Goal: Transaction & Acquisition: Purchase product/service

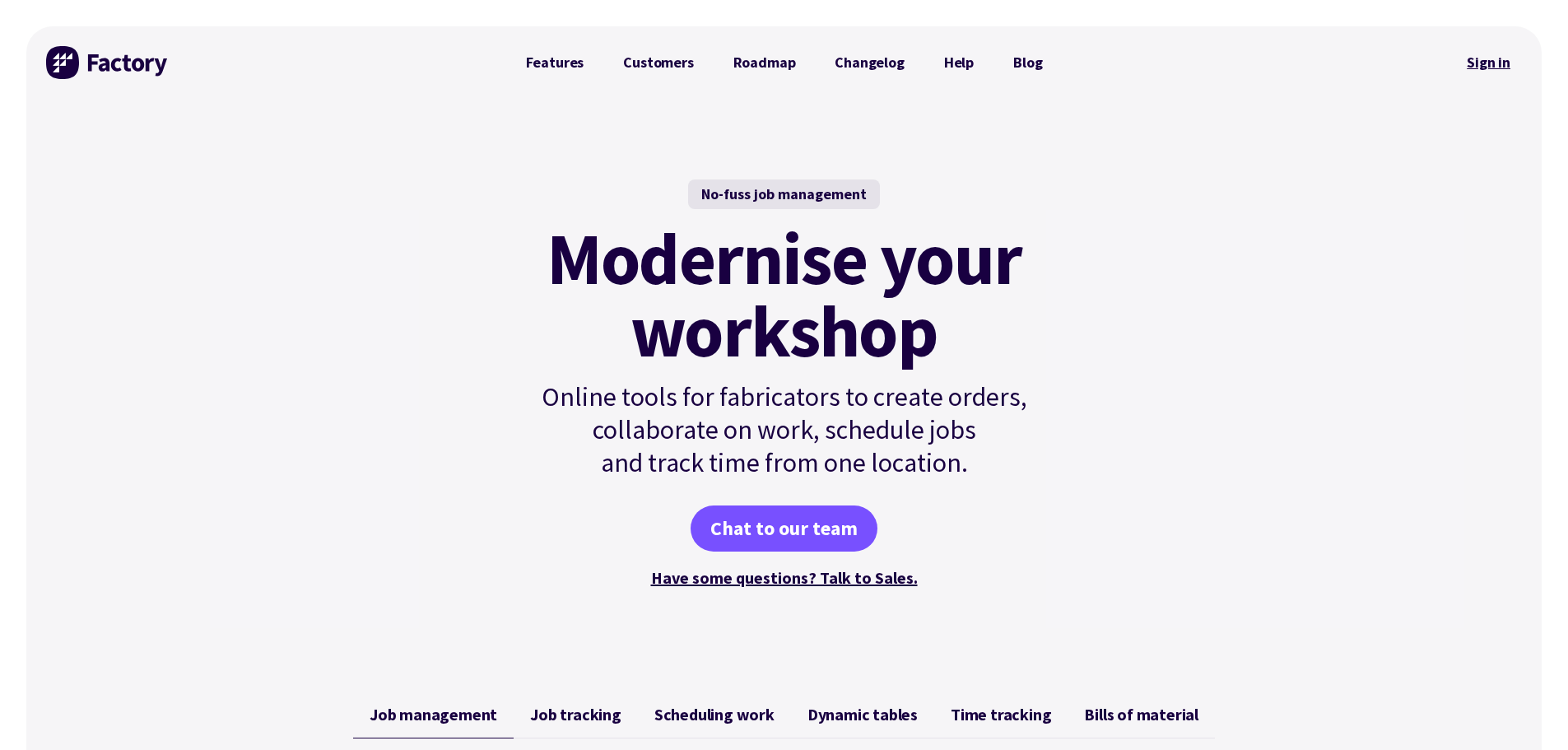
click at [1490, 73] on link "Sign in" at bounding box center [1488, 63] width 67 height 38
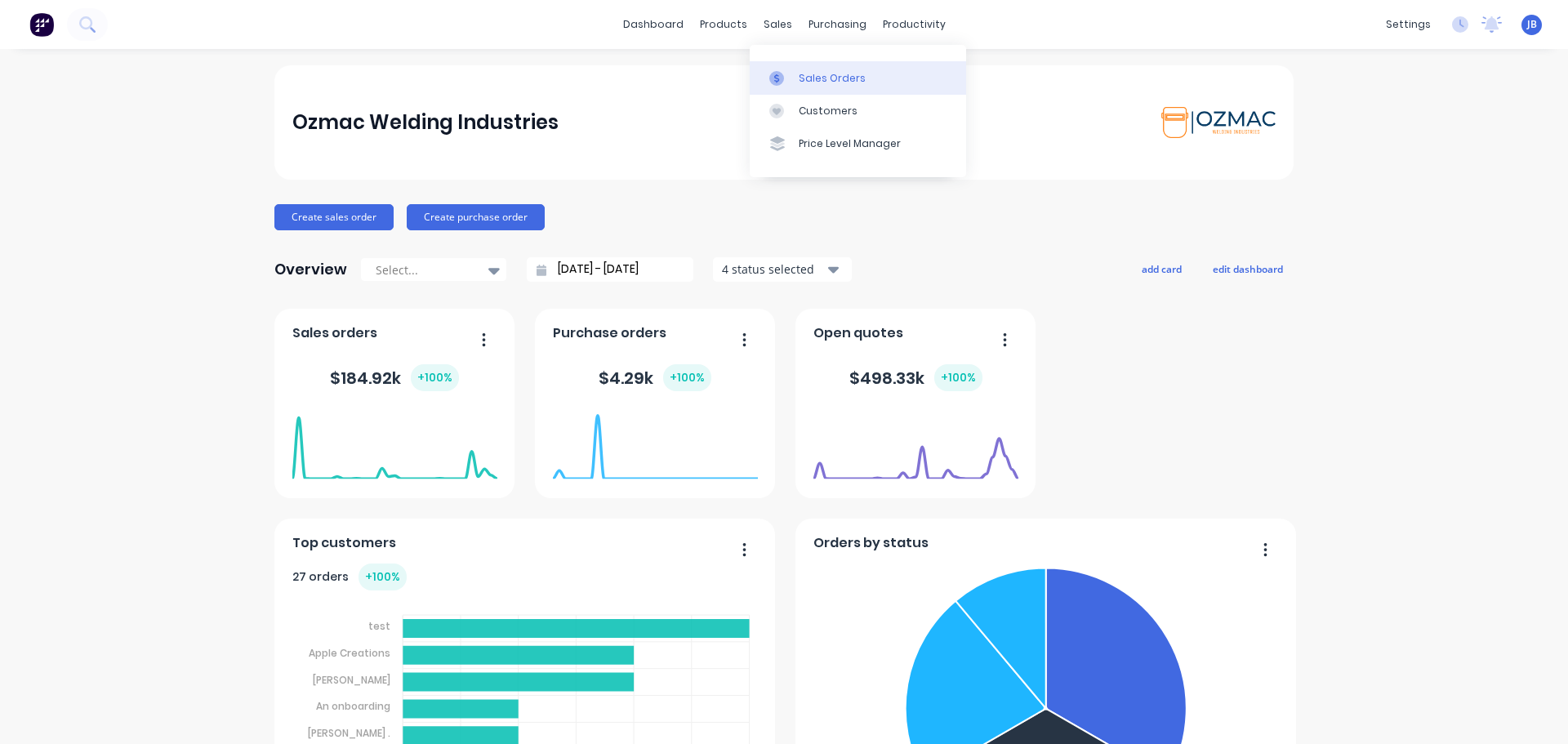
click at [790, 76] on div at bounding box center [781, 78] width 24 height 15
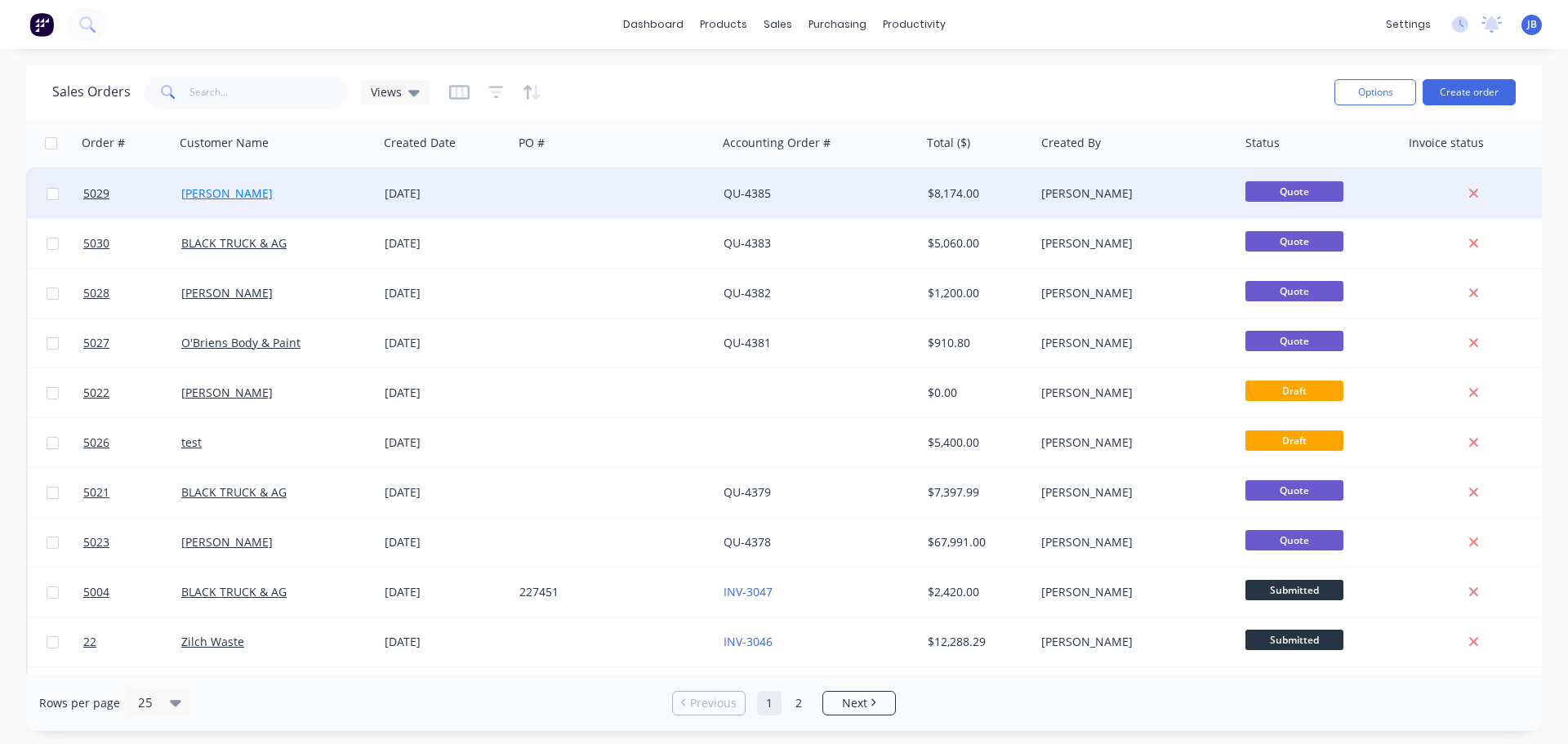
click at [230, 192] on link "[PERSON_NAME]" at bounding box center [227, 193] width 91 height 16
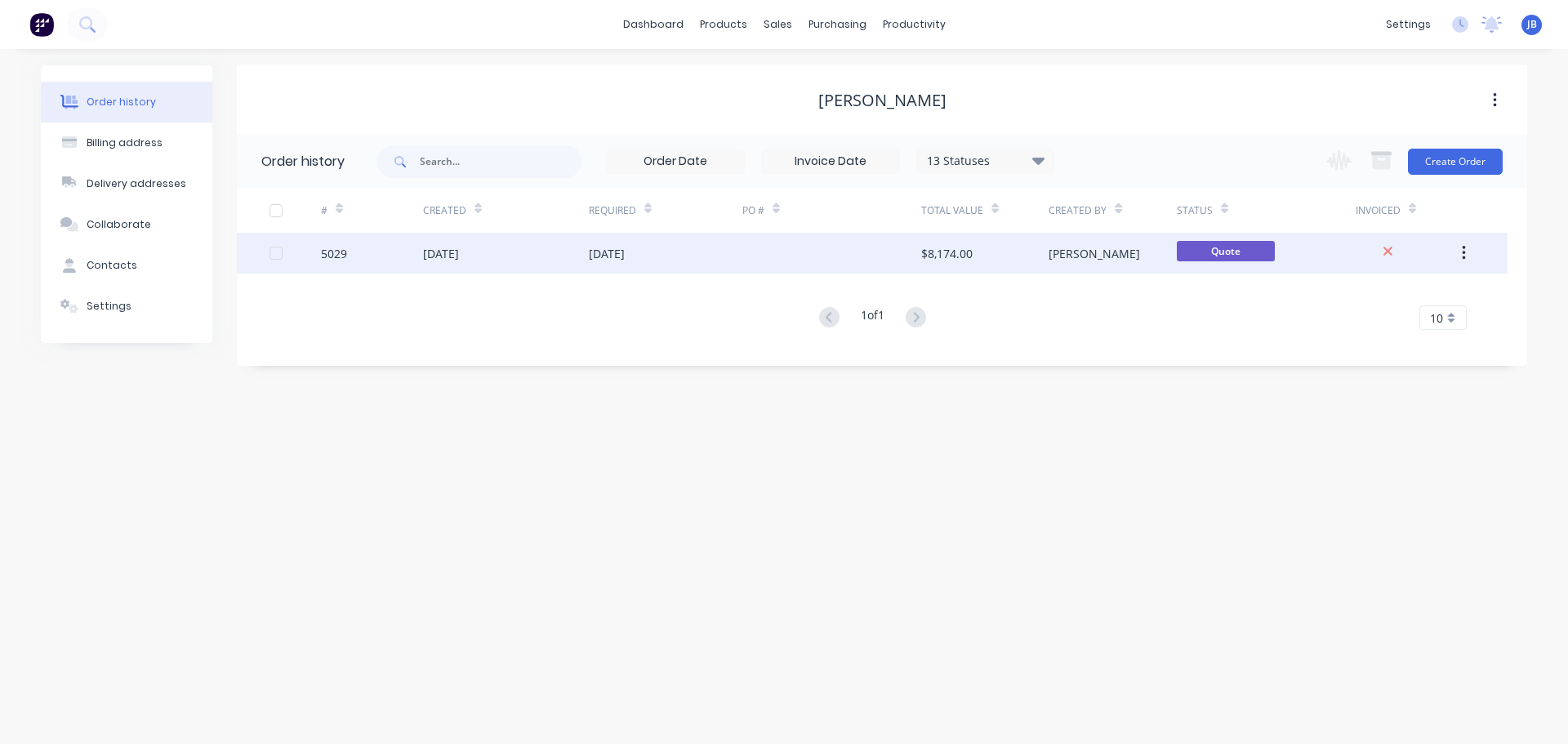
click at [459, 256] on div "14 Aug 2025" at bounding box center [442, 253] width 36 height 17
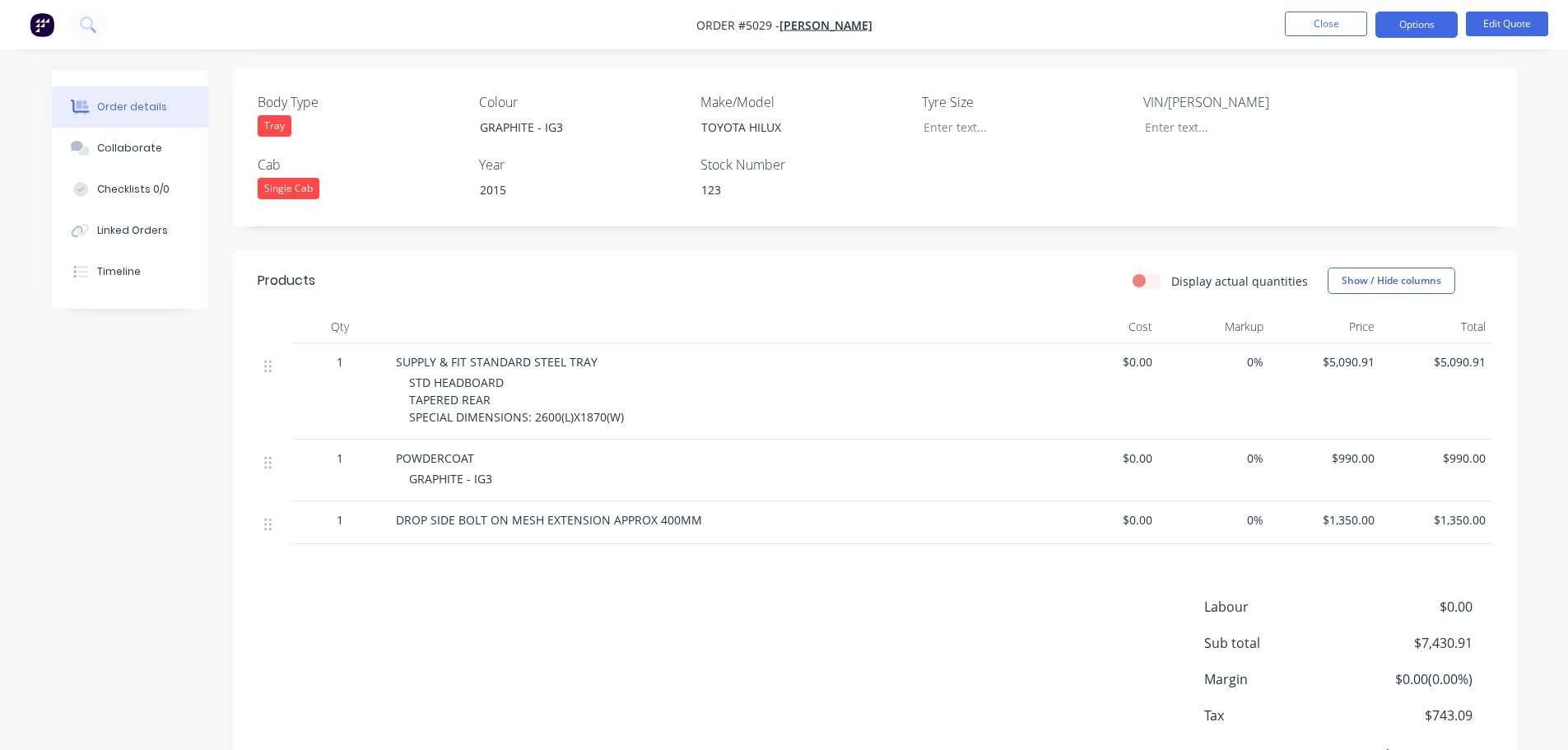
scroll to position [313, 0]
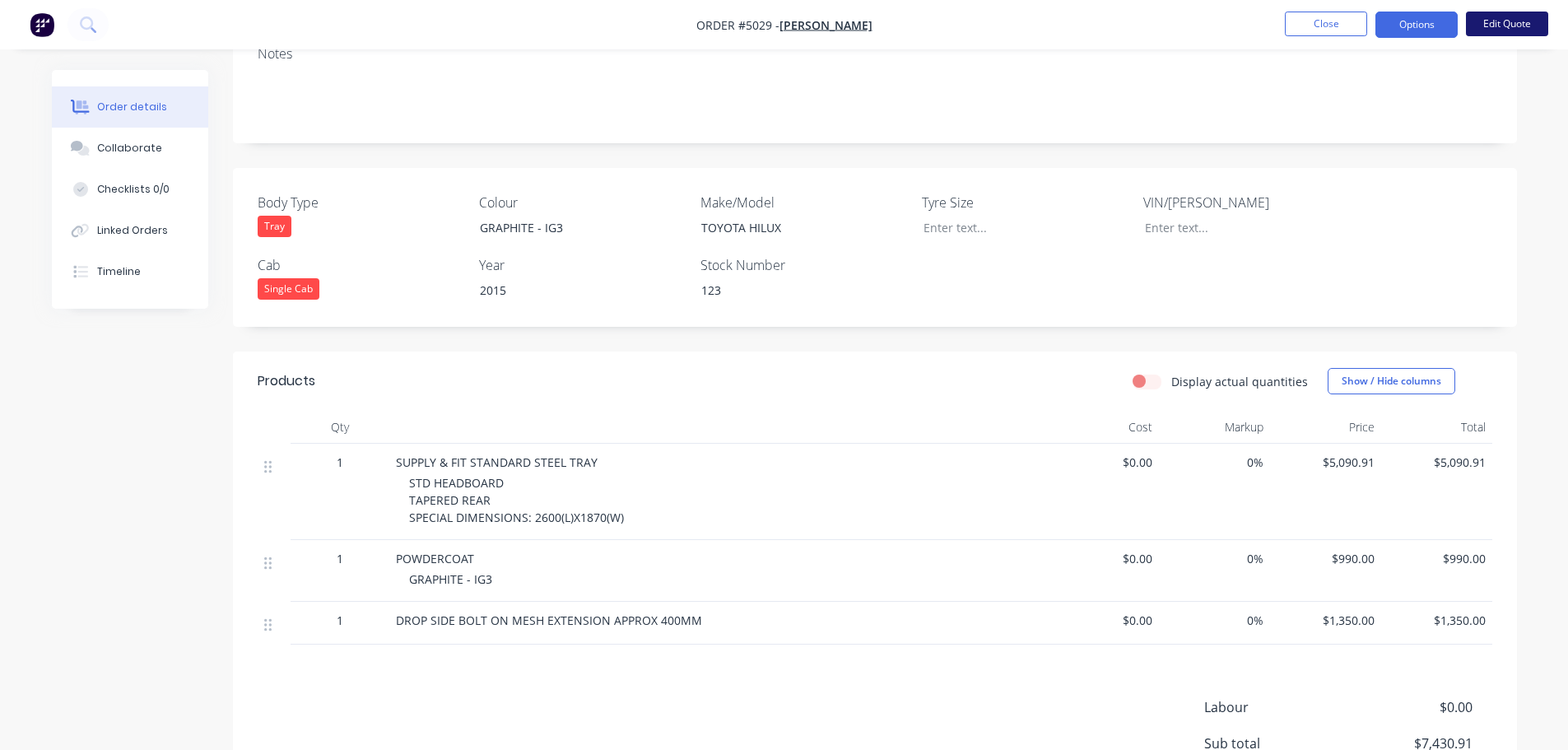
click at [1514, 19] on button "Edit Quote" at bounding box center [1507, 23] width 83 height 24
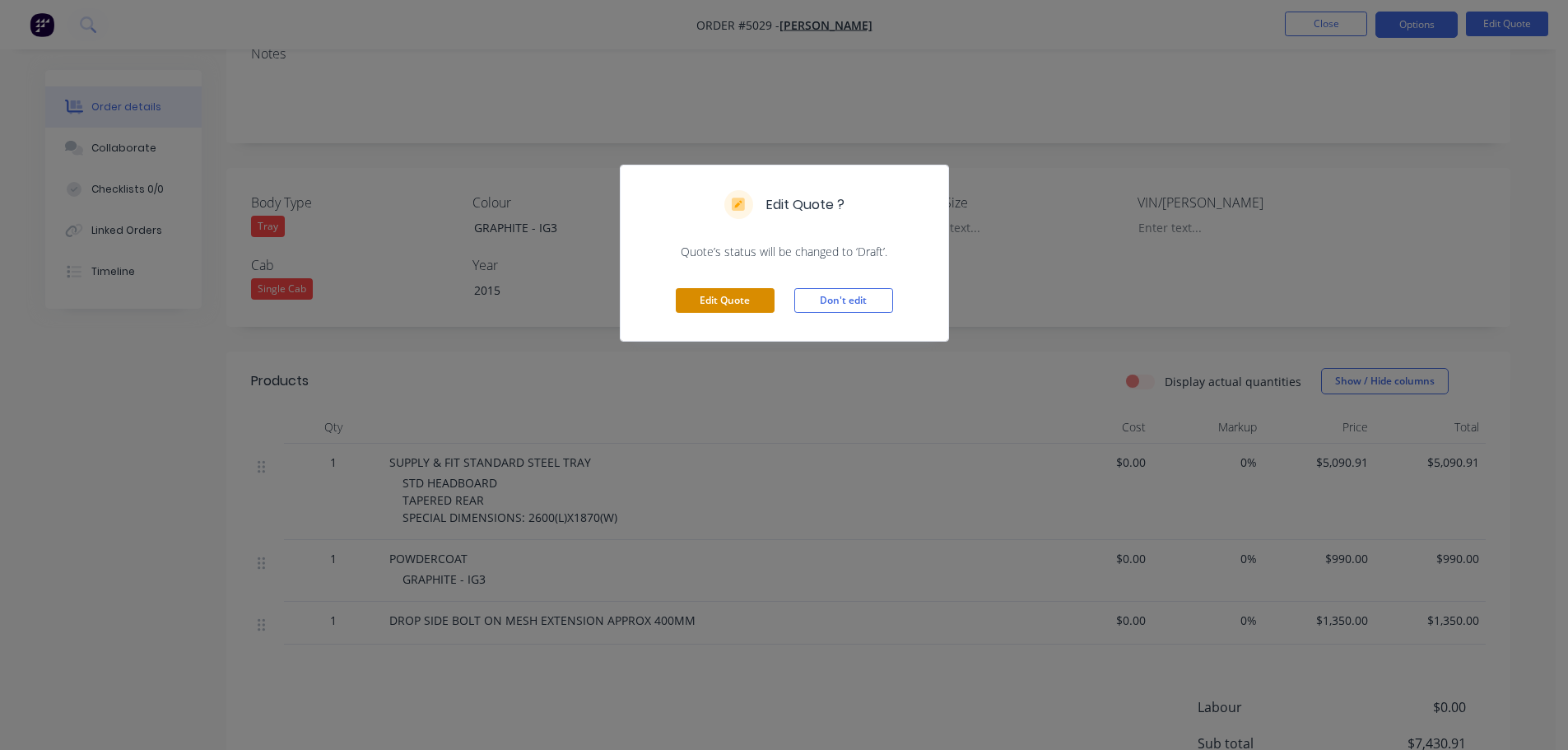
click at [723, 297] on button "Edit Quote" at bounding box center [725, 300] width 99 height 24
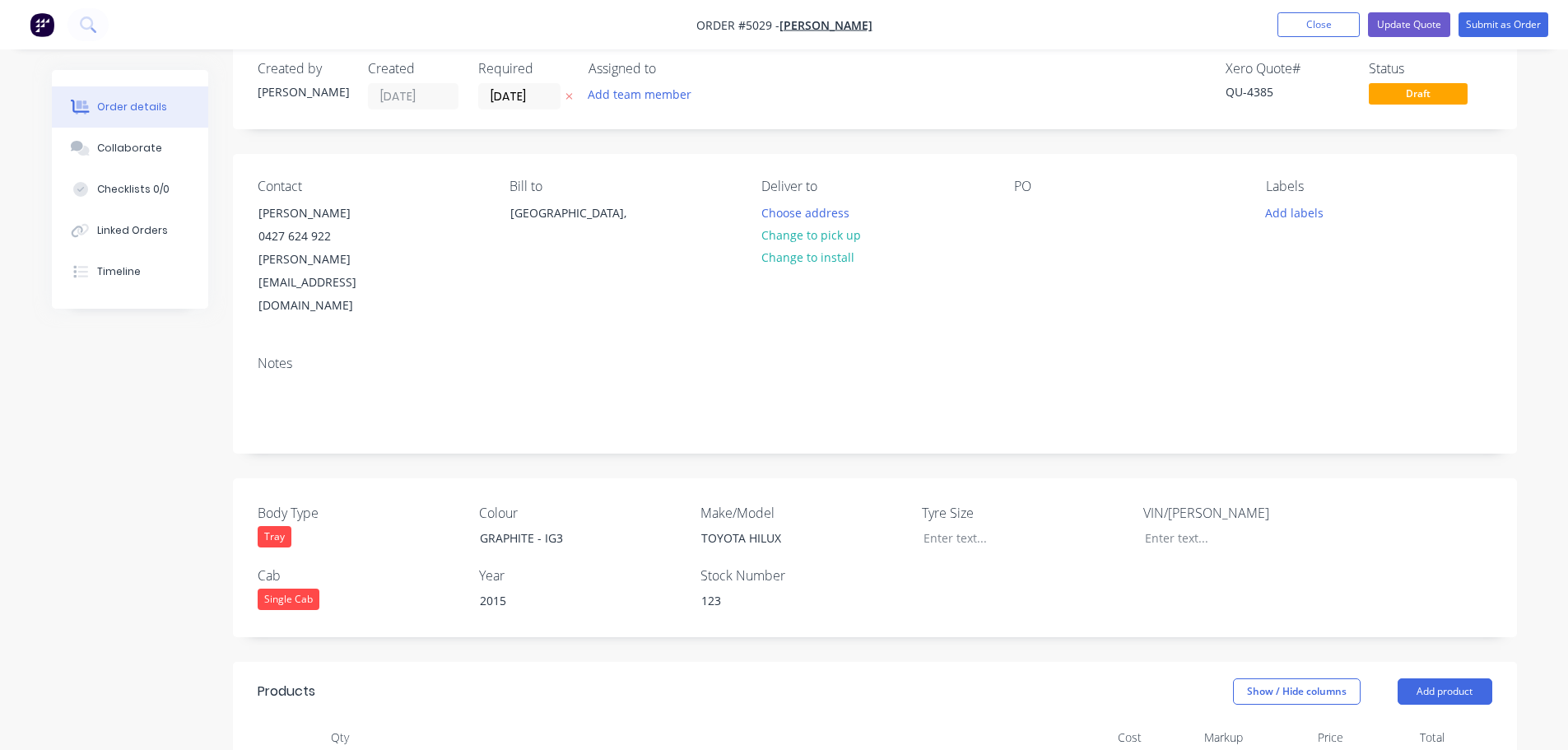
scroll to position [0, 0]
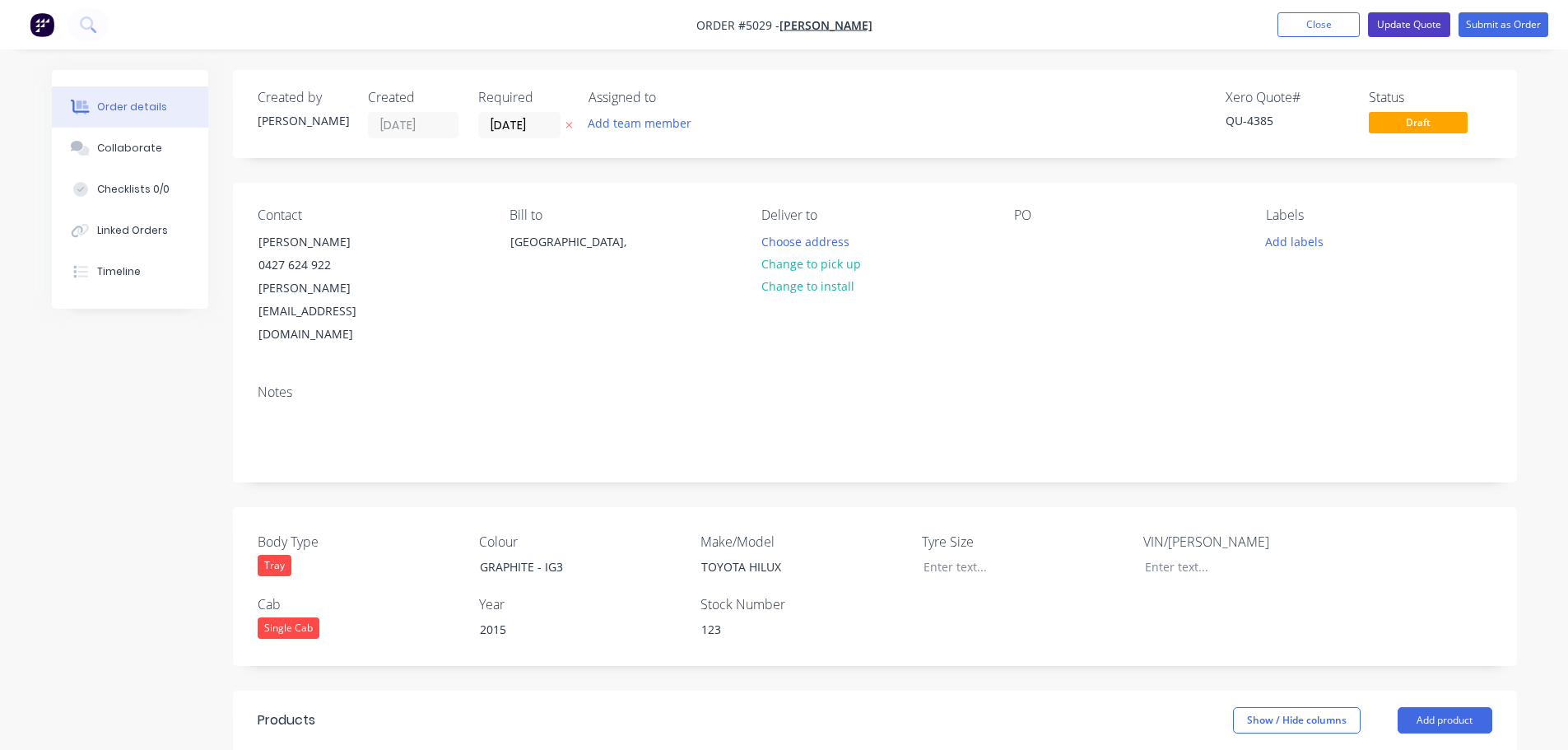
click at [1398, 21] on button "Update Quote" at bounding box center [1409, 24] width 83 height 24
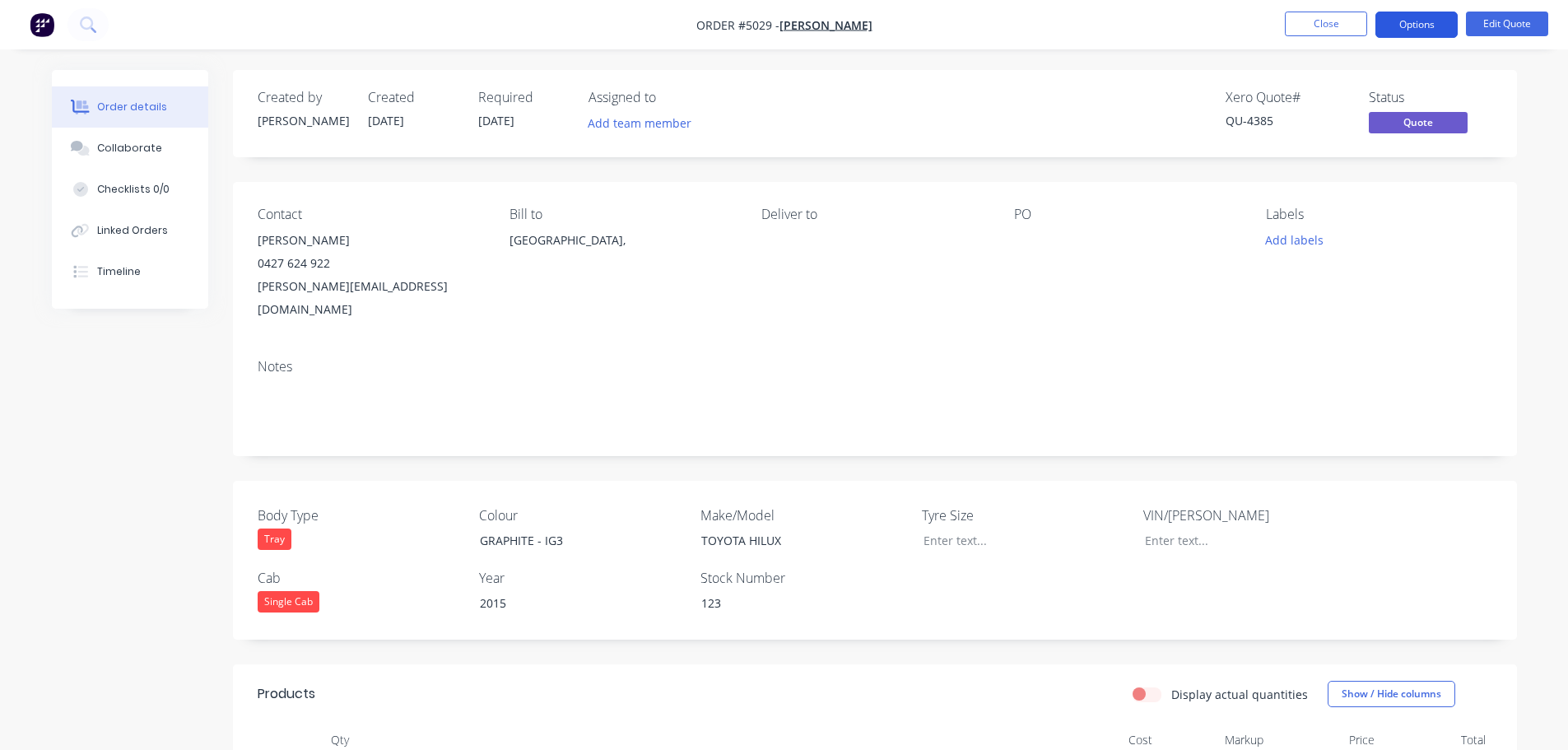
click at [1401, 29] on button "Options" at bounding box center [1416, 24] width 83 height 26
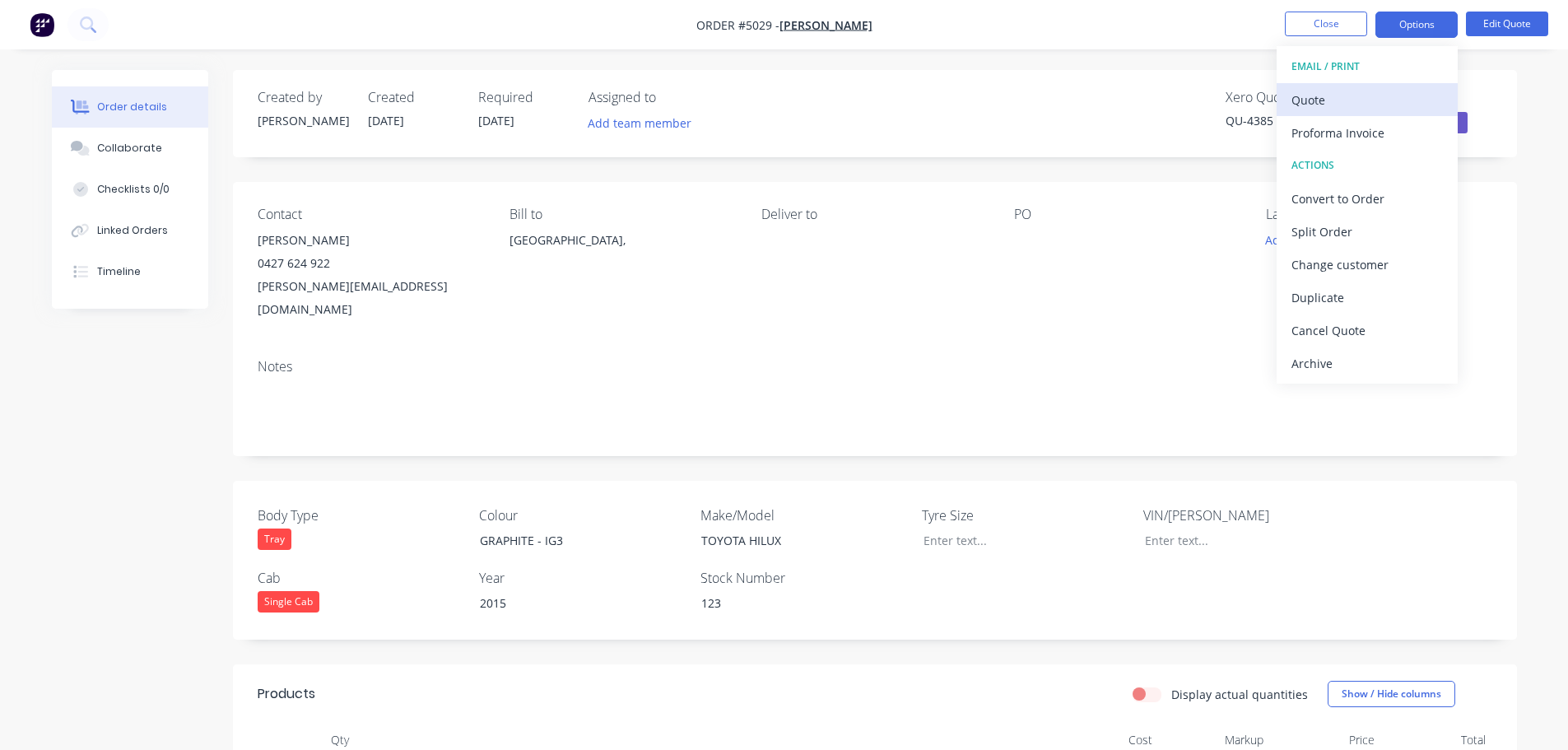
click at [1352, 100] on div "Quote" at bounding box center [1367, 99] width 151 height 23
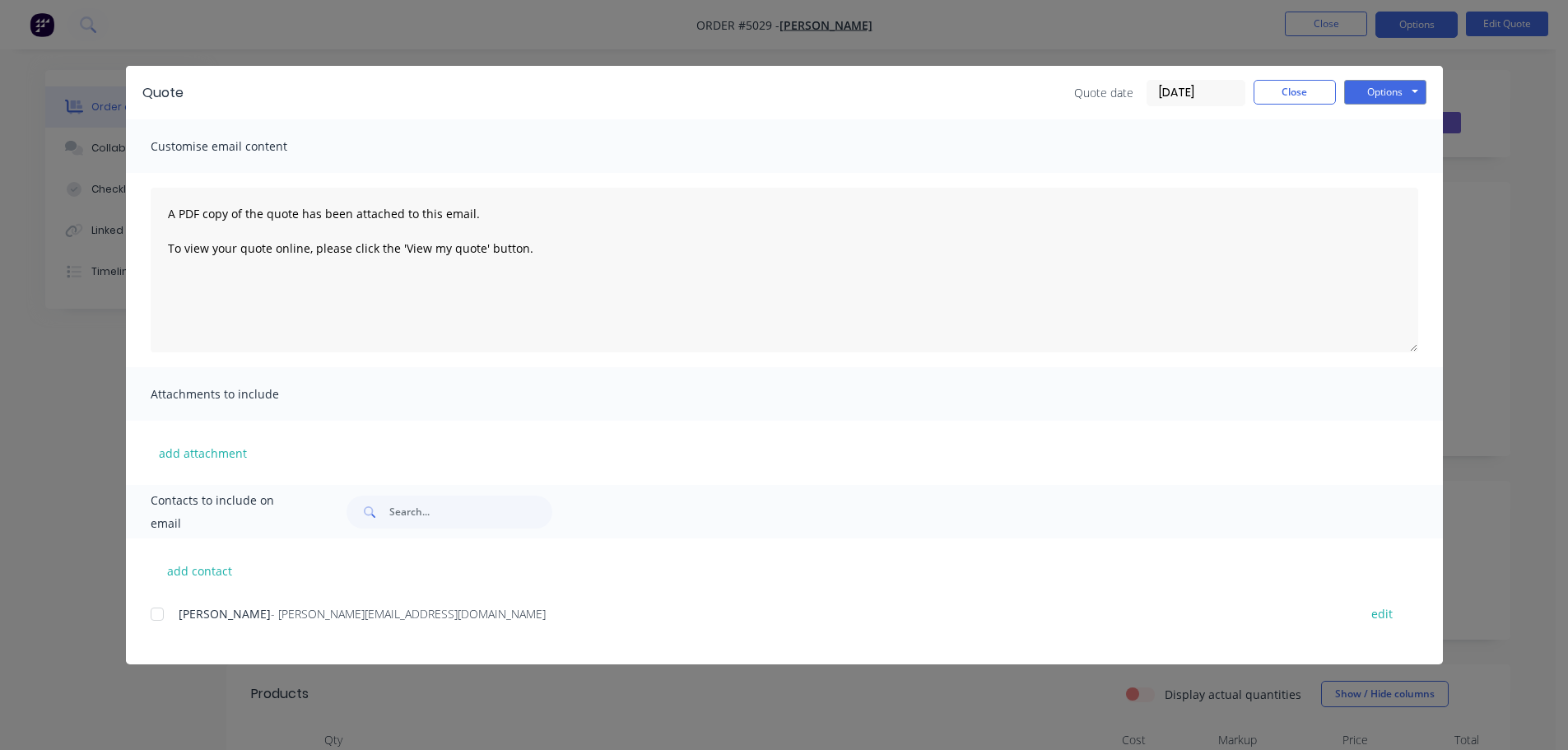
click at [161, 620] on div at bounding box center [157, 614] width 33 height 33
click at [1388, 91] on button "Options" at bounding box center [1385, 92] width 83 height 24
click at [1389, 176] on button "Email" at bounding box center [1396, 176] width 105 height 27
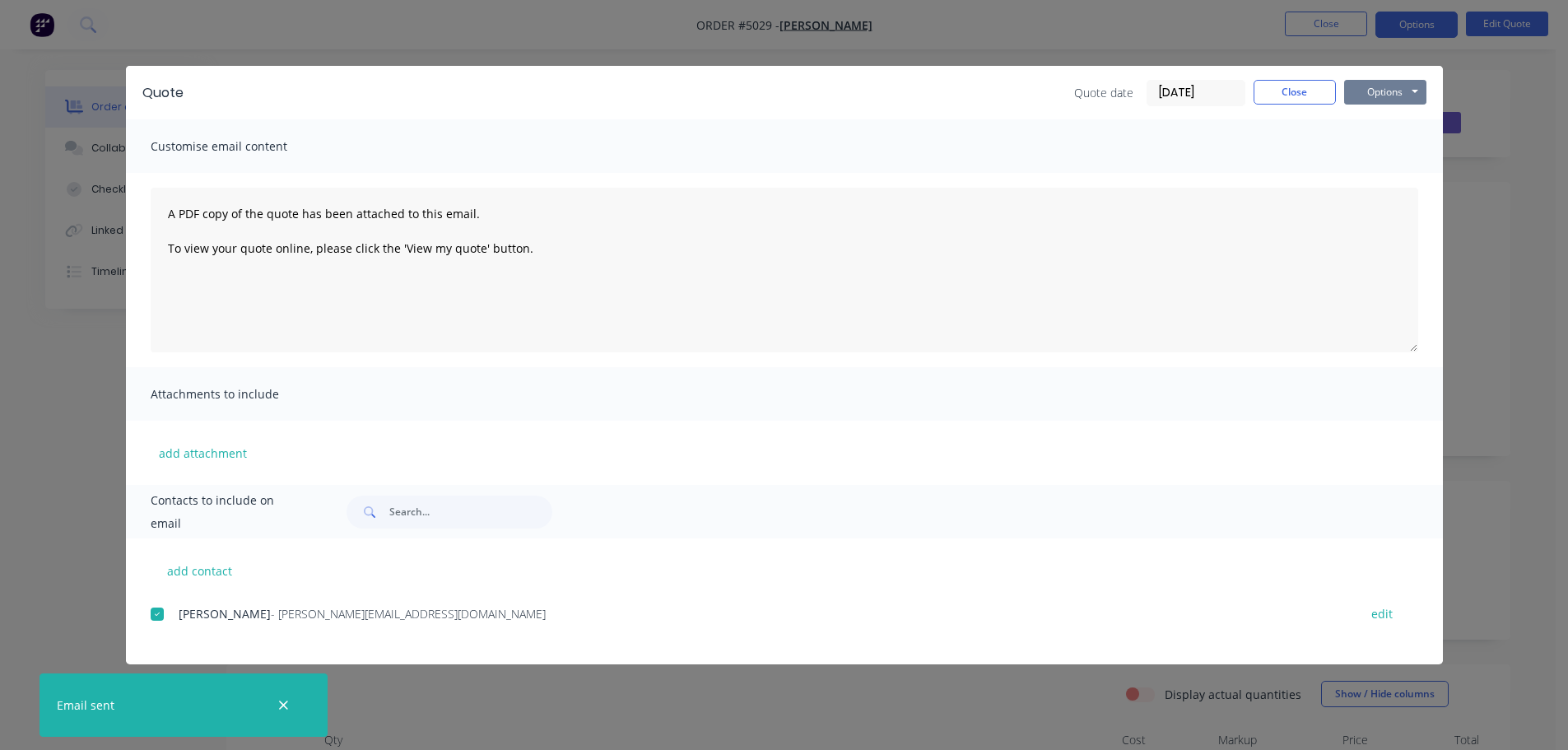
click at [1378, 93] on button "Options" at bounding box center [1385, 92] width 83 height 24
click at [1375, 139] on button "Print" at bounding box center [1396, 148] width 105 height 27
click at [1290, 91] on button "Close" at bounding box center [1294, 92] width 83 height 24
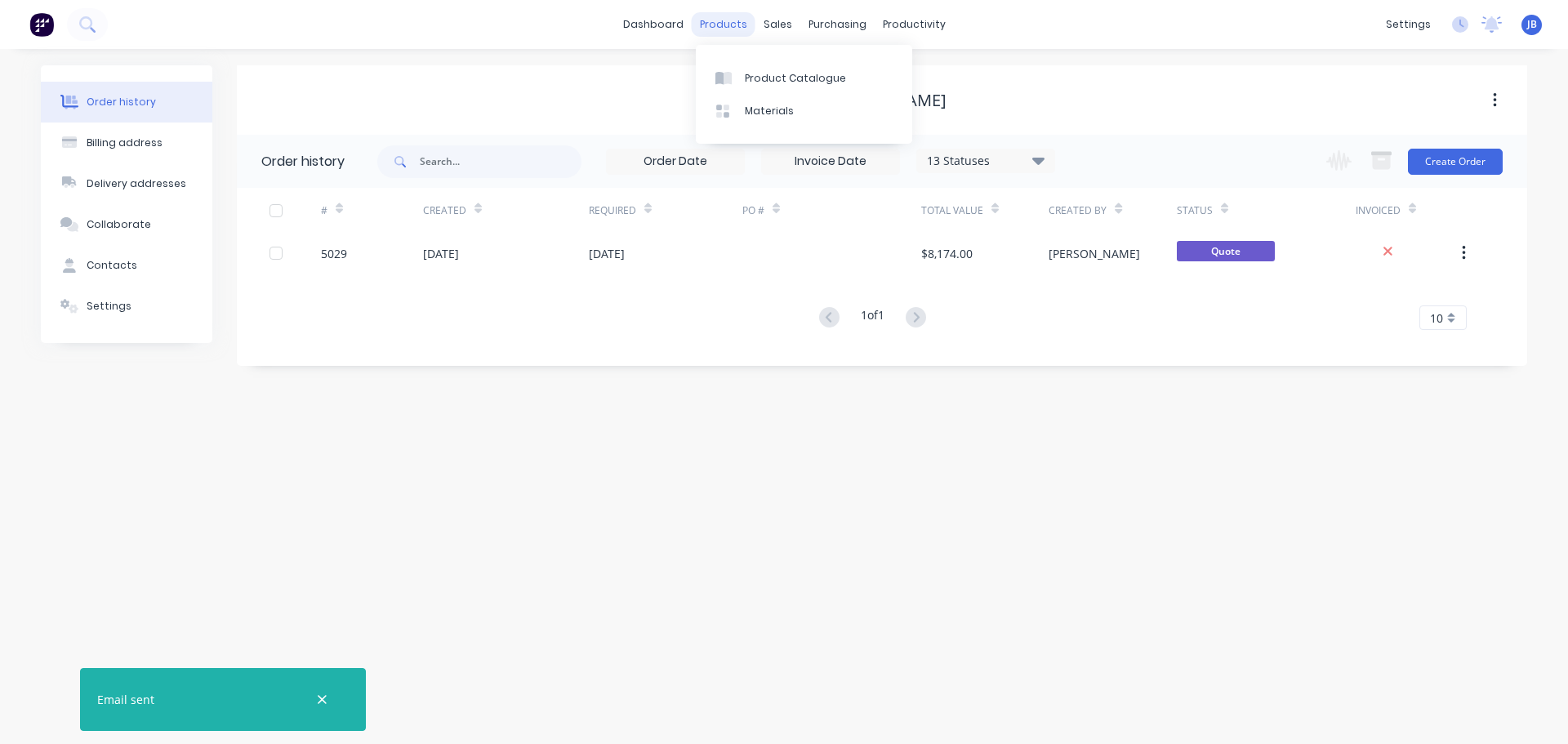
click at [731, 23] on div "products" at bounding box center [724, 24] width 64 height 24
click at [752, 77] on div "Product Catalogue" at bounding box center [795, 78] width 101 height 15
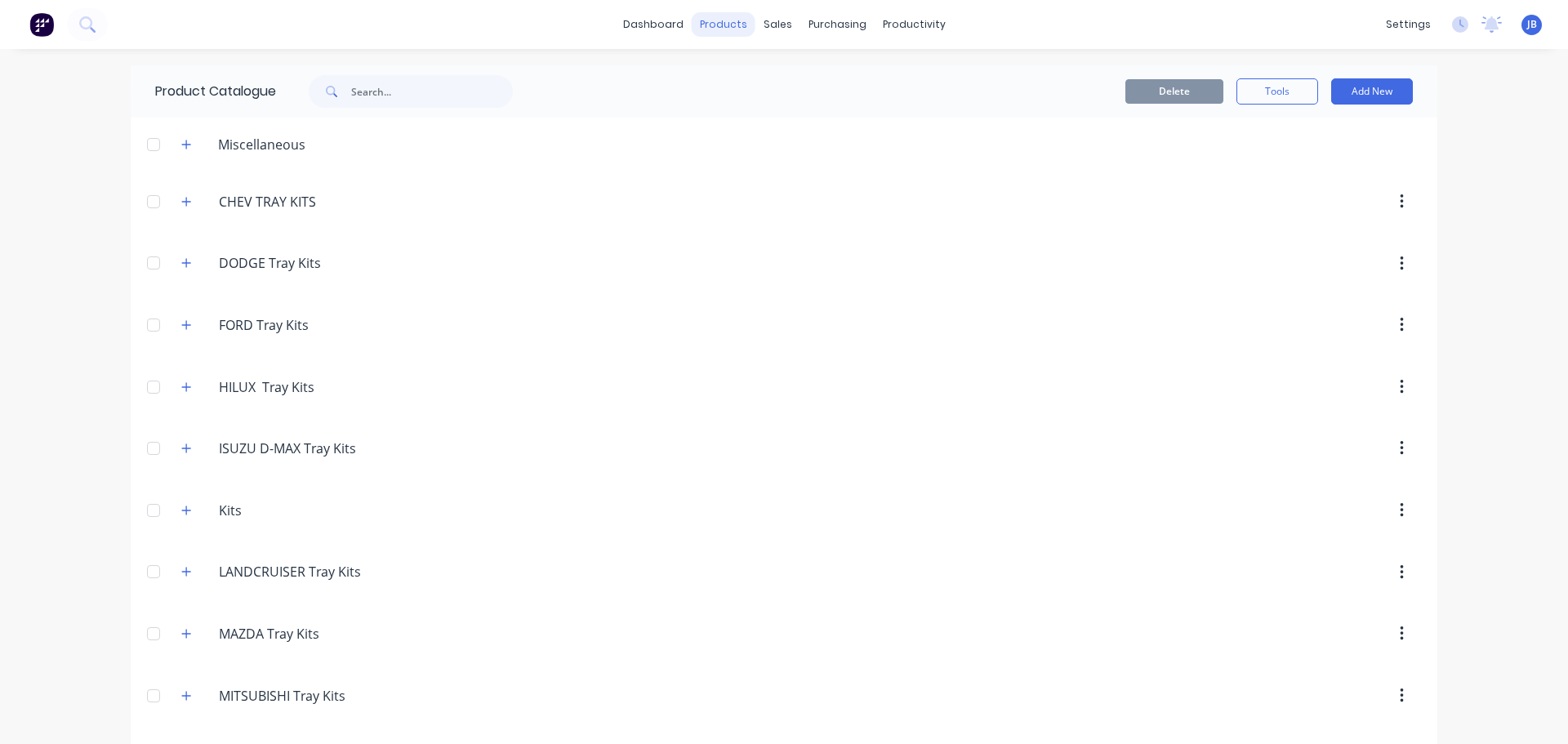
click at [723, 23] on div "products" at bounding box center [724, 24] width 64 height 24
click at [732, 77] on div at bounding box center [722, 78] width 24 height 15
click at [777, 20] on div "sales" at bounding box center [778, 24] width 45 height 24
click at [797, 79] on link "Sales Orders" at bounding box center [857, 78] width 216 height 33
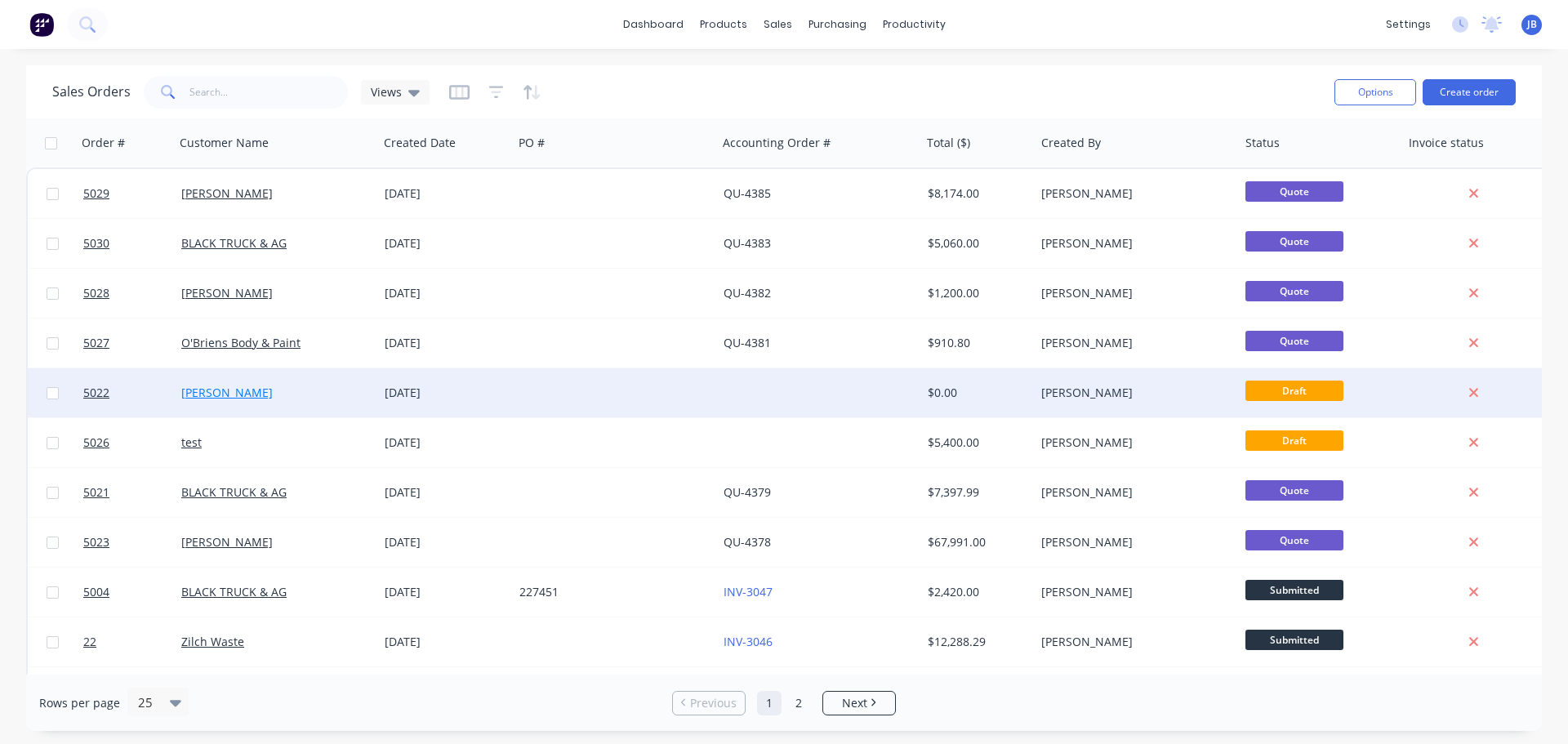
click at [199, 385] on link "Chris Sizer" at bounding box center [227, 392] width 91 height 16
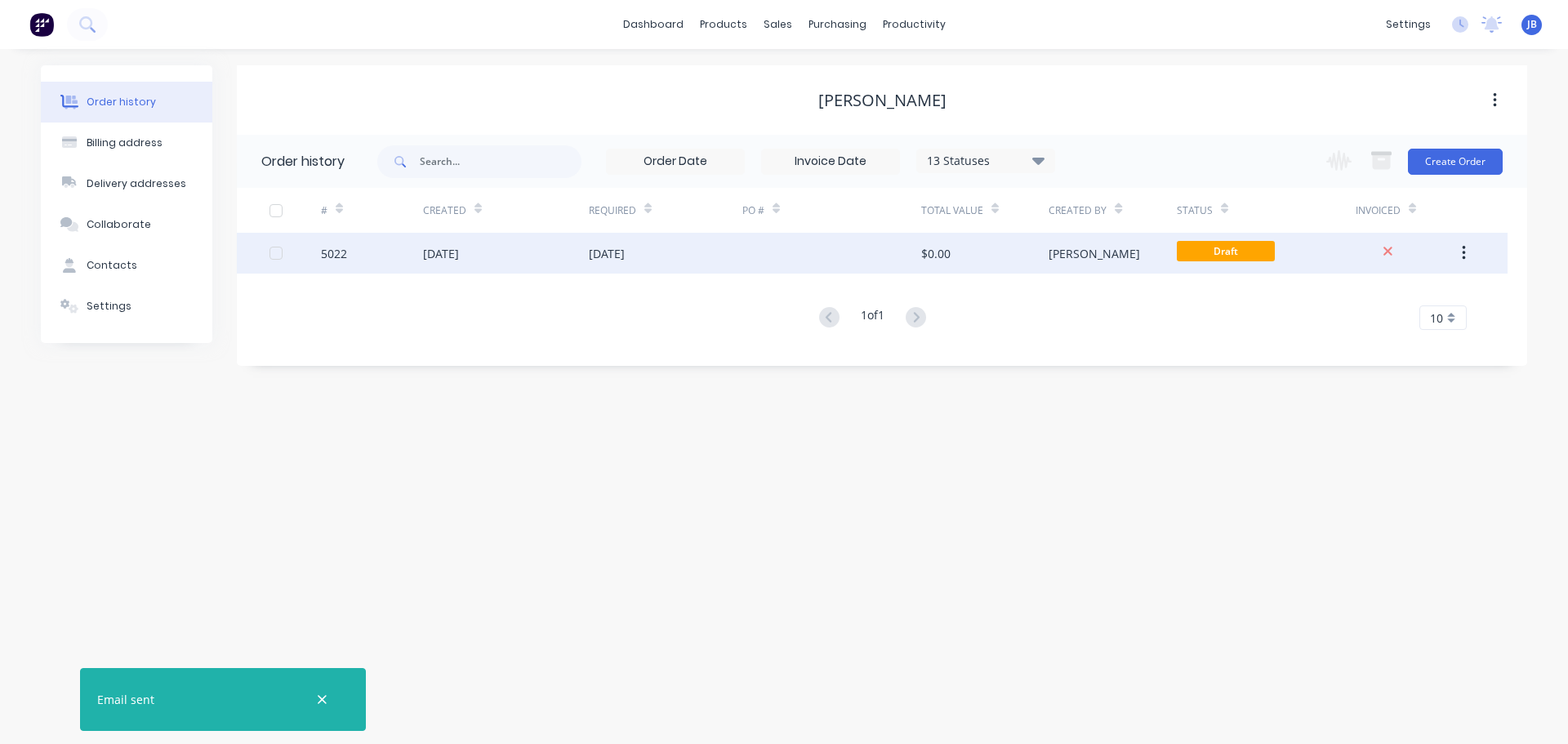
click at [459, 257] on div "13 Aug 2025" at bounding box center [442, 253] width 36 height 17
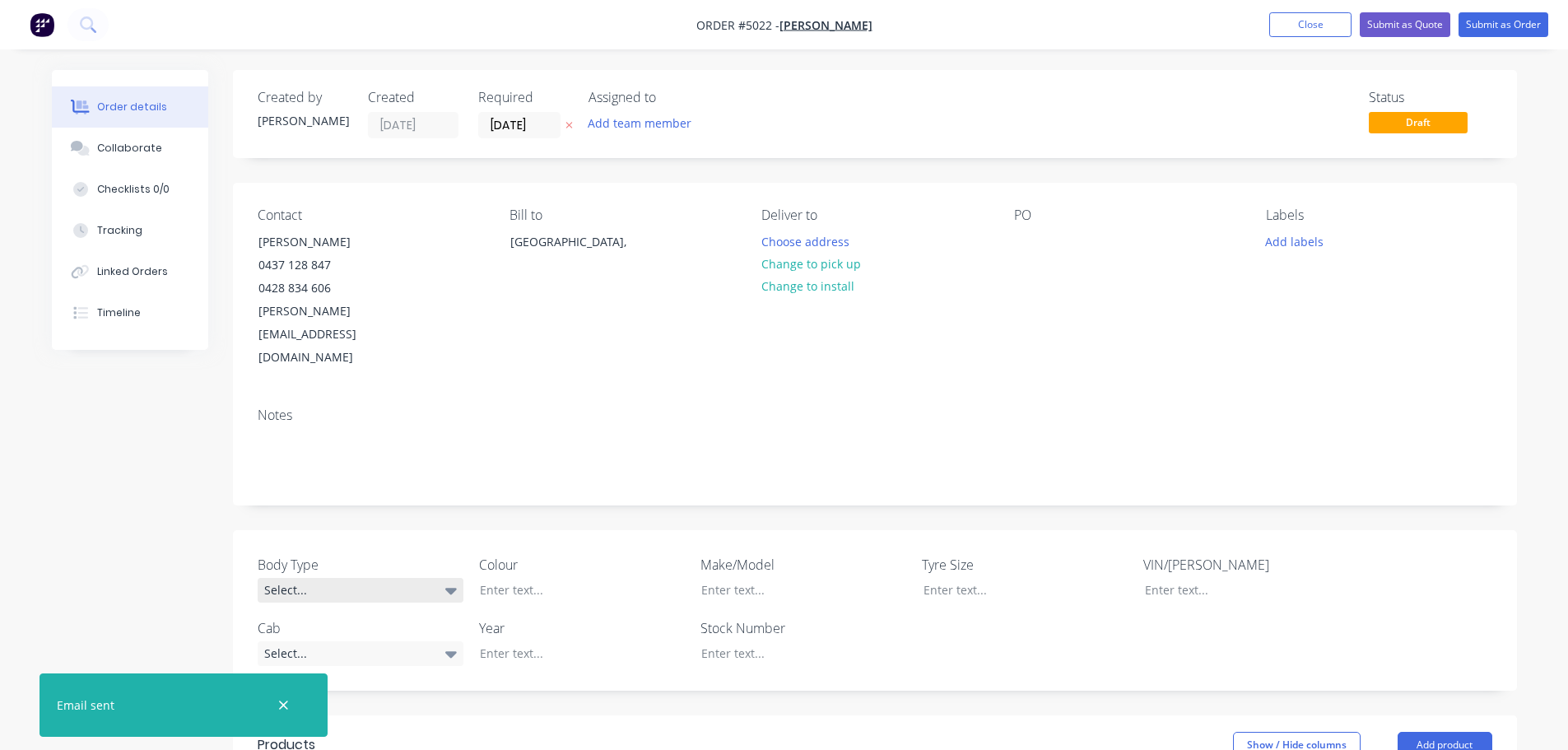
click at [458, 578] on div "Select..." at bounding box center [360, 590] width 206 height 24
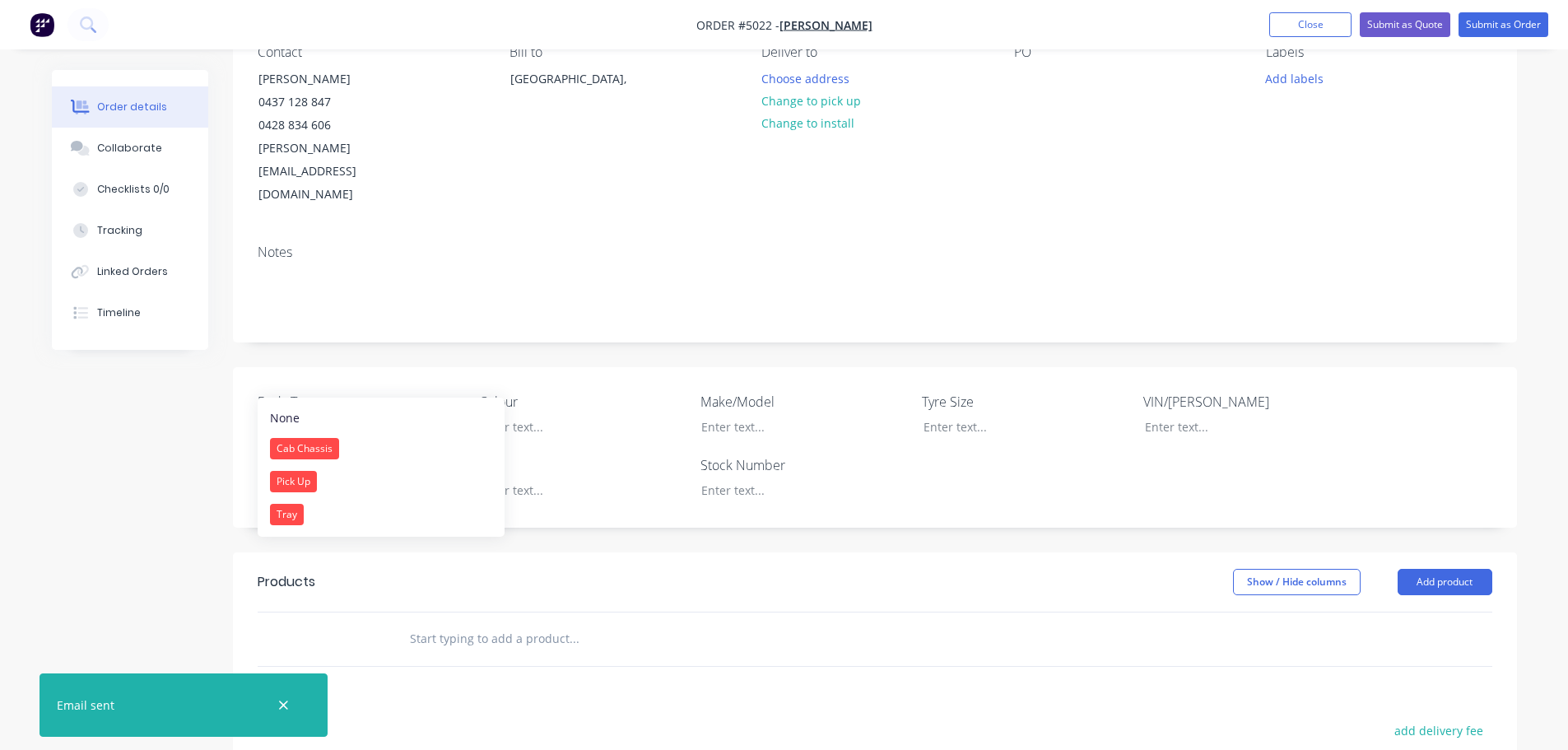
scroll to position [164, 0]
click at [293, 488] on div "Pick Up" at bounding box center [294, 480] width 47 height 22
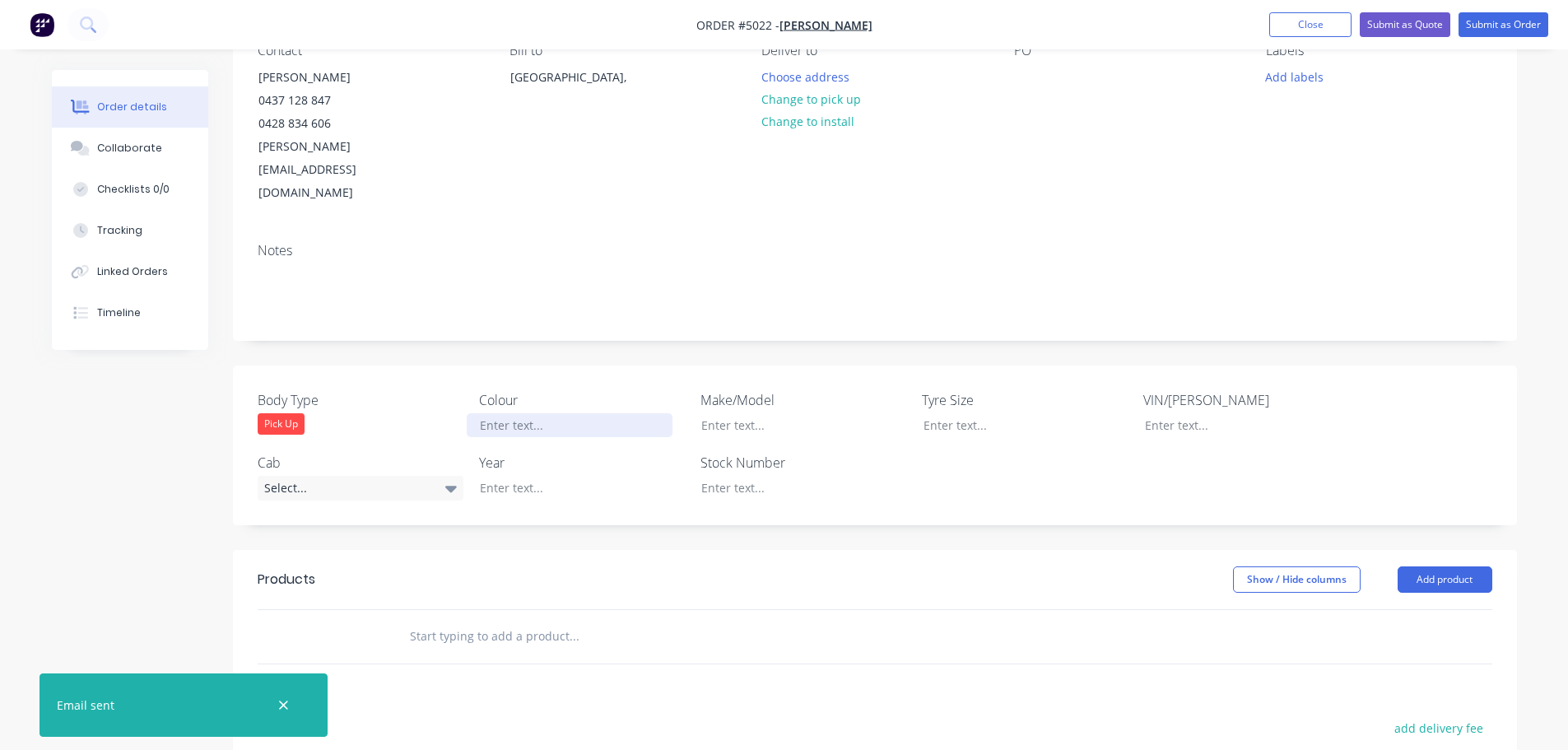
click at [559, 413] on div at bounding box center [569, 424] width 206 height 23
click at [955, 413] on div at bounding box center [1013, 424] width 206 height 23
click at [296, 475] on div "Select..." at bounding box center [360, 488] width 206 height 24
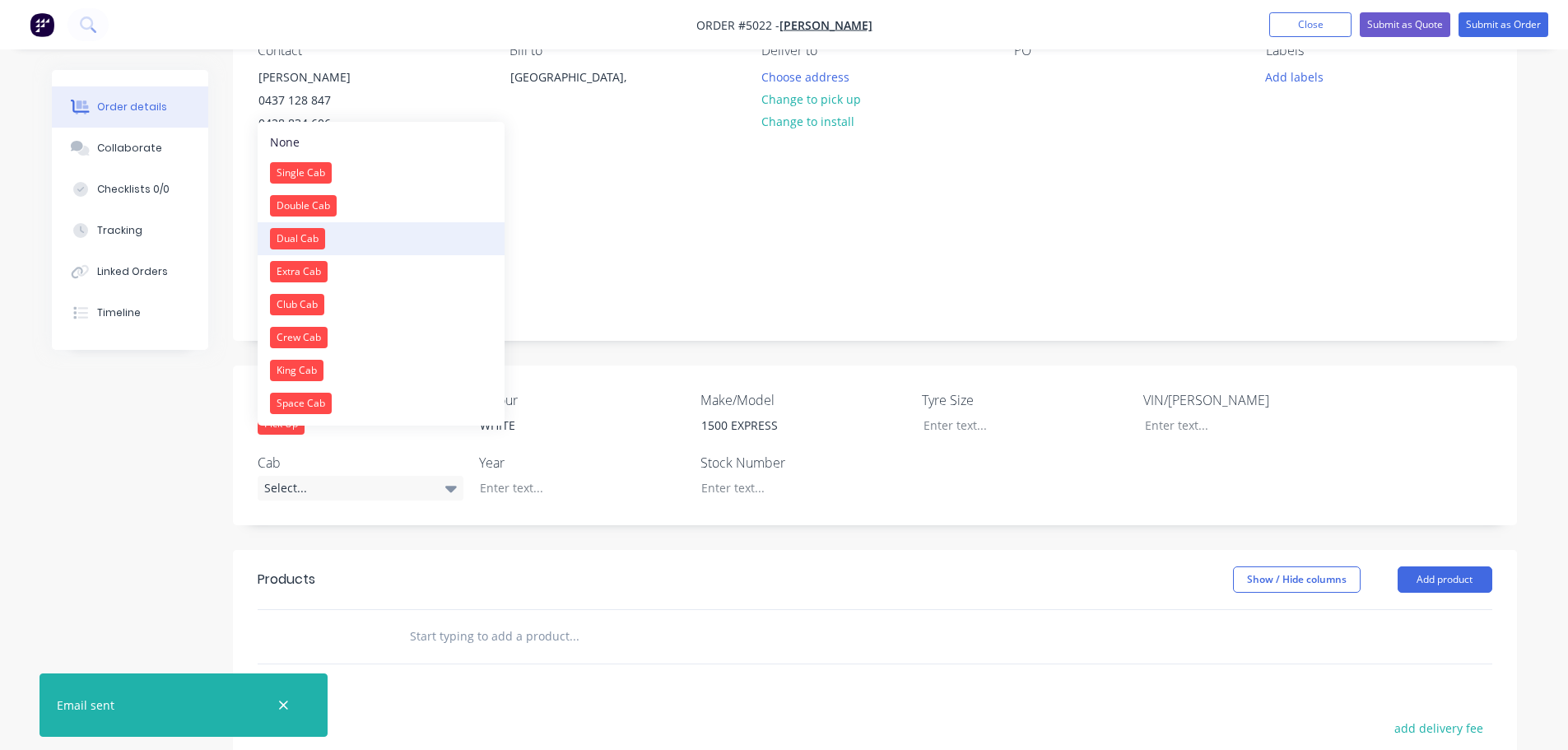
click at [336, 236] on button "Dual Cab" at bounding box center [381, 239] width 247 height 33
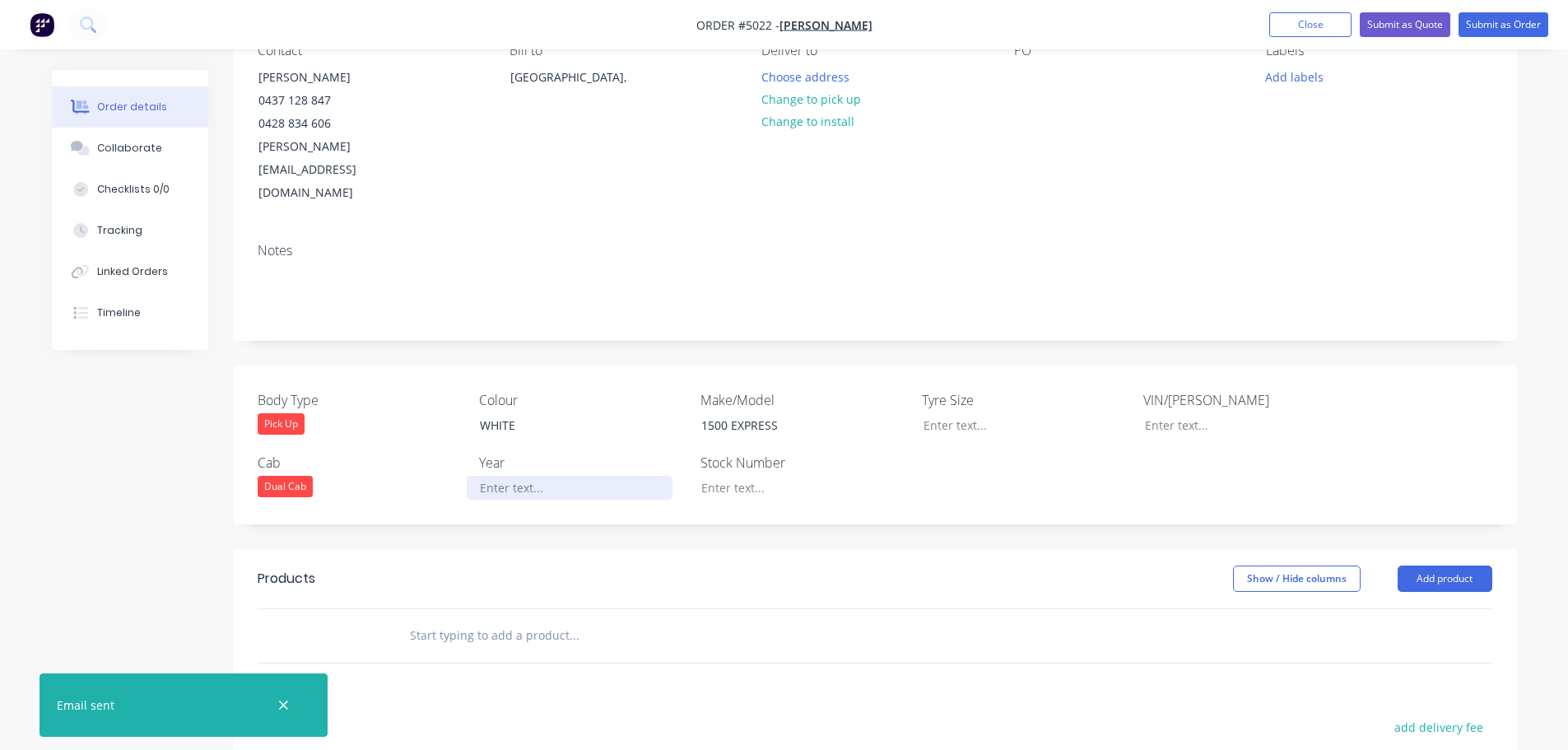
click at [519, 475] on div at bounding box center [569, 487] width 206 height 23
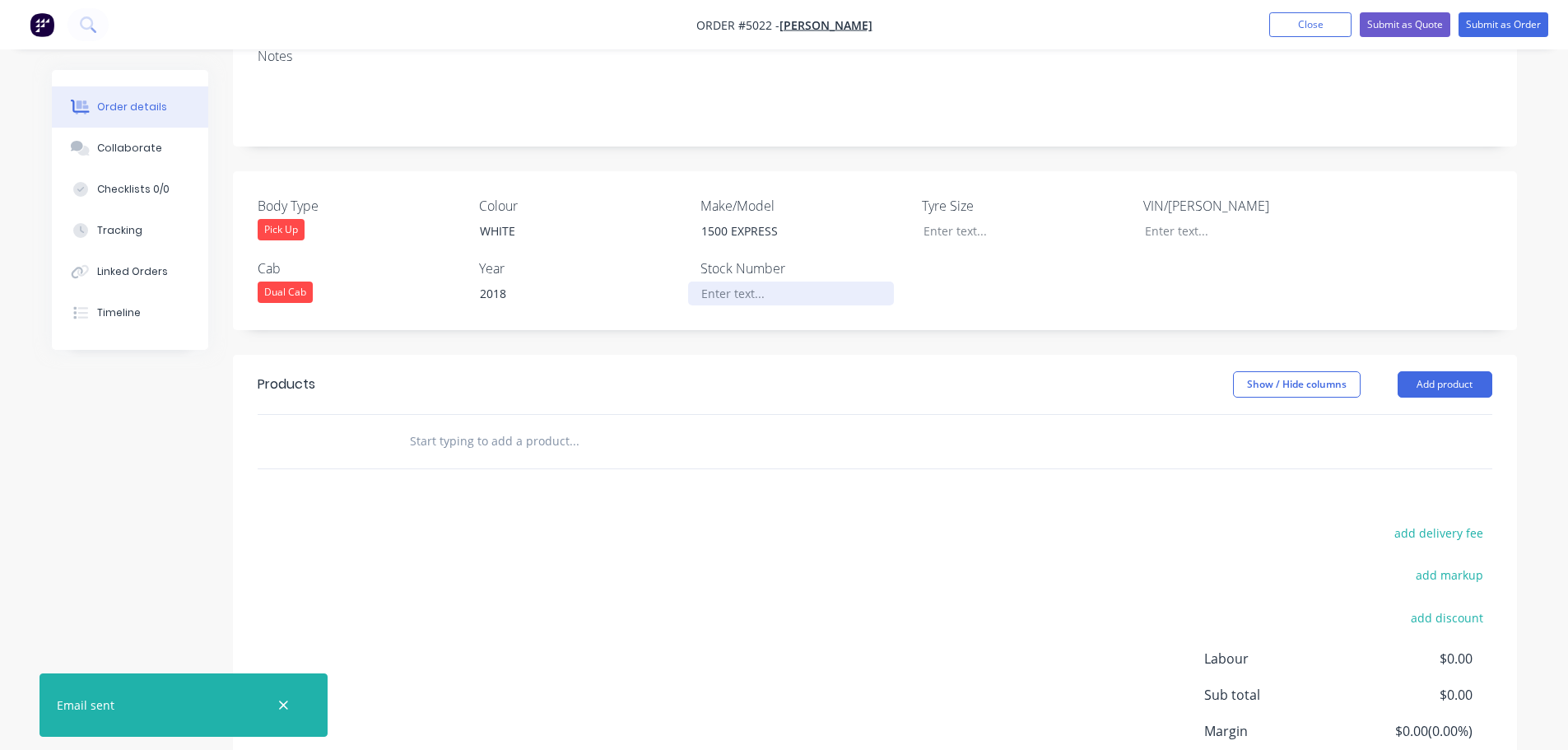
scroll to position [411, 0]
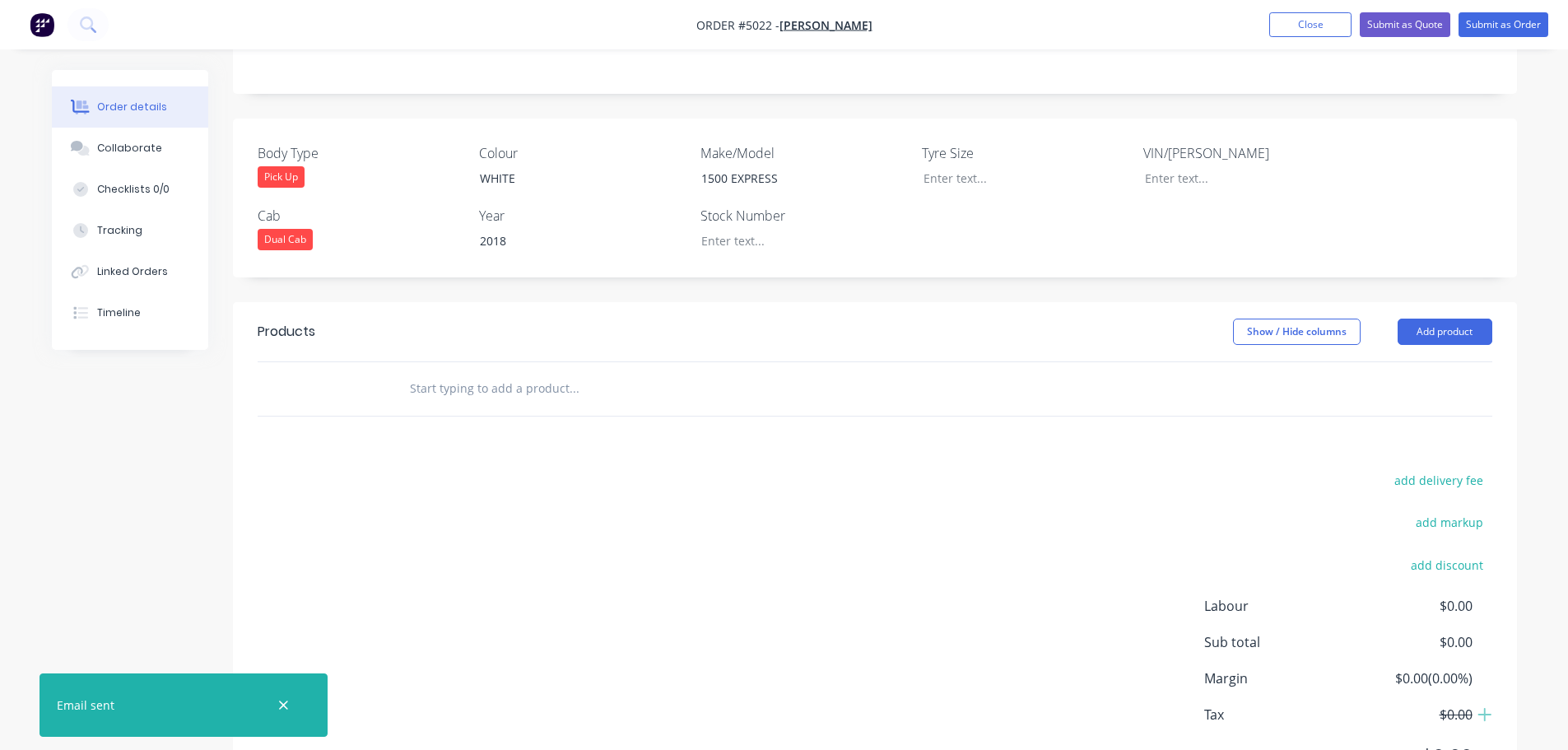
click at [384, 362] on div at bounding box center [340, 389] width 99 height 54
click at [435, 372] on input "text" at bounding box center [574, 388] width 329 height 33
click at [1469, 318] on button "Add product" at bounding box center [1445, 331] width 95 height 26
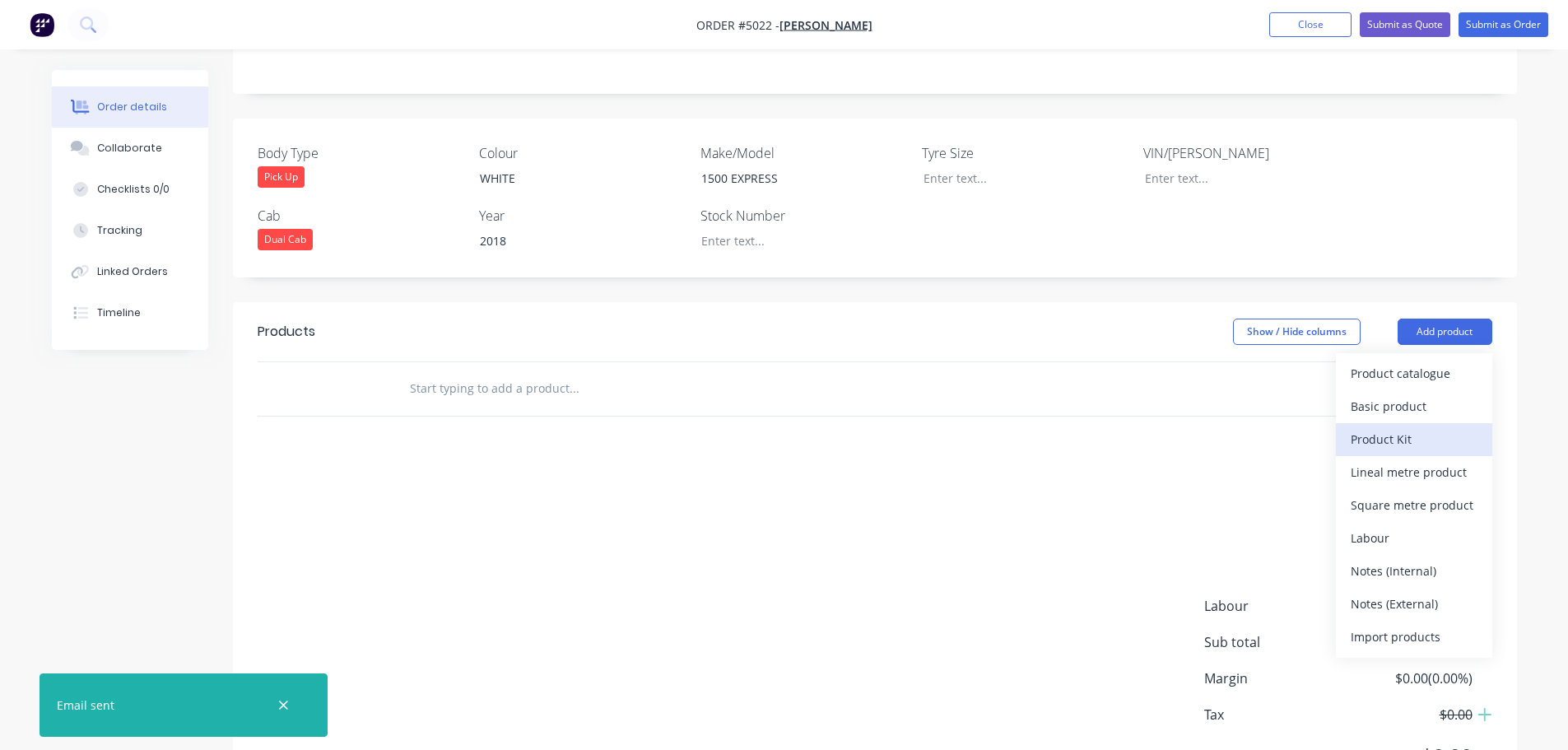
click at [1396, 427] on div "Product Kit" at bounding box center [1414, 438] width 127 height 23
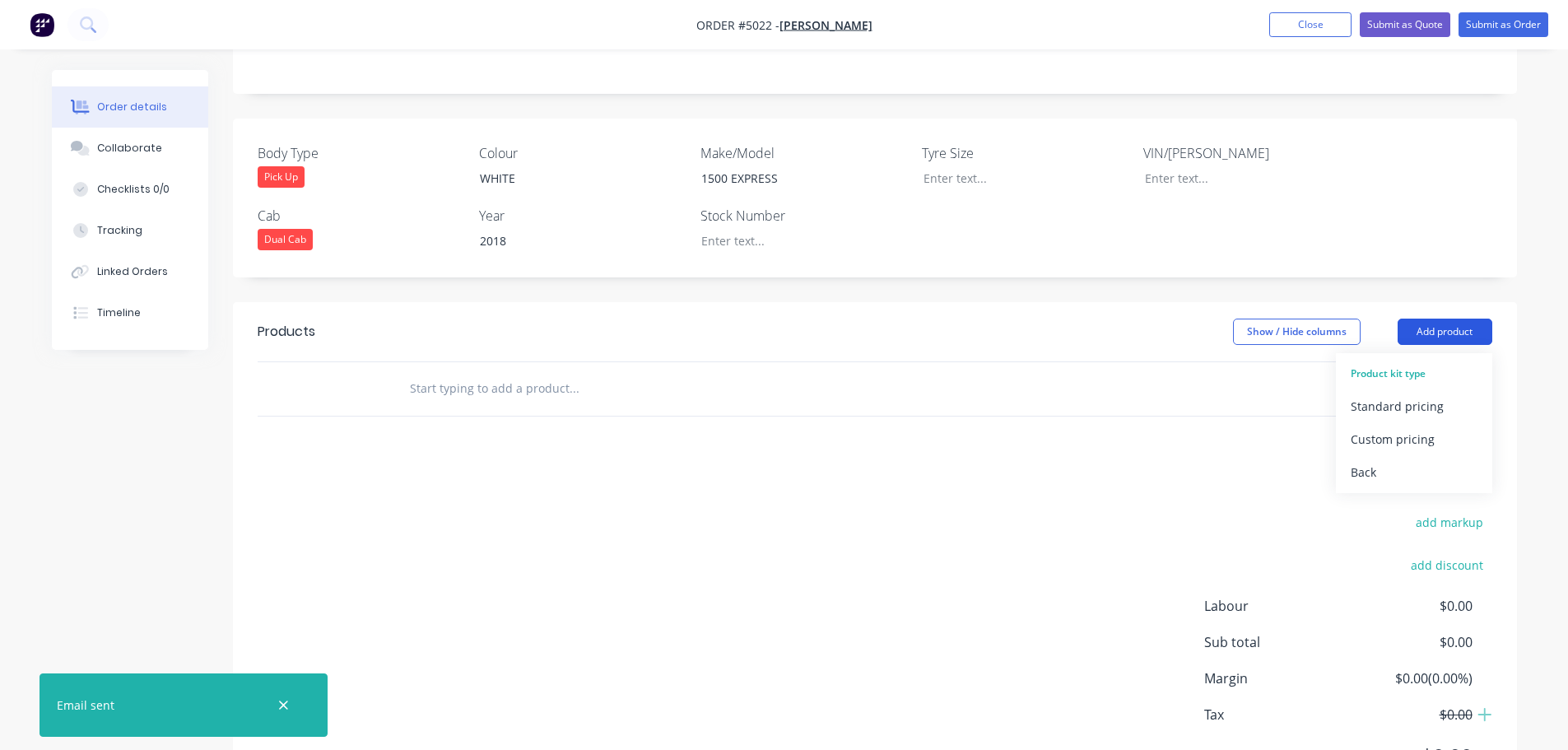
click at [1430, 318] on button "Add product" at bounding box center [1445, 331] width 95 height 26
click at [1427, 318] on button "Add product" at bounding box center [1445, 331] width 95 height 26
click at [1259, 362] on div at bounding box center [874, 389] width 1234 height 54
click at [1438, 318] on button "Add product" at bounding box center [1445, 331] width 95 height 26
click at [1189, 362] on div at bounding box center [874, 389] width 1234 height 54
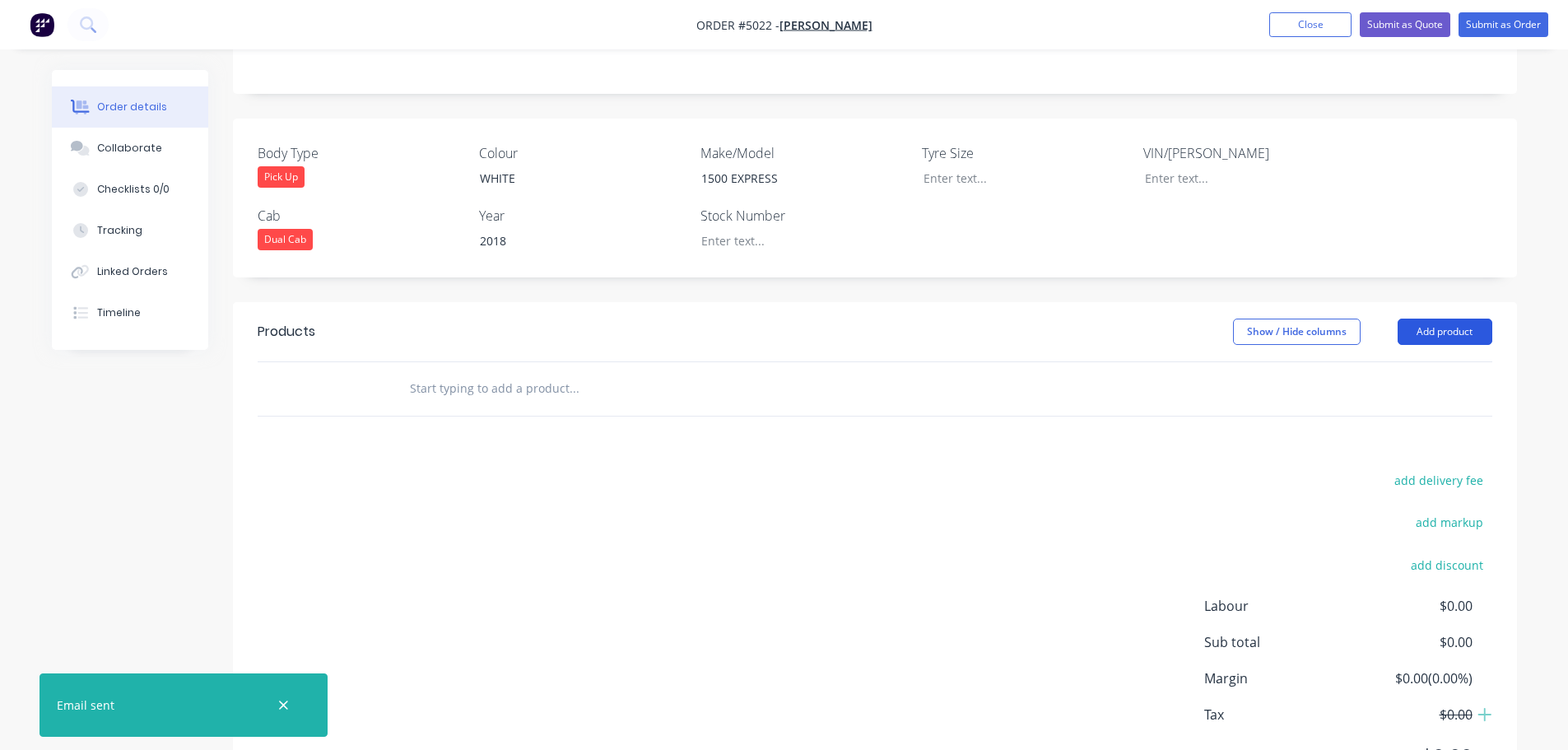
click at [1453, 318] on button "Add product" at bounding box center [1445, 331] width 95 height 26
click at [1405, 395] on div "Standard pricing" at bounding box center [1414, 406] width 127 height 23
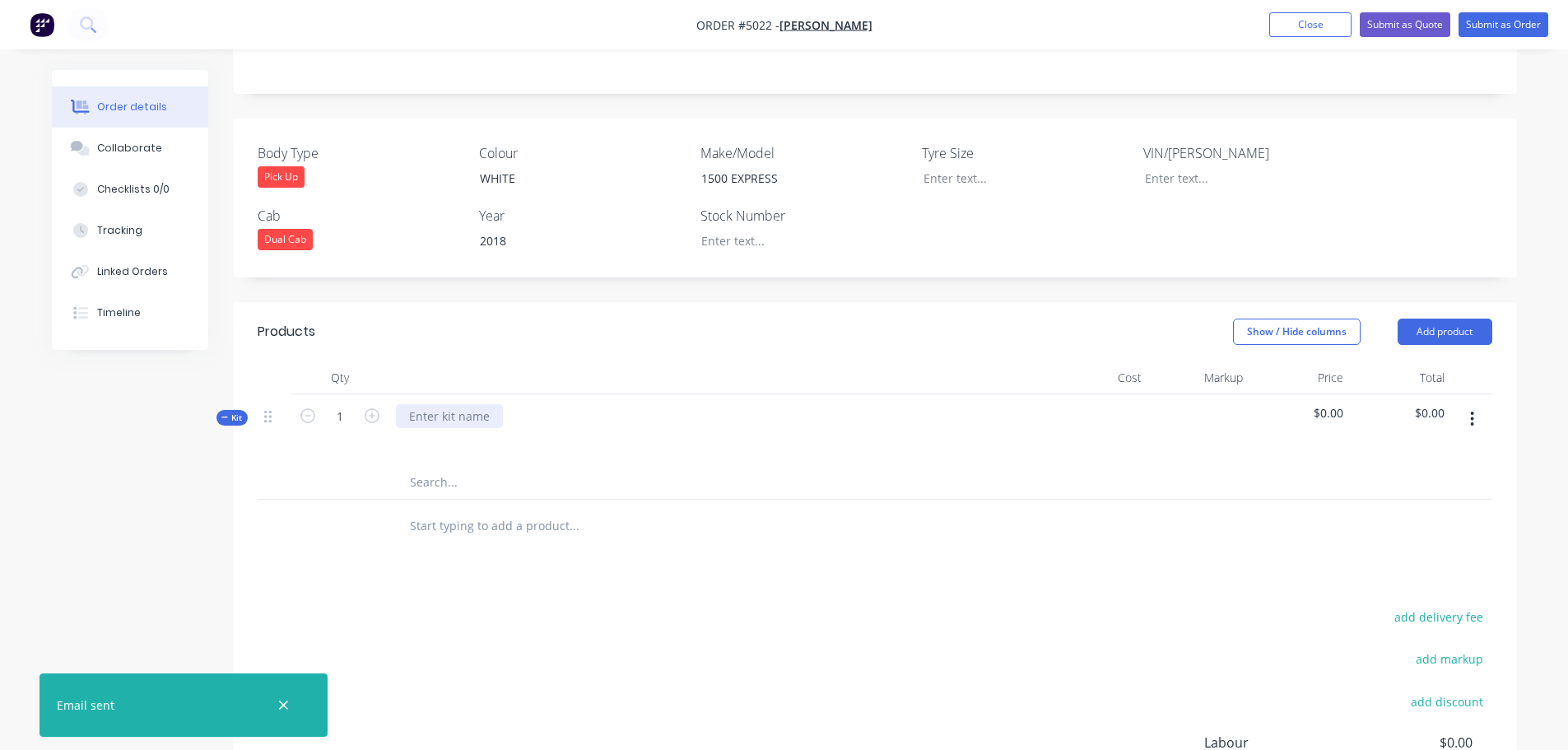
click at [438, 404] on div at bounding box center [449, 415] width 107 height 23
click at [454, 404] on div "DODGE 1500 EXPRESS/ QUAD CAB" at bounding box center [502, 415] width 212 height 23
click at [626, 404] on div "DODGE RAM 1500 EXPRESS/ QUAD CAB" at bounding box center [516, 415] width 241 height 23
click at [530, 166] on div "WHITE" at bounding box center [569, 177] width 206 height 23
click at [528, 411] on div "DODGE RAM 1500 EXPRESS/ QUAD CAB" at bounding box center [719, 430] width 659 height 71
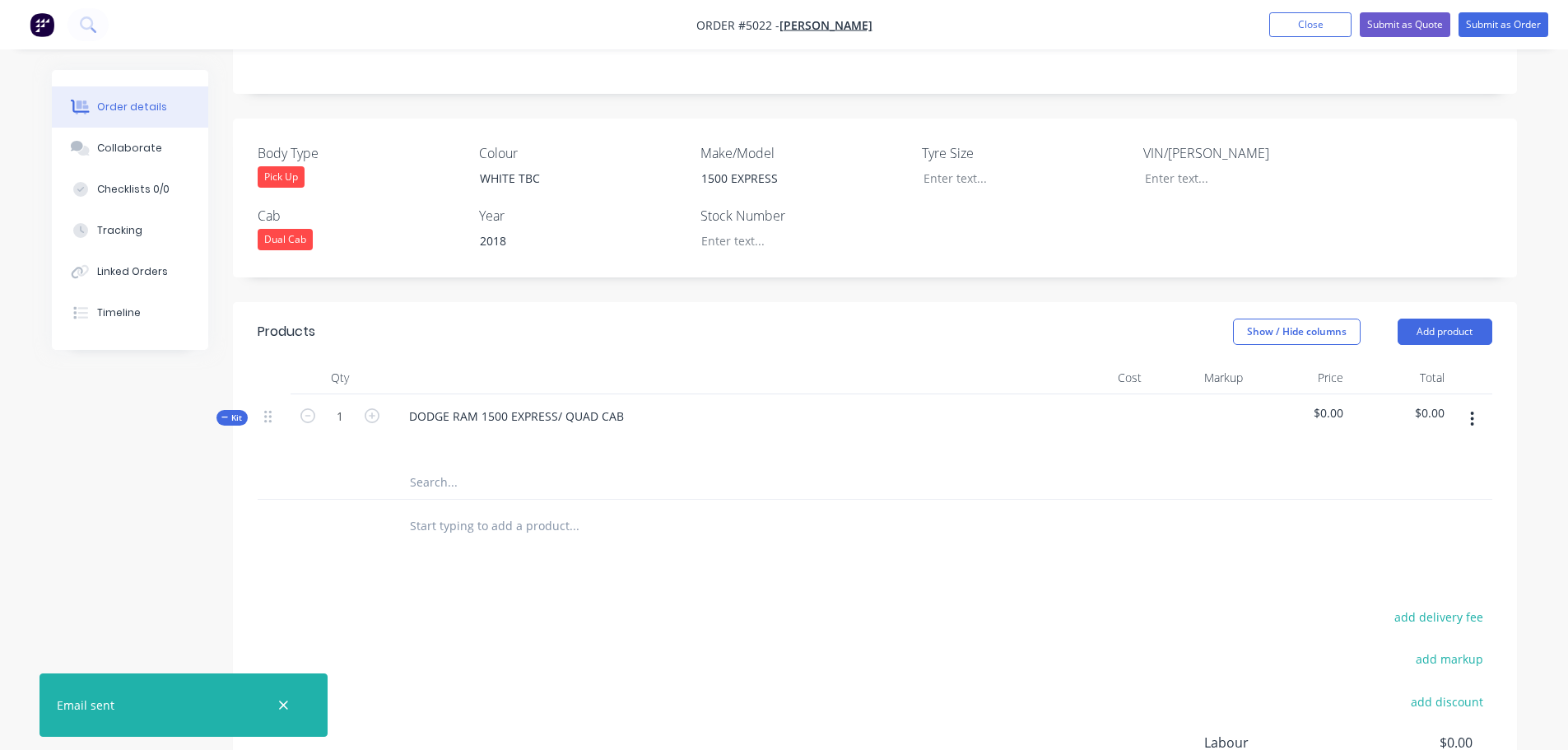
click at [441, 466] on input "text" at bounding box center [574, 482] width 329 height 33
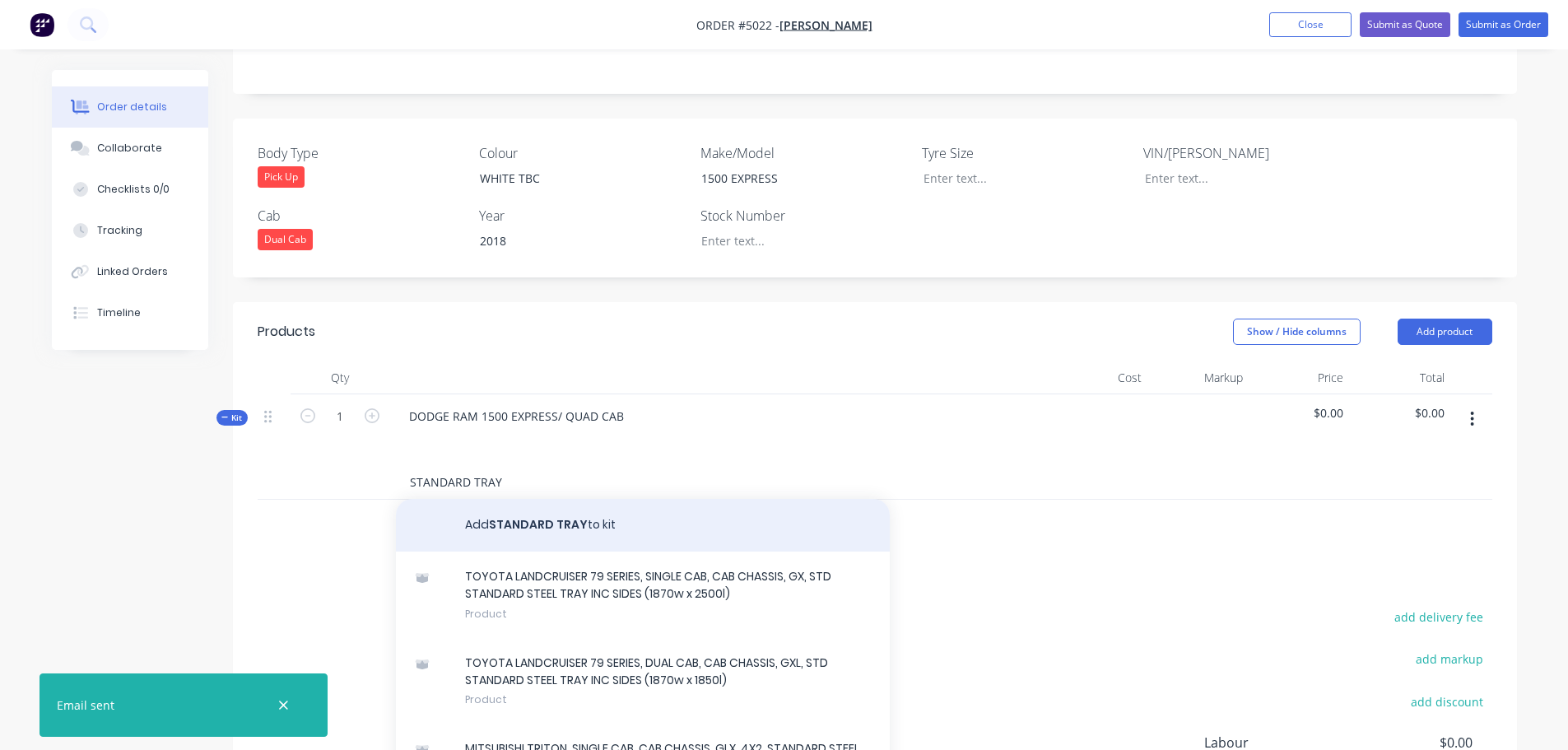
type input "STANDARD TRAY"
click at [535, 499] on button "Add STANDARD TRAY to kit" at bounding box center [643, 525] width 494 height 53
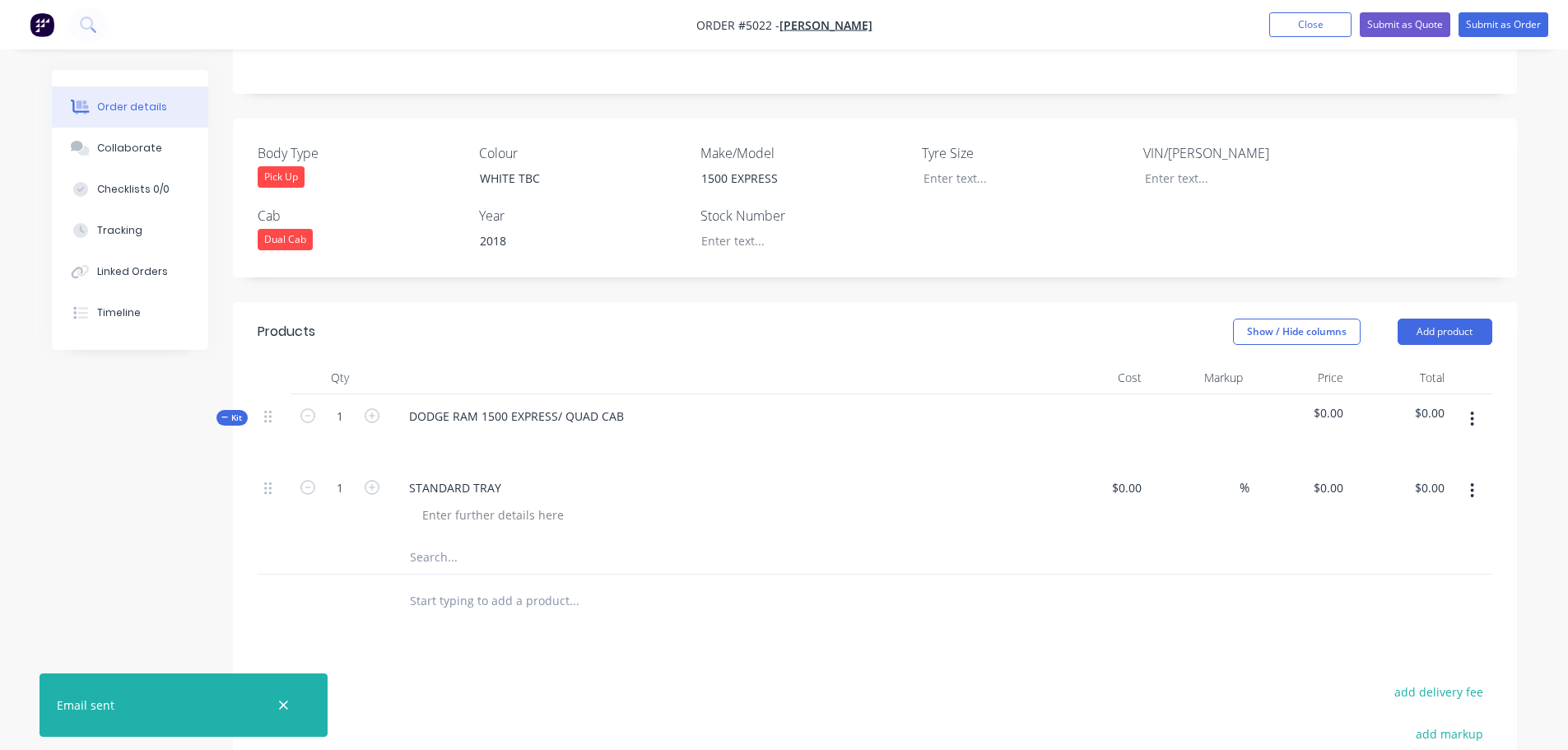
click at [479, 428] on div at bounding box center [719, 439] width 645 height 23
drag, startPoint x: 497, startPoint y: 442, endPoint x: 375, endPoint y: 442, distance: 122.0
click at [375, 466] on div "1 STANDARD TRAY $0.00 $0.00 % $0.00 $0.00 $0.00 $0.00" at bounding box center [874, 503] width 1234 height 75
click at [1467, 475] on button "button" at bounding box center [1472, 490] width 39 height 30
click at [1392, 621] on div "Delete" at bounding box center [1414, 632] width 127 height 23
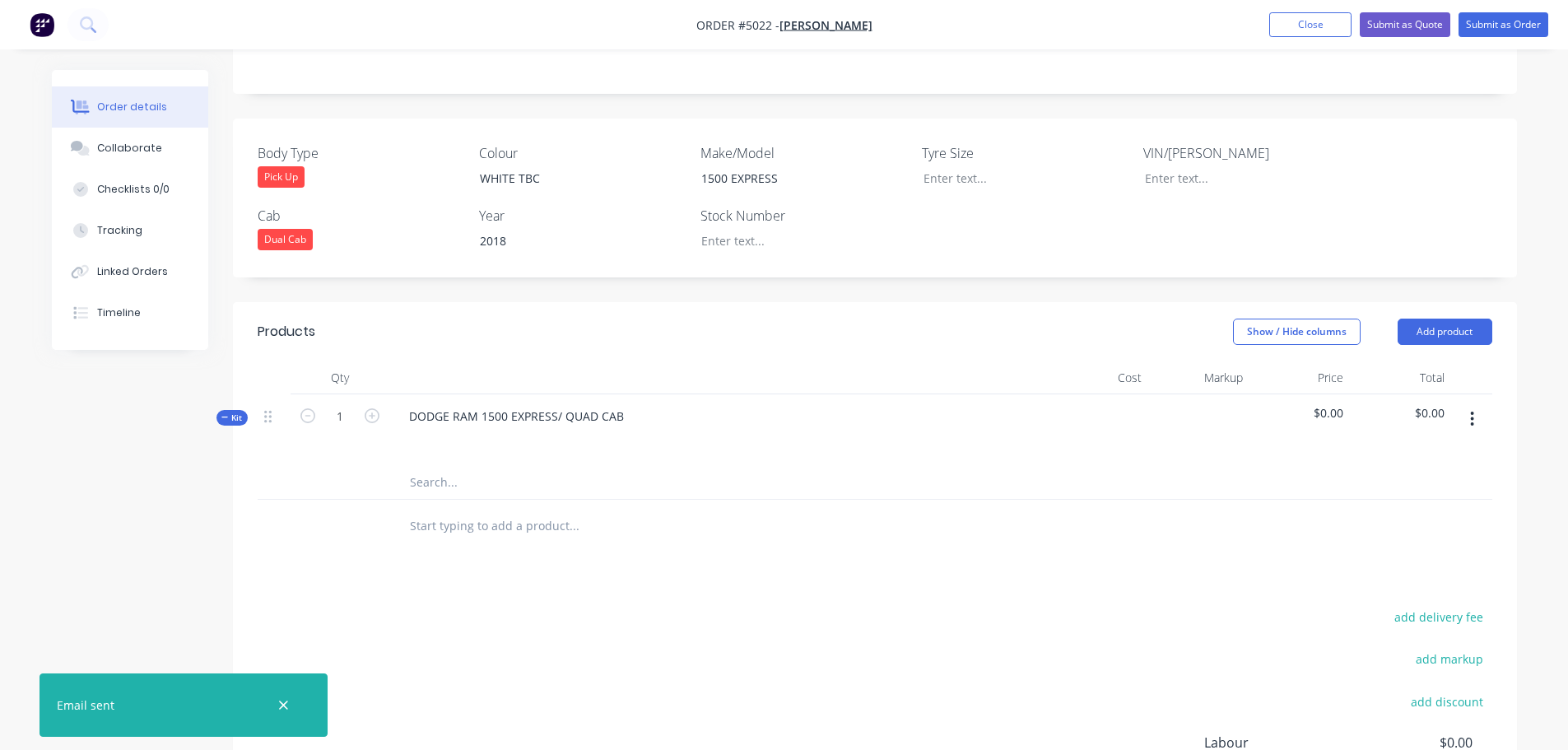
click at [521, 428] on div at bounding box center [719, 439] width 645 height 23
click at [620, 428] on div at bounding box center [719, 439] width 645 height 23
click at [635, 395] on div "DODGE RAM 1500 EXPRESS/ QUAD CAB" at bounding box center [719, 430] width 659 height 71
click at [617, 404] on div "DODGE RAM 1500 EXPRESS/ QUAD CAB" at bounding box center [516, 415] width 241 height 23
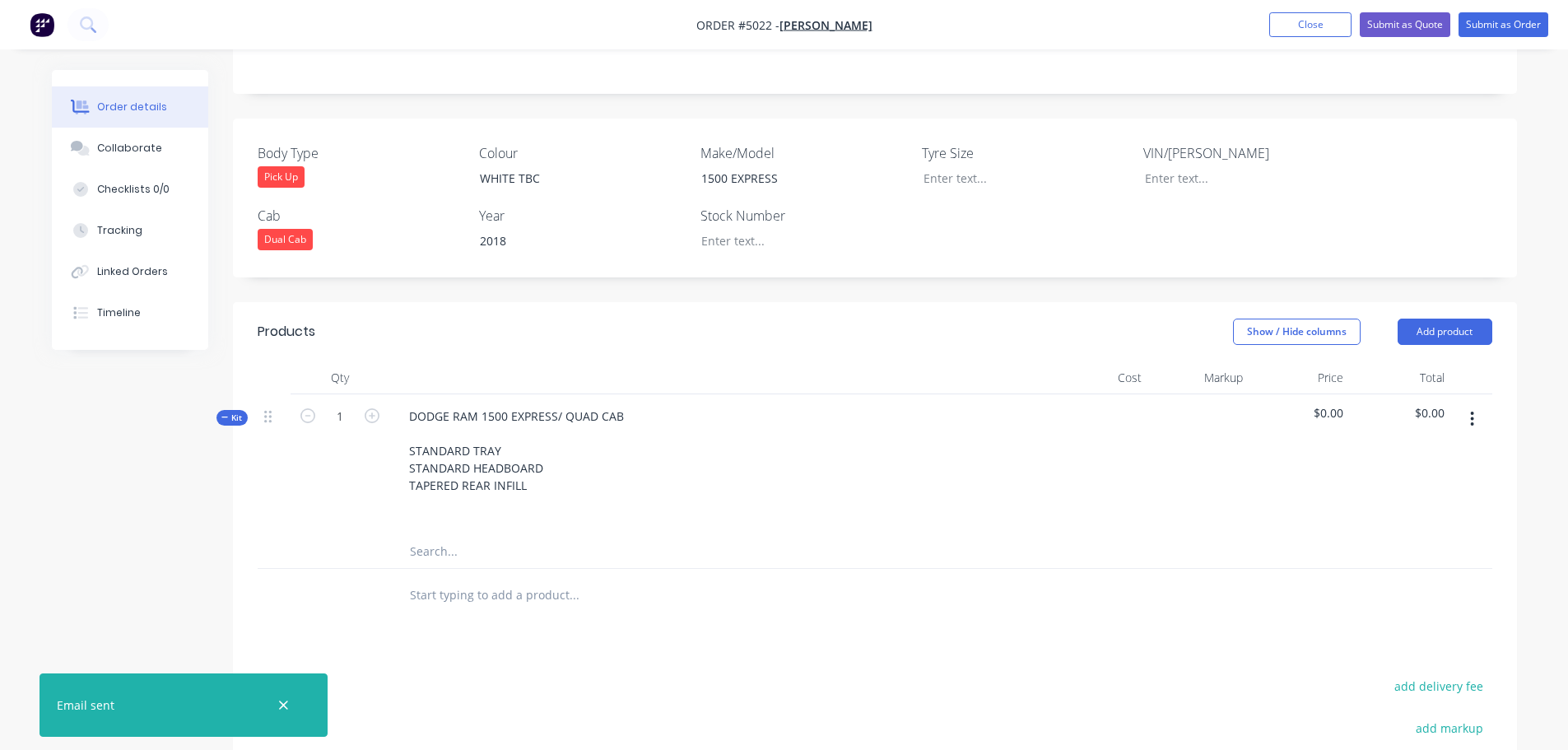
click at [1326, 404] on span "$0.00" at bounding box center [1299, 413] width 88 height 17
drag, startPoint x: 1312, startPoint y: 365, endPoint x: 1354, endPoint y: 361, distance: 42.2
click at [1354, 395] on div "Kit 1 DODGE RAM 1500 EXPRESS/ QUAD CAB STANDARD TRAY STANDARD HEADBOARD TAPERED…" at bounding box center [874, 465] width 1234 height 141
click at [1072, 535] on div at bounding box center [874, 552] width 1234 height 34
click at [1476, 404] on button "button" at bounding box center [1472, 419] width 39 height 30
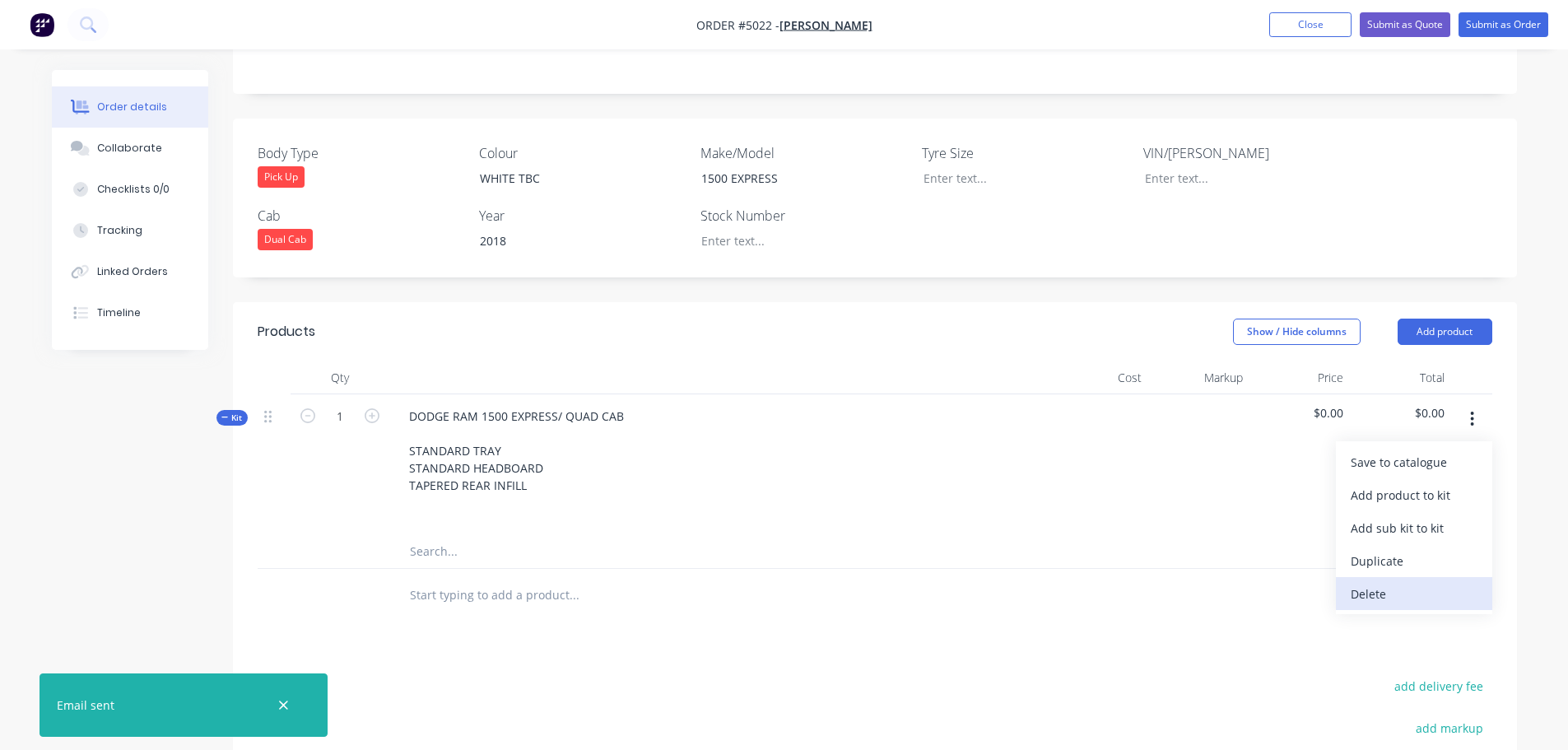
click at [1411, 582] on div "Delete" at bounding box center [1414, 594] width 127 height 23
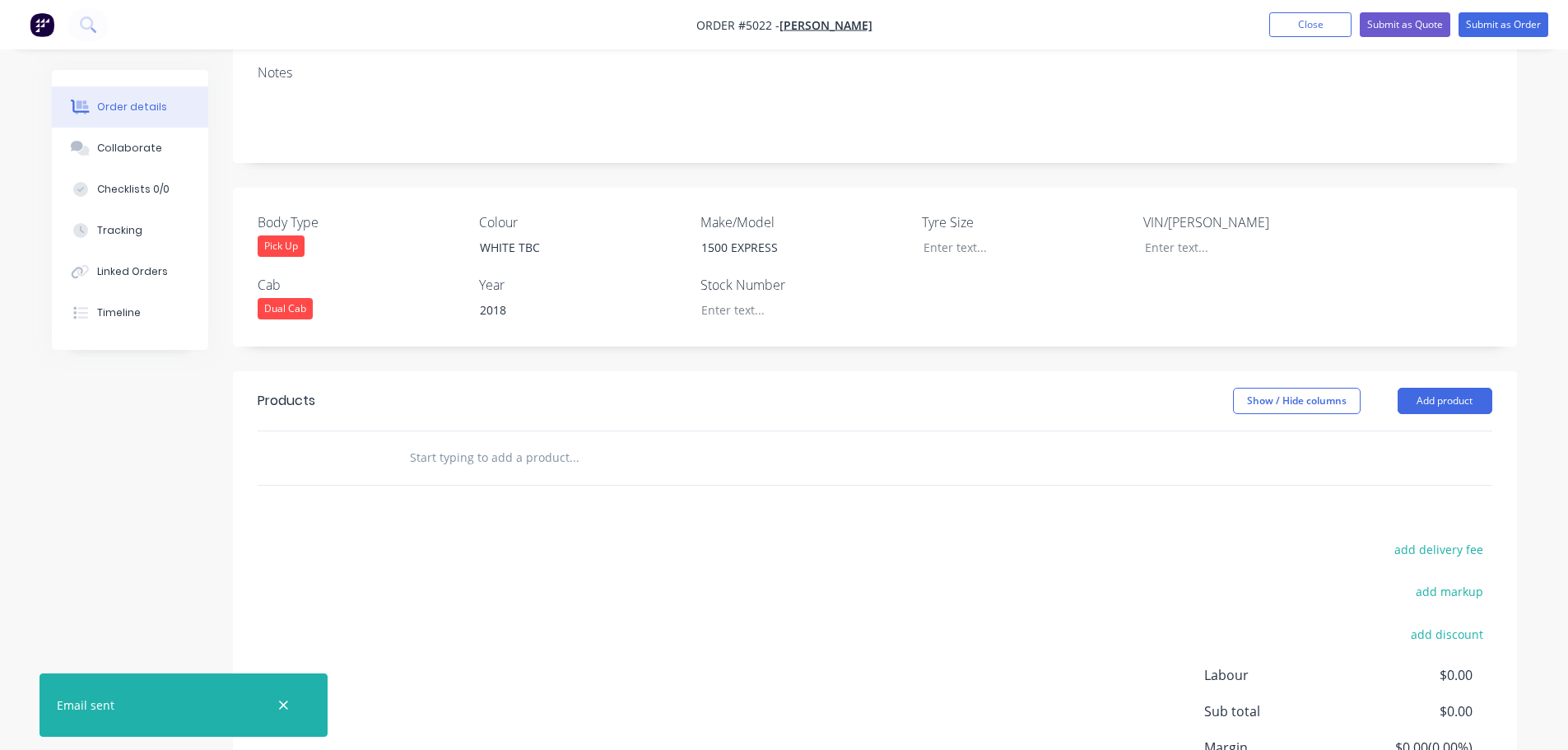
scroll to position [452, 0]
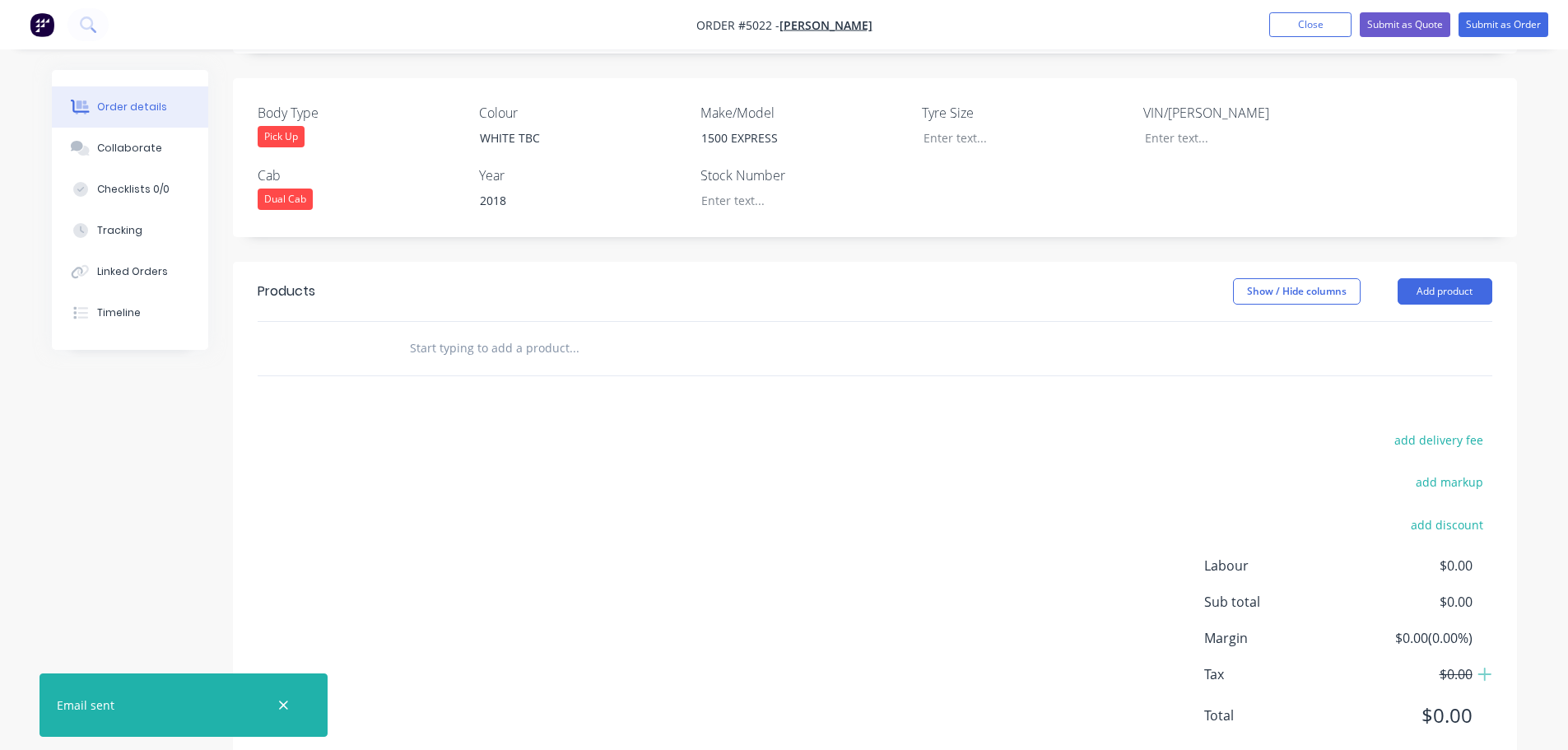
click at [452, 332] on input "text" at bounding box center [574, 348] width 329 height 33
click at [1465, 278] on button "Add product" at bounding box center [1445, 291] width 95 height 26
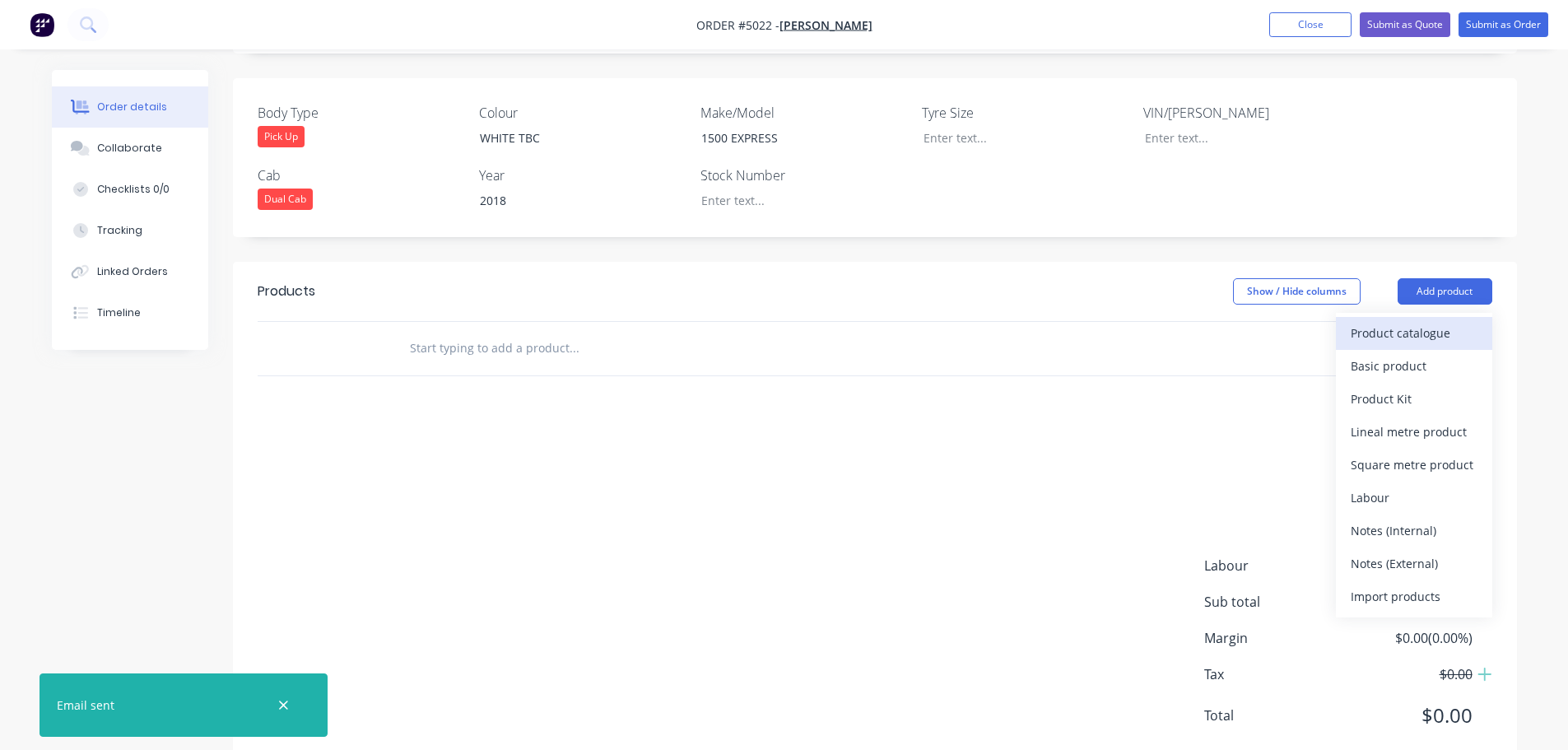
click at [1405, 321] on div "Product catalogue" at bounding box center [1414, 332] width 127 height 23
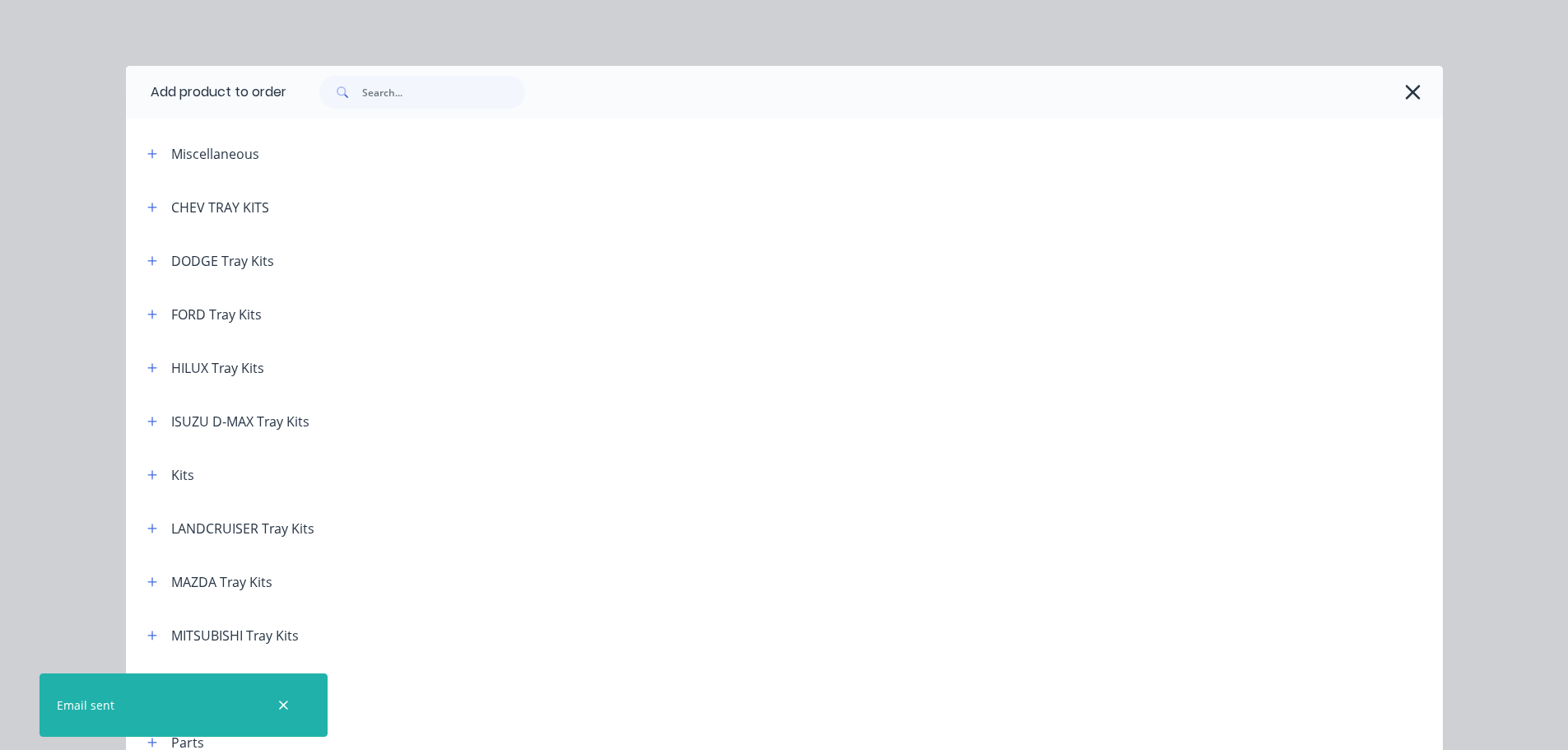
click at [160, 251] on div "DODGE Tray Kits" at bounding box center [203, 261] width 140 height 21
click at [149, 259] on icon "button" at bounding box center [152, 261] width 10 height 11
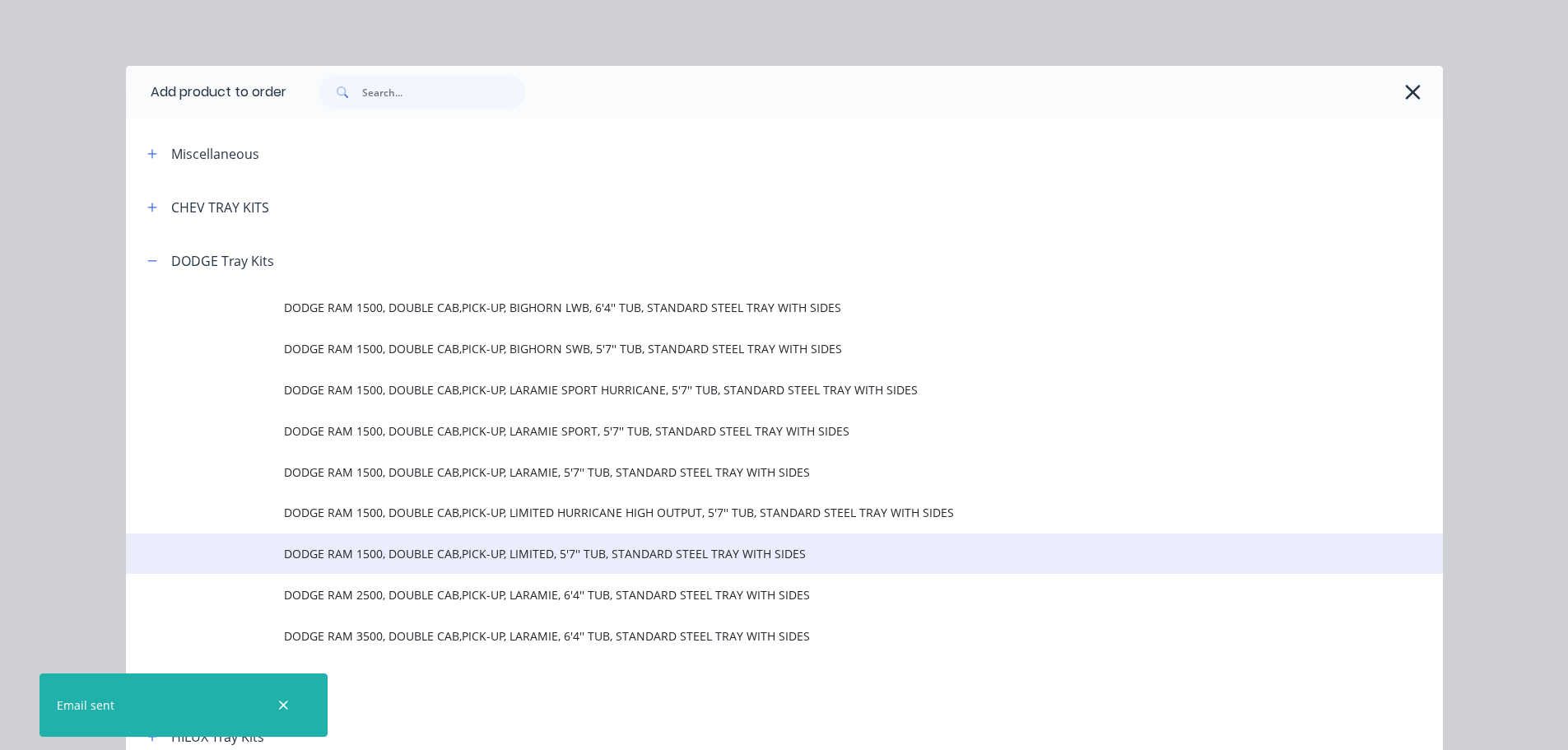
click at [615, 551] on span "DODGE RAM 1500, DOUBLE CAB,PICK-UP, LIMITED, 5'7'' TUB, STANDARD STEEL TRAY WIT…" at bounding box center [747, 554] width 927 height 17
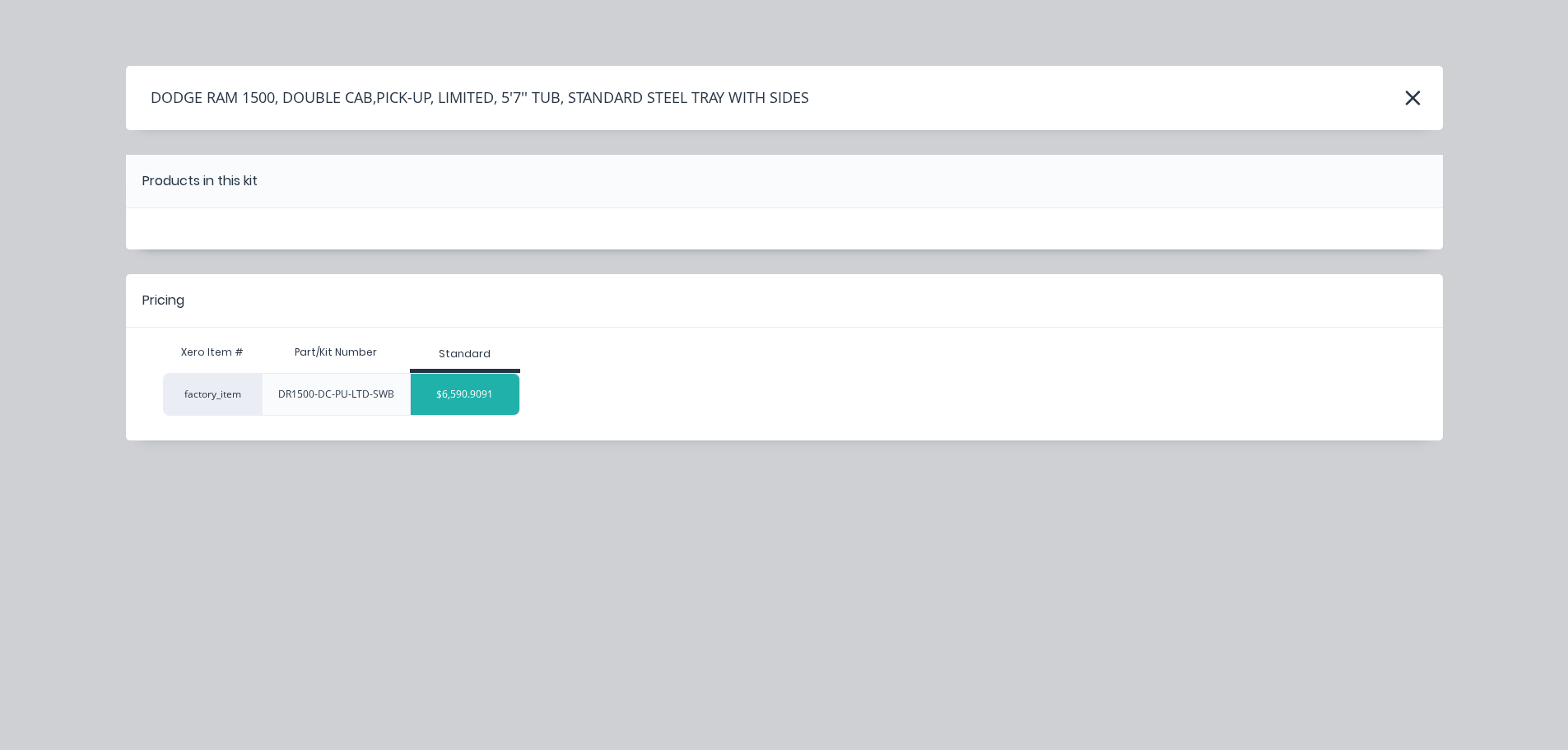
click at [449, 397] on div "$6,590.9091" at bounding box center [466, 394] width 110 height 41
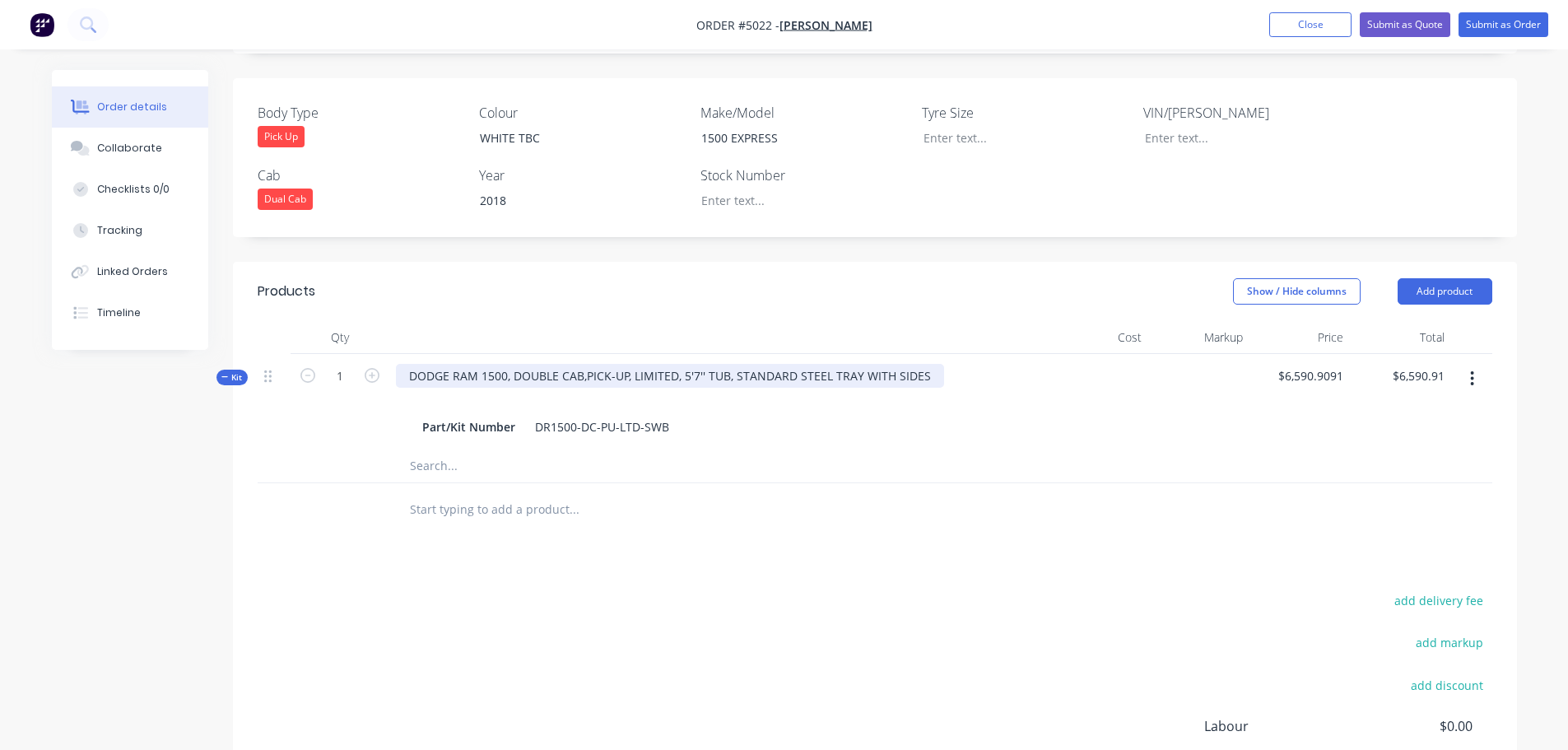
click at [675, 364] on div "DODGE RAM 1500, DOUBLE CAB,PICK-UP, LIMITED, 5'7'' TUB, STANDARD STEEL TRAY WIT…" at bounding box center [670, 375] width 548 height 23
click at [704, 364] on div "DODGE RAM 1500, DOUBLE CAB,PICK-UP, EXPRESS, 5'7'' TUB, STANDARD STEEL TRAY WIT…" at bounding box center [672, 375] width 551 height 23
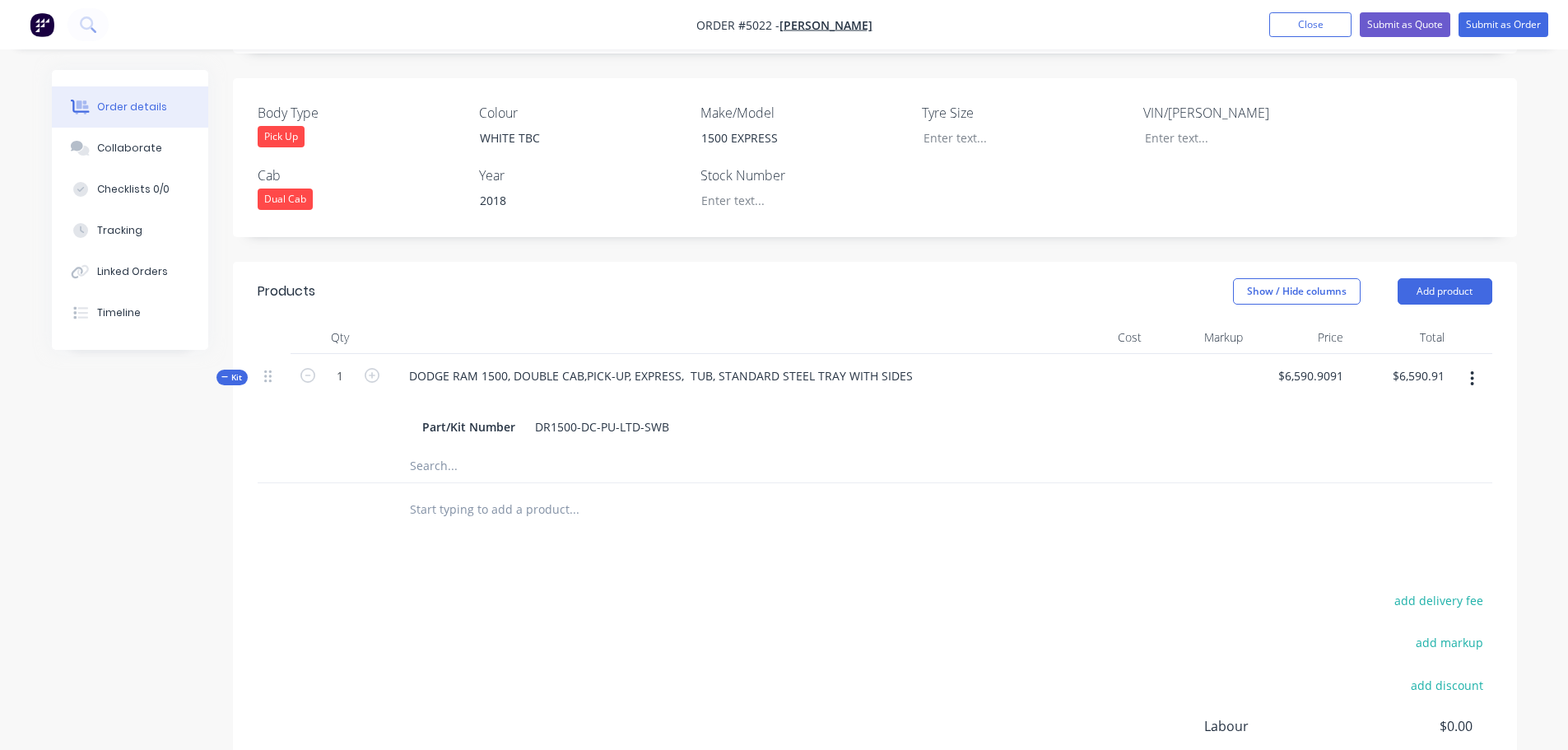
click at [438, 449] on input "text" at bounding box center [574, 466] width 329 height 33
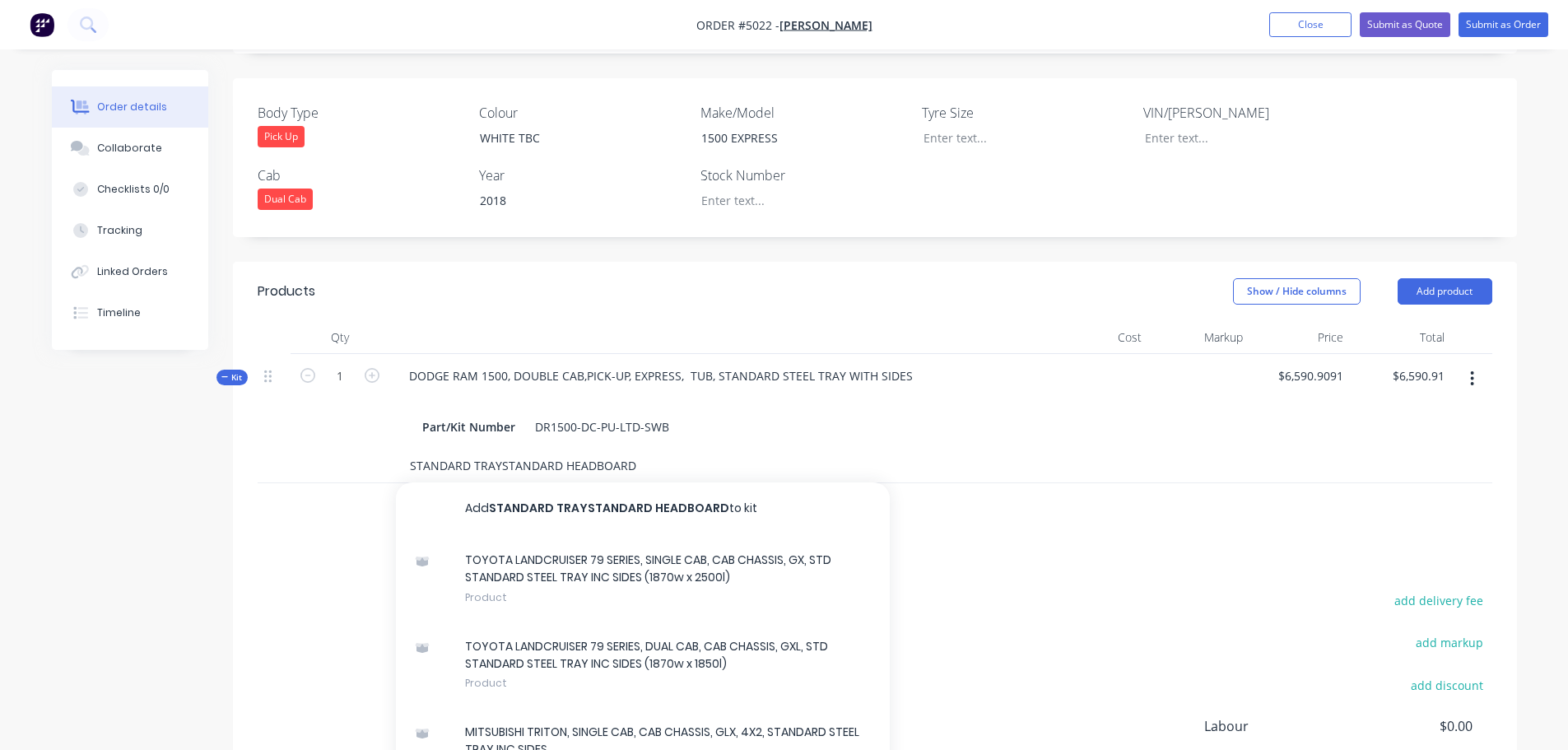
type input "STANDARD TRAYSTANDARD HEADBOARD"
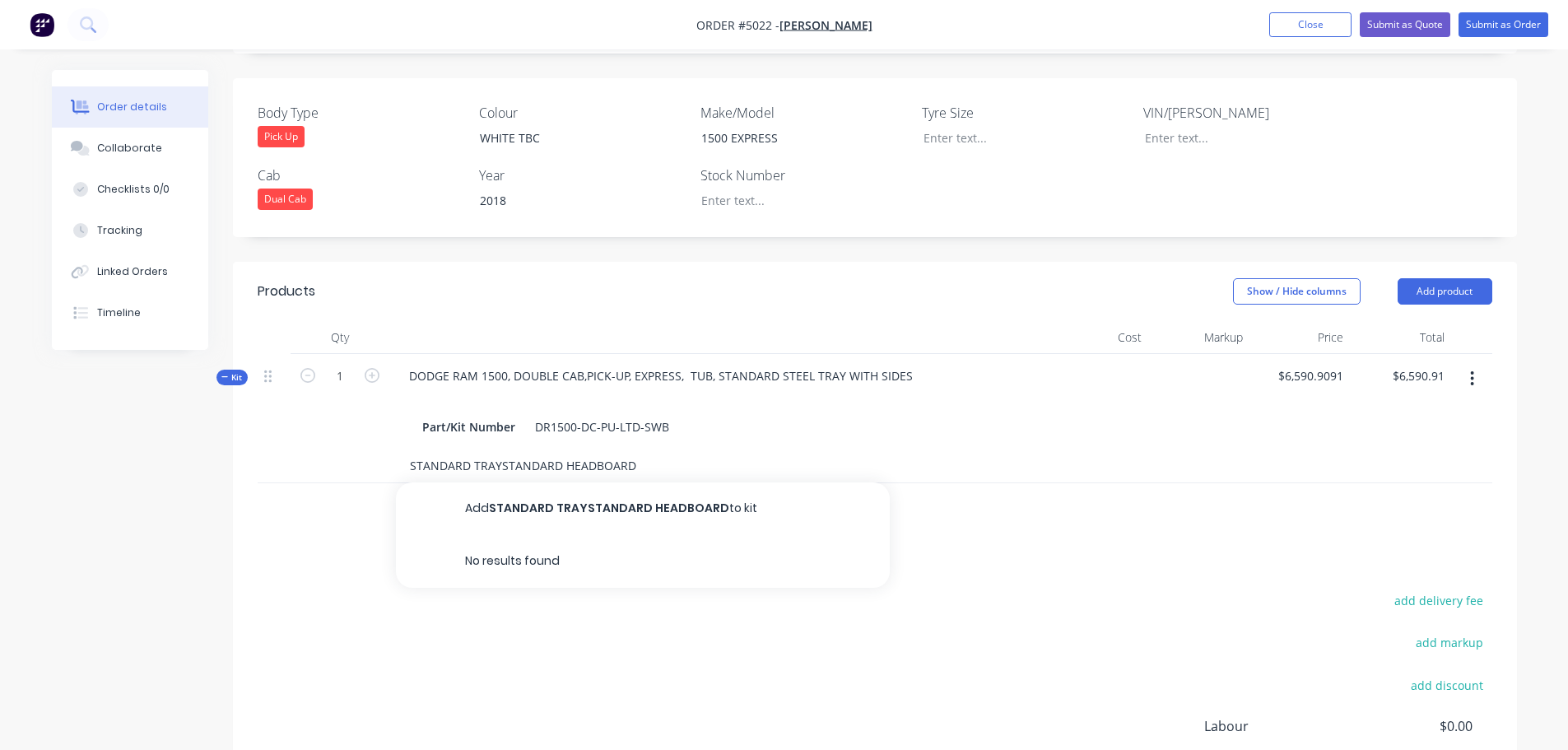
click at [505, 449] on input "STANDARD TRAYSTANDARD HEADBOARD" at bounding box center [574, 466] width 329 height 33
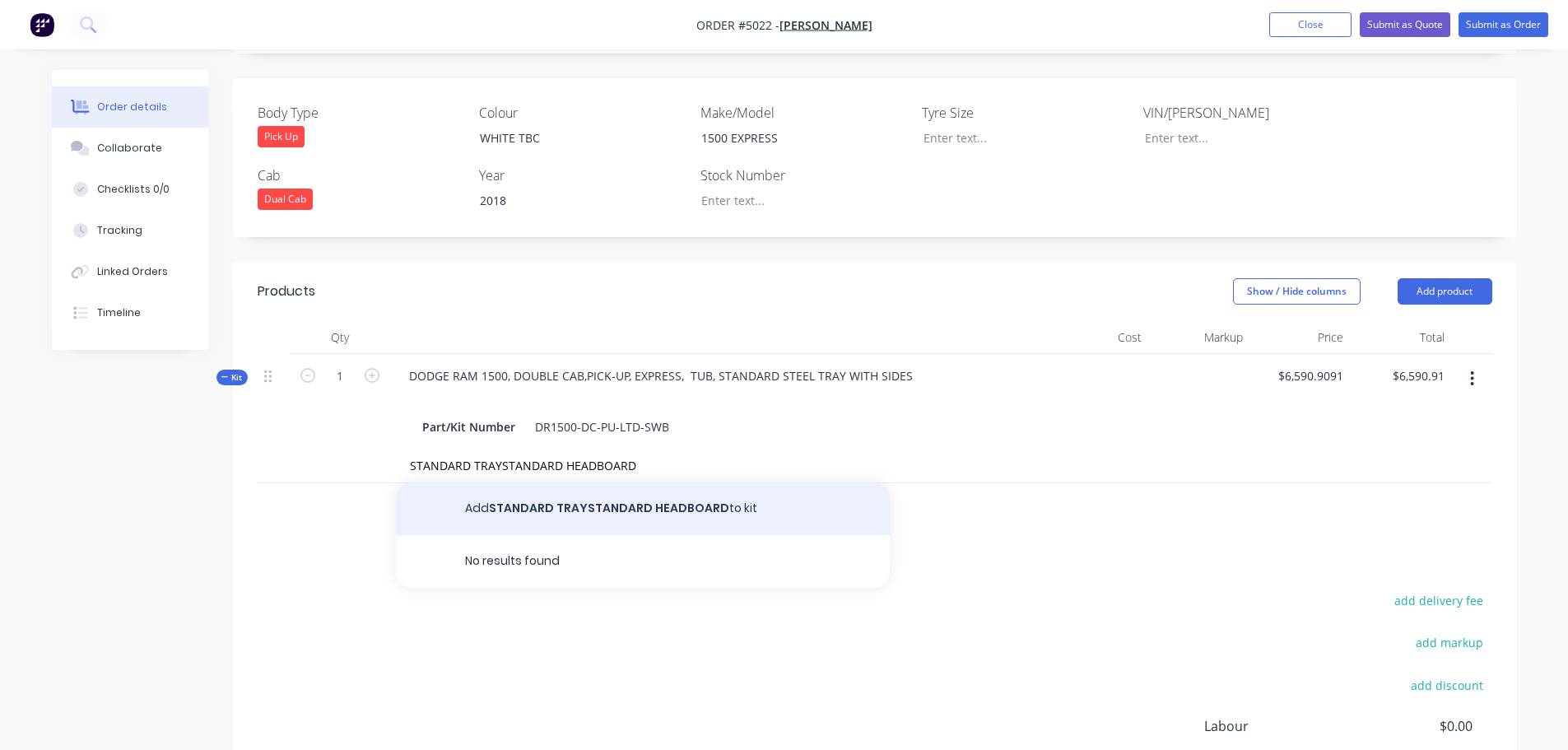
click at [668, 482] on button "Add STANDARD TRAYSTANDARD HEADBOARD to kit" at bounding box center [643, 508] width 494 height 53
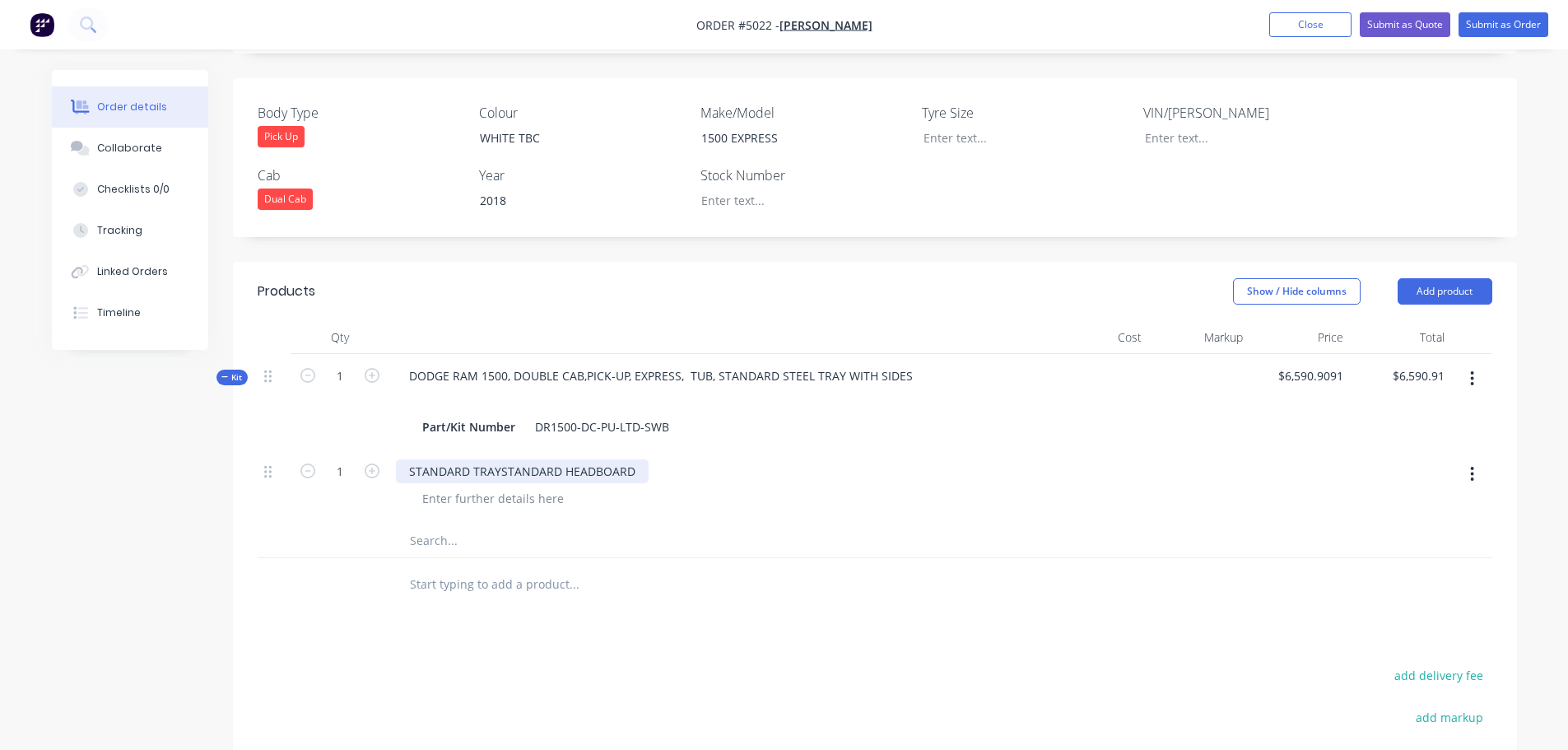
click at [583, 459] on div "STANDARD TRAYSTANDARD HEADBOARD" at bounding box center [522, 470] width 253 height 23
click at [497, 459] on div "STANDARD TRAYSTANDARD HEADBOARD" at bounding box center [522, 470] width 253 height 23
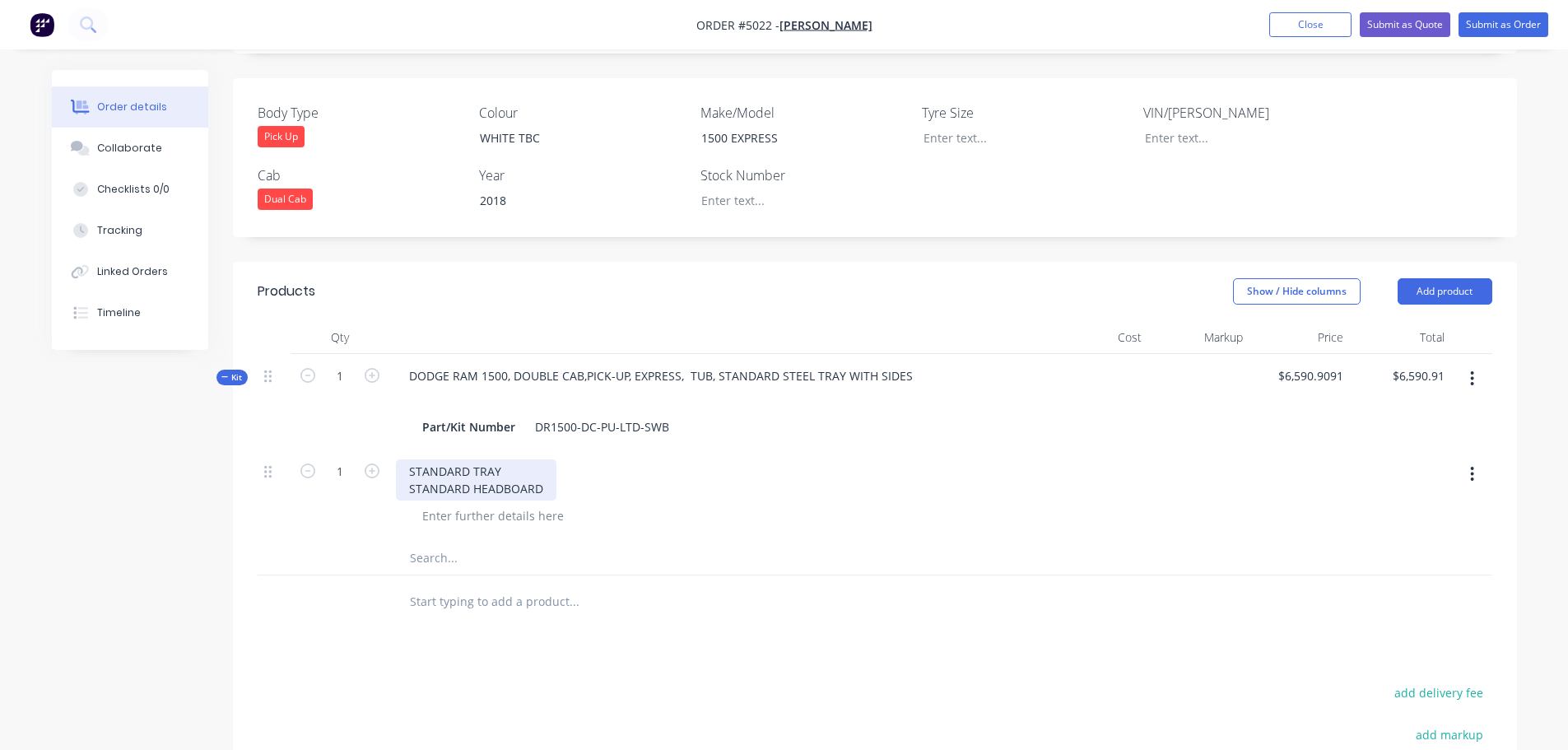
click at [544, 459] on div "STANDARD TRAY STANDARD HEADBOARD" at bounding box center [476, 479] width 161 height 41
click at [495, 602] on input "text" at bounding box center [574, 619] width 329 height 33
type input "T"
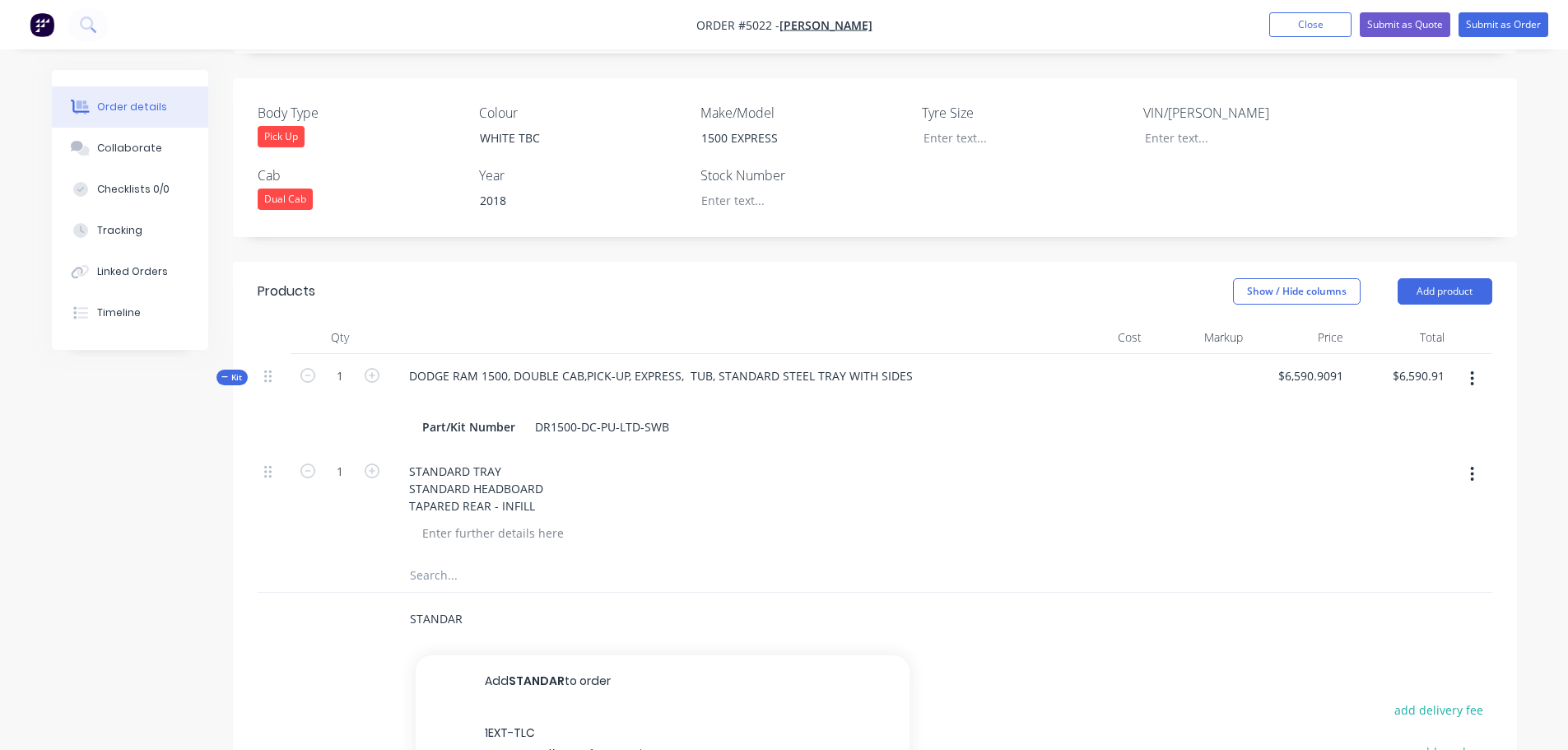
type input "STANDARD"
drag, startPoint x: 492, startPoint y: 572, endPoint x: 397, endPoint y: 576, distance: 95.1
click at [402, 602] on div "STANDARD Add STANDARD to order TOYOTA LANDCRUISER 79 SERIES, SINGLE CAB, CAB CH…" at bounding box center [643, 619] width 494 height 33
click at [1438, 278] on button "Add product" at bounding box center [1445, 291] width 95 height 26
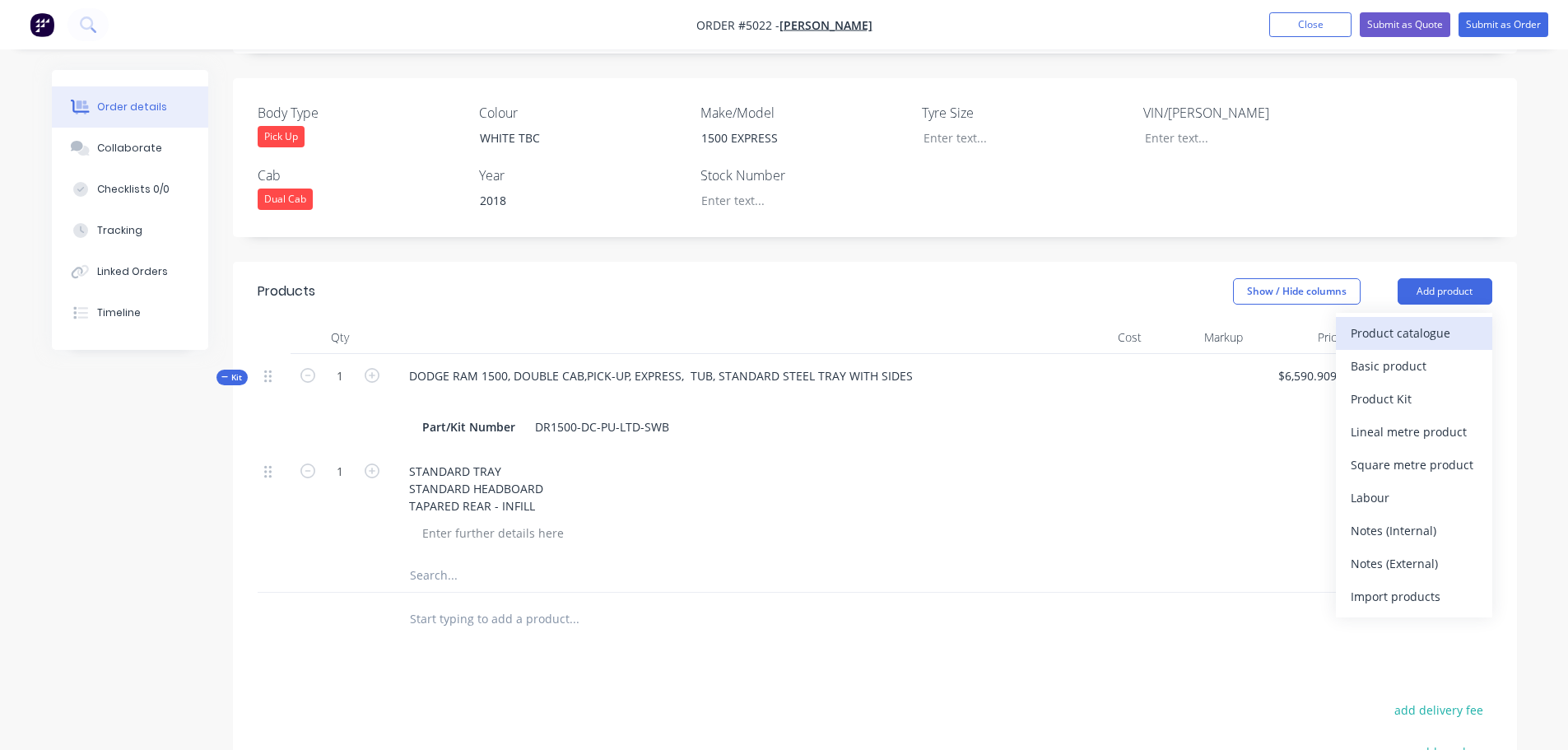
click at [1397, 321] on div "Product catalogue" at bounding box center [1414, 332] width 127 height 23
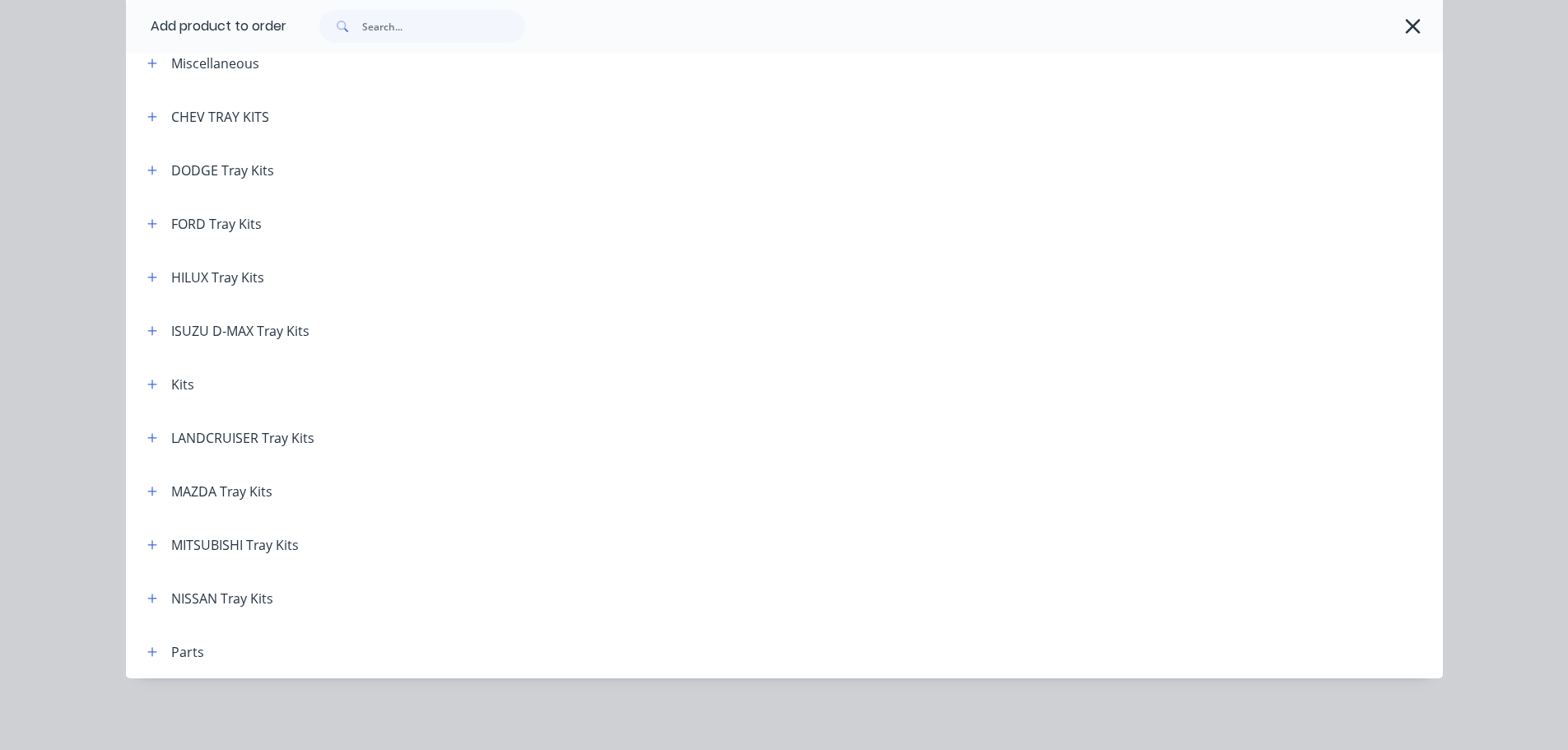
scroll to position [91, 0]
click at [143, 648] on button "button" at bounding box center [153, 651] width 21 height 21
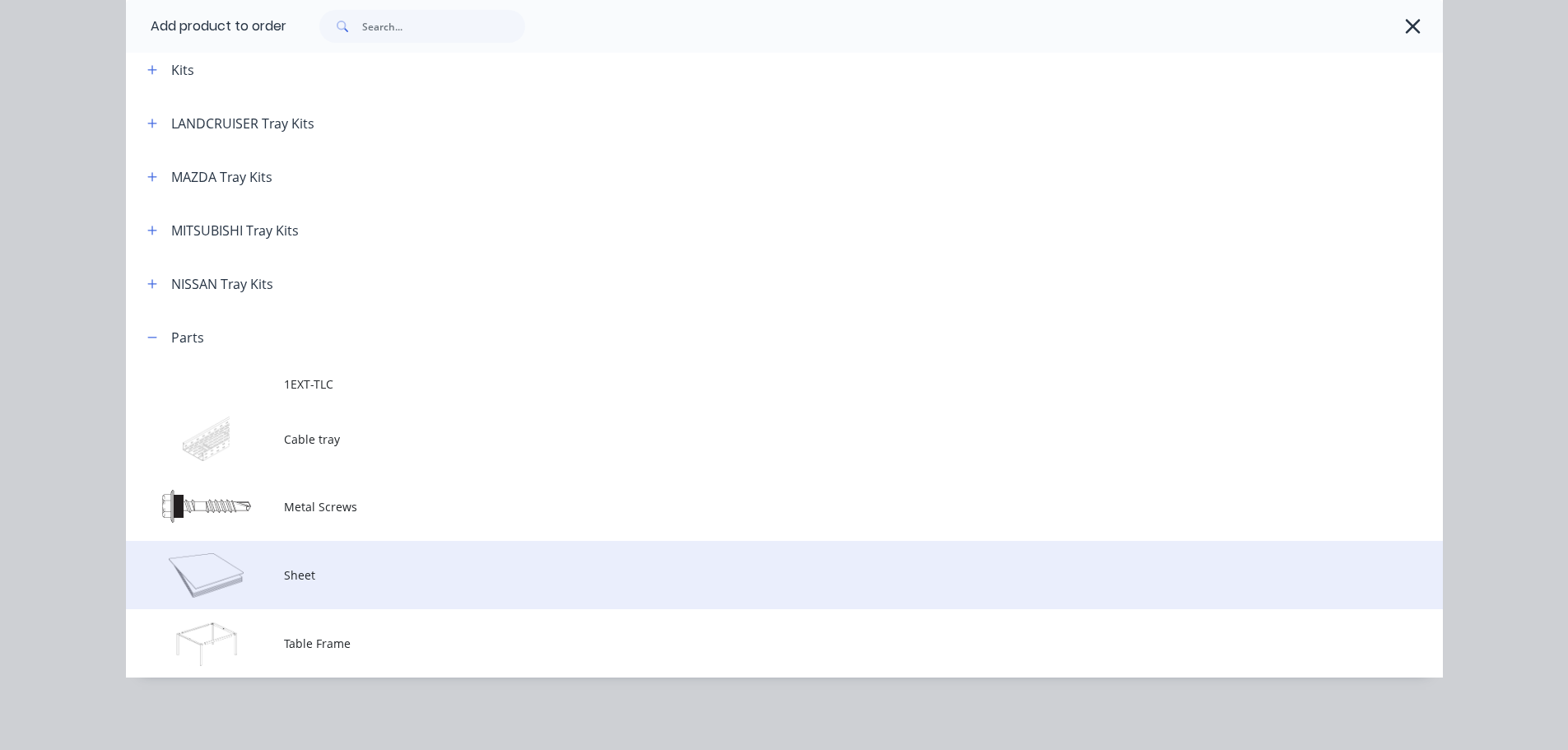
scroll to position [334, 0]
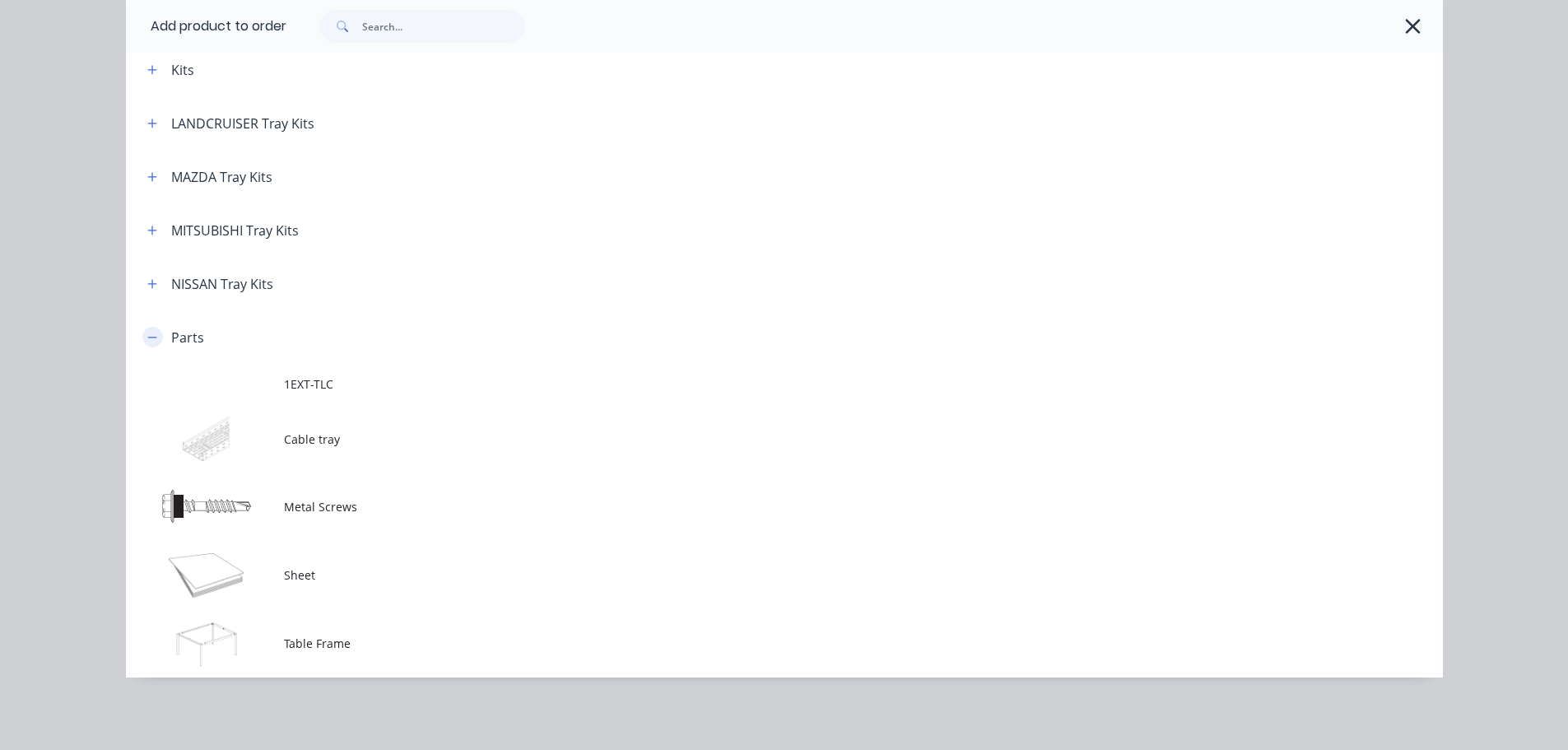
click at [148, 337] on icon "button" at bounding box center [152, 336] width 9 height 1
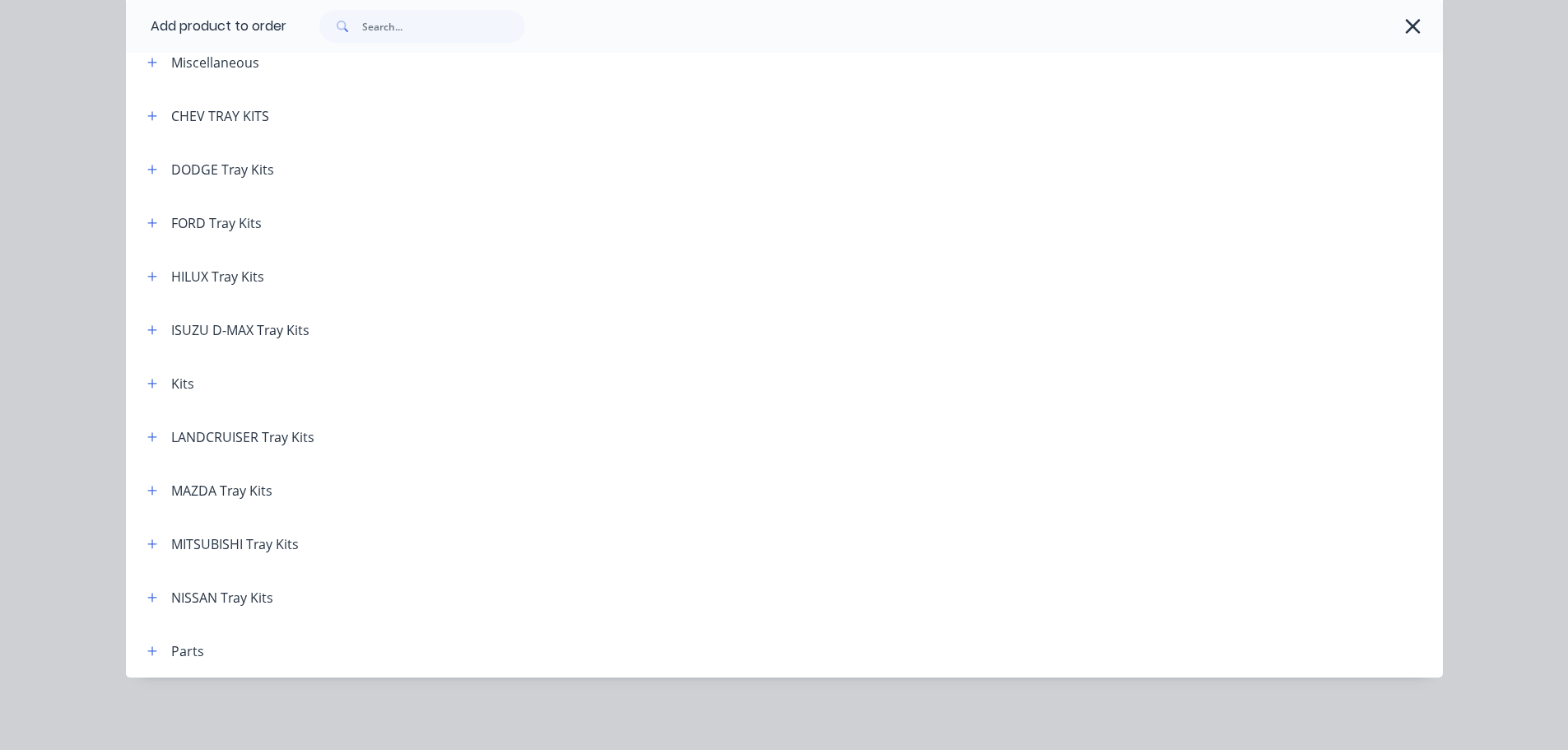
scroll to position [0, 0]
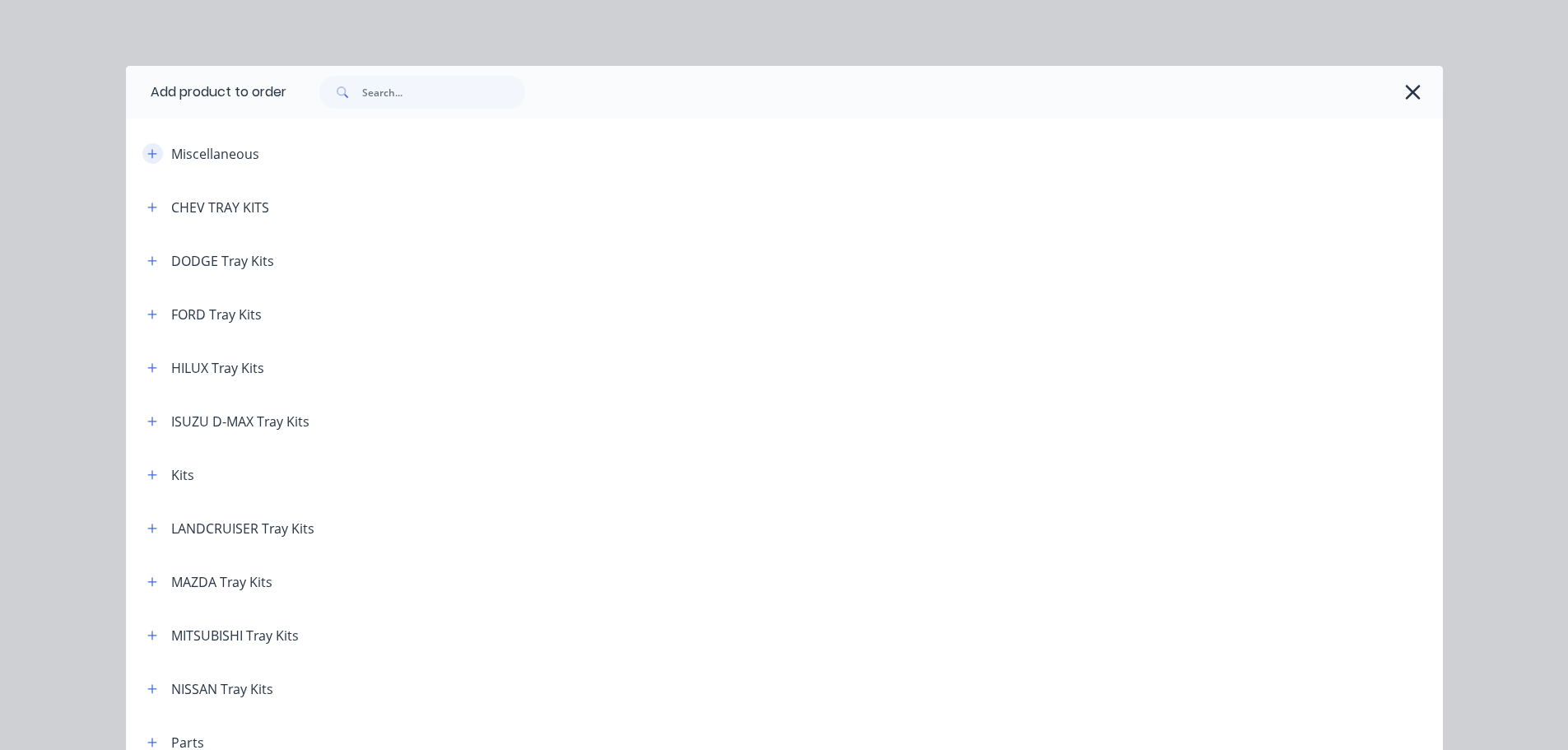
click at [148, 149] on icon "button" at bounding box center [152, 153] width 10 height 11
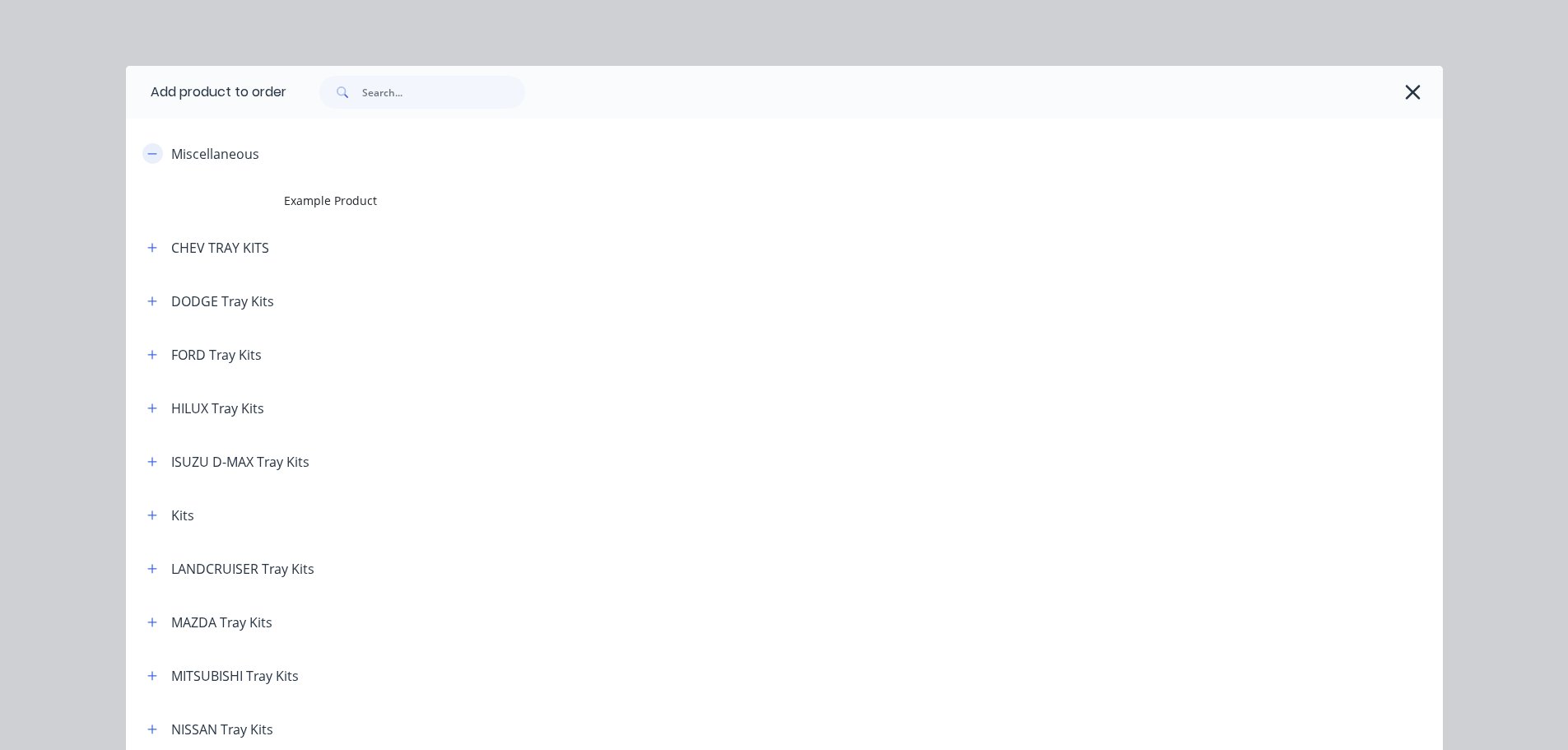
click at [143, 146] on button "button" at bounding box center [153, 154] width 21 height 21
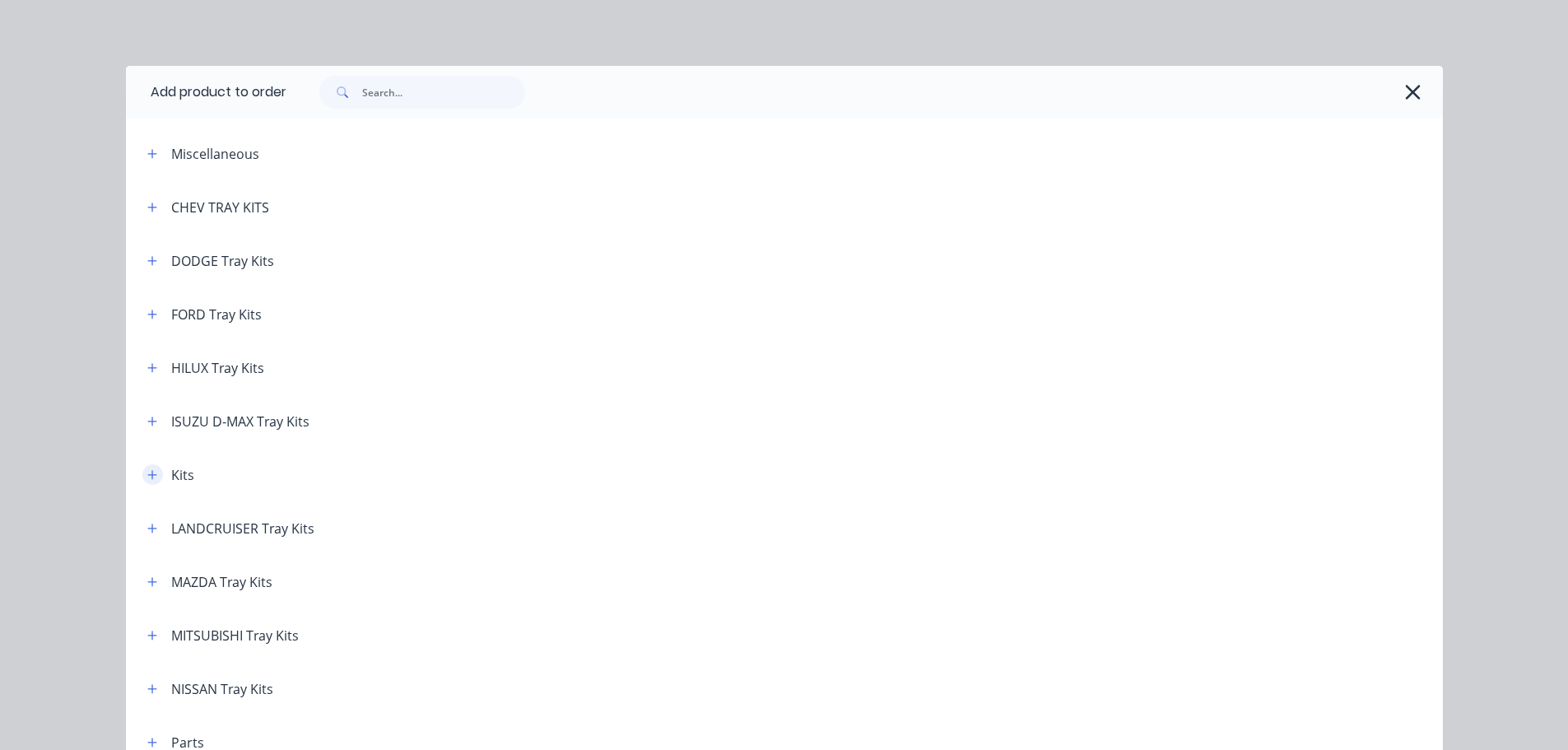
click at [148, 474] on icon "button" at bounding box center [152, 475] width 9 height 9
click at [1405, 94] on icon "button" at bounding box center [1412, 92] width 15 height 15
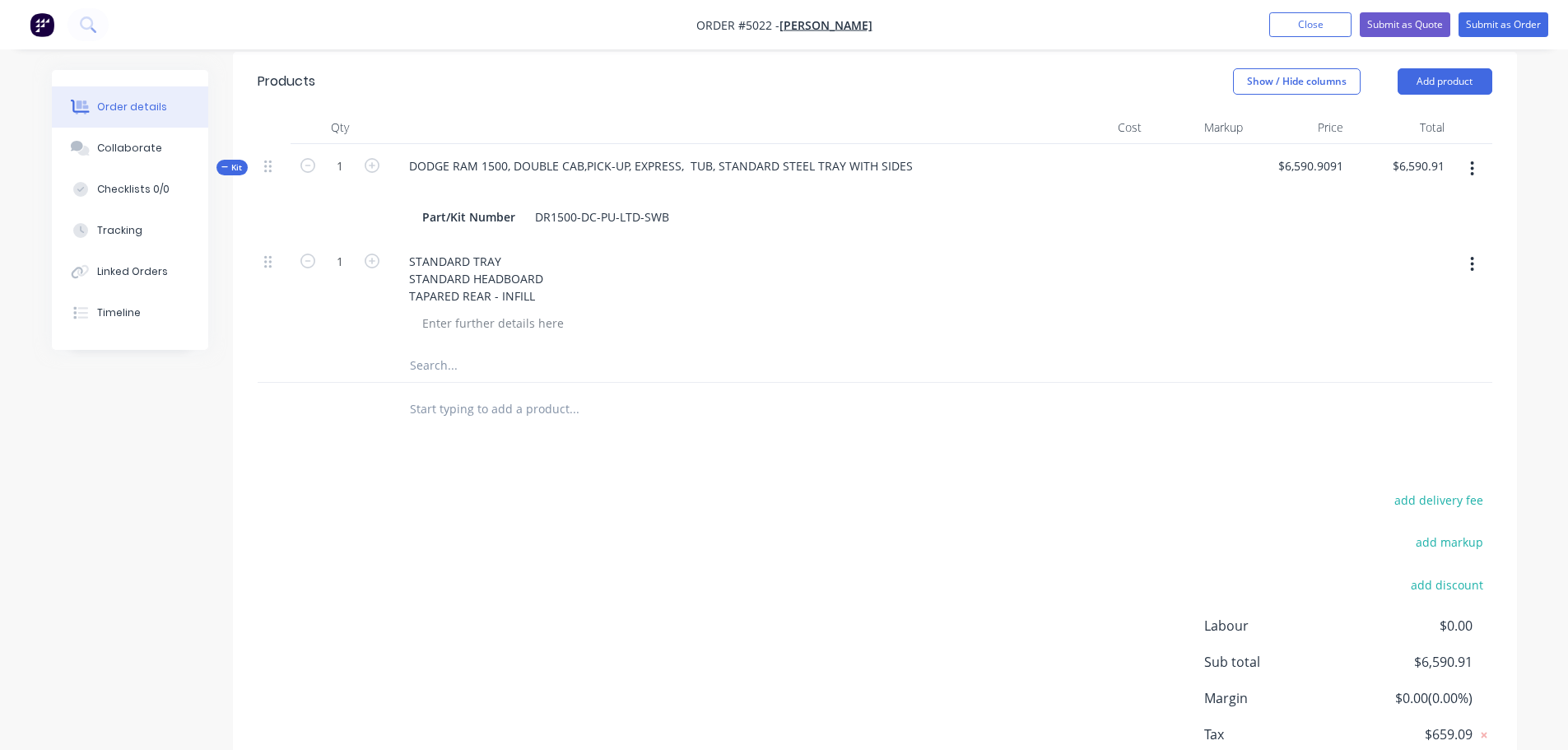
scroll to position [663, 0]
click at [477, 391] on input "text" at bounding box center [574, 408] width 329 height 33
type input "s"
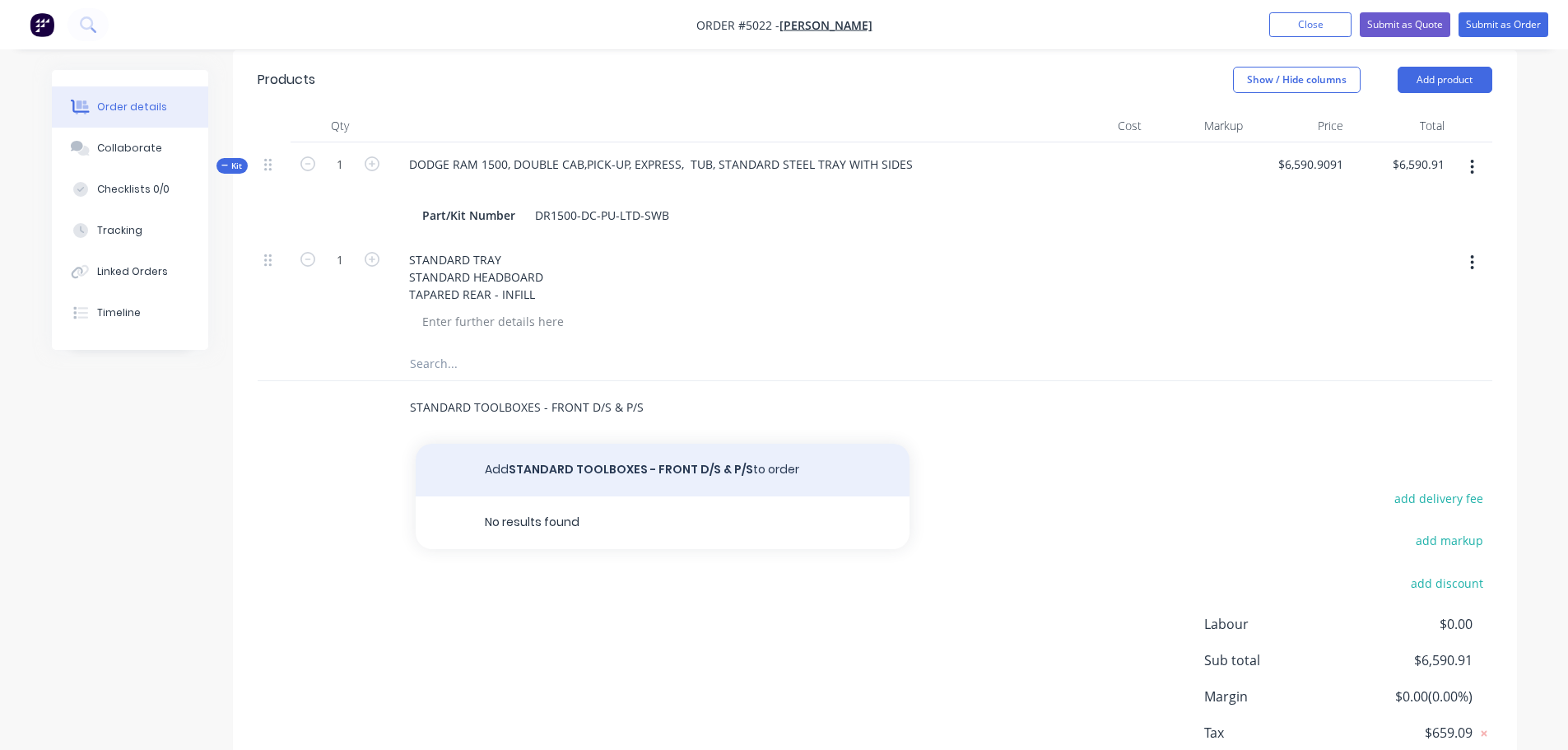
type input "STANDARD TOOLBOXES - FRONT D/S & P/S"
click at [505, 443] on button "Add STANDARD TOOLBOXES - FRONT D/S & P/S to order" at bounding box center [662, 469] width 494 height 53
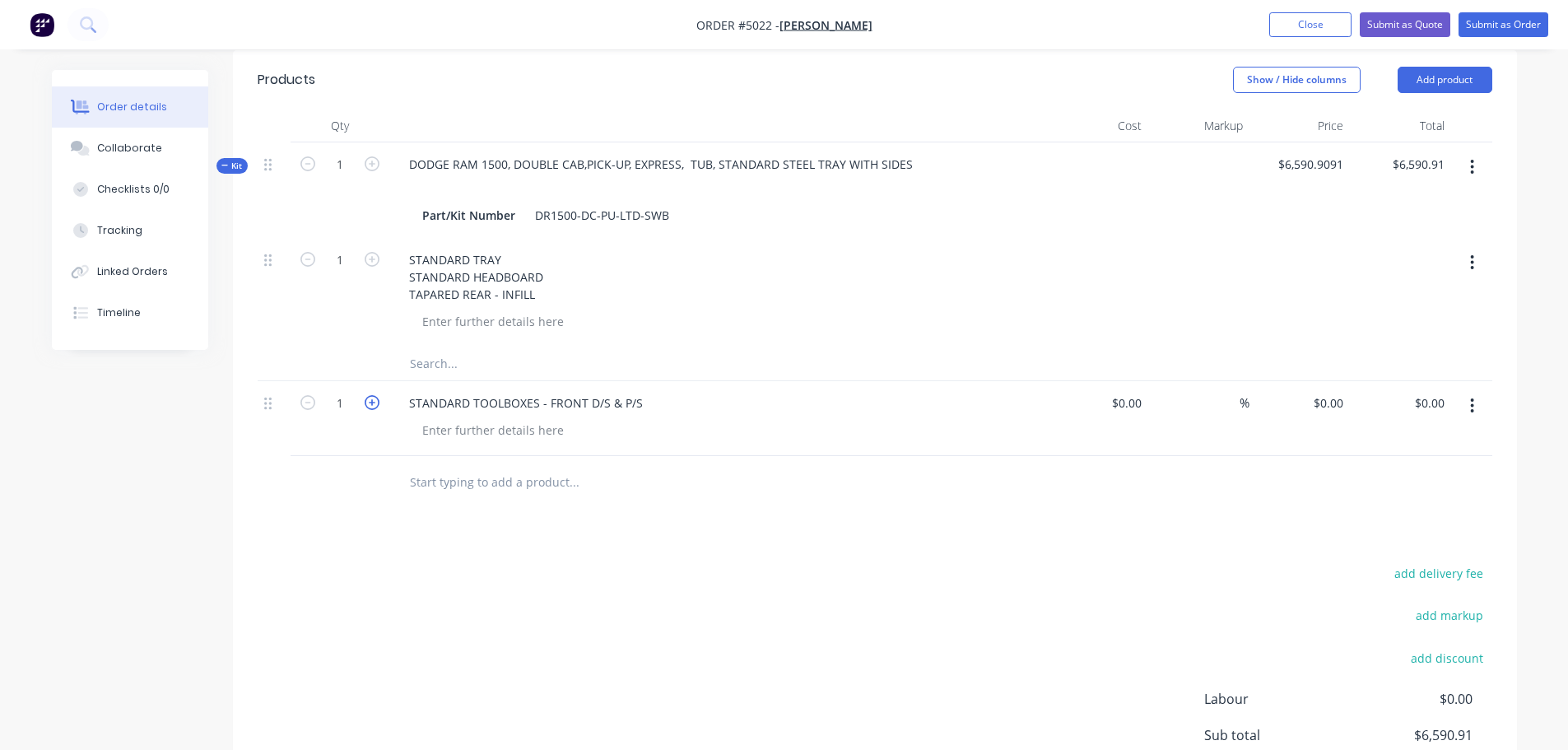
click at [370, 395] on icon "button" at bounding box center [372, 402] width 15 height 15
type input "2"
click at [1311, 381] on div "0 0" at bounding box center [1300, 418] width 101 height 75
type input "$1,080.00"
type input "$2,160.00"
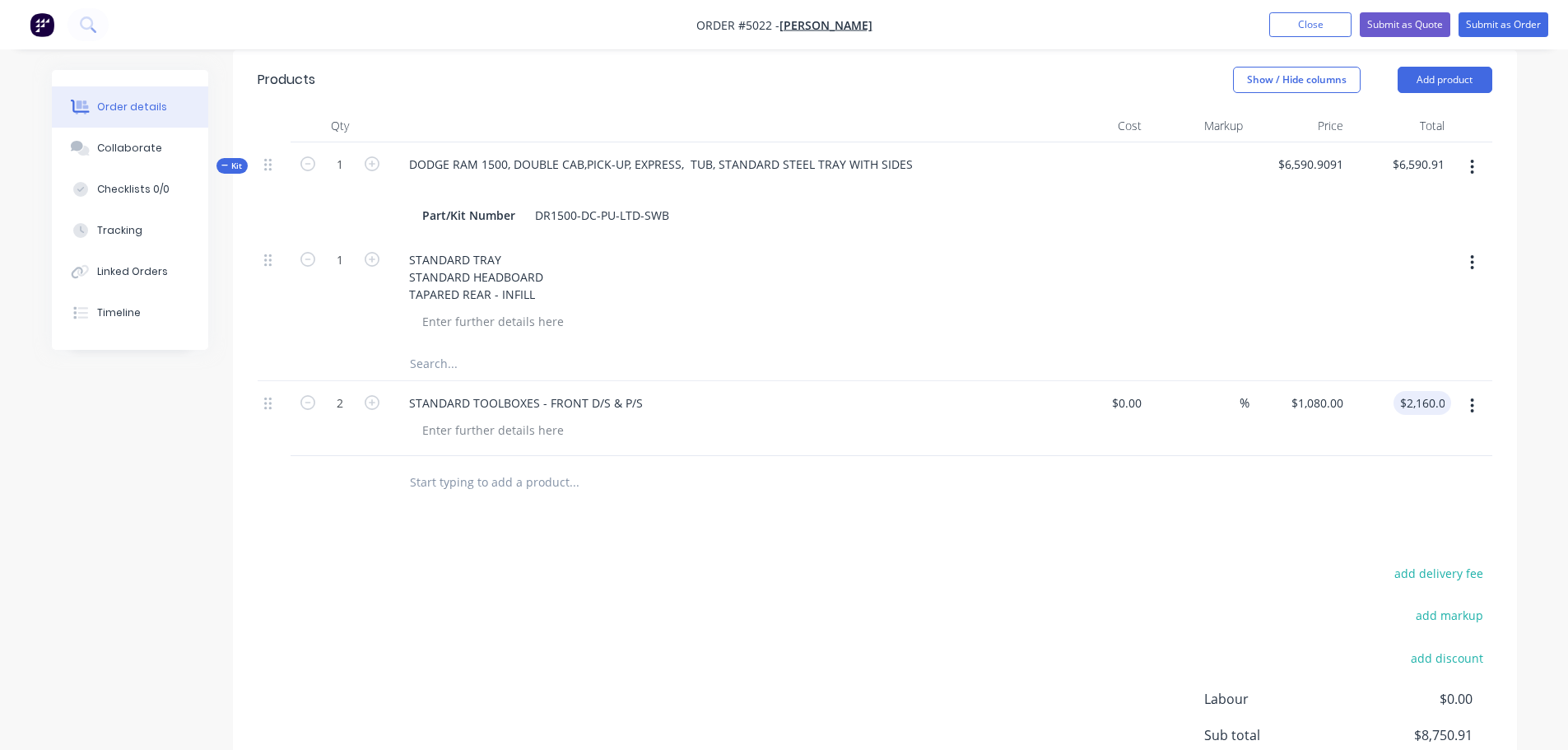
click at [446, 466] on input "text" at bounding box center [574, 482] width 329 height 33
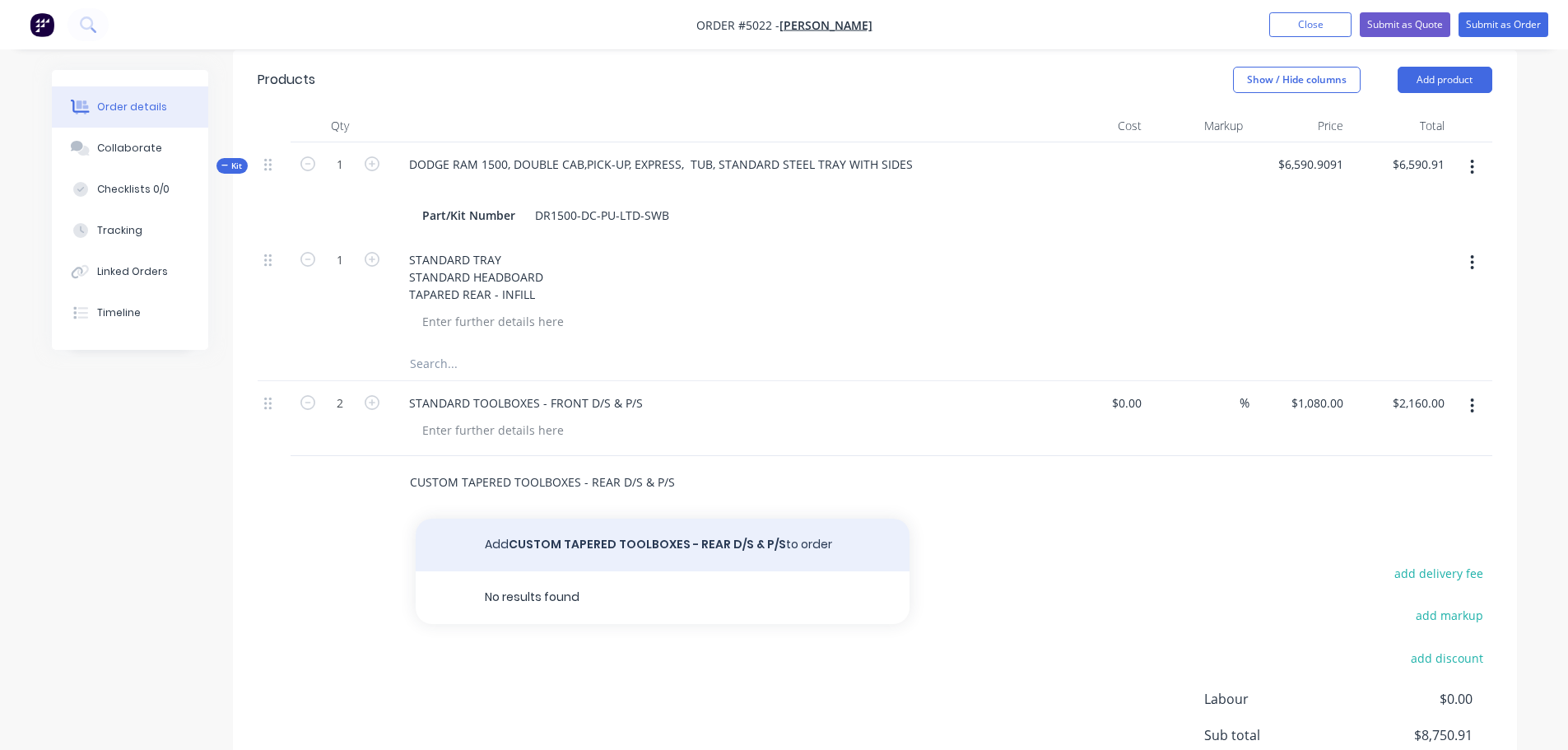
type input "CUSTOM TAPERED TOOLBOXES - REAR D/S & P/S"
click at [532, 519] on button "Add CUSTOM TAPERED TOOLBOXES - REAR D/S & P/S to order" at bounding box center [662, 545] width 494 height 53
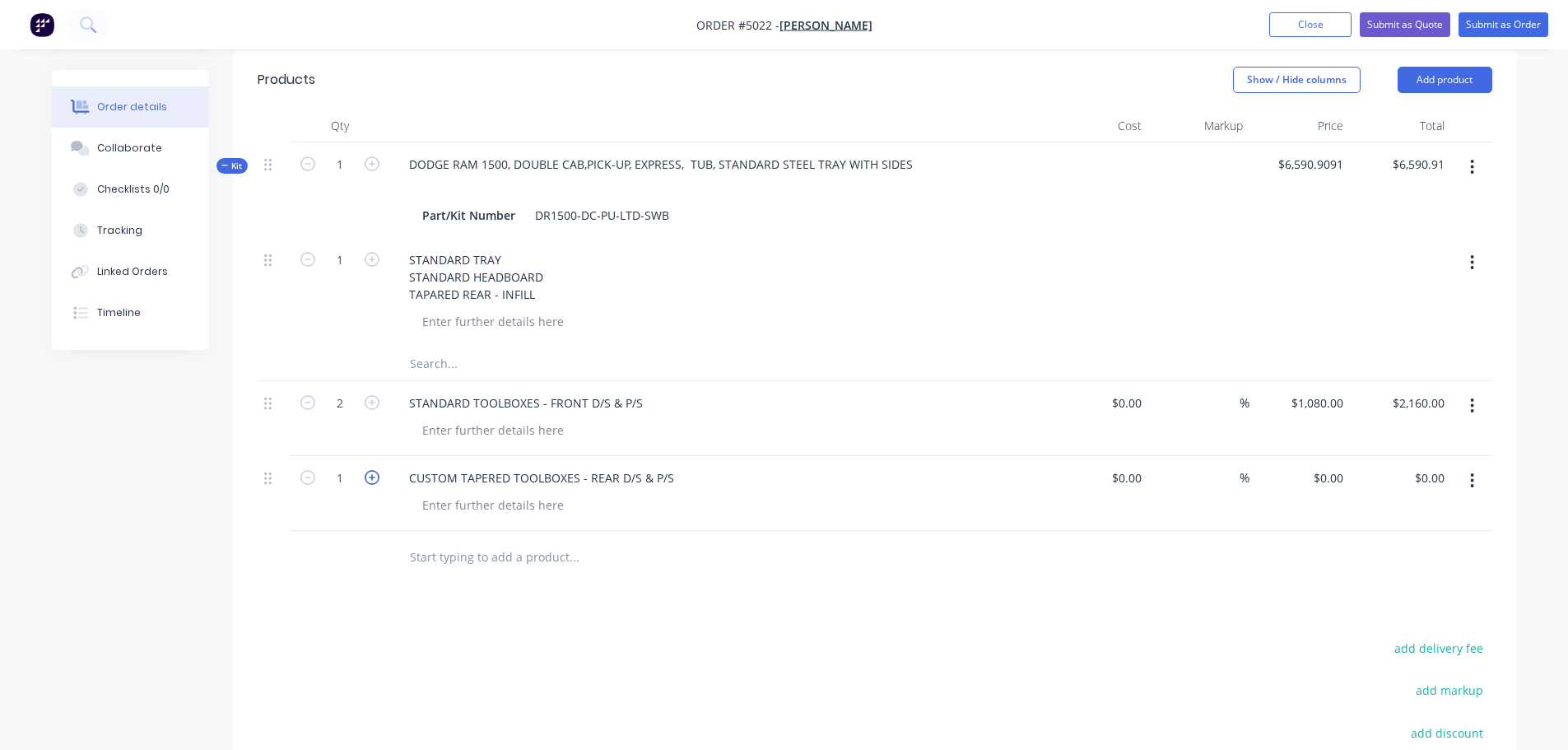
click at [374, 470] on icon "button" at bounding box center [372, 477] width 15 height 15
type input "2"
click at [1319, 456] on div "0 0" at bounding box center [1300, 494] width 101 height 75
type input "$1,296.00"
type input "$2,592.00"
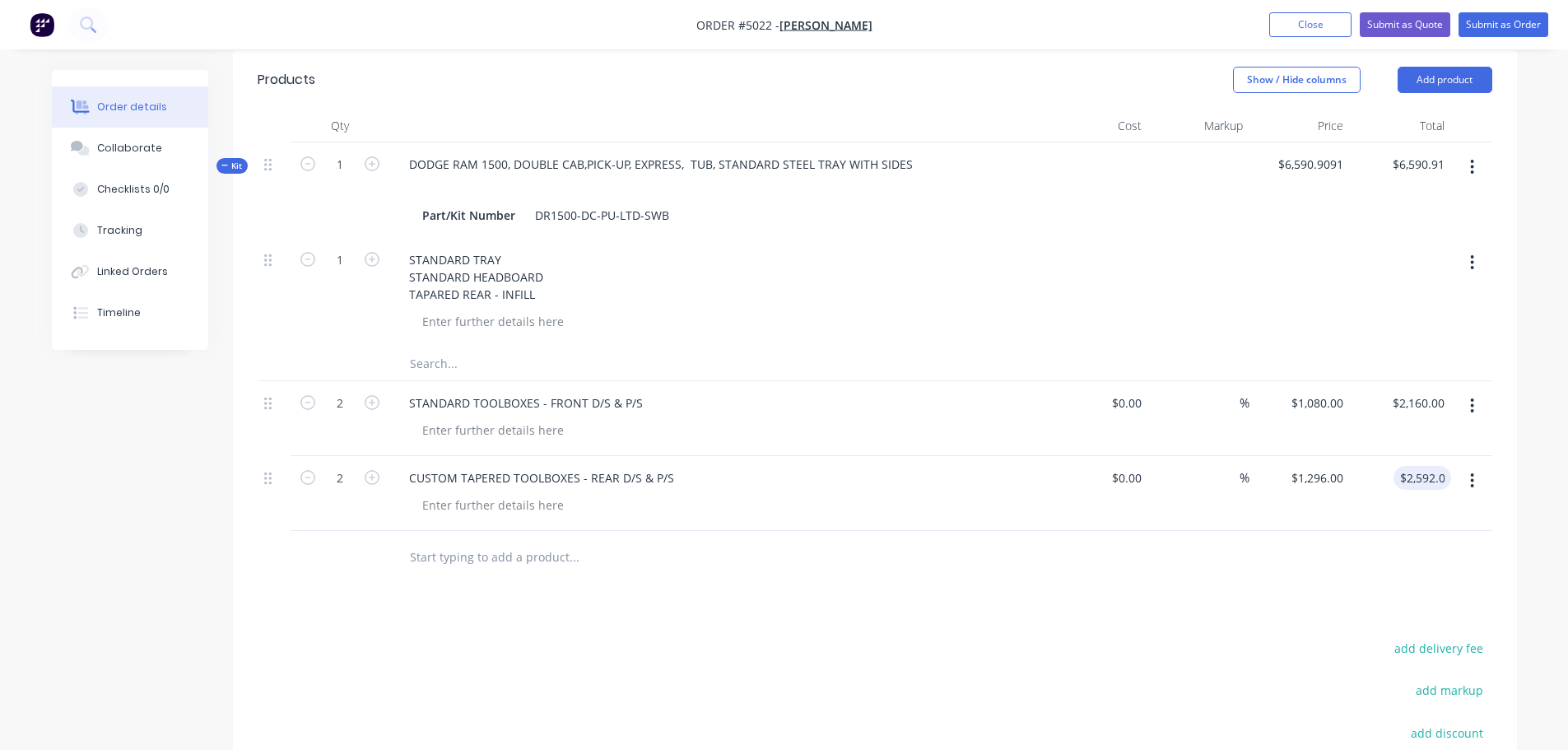
click at [440, 541] on input "text" at bounding box center [574, 557] width 329 height 33
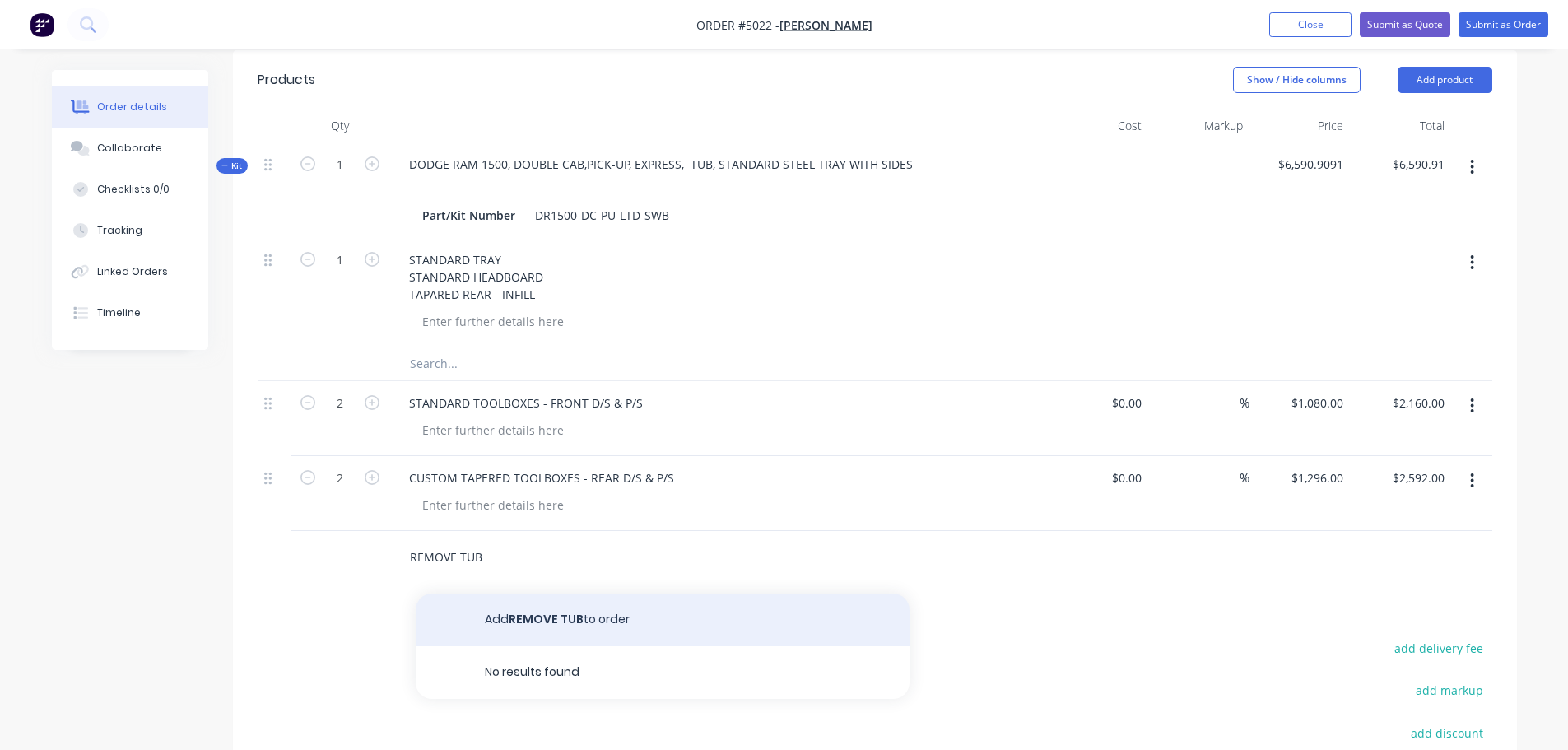
type input "REMOVE TUB"
click at [481, 594] on button "Add REMOVE TUB to order" at bounding box center [662, 620] width 494 height 53
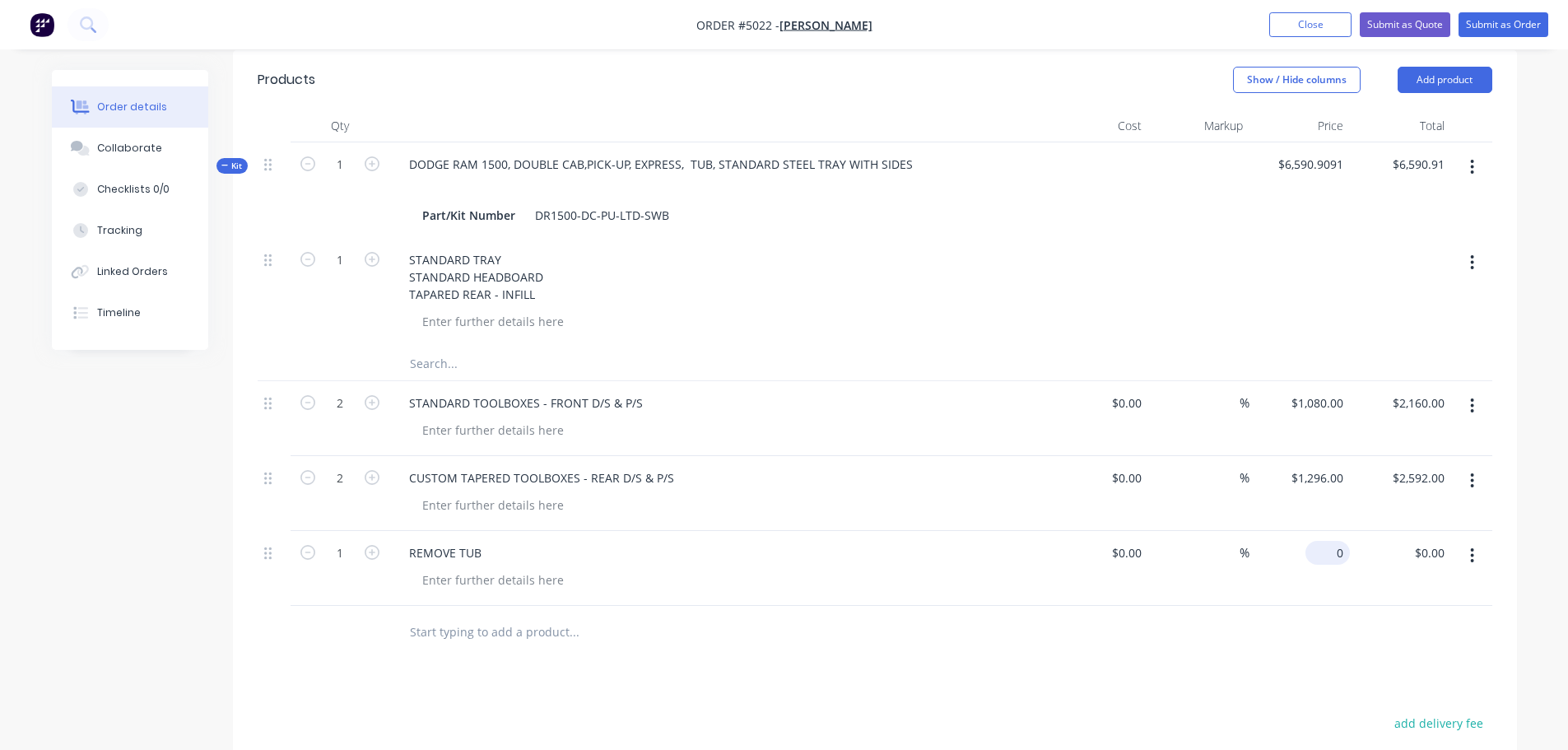
click at [1328, 541] on div "0 $0.00" at bounding box center [1327, 552] width 44 height 23
type input "$920.00"
type input "920.00"
type input "920"
type input "$920.00"
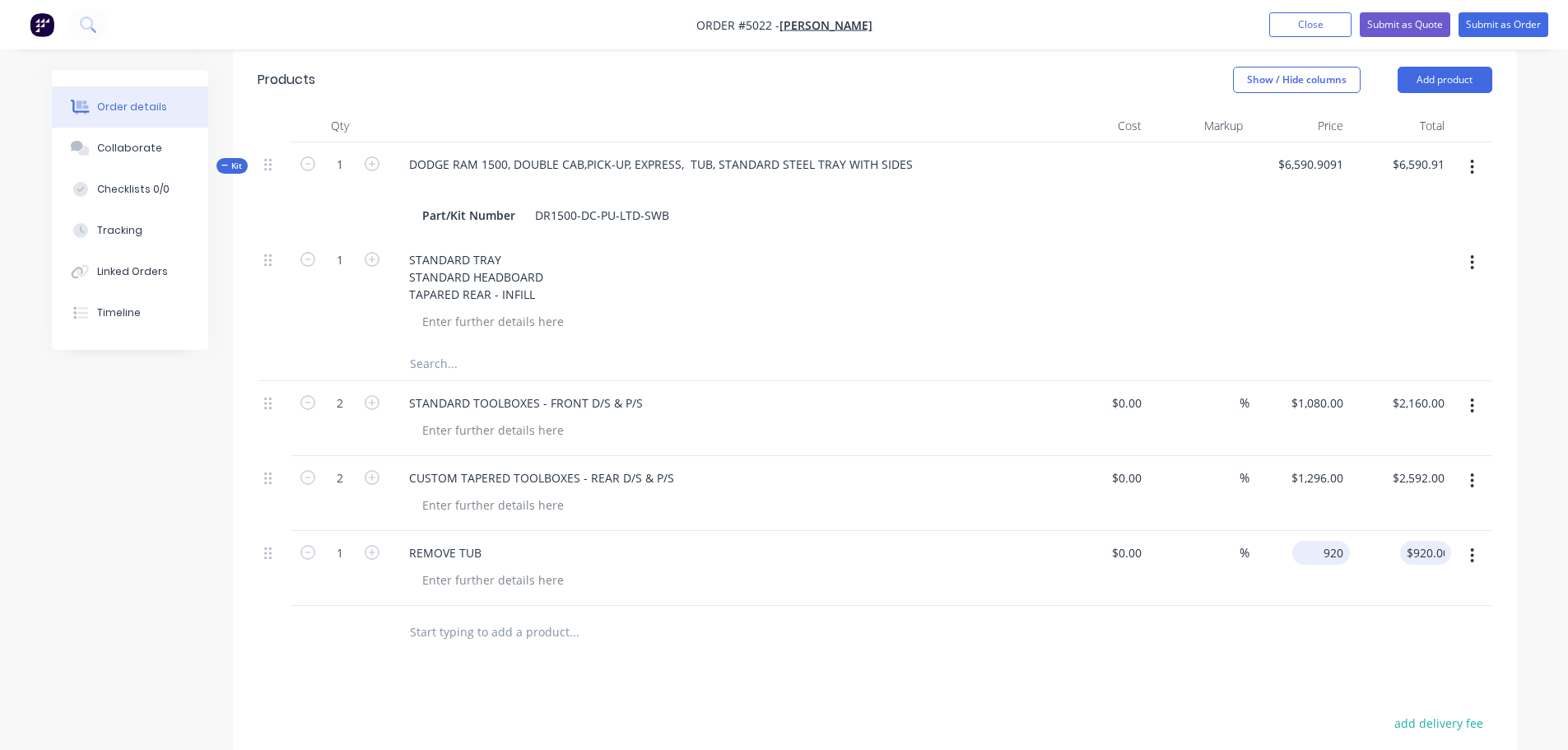
click at [1313, 531] on div "920 $920.00" at bounding box center [1300, 568] width 101 height 75
type input "$90.00"
click at [421, 615] on input "text" at bounding box center [574, 632] width 329 height 33
type input "SUPPLY & FIT LED LIGHTS"
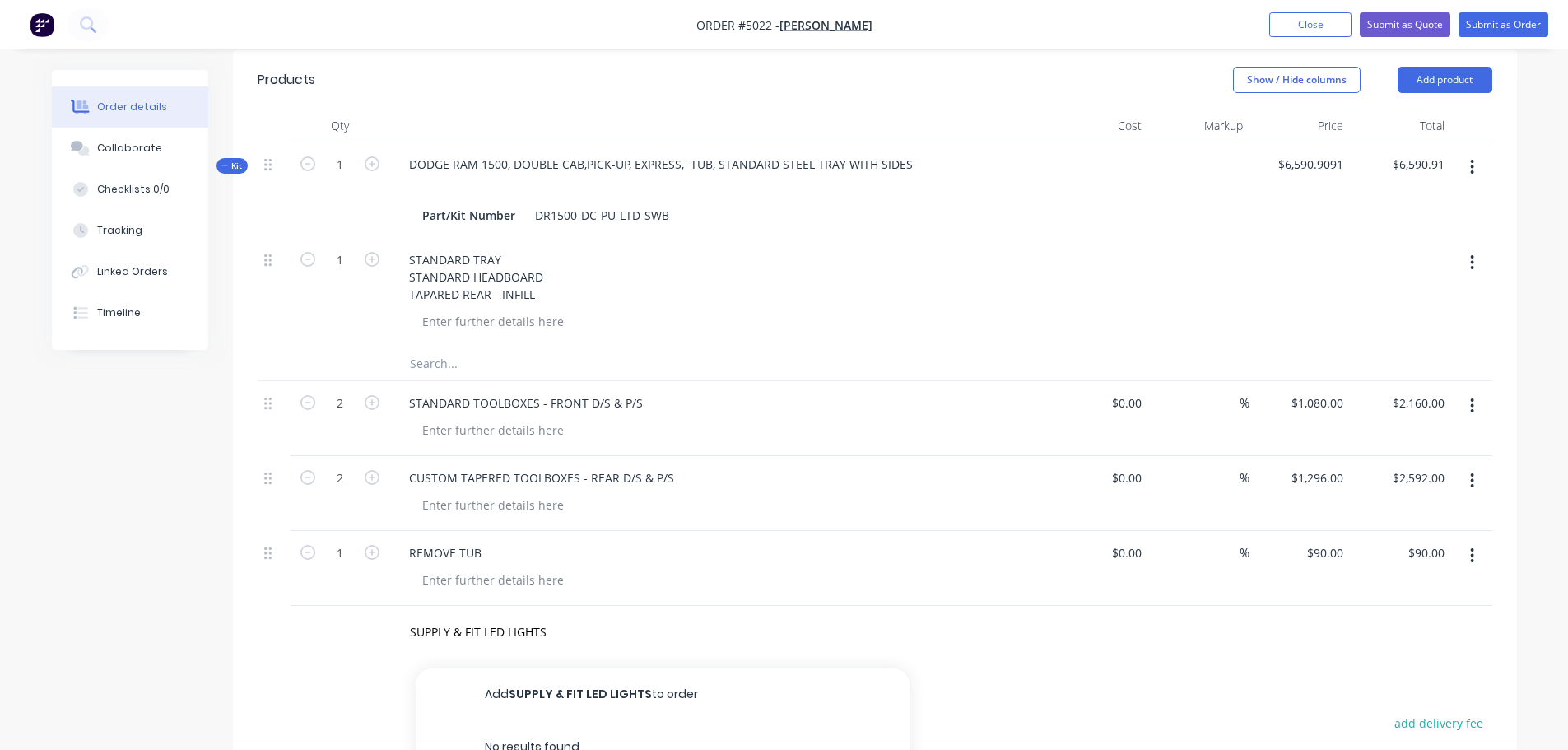
click at [541, 668] on button "Add SUPPLY & FIT LED LIGHTS to order" at bounding box center [662, 694] width 494 height 53
click at [1309, 606] on div "0 $0.00" at bounding box center [1300, 643] width 101 height 75
type input "$360.00"
click at [451, 691] on input "text" at bounding box center [574, 707] width 329 height 33
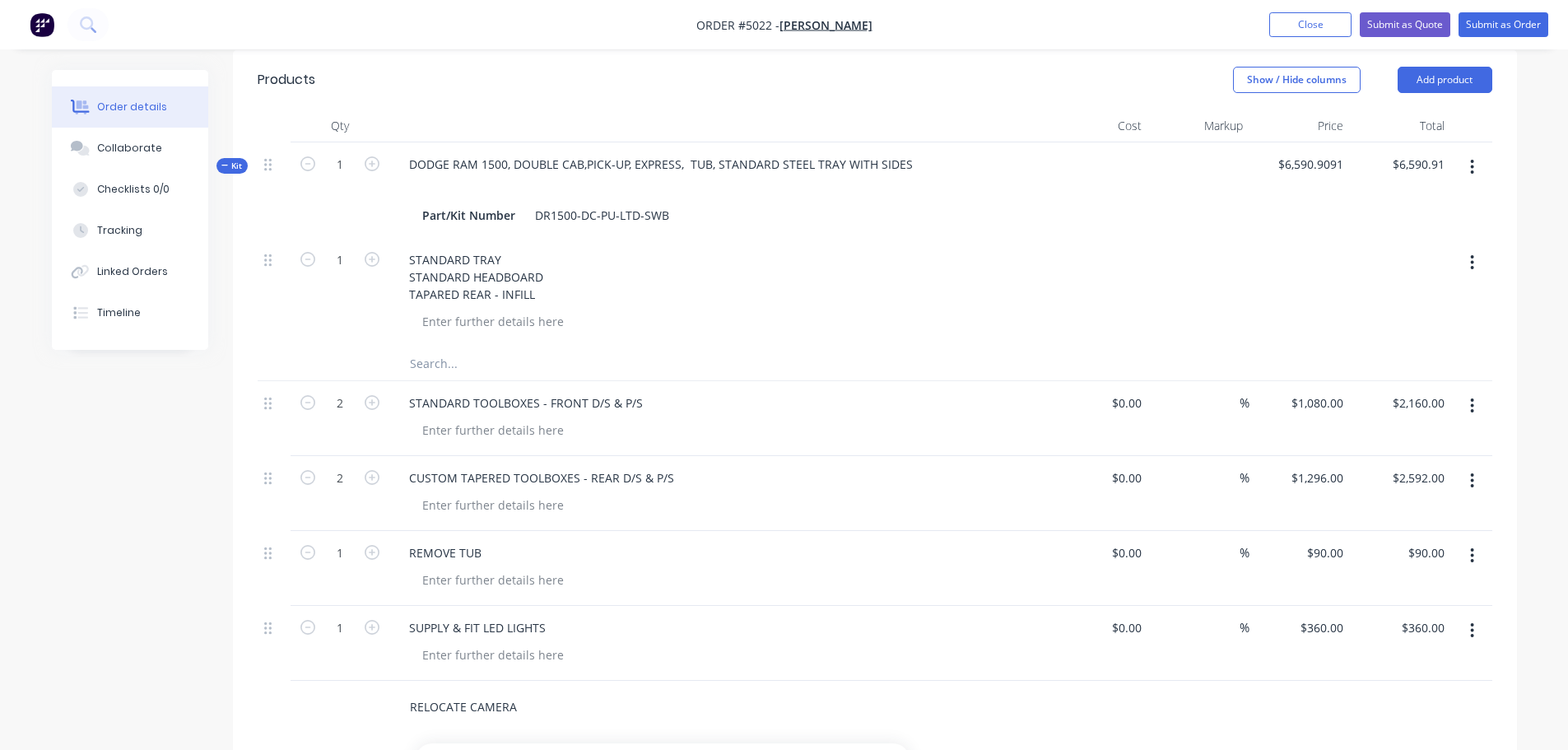
type input "RELOCATE CAMERA"
type input "0"
click at [1325, 691] on div "0 $0.00" at bounding box center [1327, 702] width 44 height 23
type input "90"
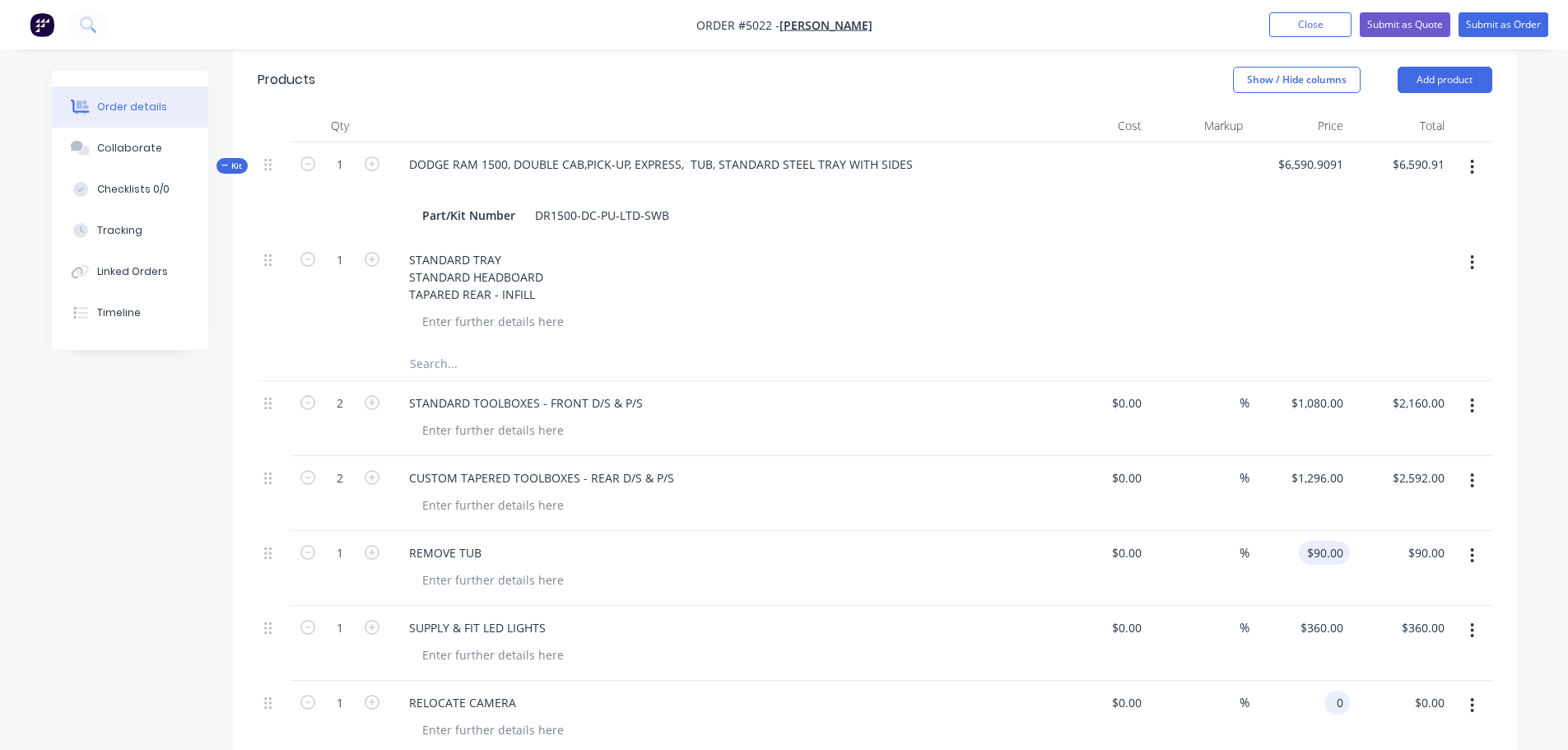
type input "$0.00"
click at [1326, 541] on div "90 90" at bounding box center [1336, 552] width 28 height 23
type input "$90.91"
click at [1312, 606] on div "$360.00 $360.00" at bounding box center [1300, 643] width 101 height 75
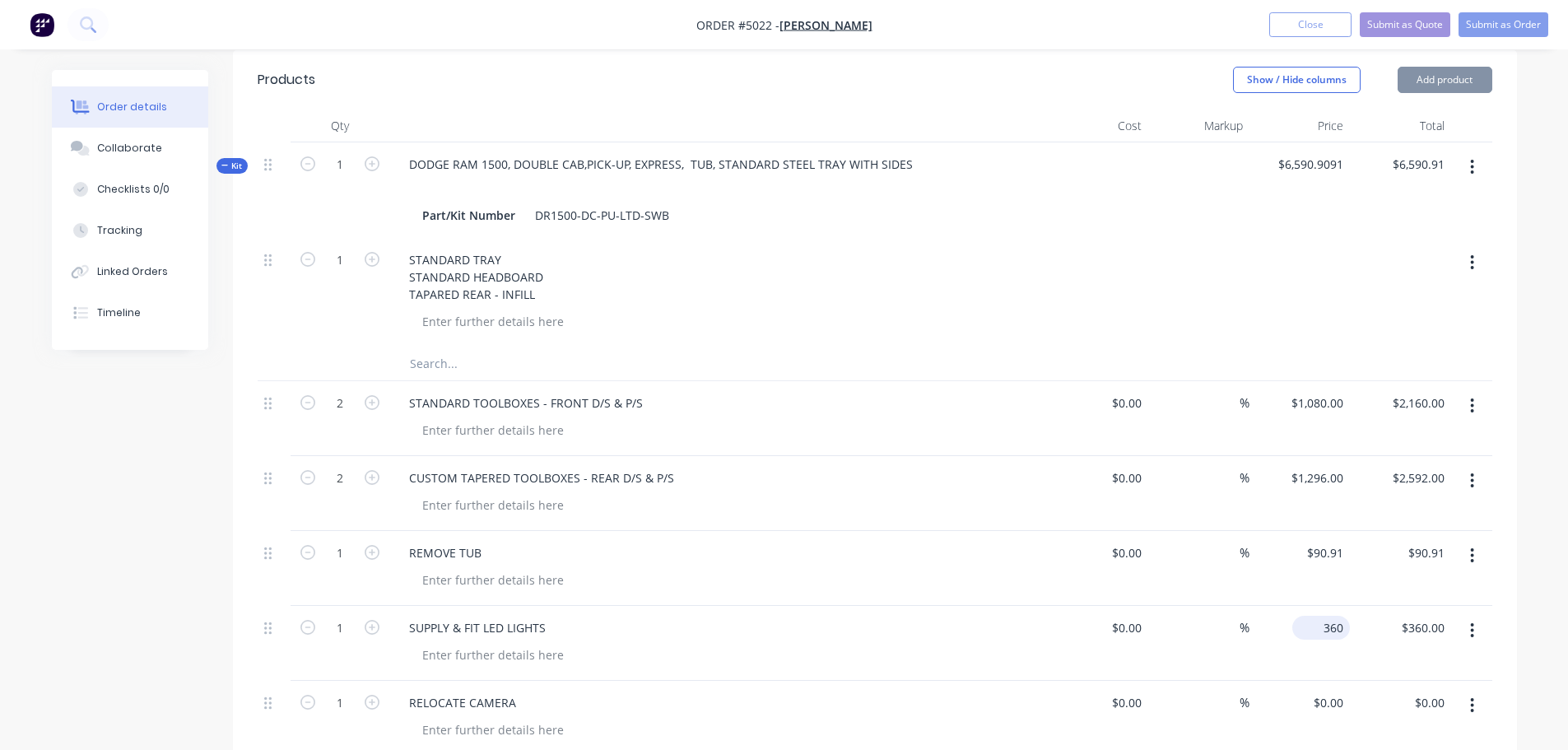
click at [1320, 615] on div "360 $360.00" at bounding box center [1321, 627] width 57 height 23
type input "$360.00"
click at [1327, 691] on div "0 $0.00" at bounding box center [1327, 702] width 44 height 23
type input "$45.45"
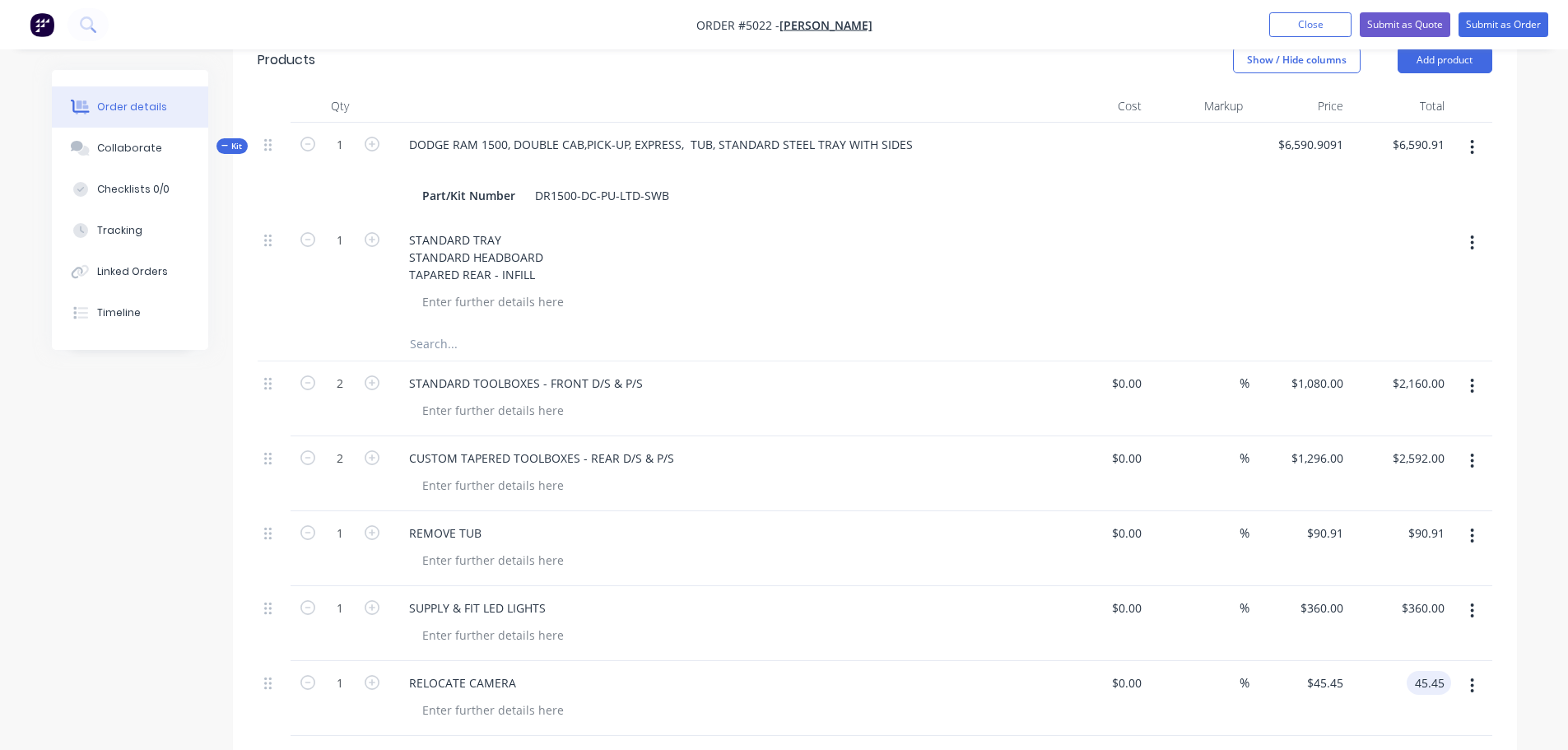
scroll to position [828, 0]
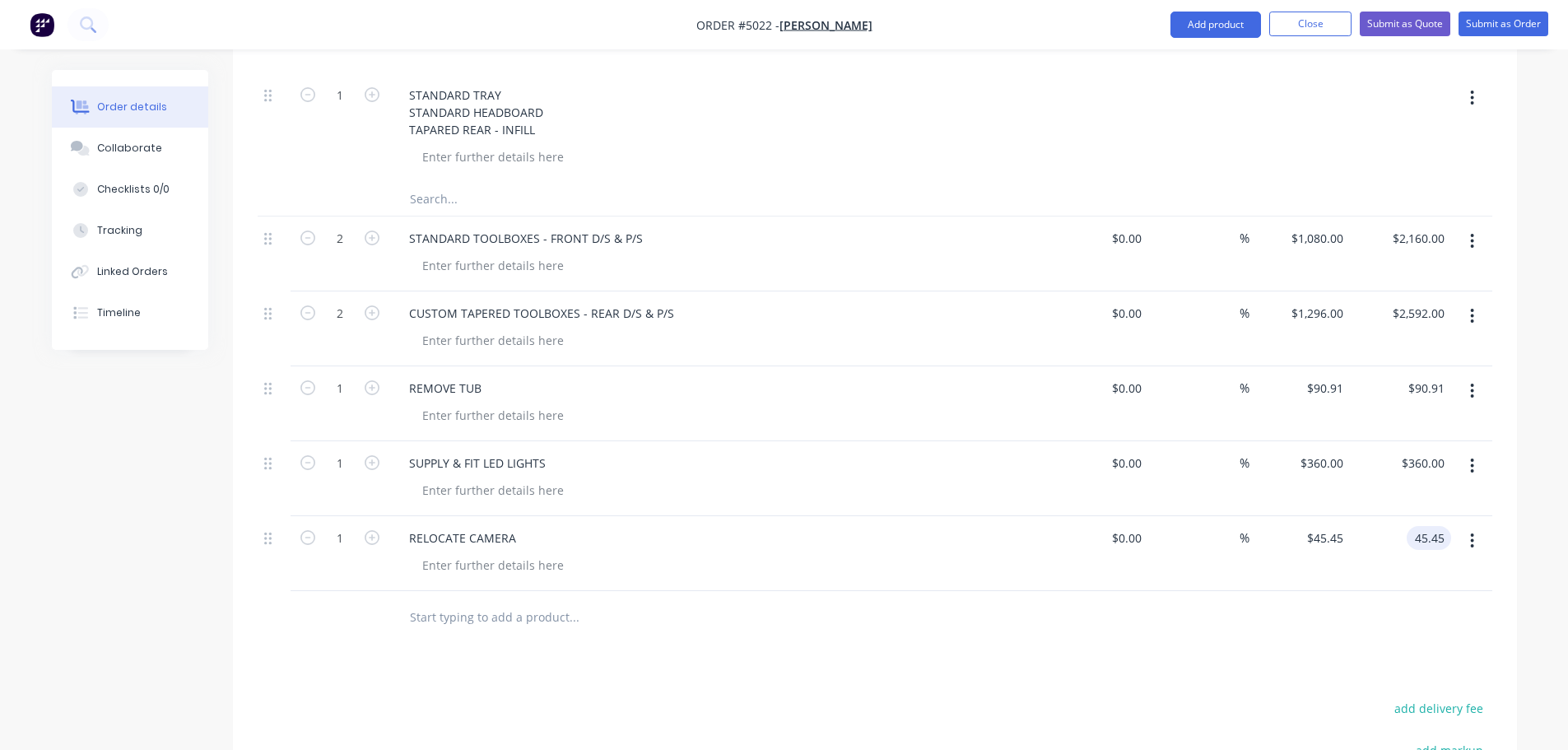
type input "$45.45"
click at [469, 601] on input "text" at bounding box center [574, 617] width 329 height 33
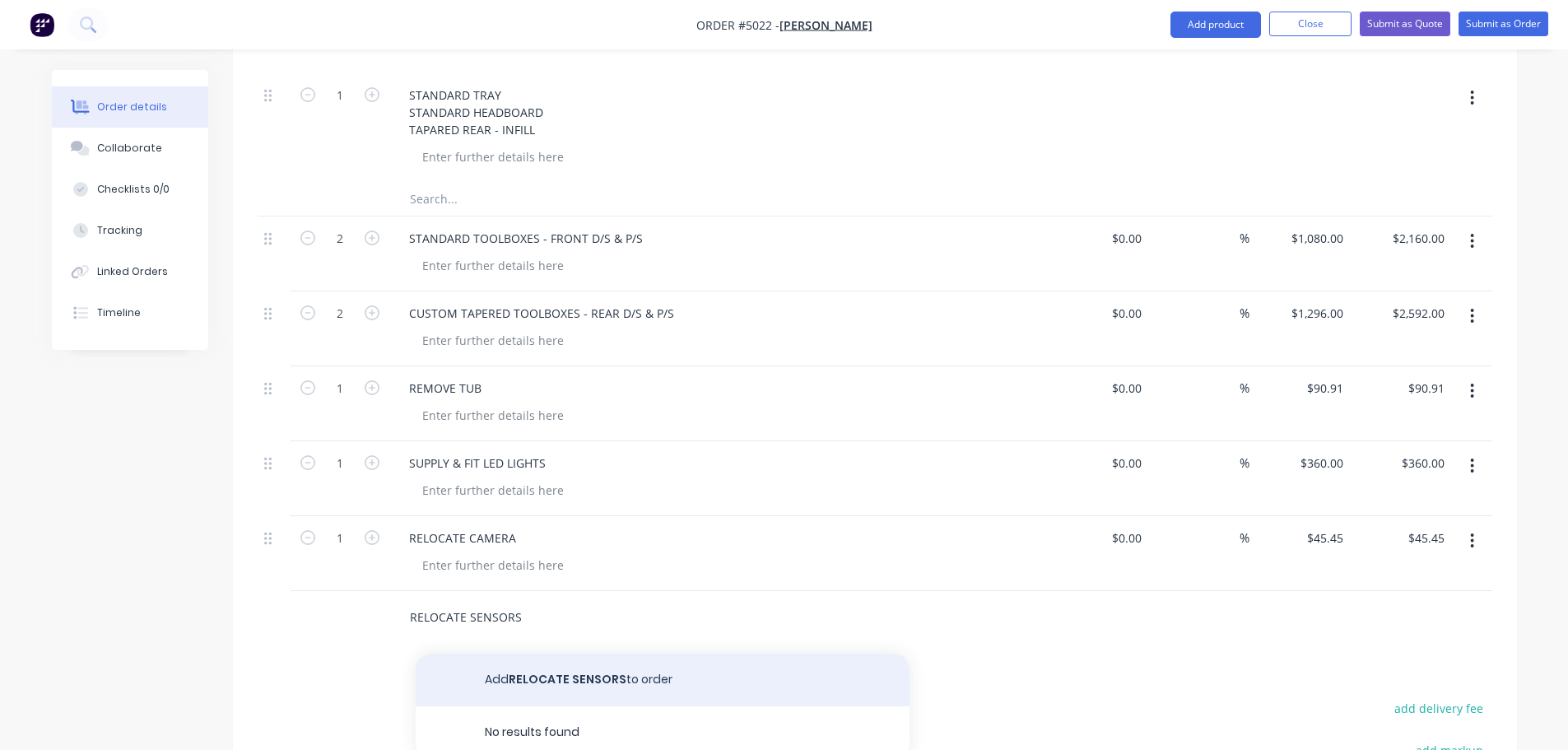
type input "RELOCATE SENSORS"
click at [505, 654] on button "Add RELOCATE SENSORS to order" at bounding box center [662, 680] width 494 height 53
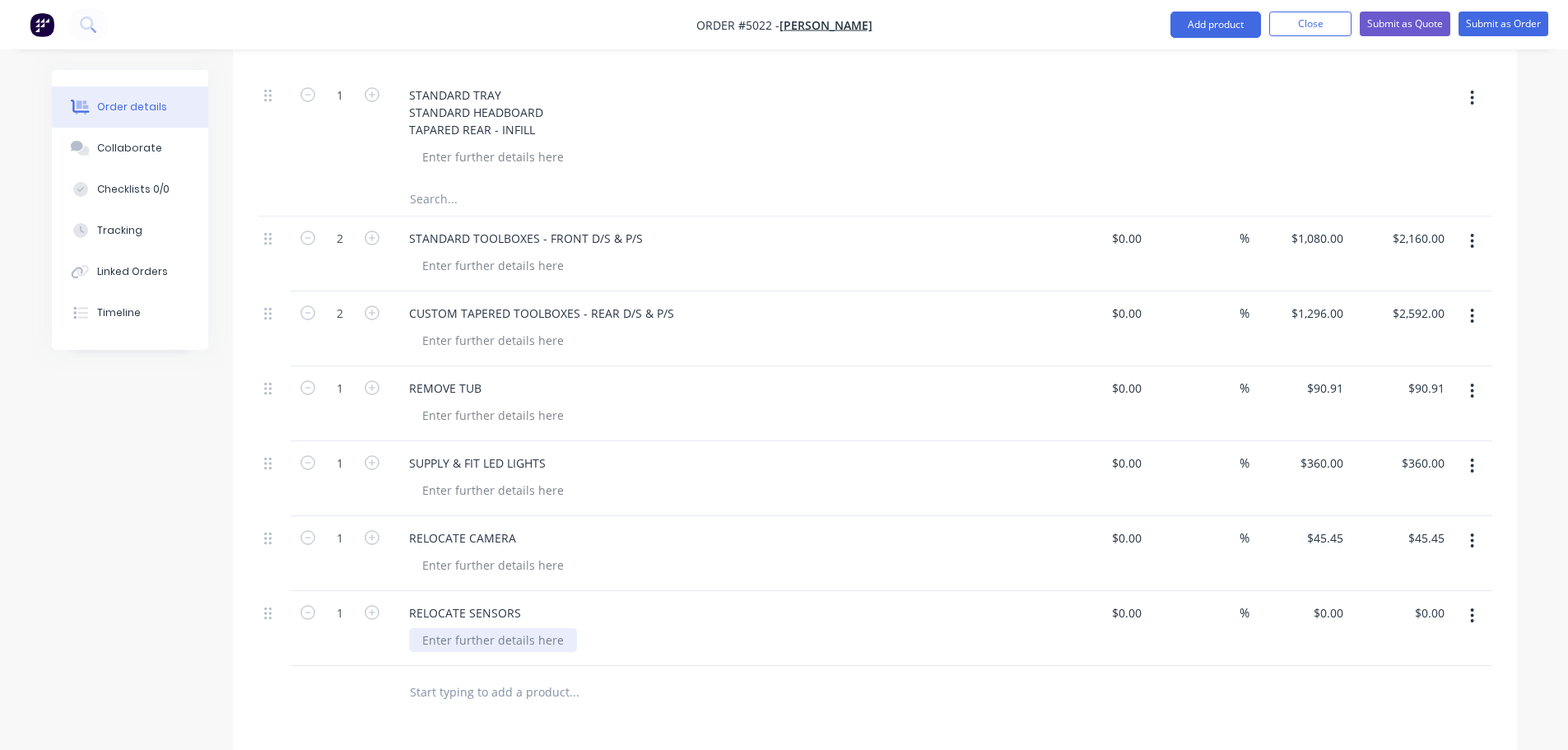
click at [508, 628] on div at bounding box center [493, 640] width 168 height 23
type input "$0.00"
type input "$227.27"
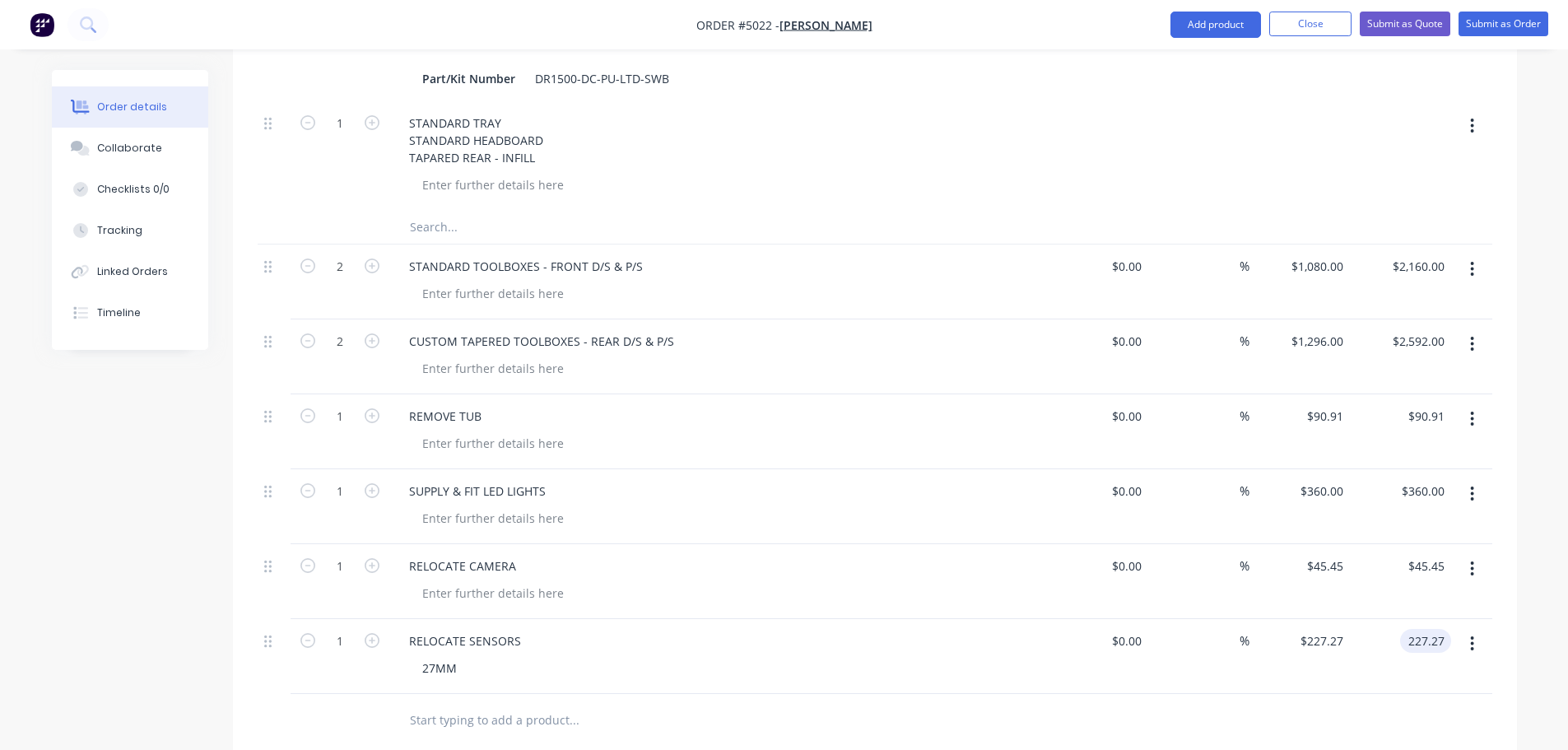
scroll to position [760, 0]
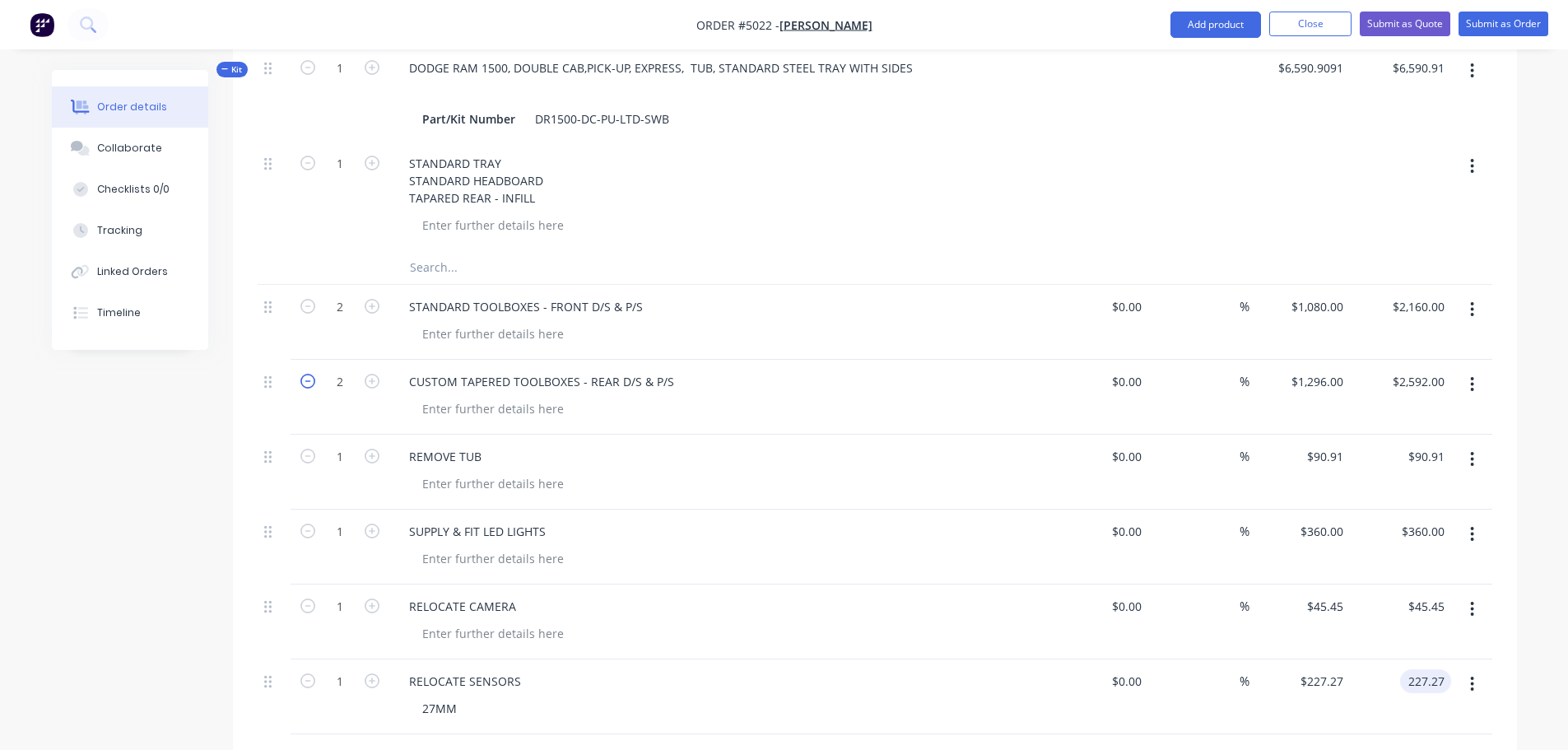
type input "$227.27"
click at [305, 374] on icon "button" at bounding box center [308, 381] width 15 height 15
type input "1"
type input "$1,296.00"
click at [303, 299] on icon "button" at bounding box center [308, 306] width 15 height 15
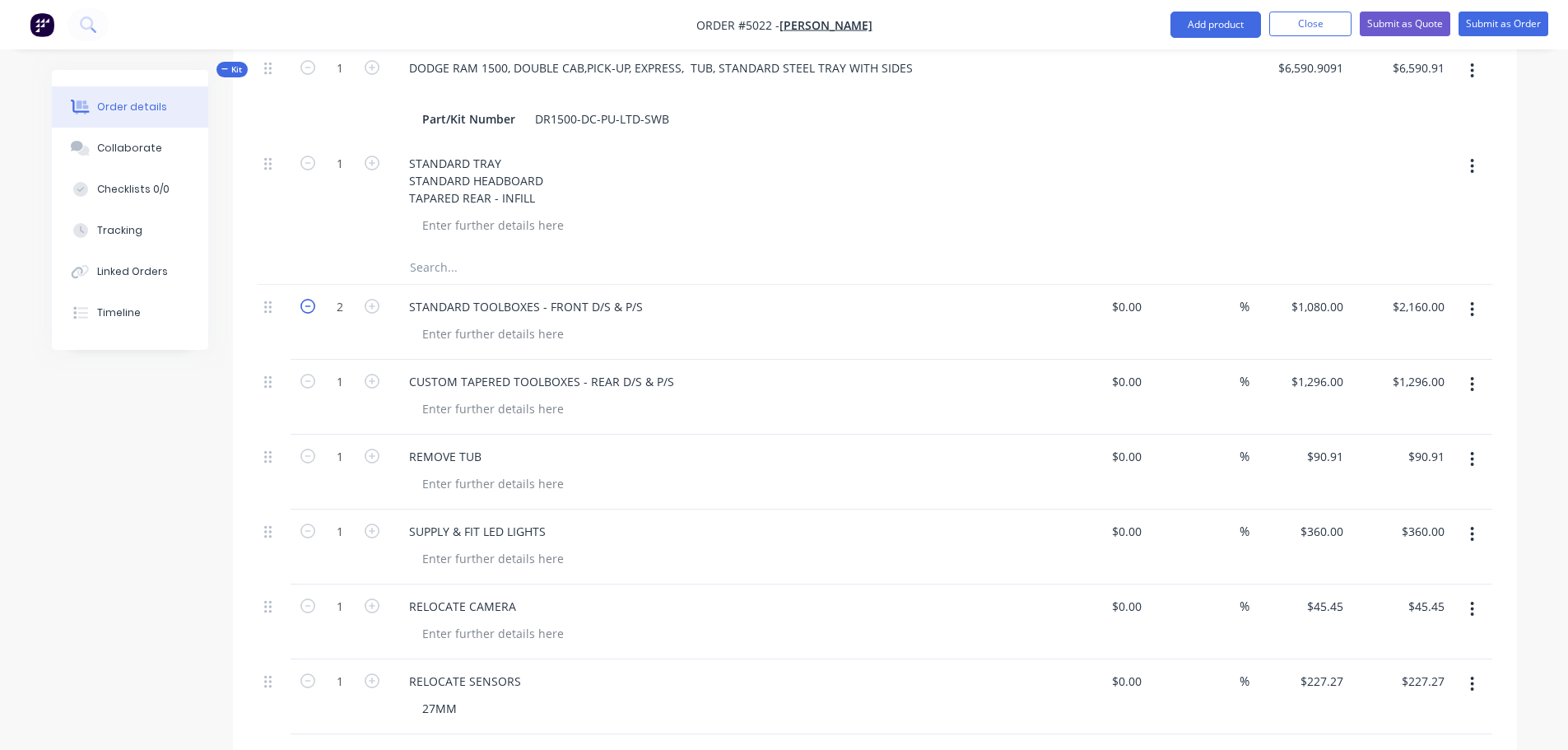
type input "1"
type input "$1,080.00"
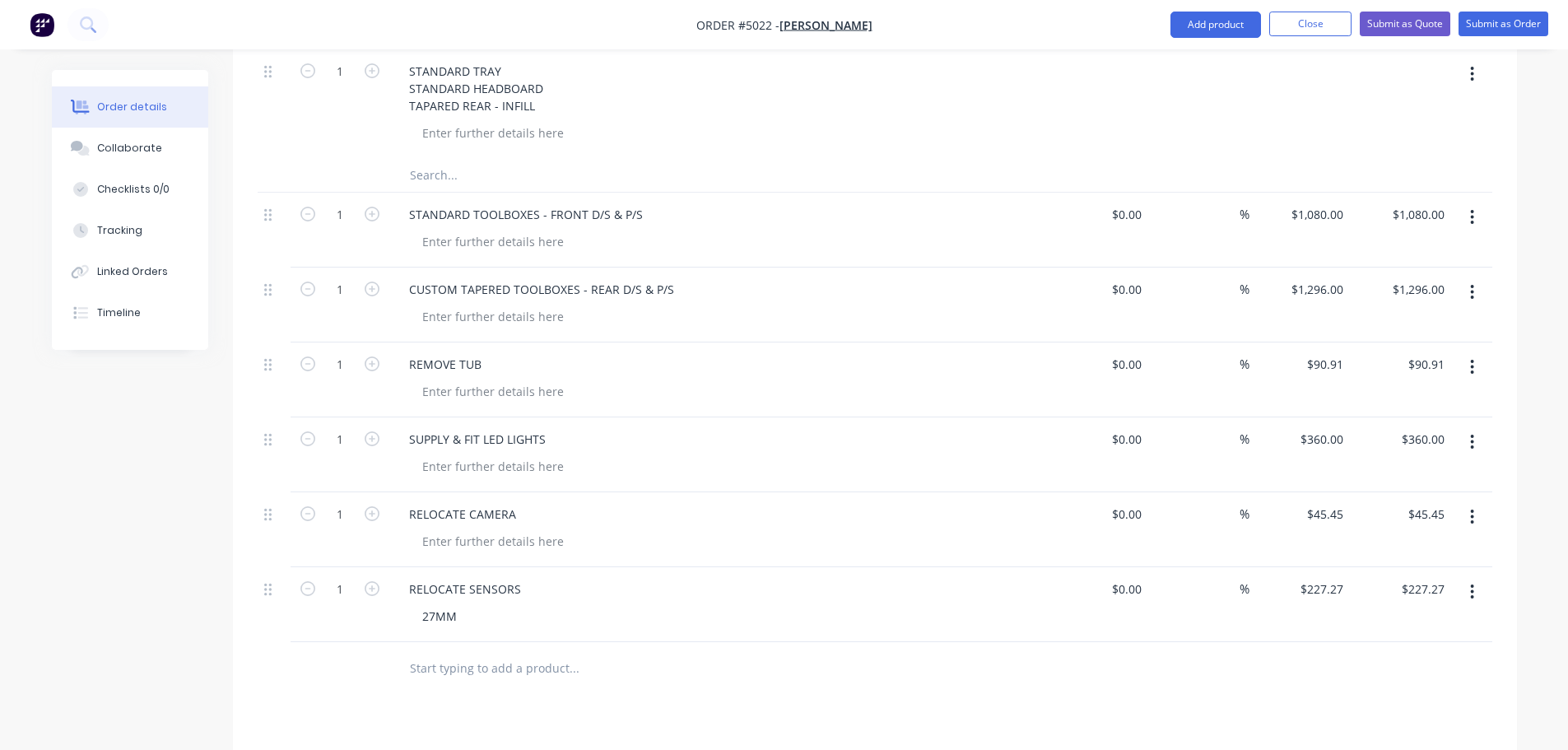
scroll to position [842, 0]
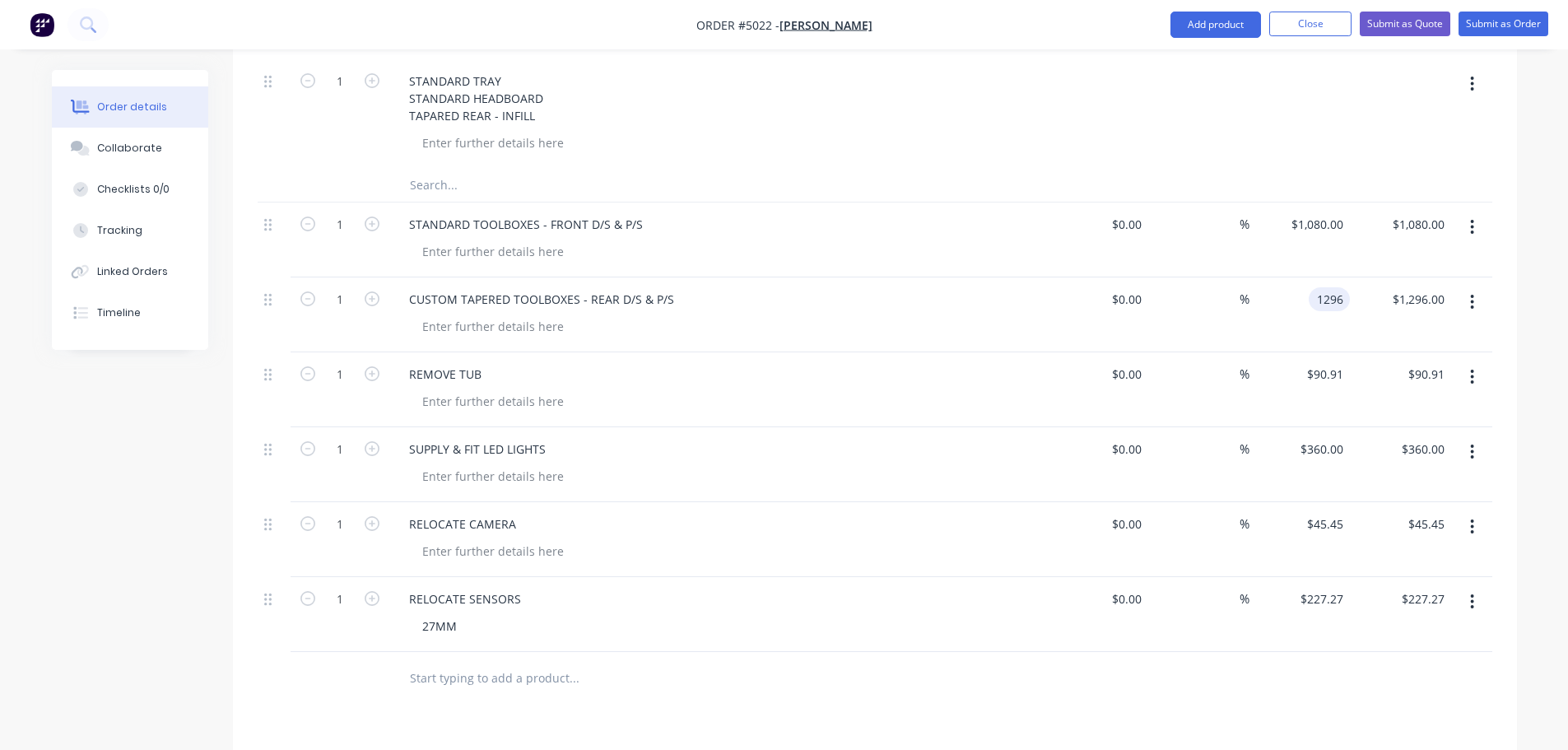
click at [1292, 277] on div "1296 1296" at bounding box center [1300, 315] width 101 height 75
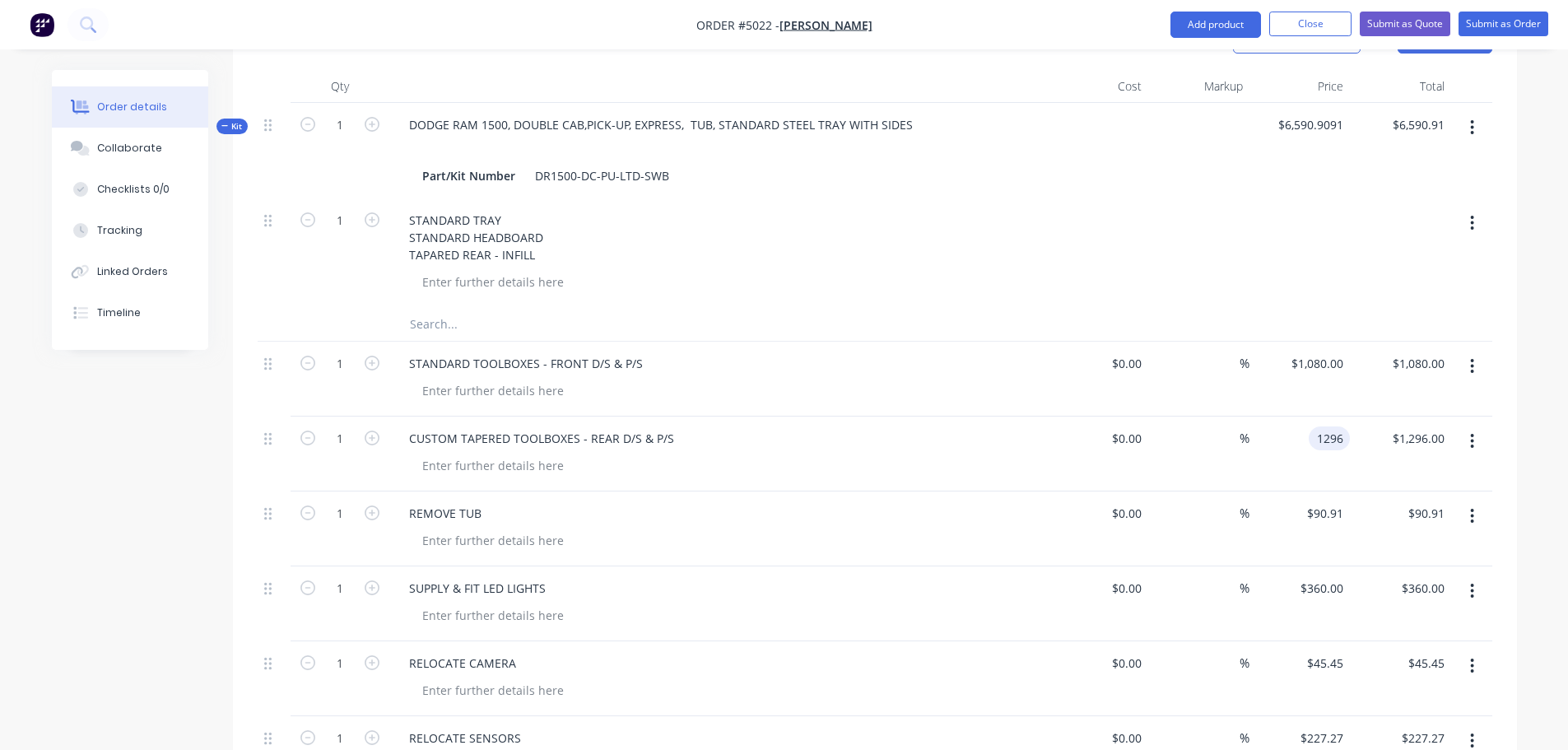
scroll to position [677, 0]
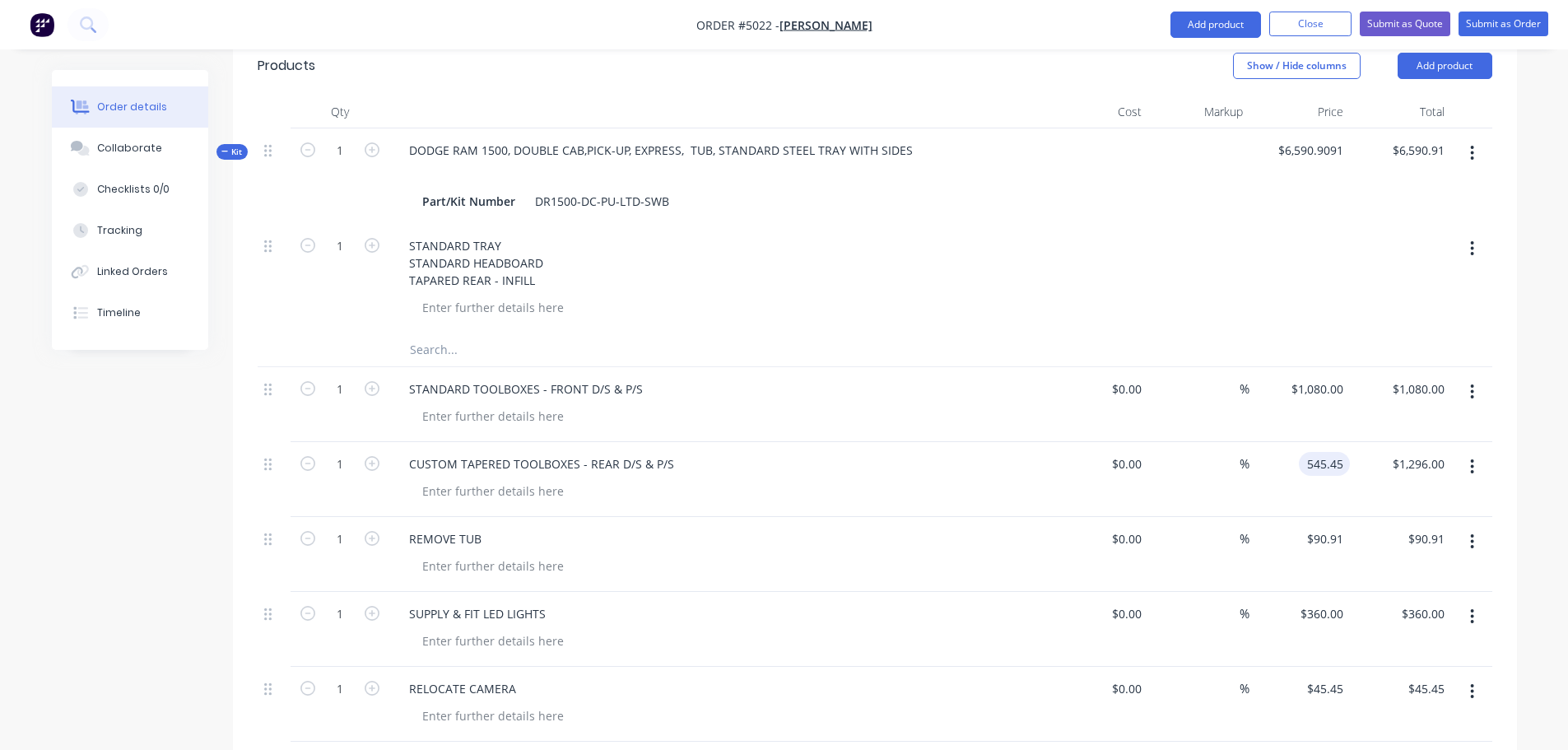
type input "$545.45"
type input "545.45"
type input "$545.45"
click at [1303, 452] on div "545.45 545.45" at bounding box center [1324, 463] width 51 height 23
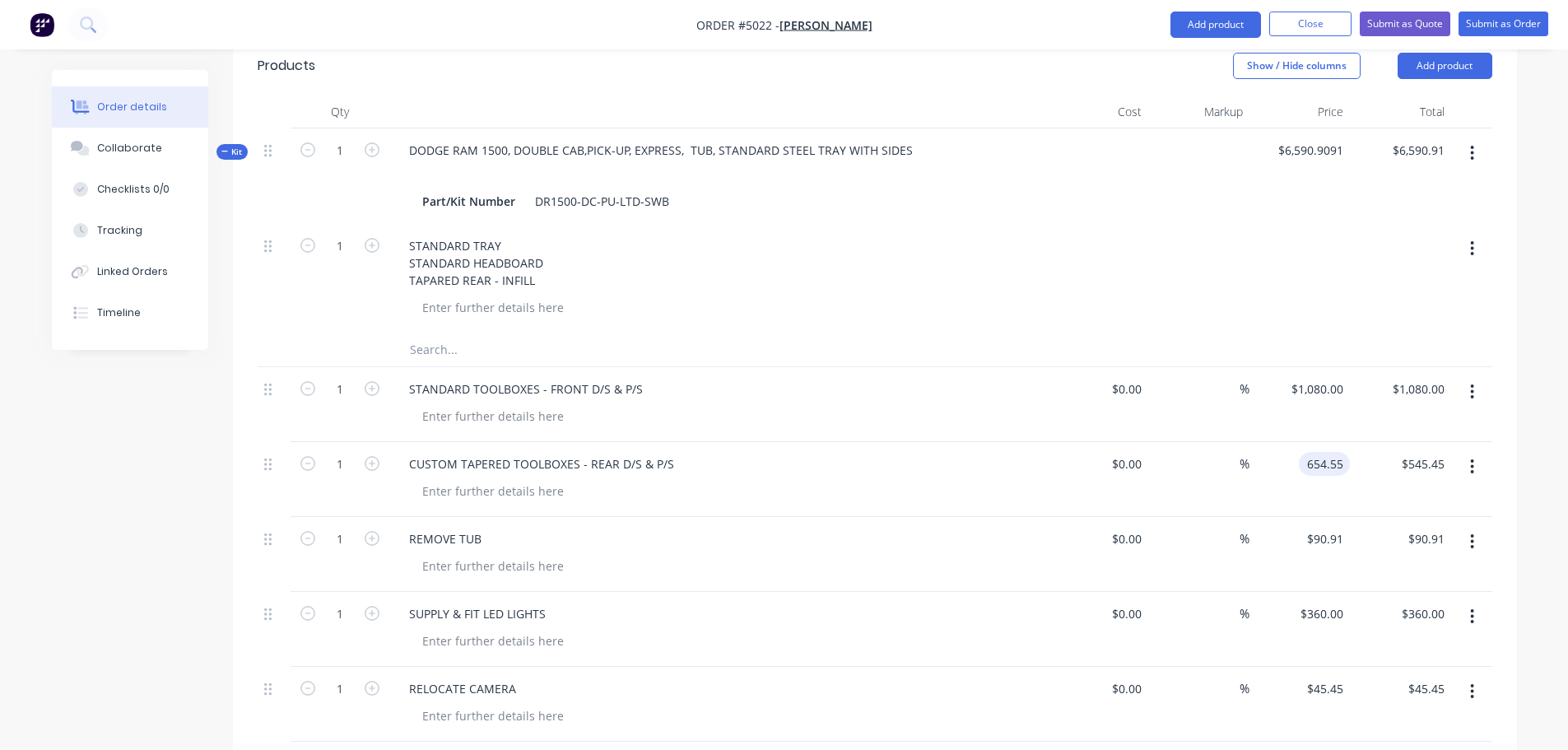
type input "$654.55"
type input "654.55"
type input "1080"
type input "$654.55"
click at [1325, 377] on input "1080" at bounding box center [1319, 388] width 60 height 23
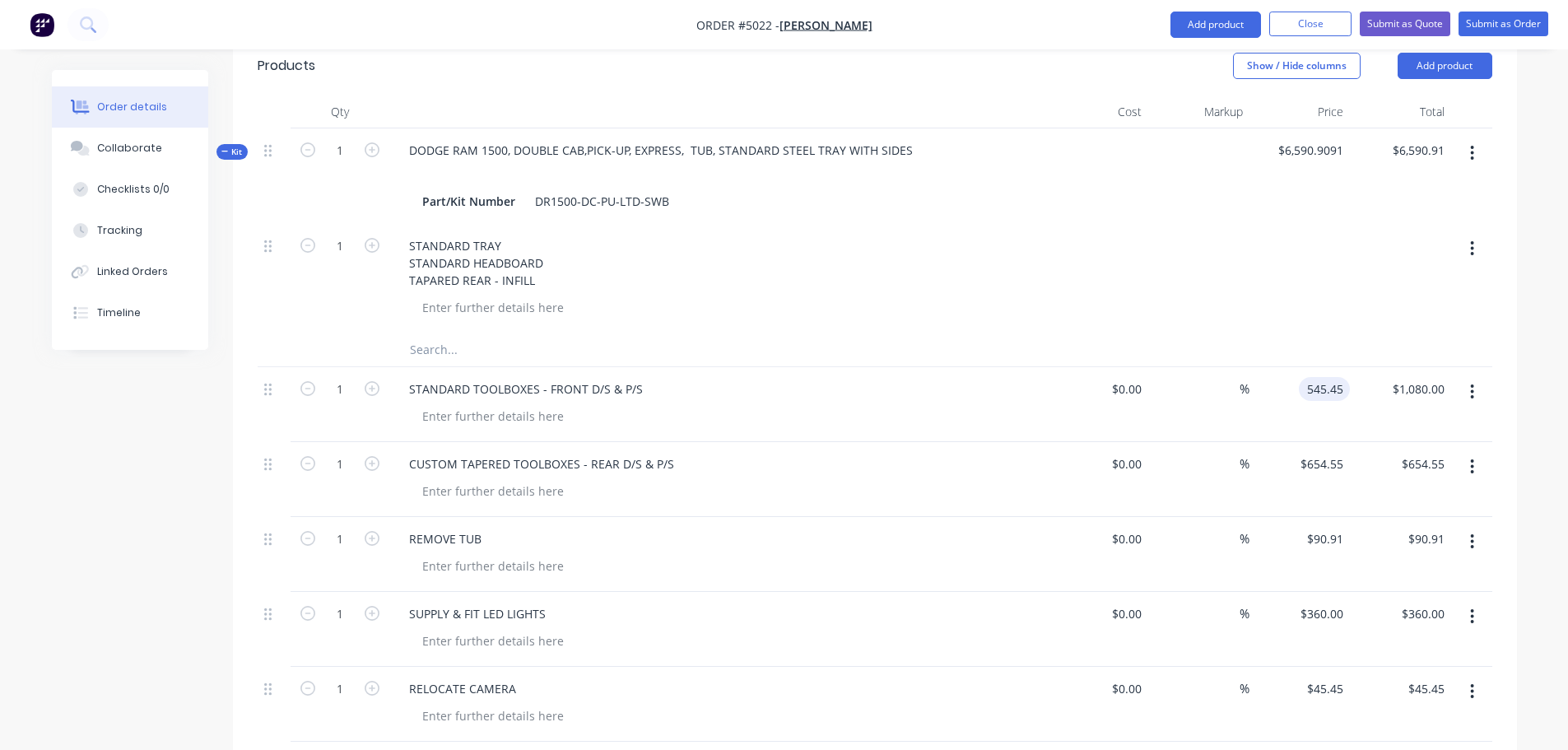
type input "$545.45"
click at [368, 381] on icon "button" at bounding box center [372, 388] width 15 height 15
type input "2"
type input "$1,090.90"
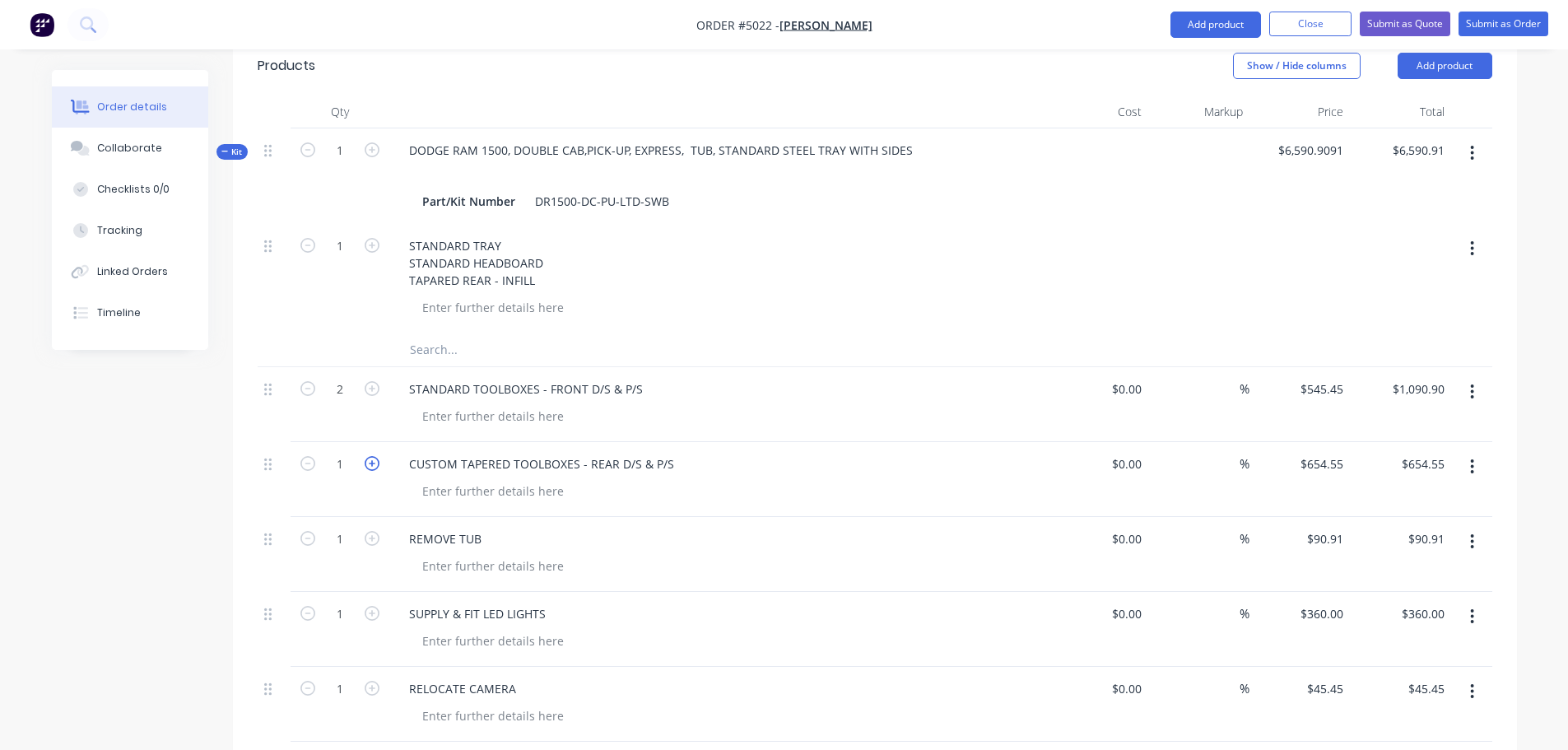
click at [369, 456] on icon "button" at bounding box center [372, 463] width 15 height 15
type input "2"
type input "$1,309.10"
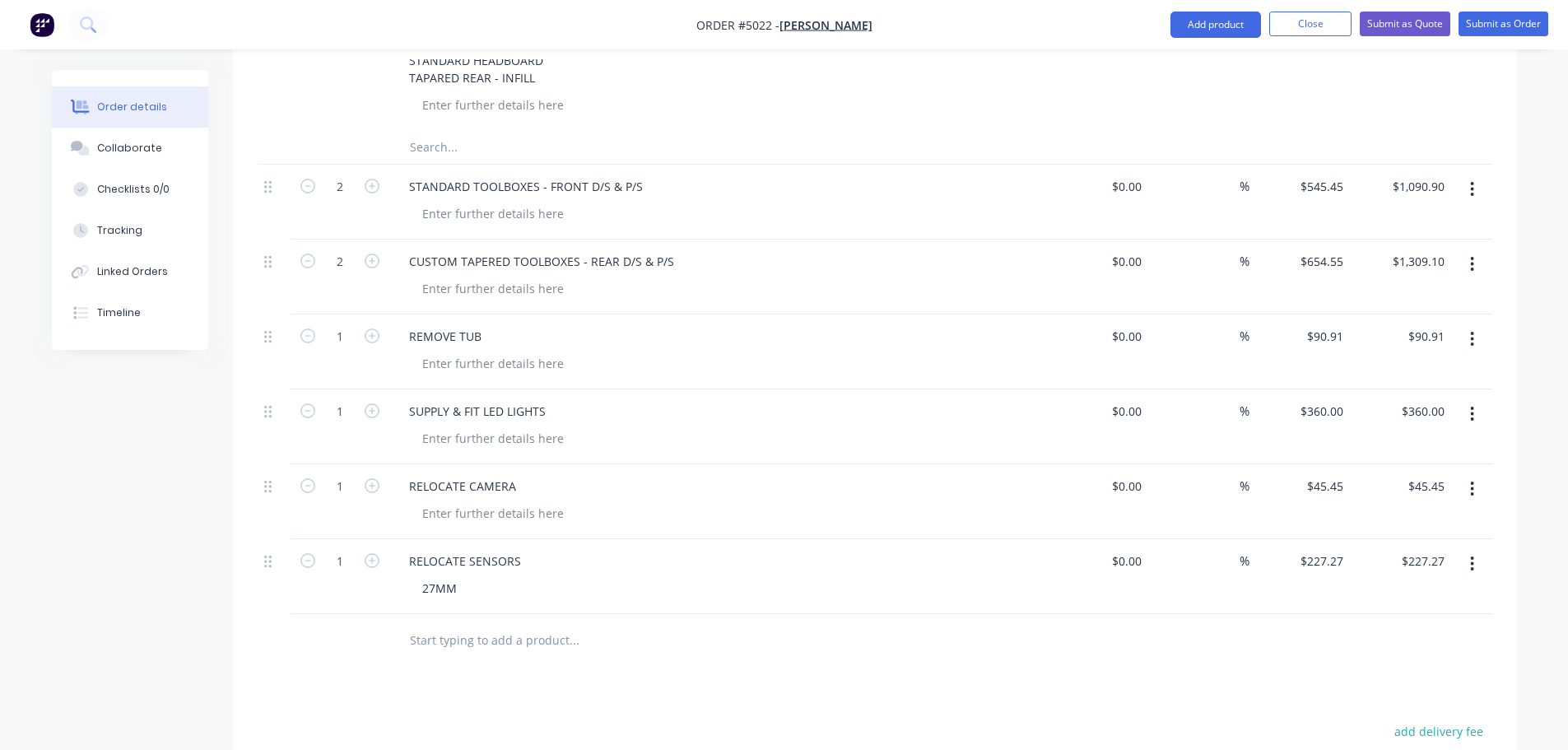
scroll to position [842, 0]
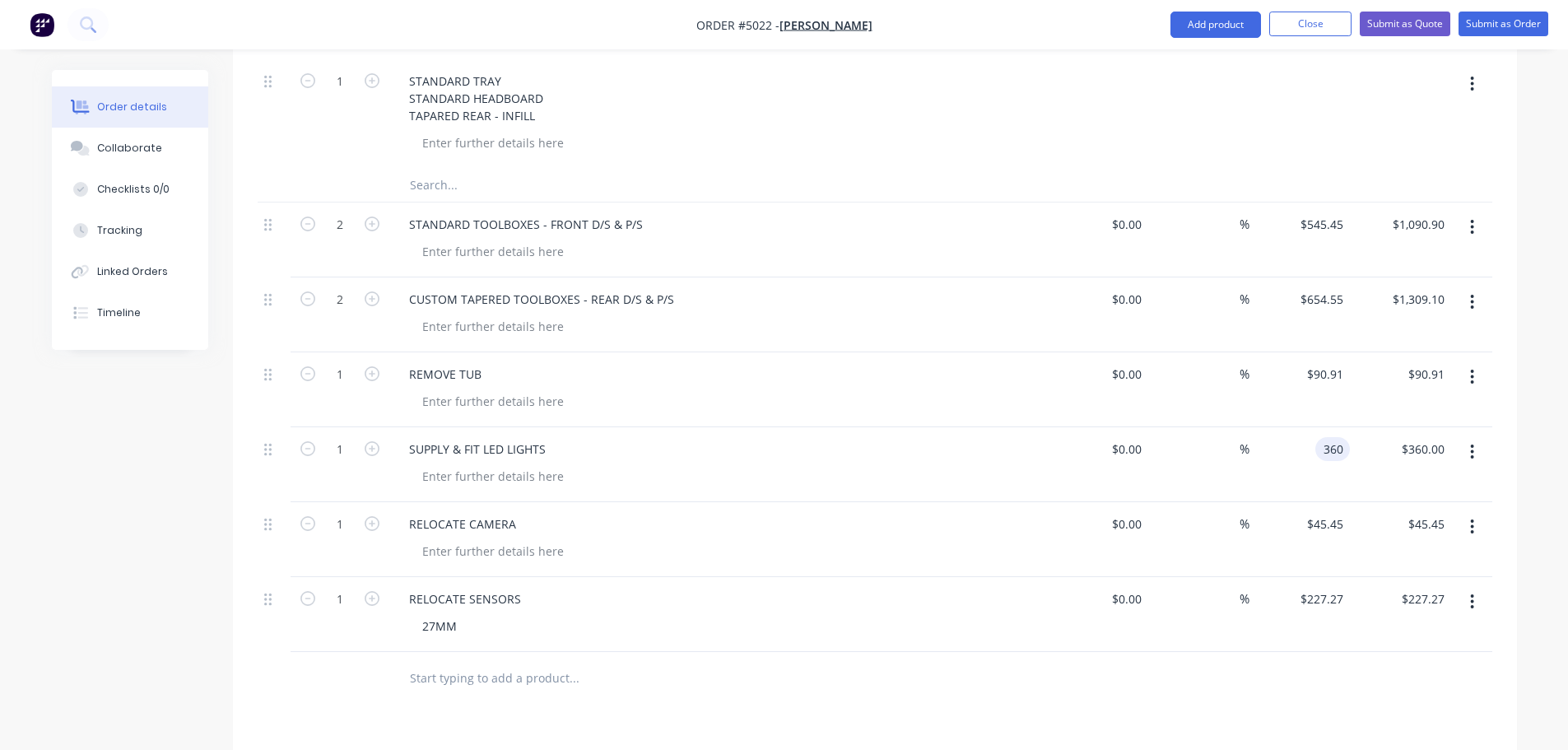
click at [1312, 427] on div "360 360" at bounding box center [1300, 464] width 101 height 75
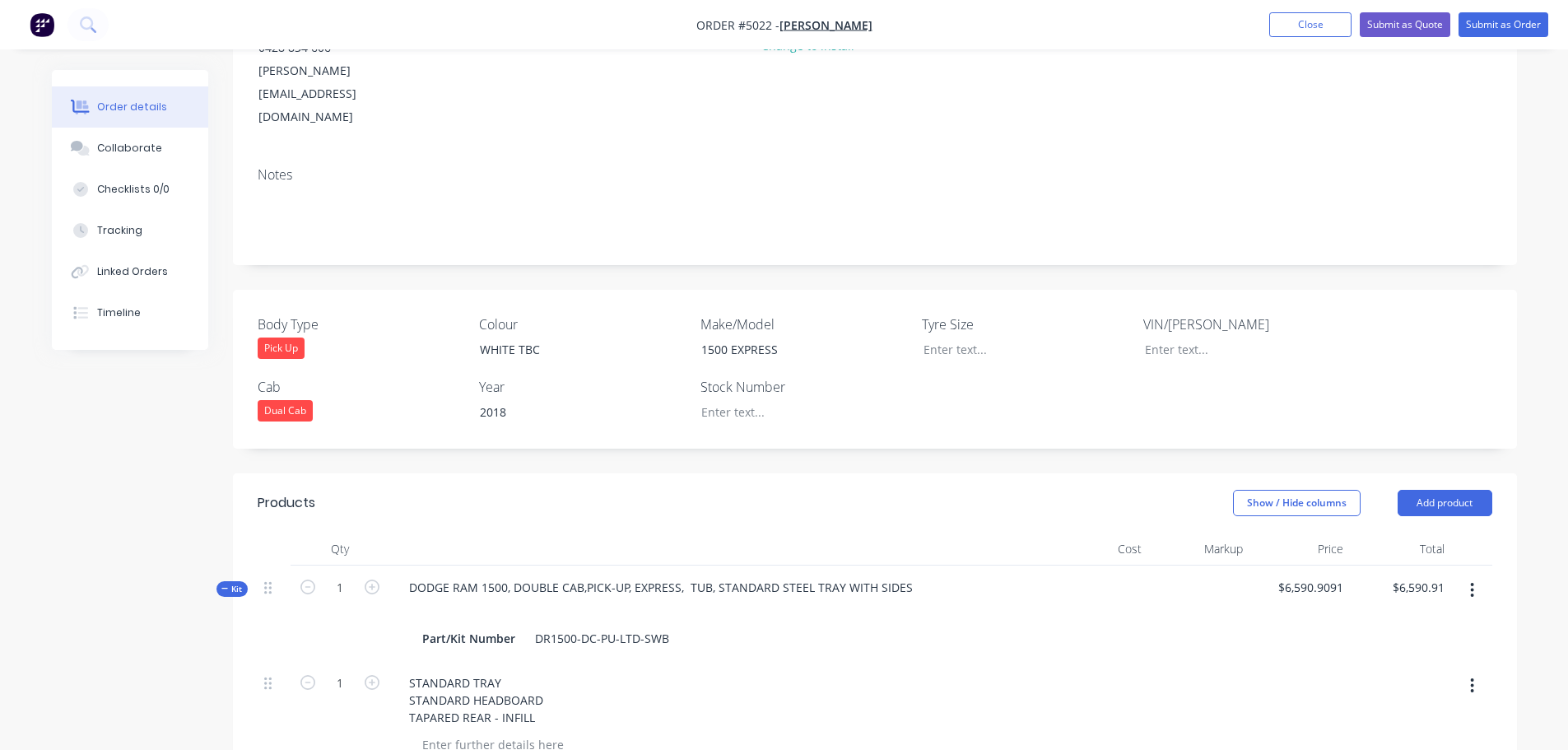
scroll to position [101, 0]
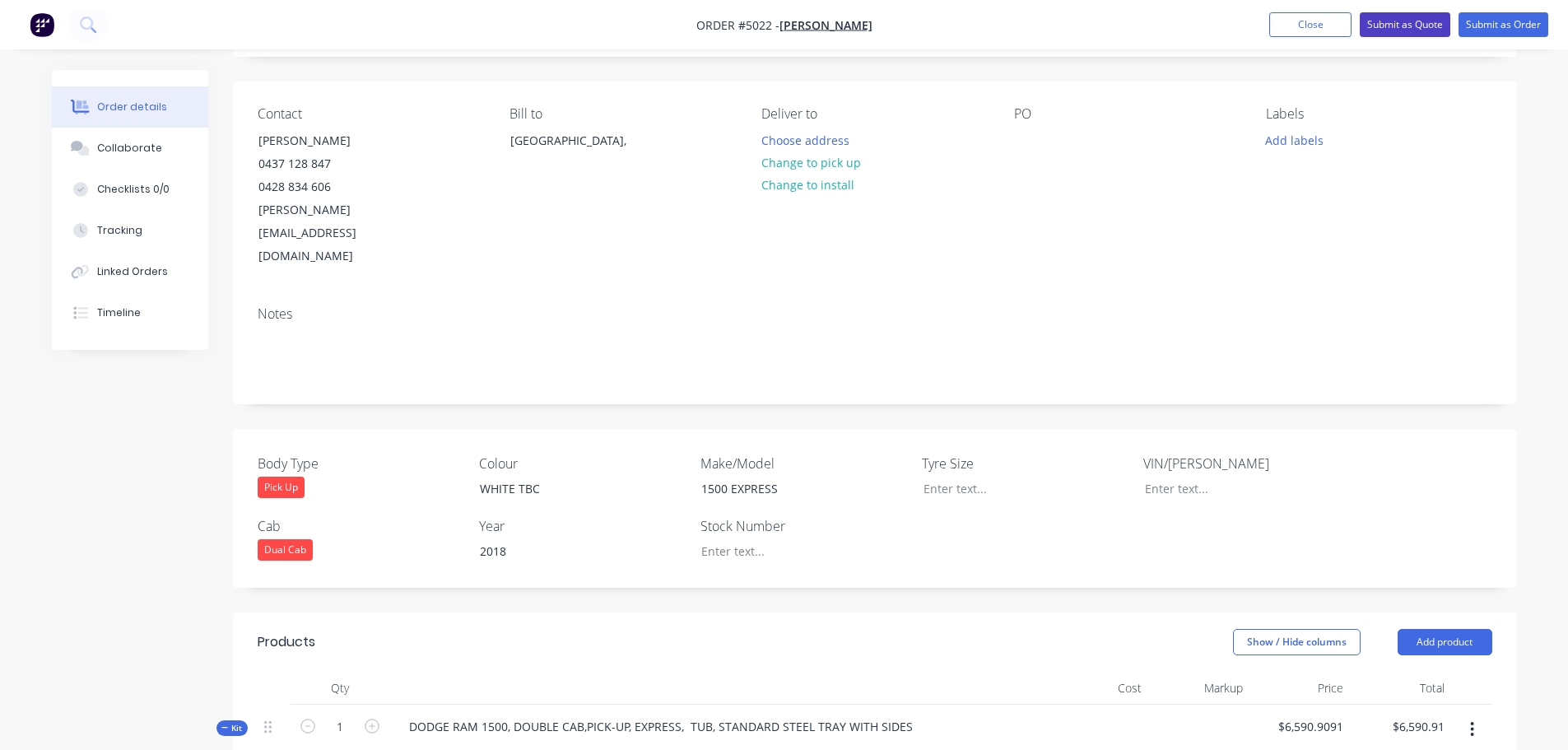
type input "$360.00"
click at [1392, 23] on button "Submit as Quote" at bounding box center [1405, 24] width 90 height 24
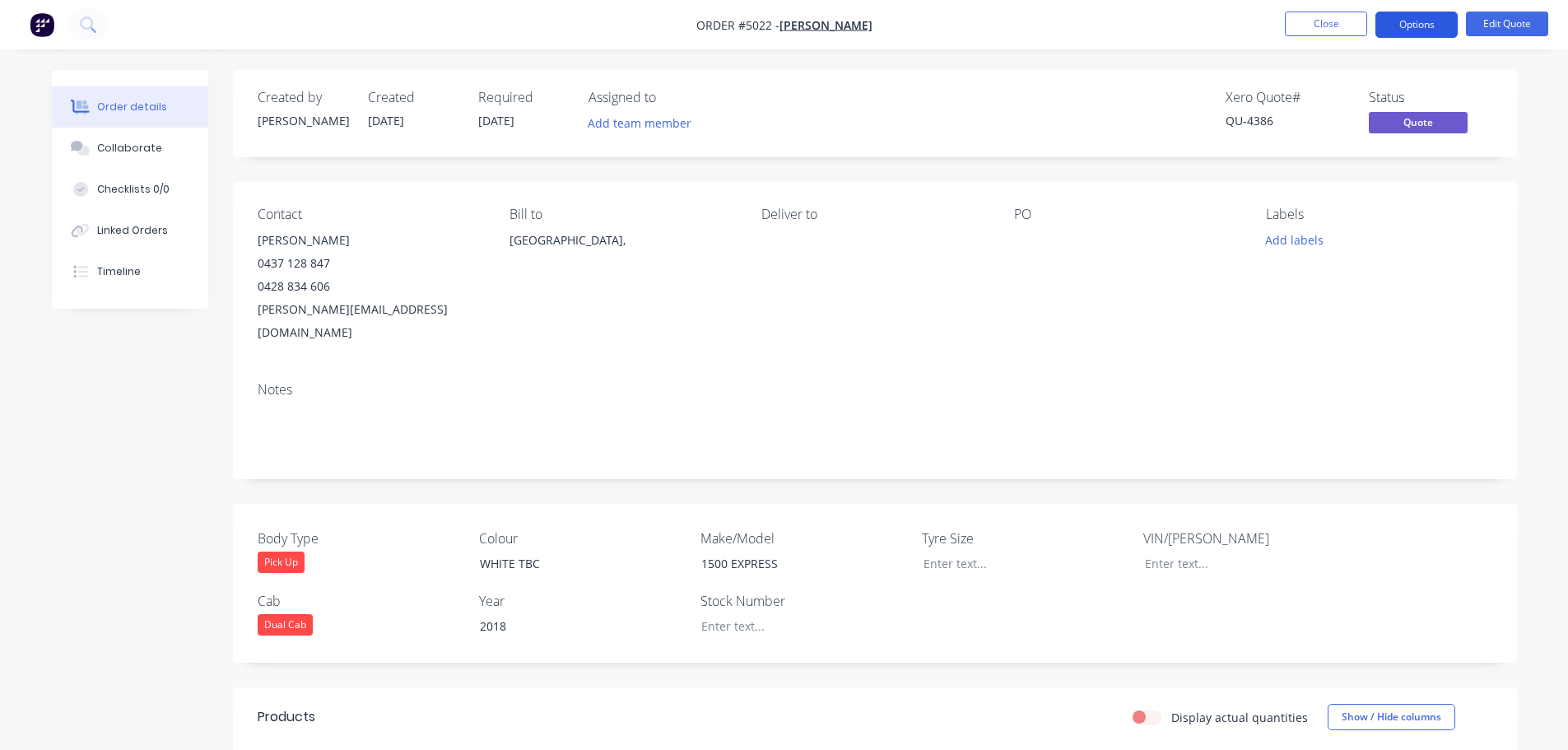
click at [1411, 29] on button "Options" at bounding box center [1416, 24] width 83 height 26
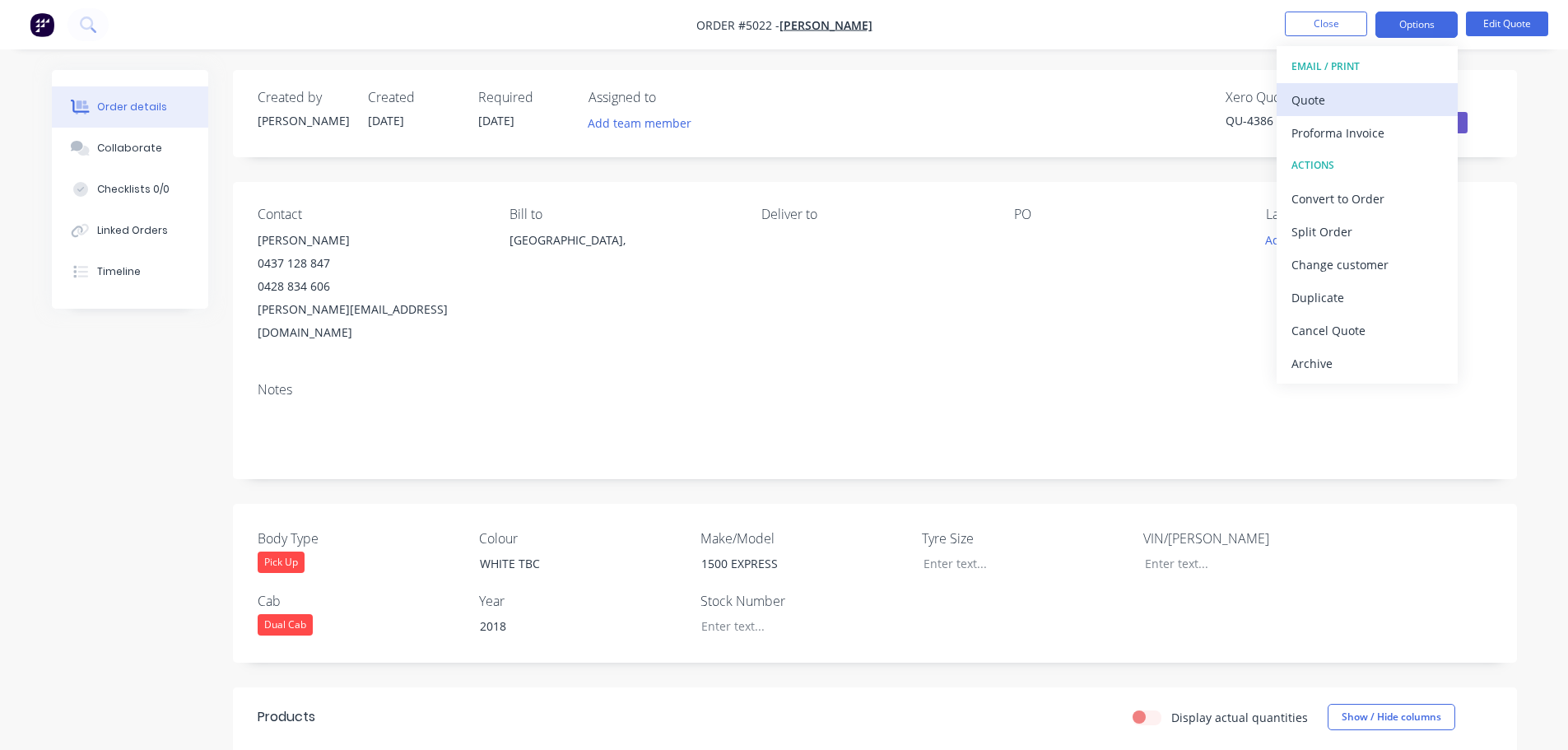
click at [1346, 98] on div "Quote" at bounding box center [1367, 99] width 151 height 23
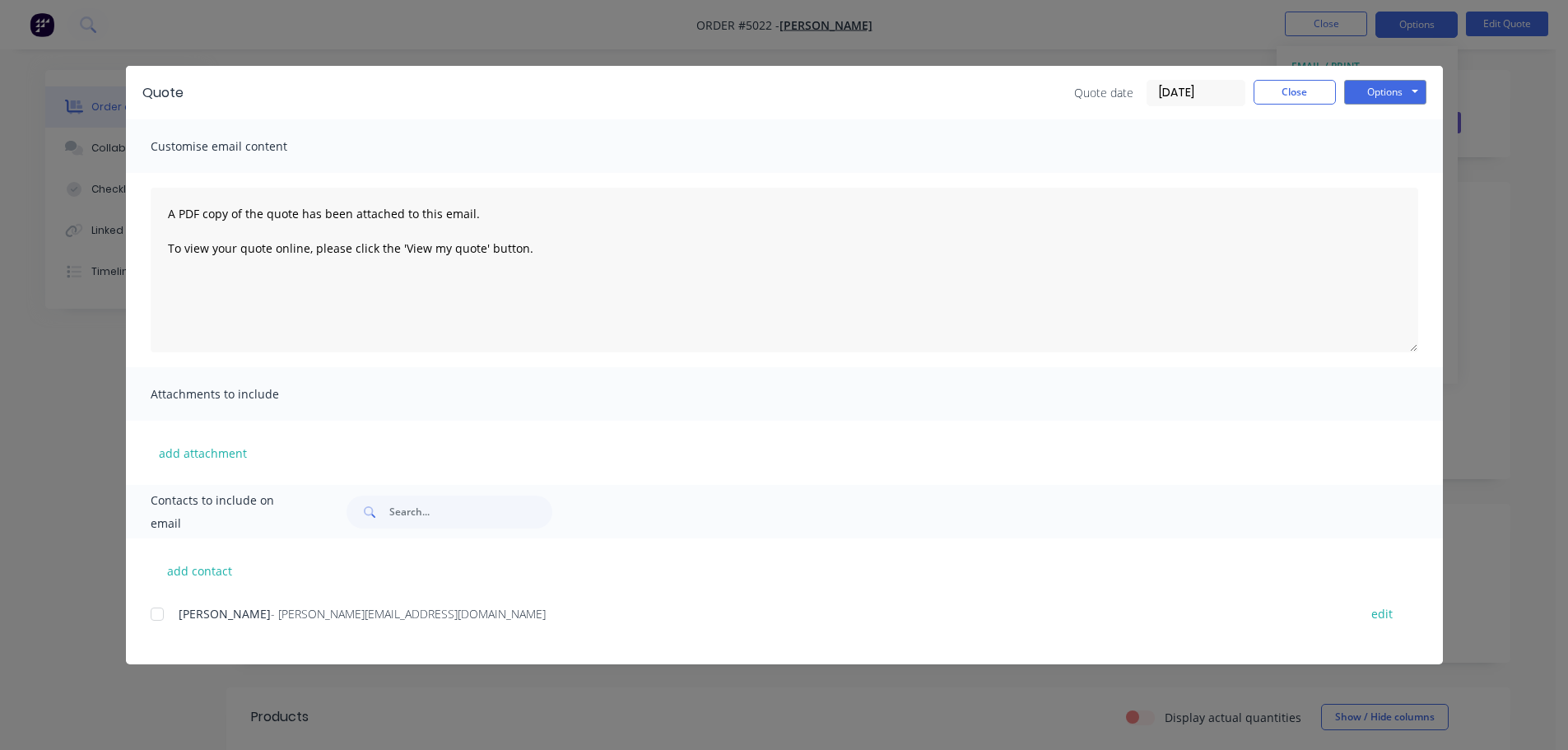
click at [158, 612] on div at bounding box center [157, 614] width 33 height 33
click at [1387, 95] on button "Options" at bounding box center [1385, 92] width 83 height 24
click at [1389, 175] on button "Email" at bounding box center [1396, 176] width 105 height 27
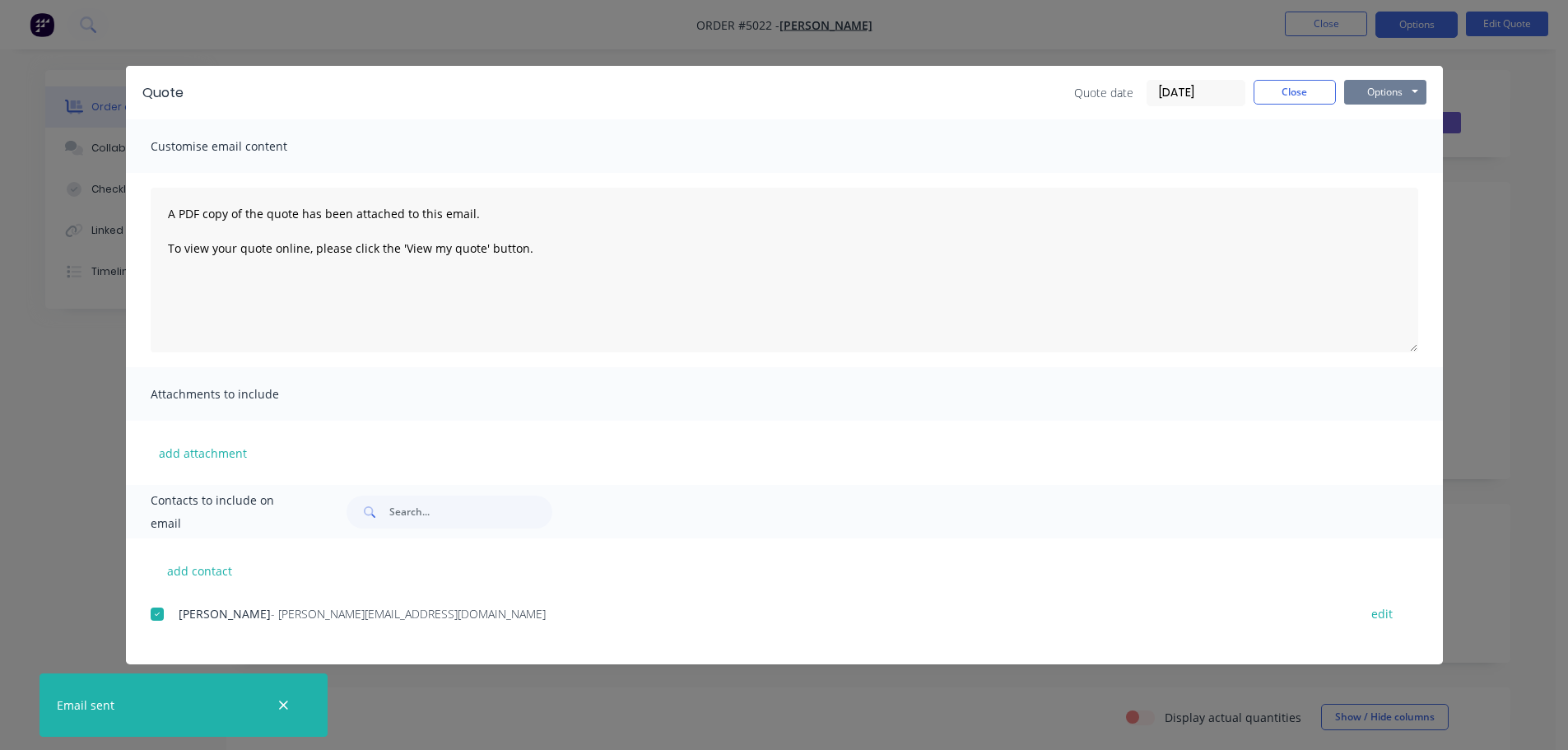
click at [1392, 94] on button "Options" at bounding box center [1385, 92] width 83 height 24
click at [1392, 149] on button "Print" at bounding box center [1396, 148] width 105 height 27
click at [1380, 94] on button "Options" at bounding box center [1385, 92] width 83 height 24
click at [1373, 169] on button "Email" at bounding box center [1396, 176] width 105 height 27
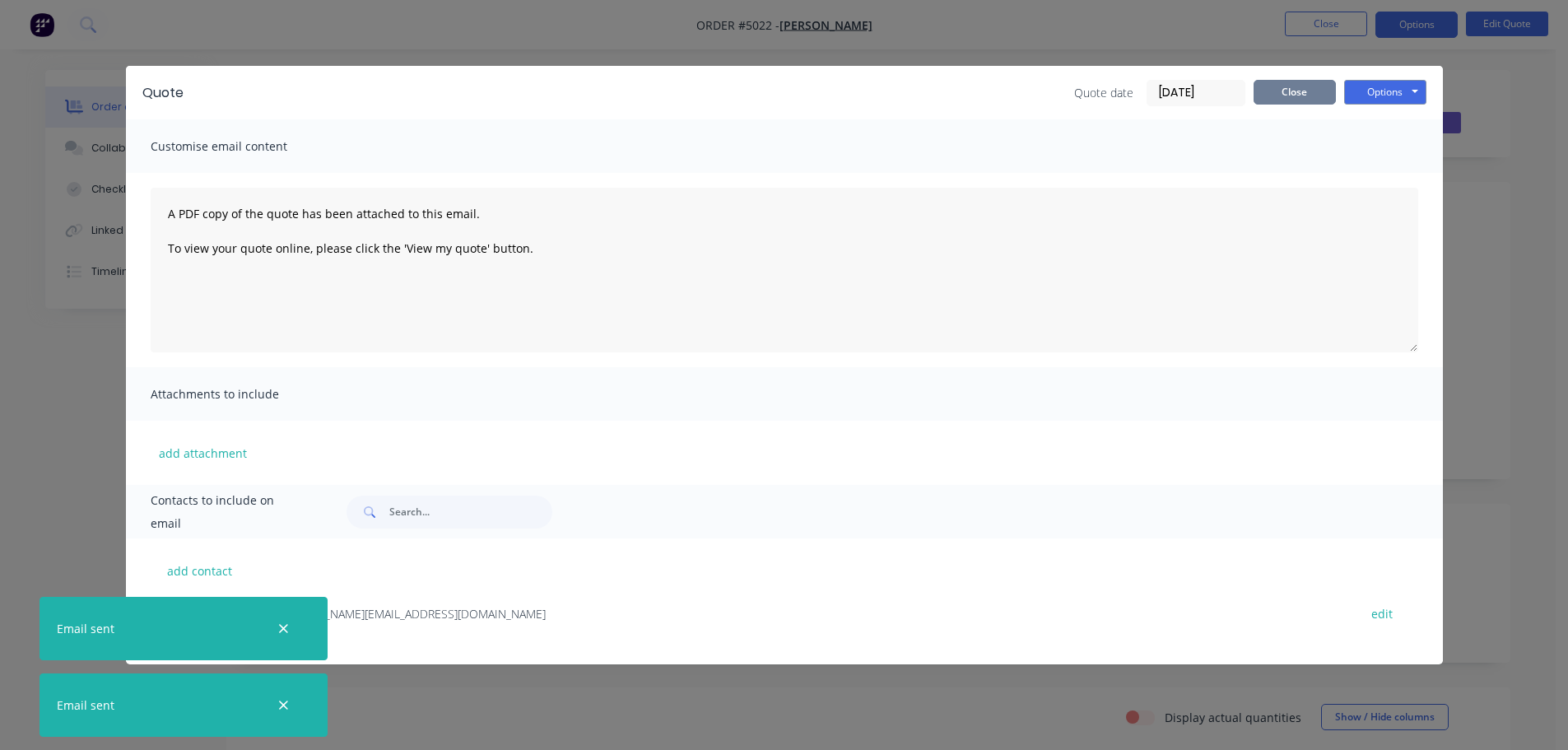
click at [1283, 91] on button "Close" at bounding box center [1294, 92] width 83 height 24
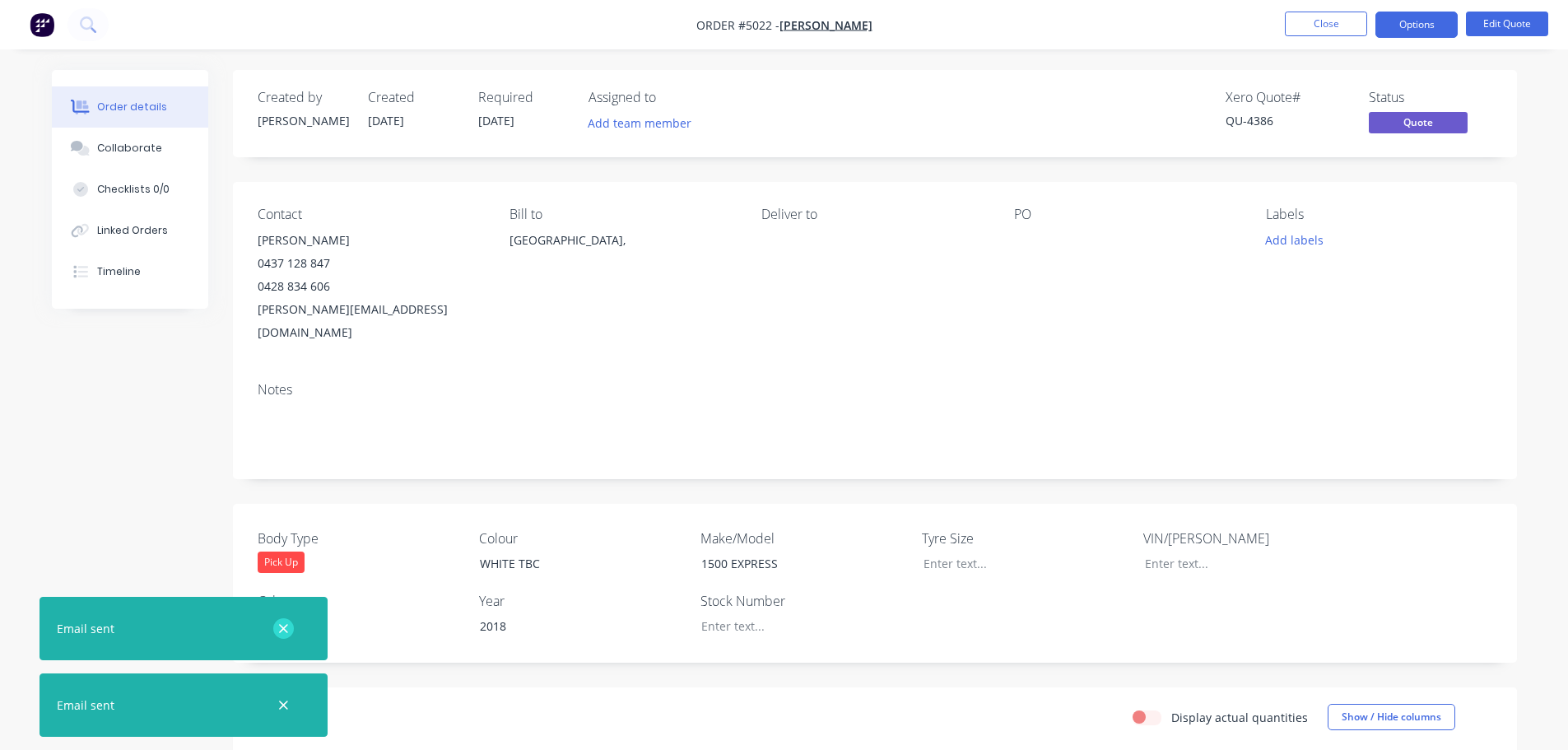
click at [275, 630] on button "button" at bounding box center [283, 628] width 21 height 21
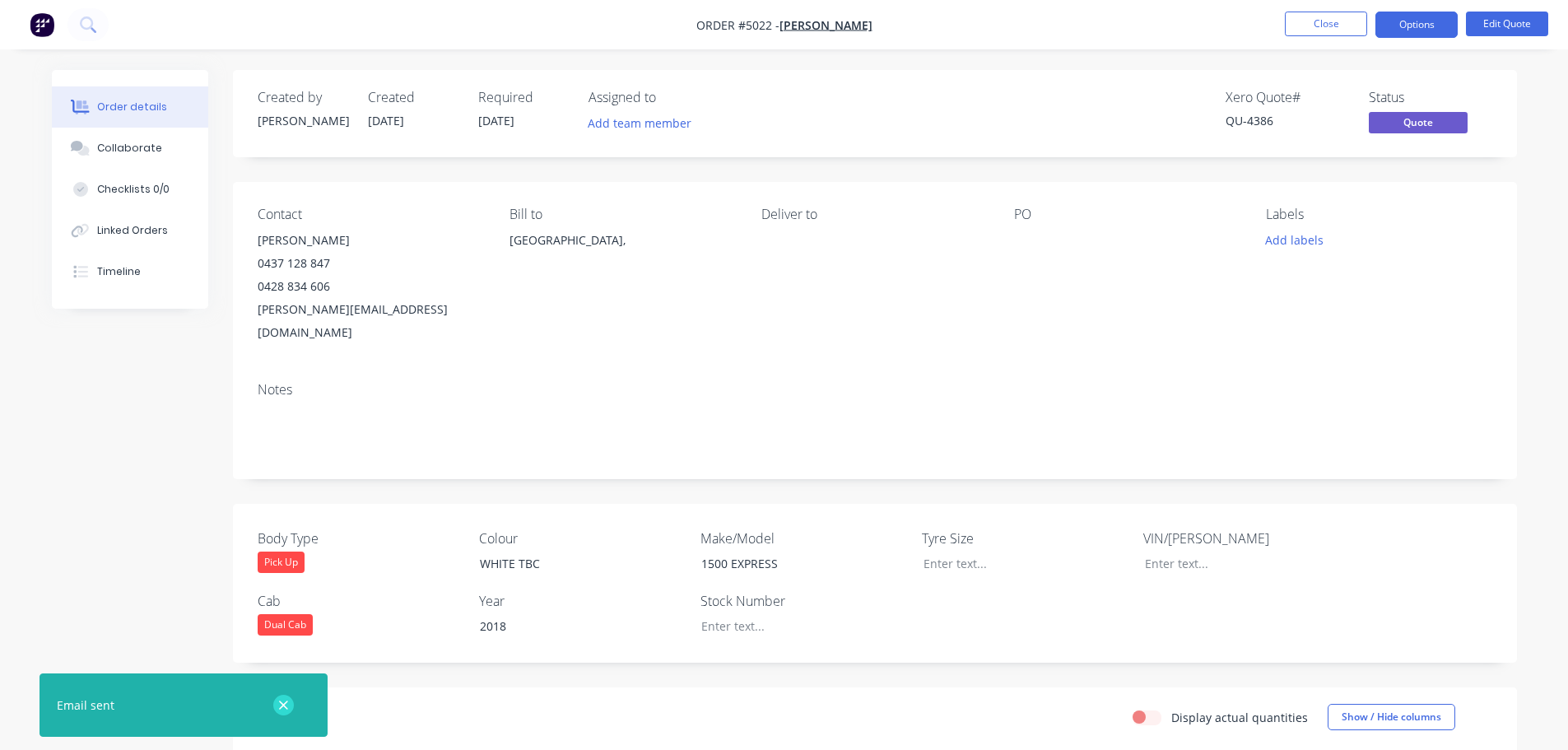
click at [278, 709] on icon "button" at bounding box center [283, 705] width 10 height 15
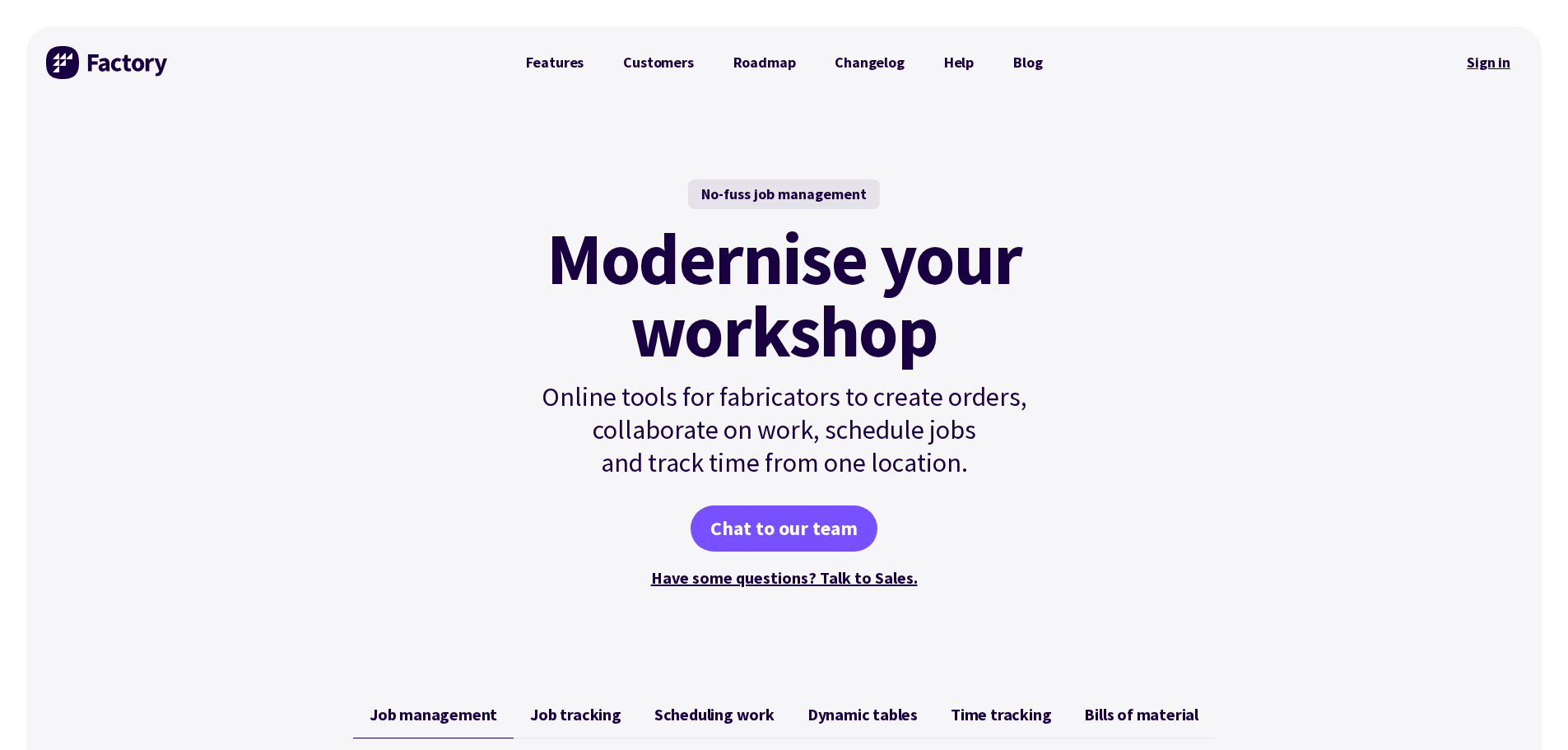
click at [1477, 63] on link "Sign in" at bounding box center [1488, 63] width 67 height 38
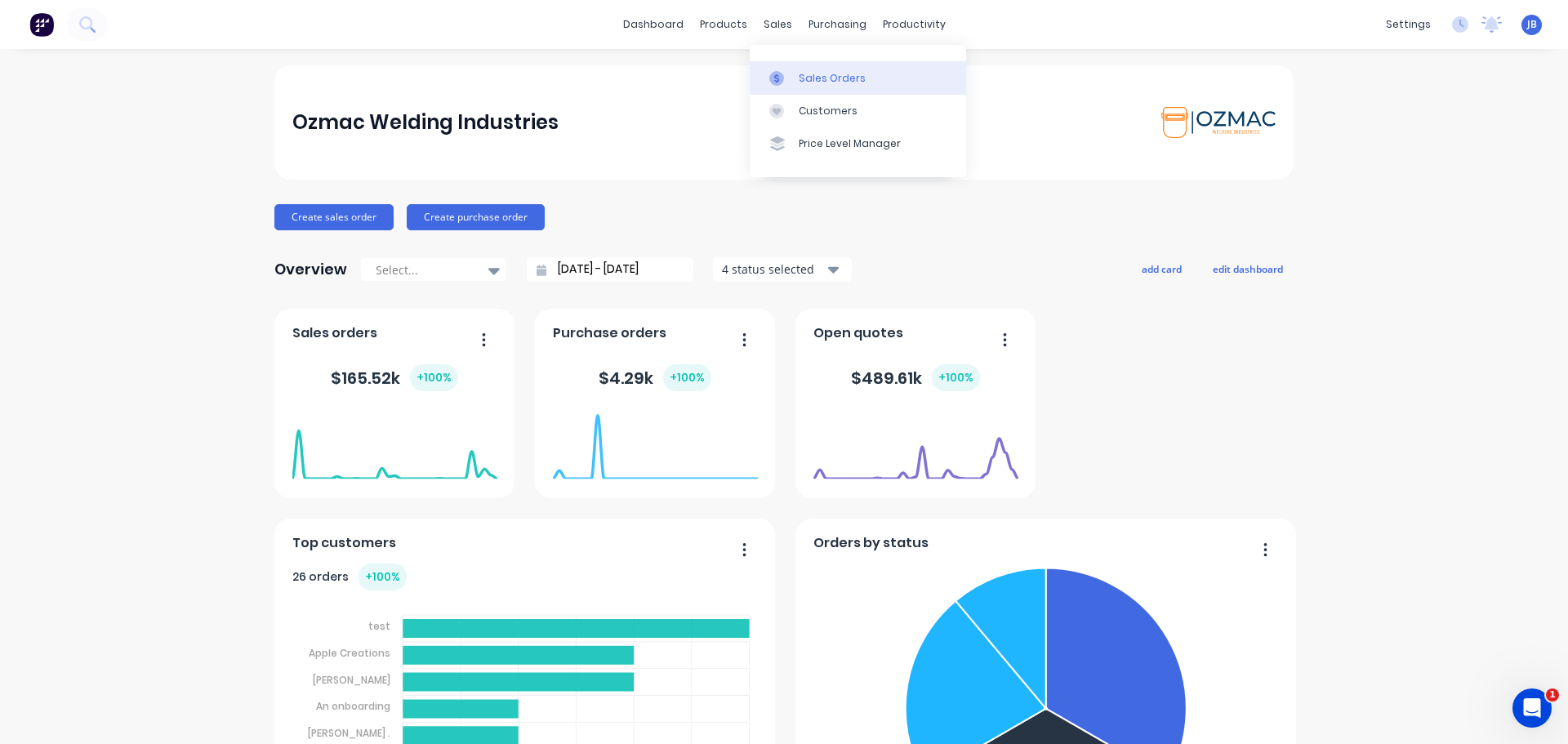
click at [817, 74] on div "Sales Orders" at bounding box center [832, 78] width 67 height 15
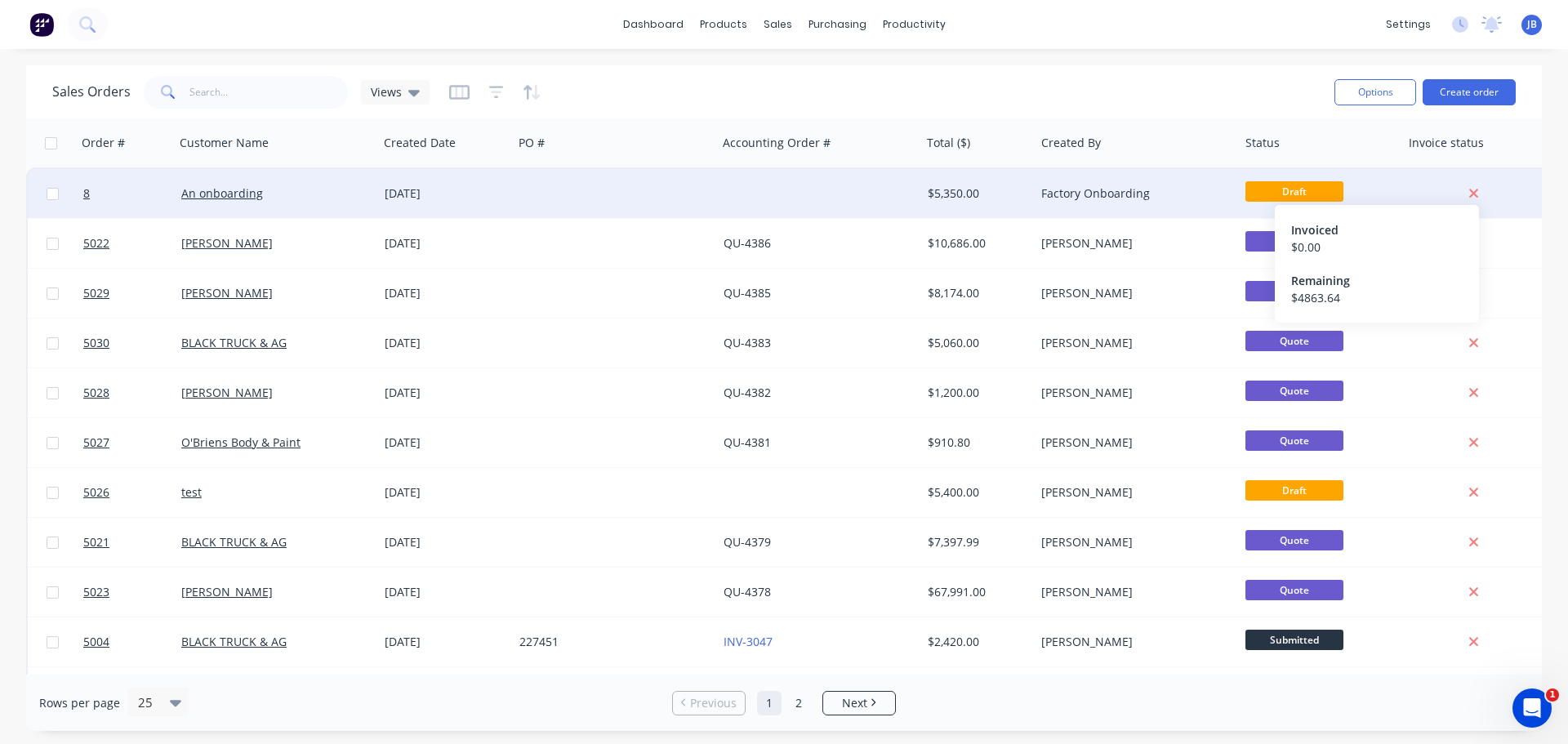
click at [1475, 191] on icon at bounding box center [1474, 193] width 10 height 15
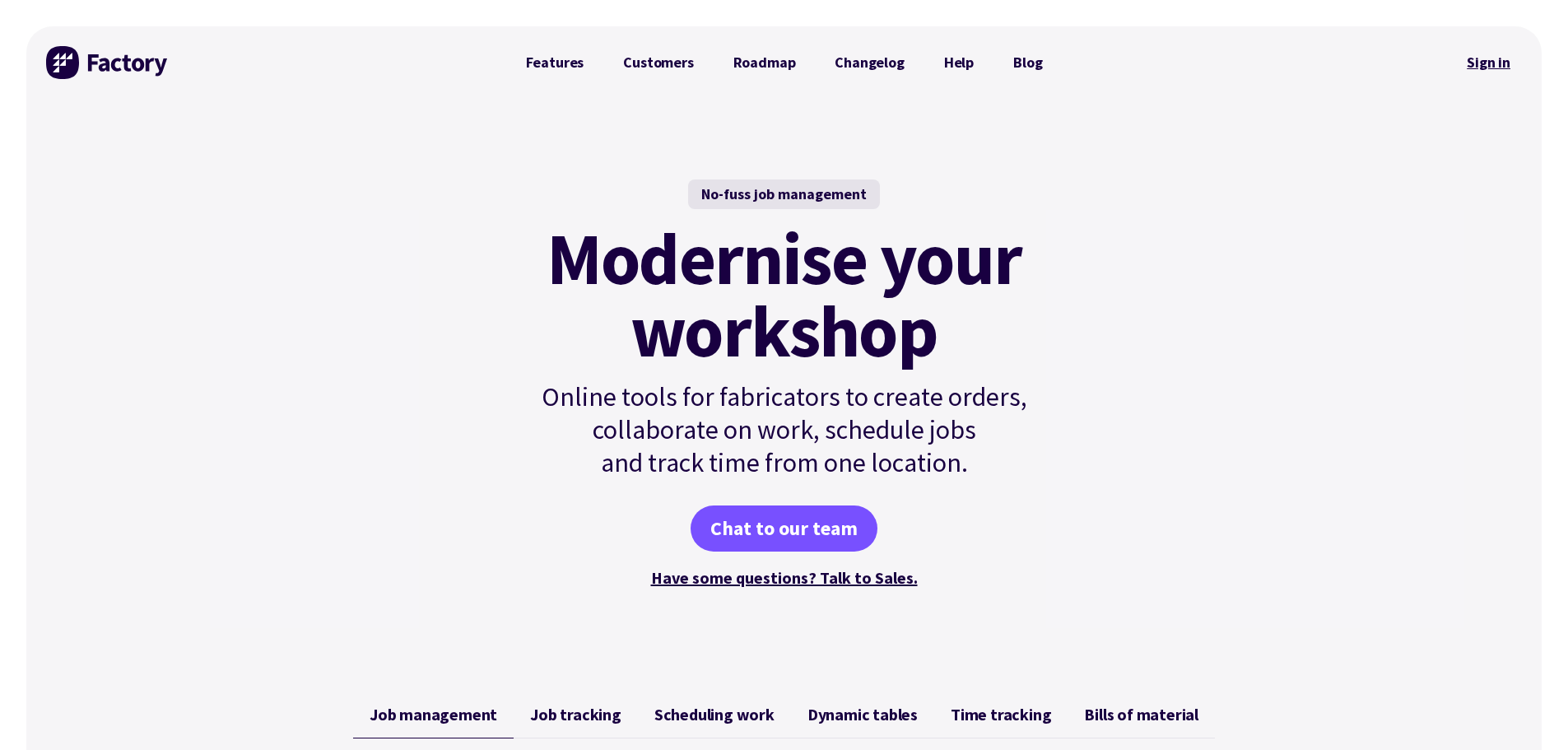
click at [1487, 60] on link "Sign in" at bounding box center [1488, 63] width 67 height 38
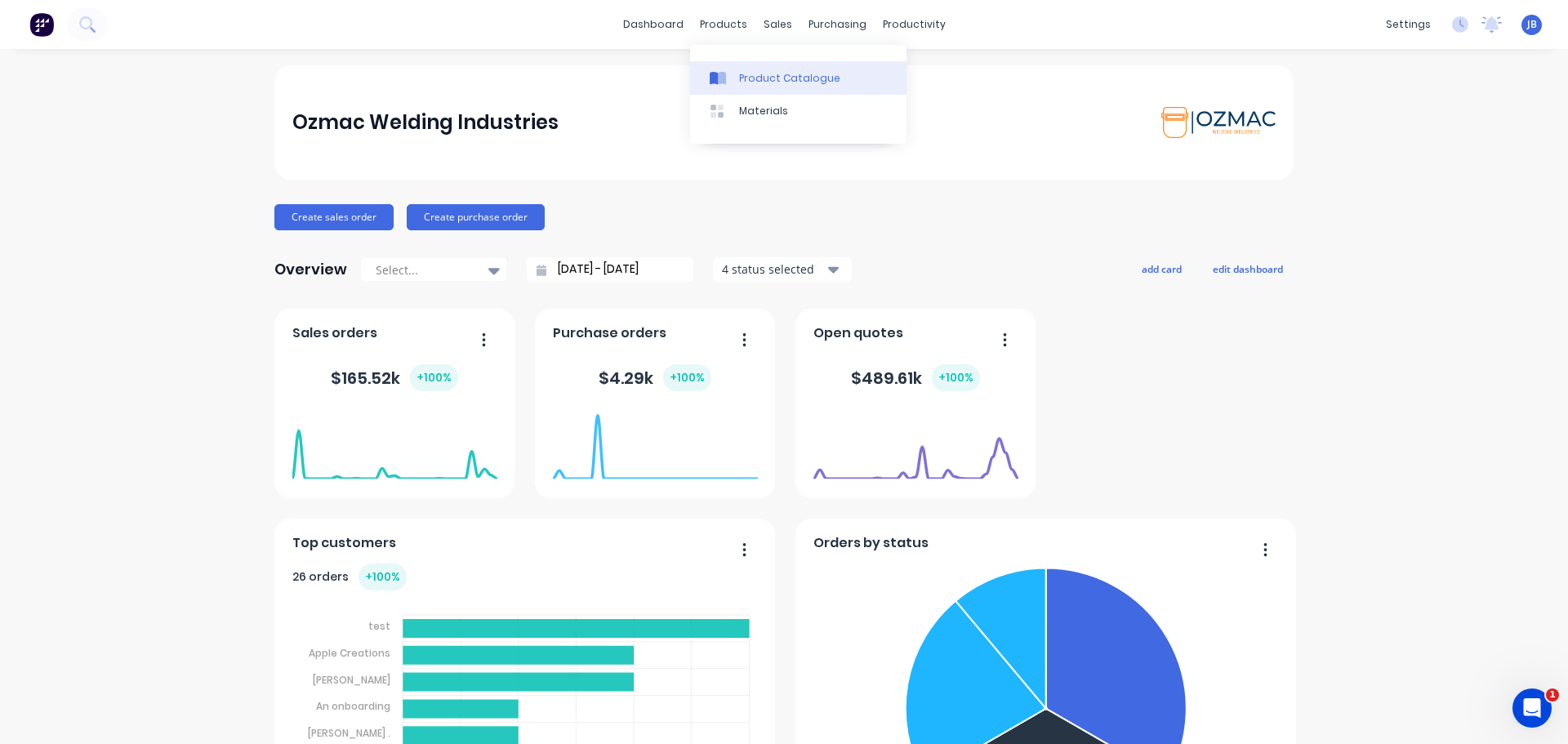
click at [786, 78] on div "Product Catalogue" at bounding box center [789, 78] width 101 height 15
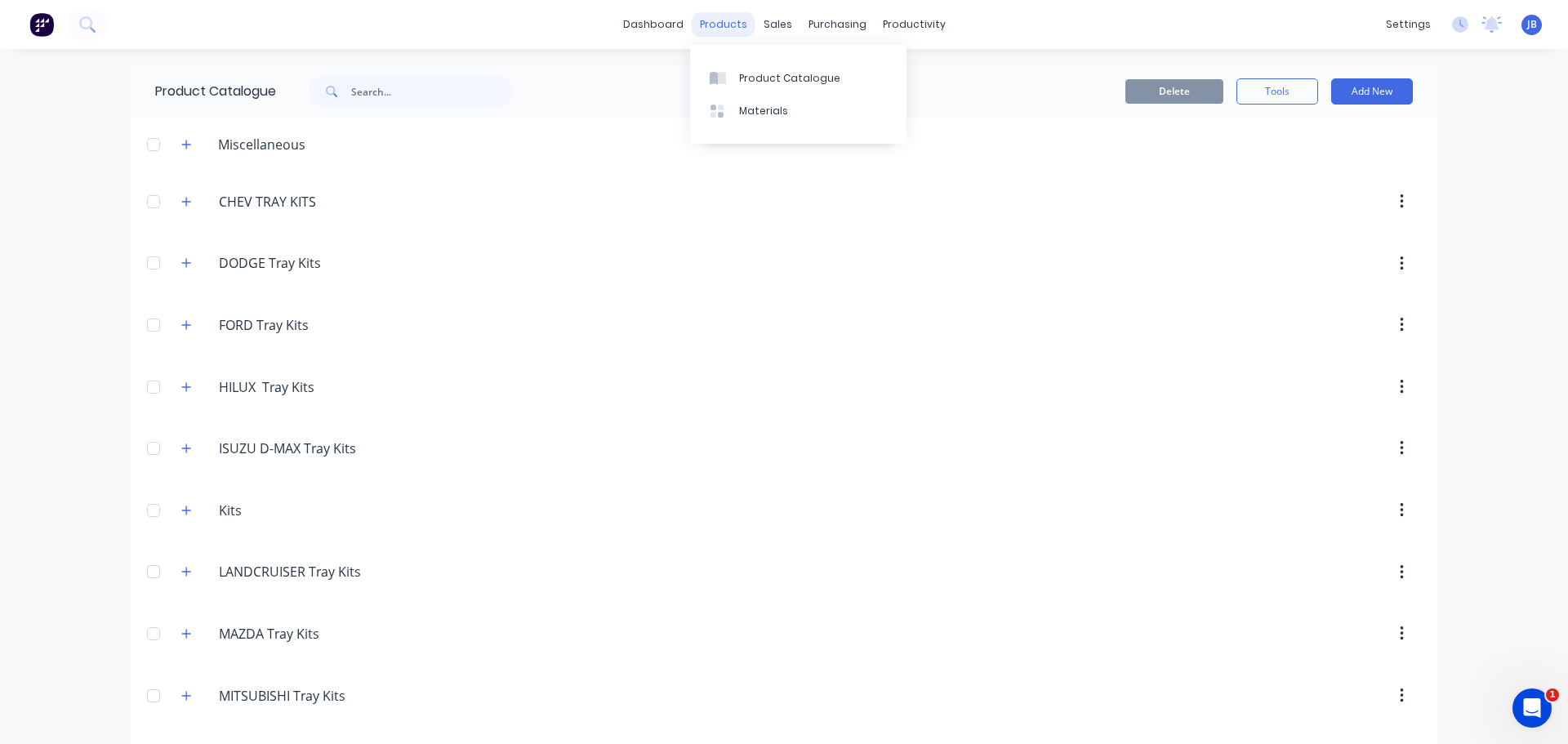
click at [731, 24] on div "products" at bounding box center [724, 24] width 64 height 24
click at [800, 76] on div "Sales Orders" at bounding box center [832, 78] width 67 height 15
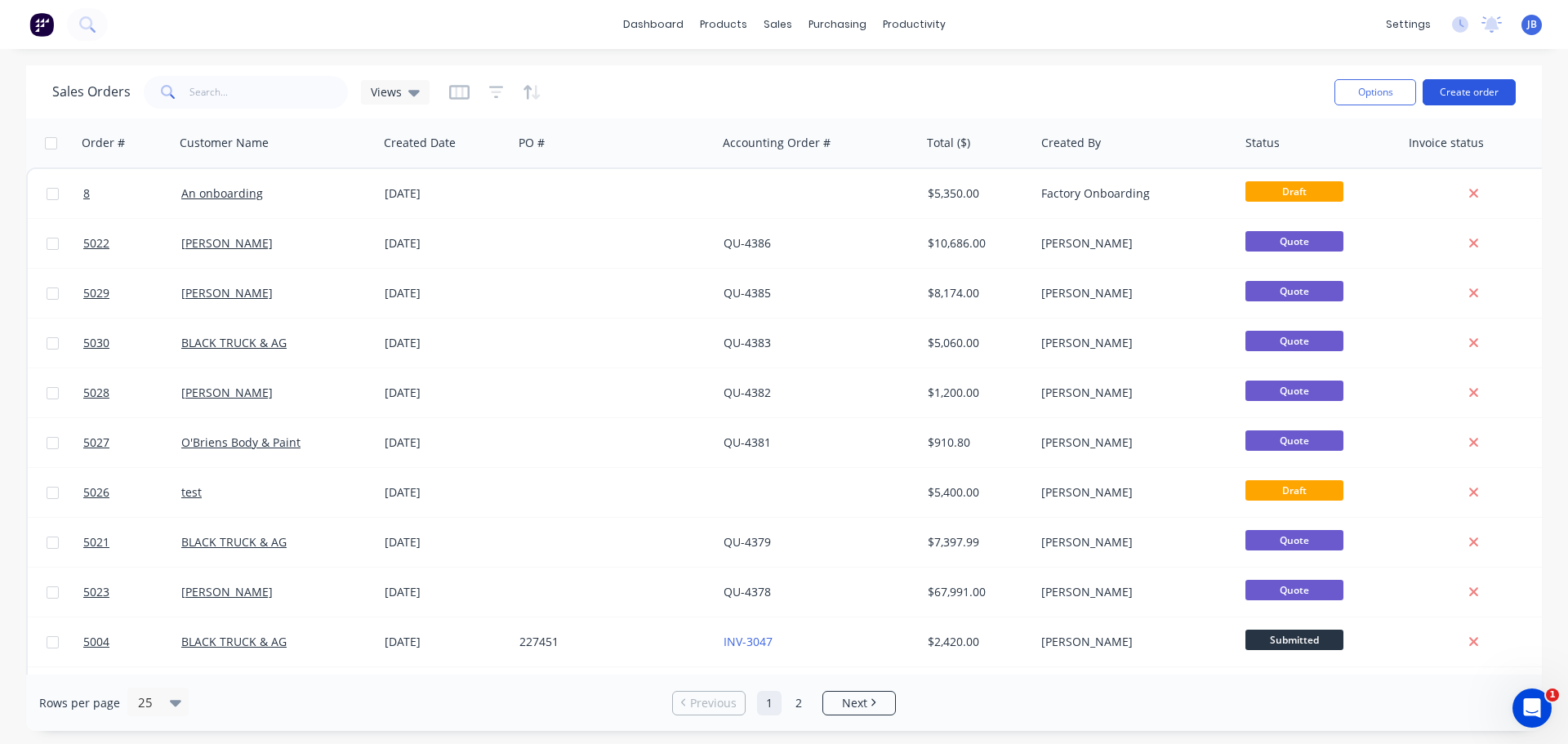
click at [1461, 91] on button "Create order" at bounding box center [1470, 92] width 93 height 26
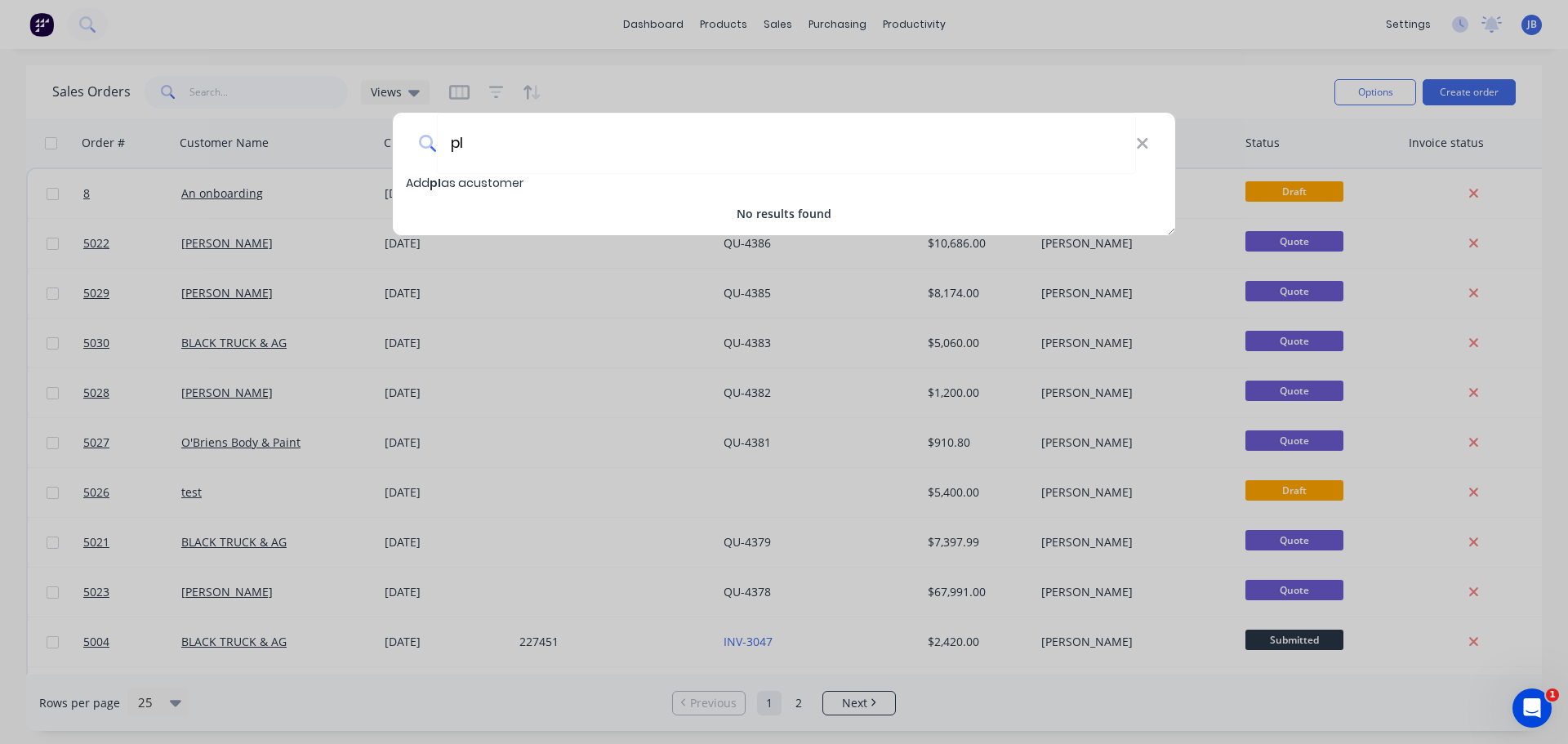
type input "p"
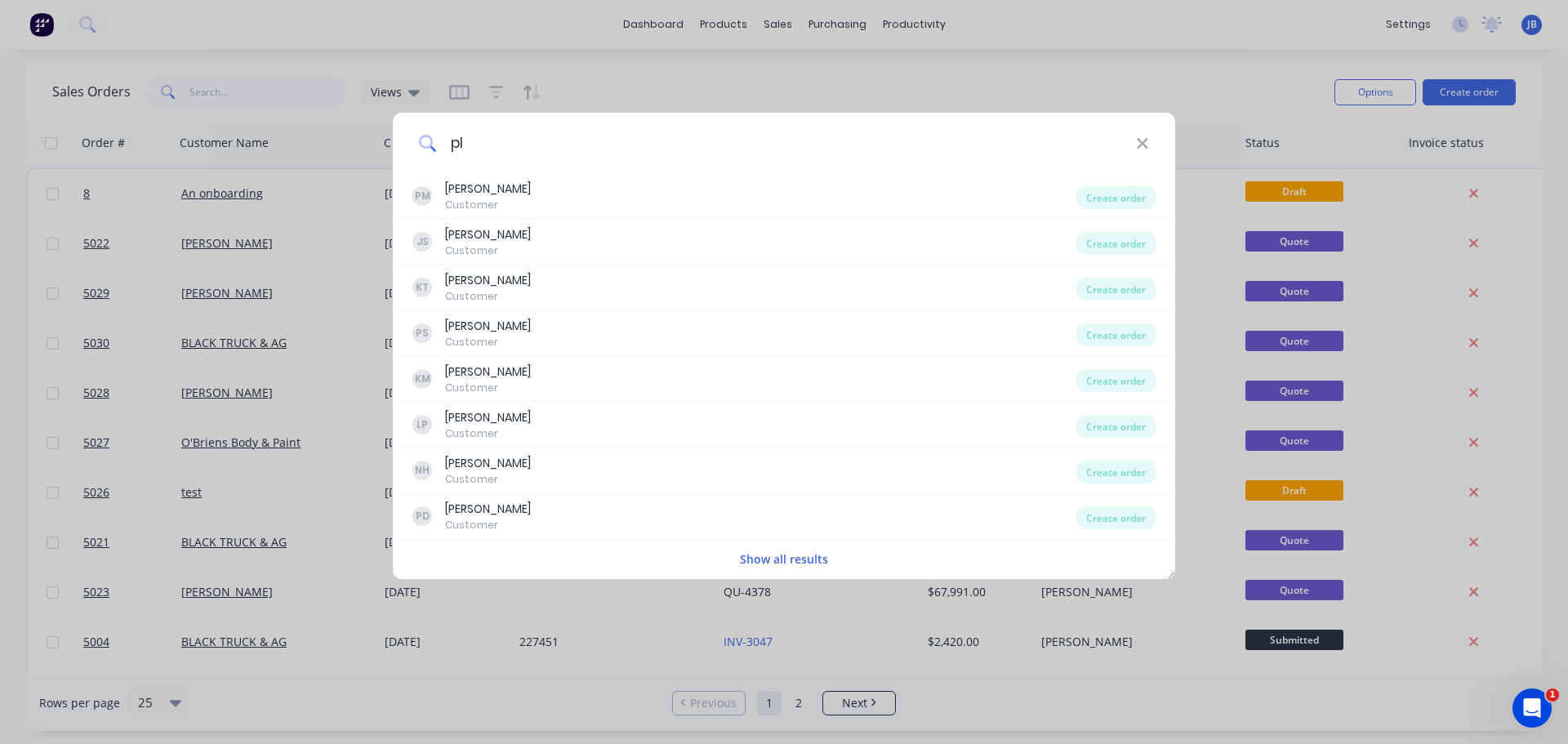
type input "p"
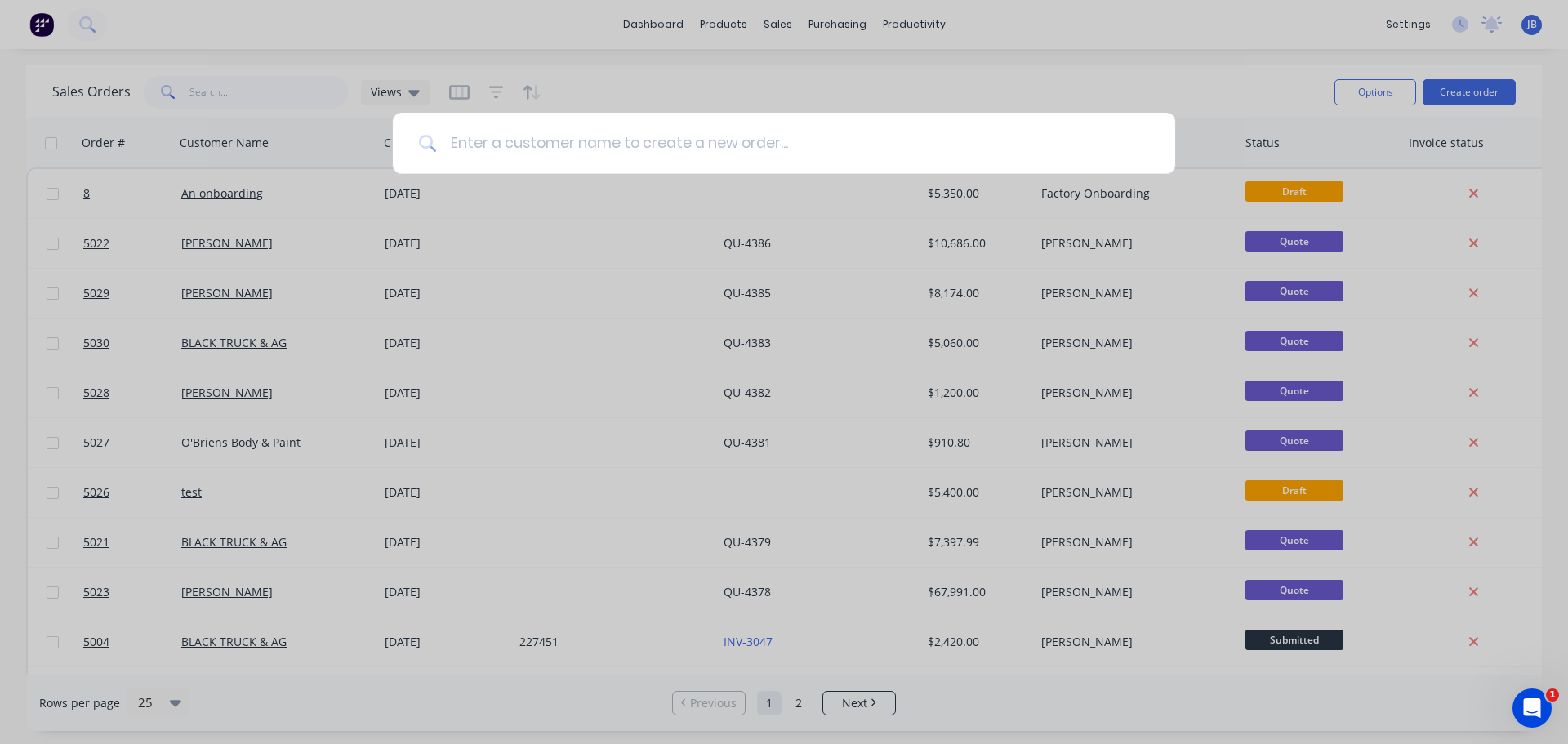
type input "j"
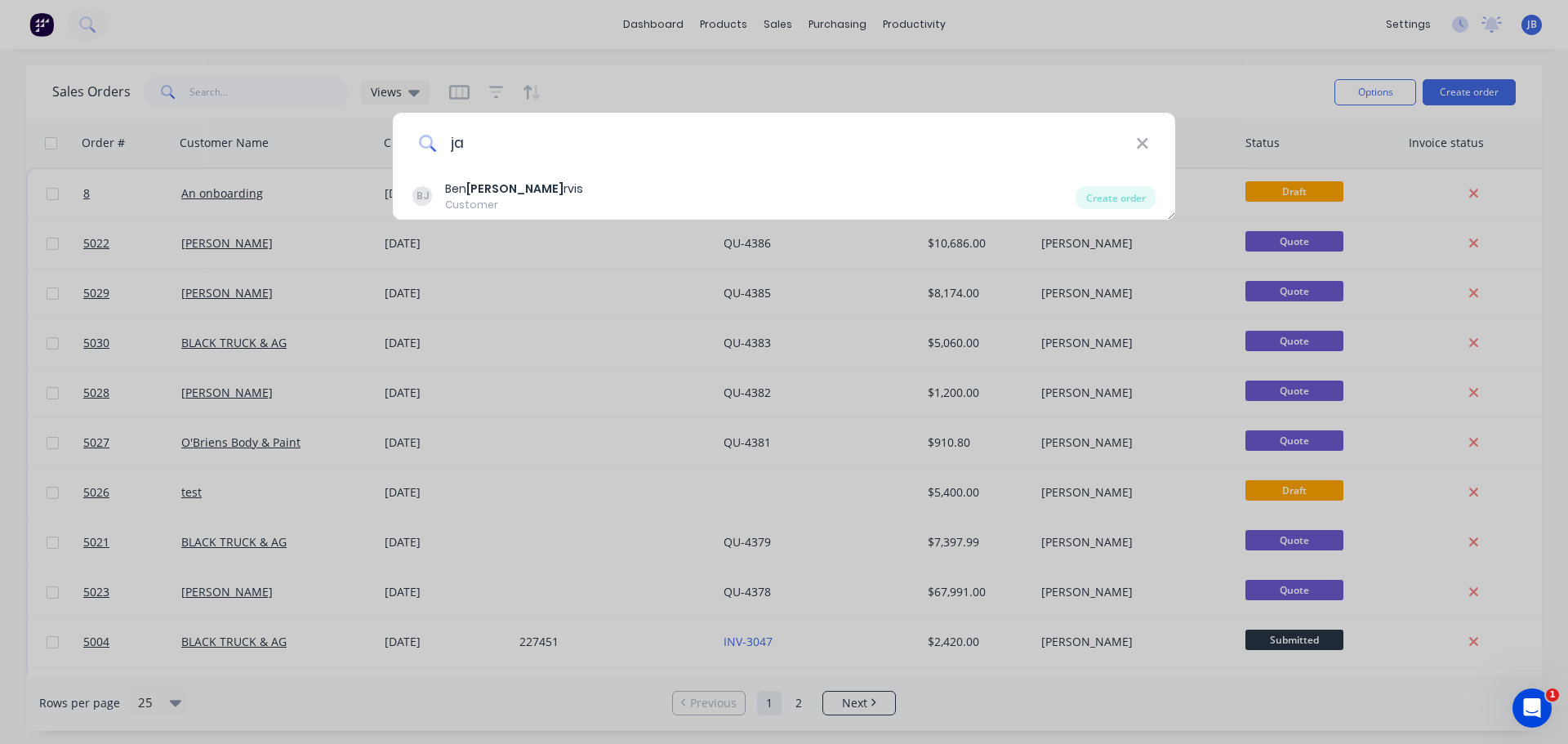
type input "j"
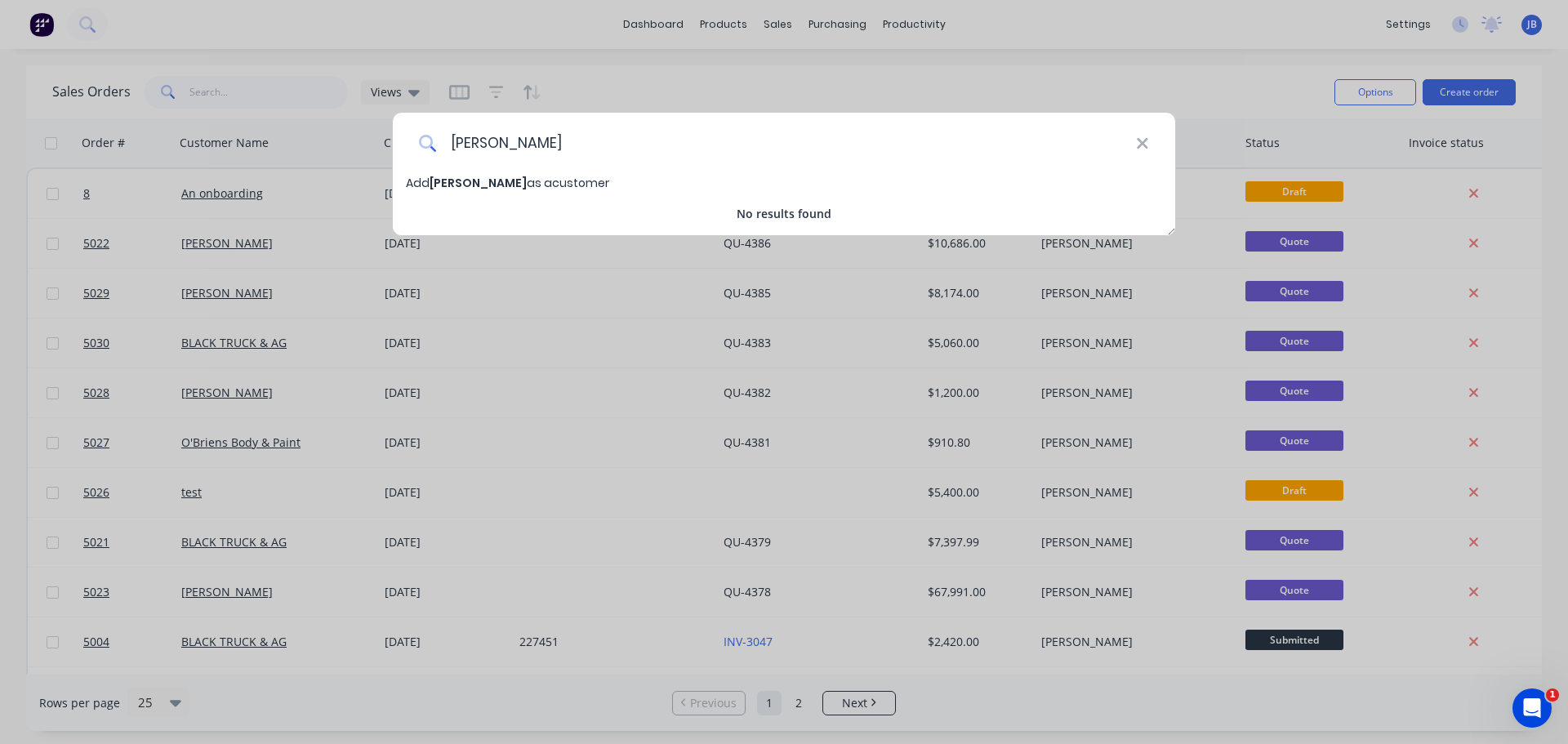
type input "[PERSON_NAME]"
click at [539, 189] on span "Add Jake Jarvis as a customer" at bounding box center [508, 183] width 204 height 16
select select "AU"
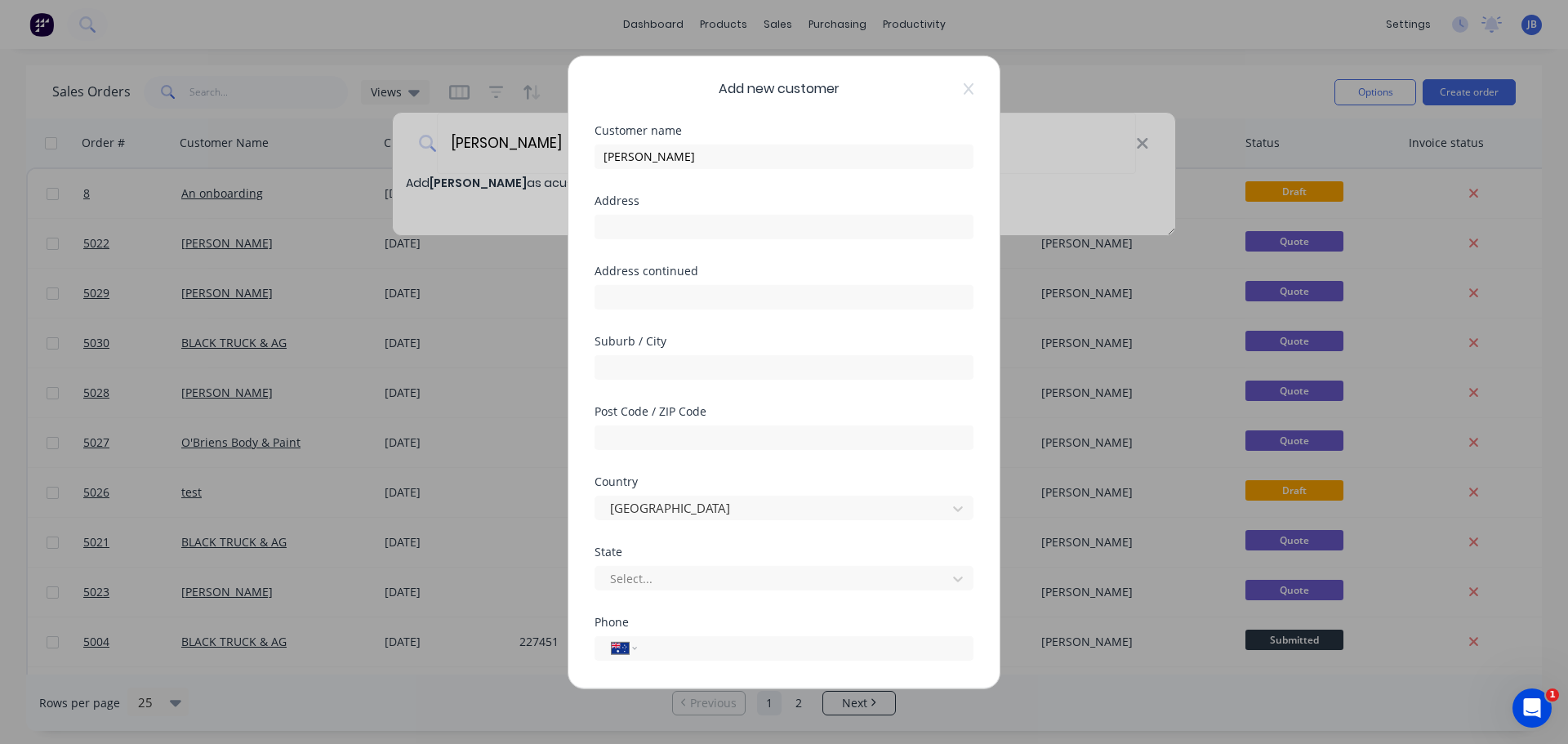
scroll to position [165, 0]
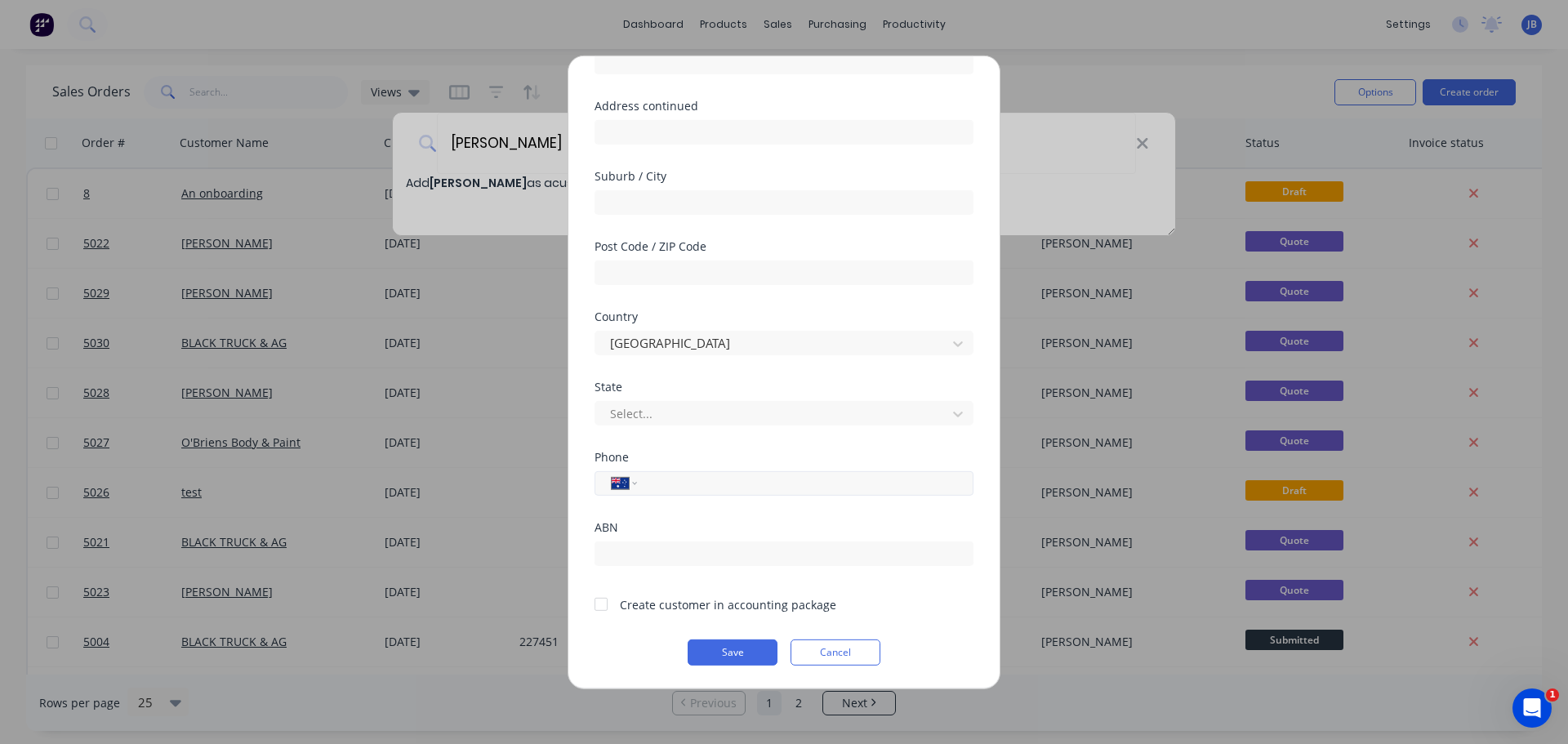
click at [685, 482] on input "tel" at bounding box center [802, 483] width 308 height 19
type input "0416 071 183"
click at [605, 608] on div at bounding box center [601, 604] width 33 height 33
click at [733, 656] on button "Save" at bounding box center [732, 652] width 90 height 26
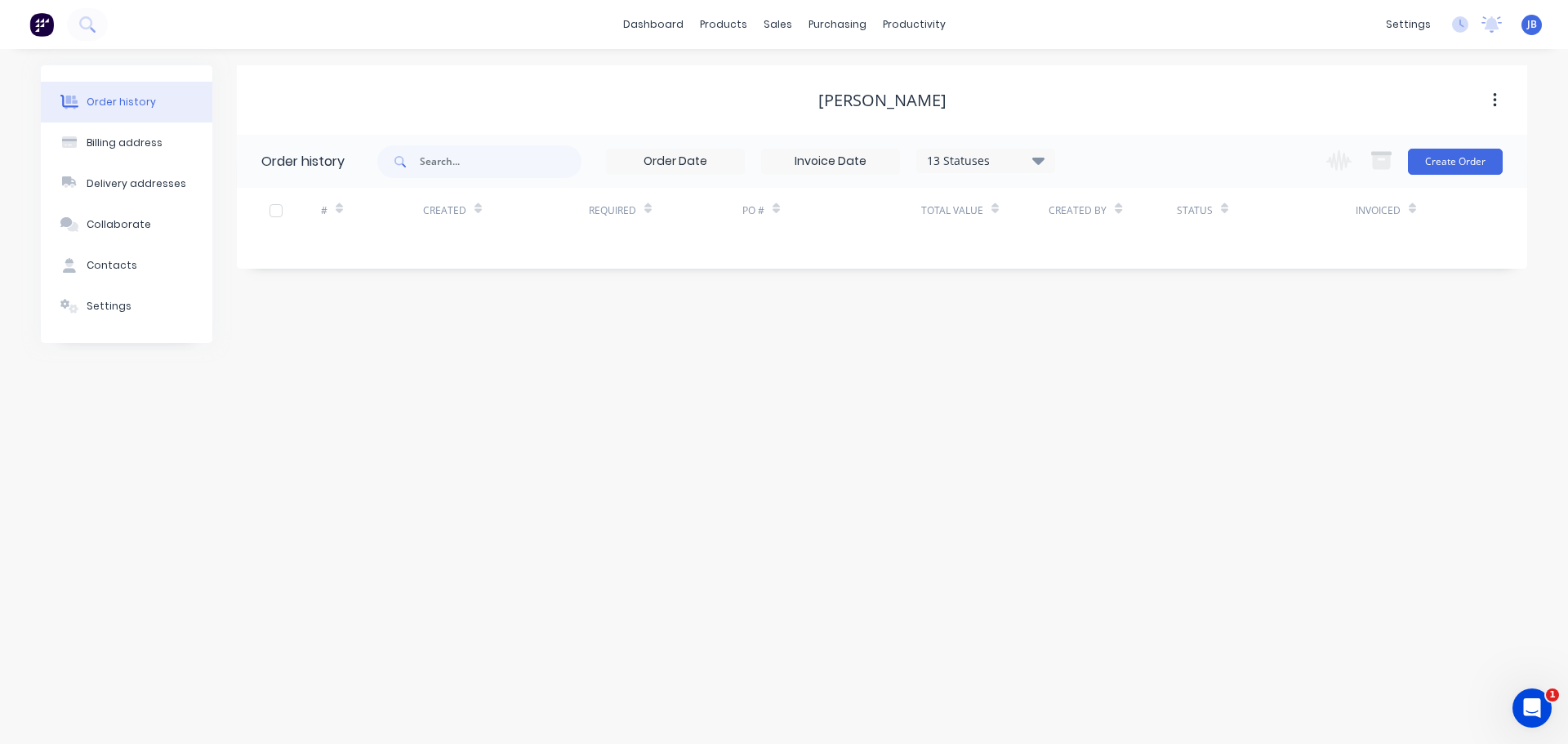
click at [1502, 104] on button "button" at bounding box center [1495, 100] width 39 height 29
click at [1393, 103] on div "[PERSON_NAME]" at bounding box center [882, 100] width 1290 height 20
click at [812, 79] on div "Sales Orders" at bounding box center [838, 78] width 67 height 15
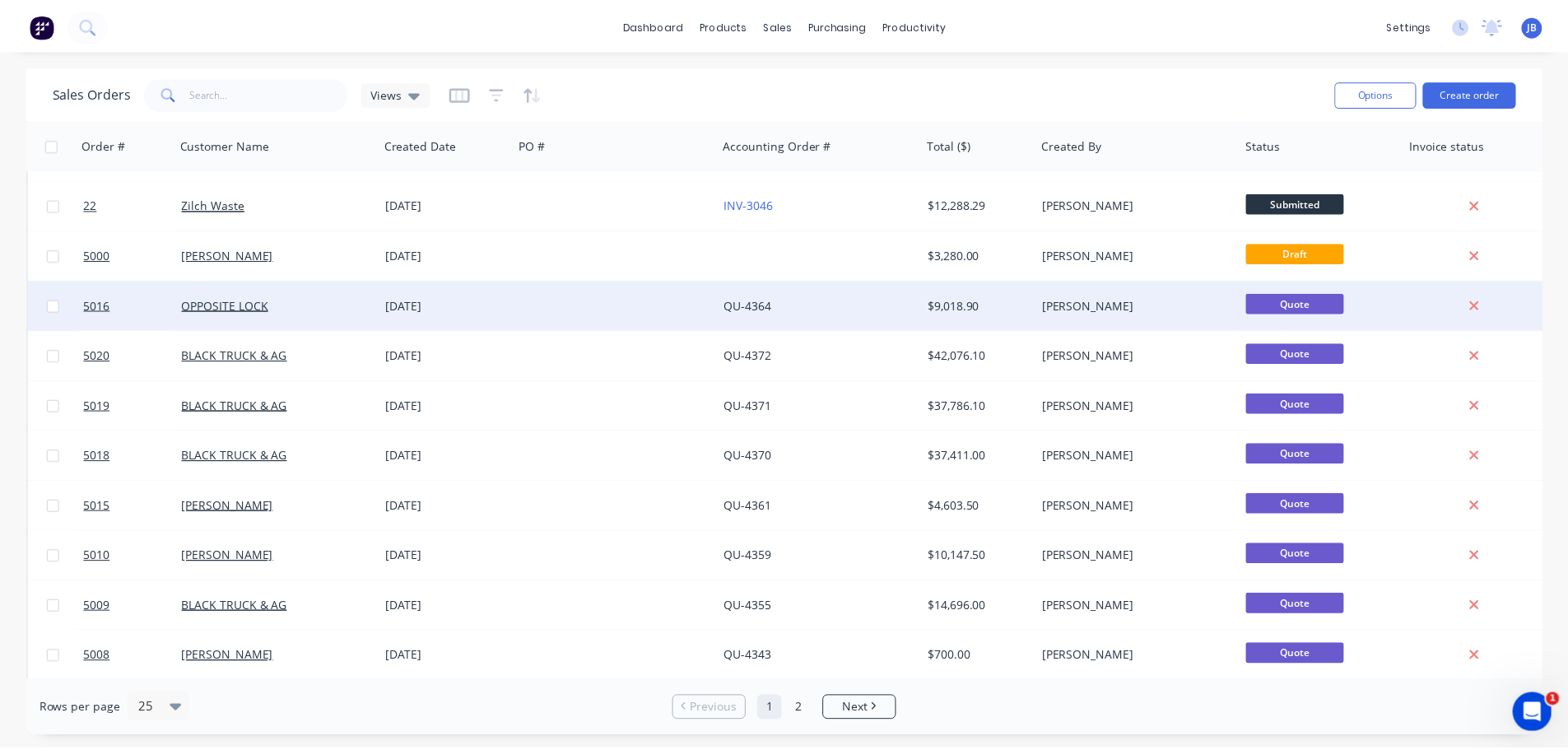
scroll to position [494, 0]
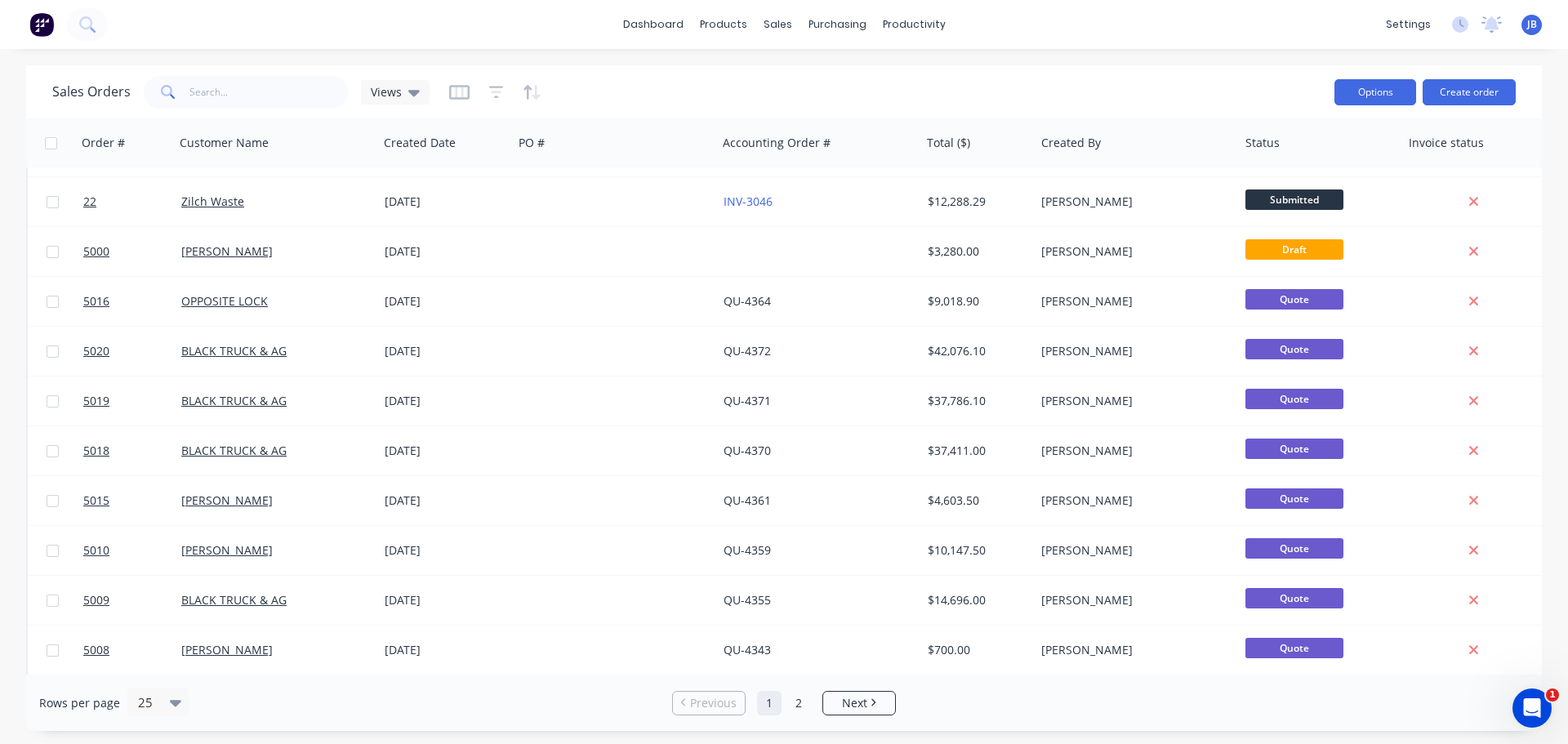
click at [1368, 98] on button "Options" at bounding box center [1375, 92] width 82 height 26
click at [872, 72] on div "Sales Orders Views" at bounding box center [687, 91] width 1270 height 40
click at [776, 27] on div "sales" at bounding box center [778, 24] width 45 height 24
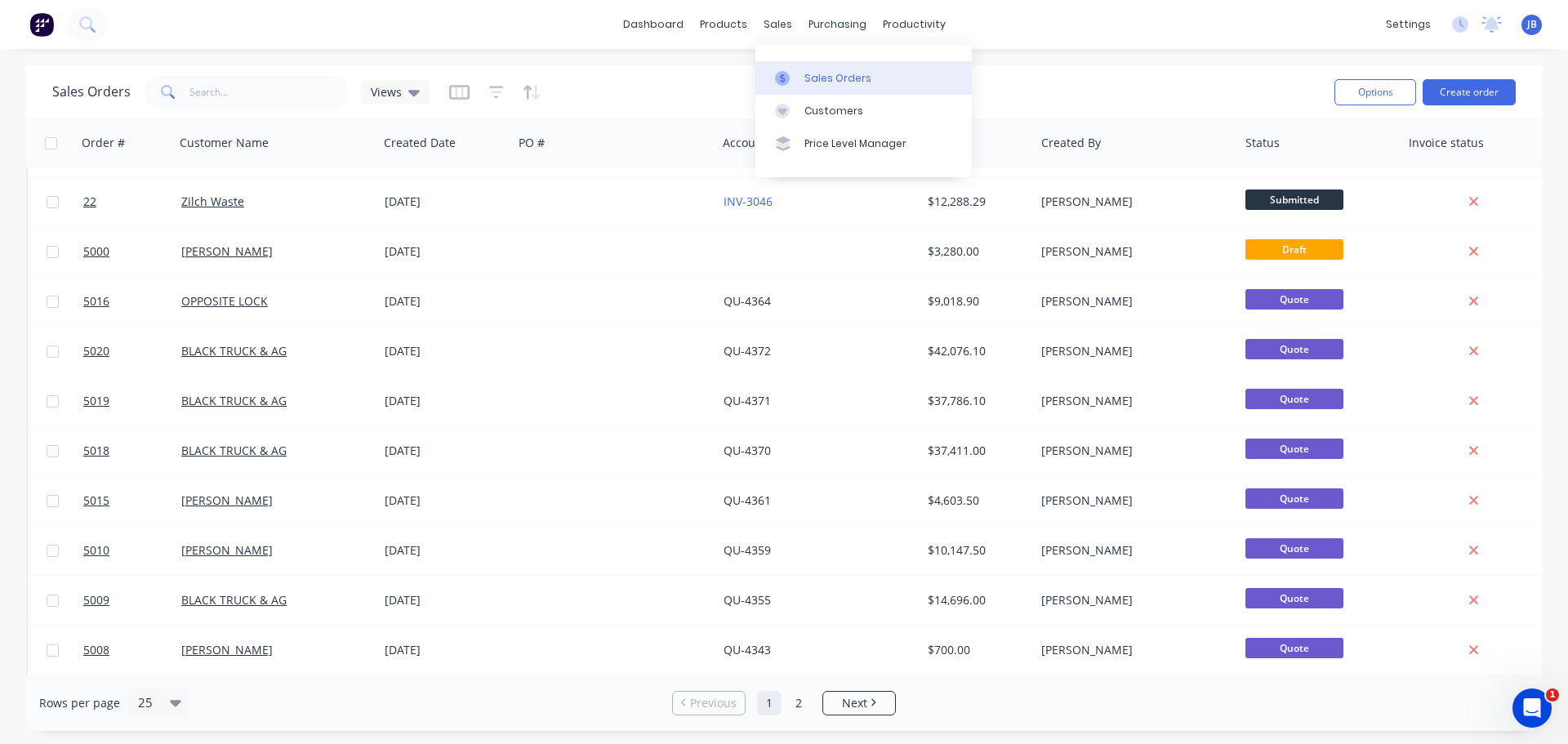
click at [812, 77] on div "Sales Orders" at bounding box center [838, 78] width 67 height 15
click at [815, 75] on div "Sales Orders" at bounding box center [838, 78] width 67 height 15
click at [865, 78] on div "Sales Orders" at bounding box center [838, 78] width 67 height 15
click at [1483, 95] on button "Create order" at bounding box center [1470, 92] width 93 height 26
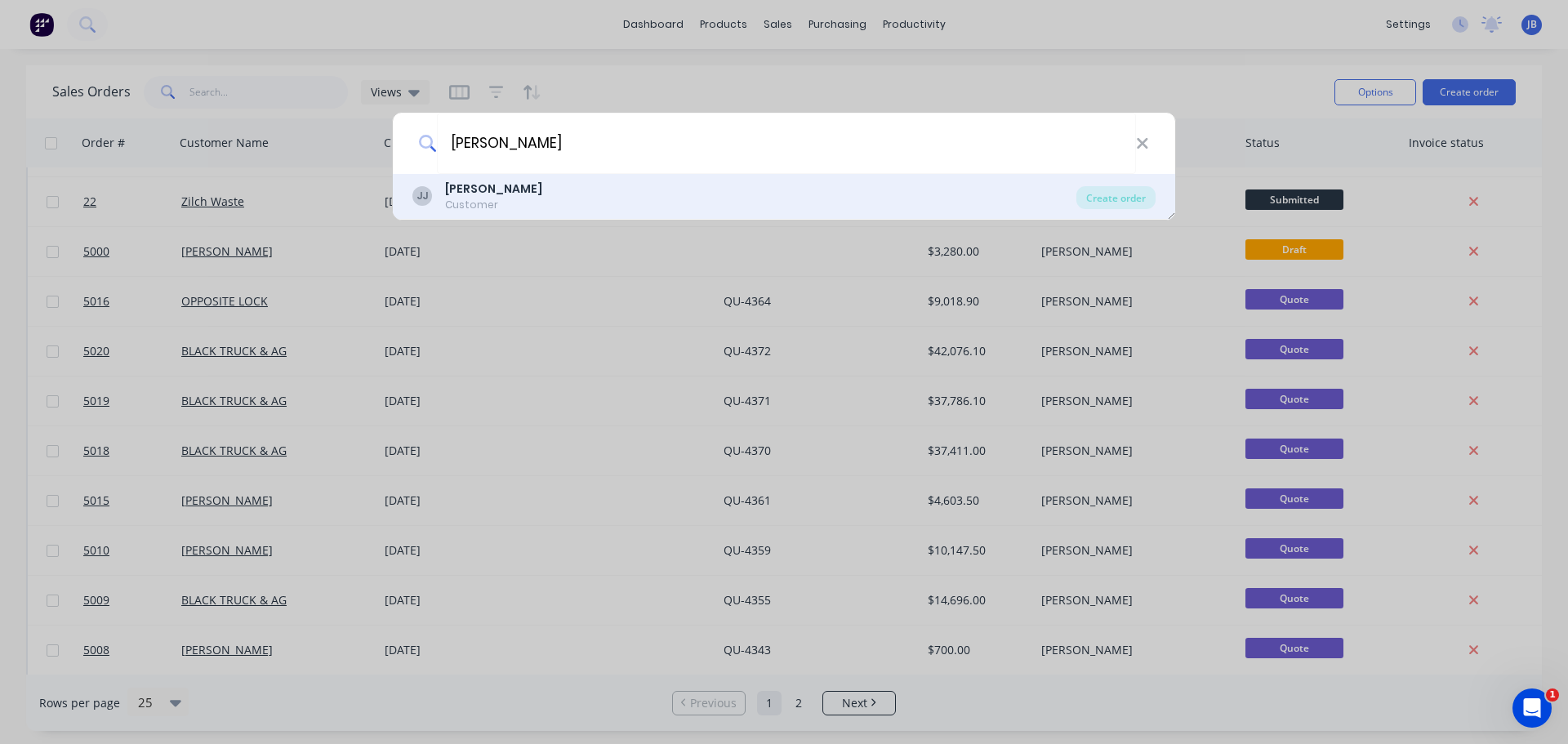
type input "jake jarvis"
click at [483, 193] on b "Jake Jarvis" at bounding box center [493, 188] width 97 height 16
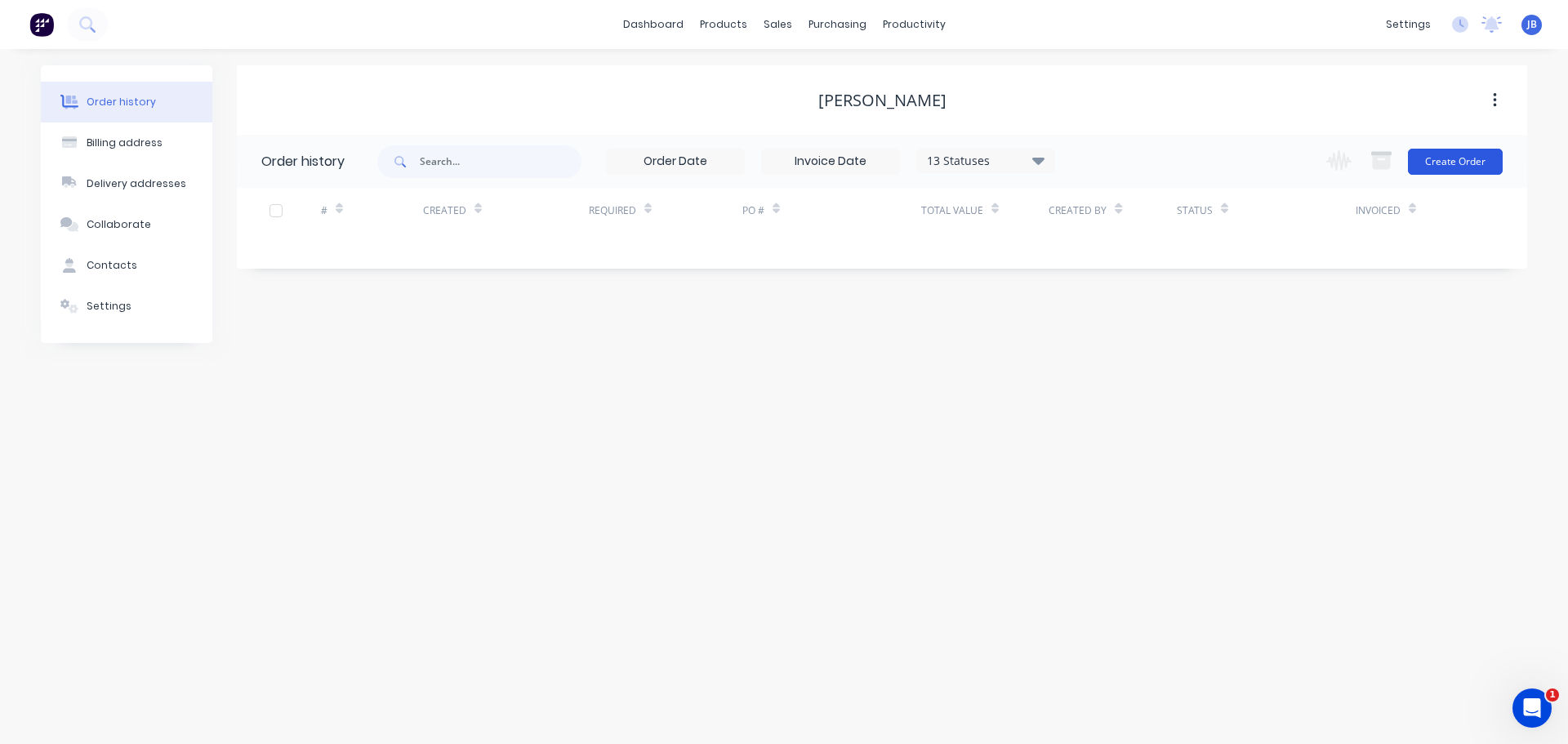
click at [1455, 163] on button "Create Order" at bounding box center [1456, 161] width 95 height 26
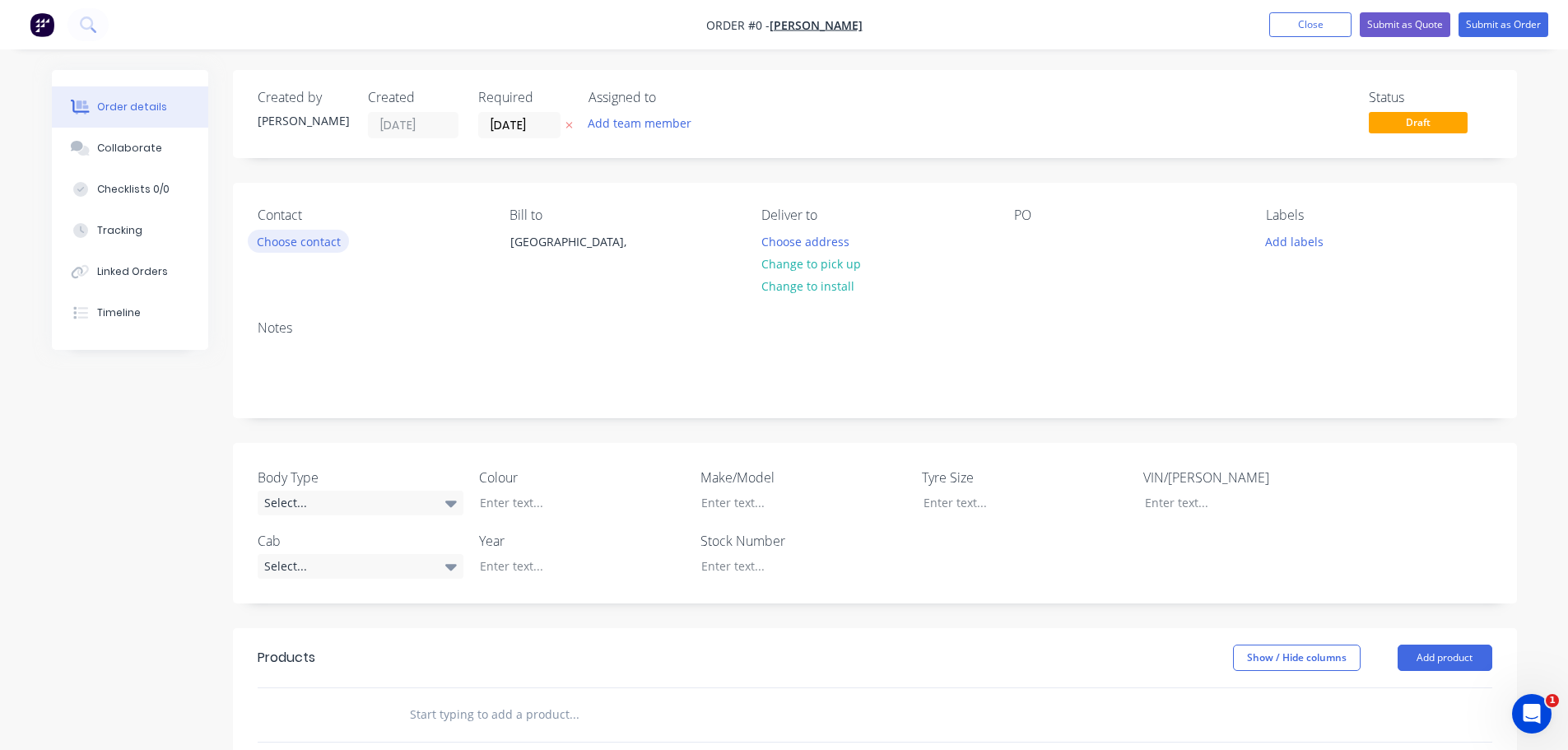
click at [263, 240] on button "Choose contact" at bounding box center [298, 241] width 101 height 23
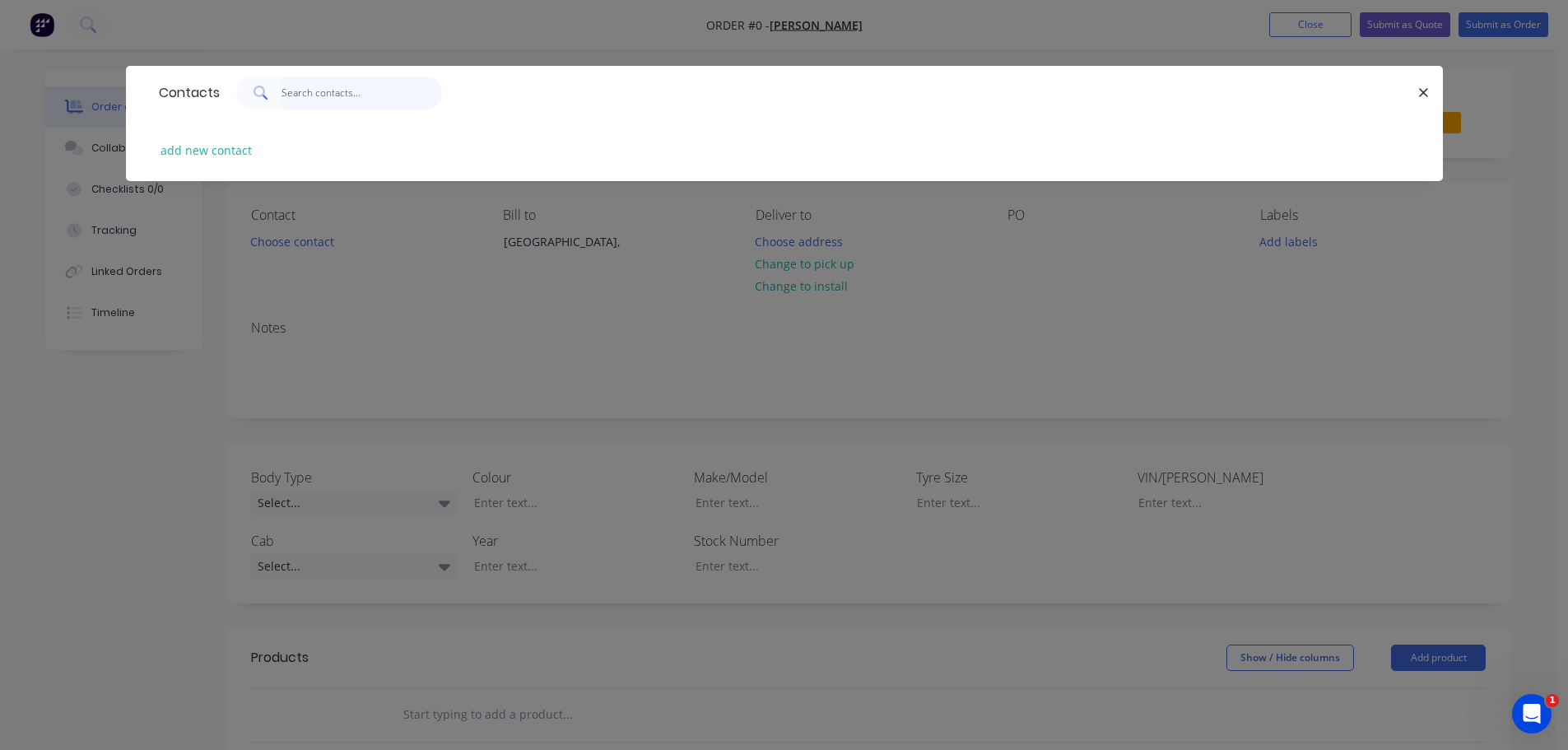
click at [335, 90] on input "text" at bounding box center [362, 93] width 161 height 33
click at [236, 93] on div "jake jarvis" at bounding box center [339, 93] width 206 height 33
type input "K"
type input "j"
type input "Jake Jarvis"
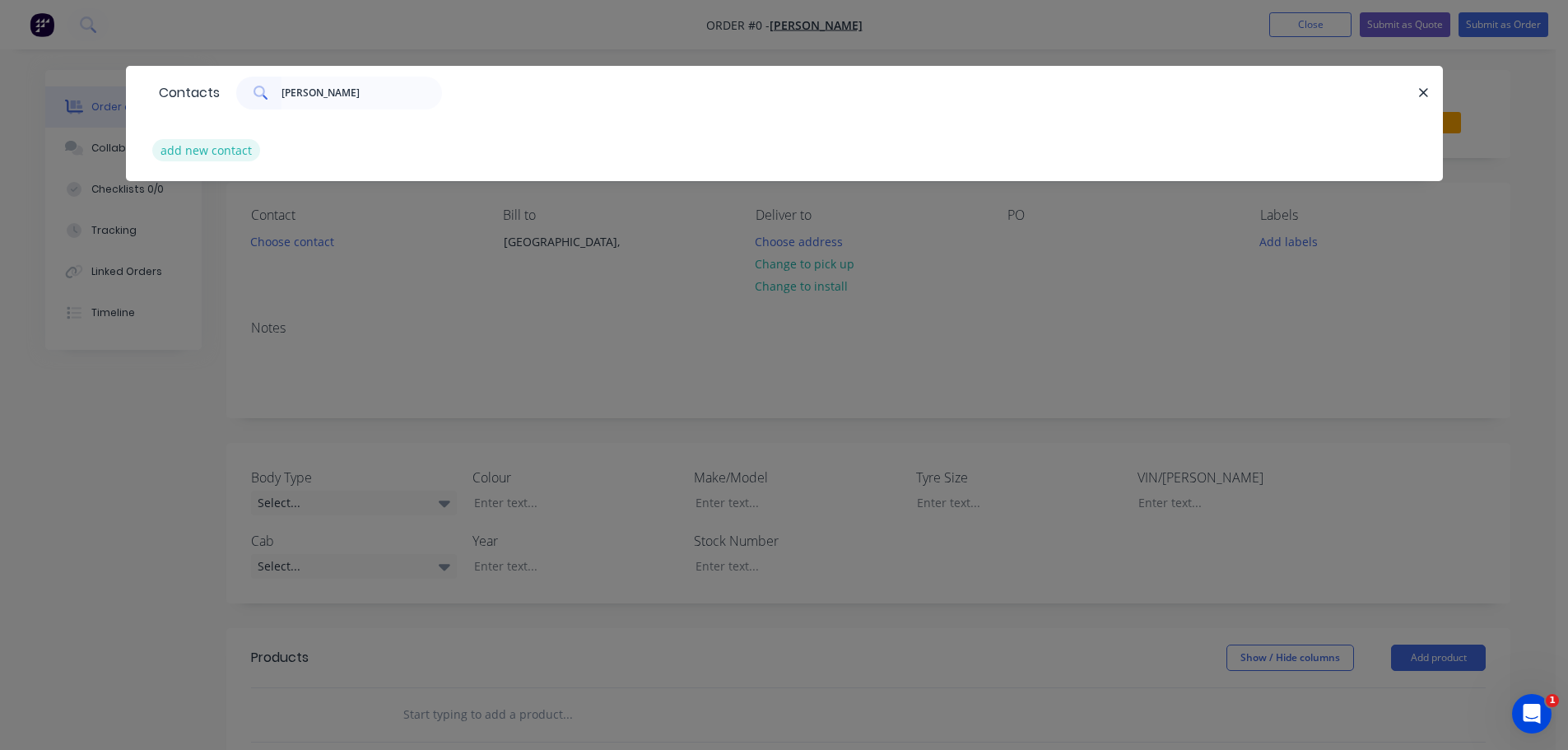
click at [241, 148] on button "add new contact" at bounding box center [206, 150] width 109 height 23
select select "AU"
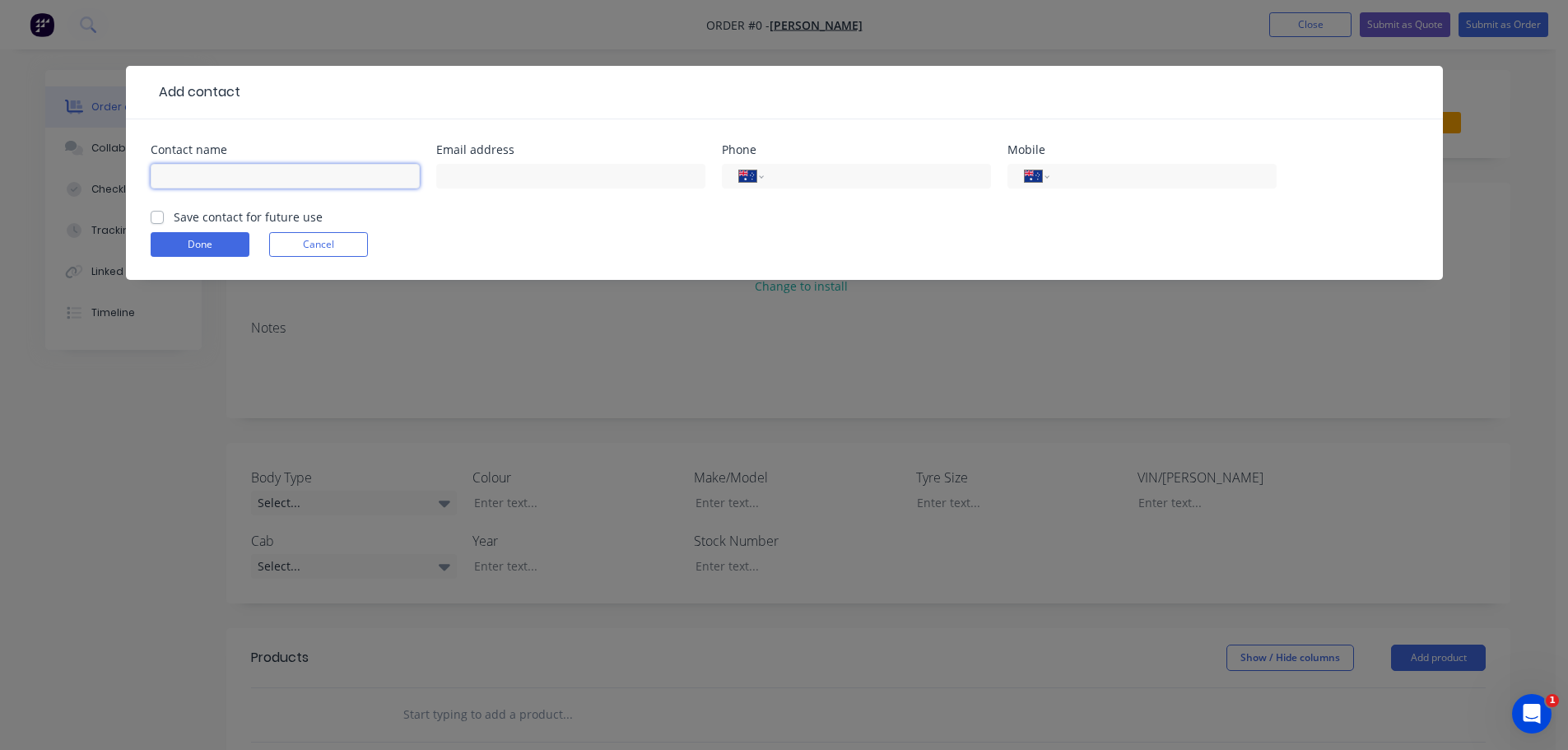
click at [288, 173] on input "text" at bounding box center [285, 176] width 269 height 24
type input "Jake Javis"
type input "jakedieselservices@gmail.com"
type input "0416 071 183"
click at [174, 218] on label "Save contact for future use" at bounding box center [248, 217] width 149 height 17
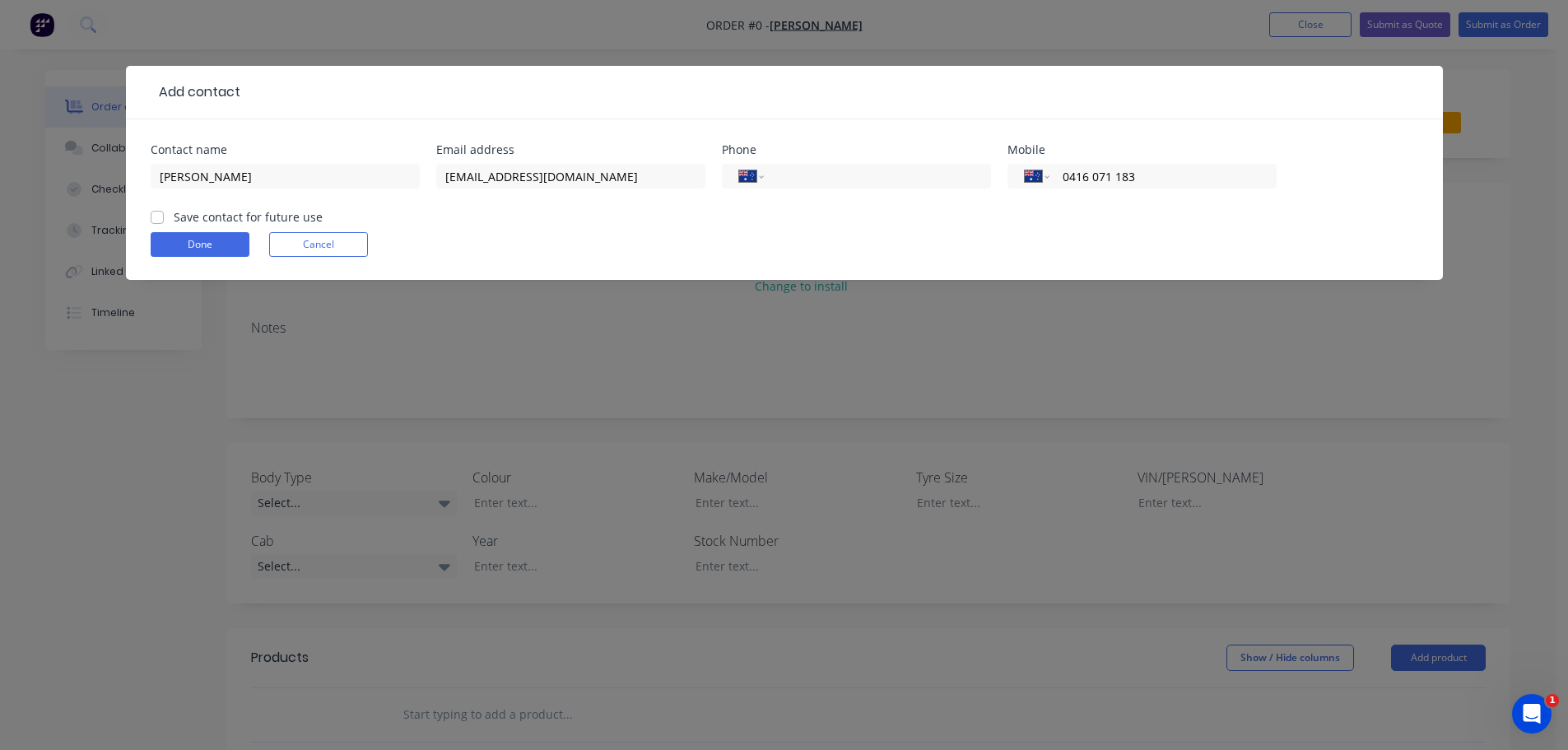
click at [156, 218] on input "Save contact for future use" at bounding box center [156, 216] width 13 height 16
checkbox input "true"
click at [221, 249] on button "Done" at bounding box center [200, 244] width 99 height 24
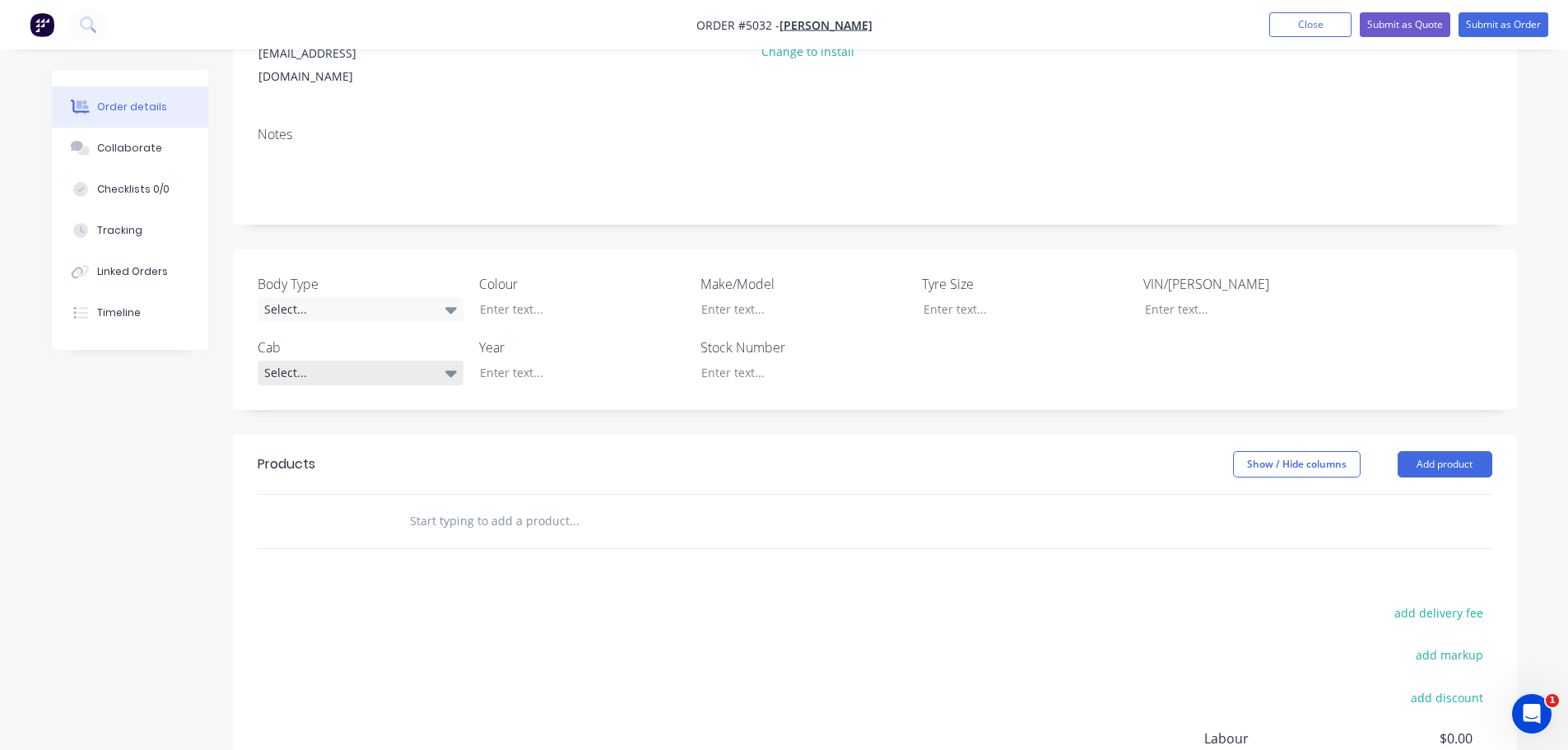
scroll to position [247, 0]
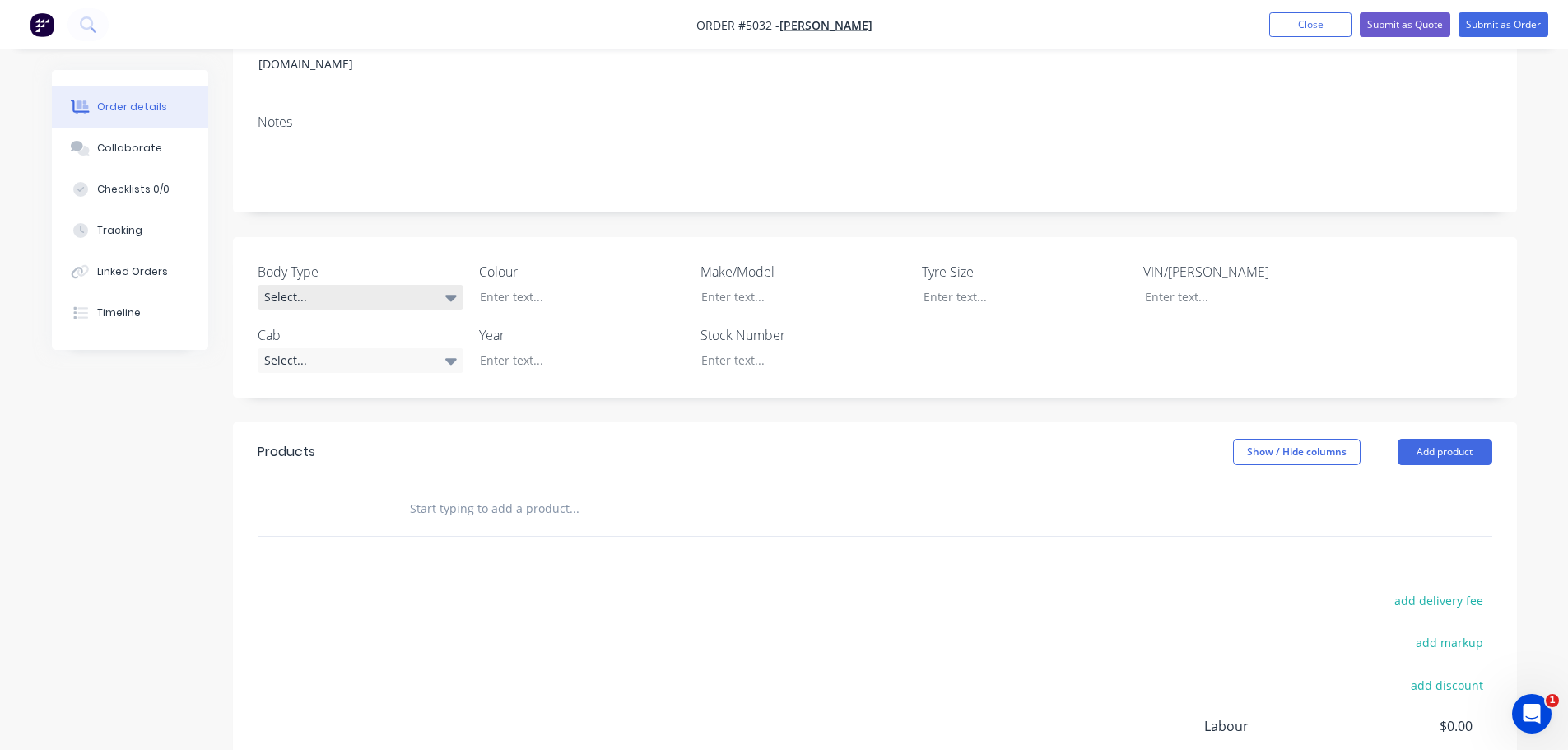
click at [402, 285] on div "Select..." at bounding box center [360, 297] width 206 height 24
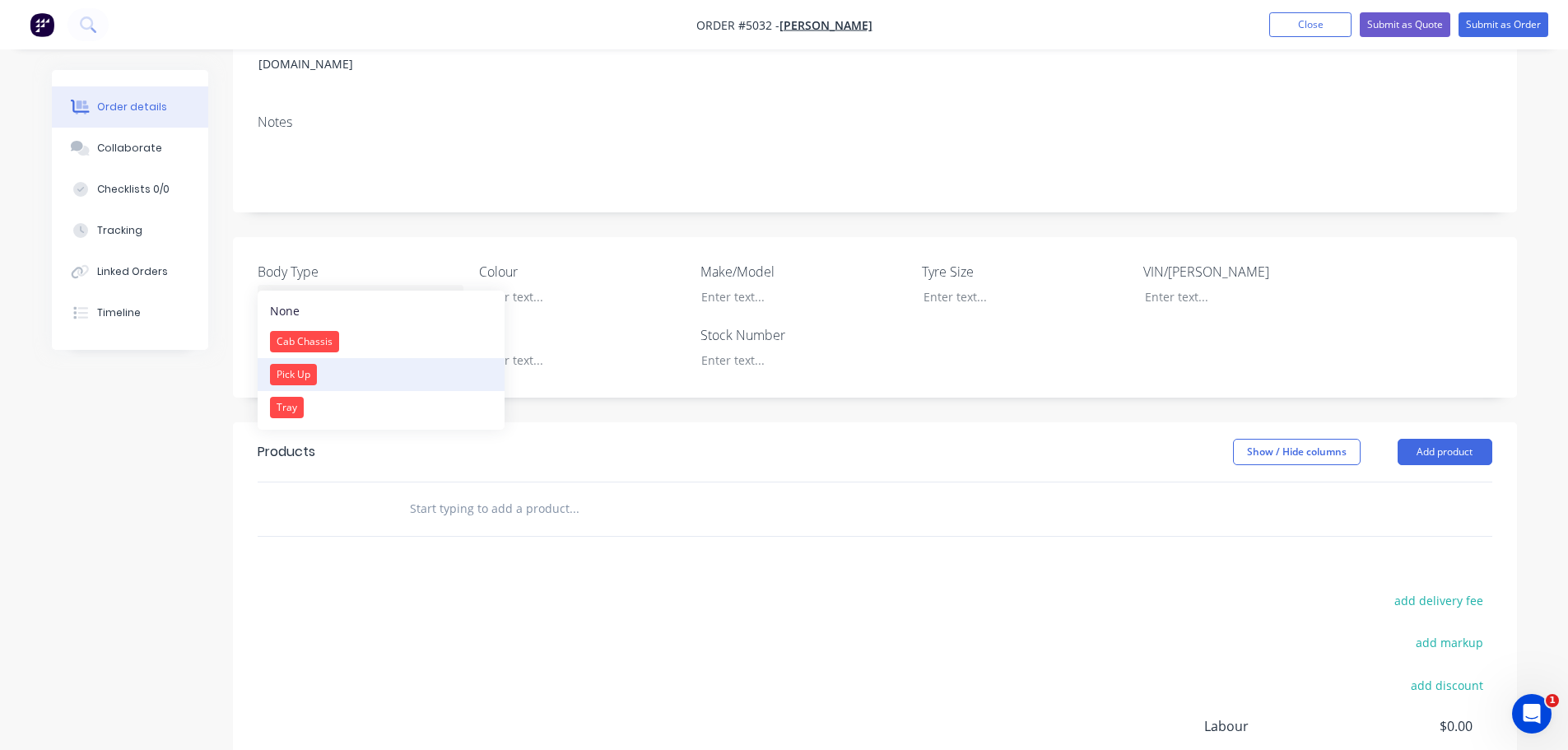
click at [333, 366] on button "Pick Up" at bounding box center [381, 375] width 247 height 33
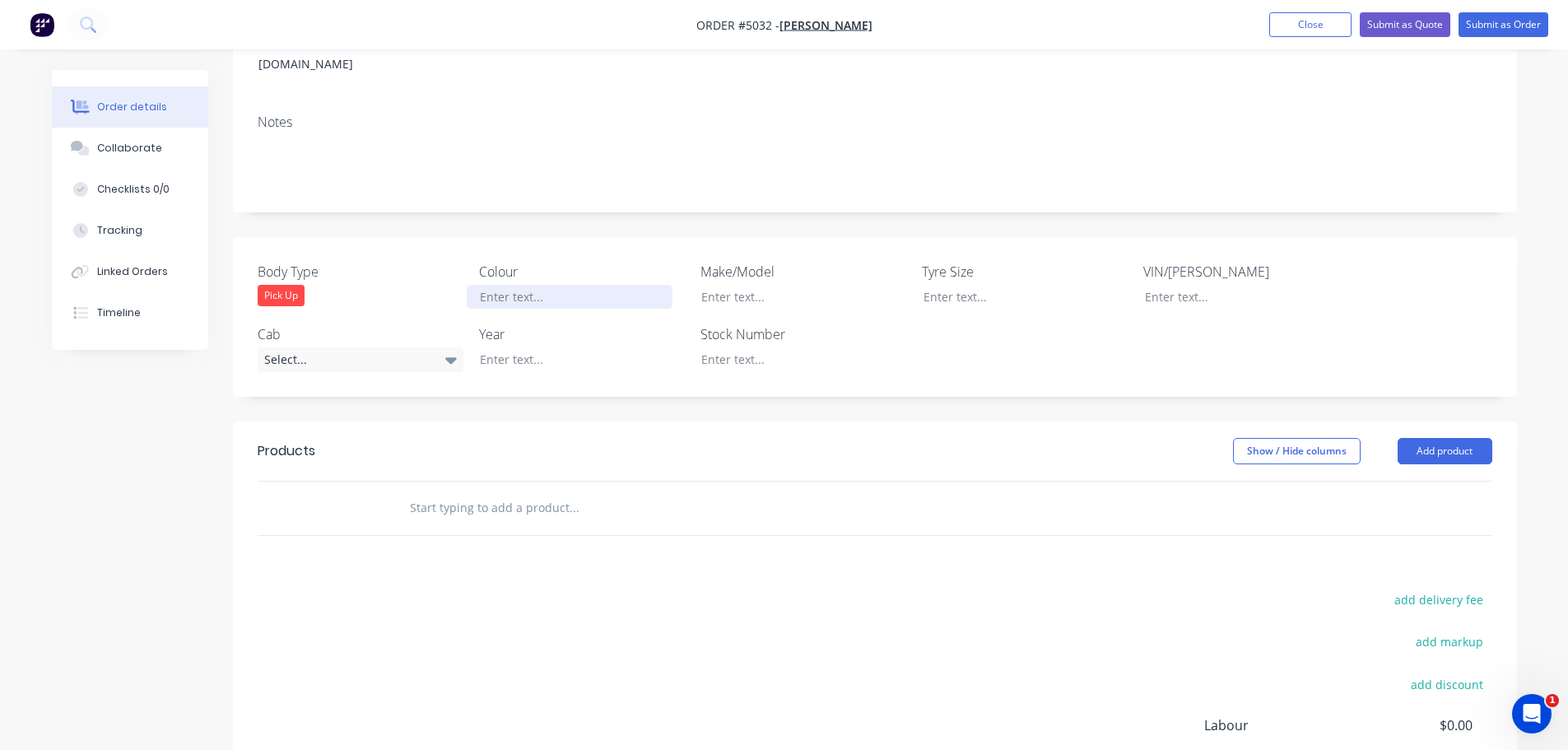
click at [554, 285] on div at bounding box center [569, 296] width 206 height 23
click at [389, 348] on div "Select..." at bounding box center [360, 360] width 206 height 24
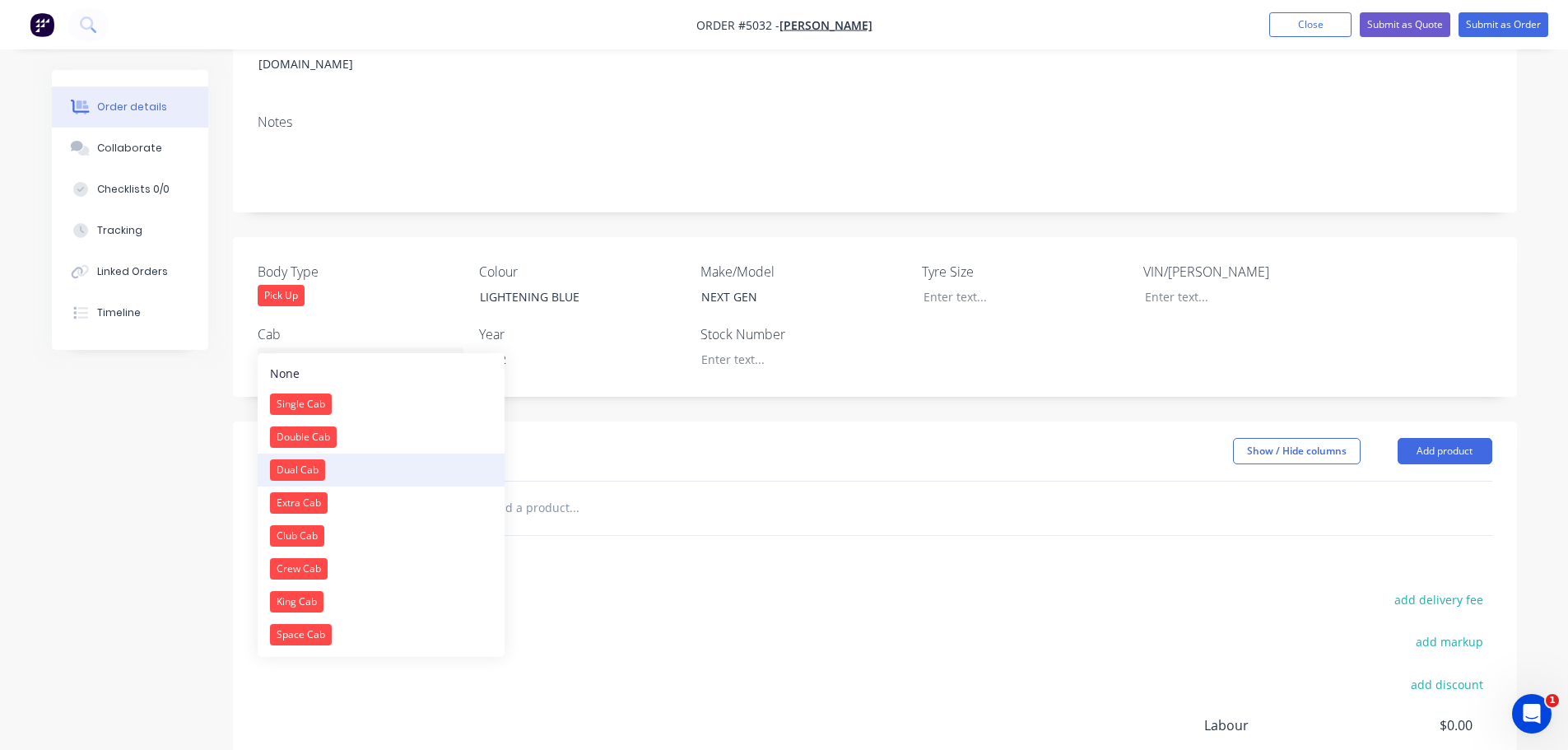
click at [319, 467] on div "Dual Cab" at bounding box center [297, 469] width 55 height 22
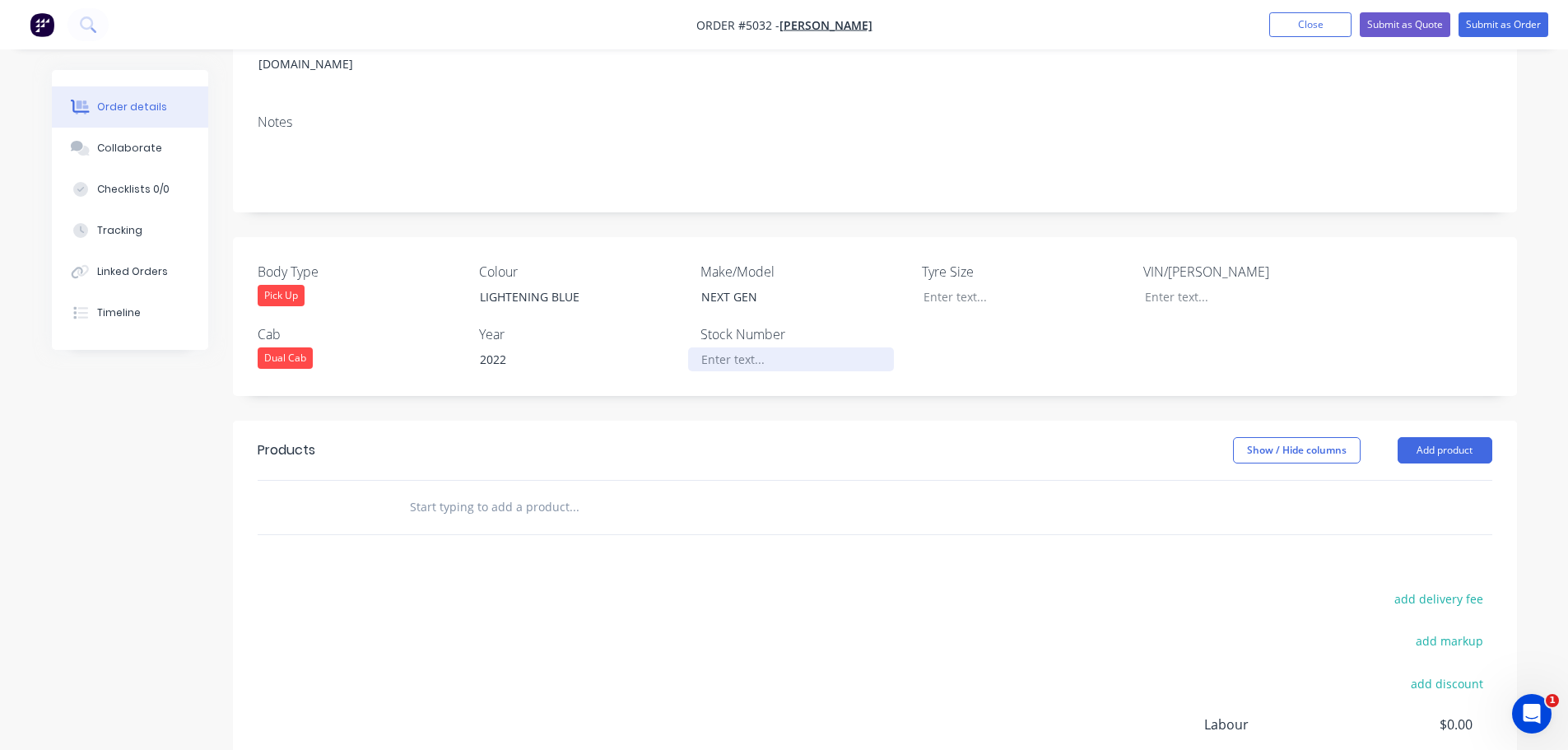
click at [769, 348] on div at bounding box center [791, 359] width 206 height 23
click at [1432, 437] on button "Add product" at bounding box center [1445, 450] width 95 height 26
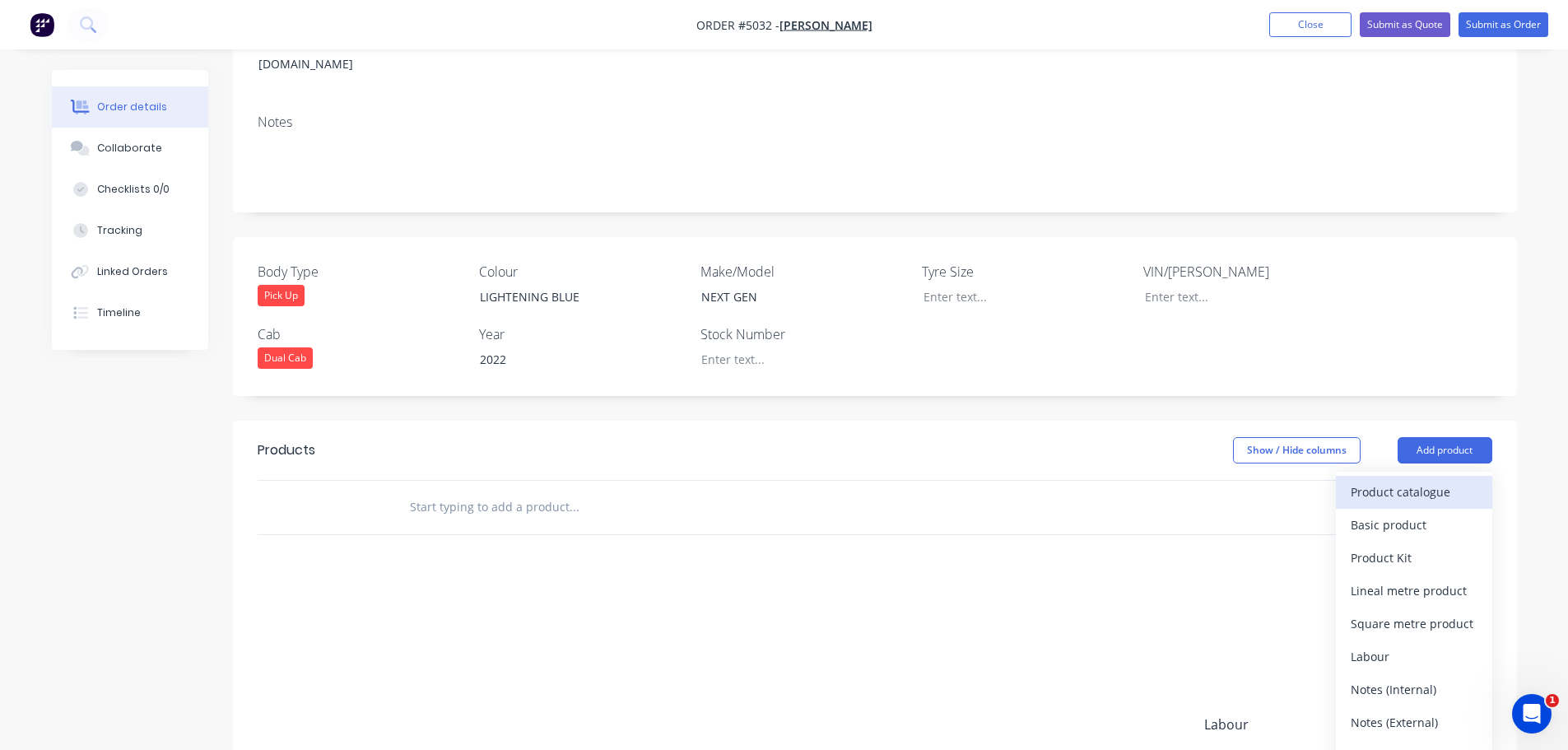
click at [1425, 480] on div "Product catalogue" at bounding box center [1414, 491] width 127 height 23
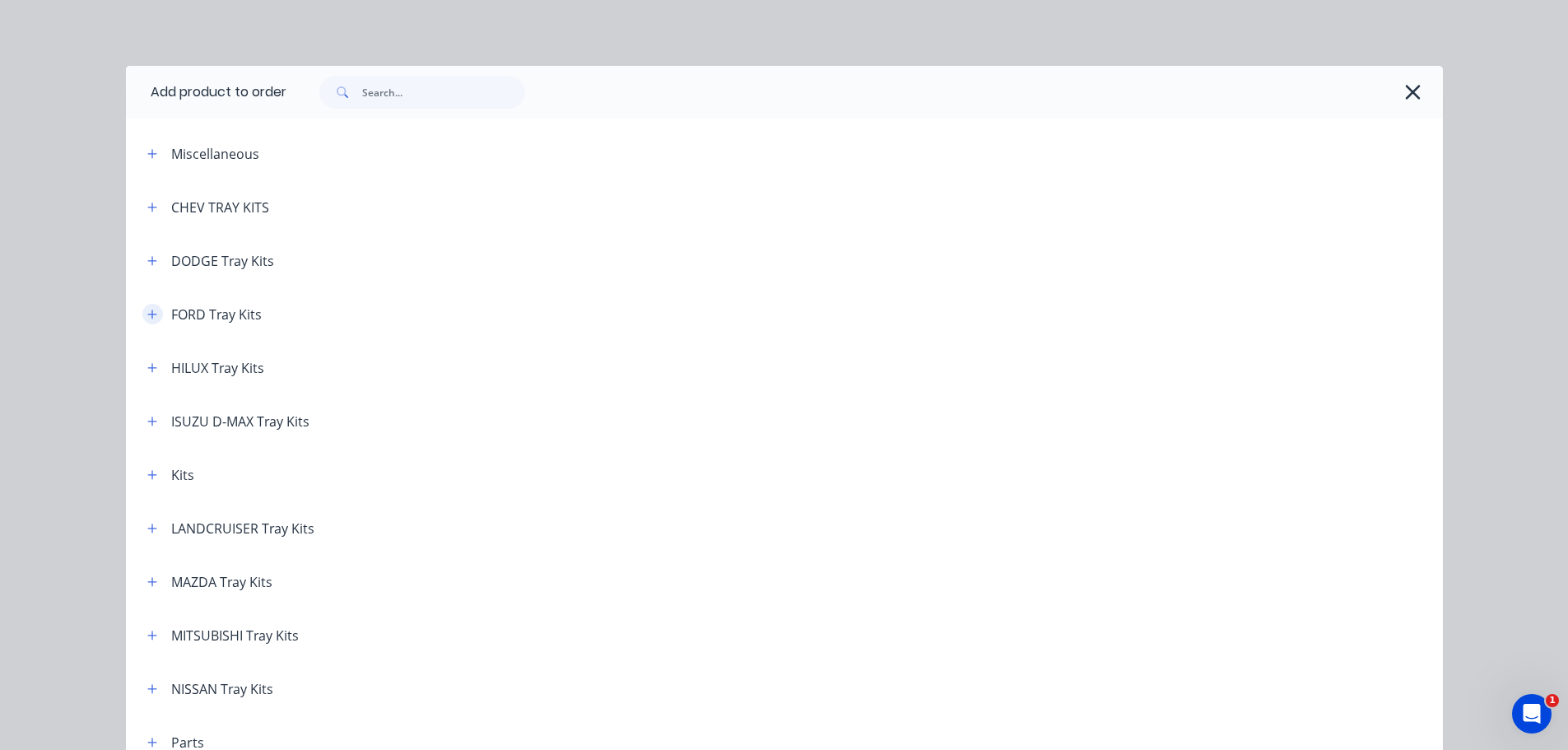
click at [149, 321] on button "button" at bounding box center [153, 314] width 21 height 21
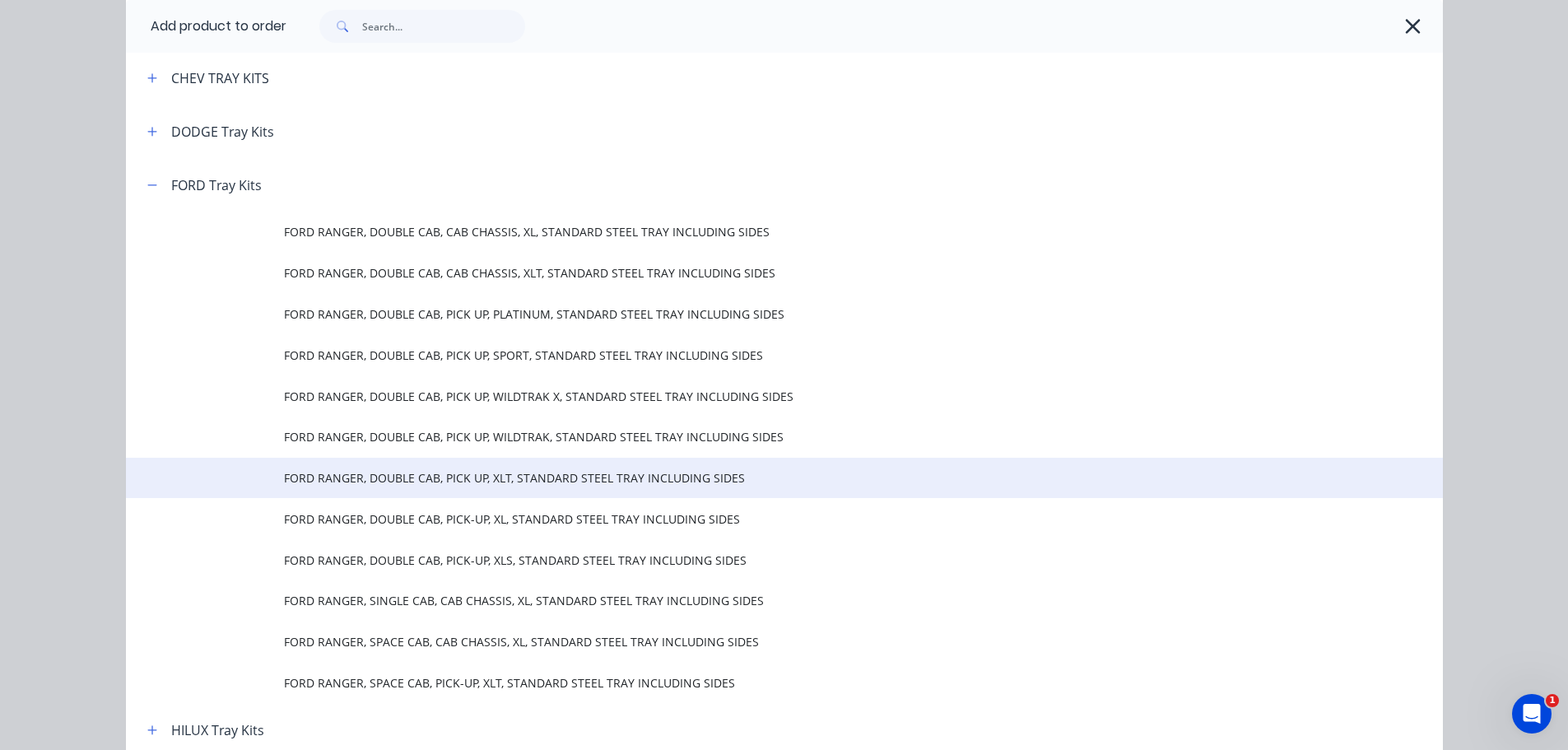
scroll to position [164, 0]
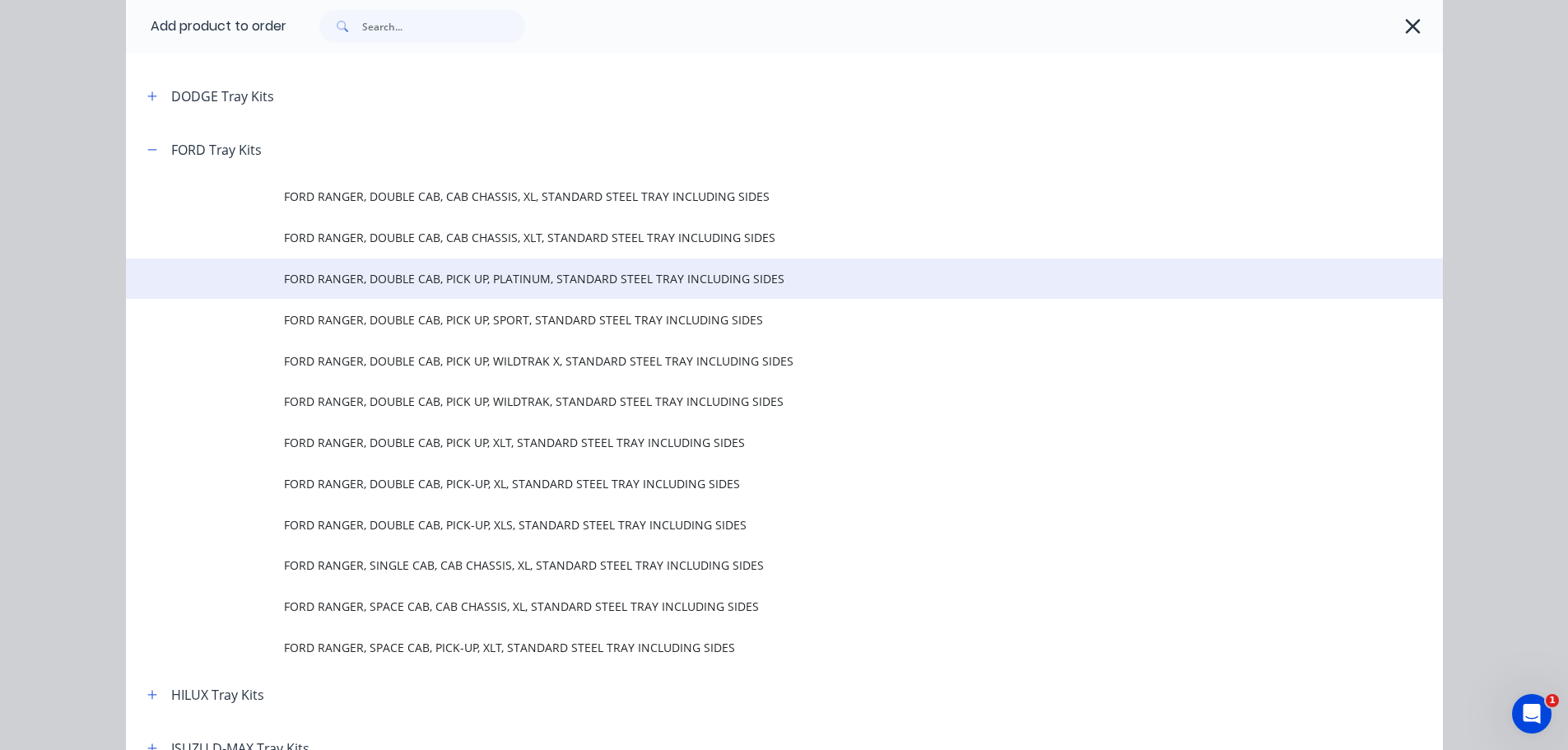
click at [522, 282] on span "FORD RANGER, DOUBLE CAB, PICK UP, PLATINUM, STANDARD STEEL TRAY INCLUDING SIDES" at bounding box center [747, 279] width 927 height 17
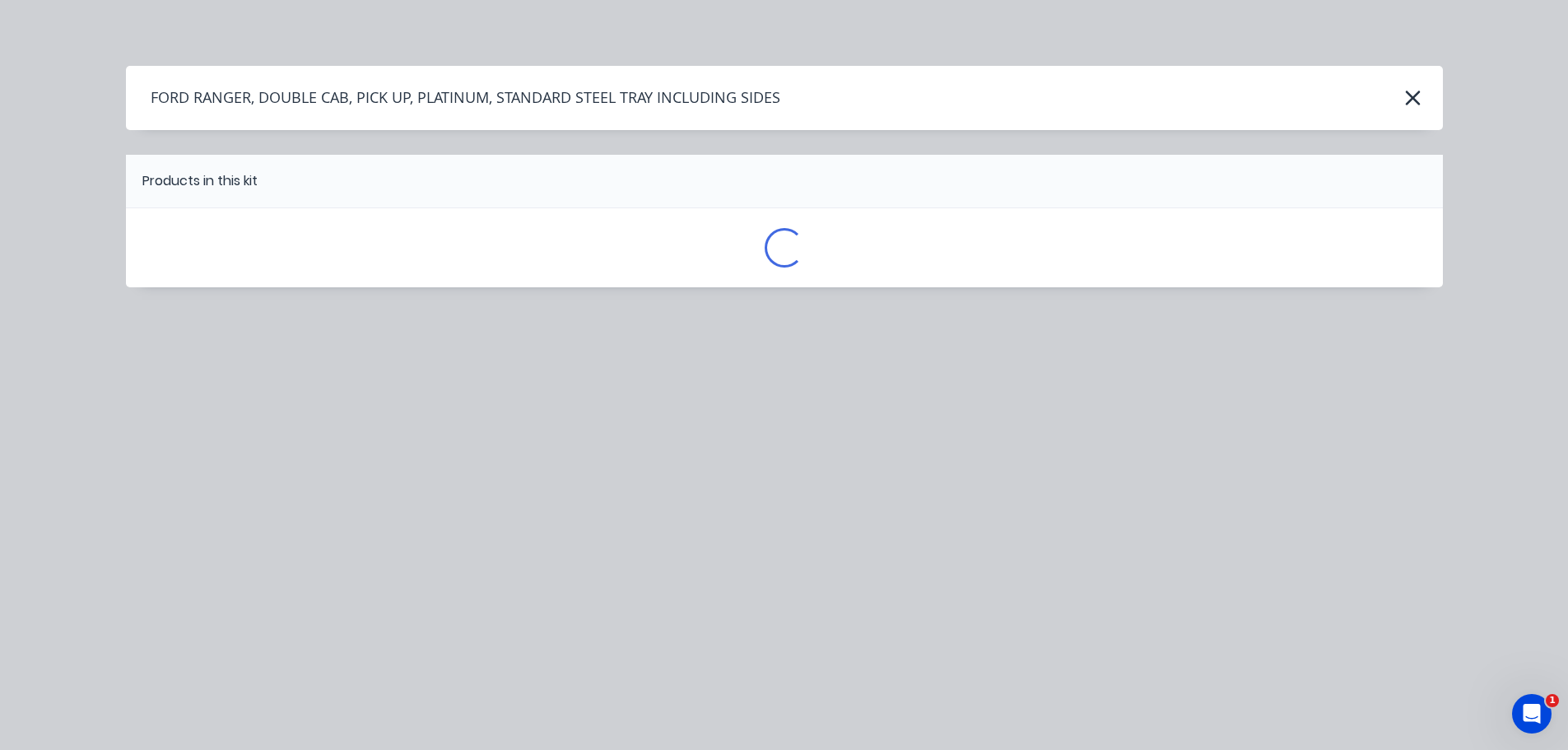
scroll to position [0, 0]
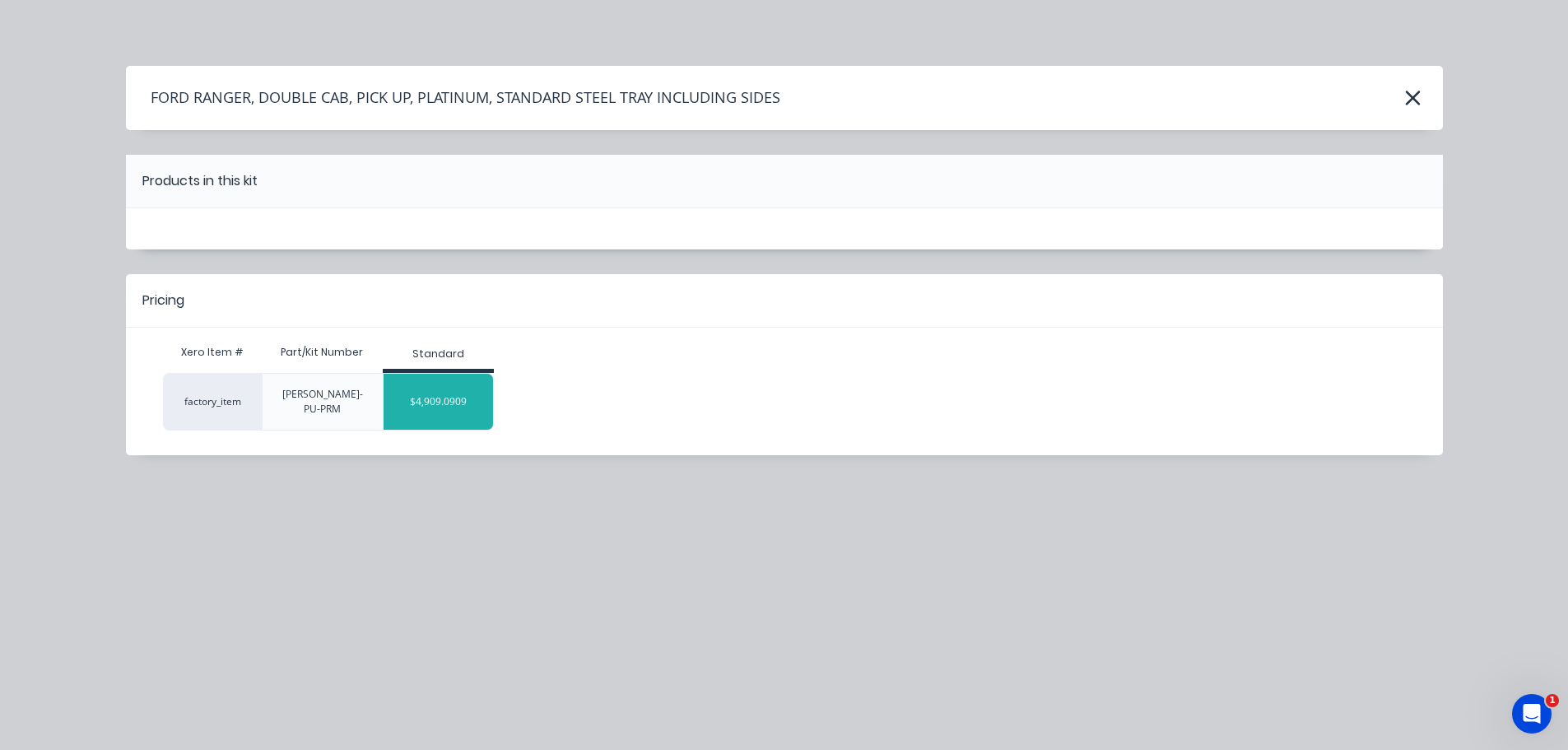
click at [453, 396] on div "$4,909.0909" at bounding box center [438, 401] width 110 height 41
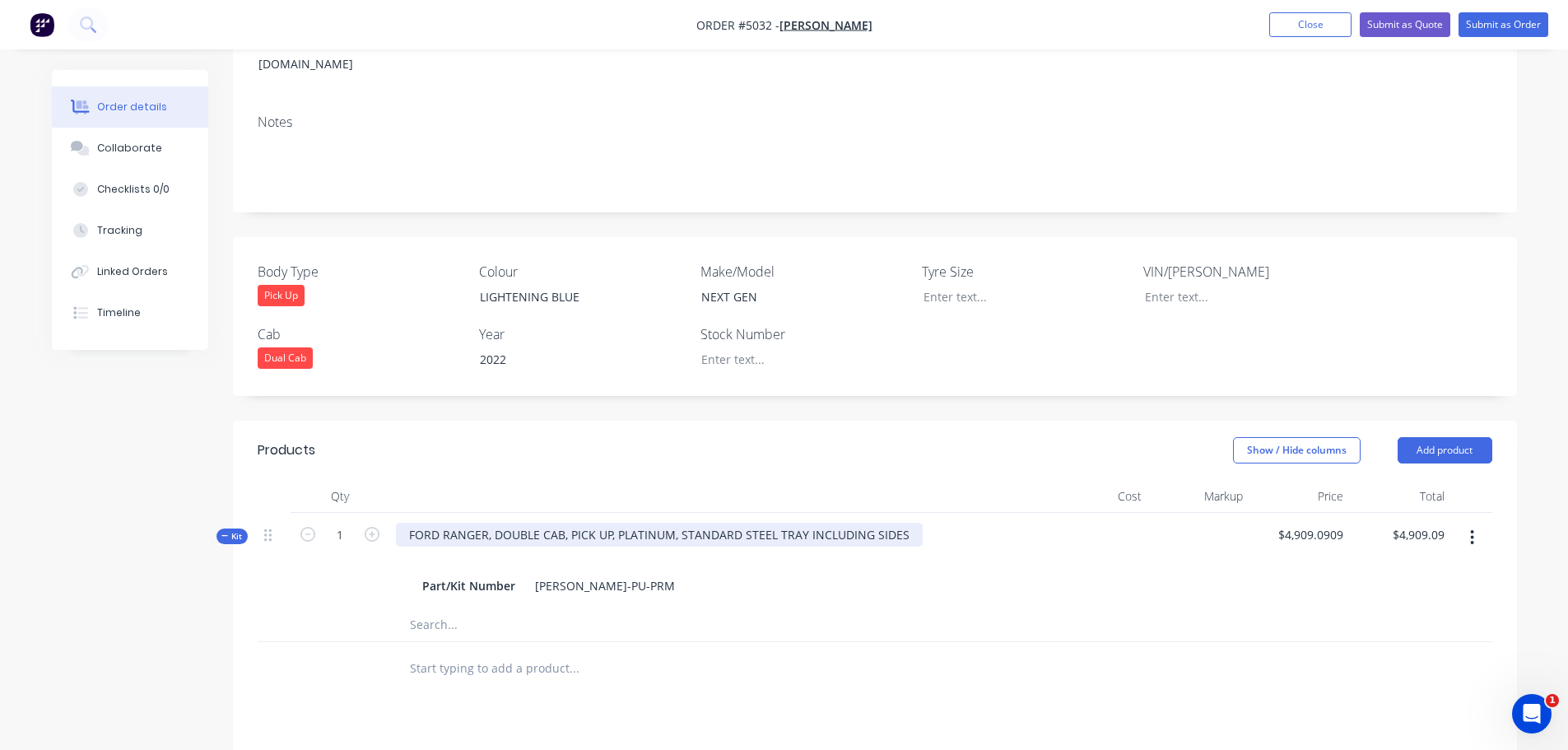
click at [675, 522] on div "FORD RANGER, DOUBLE CAB, PICK UP, PLATINUM, STANDARD STEEL TRAY INCLUDING SIDES" at bounding box center [660, 534] width 527 height 23
click at [442, 608] on input "text" at bounding box center [574, 625] width 329 height 33
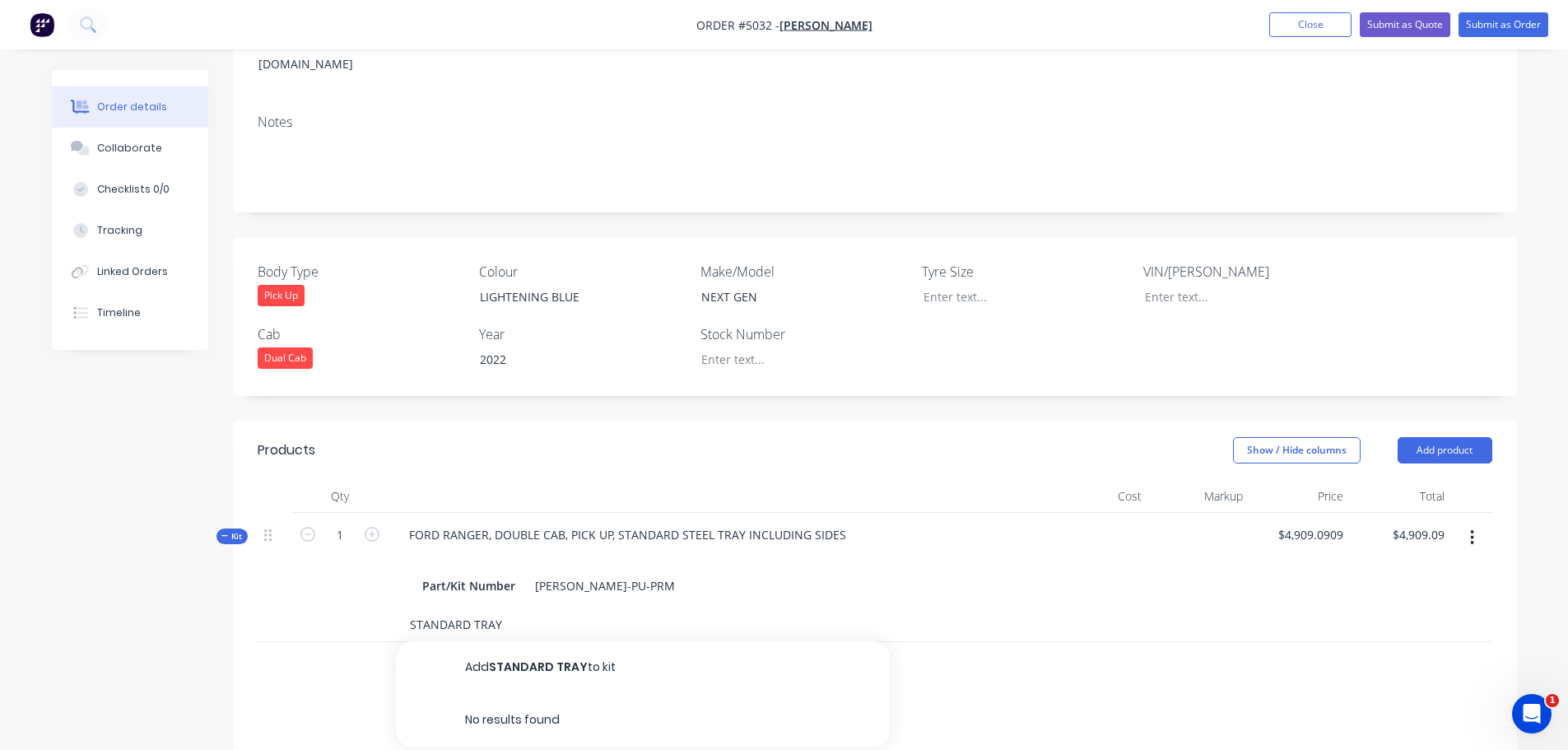
type input "STANDARD TRAY"
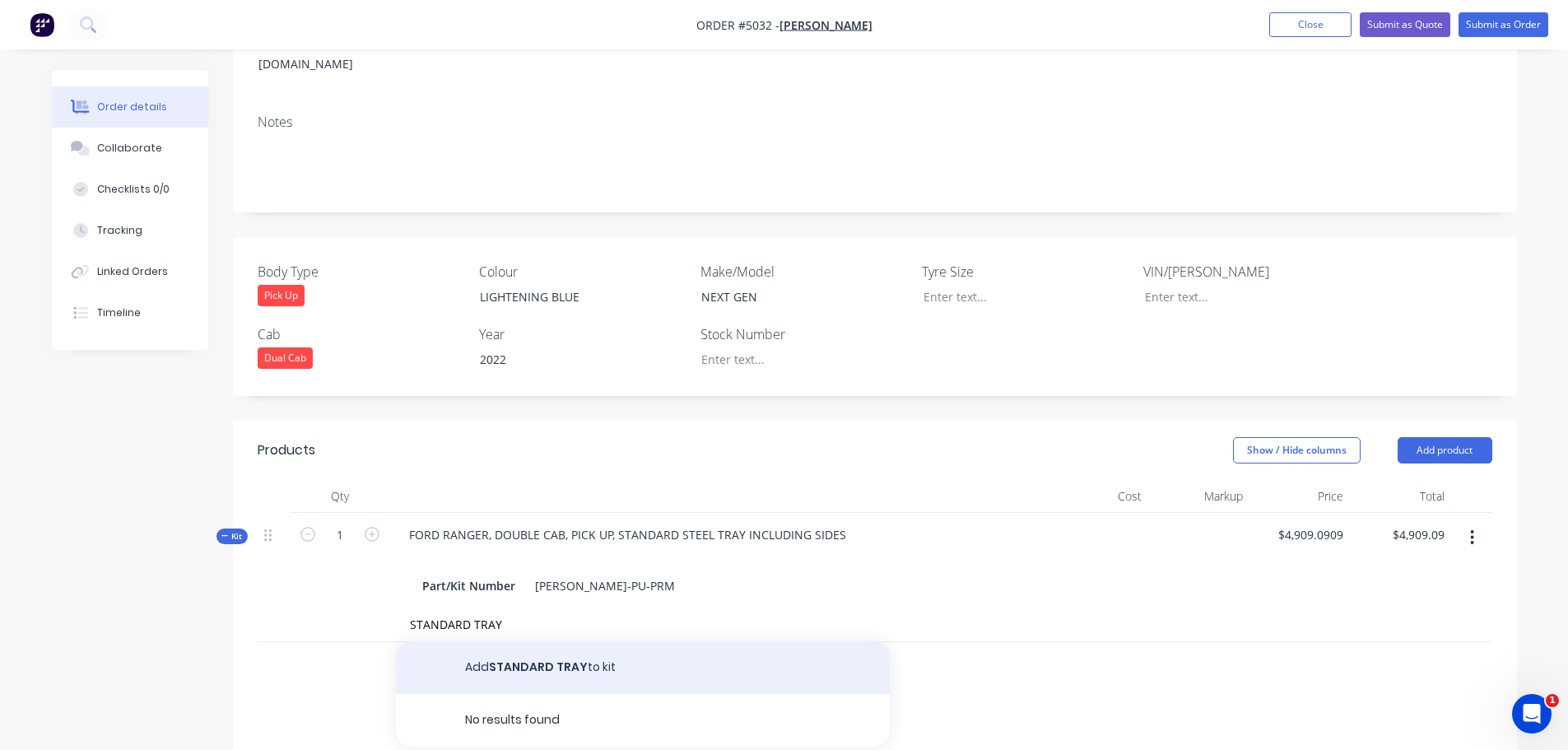
click at [527, 641] on button "Add STANDARD TRAY to kit" at bounding box center [643, 667] width 494 height 53
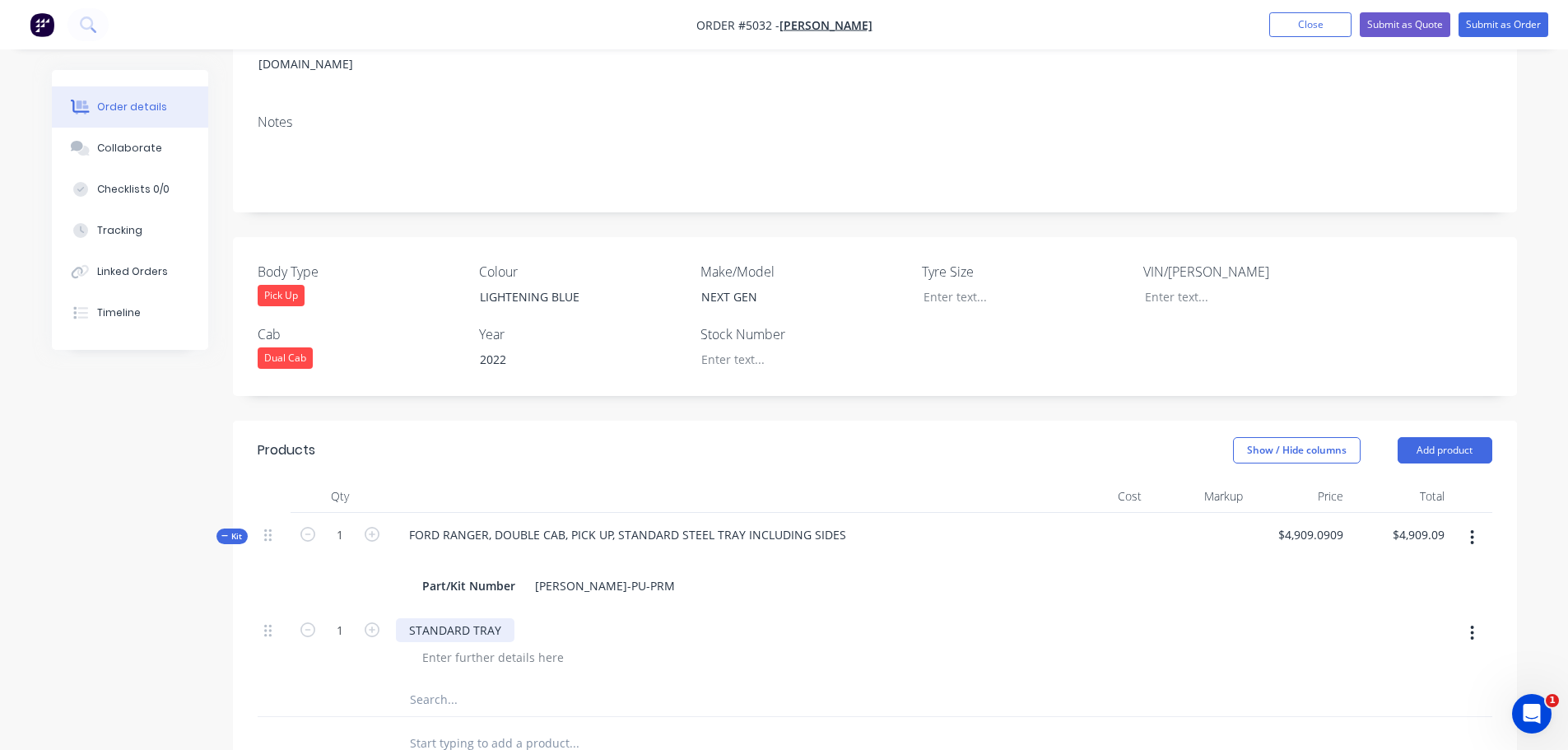
click at [496, 618] on div "STANDARD TRAY" at bounding box center [455, 629] width 118 height 23
drag, startPoint x: 489, startPoint y: 606, endPoint x: 405, endPoint y: 605, distance: 84.0
click at [405, 618] on div "STANDARD TRAY" at bounding box center [455, 629] width 118 height 23
click at [639, 574] on div "Part/Kit Number FRAN-DC-PU-PRM" at bounding box center [718, 585] width 606 height 23
click at [505, 582] on div "FORD RANGER, DOUBLE CAB, PICK UP, STANDARD STEEL TRAY INCLUDING SIDES Part/Kit …" at bounding box center [719, 561] width 659 height 96
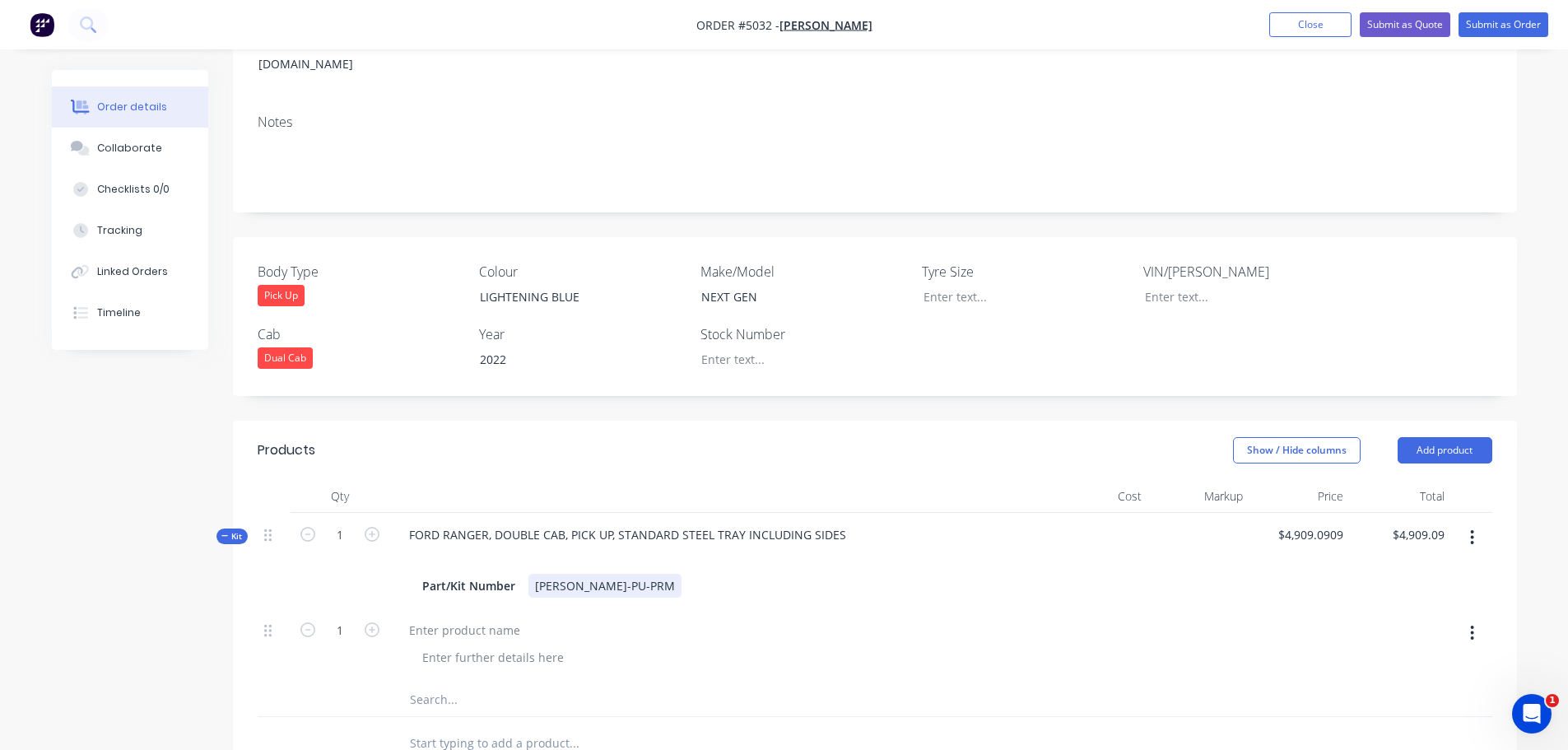
click at [635, 574] on div "FRAN-DC-PU-PRM" at bounding box center [605, 585] width 153 height 23
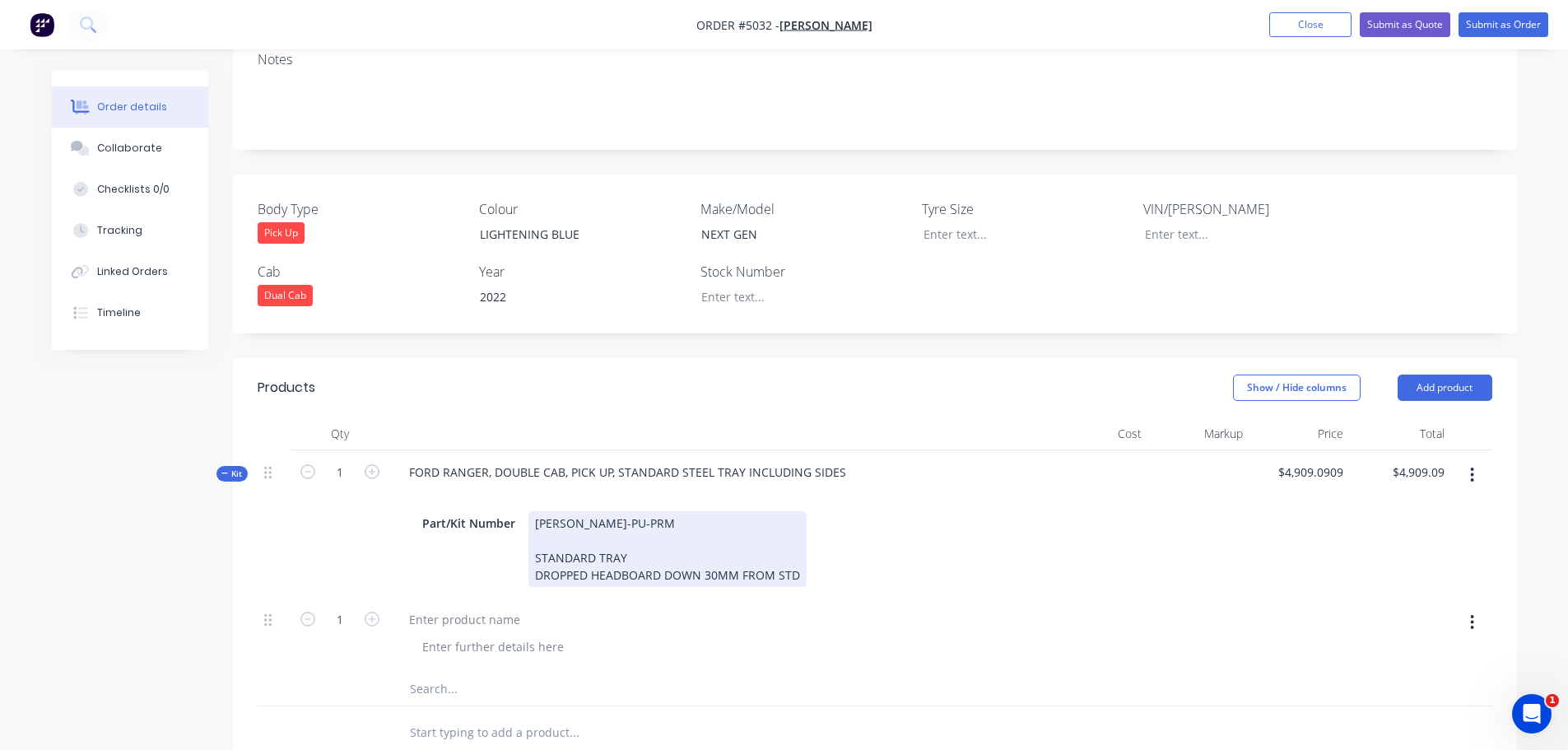
scroll to position [411, 0]
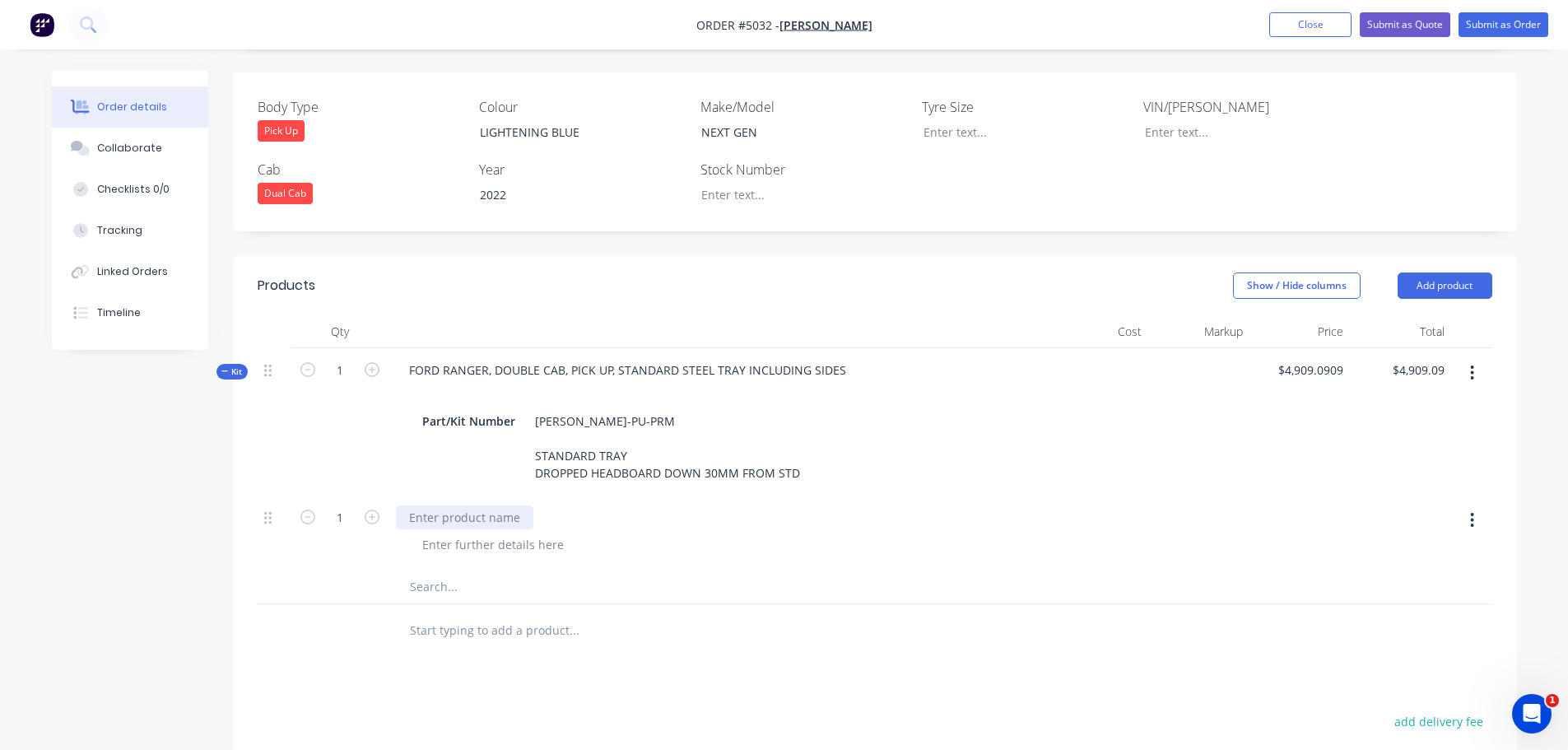
click at [446, 505] on div at bounding box center [465, 516] width 137 height 23
click at [601, 505] on div "COLOUR: LIGHTNING BLUE 2 PAK PAINT" at bounding box center [719, 525] width 645 height 41
click at [561, 505] on div "COLOUR: LIGHTNING BLUE 2 PAK PAINT" at bounding box center [482, 525] width 173 height 41
click at [1467, 505] on button "button" at bounding box center [1472, 520] width 39 height 30
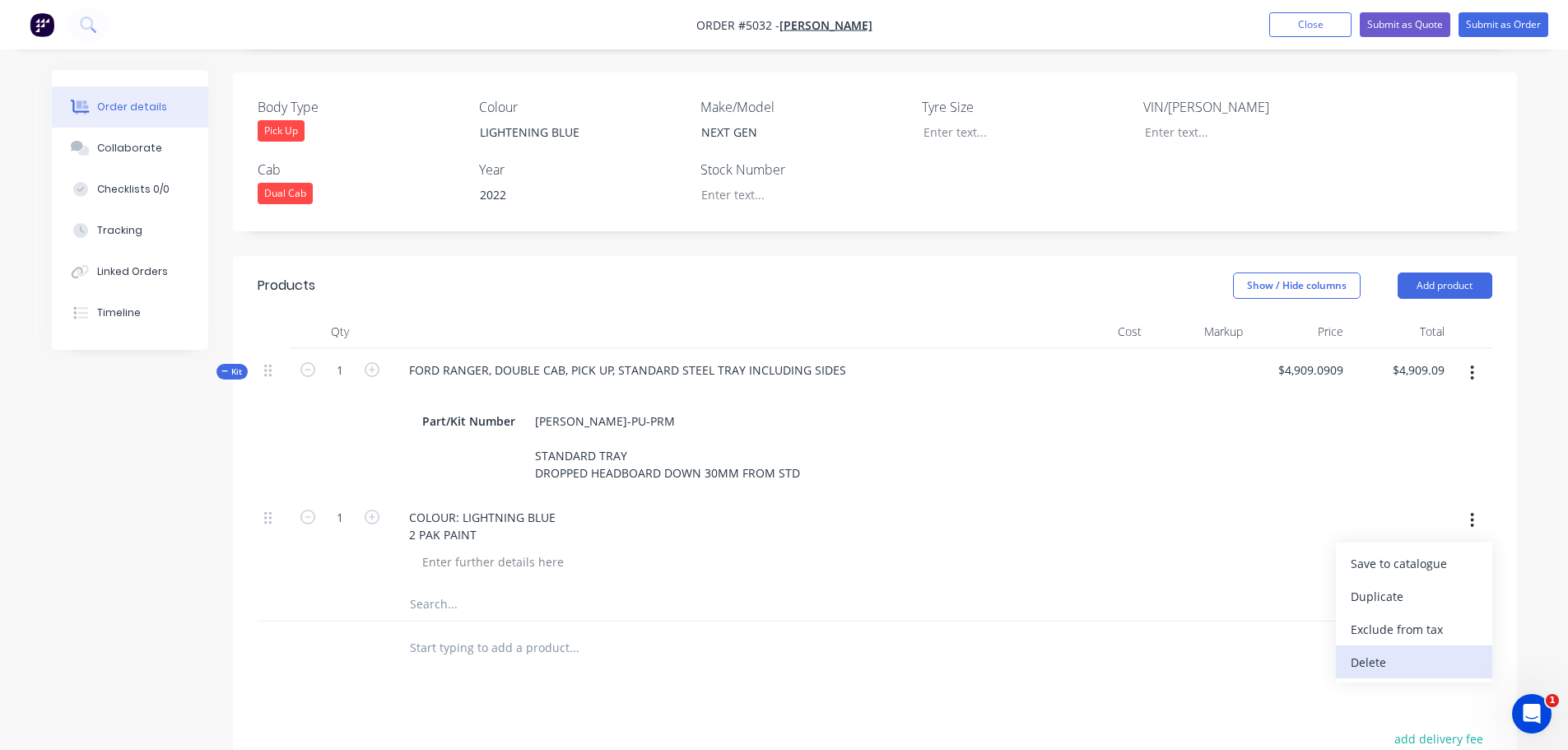
click at [1385, 650] on div "Delete" at bounding box center [1414, 661] width 127 height 23
type input "$0.00"
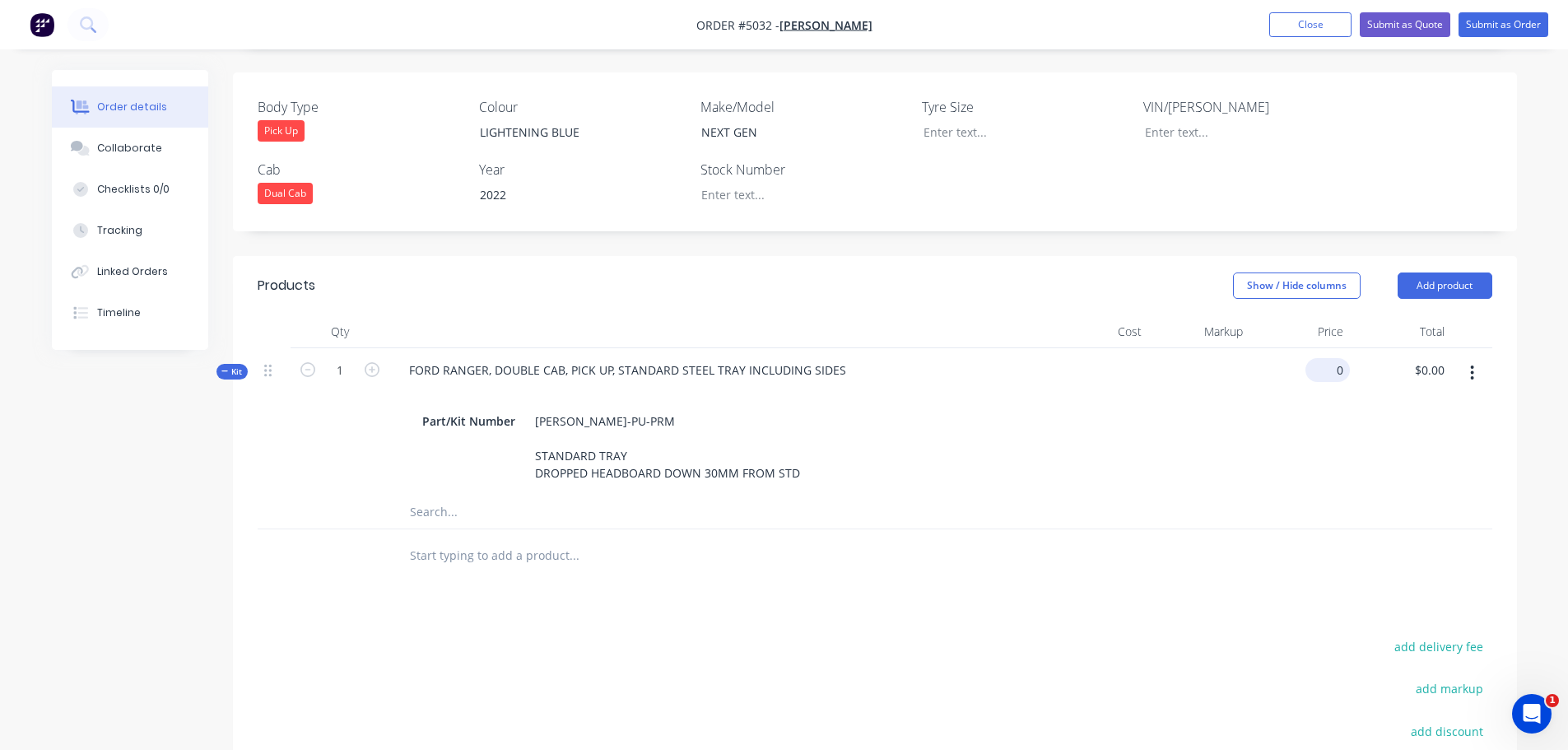
click at [1325, 358] on div "0 $0.00" at bounding box center [1327, 369] width 44 height 23
type input "$4,909.09"
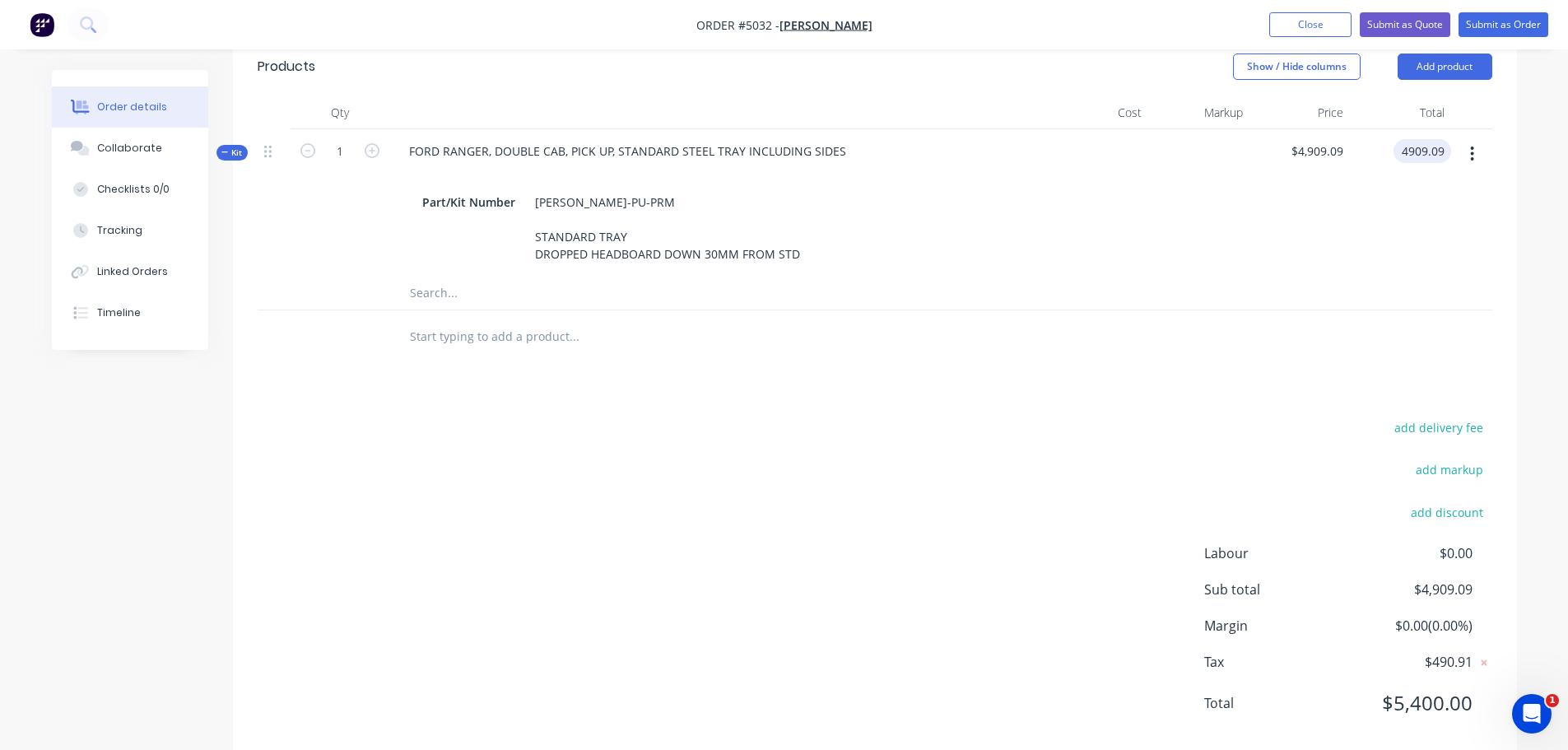
scroll to position [641, 0]
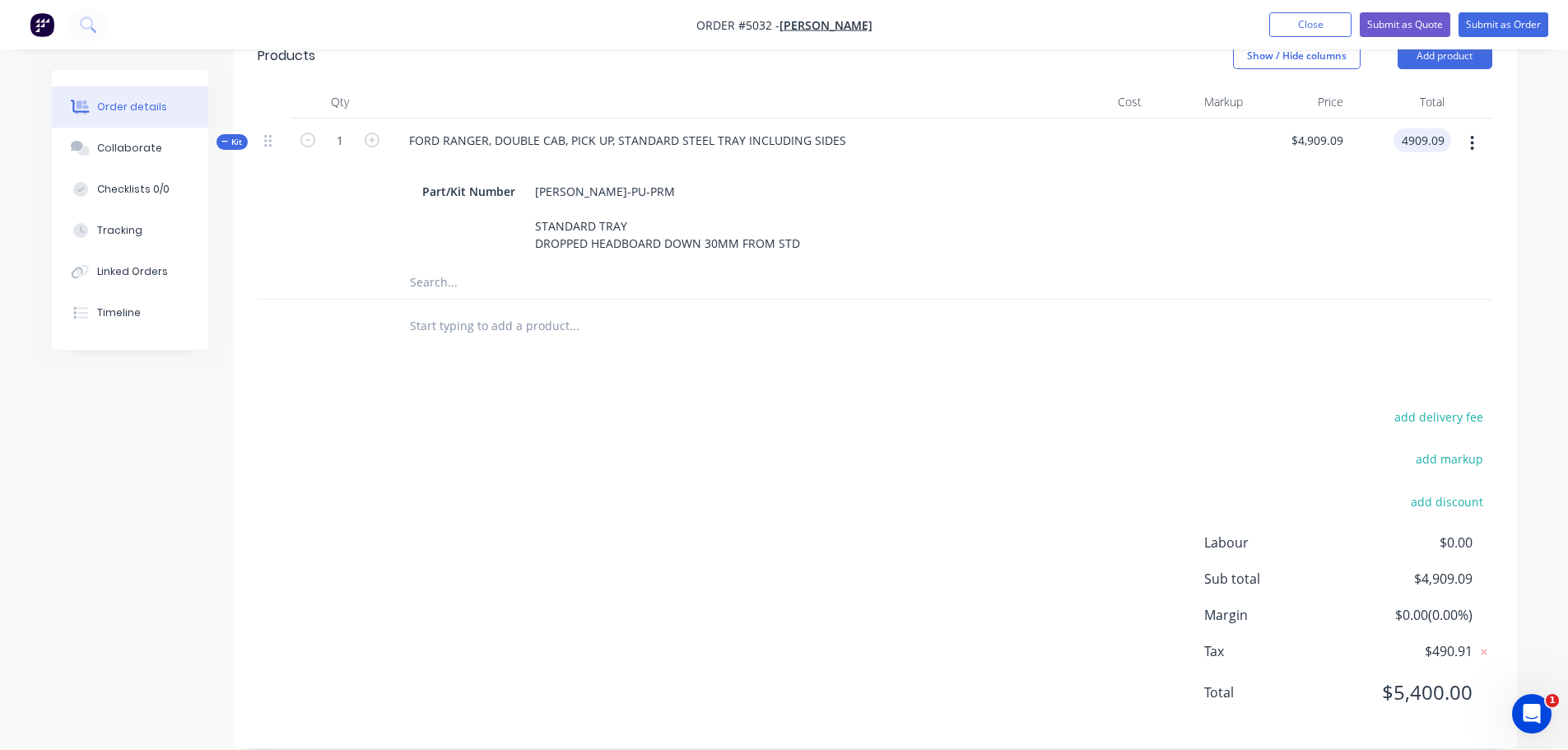
type input "$4,909.09"
click at [505, 309] on input "text" at bounding box center [574, 326] width 329 height 33
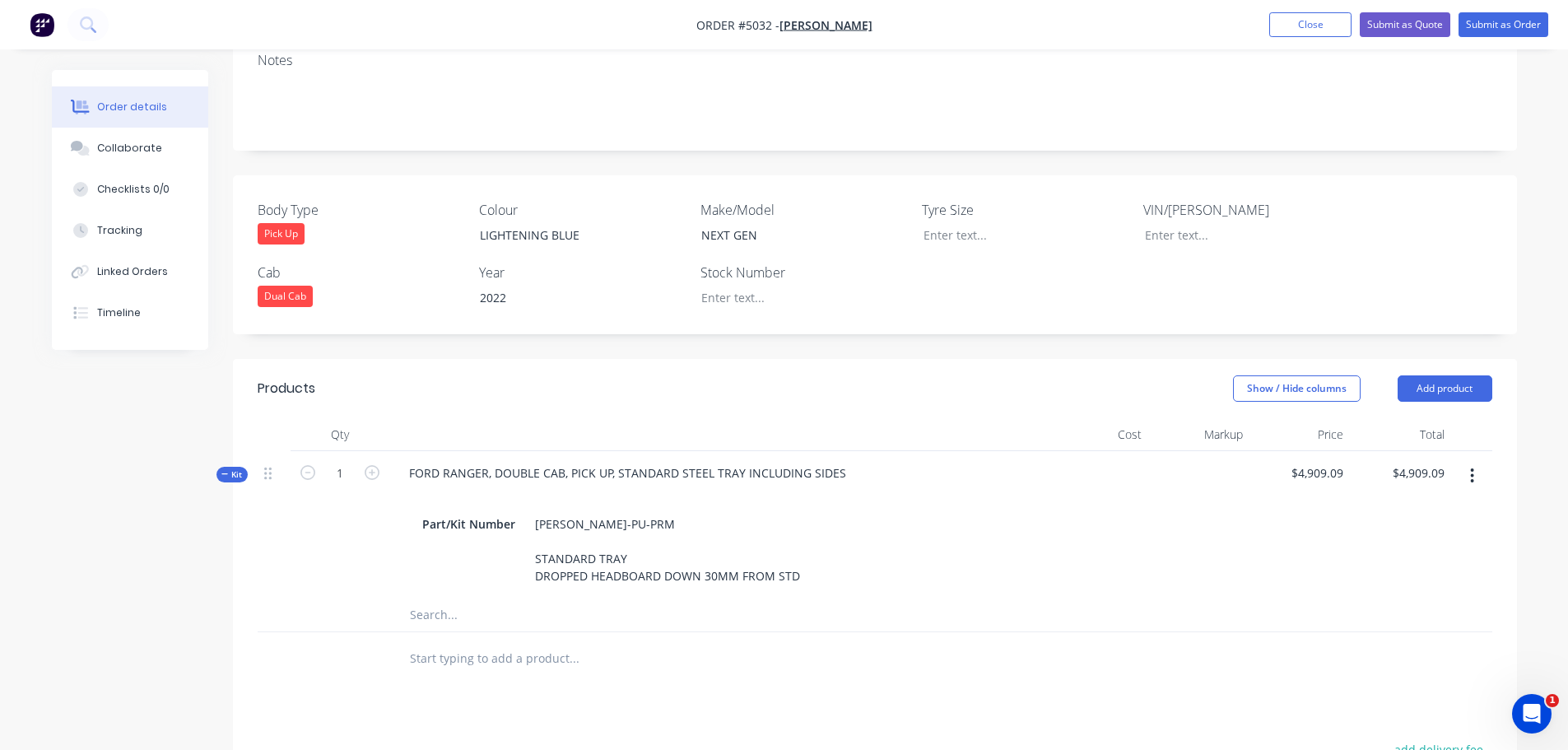
scroll to position [229, 0]
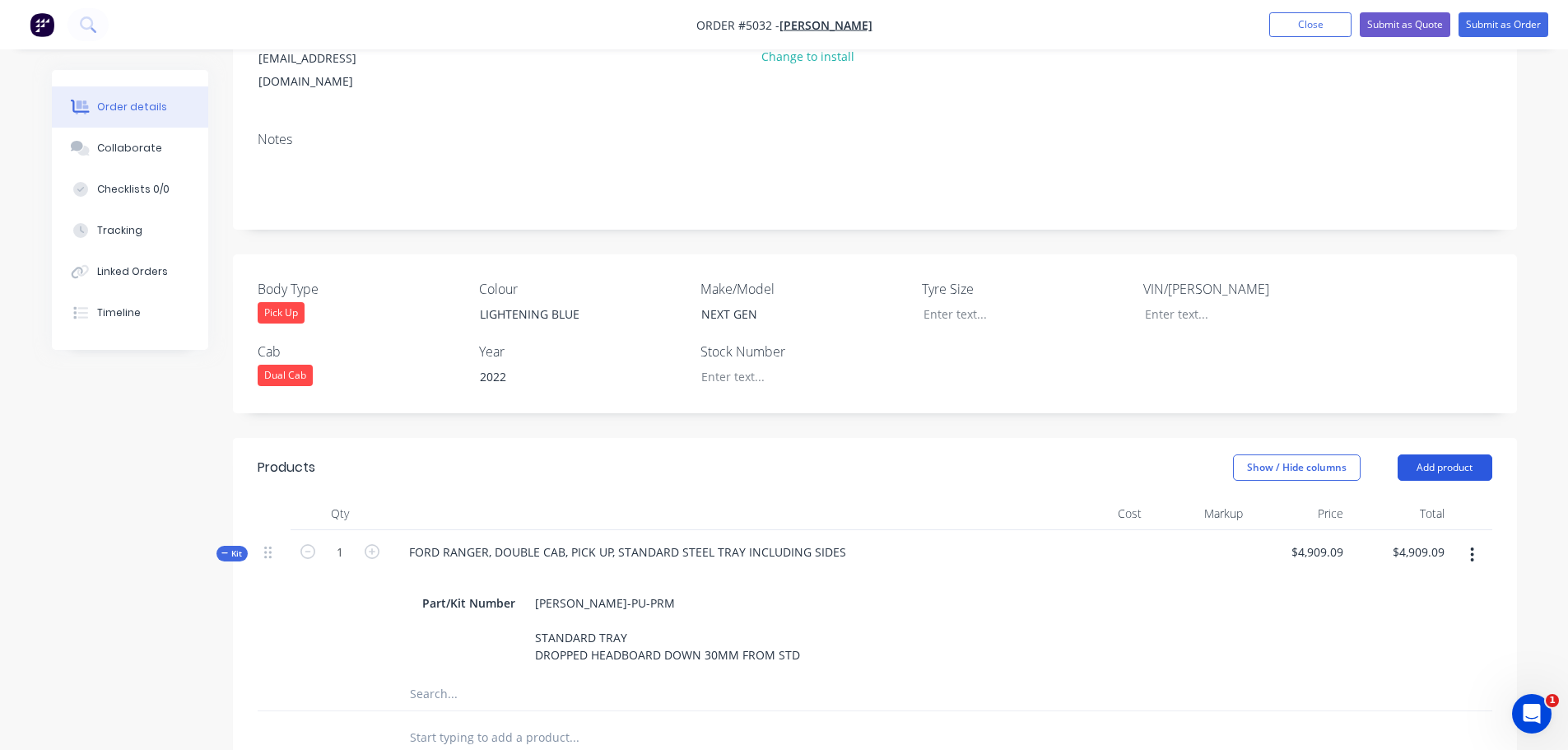
click at [1458, 455] on button "Add product" at bounding box center [1445, 468] width 95 height 26
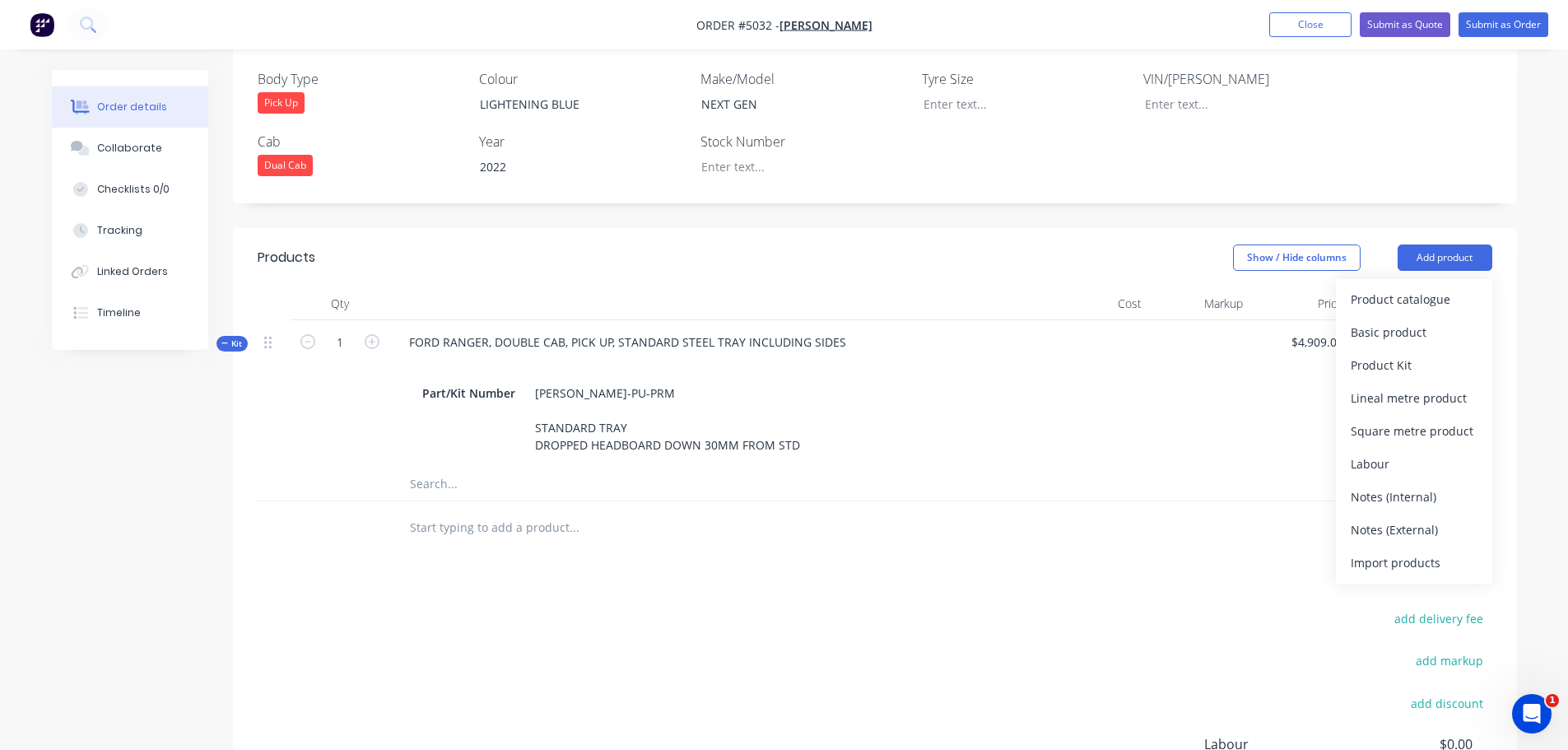
scroll to position [476, 0]
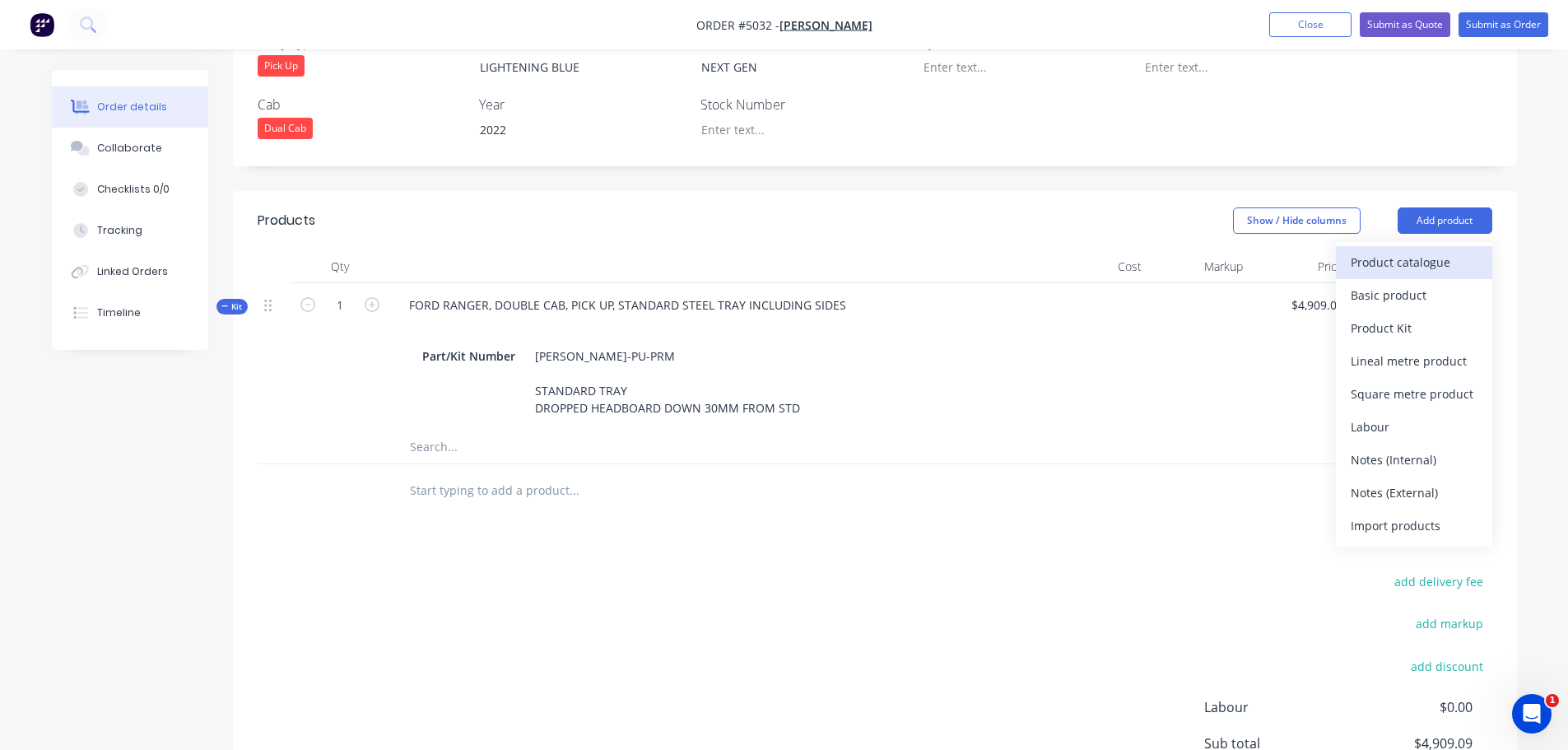
click at [1394, 250] on div "Product catalogue" at bounding box center [1414, 262] width 127 height 23
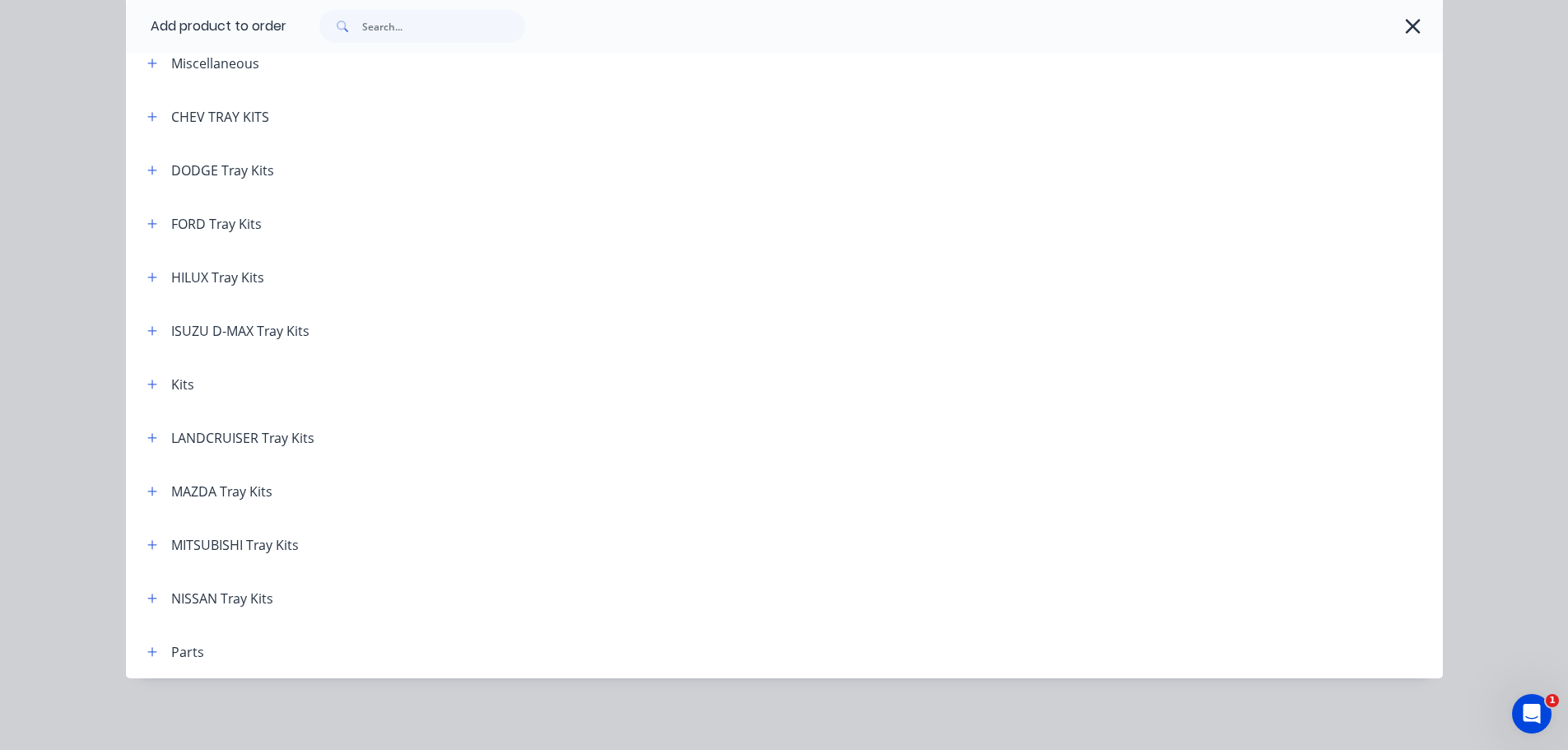
scroll to position [91, 0]
click at [144, 55] on button "button" at bounding box center [153, 63] width 21 height 21
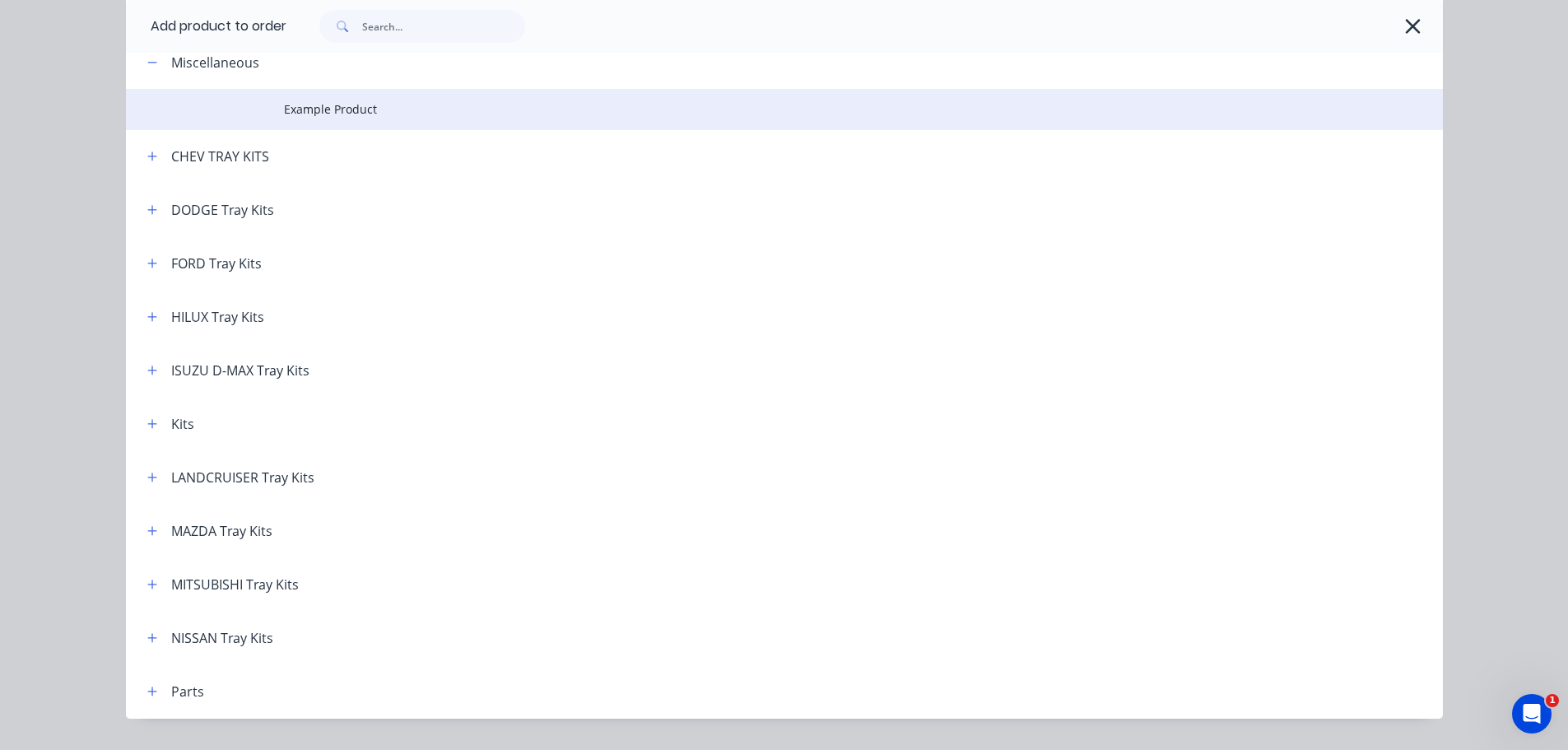
click at [331, 116] on span "Example Product" at bounding box center [747, 110] width 927 height 17
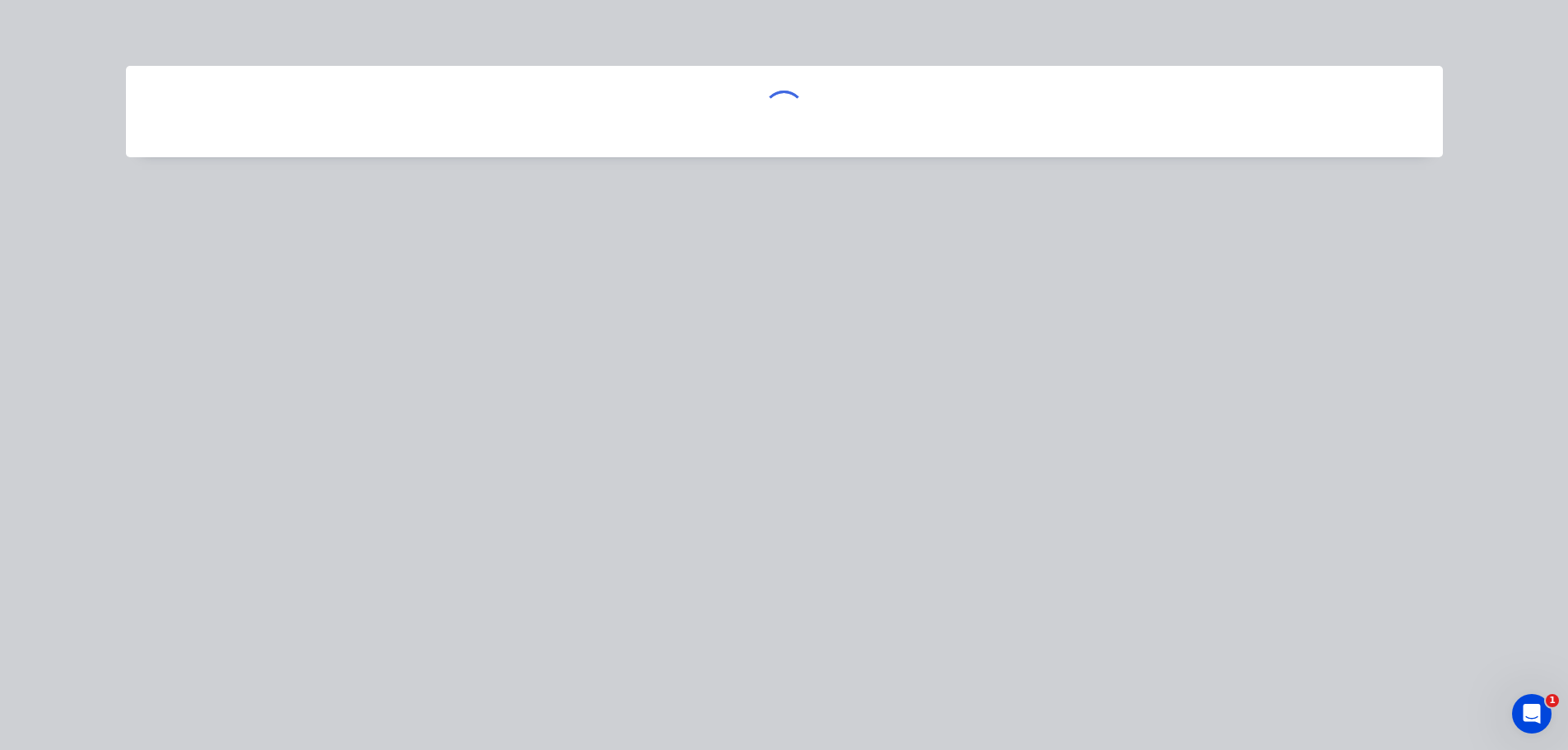
scroll to position [0, 0]
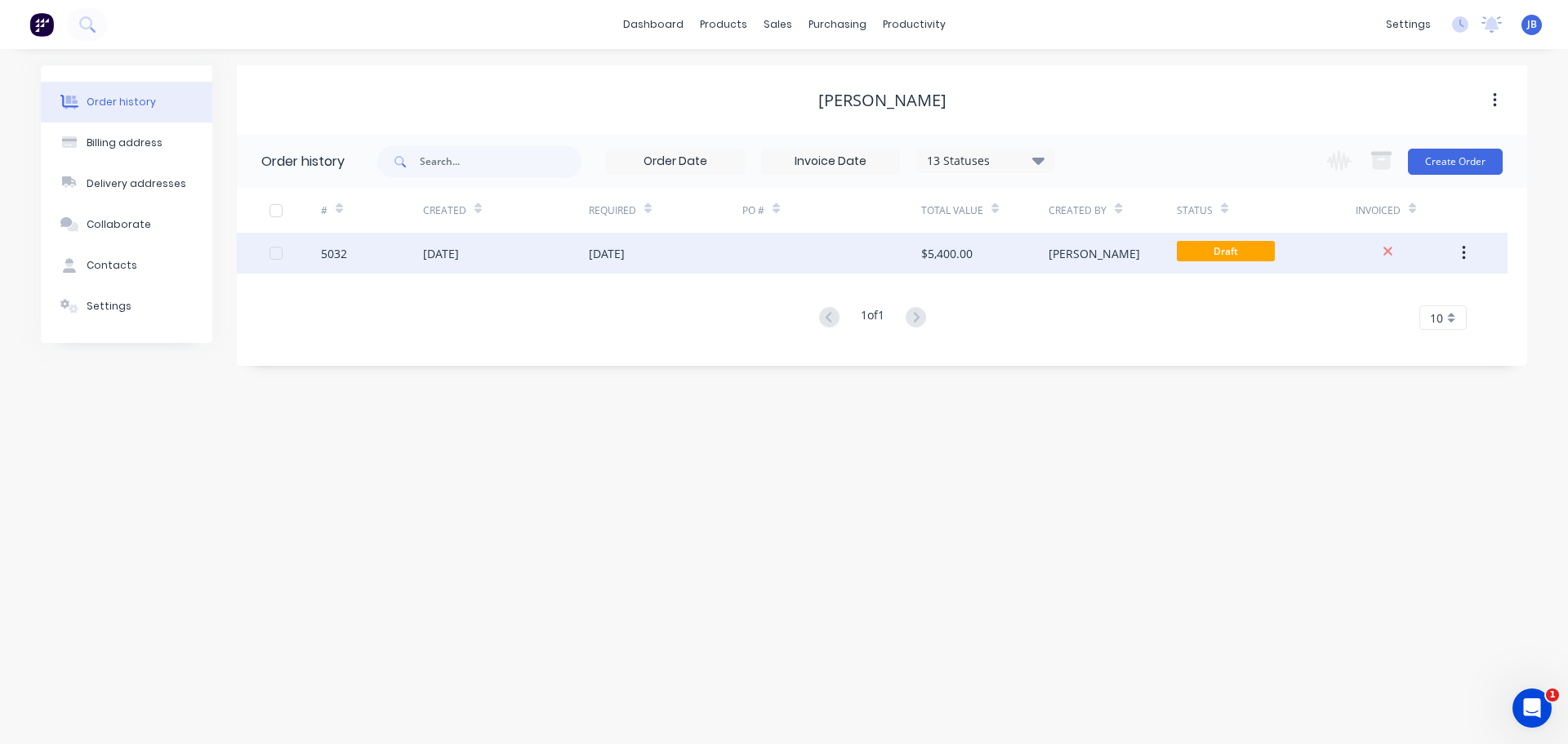
click at [459, 252] on div "15 Aug 2025" at bounding box center [442, 253] width 36 height 17
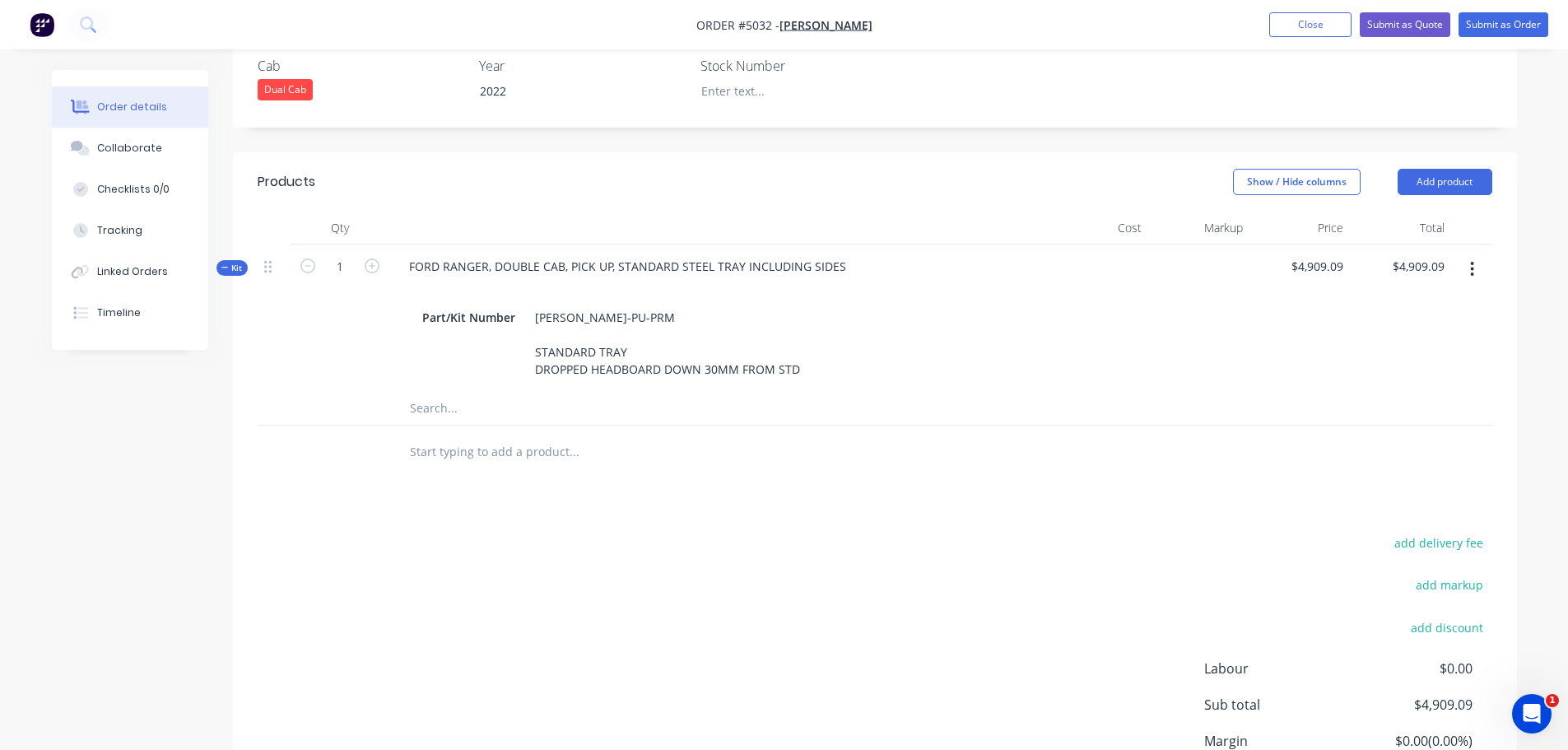
scroll to position [576, 0]
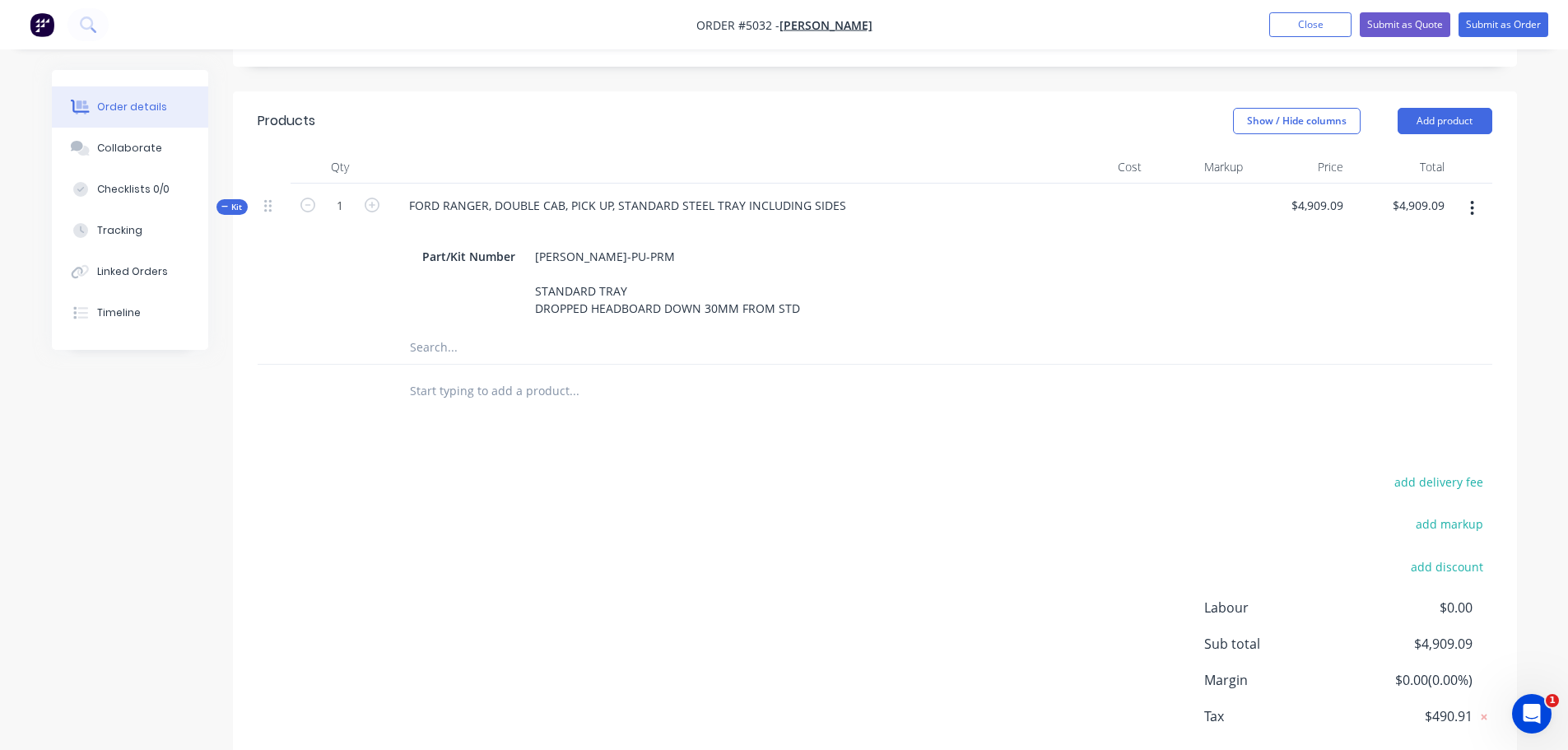
click at [452, 331] on input "text" at bounding box center [574, 348] width 329 height 33
click at [446, 375] on input "text" at bounding box center [574, 391] width 329 height 33
click at [1438, 108] on button "Add product" at bounding box center [1445, 121] width 95 height 26
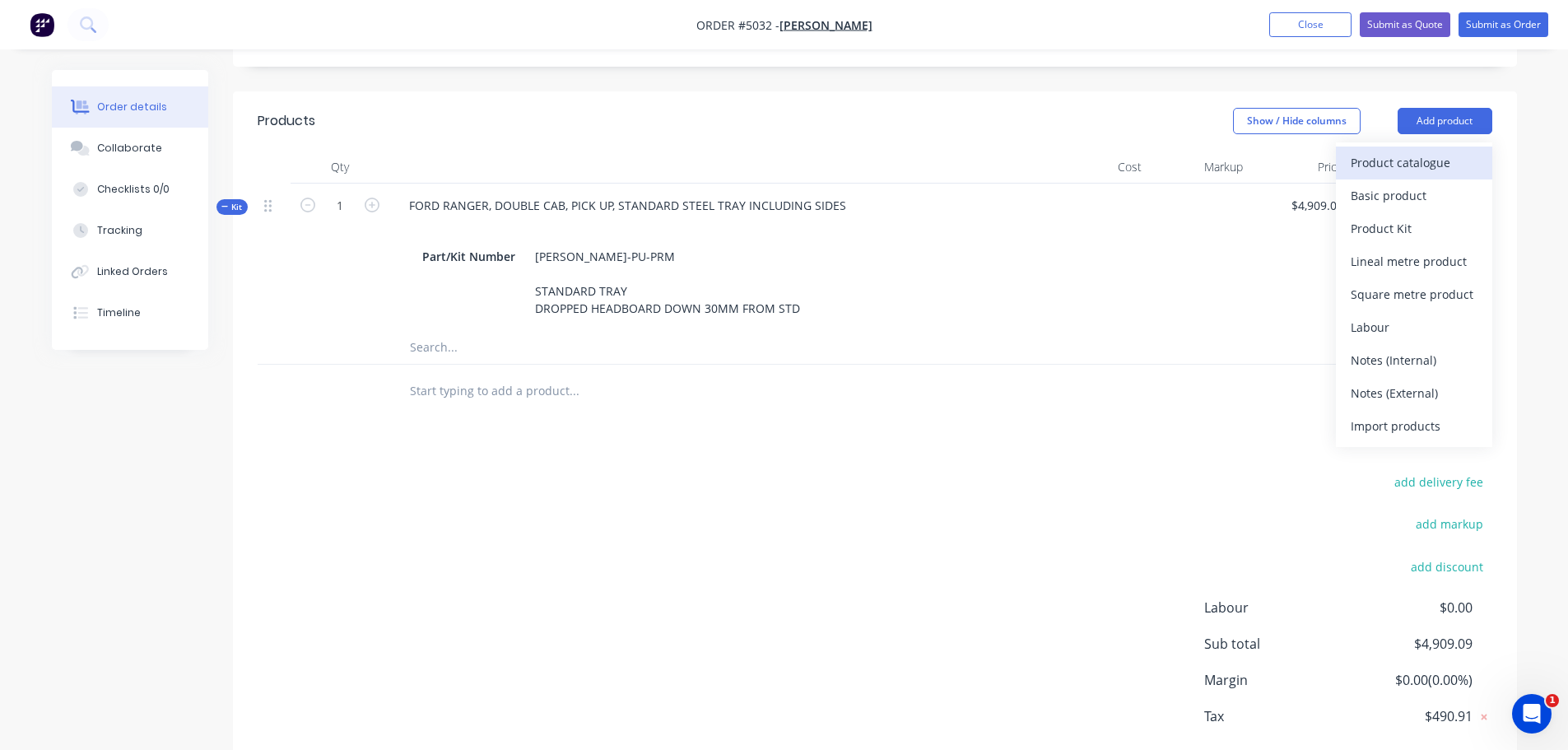
click at [1421, 150] on div "Product catalogue" at bounding box center [1414, 162] width 127 height 23
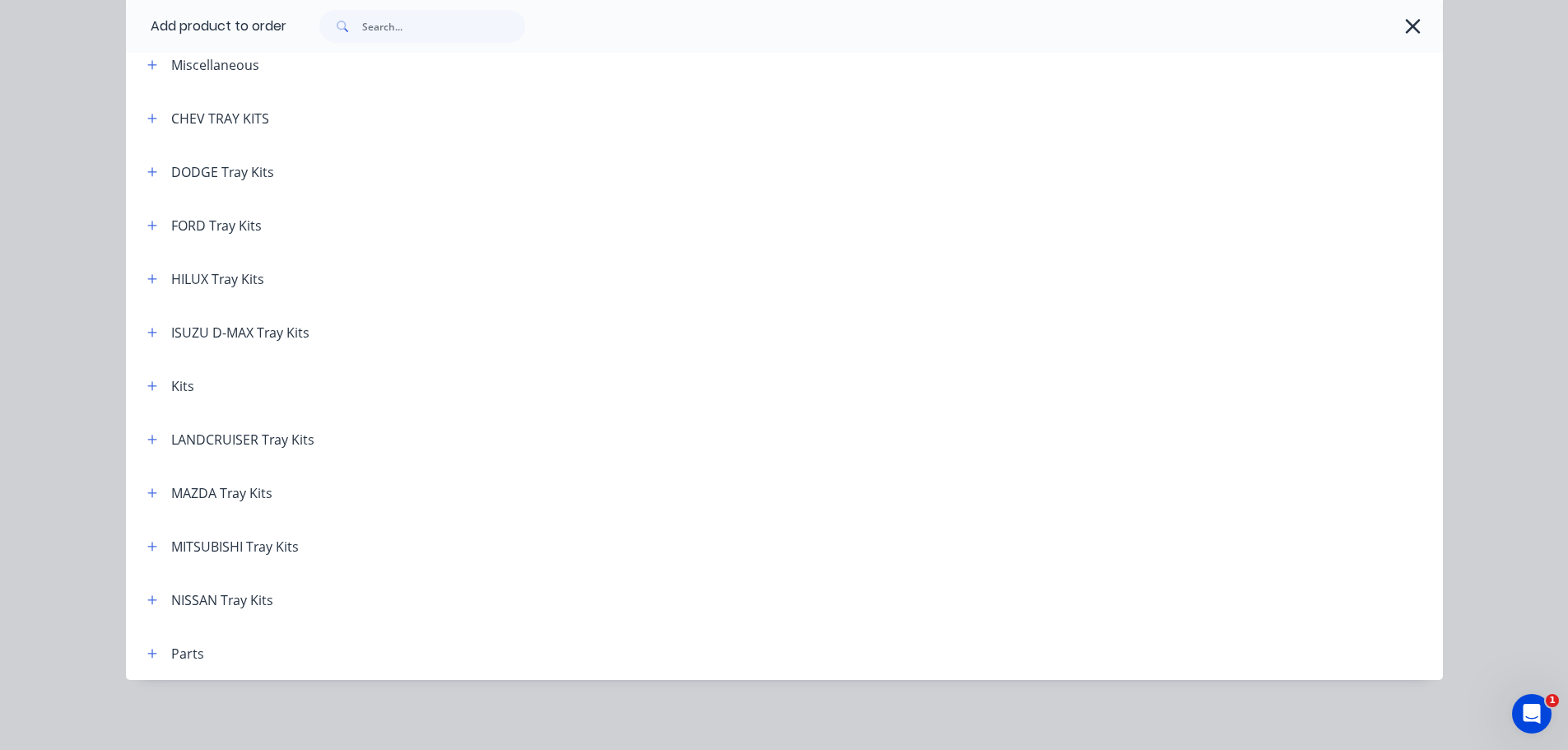
scroll to position [91, 0]
click at [150, 388] on icon "button" at bounding box center [152, 383] width 10 height 11
click at [149, 385] on icon "button" at bounding box center [152, 383] width 10 height 11
click at [150, 387] on icon "button" at bounding box center [152, 383] width 10 height 11
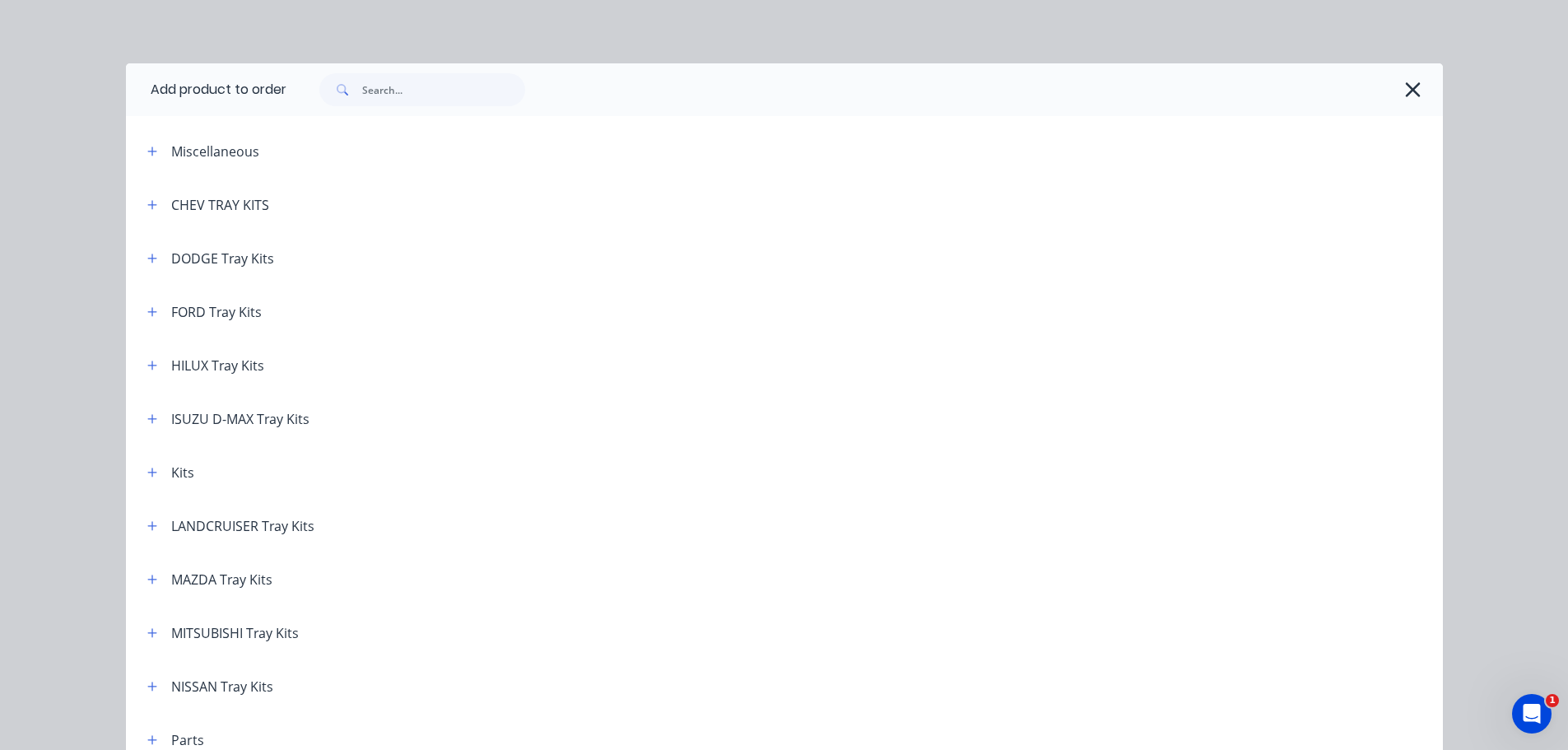
scroll to position [0, 0]
click at [1406, 98] on icon "button" at bounding box center [1413, 92] width 17 height 23
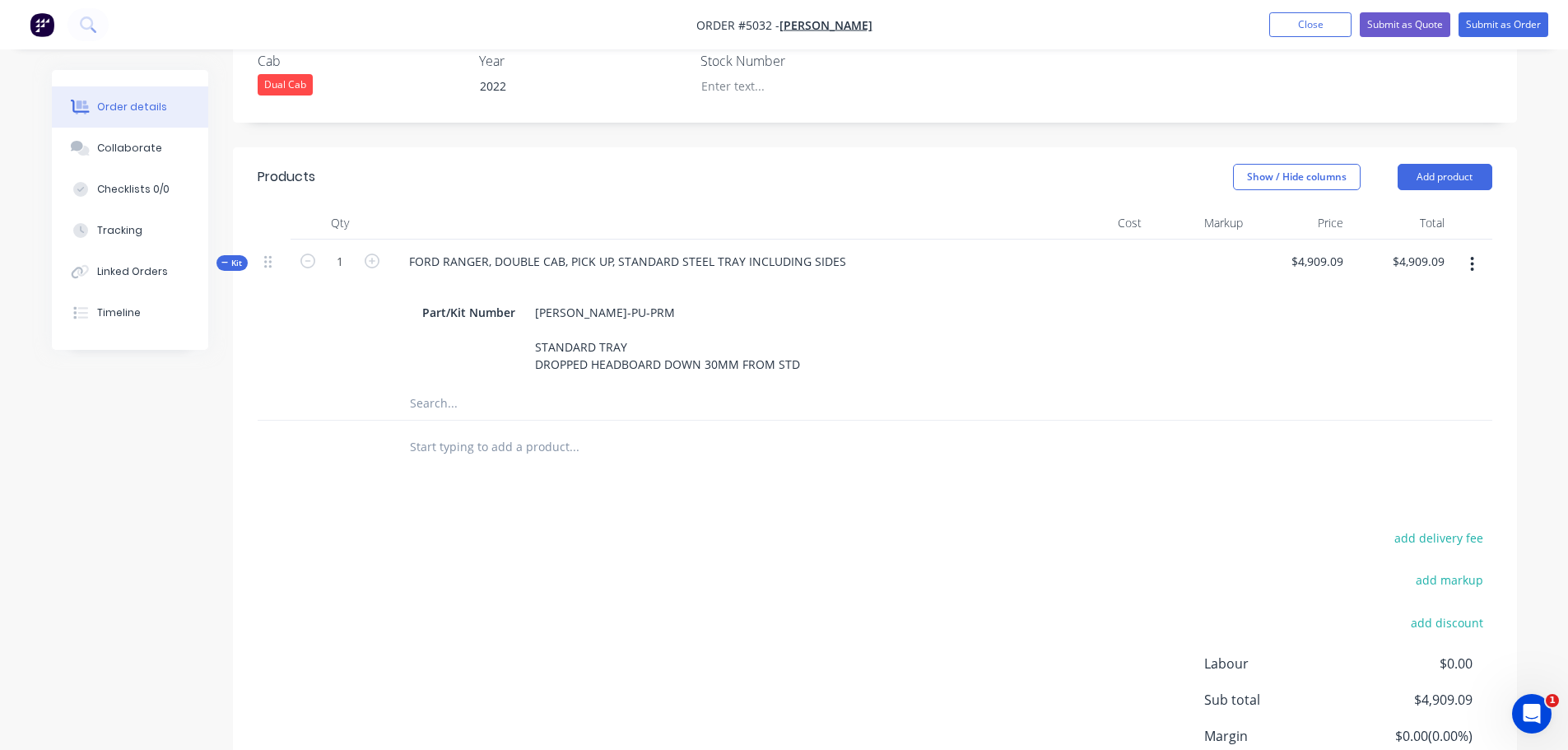
scroll to position [576, 0]
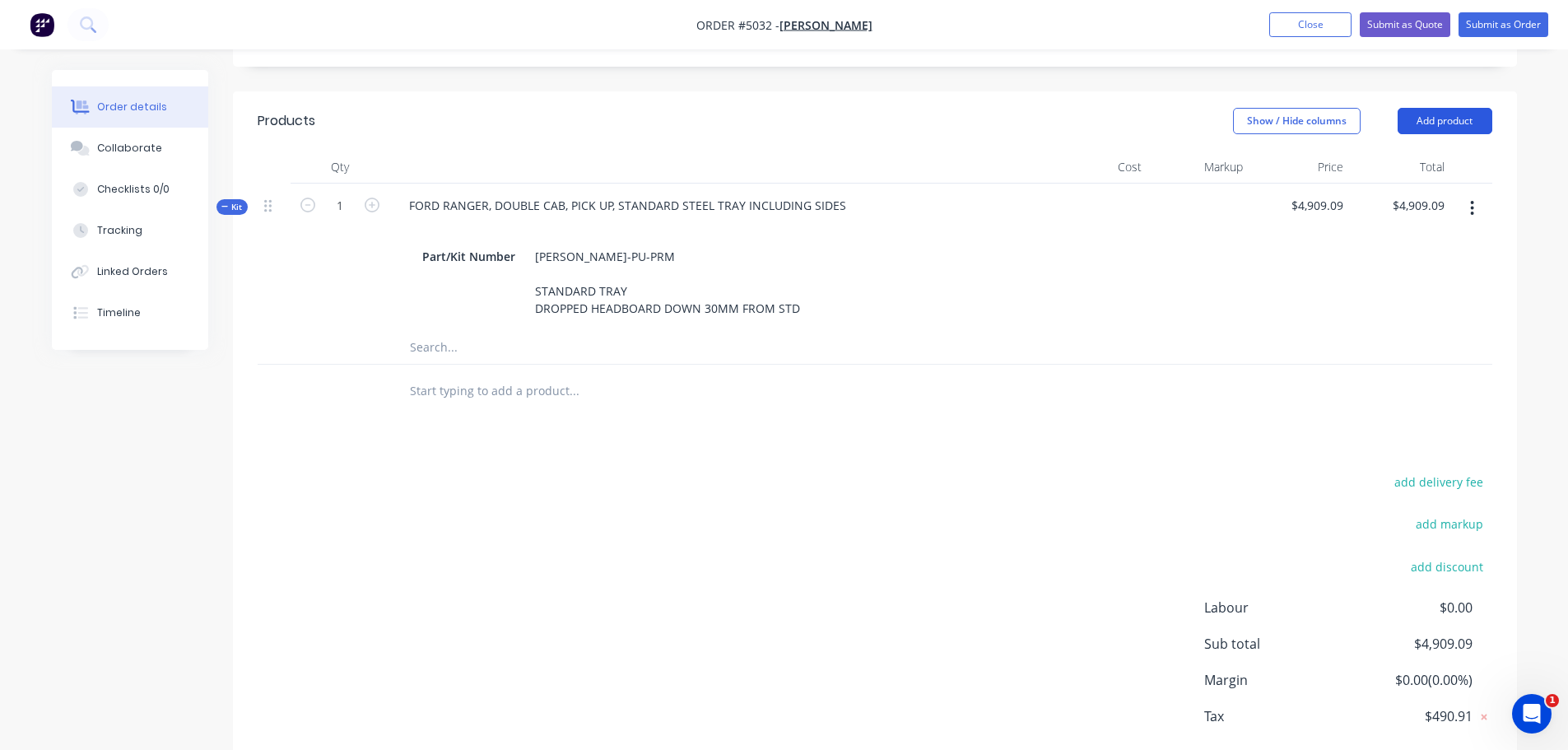
click at [1445, 108] on button "Add product" at bounding box center [1445, 121] width 95 height 26
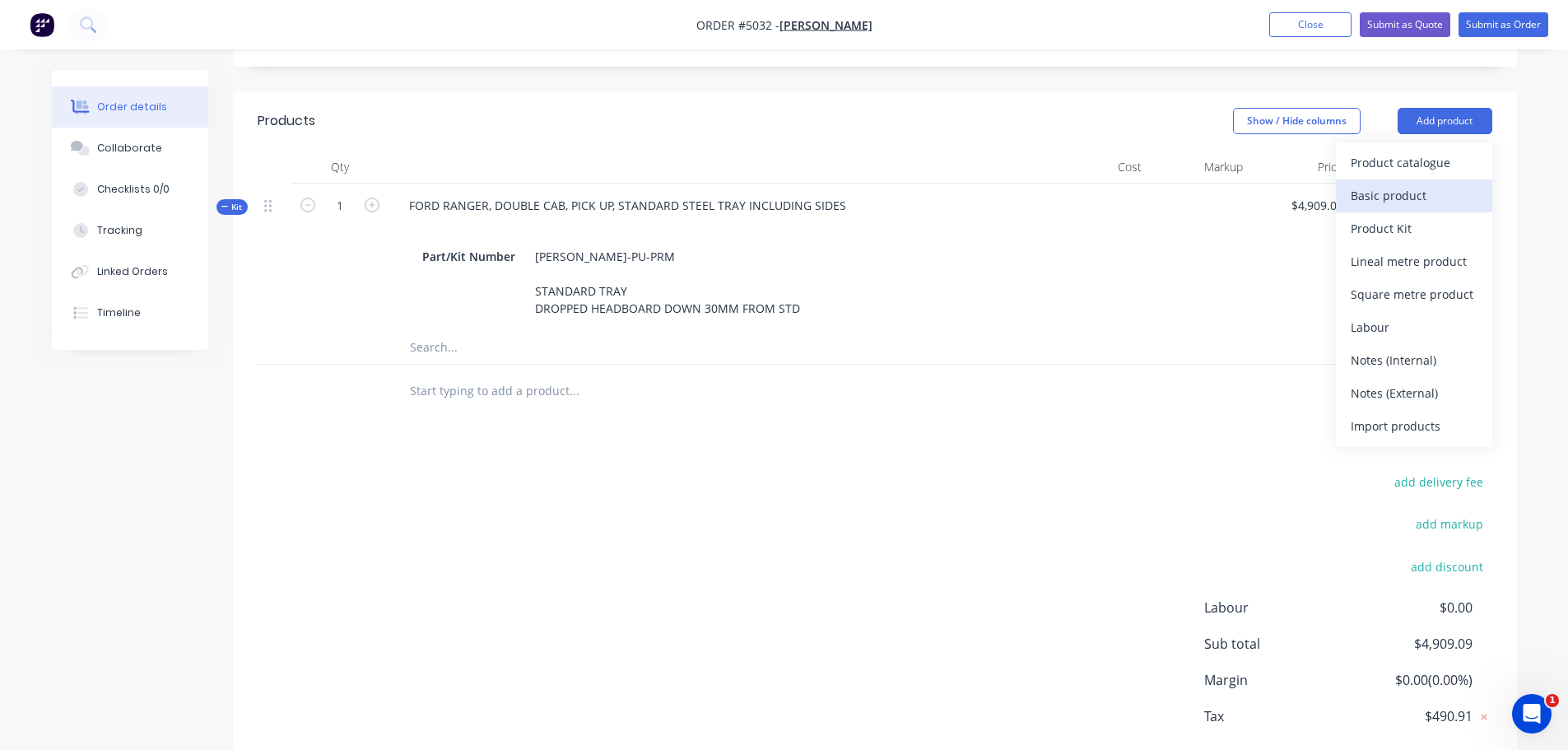
click at [1410, 183] on div "Basic product" at bounding box center [1414, 195] width 127 height 23
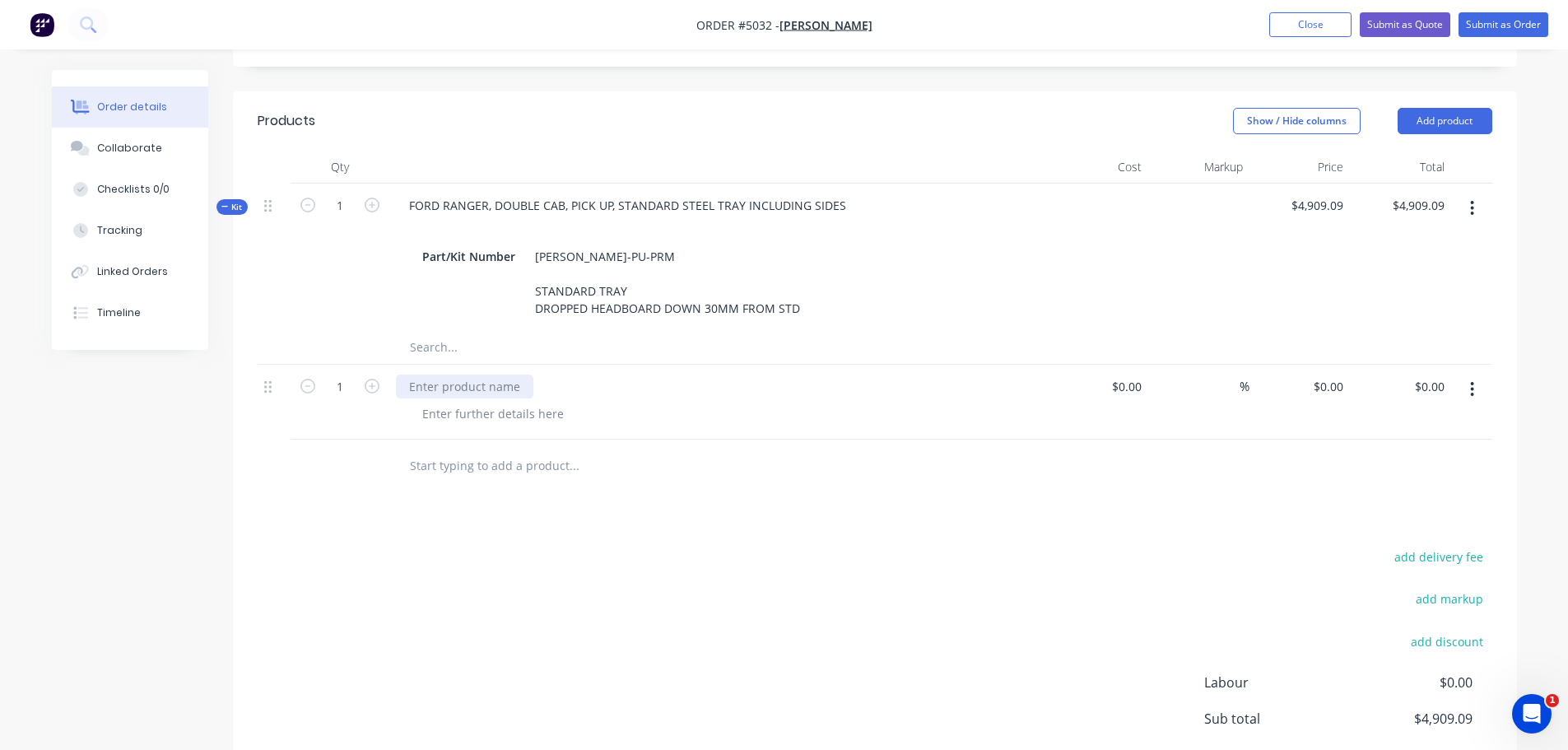
click at [495, 375] on div at bounding box center [465, 386] width 137 height 23
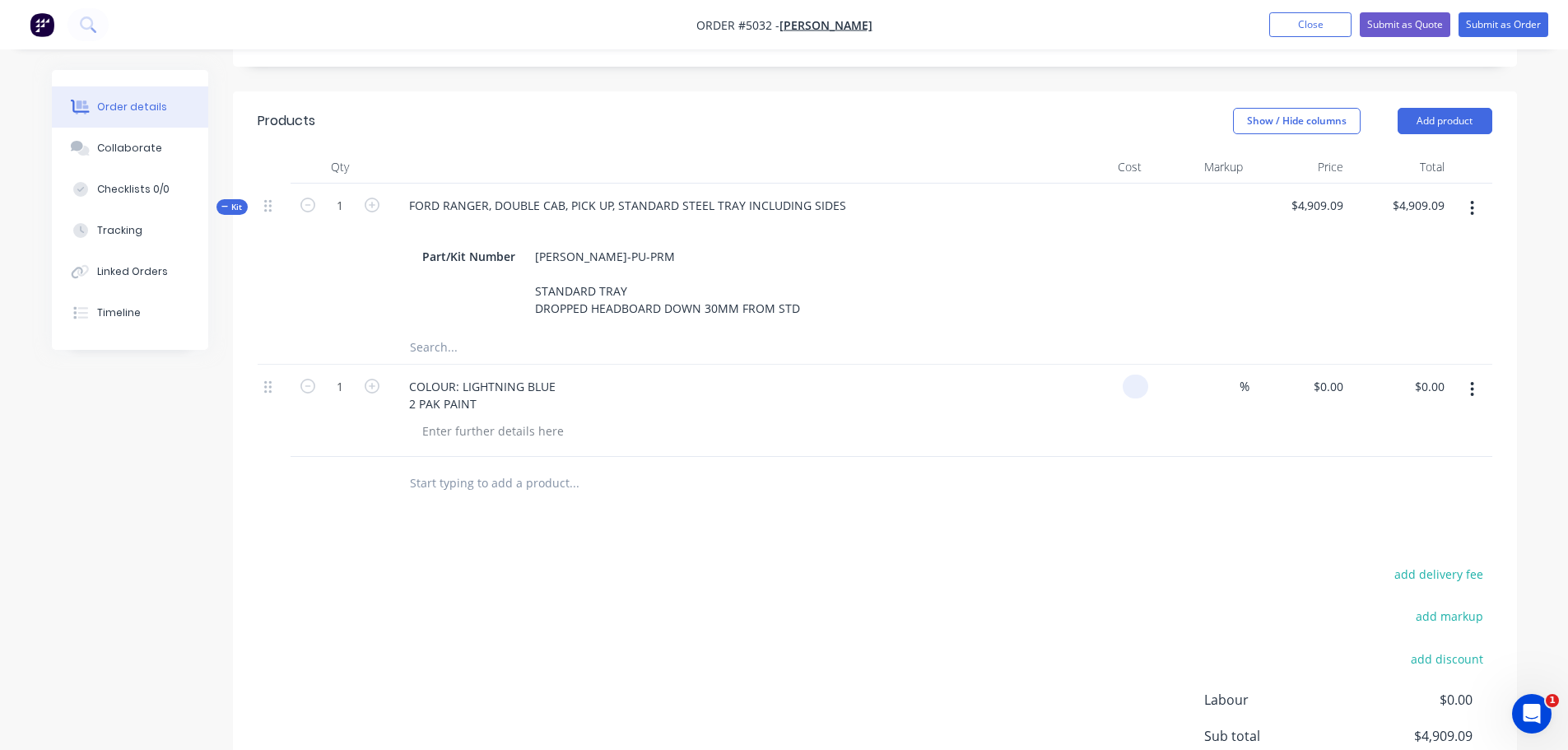
type input "$0.00"
type input "545.45"
type input "0.00"
type input "$545.45"
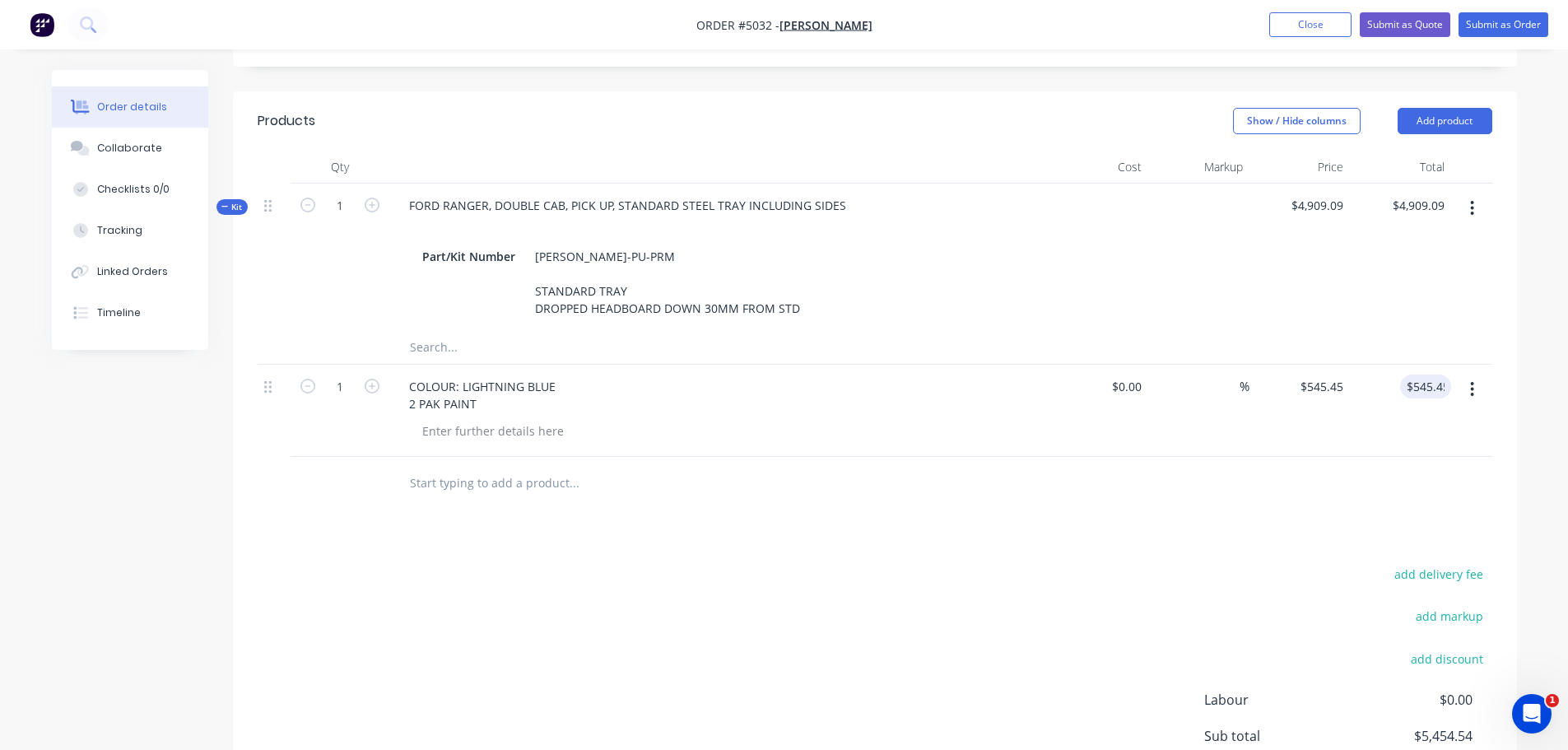
click at [468, 467] on input "text" at bounding box center [574, 483] width 329 height 33
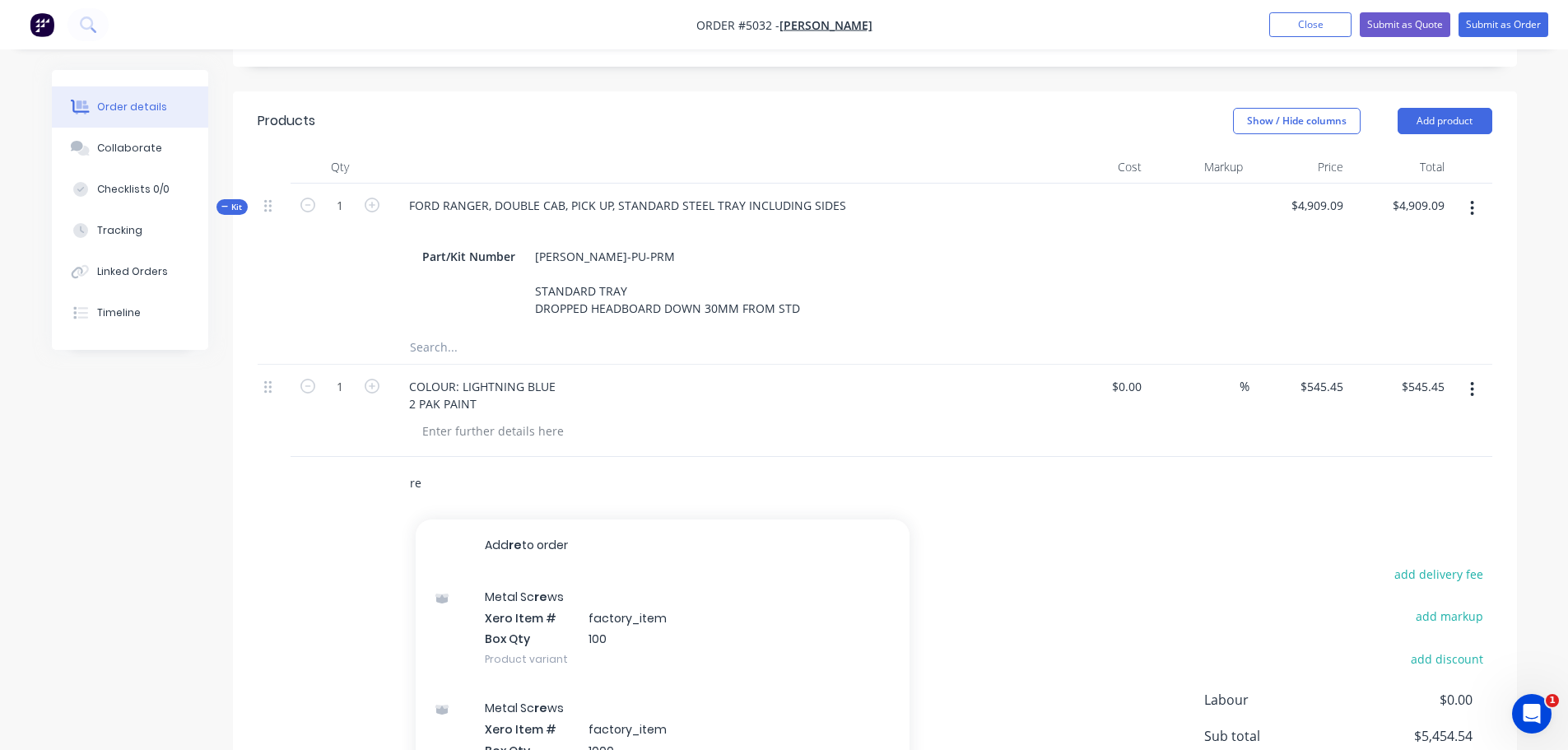
type input "r"
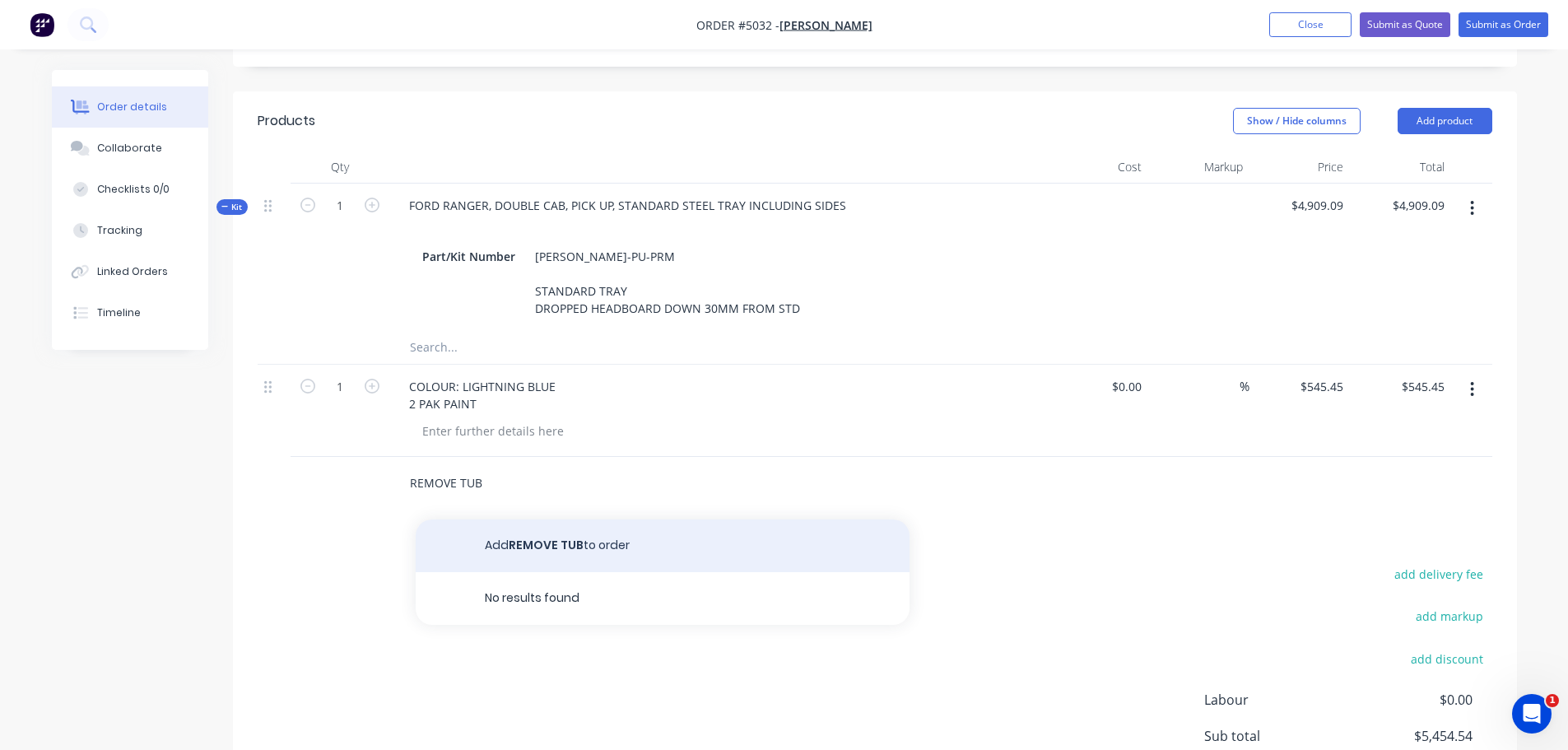
type input "REMOVE TUB"
click at [507, 520] on button "Add REMOVE TUB to order" at bounding box center [662, 546] width 494 height 53
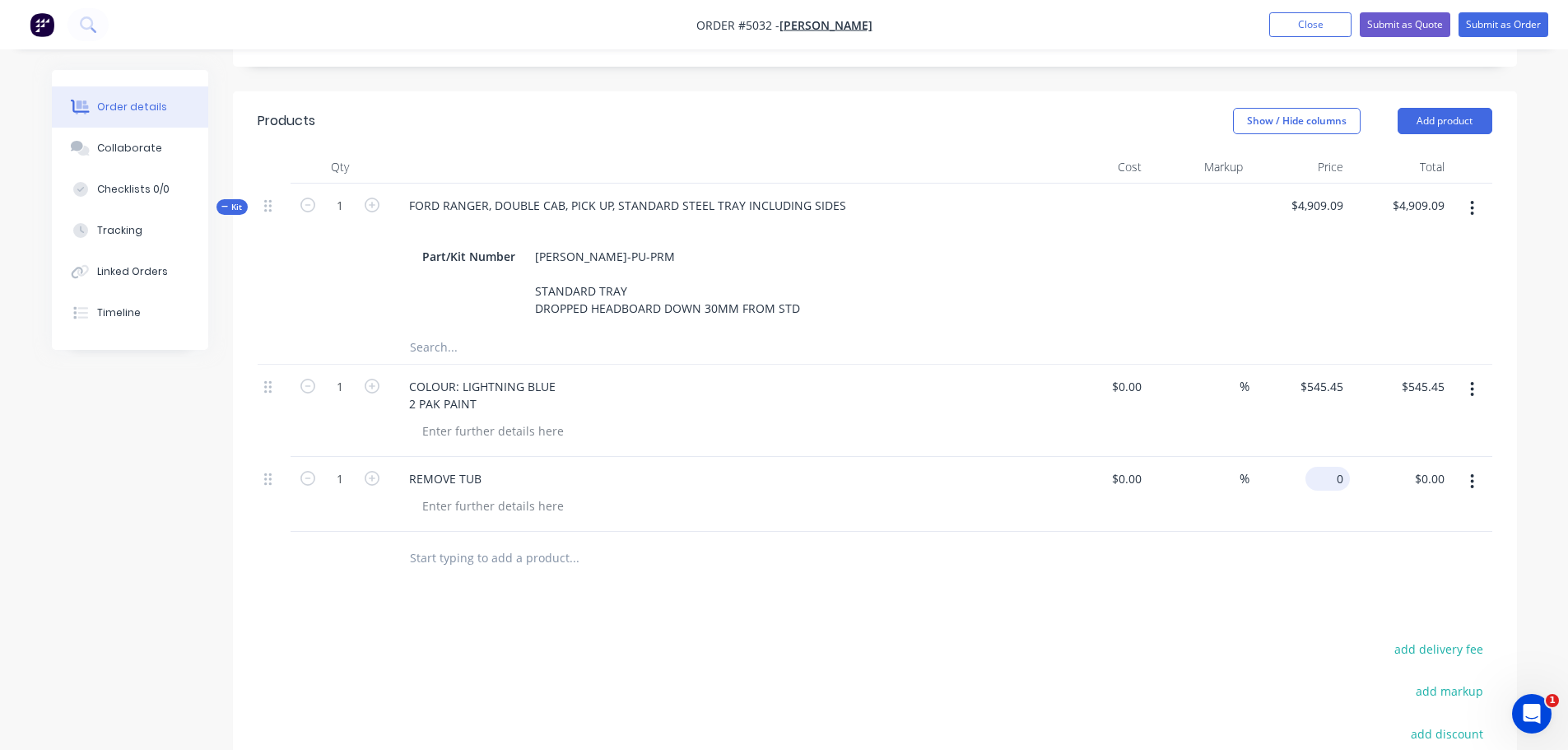
click at [1317, 457] on div "0 $0.00" at bounding box center [1300, 494] width 101 height 75
type input "$90.91"
click at [425, 541] on input "text" at bounding box center [574, 558] width 329 height 33
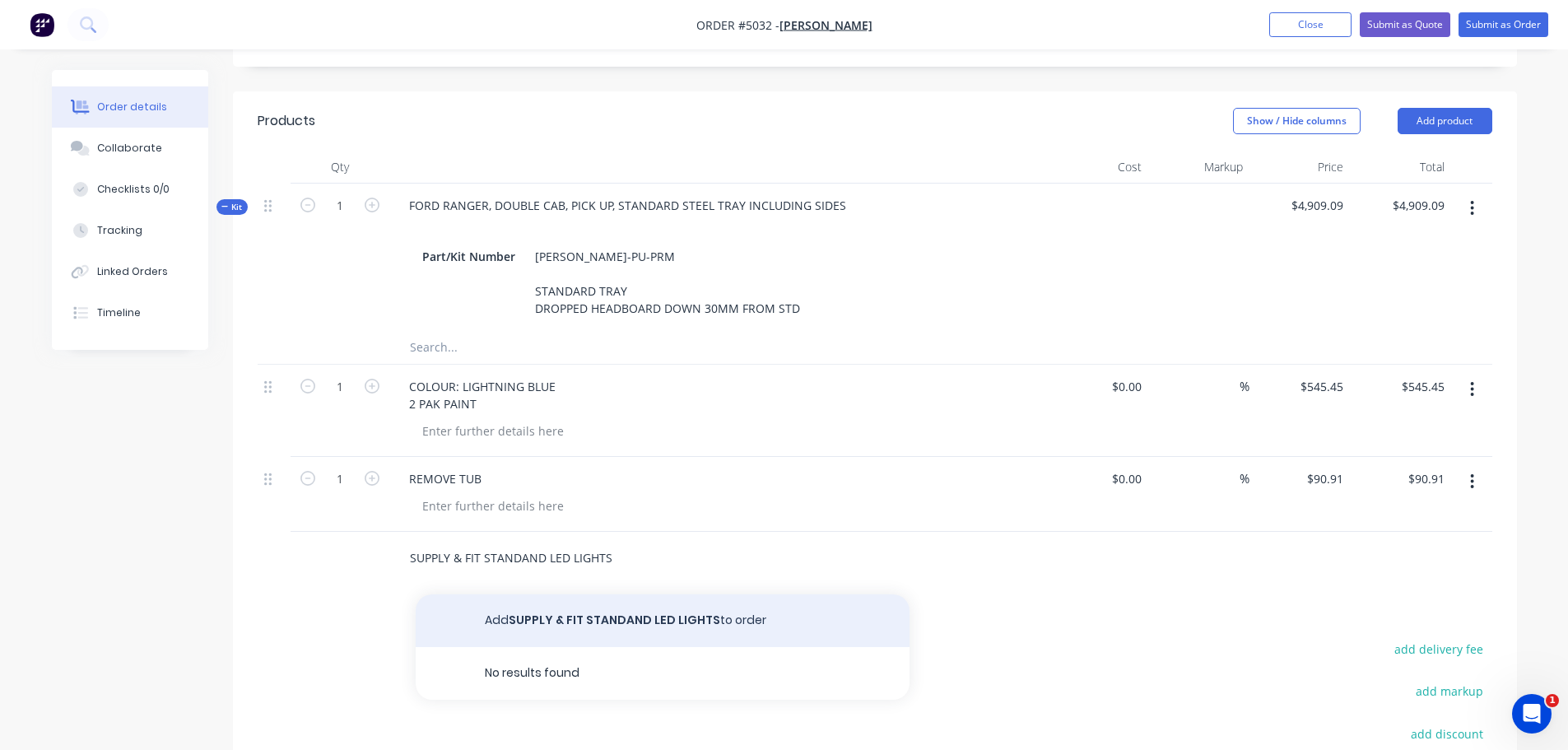
type input "SUPPLY & FIT STANDAND LED LIGHTS"
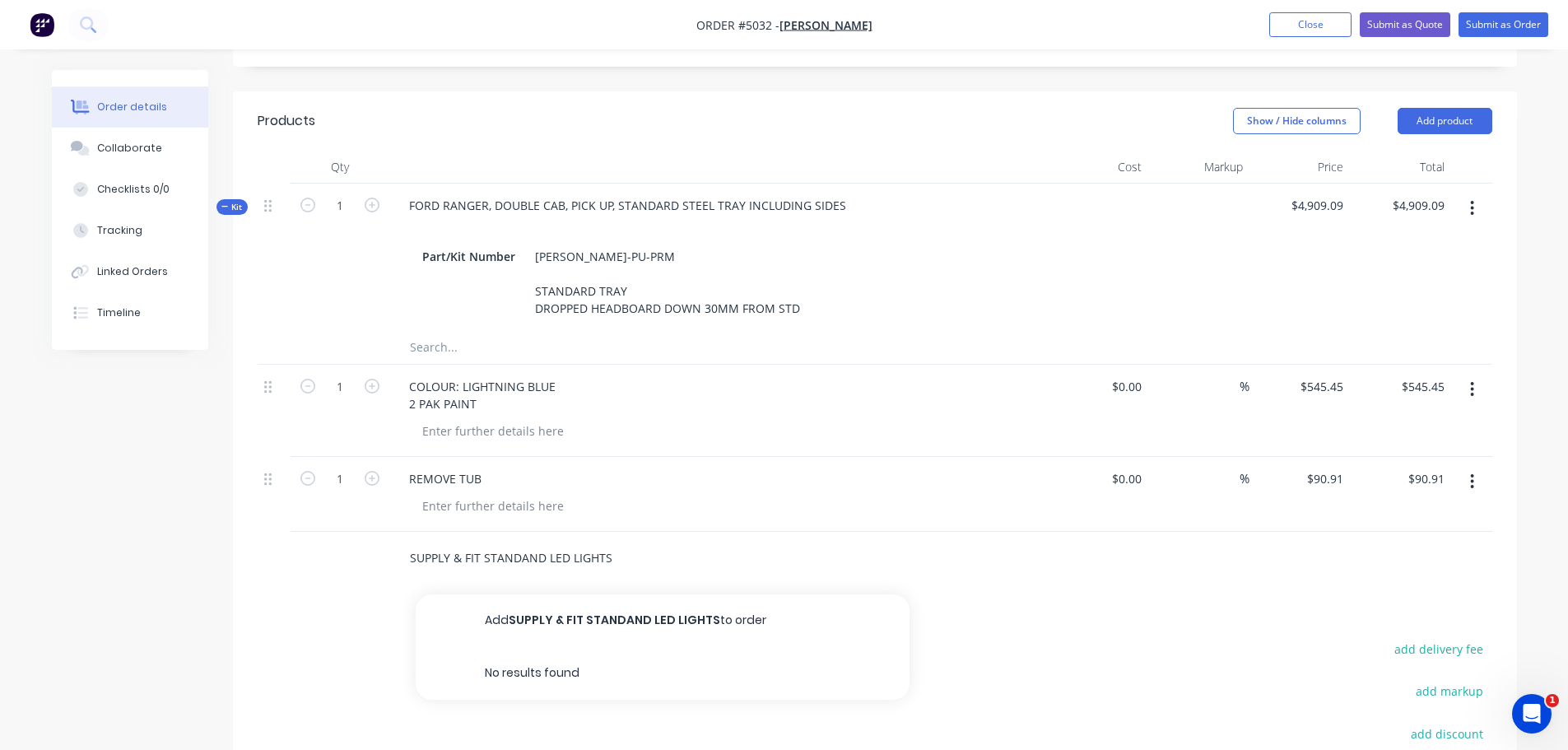
click at [561, 596] on button "Add SUPPLY & FIT STANDAND LED LIGHTS to order" at bounding box center [662, 621] width 494 height 53
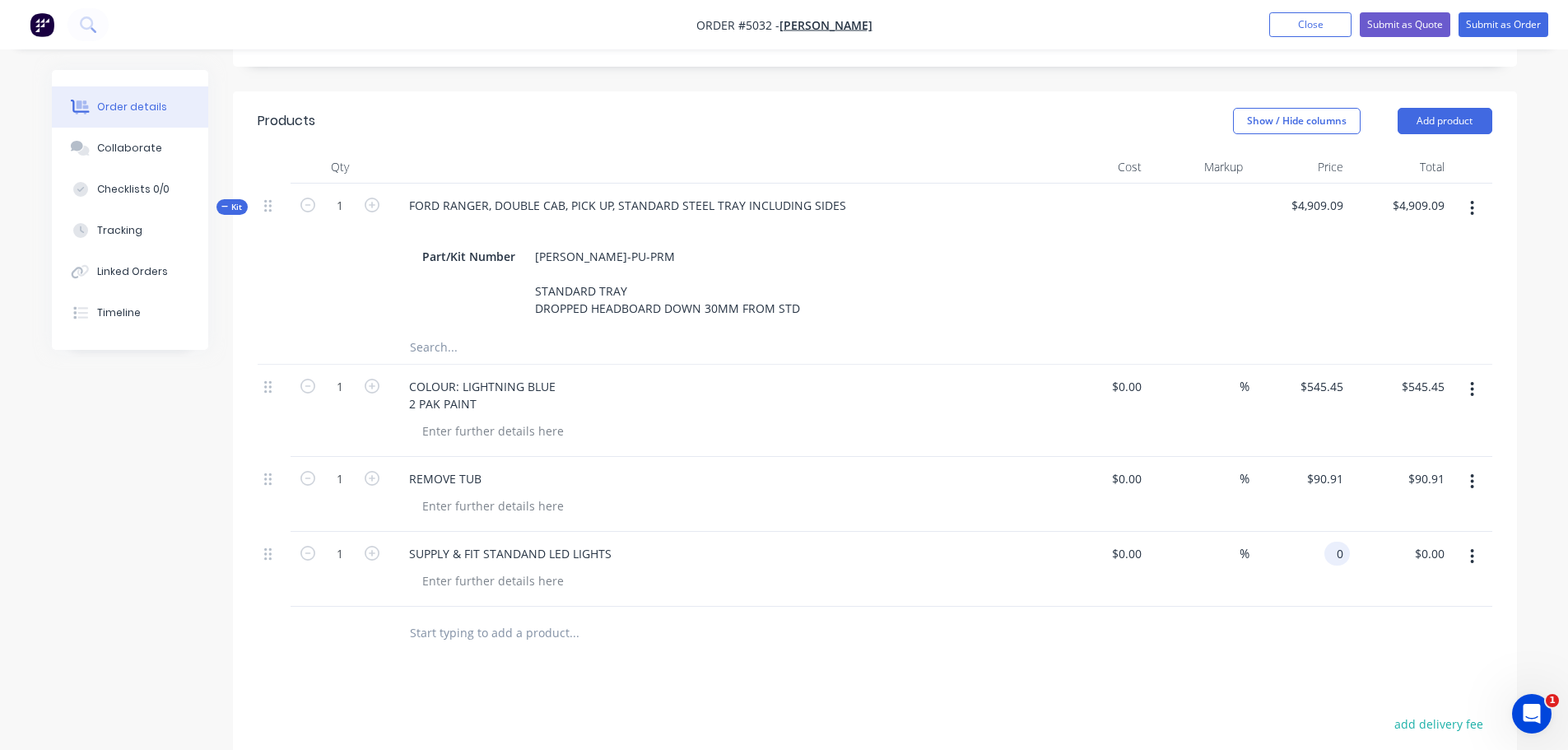
click at [1324, 532] on div "0 0" at bounding box center [1300, 569] width 101 height 75
type input "$272.73"
click at [427, 616] on input "text" at bounding box center [574, 633] width 329 height 33
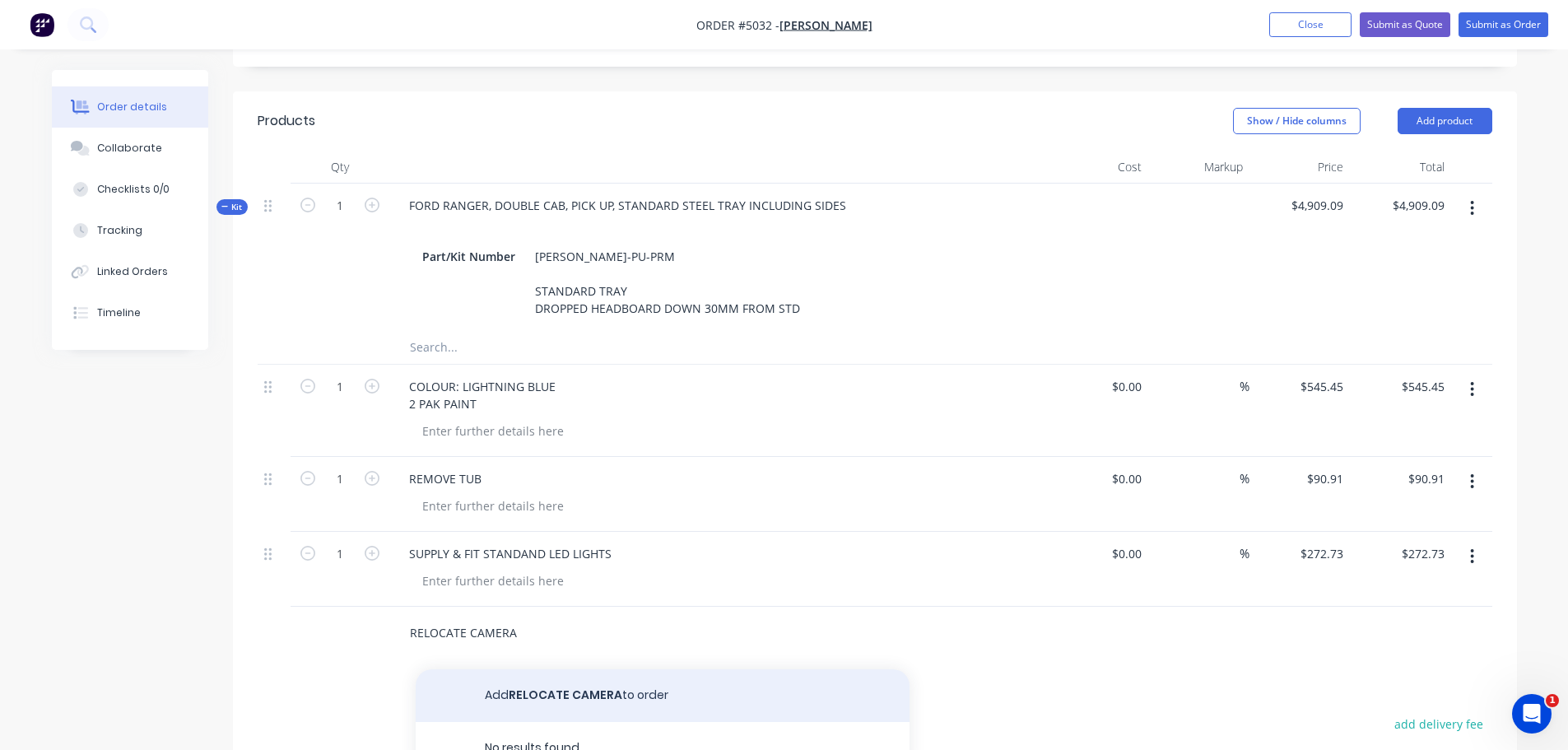
type input "RELOCATE CAMERA"
click at [587, 686] on button "Add RELOCATE CAMERA to order" at bounding box center [662, 695] width 494 height 53
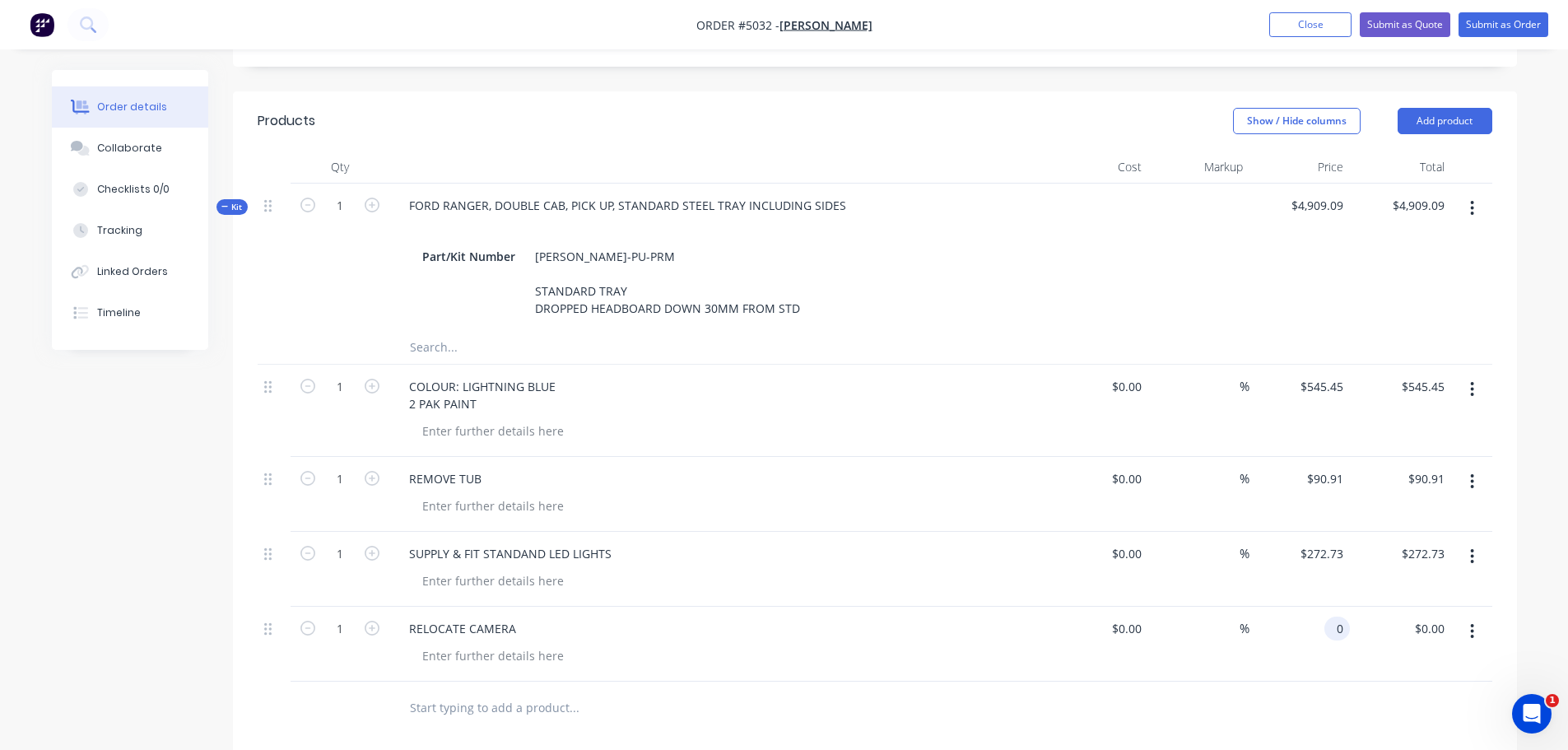
click at [1339, 616] on input "0" at bounding box center [1340, 627] width 19 height 23
type input "$45.45"
click at [423, 691] on input "text" at bounding box center [574, 707] width 329 height 33
type input "RELOCATE SENSORS"
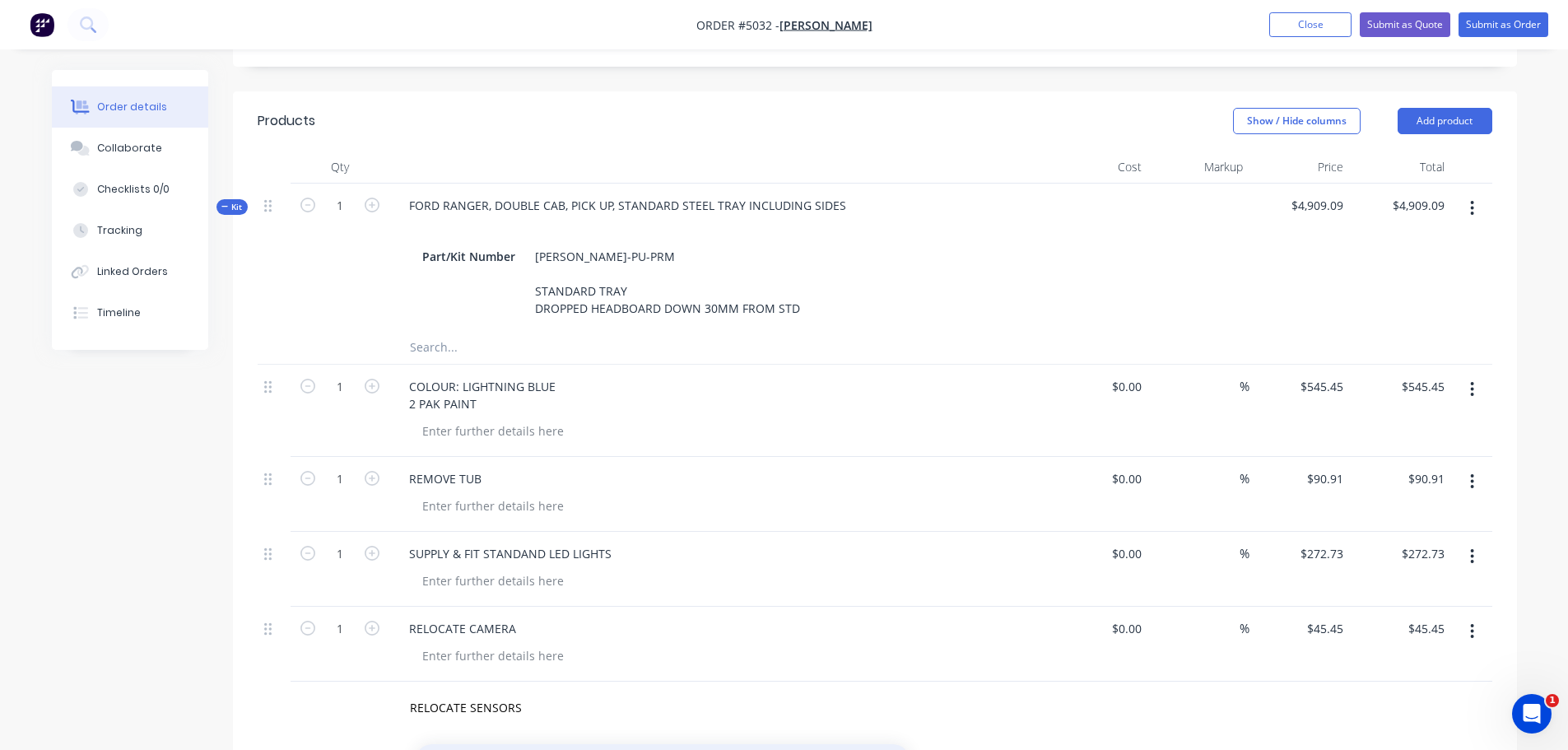
click at [1315, 681] on div "0 0" at bounding box center [1300, 719] width 101 height 75
type input "$227.27"
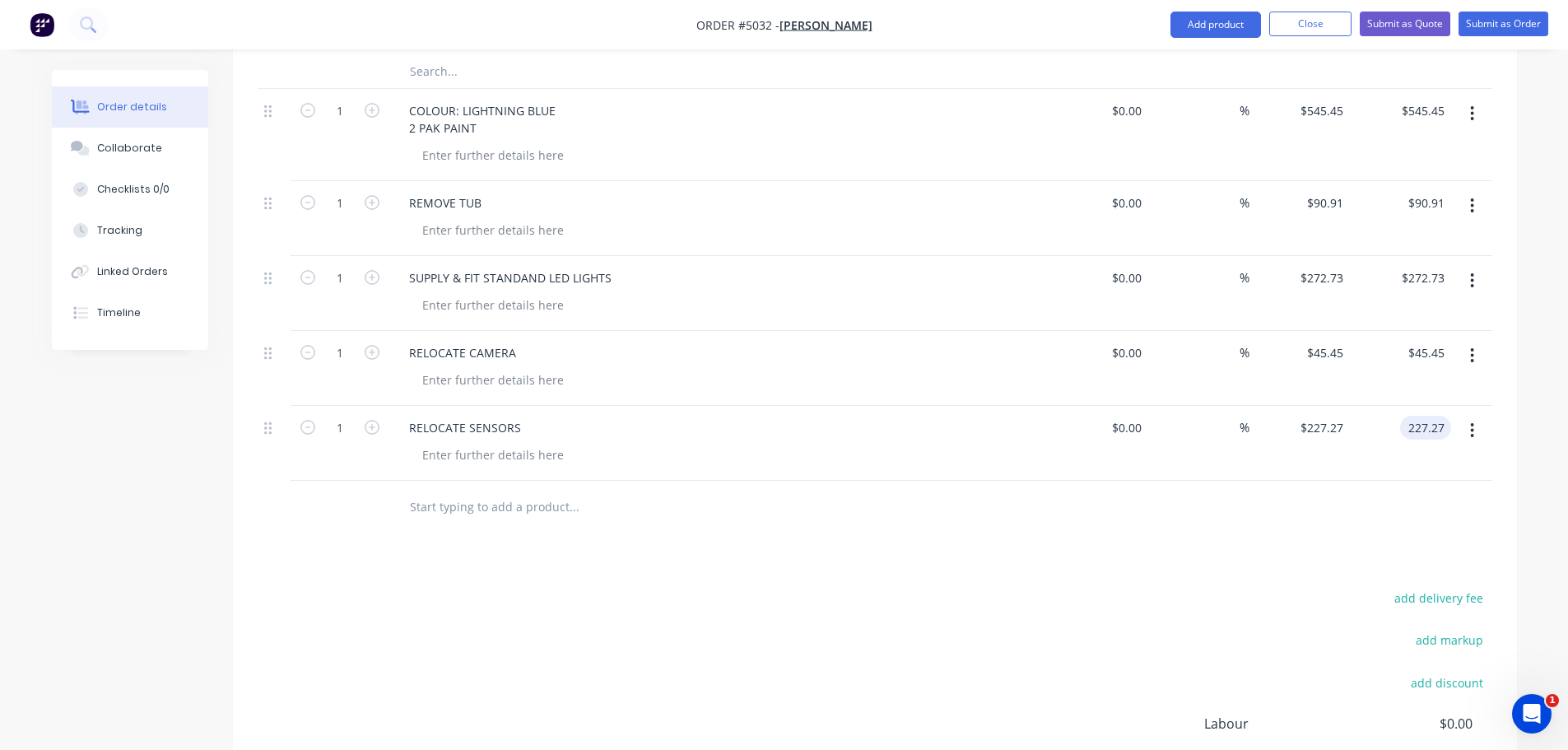
scroll to position [906, 0]
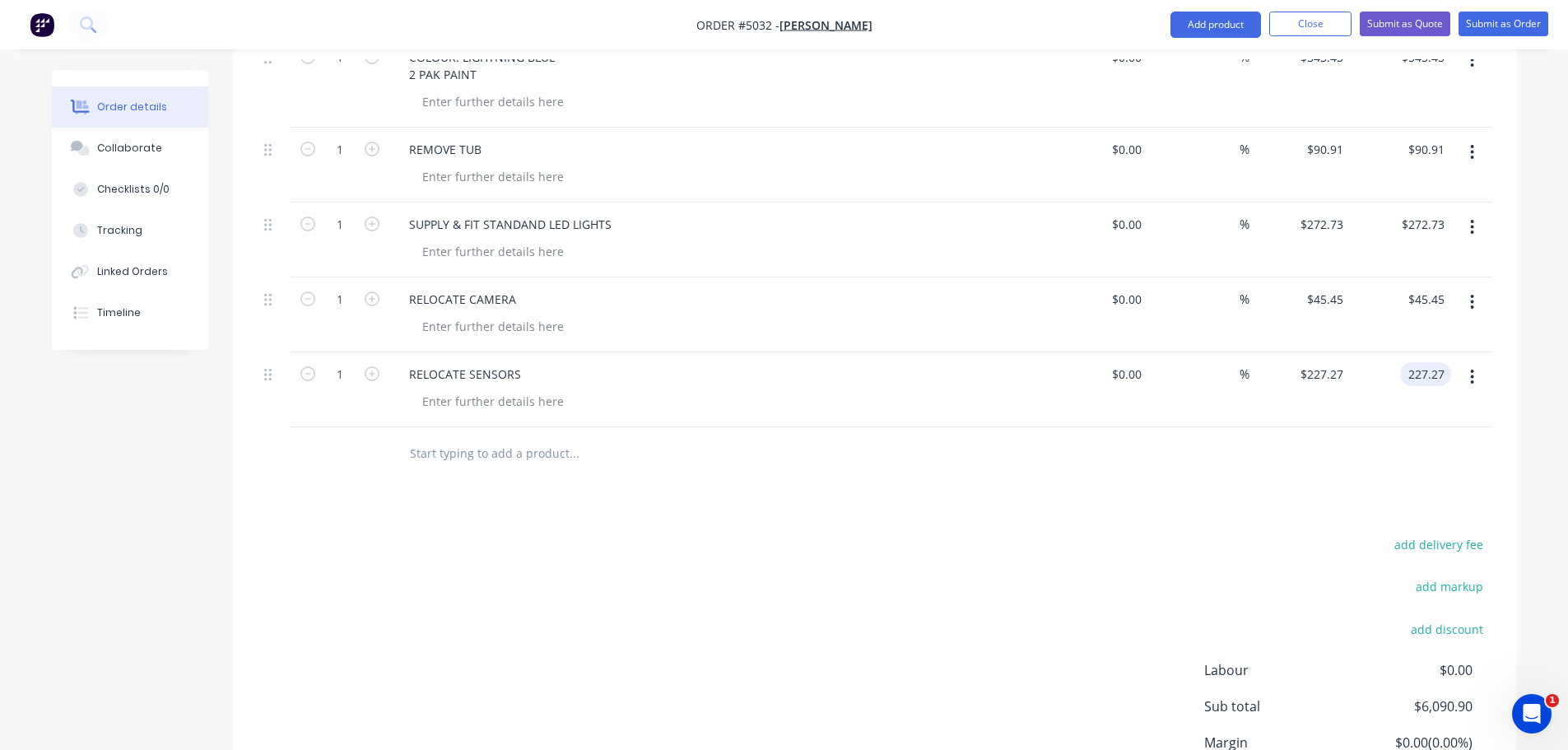
type input "$227.27"
click at [422, 437] on input "text" at bounding box center [574, 454] width 329 height 33
type input "RELOCATE RADAR/ SONAR"
click at [546, 495] on button "Add RELOCATE RADAR/ SONAR to order" at bounding box center [662, 515] width 494 height 53
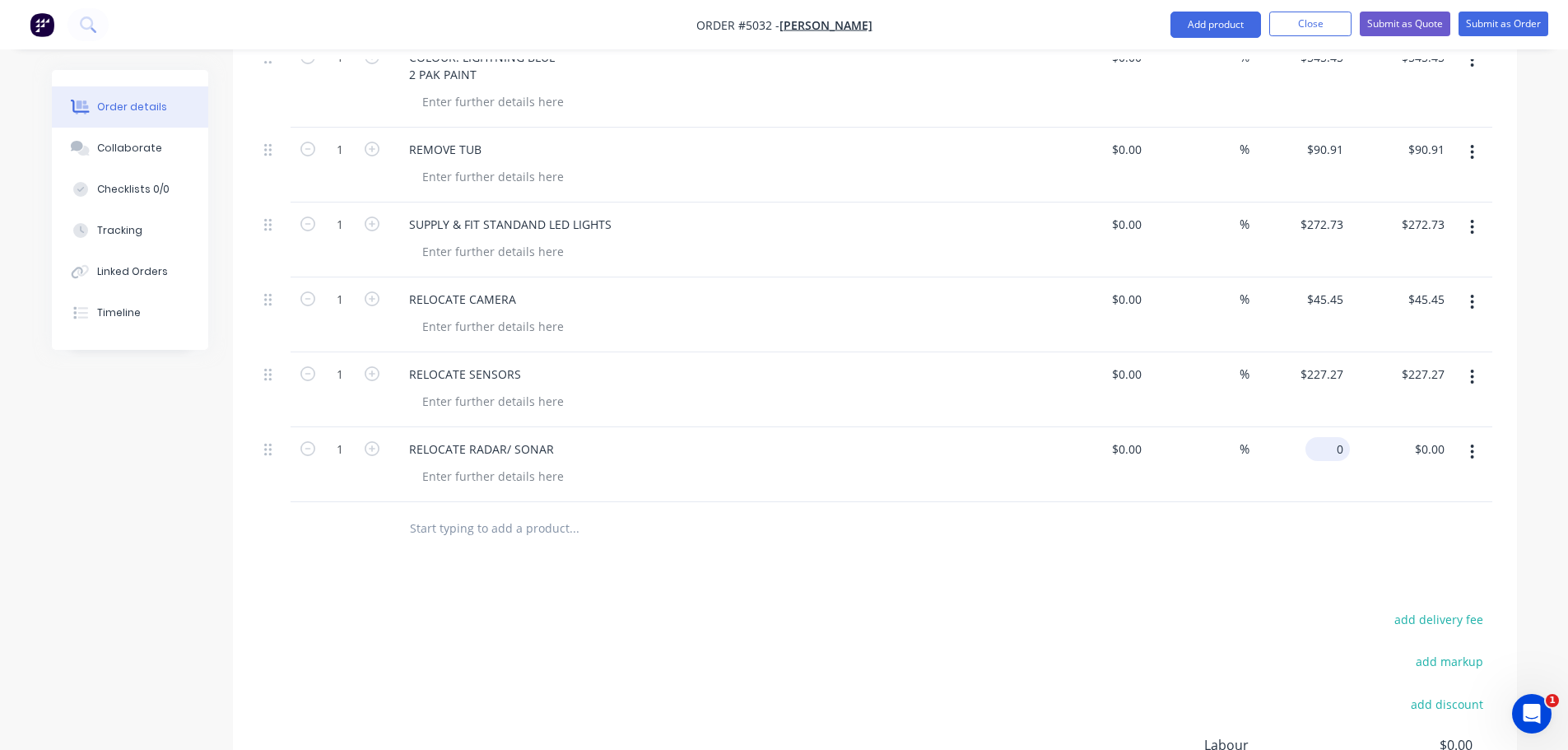
click at [1322, 427] on div "0 $0.00" at bounding box center [1300, 464] width 101 height 75
type input "$227.27"
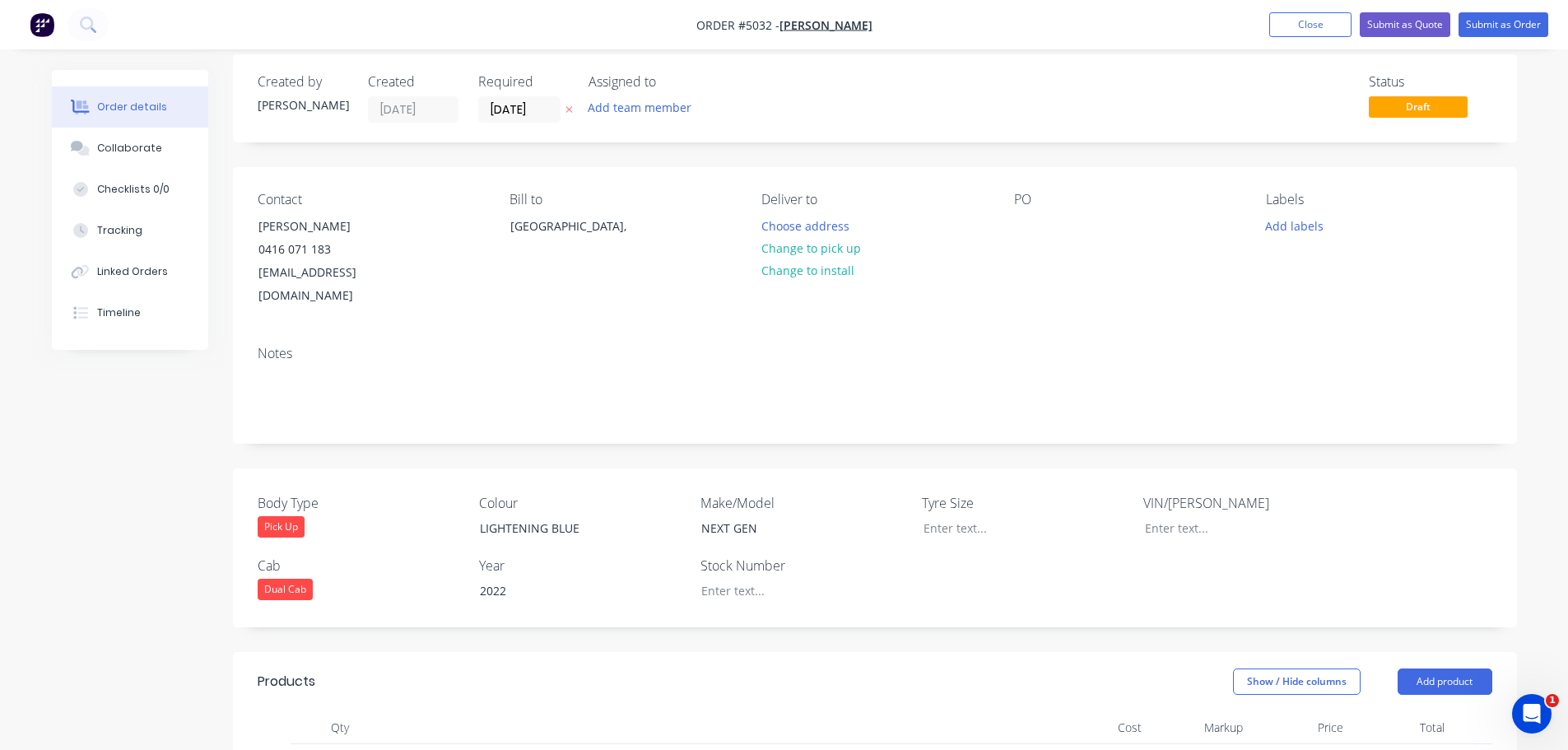
scroll to position [0, 0]
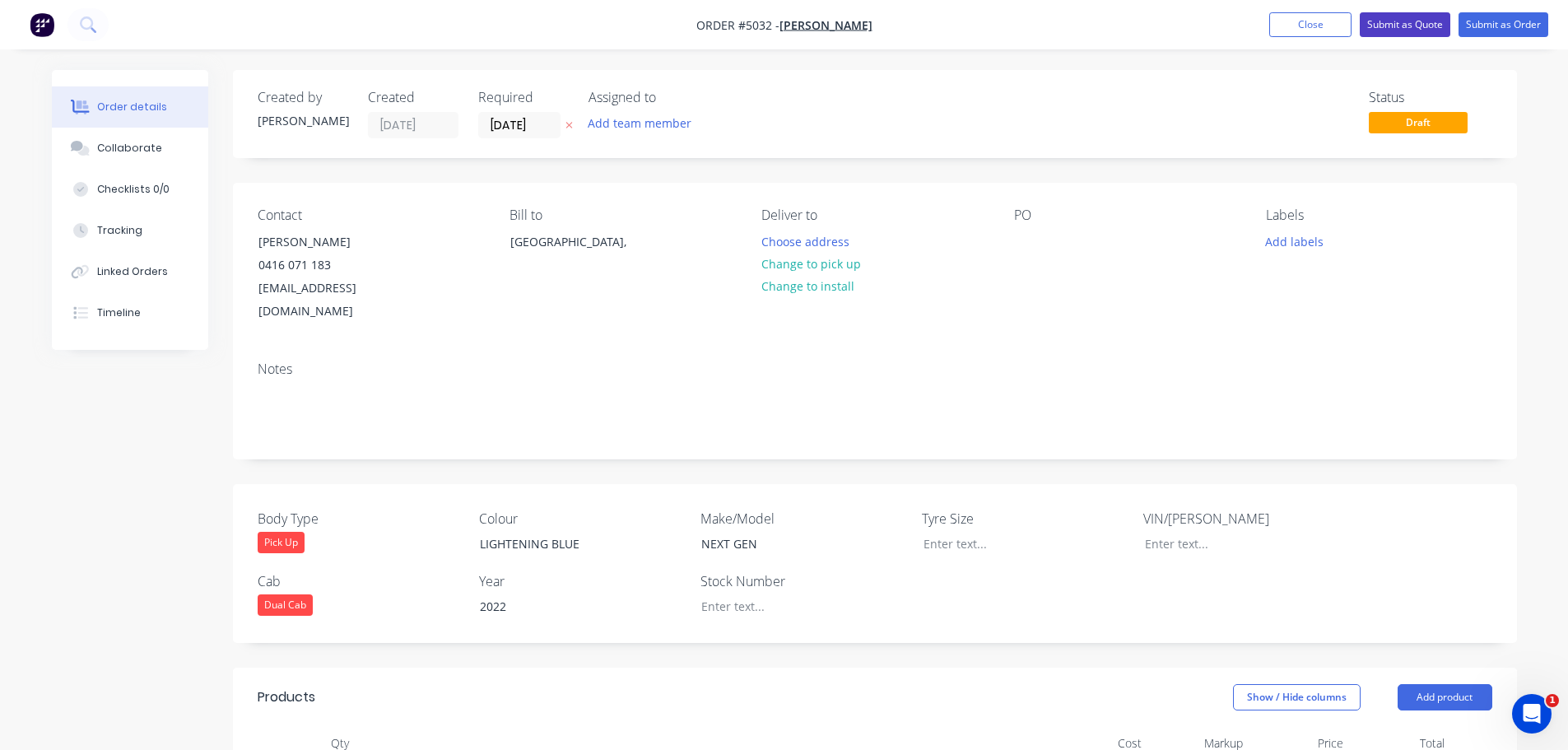
click at [1392, 26] on button "Submit as Quote" at bounding box center [1405, 24] width 90 height 24
type input "$227.27"
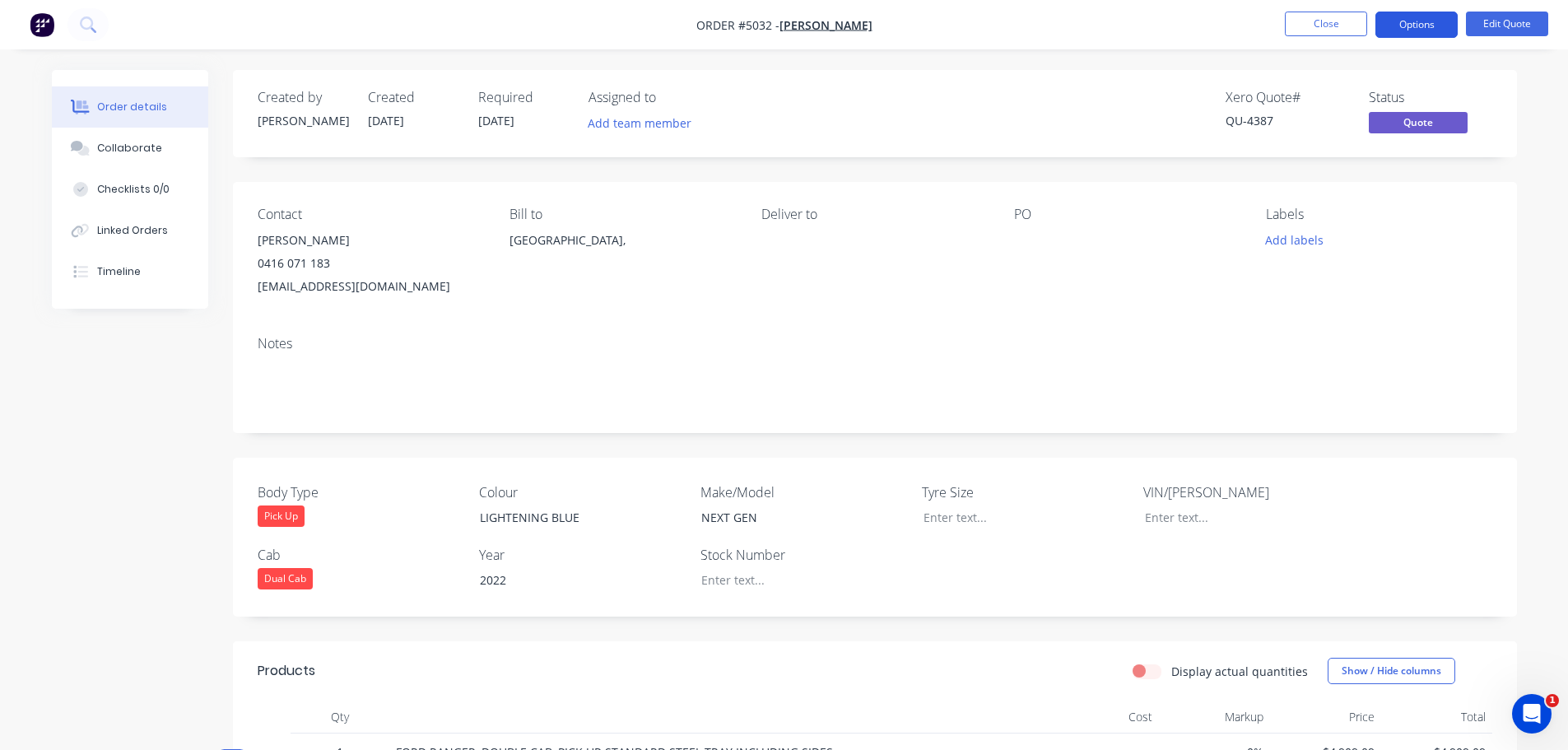
click at [1424, 27] on button "Options" at bounding box center [1416, 24] width 83 height 26
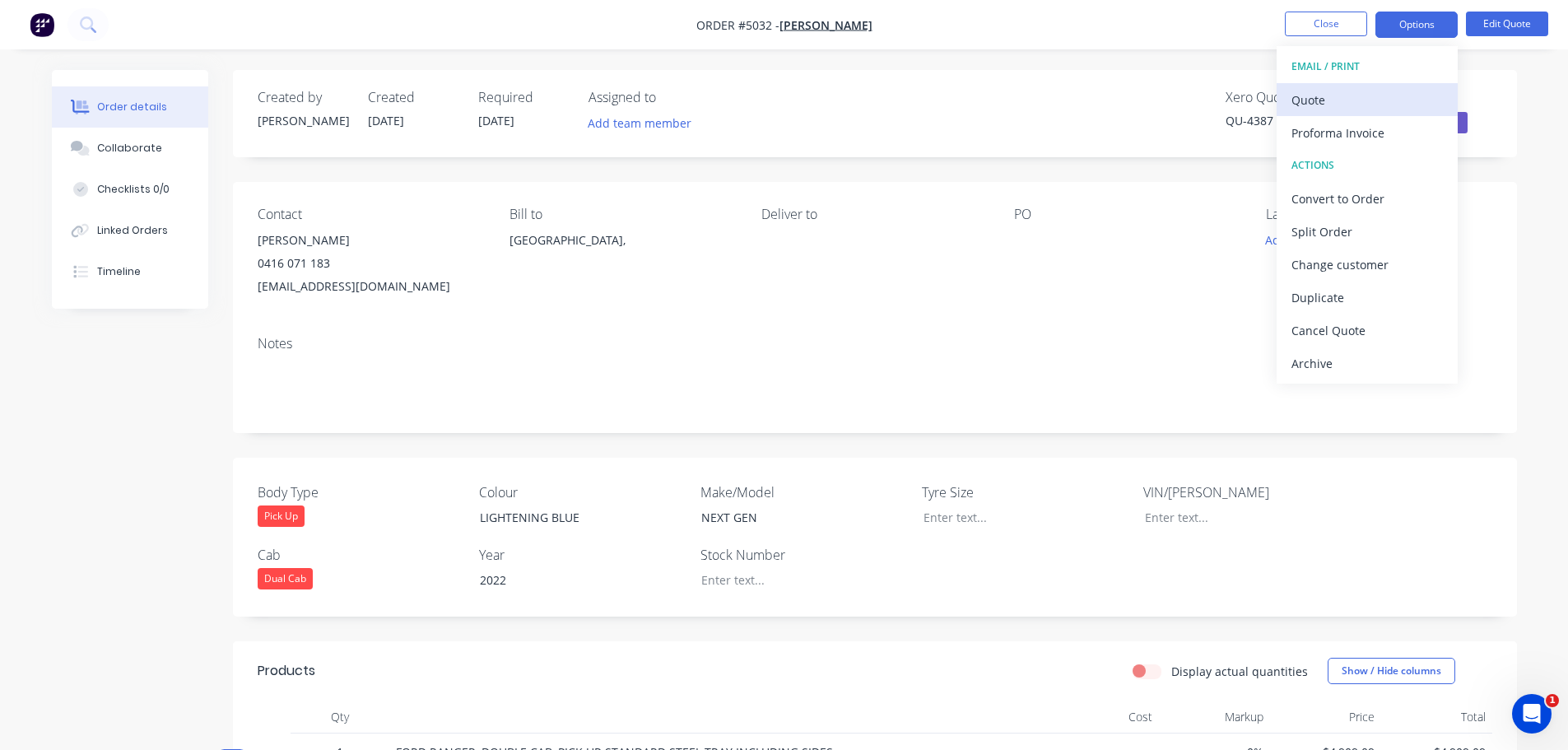
click at [1384, 101] on div "Quote" at bounding box center [1367, 99] width 151 height 23
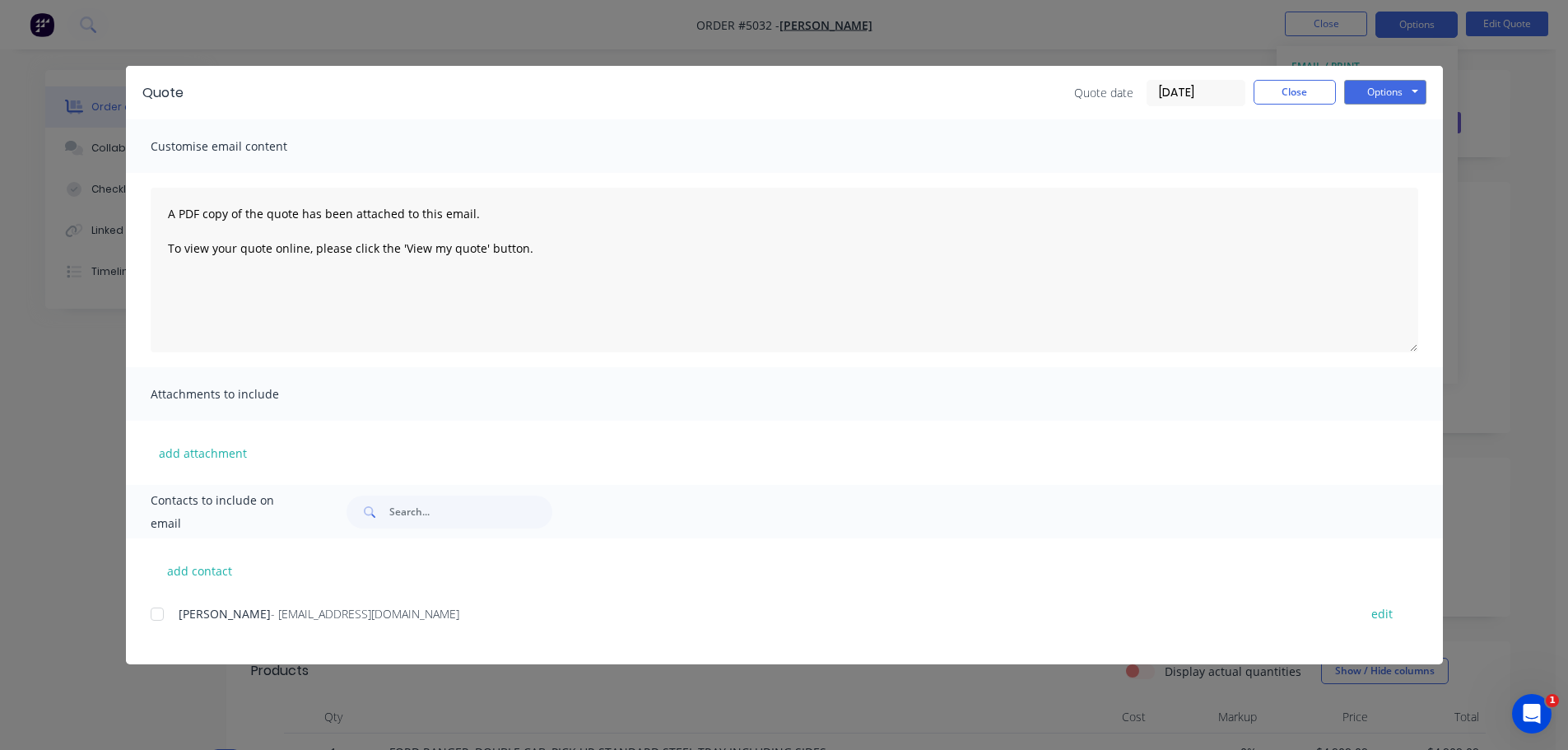
click at [163, 613] on div at bounding box center [157, 614] width 33 height 33
click at [1387, 94] on button "Options" at bounding box center [1385, 92] width 83 height 24
click at [1397, 176] on button "Email" at bounding box center [1396, 176] width 105 height 27
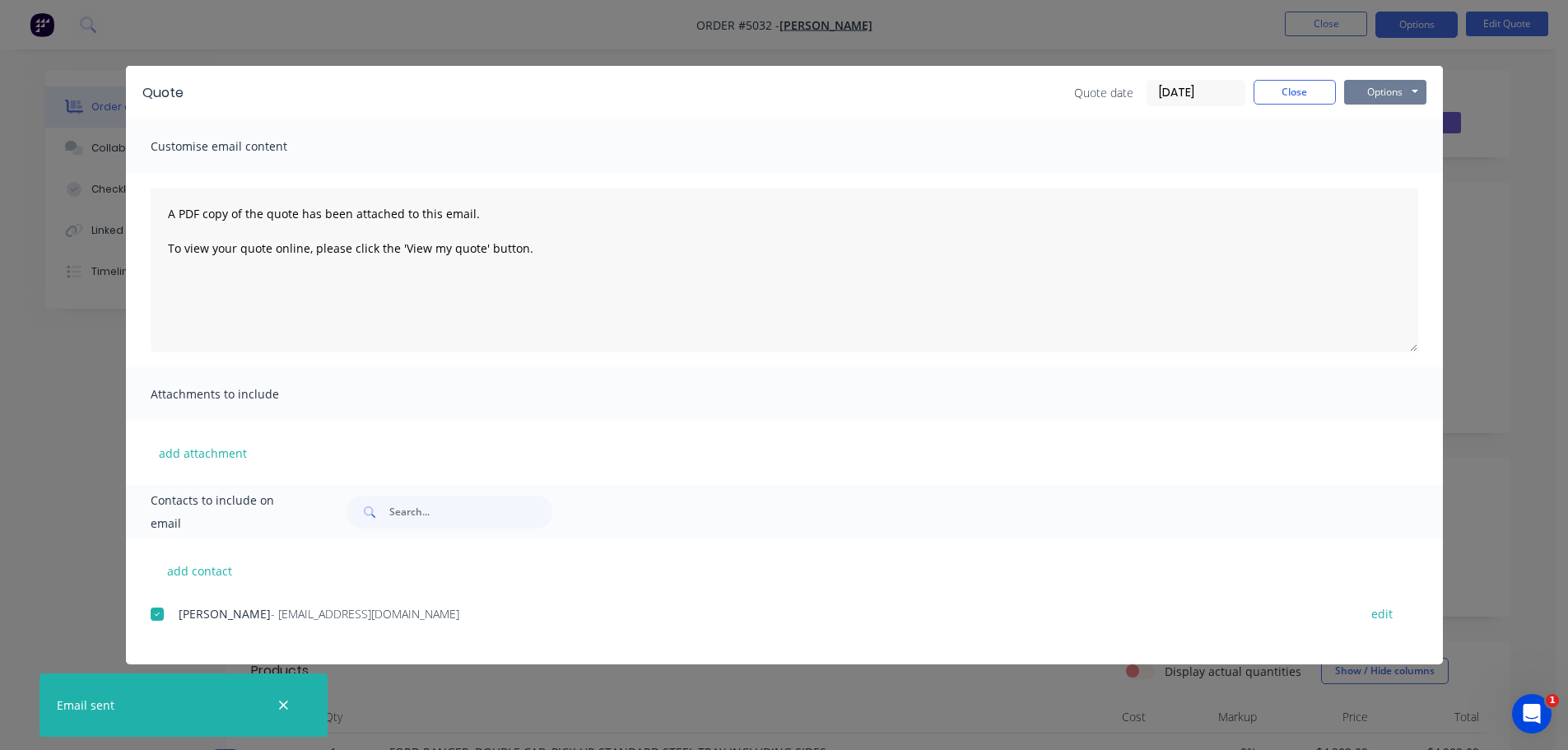
click at [1395, 91] on button "Options" at bounding box center [1385, 92] width 83 height 24
click at [1398, 146] on button "Print" at bounding box center [1396, 148] width 105 height 27
click at [289, 703] on button "button" at bounding box center [283, 705] width 21 height 21
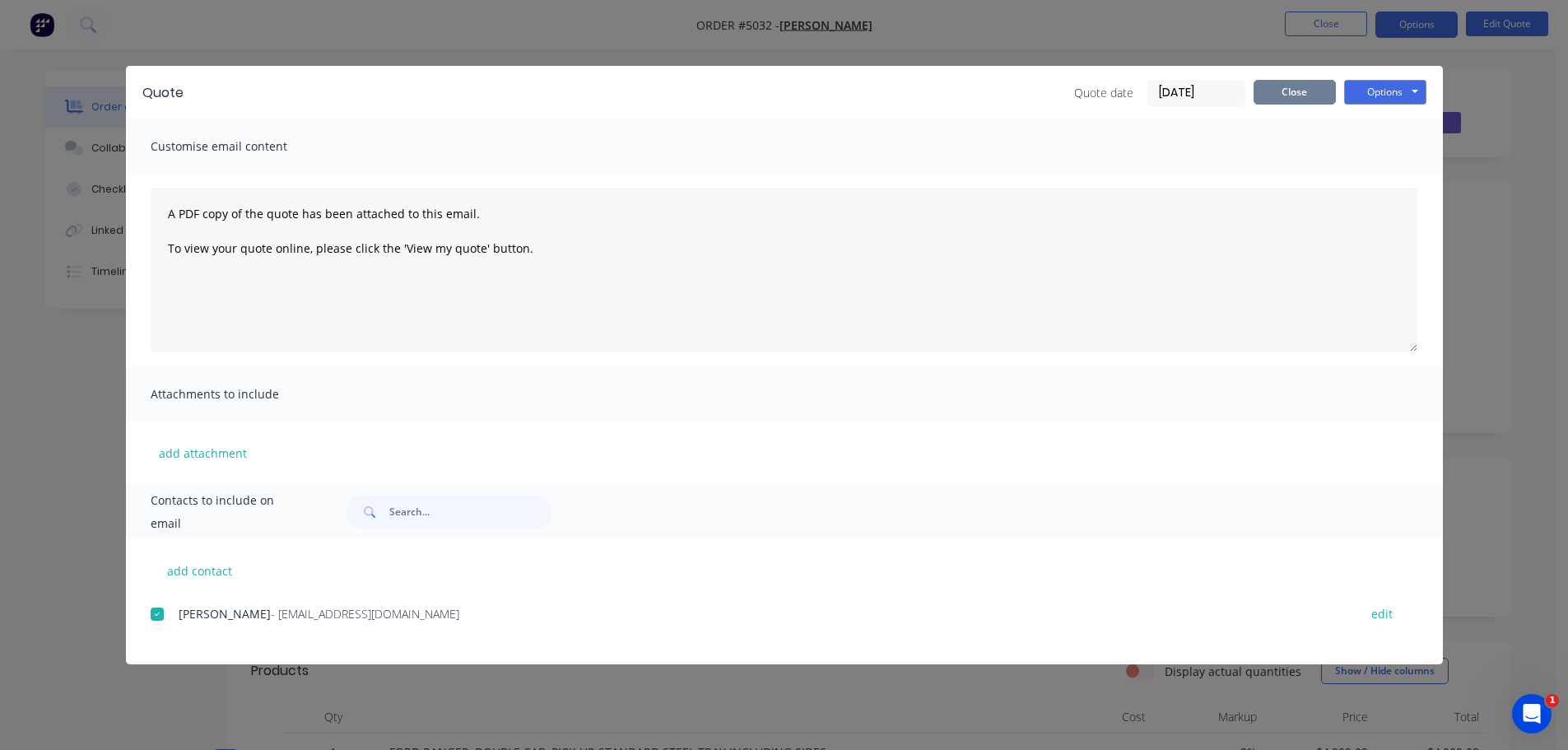
click at [1292, 88] on button "Close" at bounding box center [1294, 92] width 83 height 24
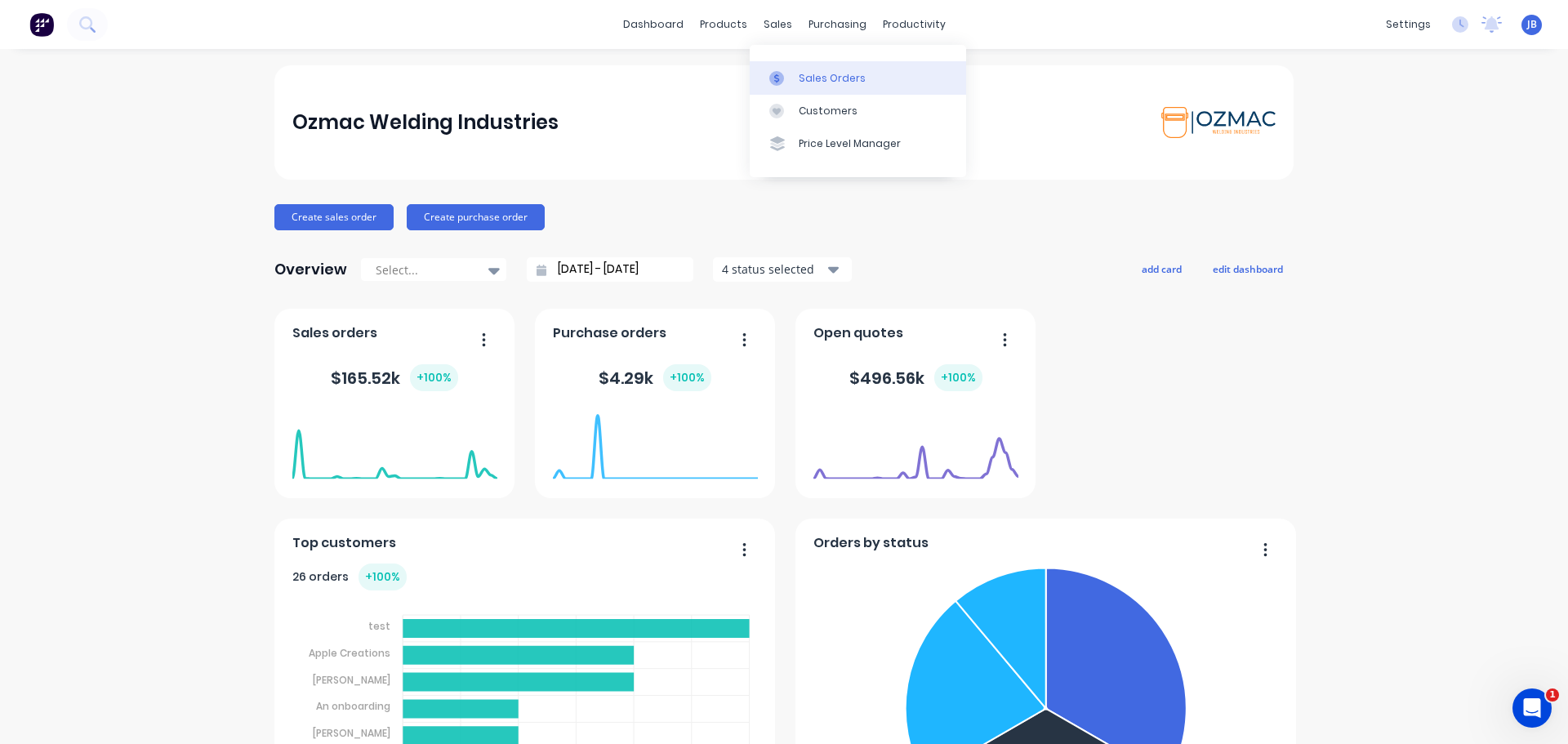
click at [800, 80] on div "Sales Orders" at bounding box center [832, 78] width 67 height 15
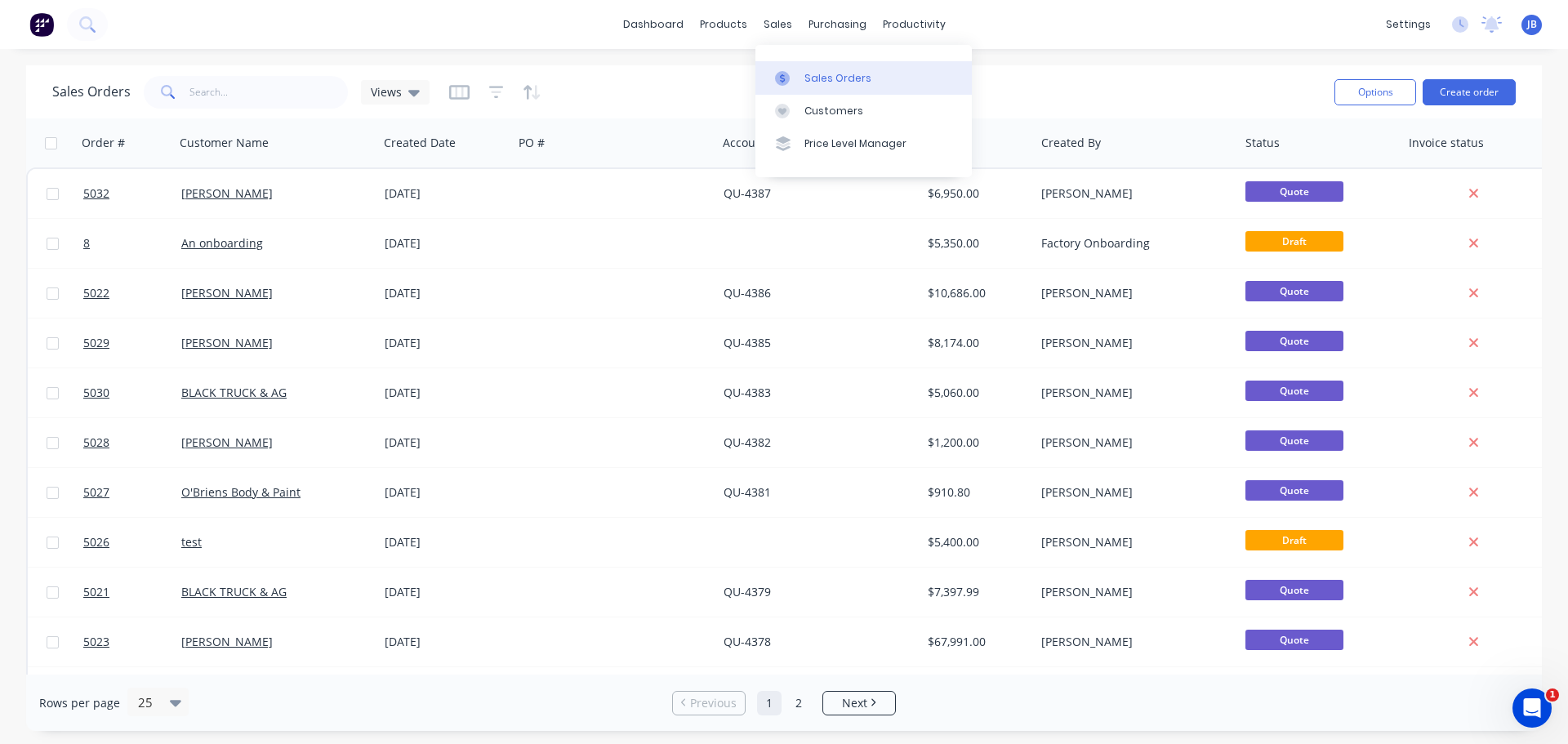
click at [819, 78] on div "Sales Orders" at bounding box center [838, 78] width 67 height 15
click at [814, 72] on div "Sales Orders" at bounding box center [838, 78] width 67 height 15
click at [814, 73] on div "Sales Orders" at bounding box center [838, 78] width 67 height 15
click at [1471, 85] on button "Create order" at bounding box center [1470, 92] width 93 height 26
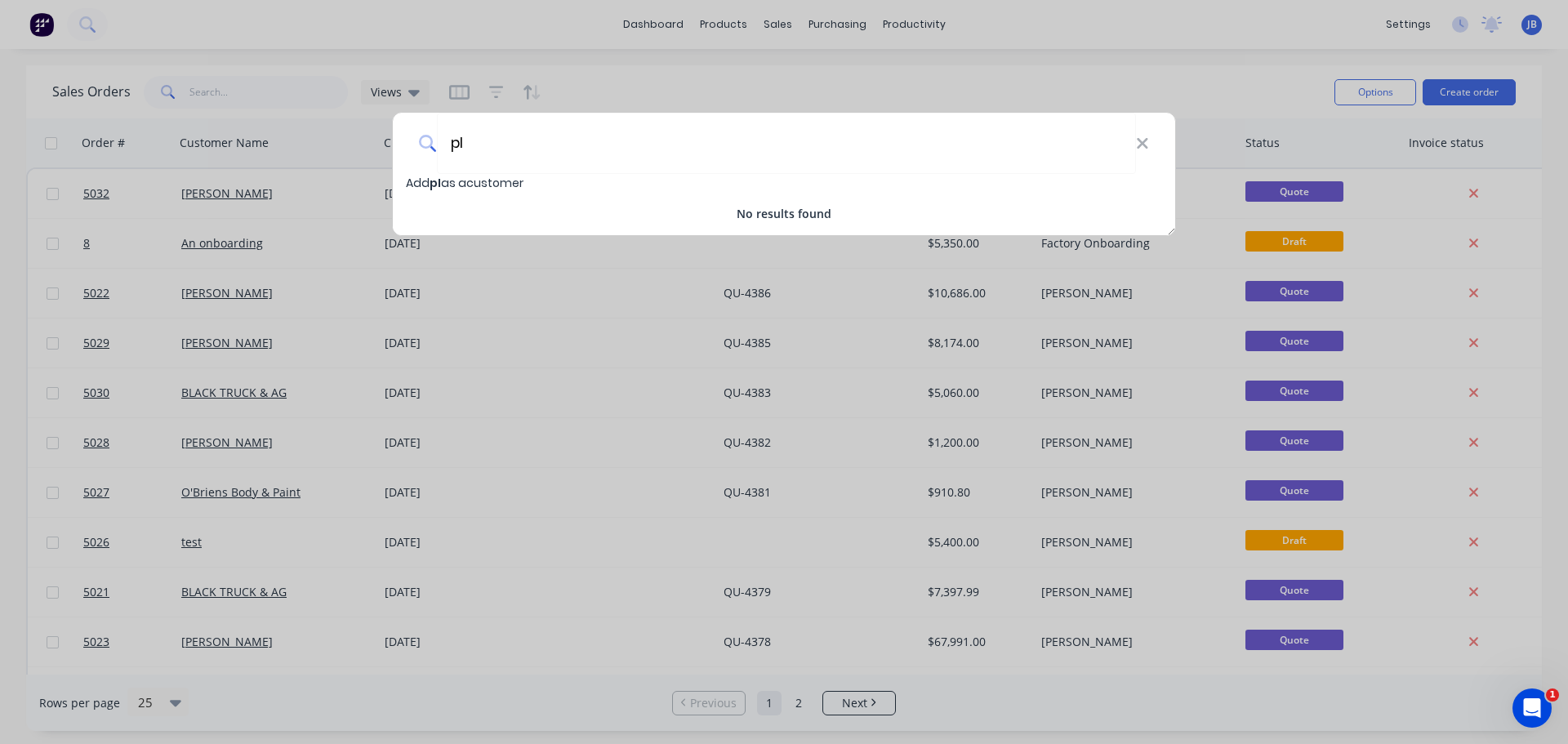
type input "p"
type input "Piersen Antomie"
click at [473, 184] on span "Piersen Antomie" at bounding box center [480, 183] width 102 height 16
select select "AU"
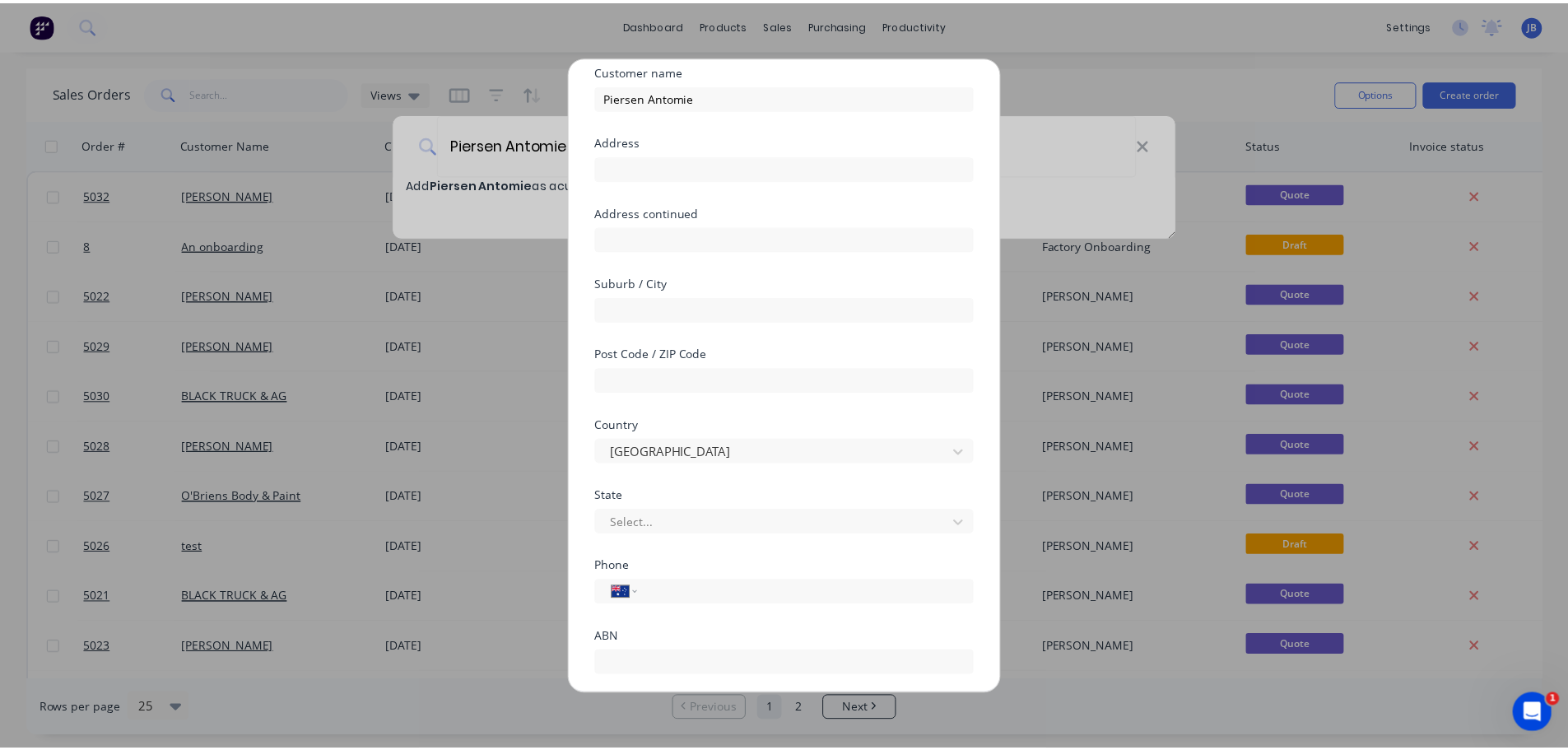
scroll to position [166, 0]
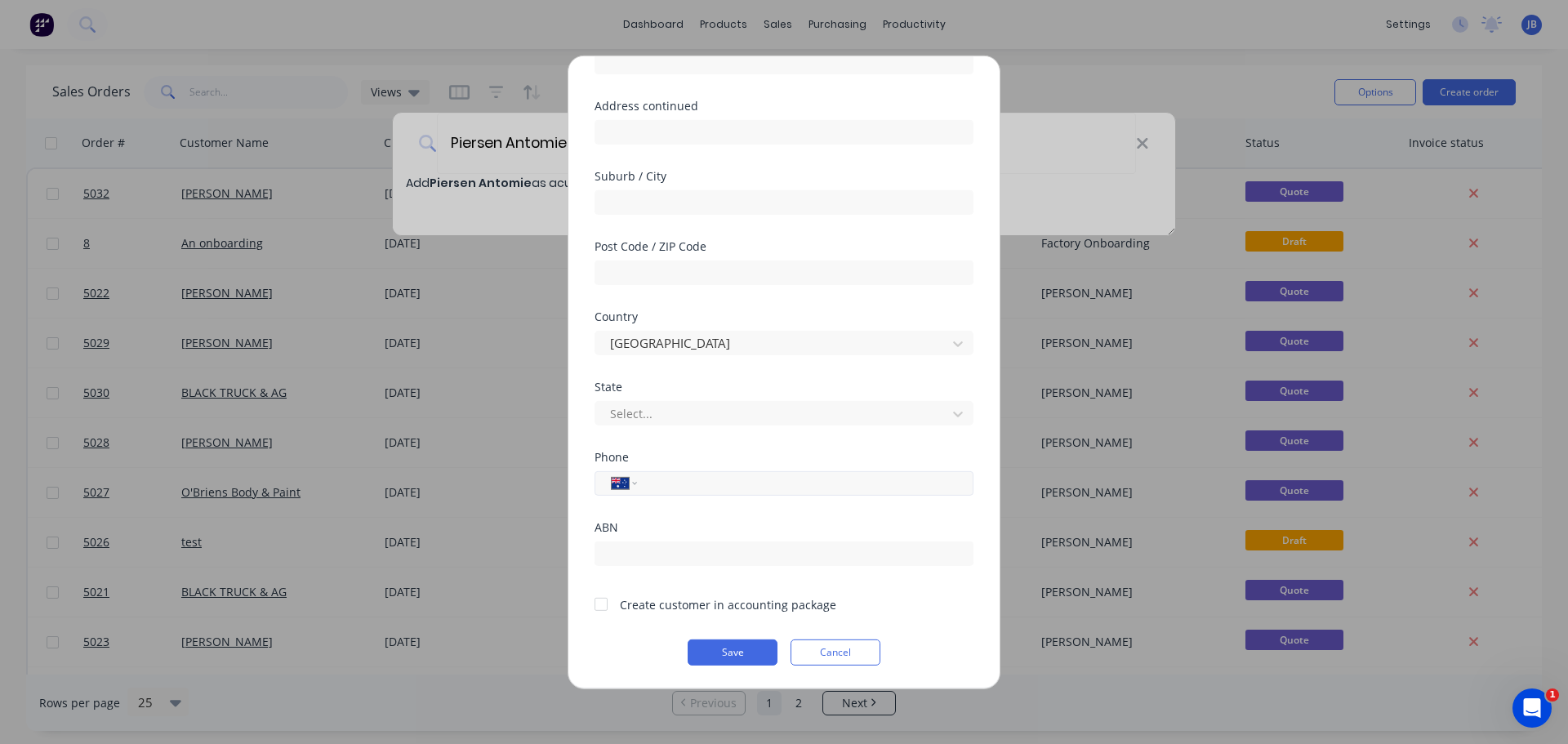
click at [663, 492] on div "International Afghanistan Åland Islands Albania Algeria American Samoa Andorra …" at bounding box center [783, 482] width 379 height 24
click at [668, 483] on input "tel" at bounding box center [802, 483] width 308 height 19
type input "0400 632 713"
click at [745, 660] on button "Save" at bounding box center [732, 652] width 90 height 26
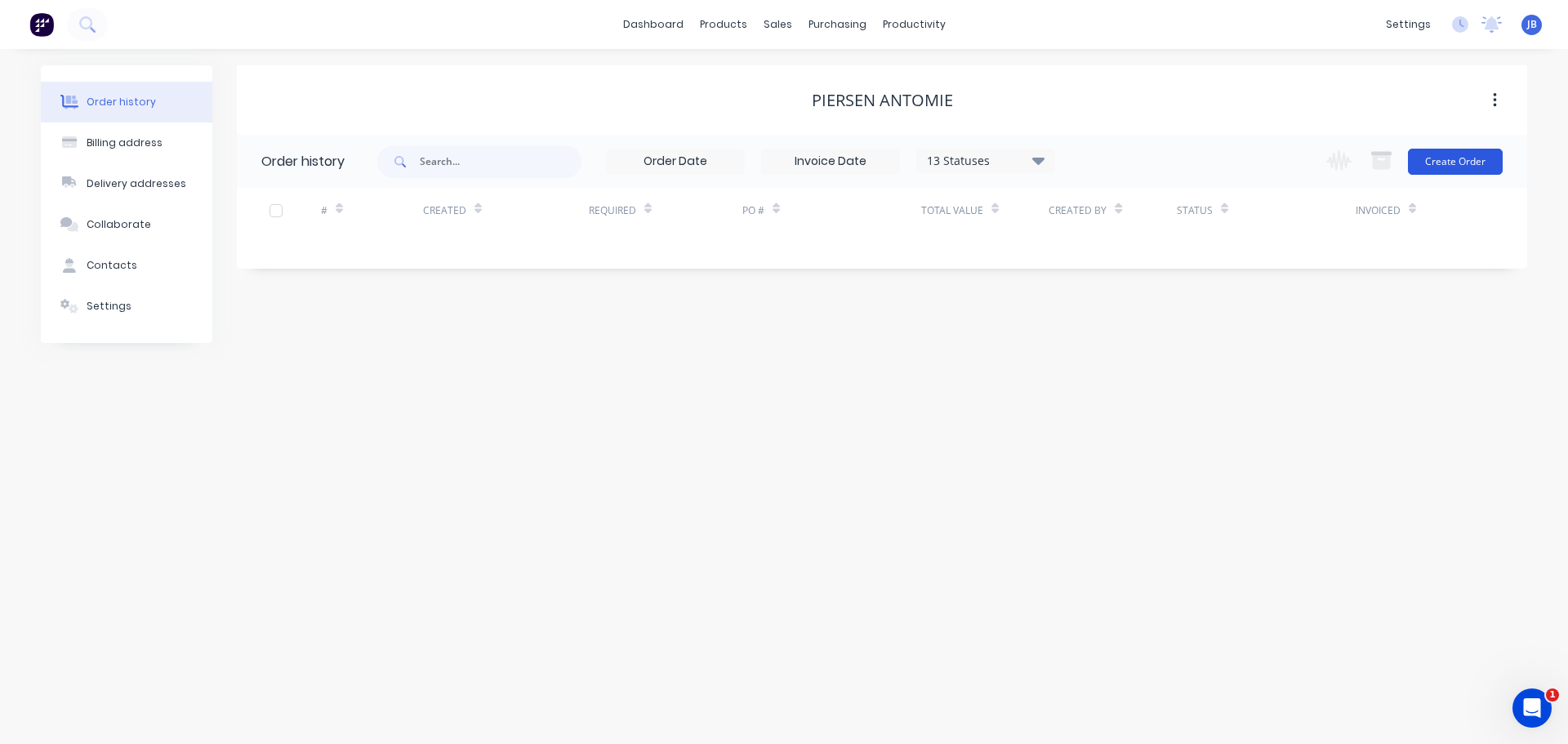
click at [1452, 167] on button "Create Order" at bounding box center [1456, 161] width 95 height 26
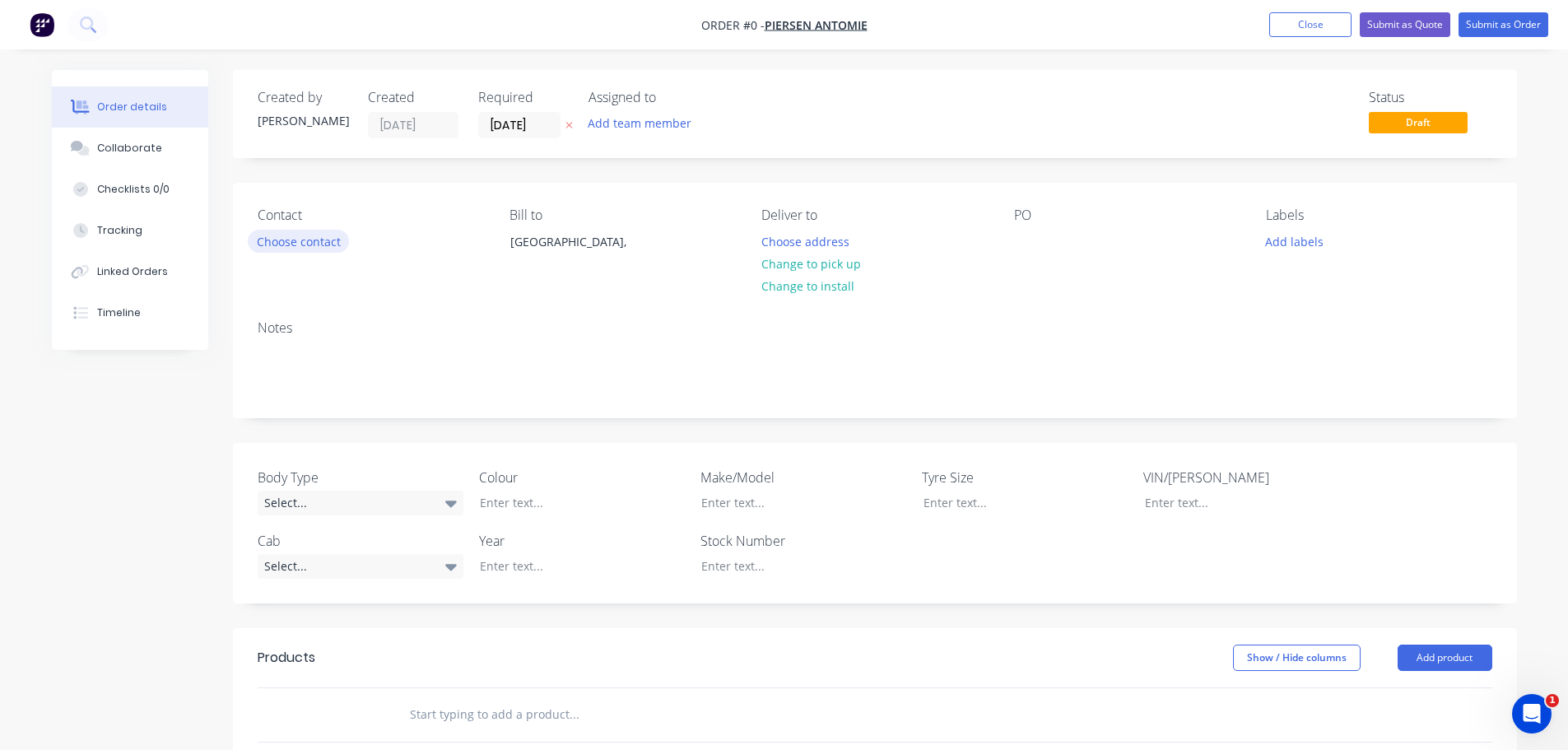
click at [291, 244] on button "Choose contact" at bounding box center [298, 241] width 101 height 23
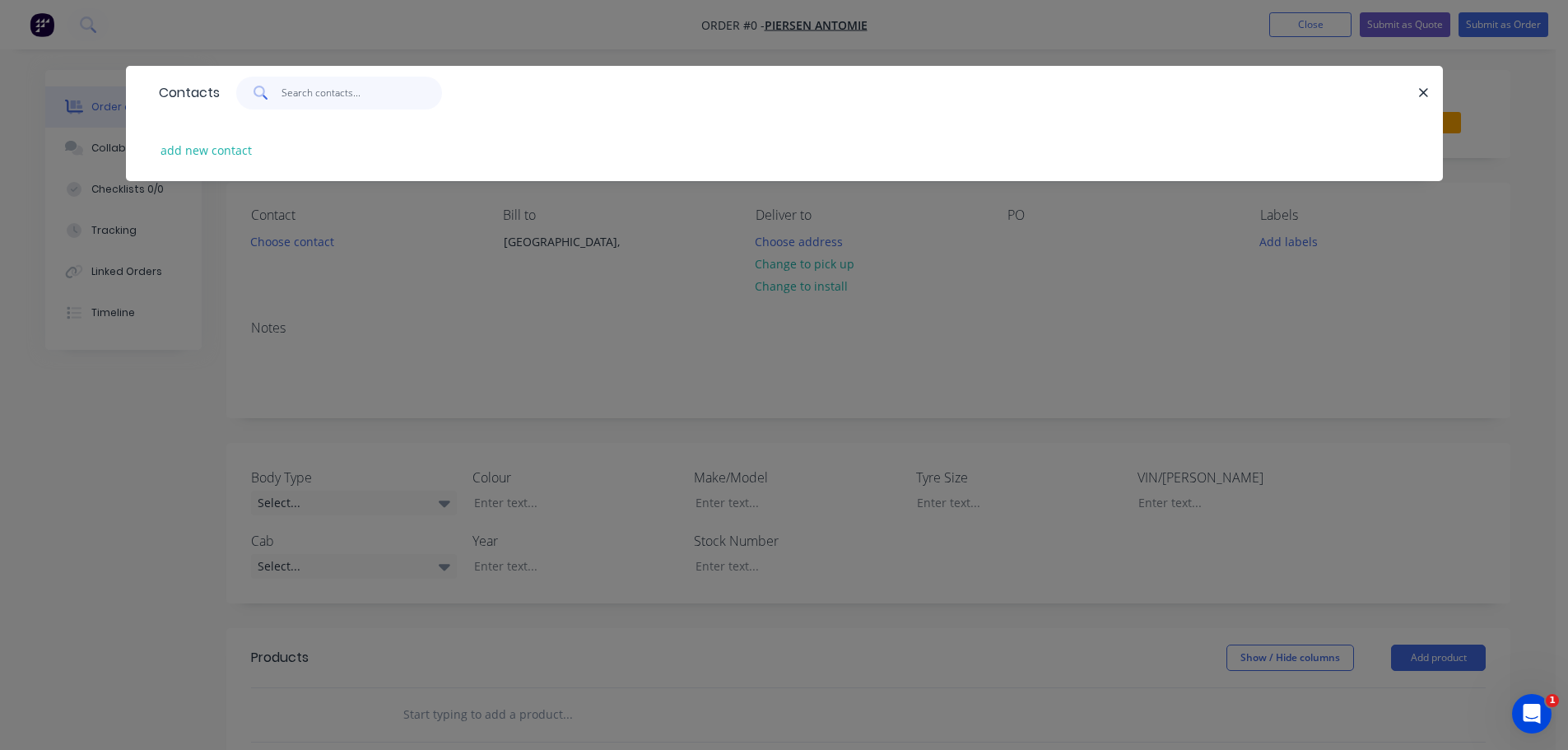
click at [379, 94] on input "text" at bounding box center [362, 93] width 161 height 33
type input "Pierson"
click at [225, 167] on div "add new contact" at bounding box center [784, 149] width 1267 height 62
click at [229, 157] on button "add new contact" at bounding box center [206, 150] width 109 height 23
select select "AU"
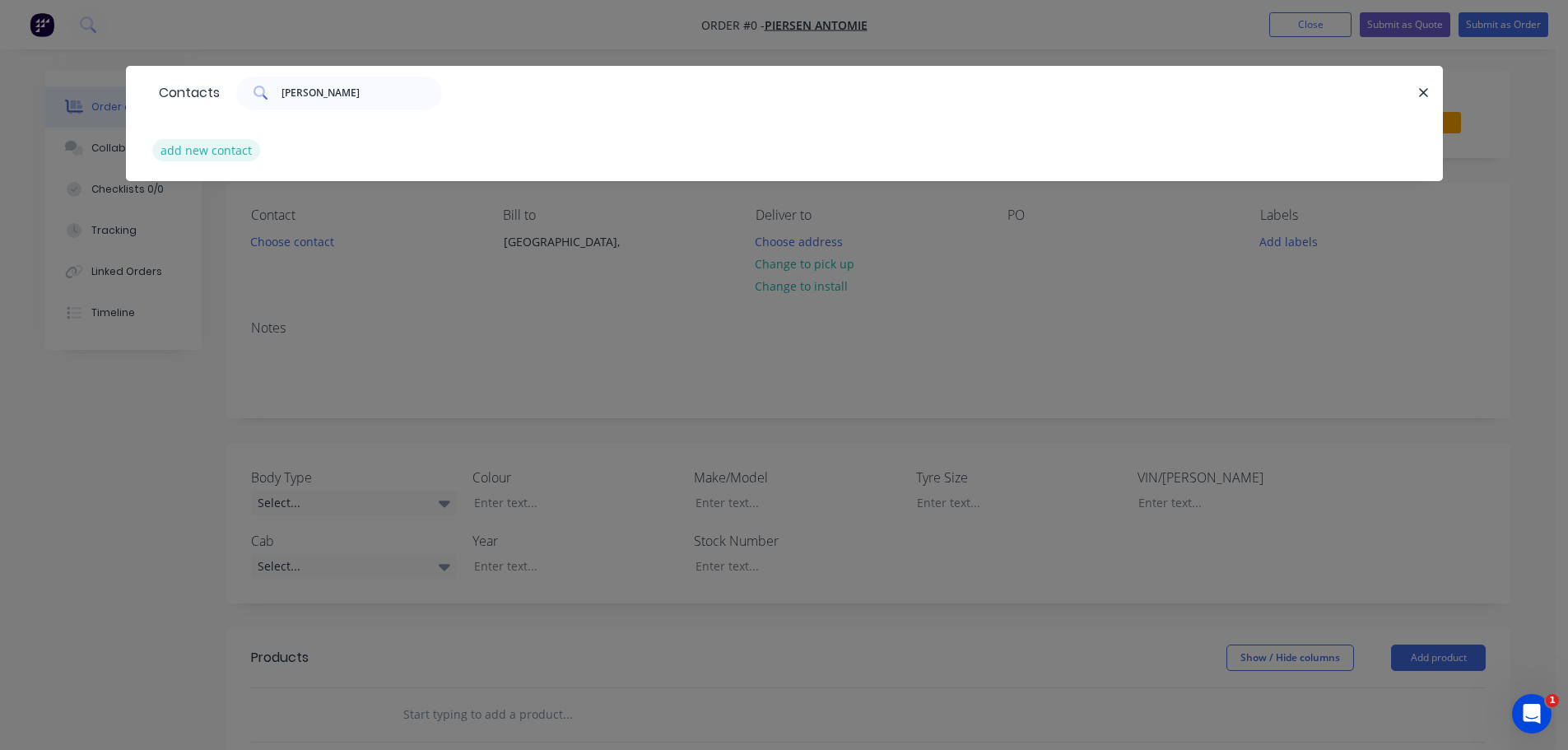
select select "AU"
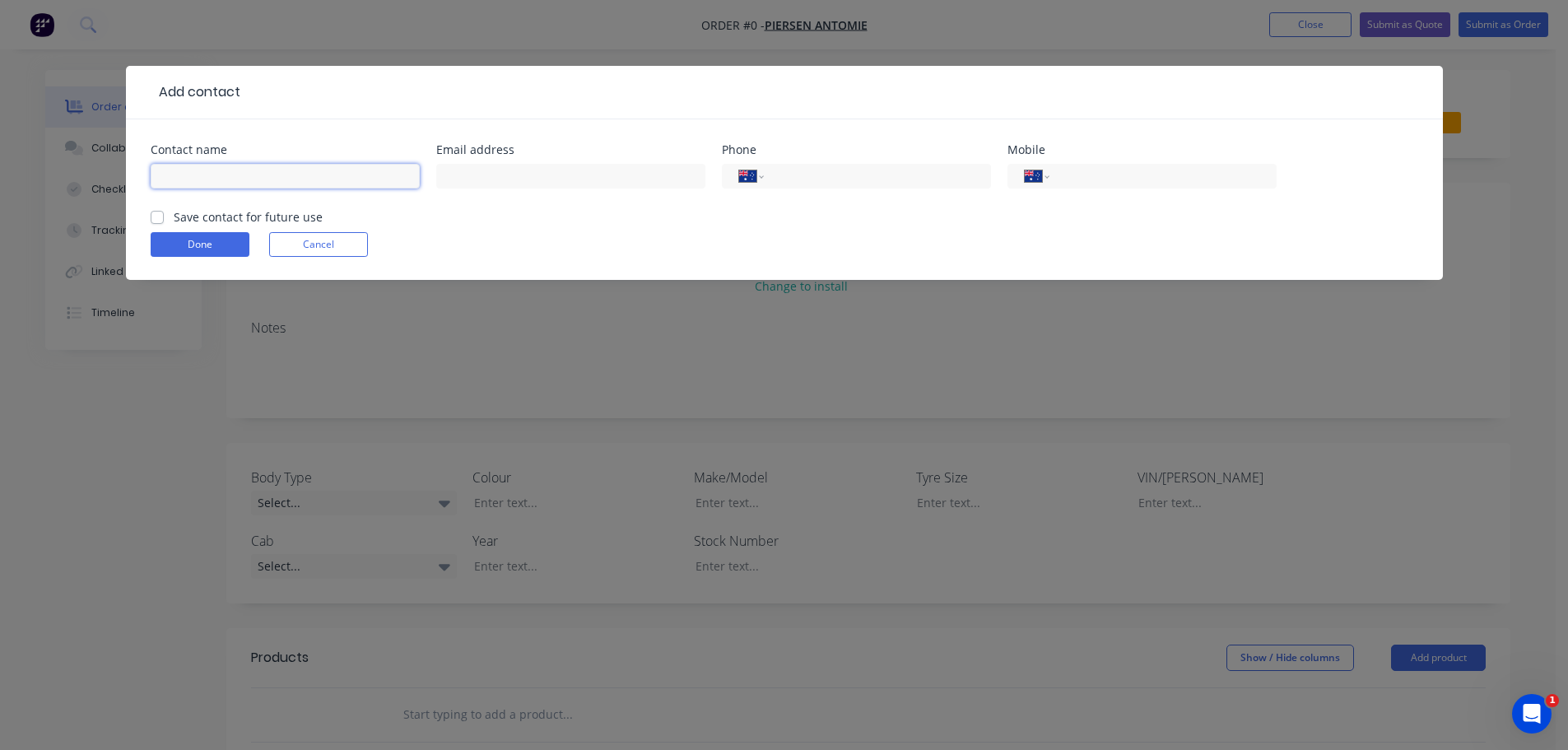
click at [302, 171] on input "text" at bounding box center [285, 176] width 269 height 24
type input "Pierson Antomie"
type input "service@fitta-ds.com"
type input "0400 632 723"
click at [174, 216] on label "Save contact for future use" at bounding box center [248, 217] width 149 height 17
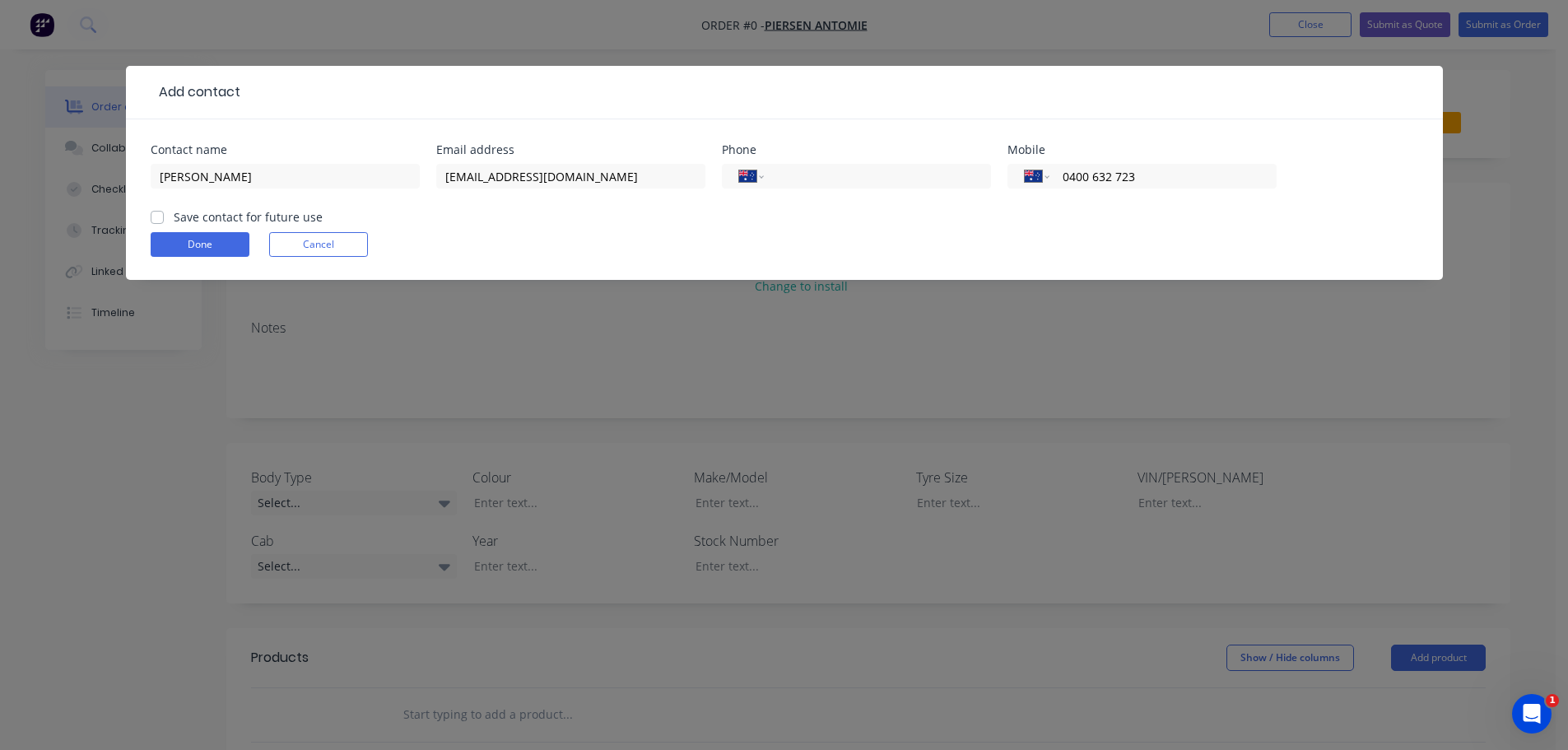
click at [158, 216] on input "Save contact for future use" at bounding box center [156, 216] width 13 height 16
checkbox input "true"
click at [225, 249] on button "Done" at bounding box center [200, 244] width 99 height 24
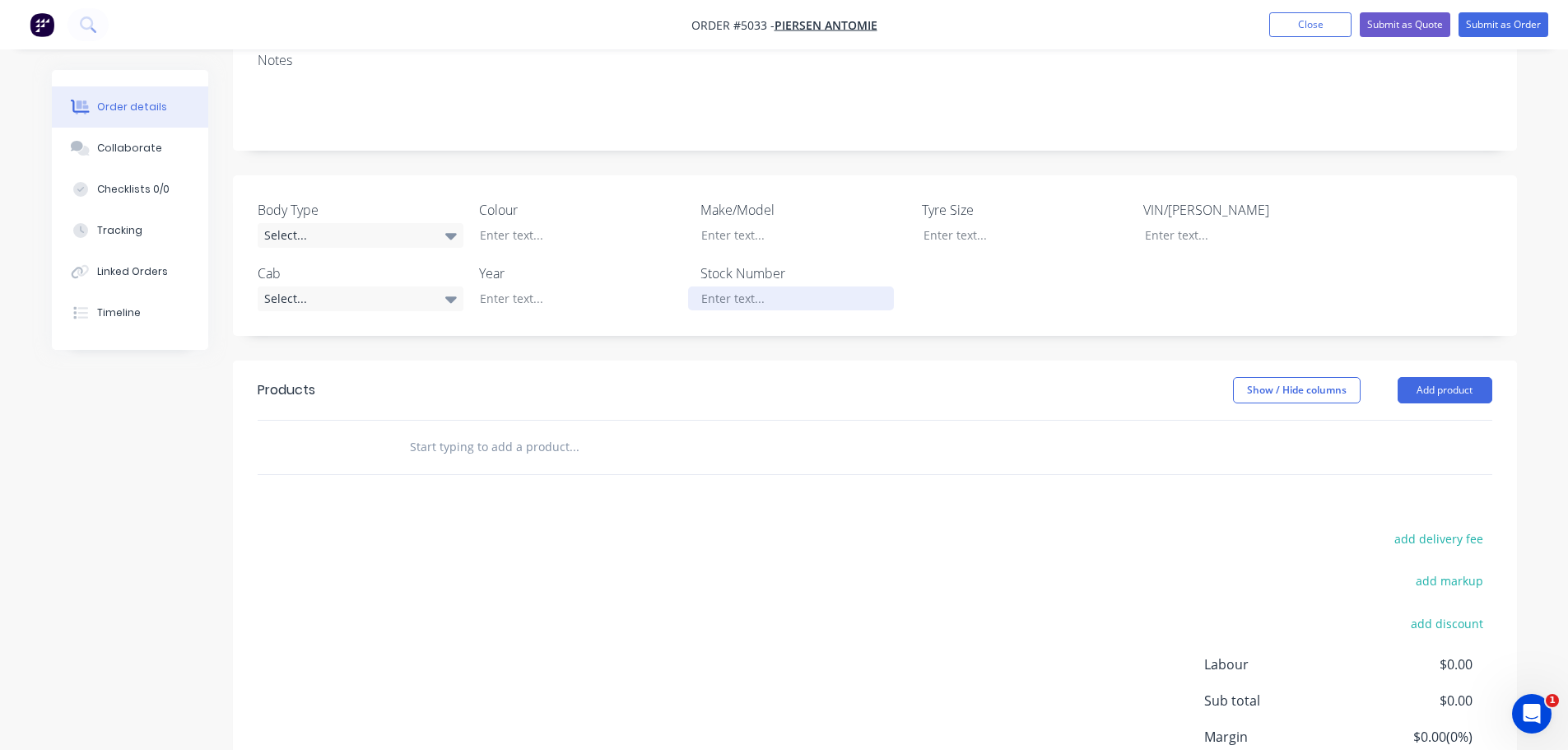
scroll to position [329, 0]
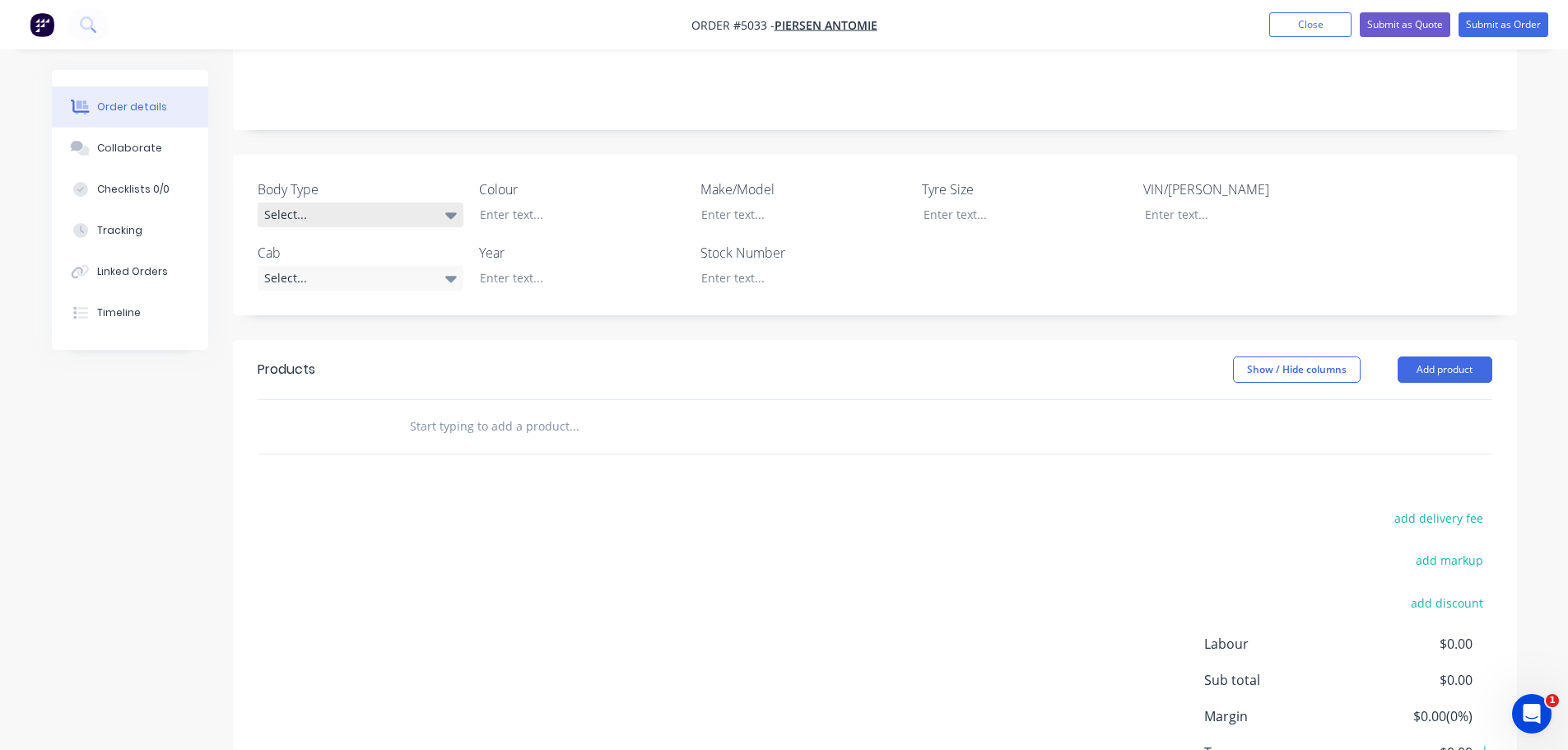
click at [411, 202] on div "Select..." at bounding box center [360, 215] width 206 height 24
click at [379, 256] on button "Cab Chassis" at bounding box center [381, 259] width 247 height 33
click at [417, 265] on div "Select..." at bounding box center [360, 277] width 206 height 24
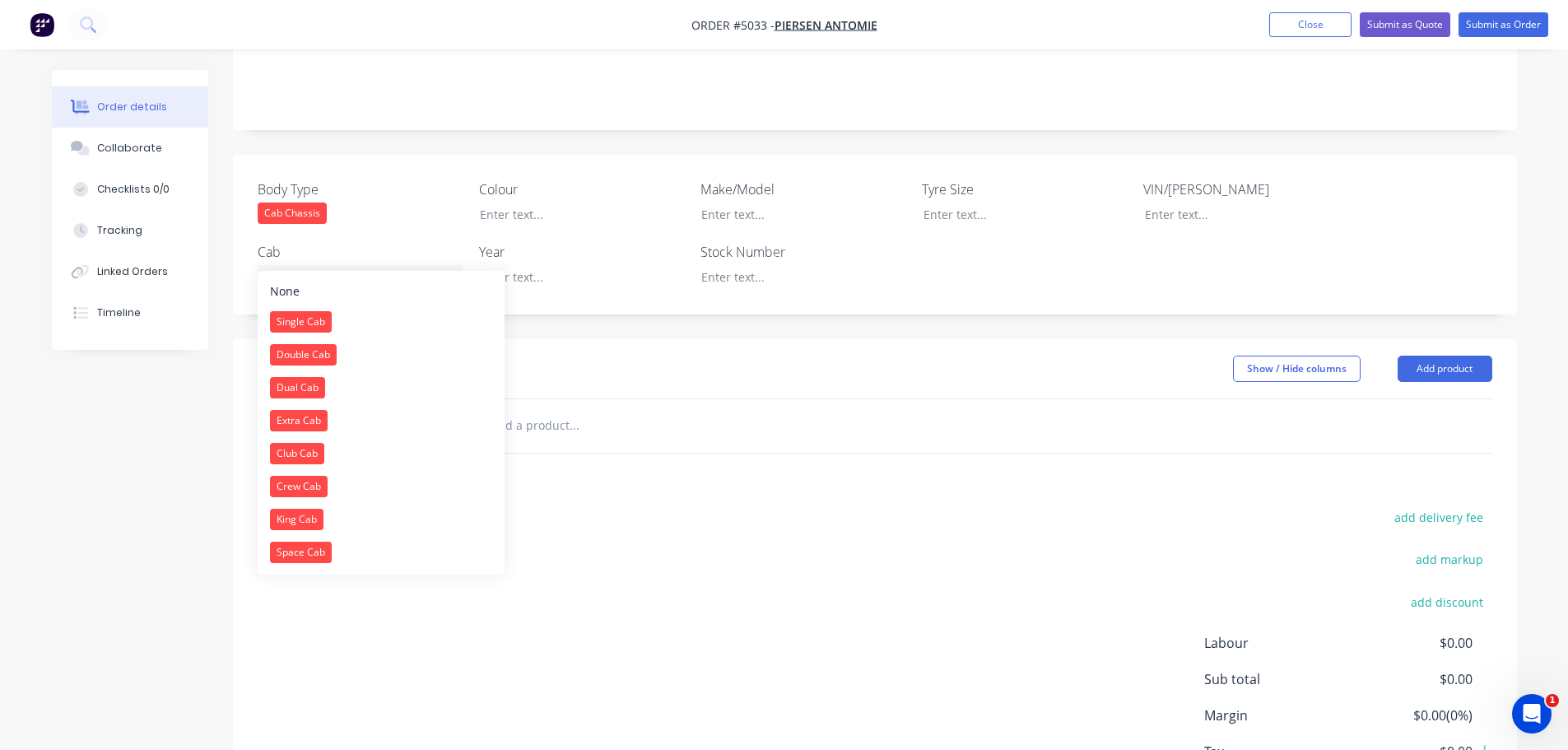
click at [363, 560] on button "Space Cab" at bounding box center [381, 552] width 247 height 33
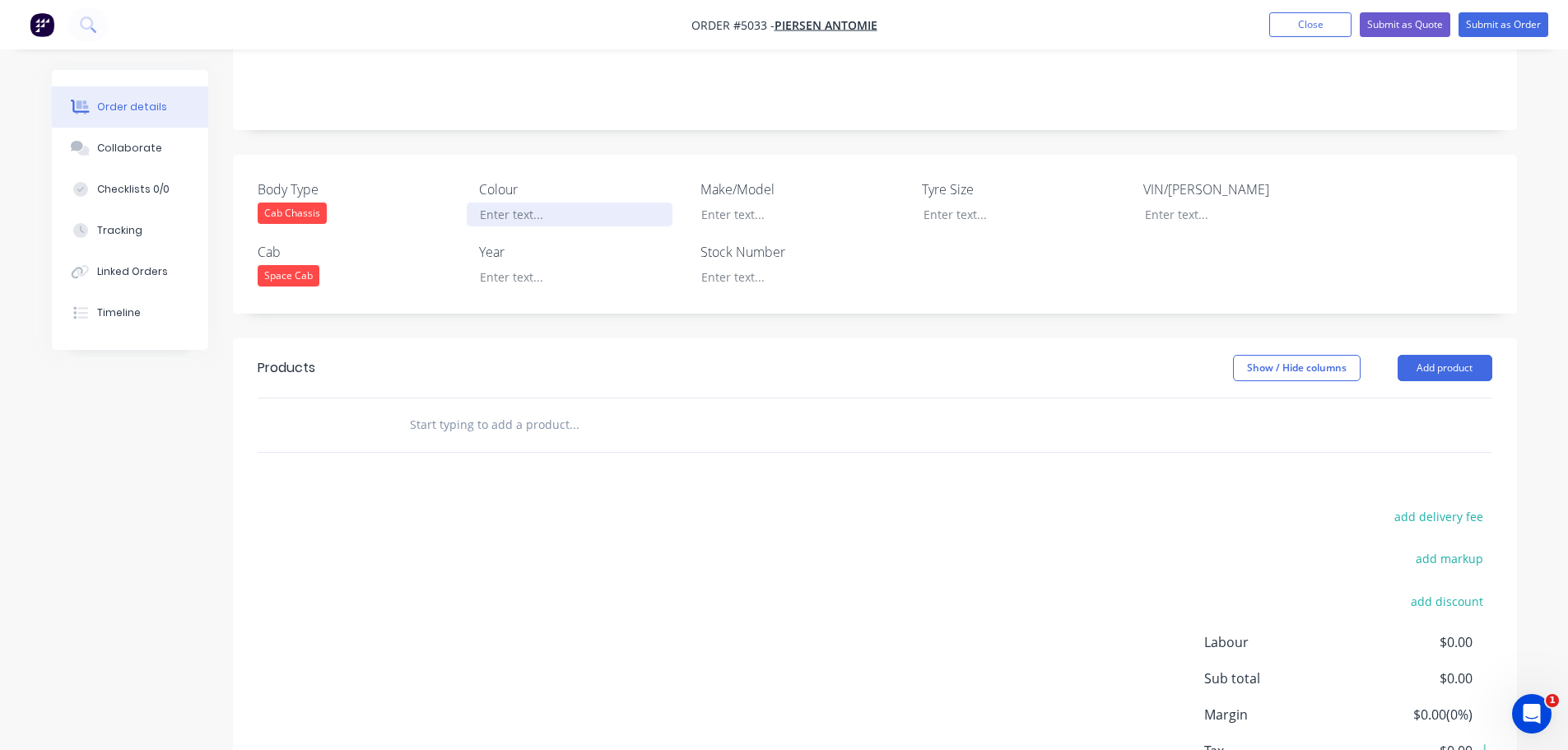
click at [535, 202] on div at bounding box center [569, 214] width 206 height 23
click at [511, 265] on div at bounding box center [569, 276] width 206 height 23
click at [1445, 355] on button "Add product" at bounding box center [1445, 368] width 95 height 26
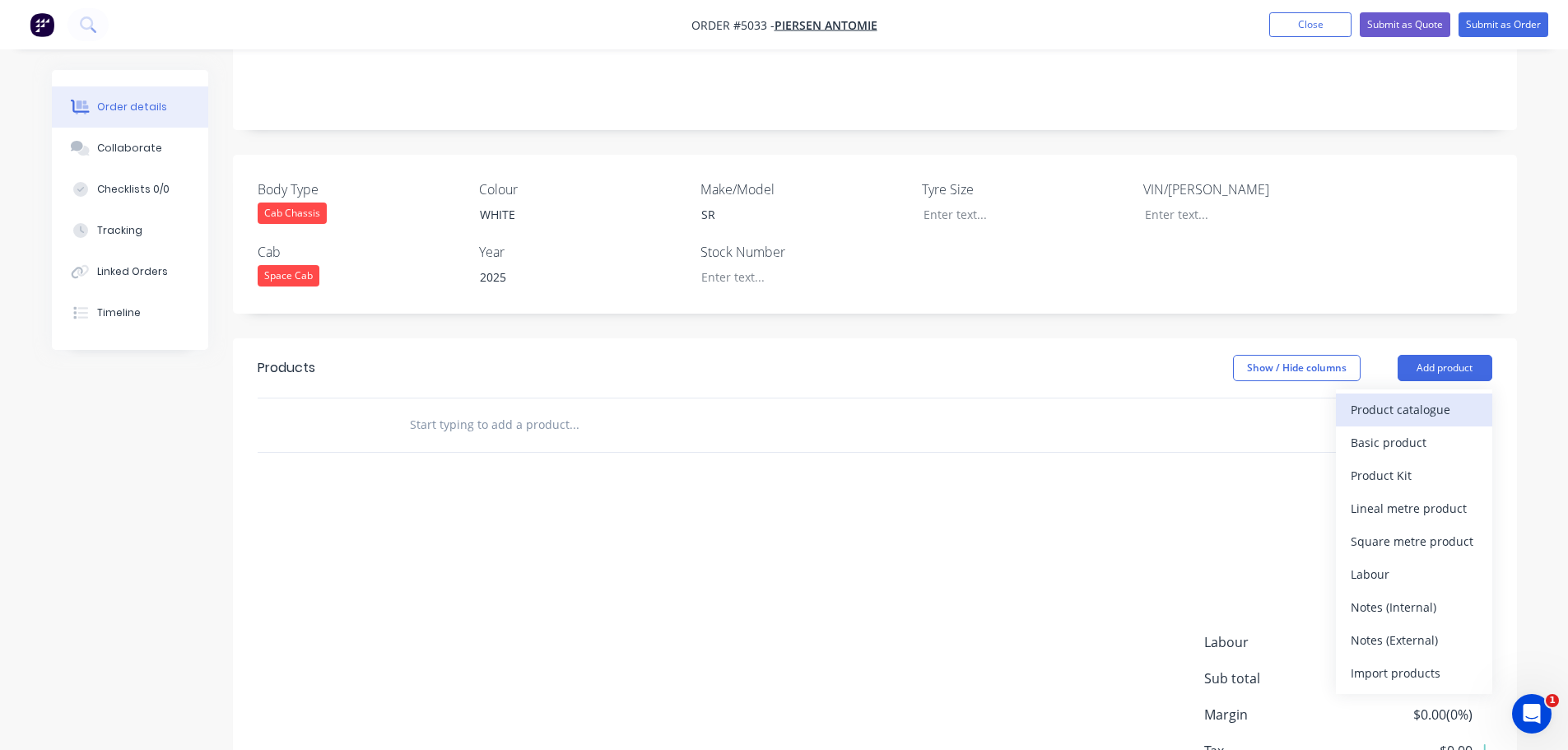
click at [1426, 397] on div "Product catalogue" at bounding box center [1414, 408] width 127 height 23
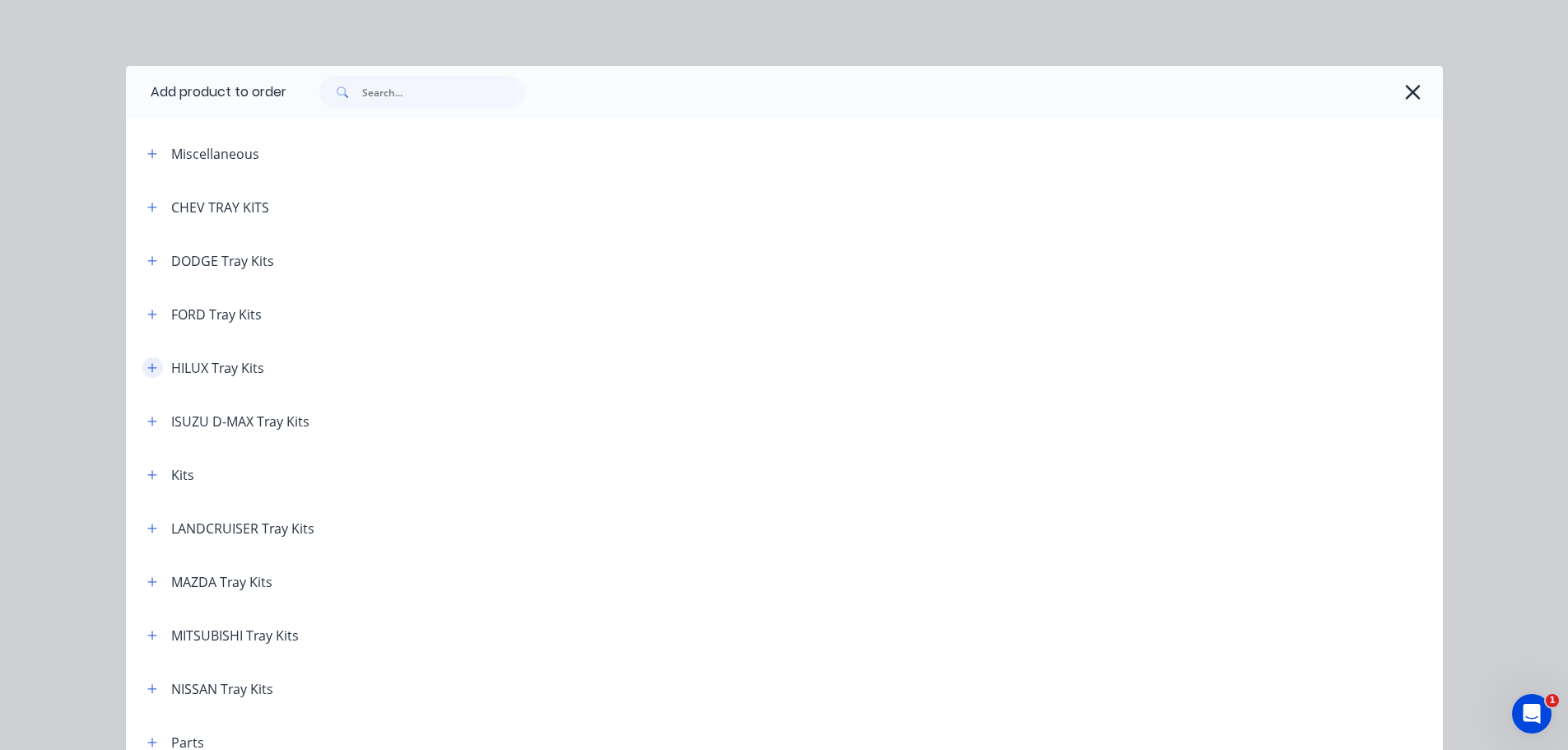
click at [148, 368] on icon "button" at bounding box center [152, 368] width 10 height 11
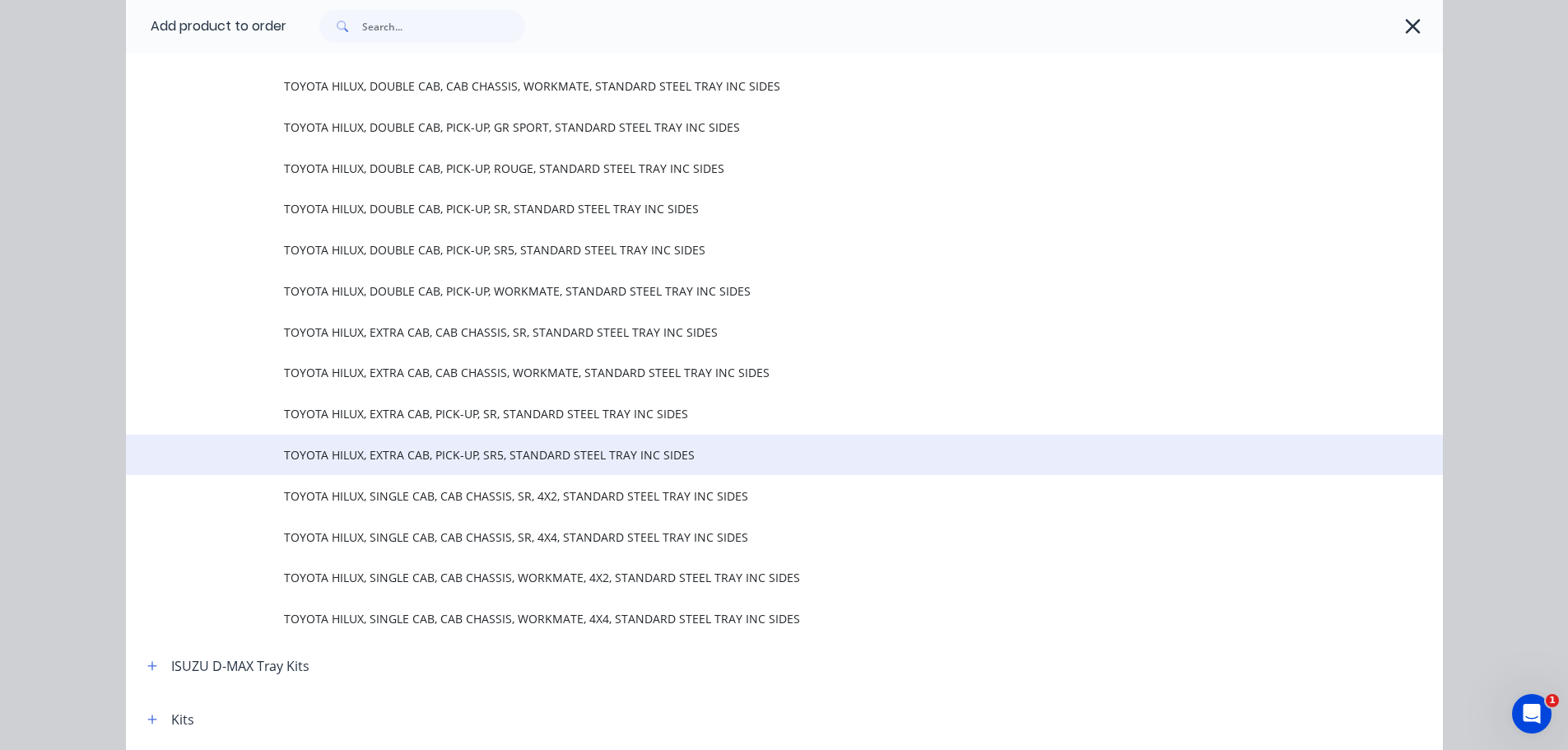
scroll to position [411, 0]
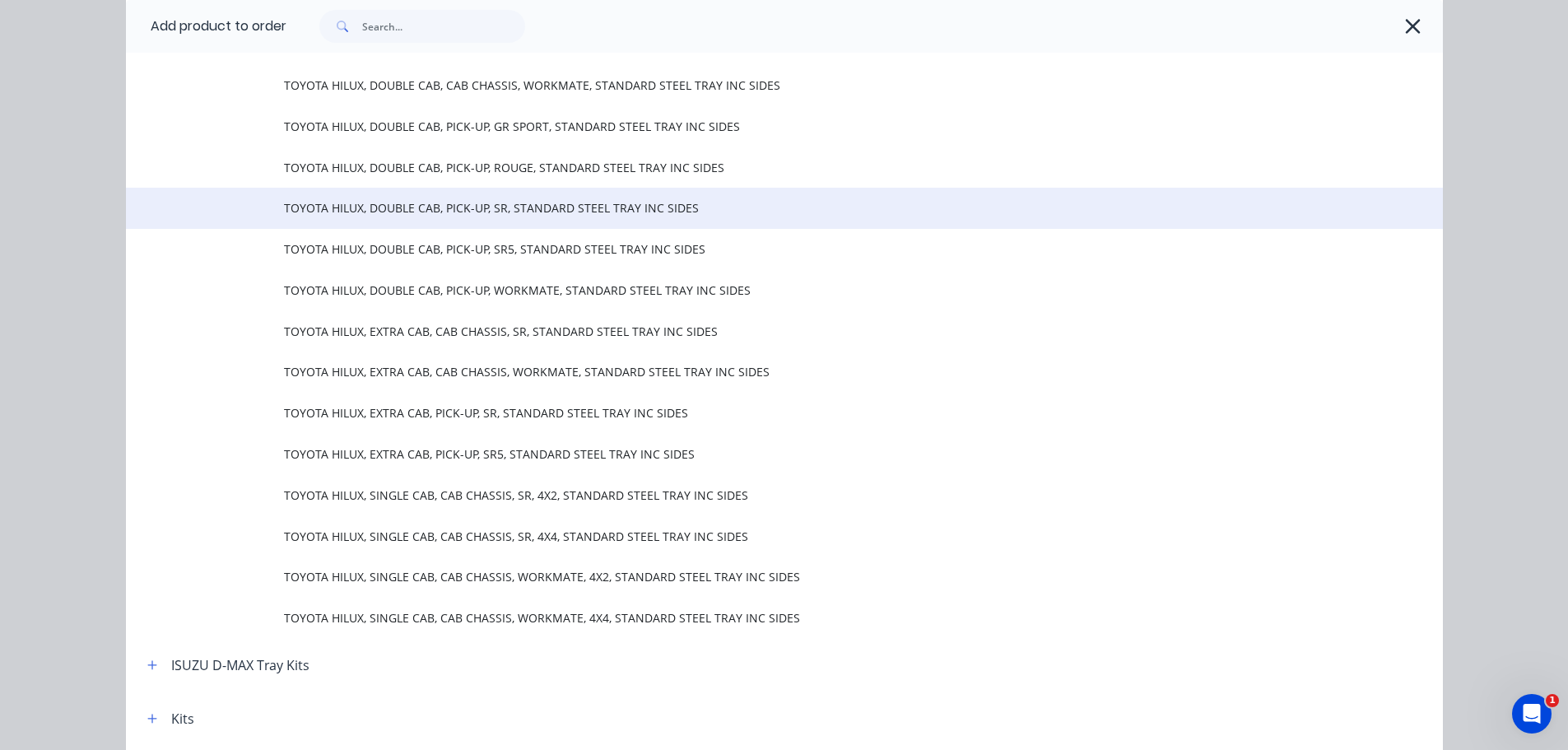
click at [501, 199] on span "TOYOTA HILUX, DOUBLE CAB, PICK-UP, SR, STANDARD STEEL TRAY INC SIDES" at bounding box center [747, 208] width 927 height 17
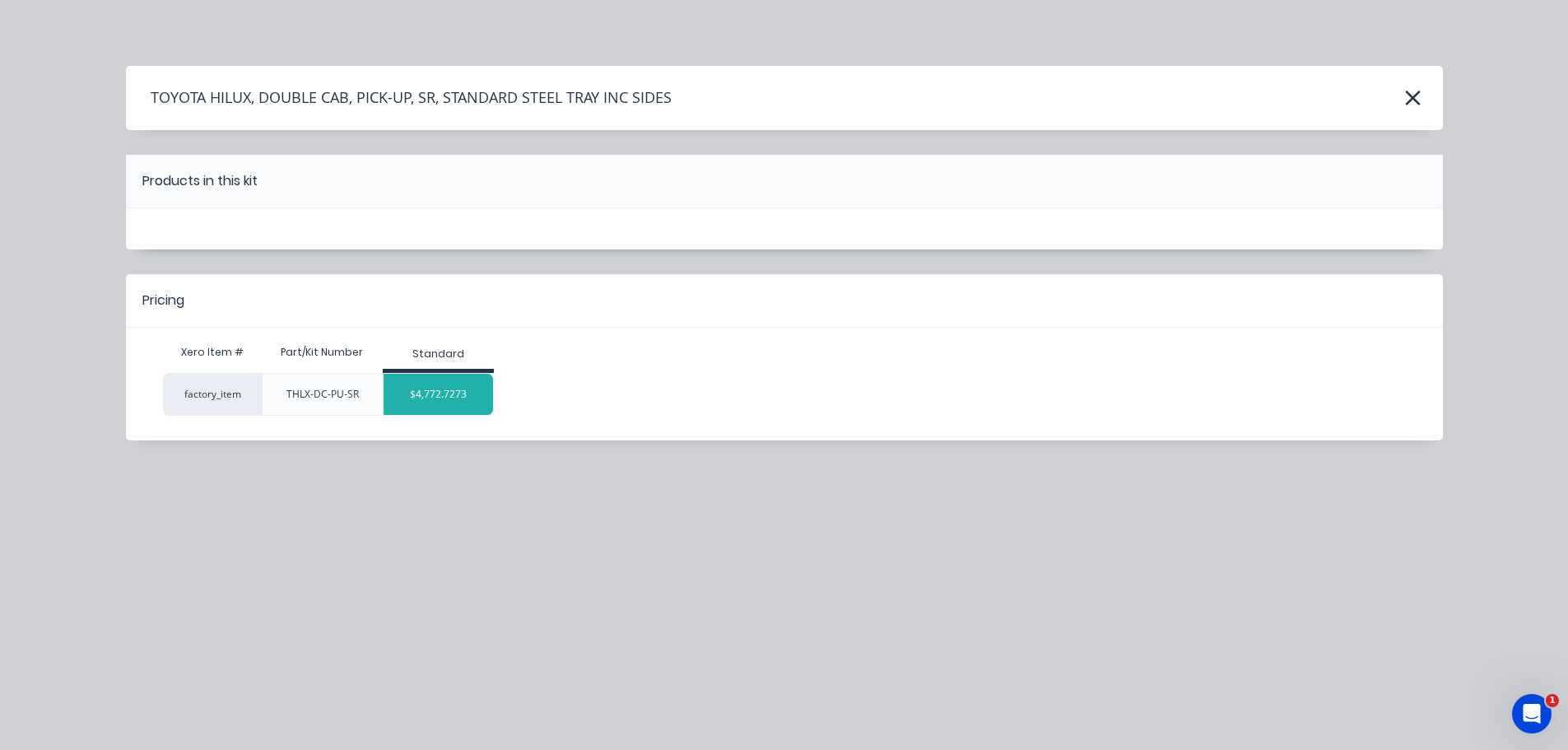
click at [440, 395] on div "$4,772.7273" at bounding box center [438, 394] width 110 height 41
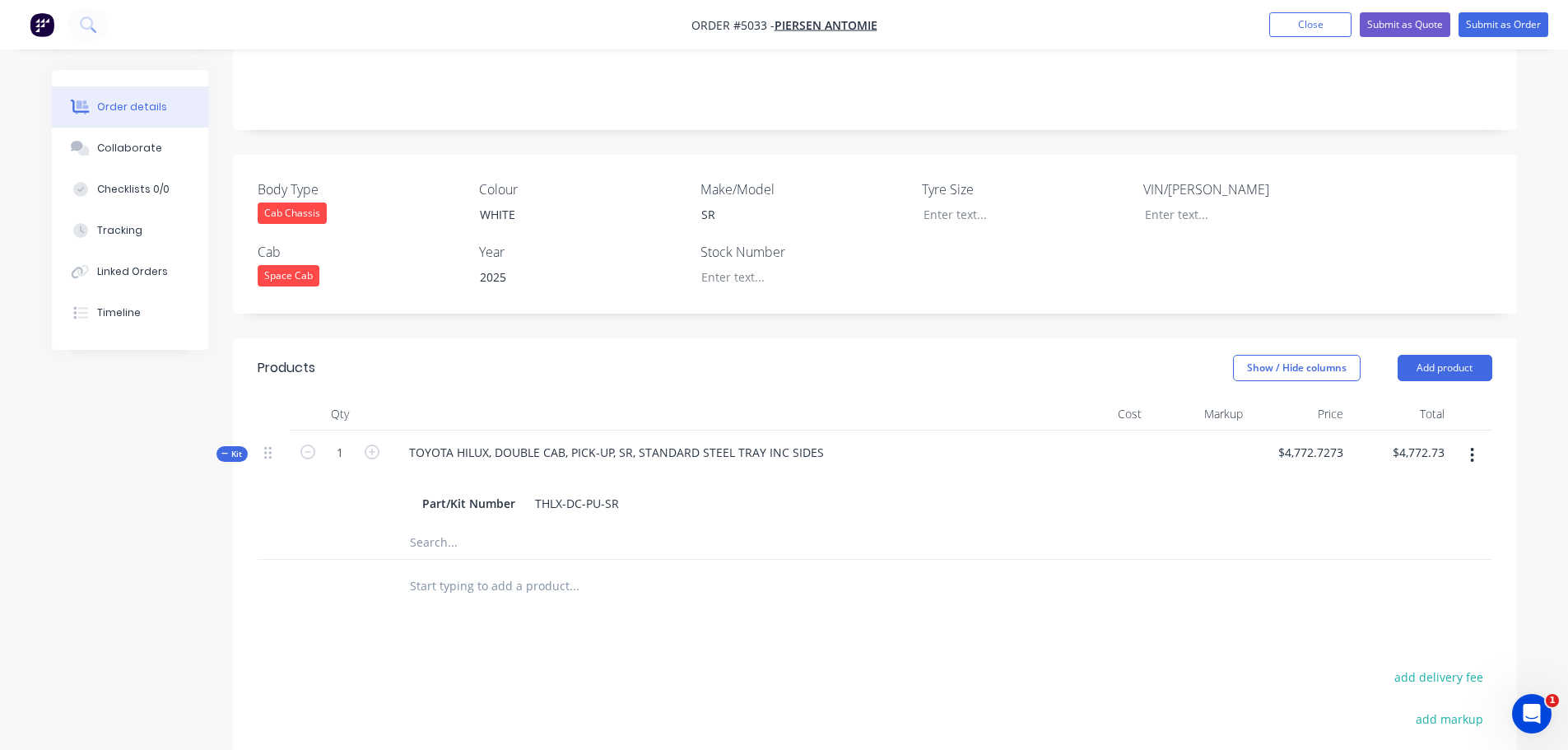
click at [440, 526] on input "text" at bounding box center [574, 542] width 329 height 33
click at [505, 526] on input "STANDARD TRAY" at bounding box center [574, 542] width 329 height 33
click at [628, 491] on div "Part/Kit Number THLX-DC-PU-SR" at bounding box center [718, 502] width 606 height 23
click at [511, 526] on input "STANDARD TRAY" at bounding box center [574, 542] width 329 height 33
click at [482, 526] on input "STANDARD TRAY" at bounding box center [574, 542] width 329 height 33
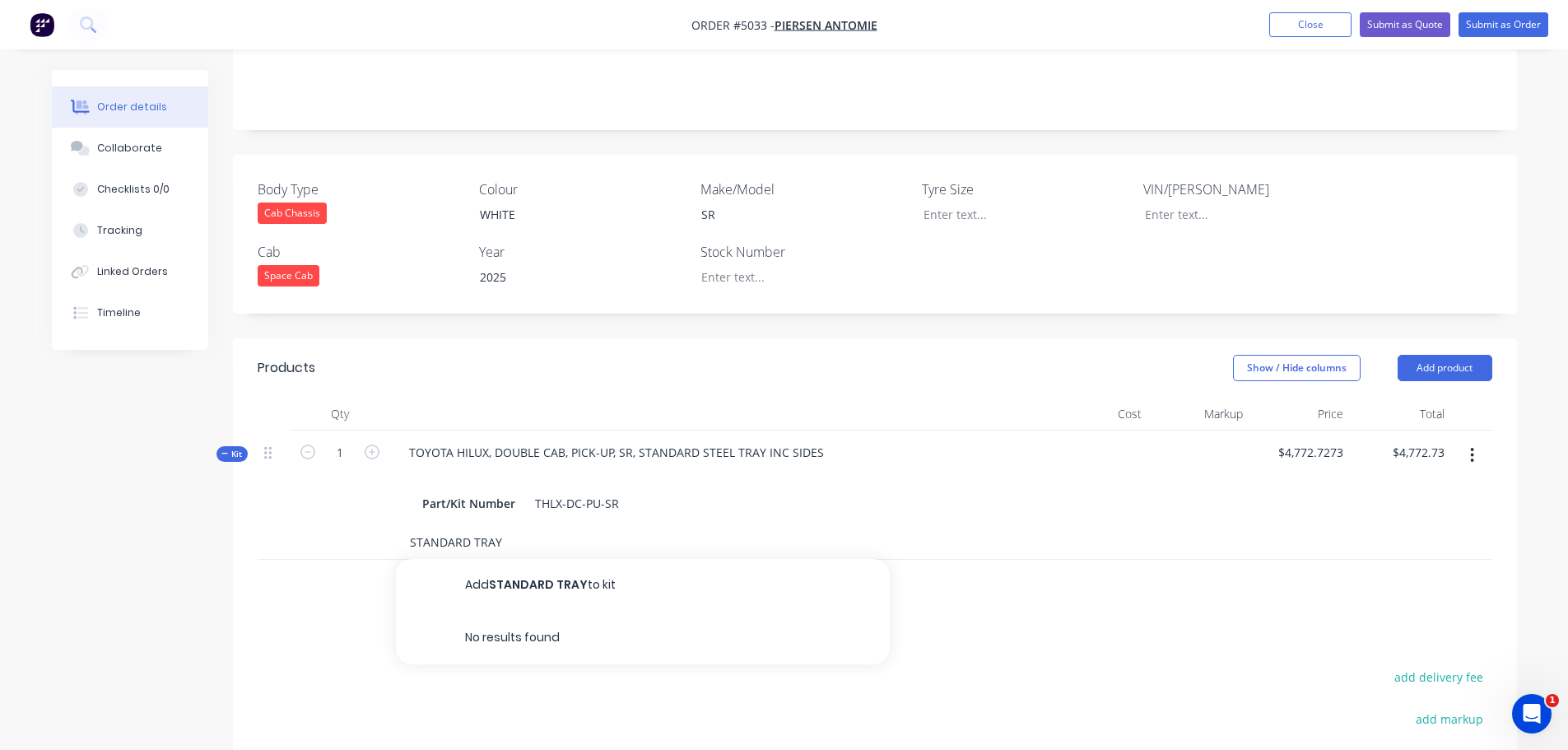
click at [521, 528] on input "STANDARD TRAY" at bounding box center [574, 542] width 329 height 33
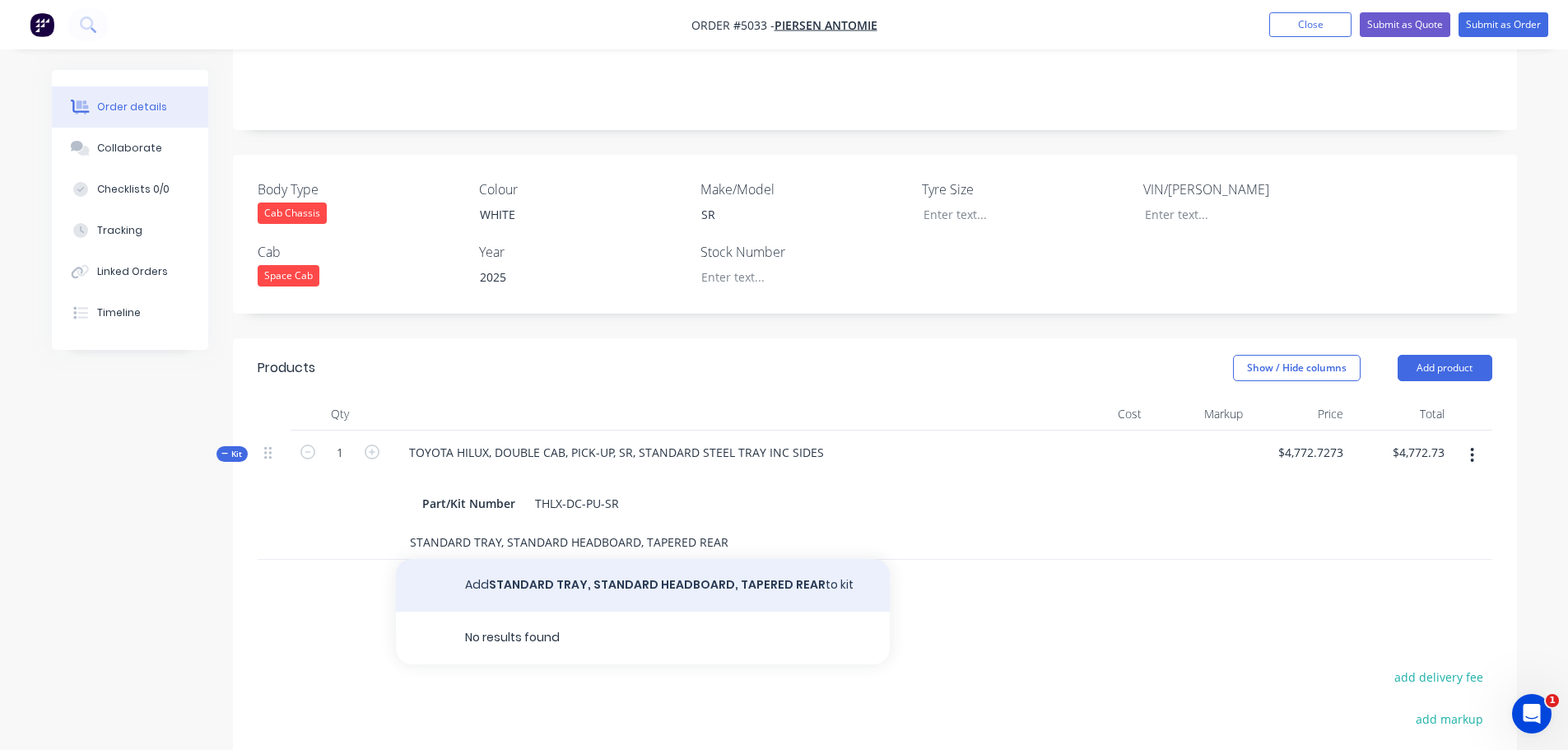
type input "STANDARD TRAY, STANDARD HEADBOARD, TAPERED REAR"
click at [791, 560] on button "Add STANDARD TRAY, STANDARD HEADBOARD, TAPERED REAR to kit" at bounding box center [643, 585] width 494 height 53
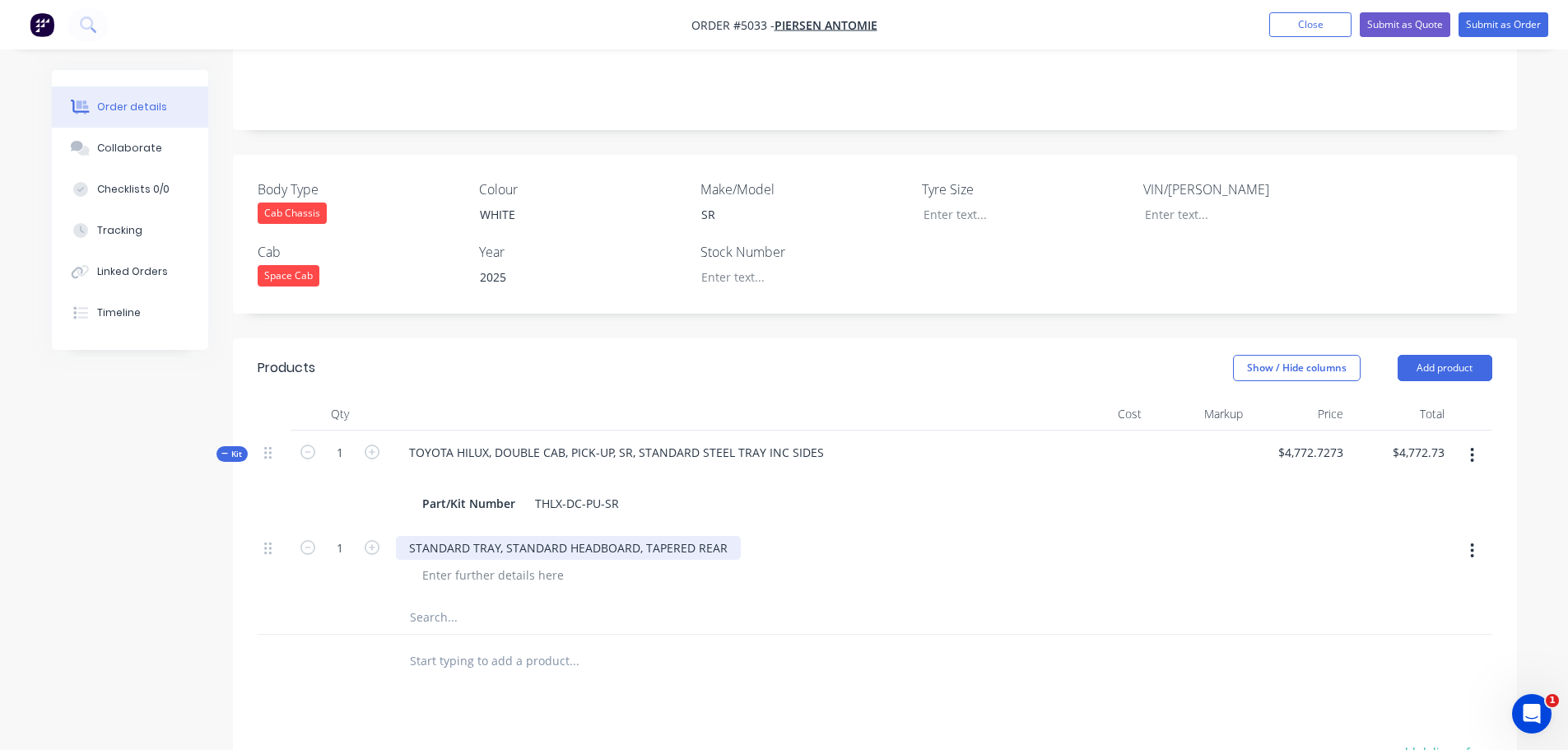
click at [632, 535] on div "STANDARD TRAY, STANDARD HEADBOARD, TAPERED REAR" at bounding box center [568, 547] width 345 height 23
drag, startPoint x: 724, startPoint y: 526, endPoint x: 383, endPoint y: 535, distance: 341.1
click at [383, 535] on div "1 STANDARD TRAY, STANDARD HEADBOARD, TAPERED REAR" at bounding box center [874, 563] width 1234 height 75
click at [593, 491] on div "THLX-DC-PU-SR" at bounding box center [577, 502] width 97 height 23
click at [645, 491] on div "Part/Kit Number THLX-DC-PU-SR" at bounding box center [718, 502] width 606 height 23
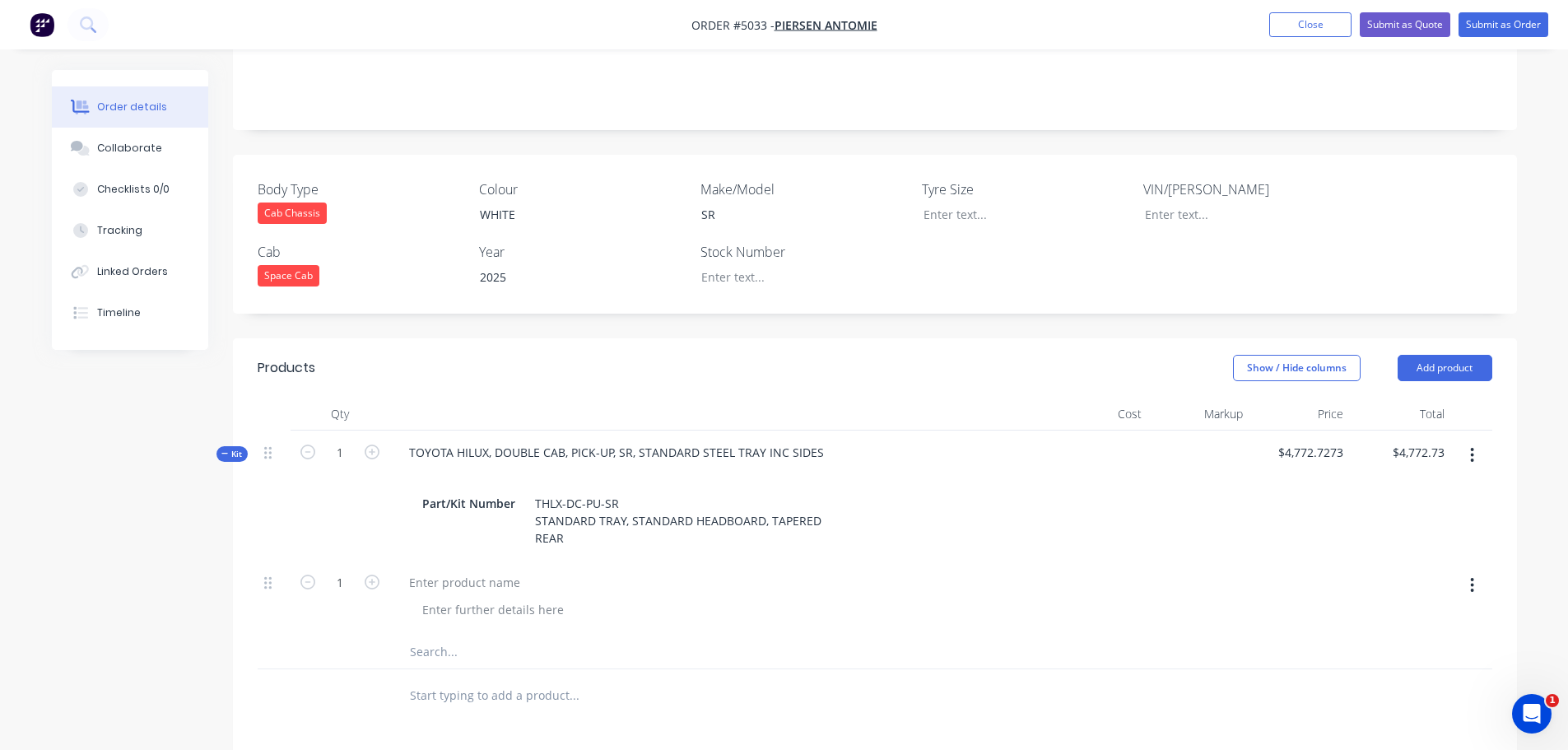
click at [1058, 561] on div at bounding box center [1099, 598] width 101 height 75
click at [439, 598] on div at bounding box center [493, 609] width 168 height 23
click at [448, 570] on div at bounding box center [465, 581] width 137 height 23
click at [1475, 570] on button "button" at bounding box center [1472, 585] width 39 height 30
click at [1392, 715] on div "Delete" at bounding box center [1414, 727] width 127 height 23
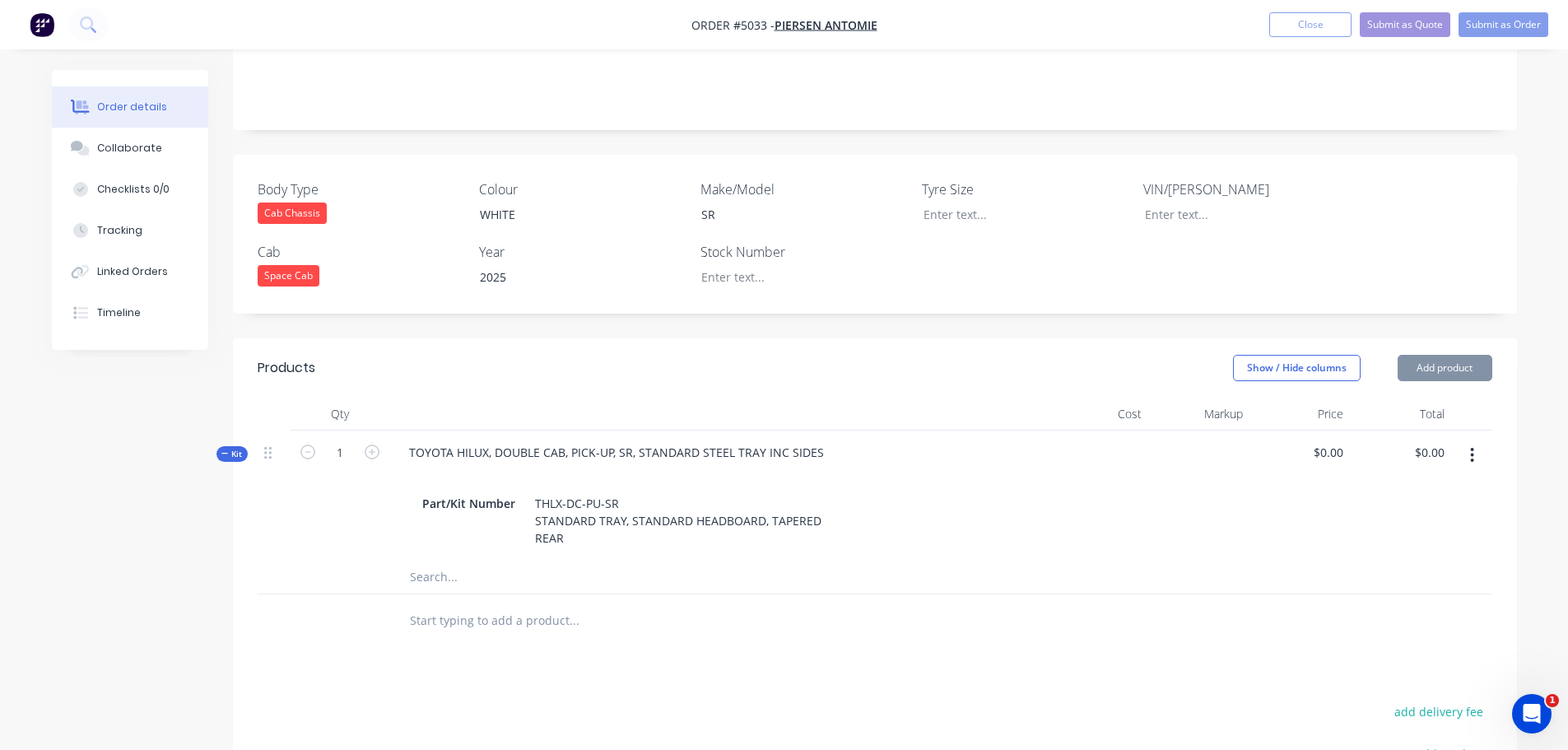
type input "$0.00"
click at [1427, 355] on button "Add product" at bounding box center [1445, 368] width 95 height 26
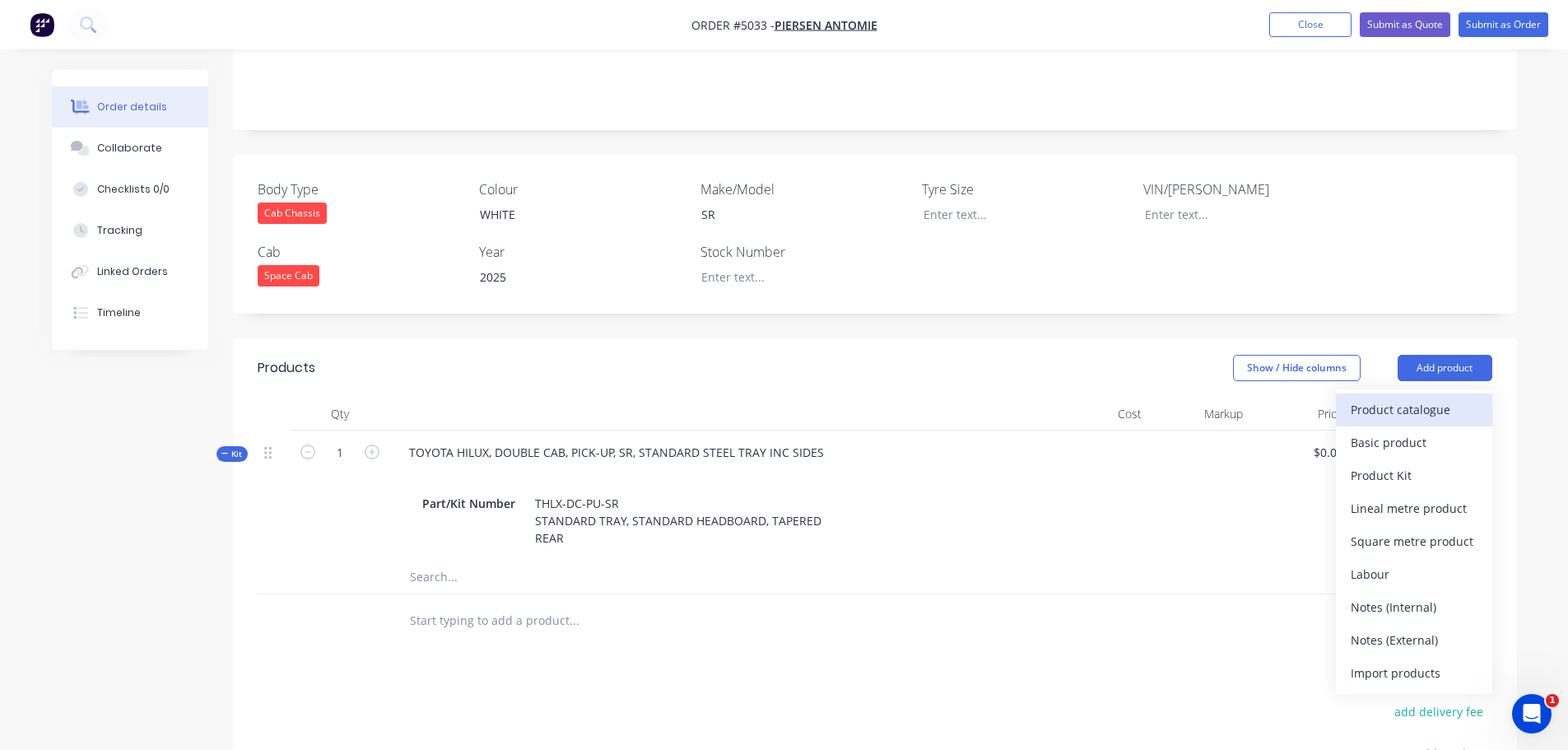
click at [1398, 397] on div "Product catalogue" at bounding box center [1414, 408] width 127 height 23
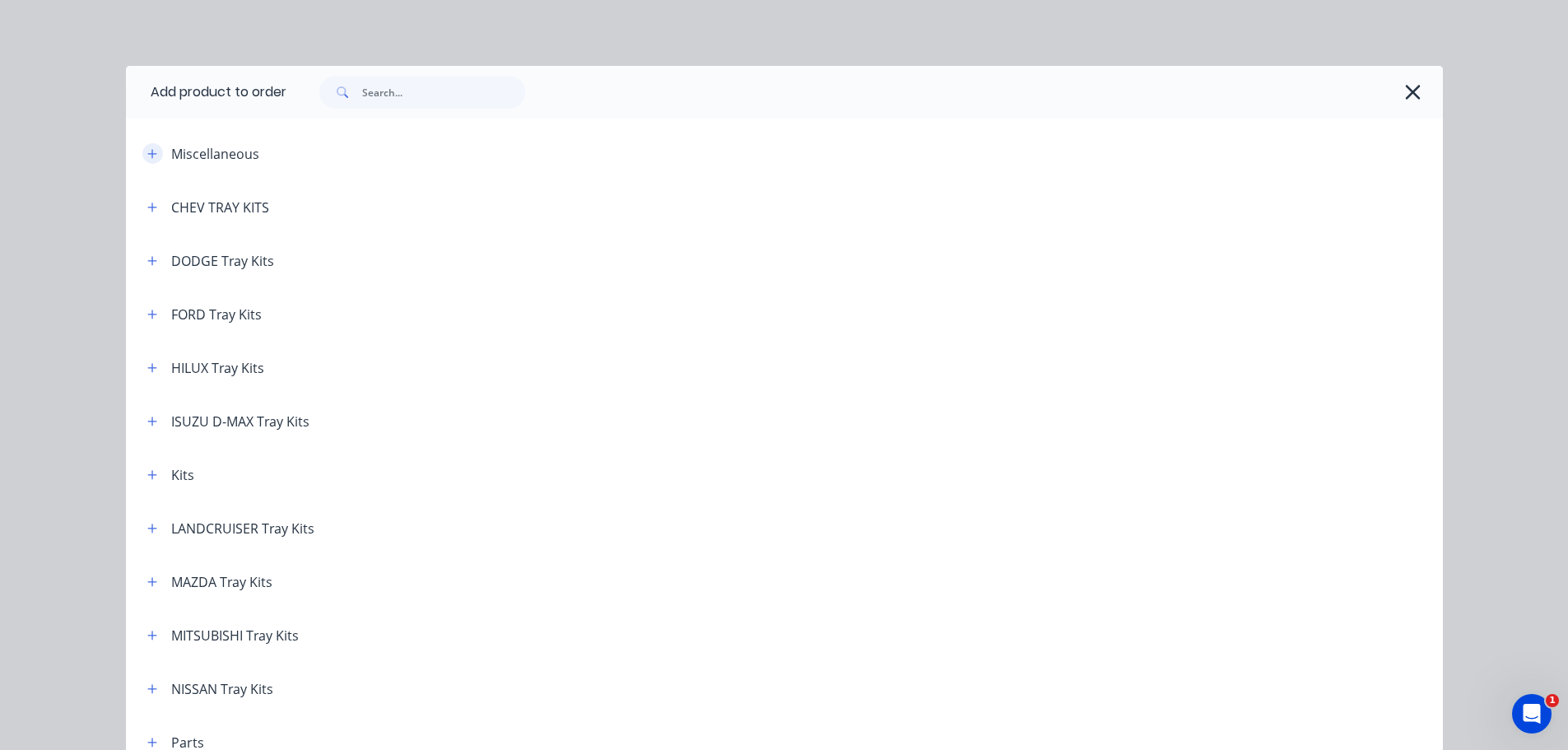
click at [148, 152] on icon "button" at bounding box center [152, 153] width 10 height 11
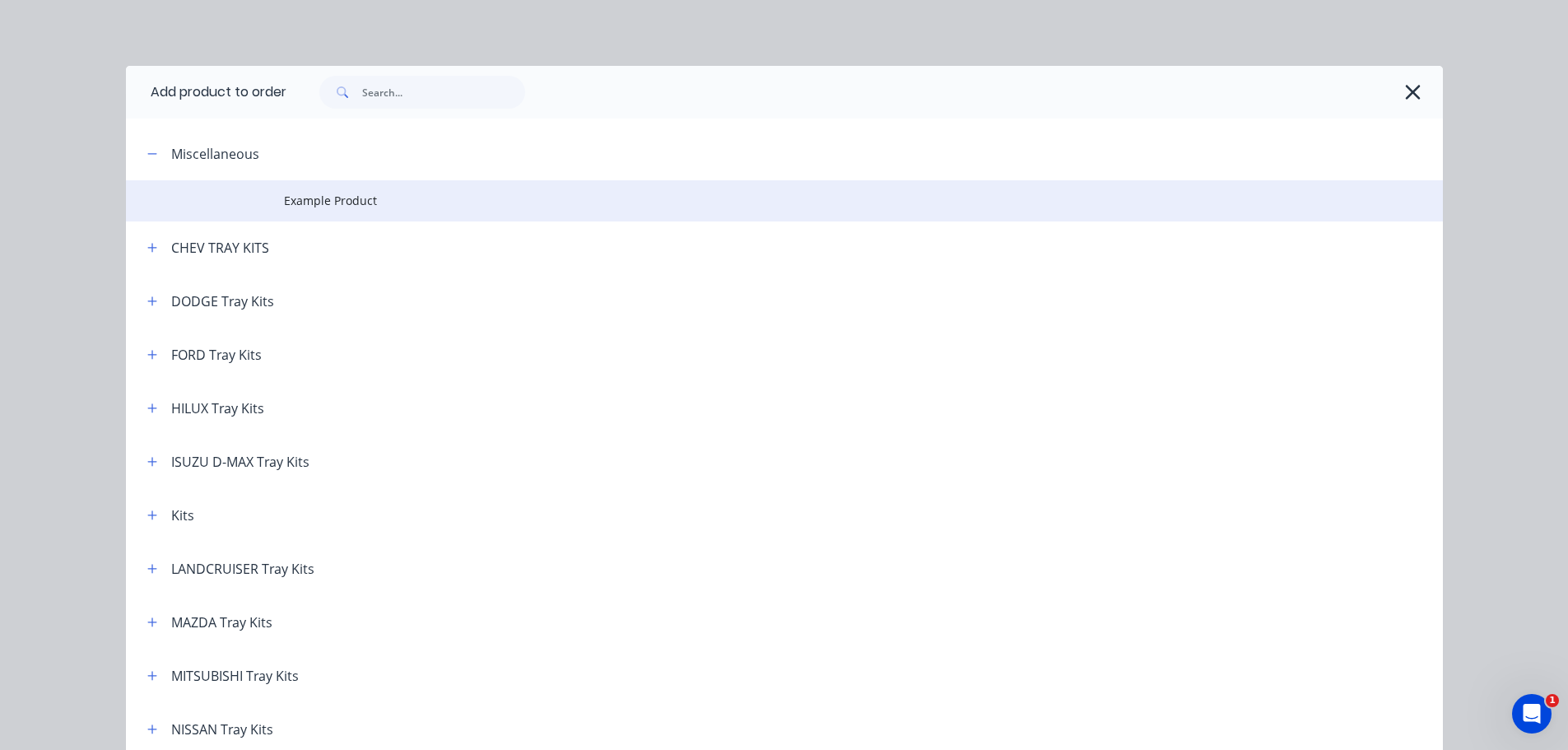
click at [294, 194] on span "Example Product" at bounding box center [747, 201] width 927 height 17
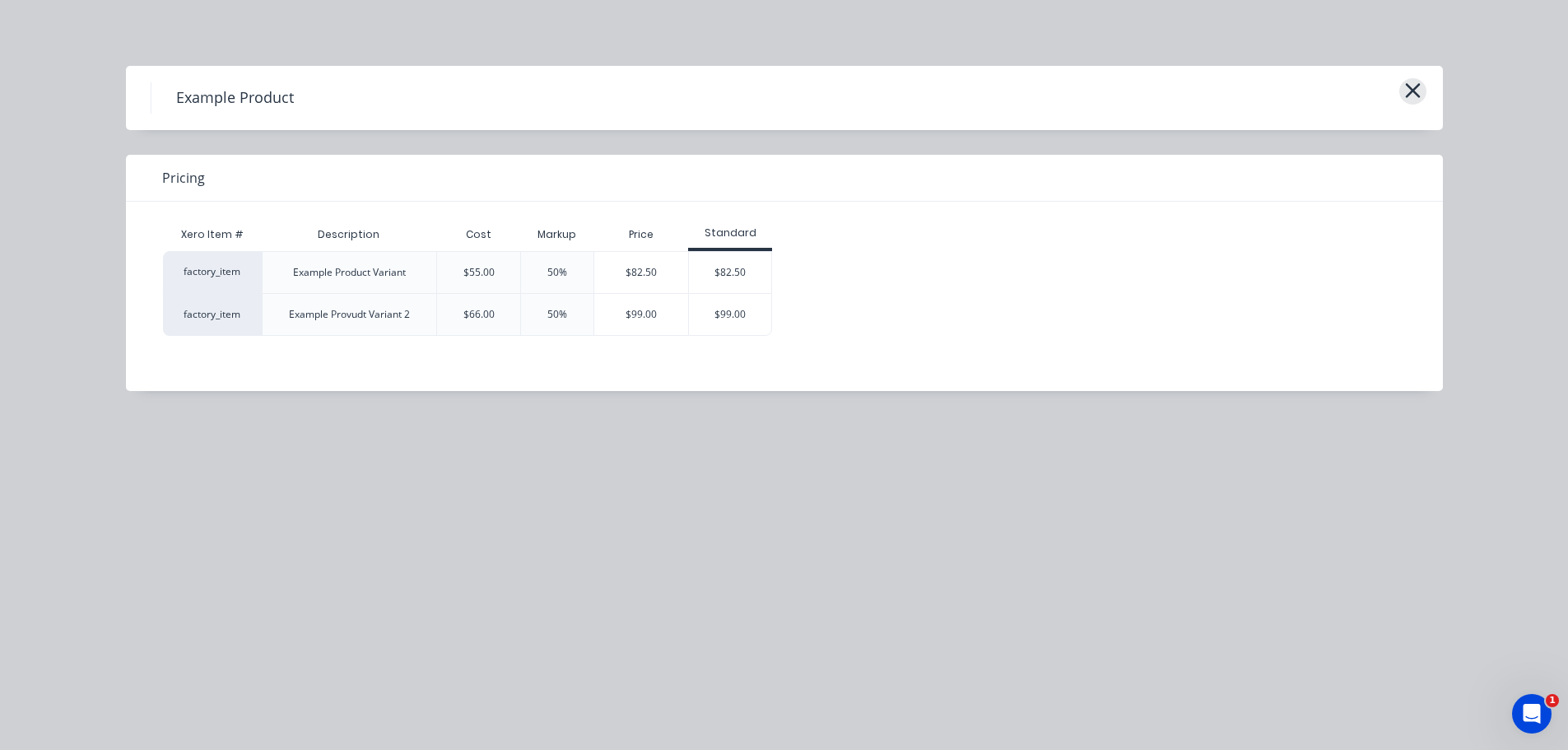
click at [1405, 87] on icon "button" at bounding box center [1413, 90] width 17 height 23
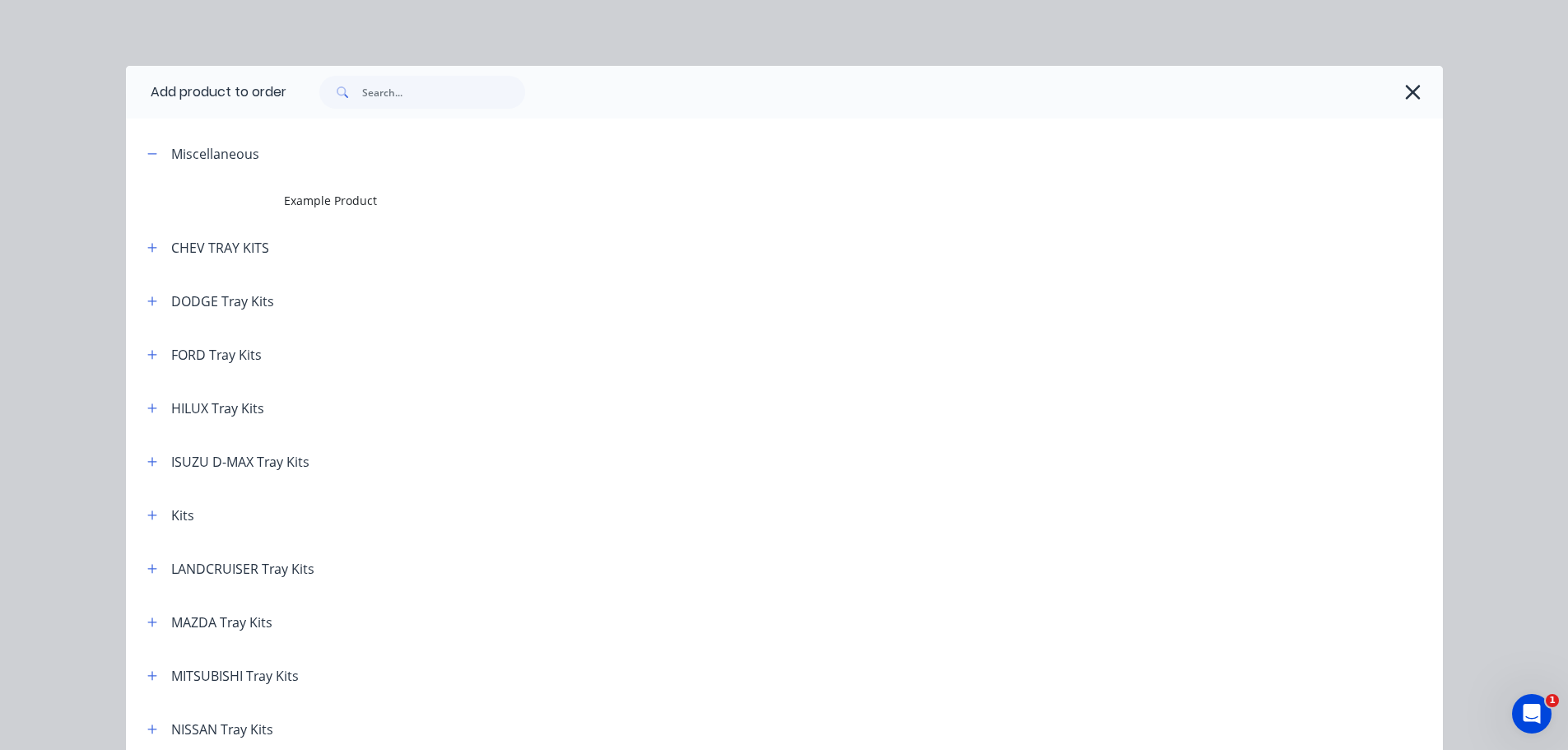
scroll to position [127, 0]
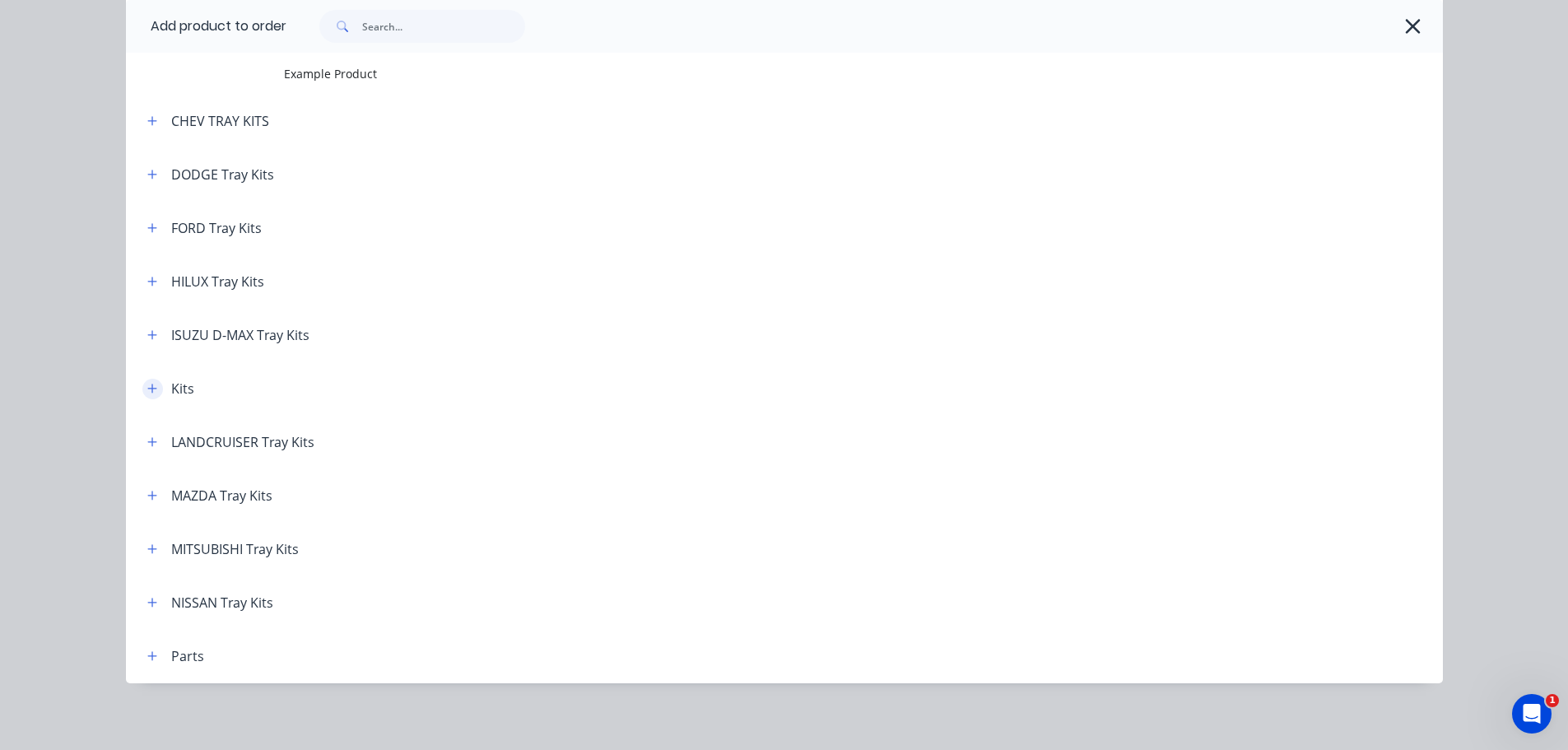
click at [148, 392] on icon "button" at bounding box center [152, 388] width 10 height 11
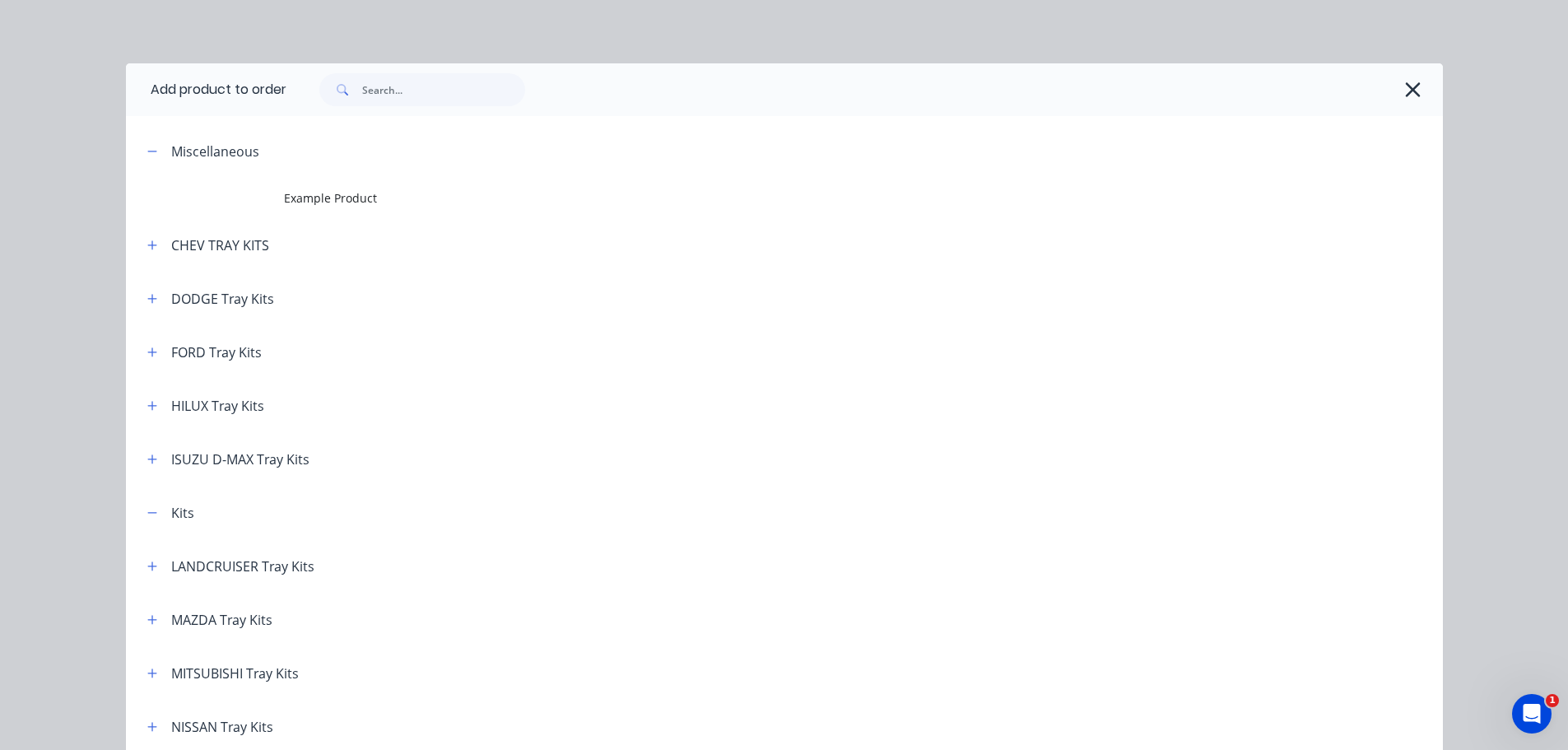
scroll to position [0, 0]
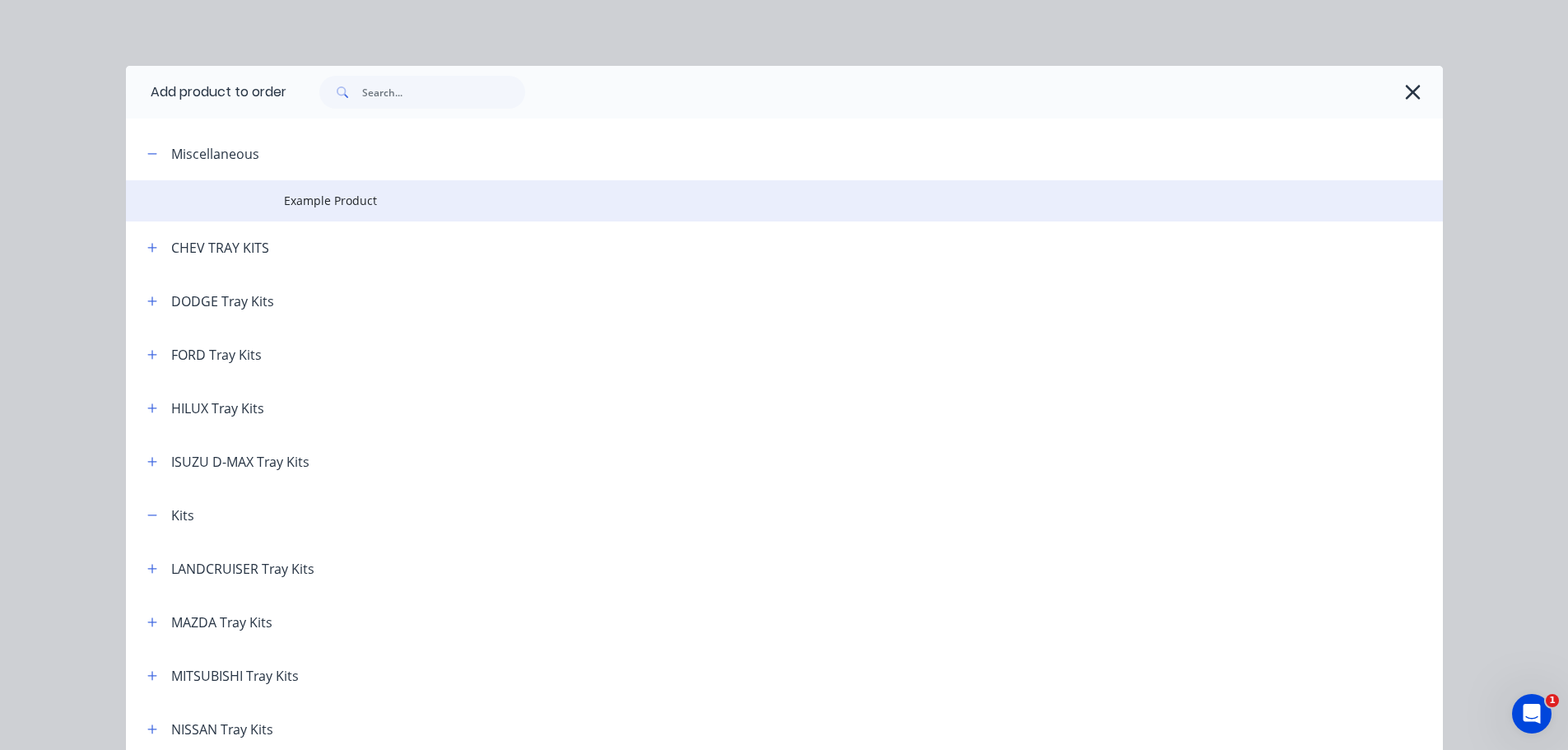
click at [326, 201] on span "Example Product" at bounding box center [747, 201] width 927 height 17
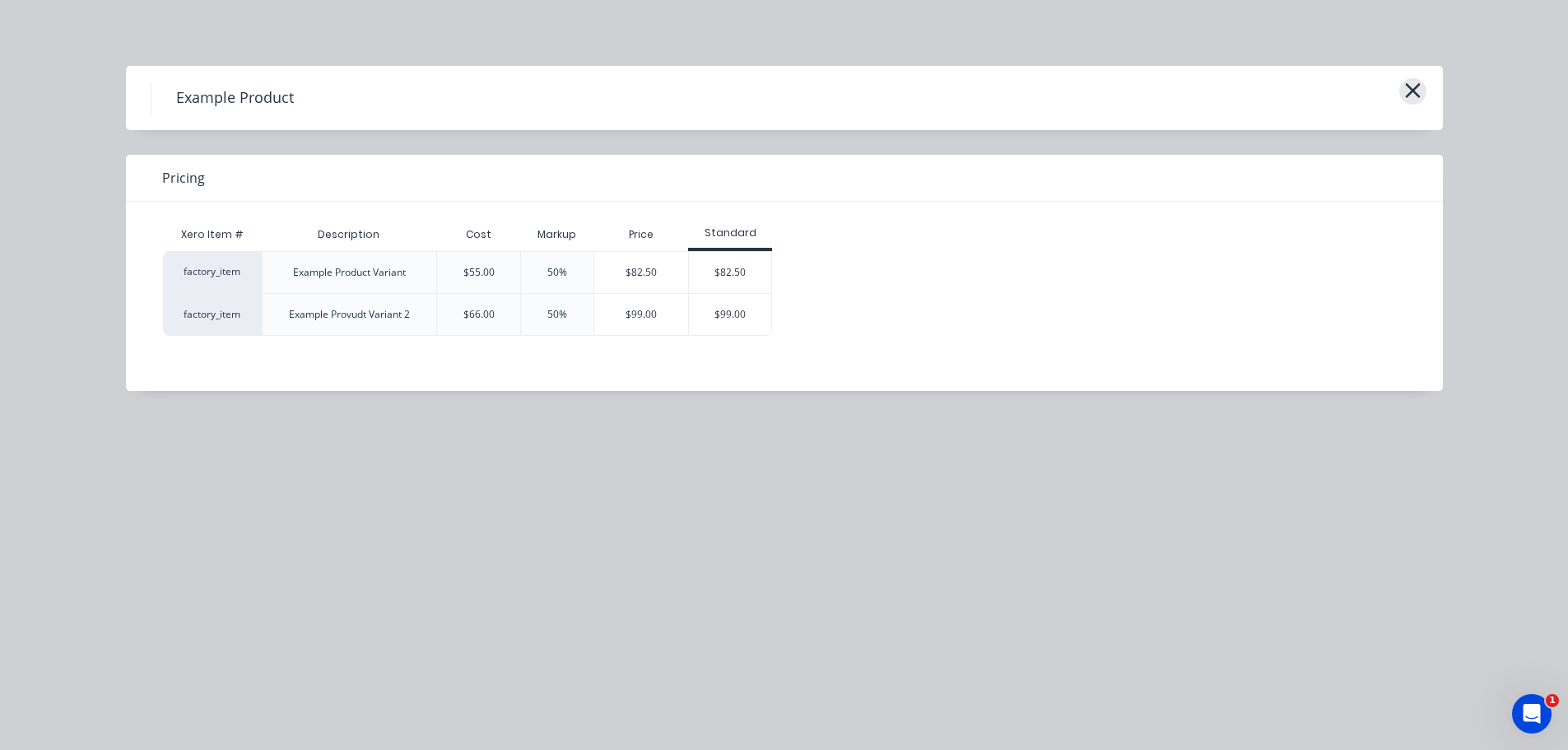
click at [1412, 88] on icon "button" at bounding box center [1413, 90] width 17 height 23
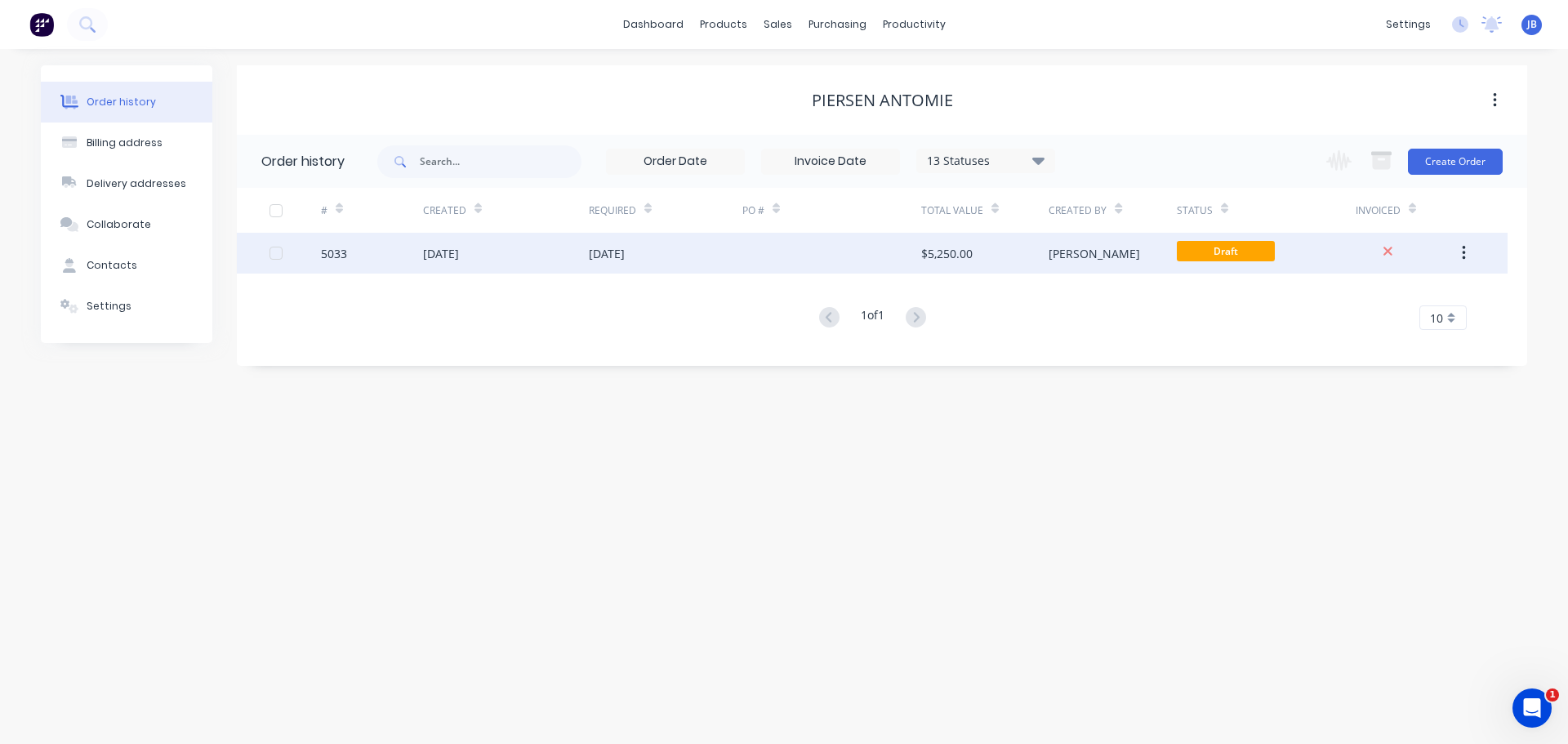
click at [602, 246] on div "[DATE]" at bounding box center [607, 253] width 36 height 17
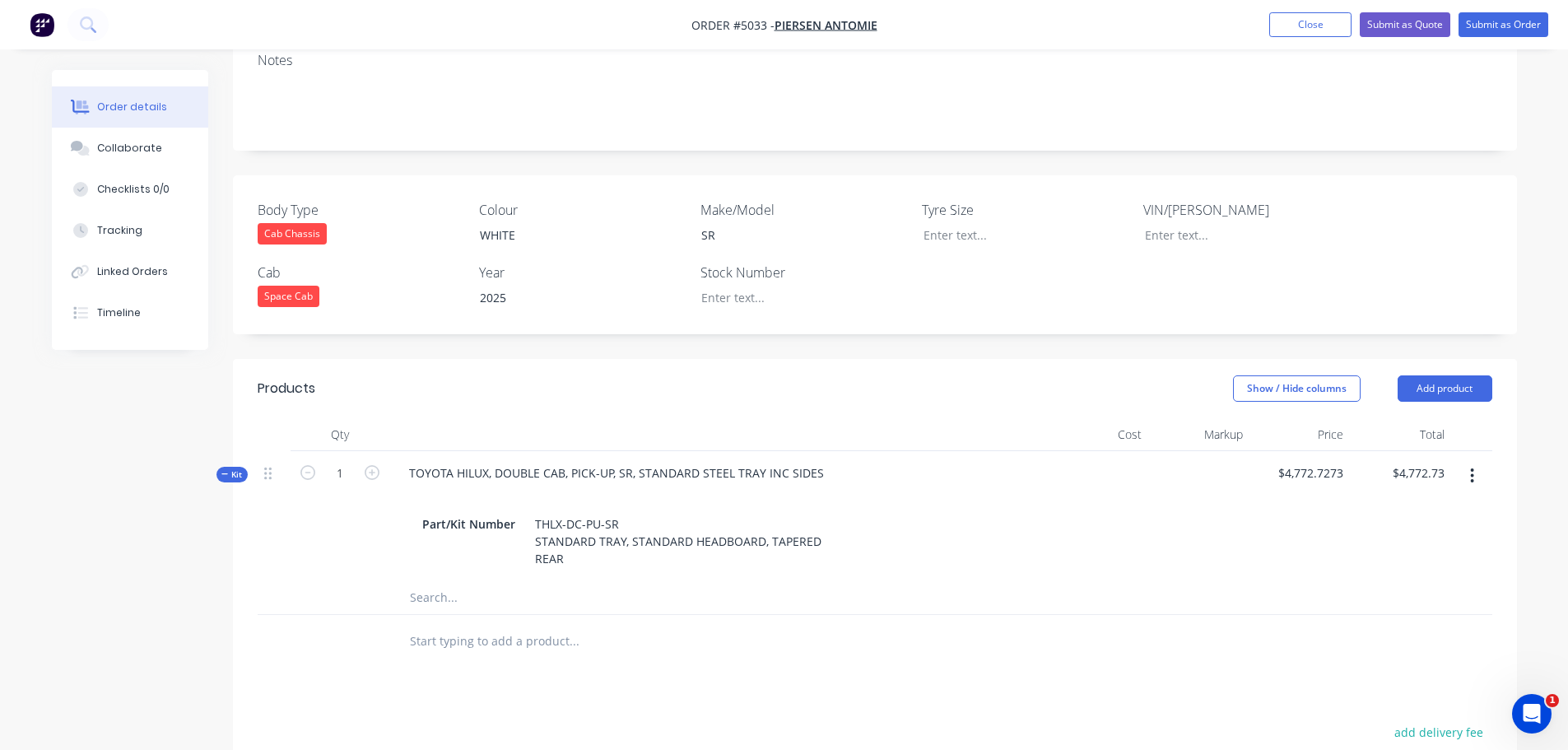
scroll to position [411, 0]
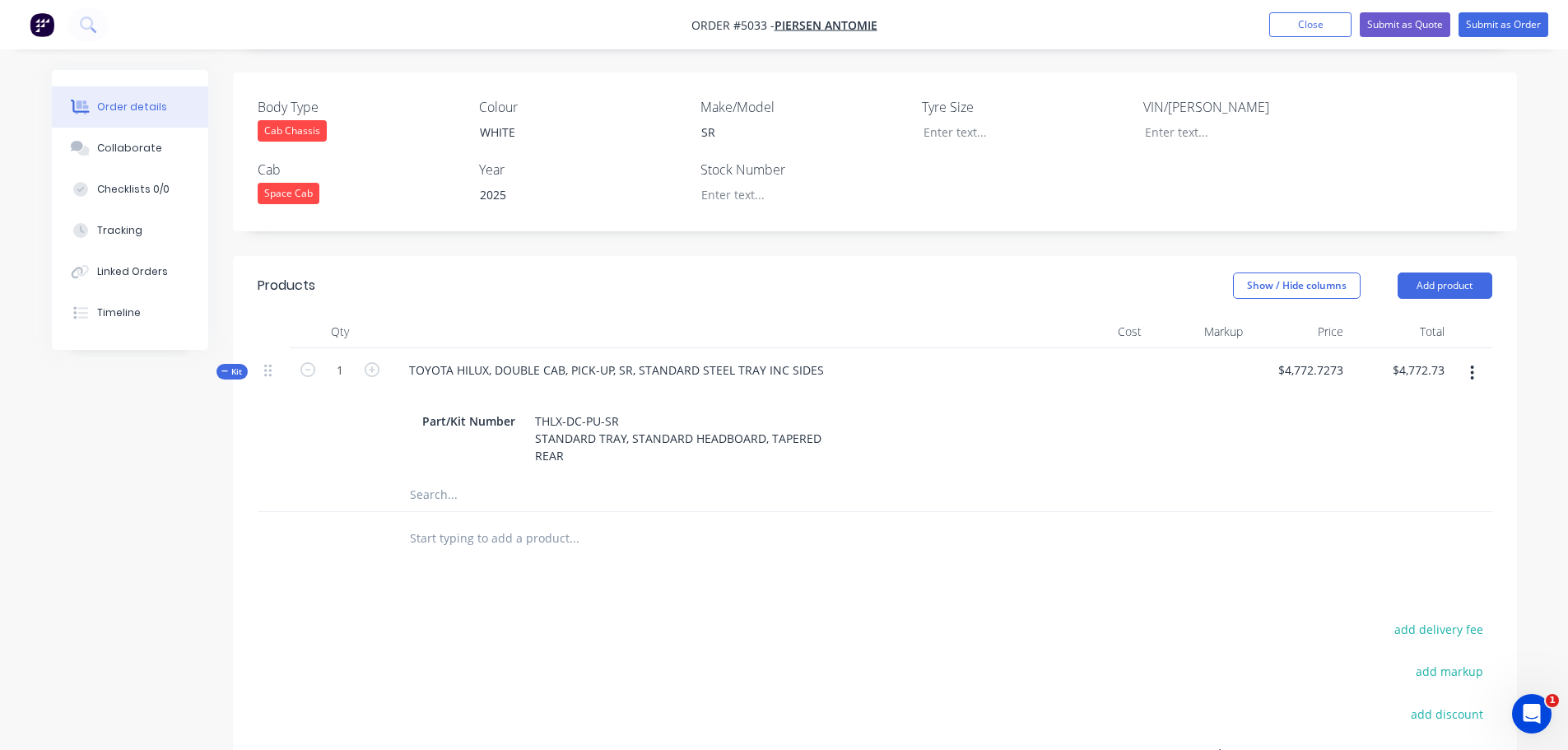
click at [462, 478] on input "text" at bounding box center [574, 494] width 329 height 33
click at [399, 521] on div at bounding box center [643, 538] width 494 height 33
click at [417, 521] on input "text" at bounding box center [574, 538] width 329 height 33
type input "COLOUR: WHITE"
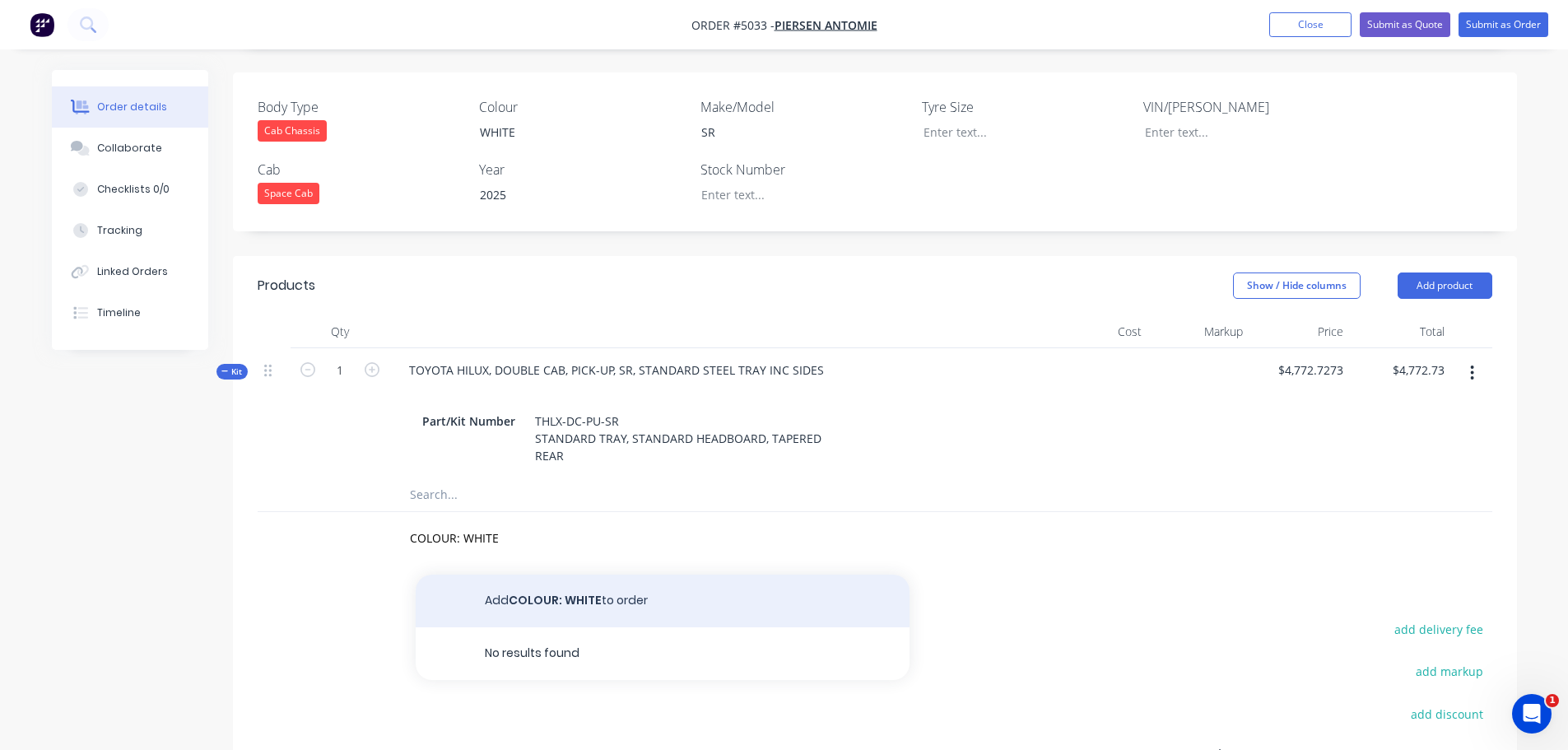
click at [582, 574] on button "Add COLOUR: WHITE to order" at bounding box center [662, 601] width 494 height 53
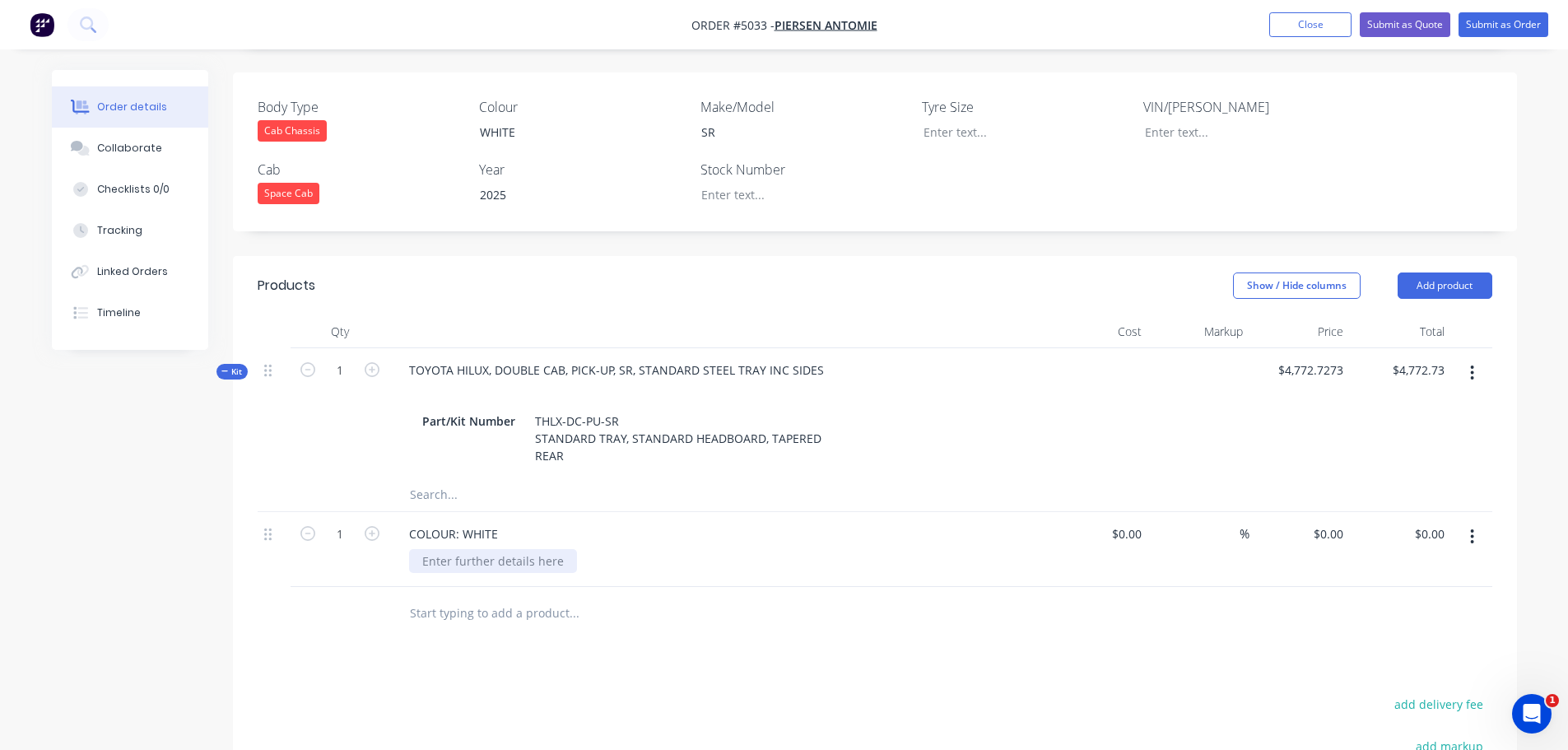
click at [488, 549] on div at bounding box center [493, 561] width 168 height 23
type input "$0.00"
type input "$900.00"
click at [455, 597] on input "text" at bounding box center [574, 614] width 329 height 33
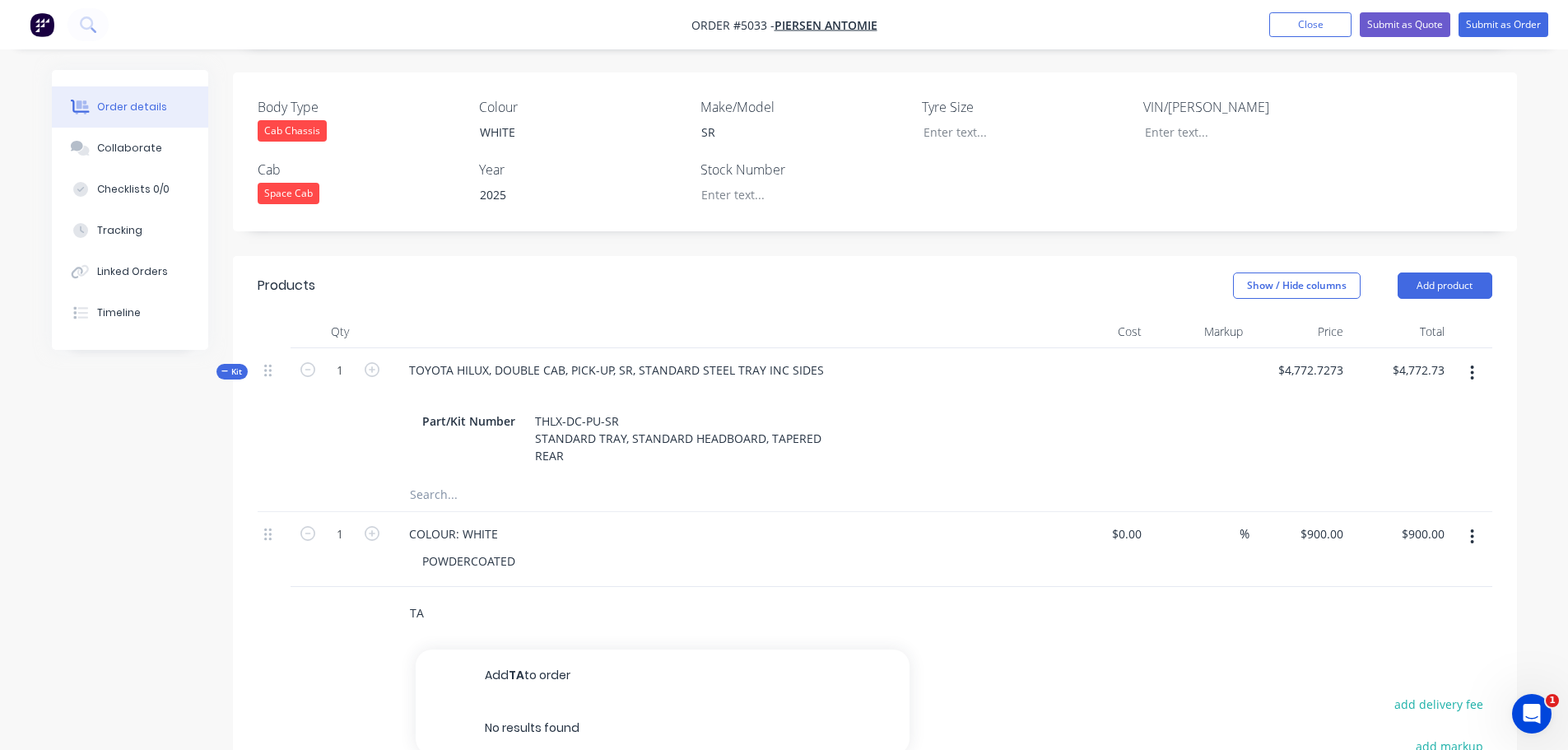
type input "T"
click at [1445, 272] on button "Add product" at bounding box center [1445, 285] width 95 height 26
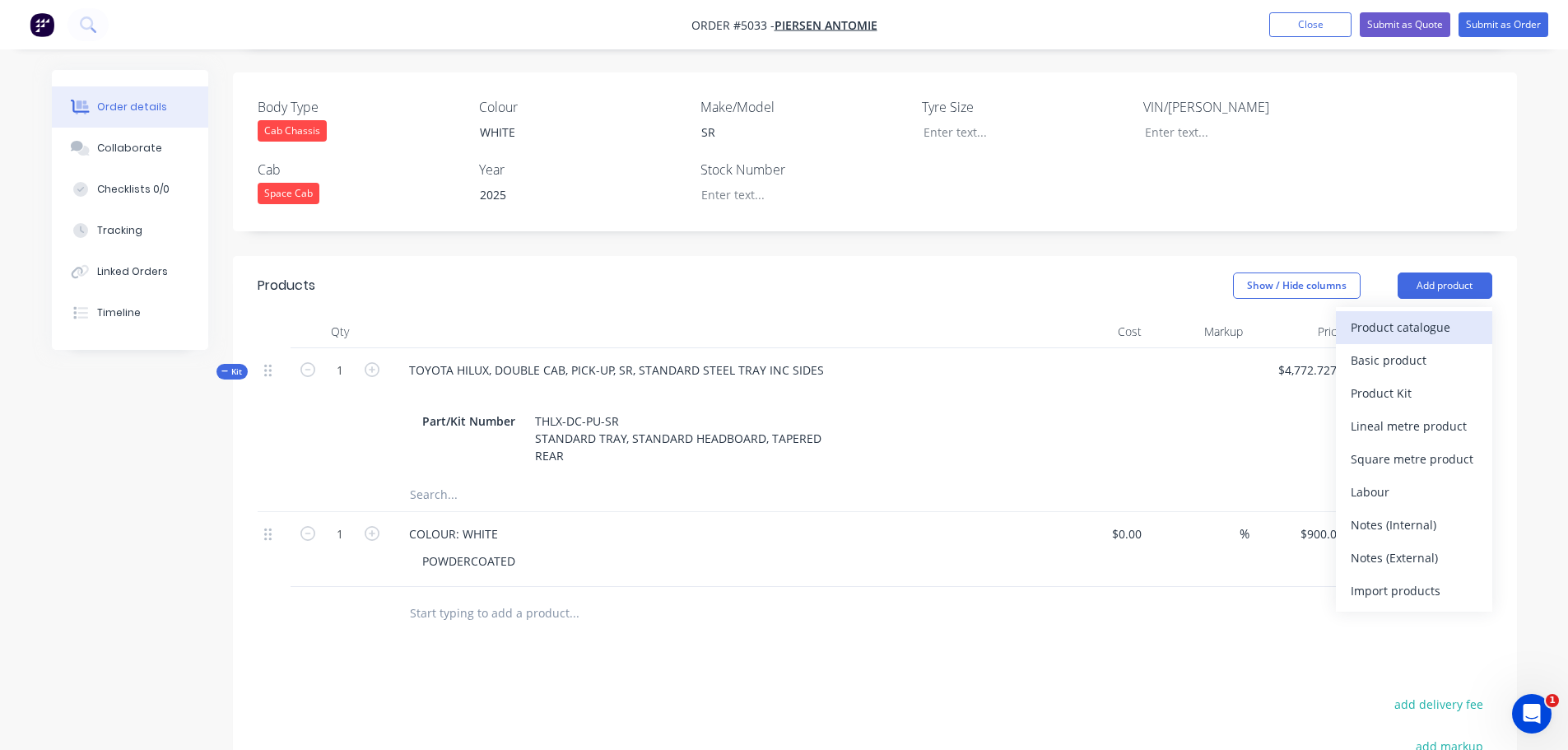
click at [1438, 315] on div "Product catalogue" at bounding box center [1414, 327] width 127 height 23
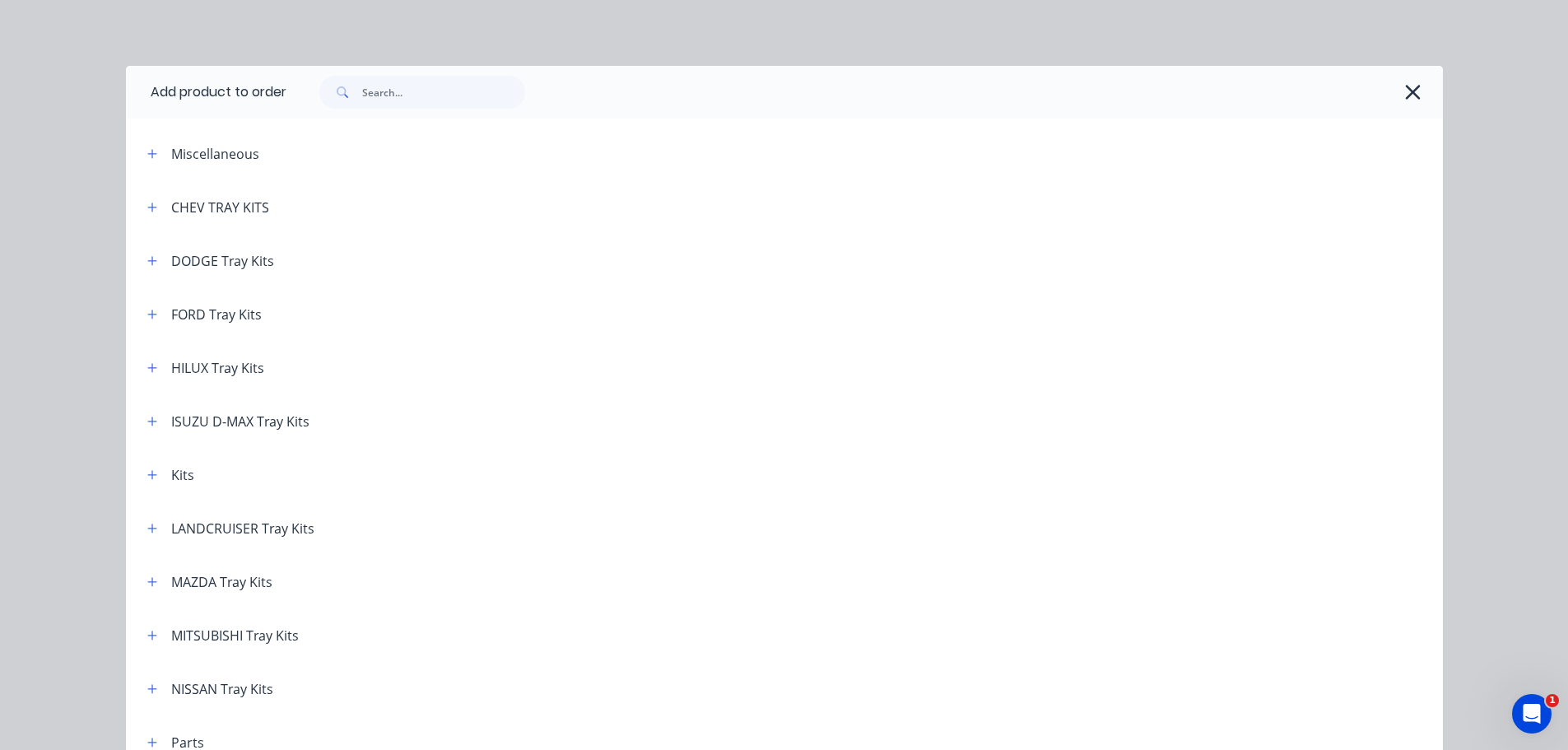
scroll to position [91, 0]
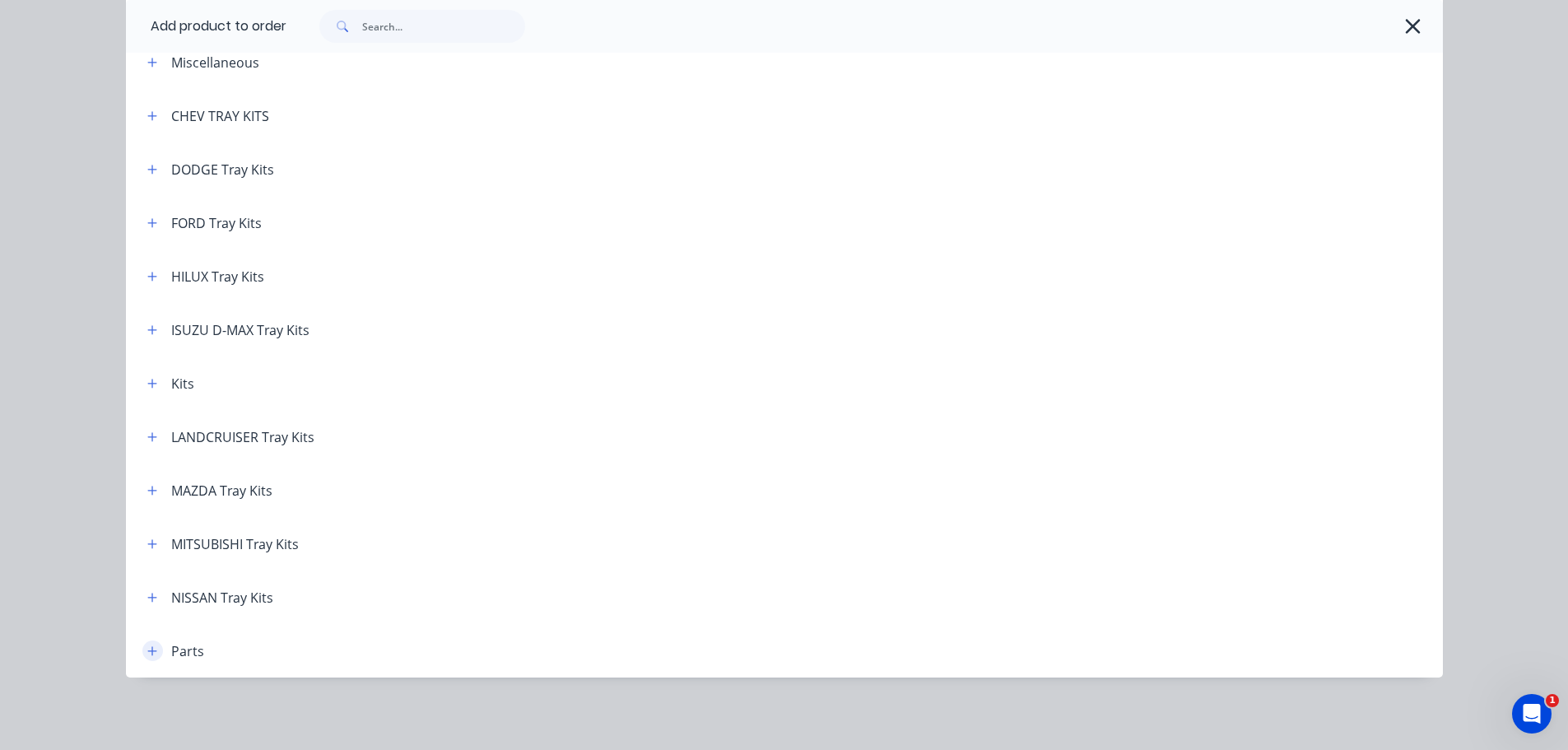
click at [148, 654] on icon "button" at bounding box center [152, 650] width 10 height 11
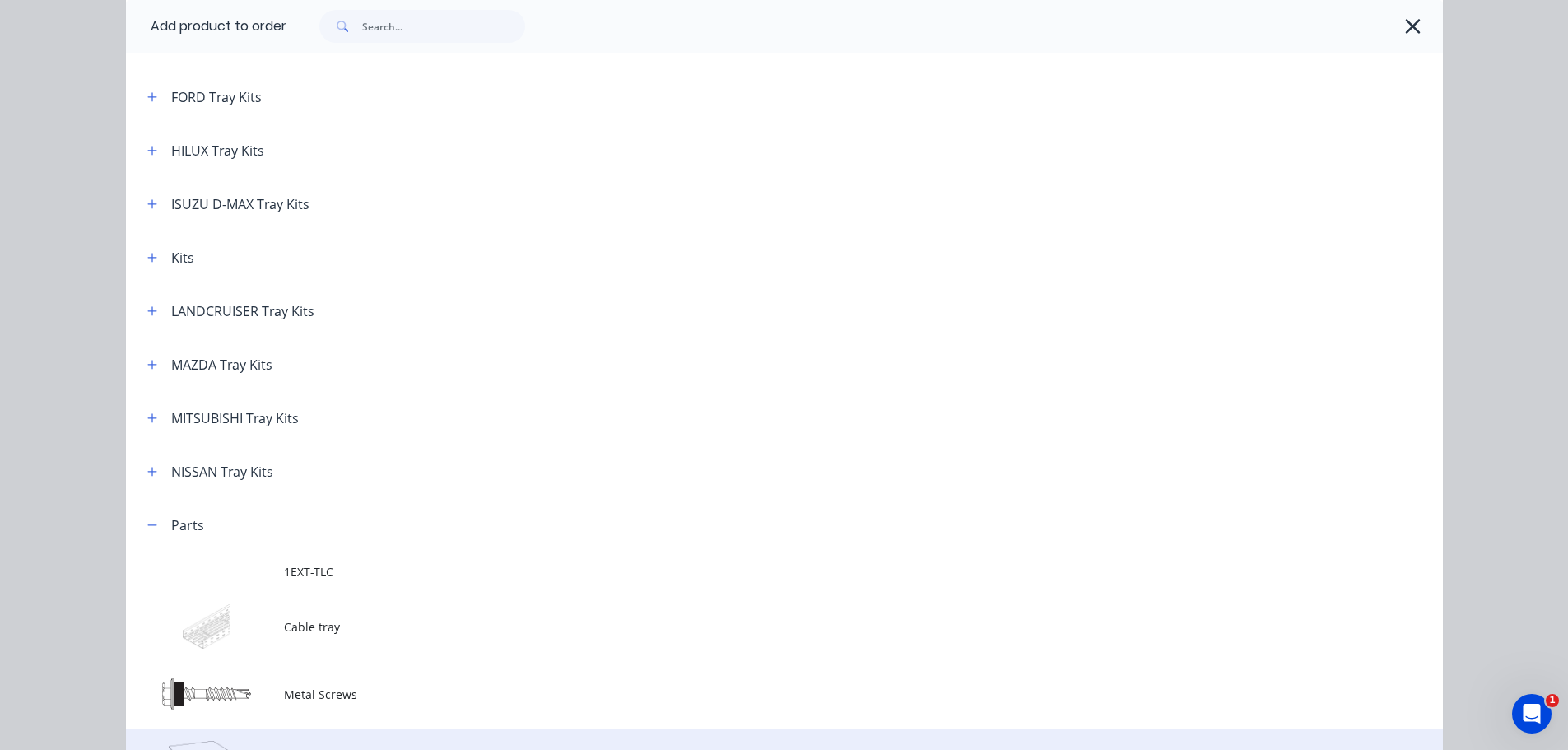
scroll to position [405, 0]
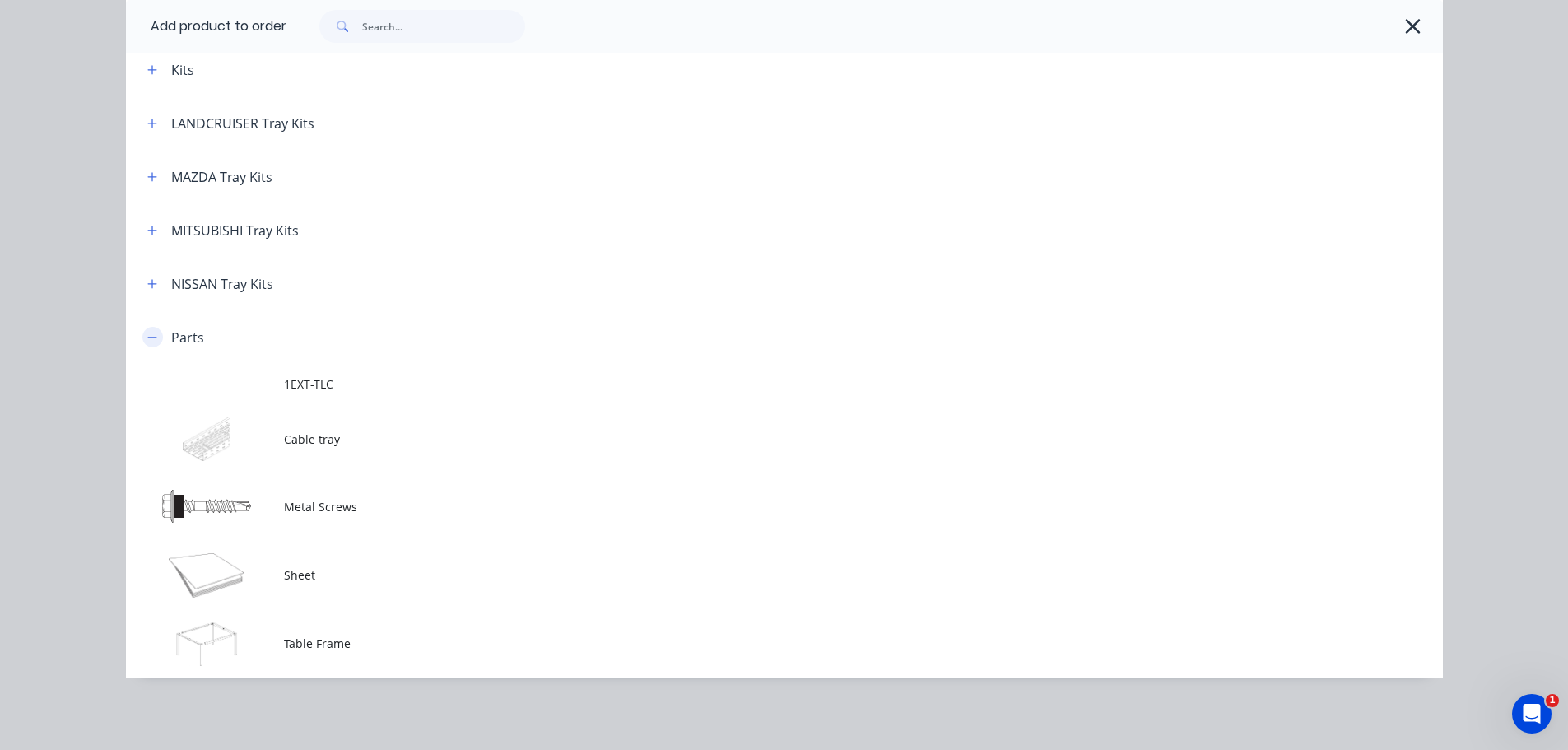
click at [148, 336] on icon "button" at bounding box center [152, 336] width 9 height 1
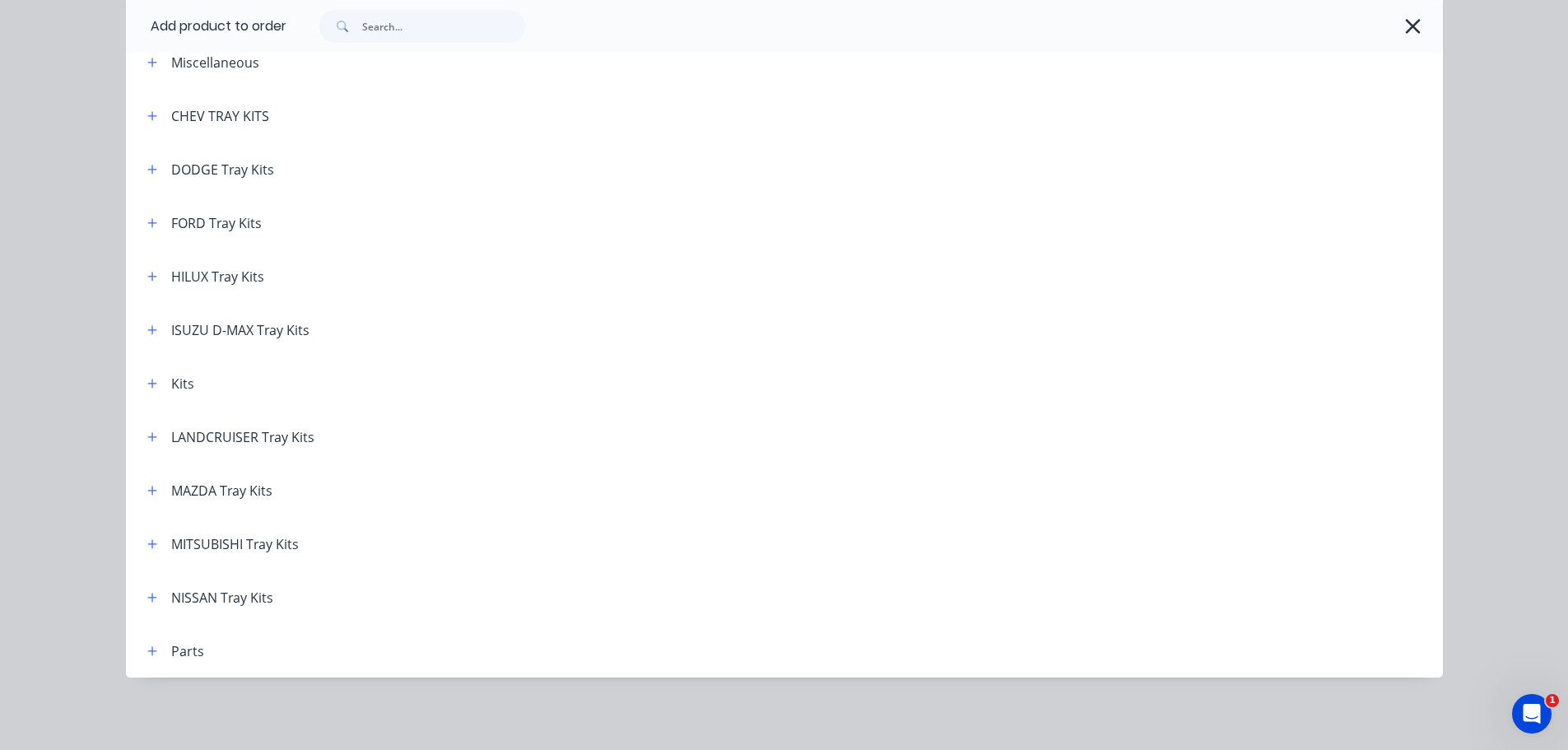
scroll to position [0, 0]
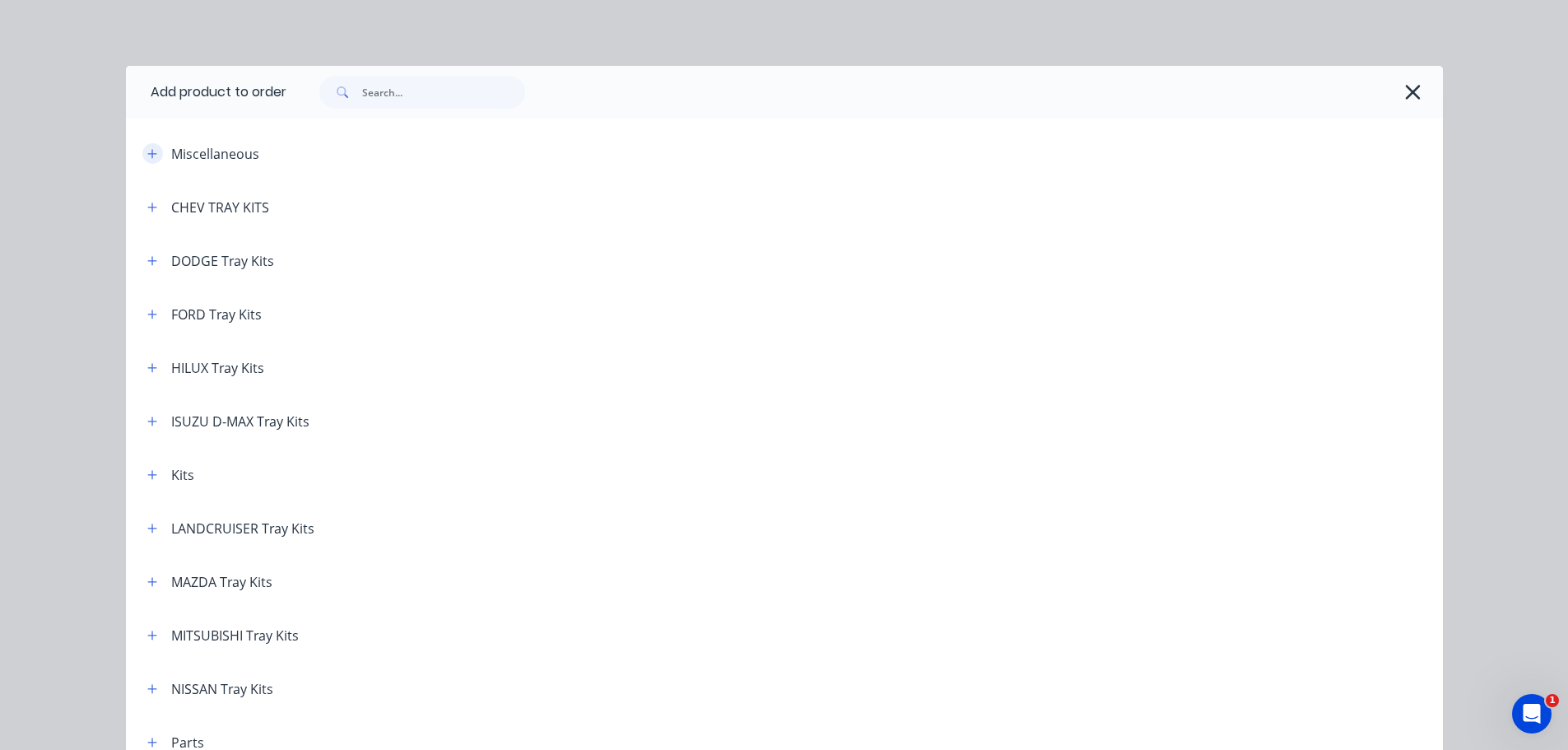
click at [152, 152] on button "button" at bounding box center [153, 154] width 21 height 21
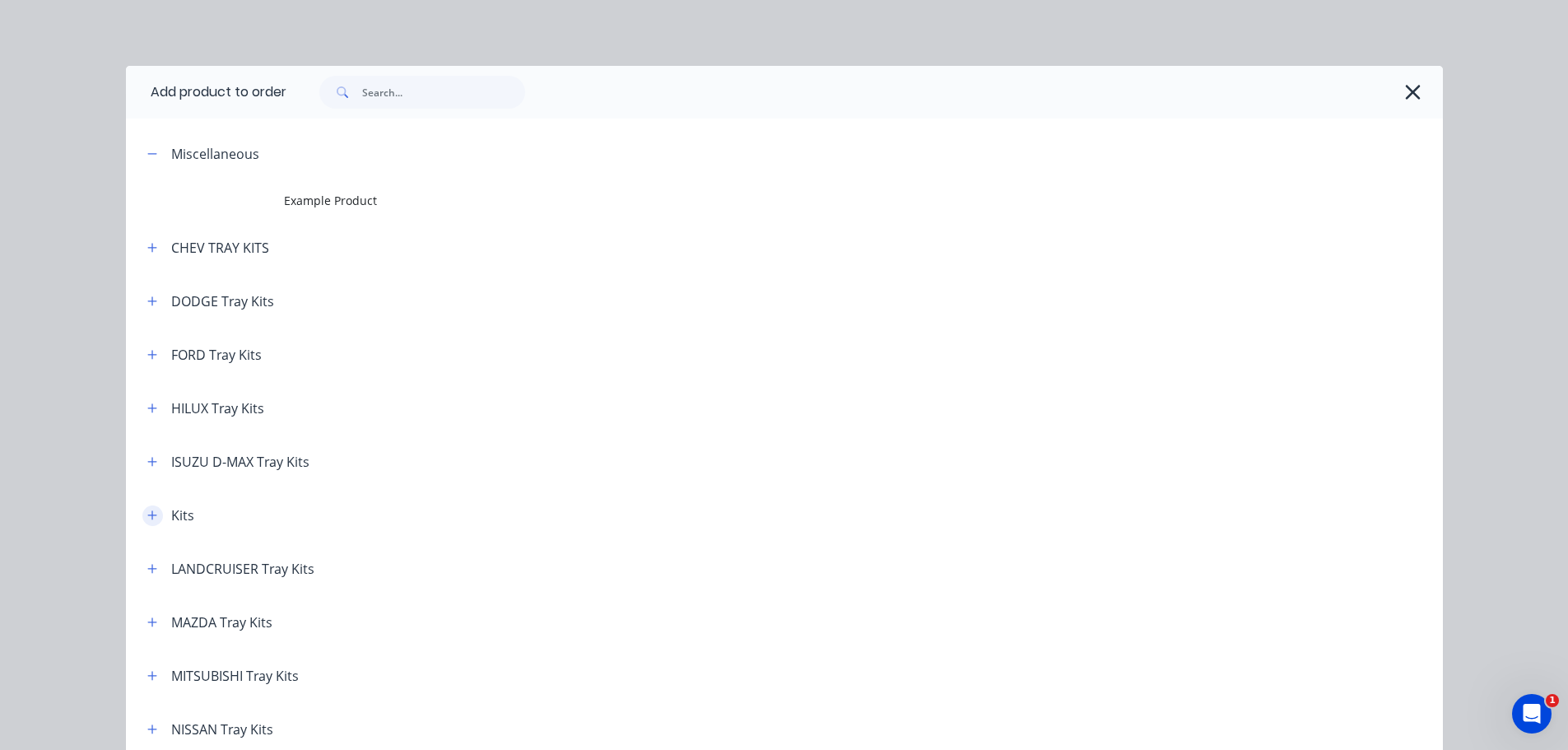
click at [148, 513] on icon "button" at bounding box center [152, 514] width 10 height 11
click at [149, 508] on button "button" at bounding box center [153, 515] width 21 height 21
click at [171, 151] on div "Miscellaneous" at bounding box center [215, 154] width 88 height 20
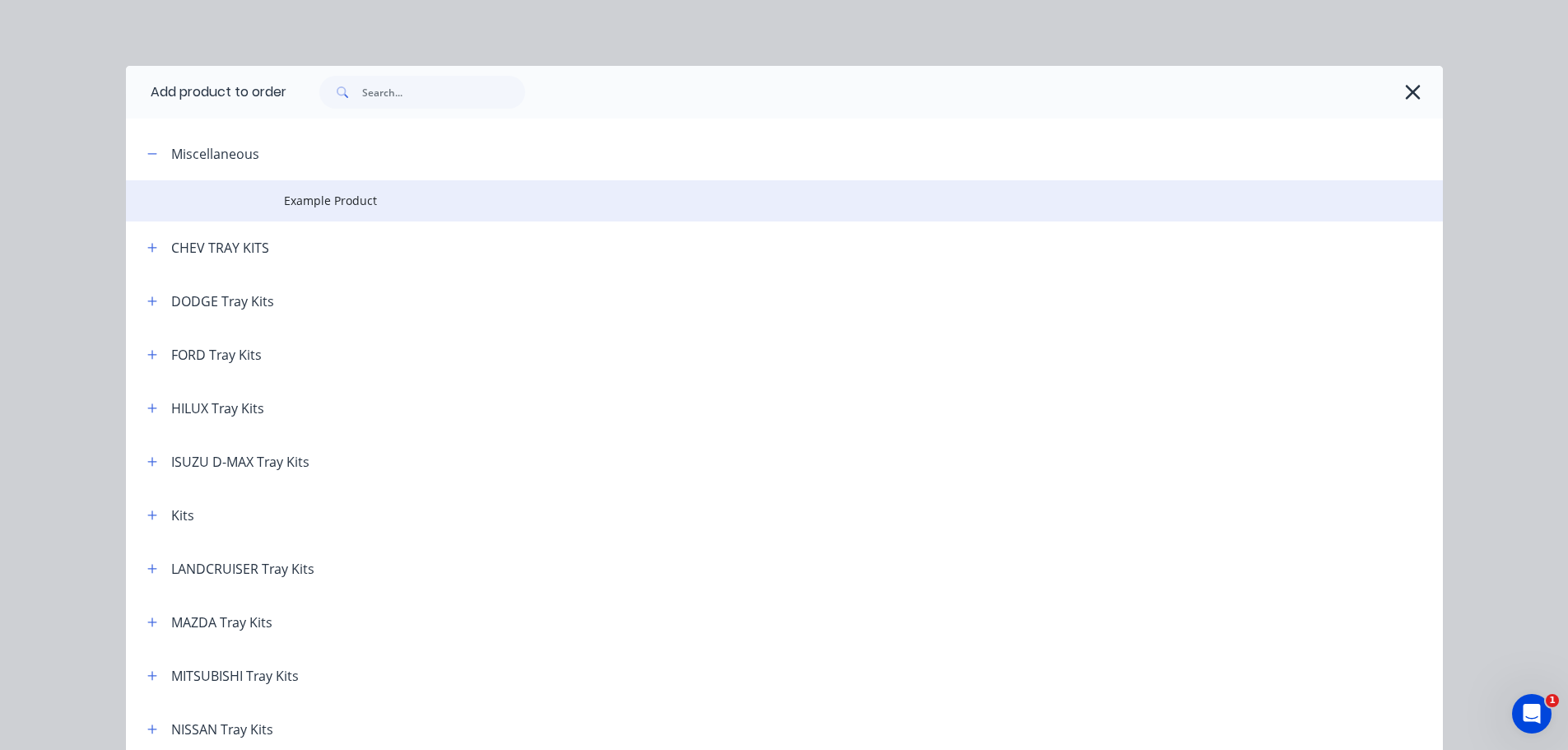
click at [289, 191] on td "Example Product" at bounding box center [863, 200] width 1159 height 41
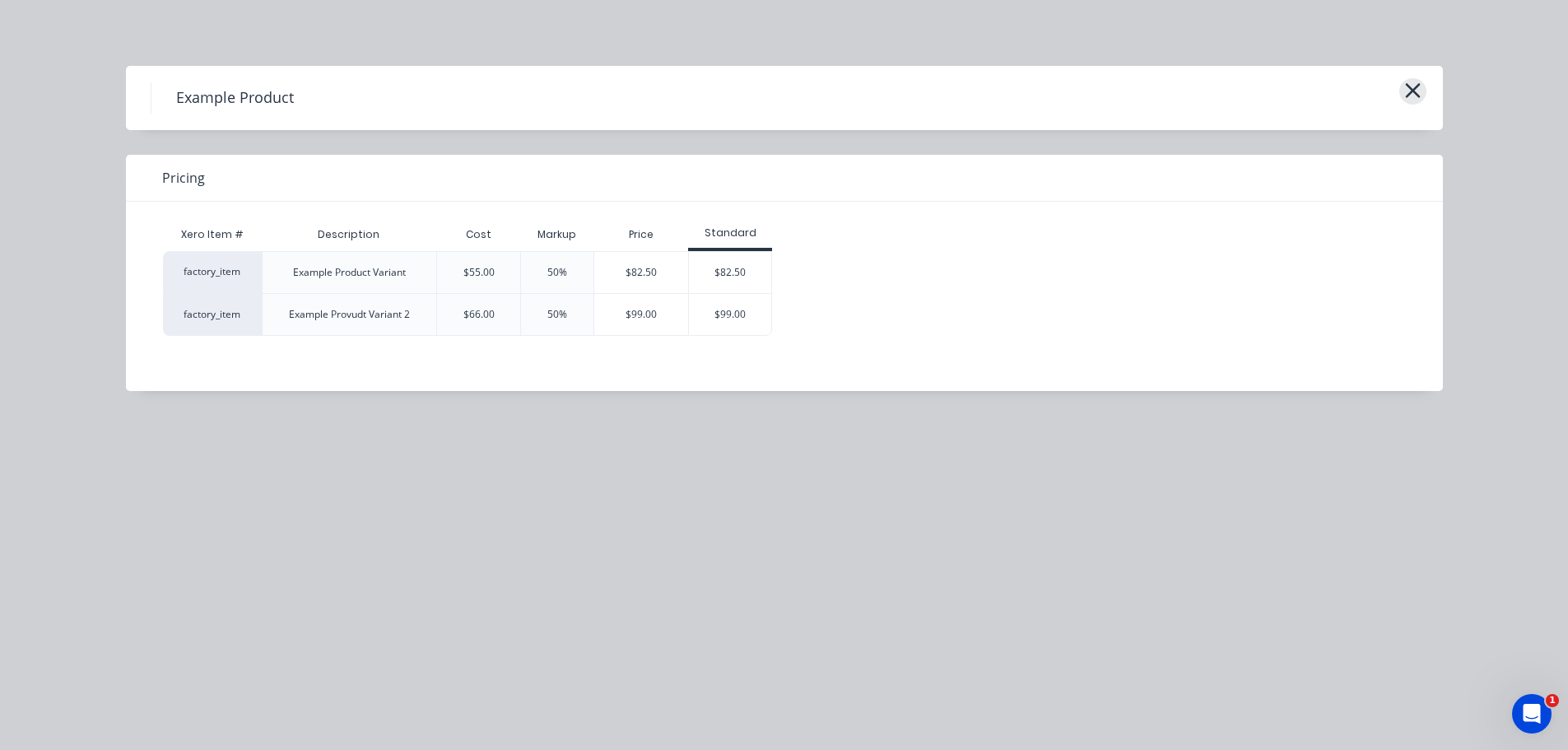
click at [1419, 89] on icon "button" at bounding box center [1413, 90] width 17 height 23
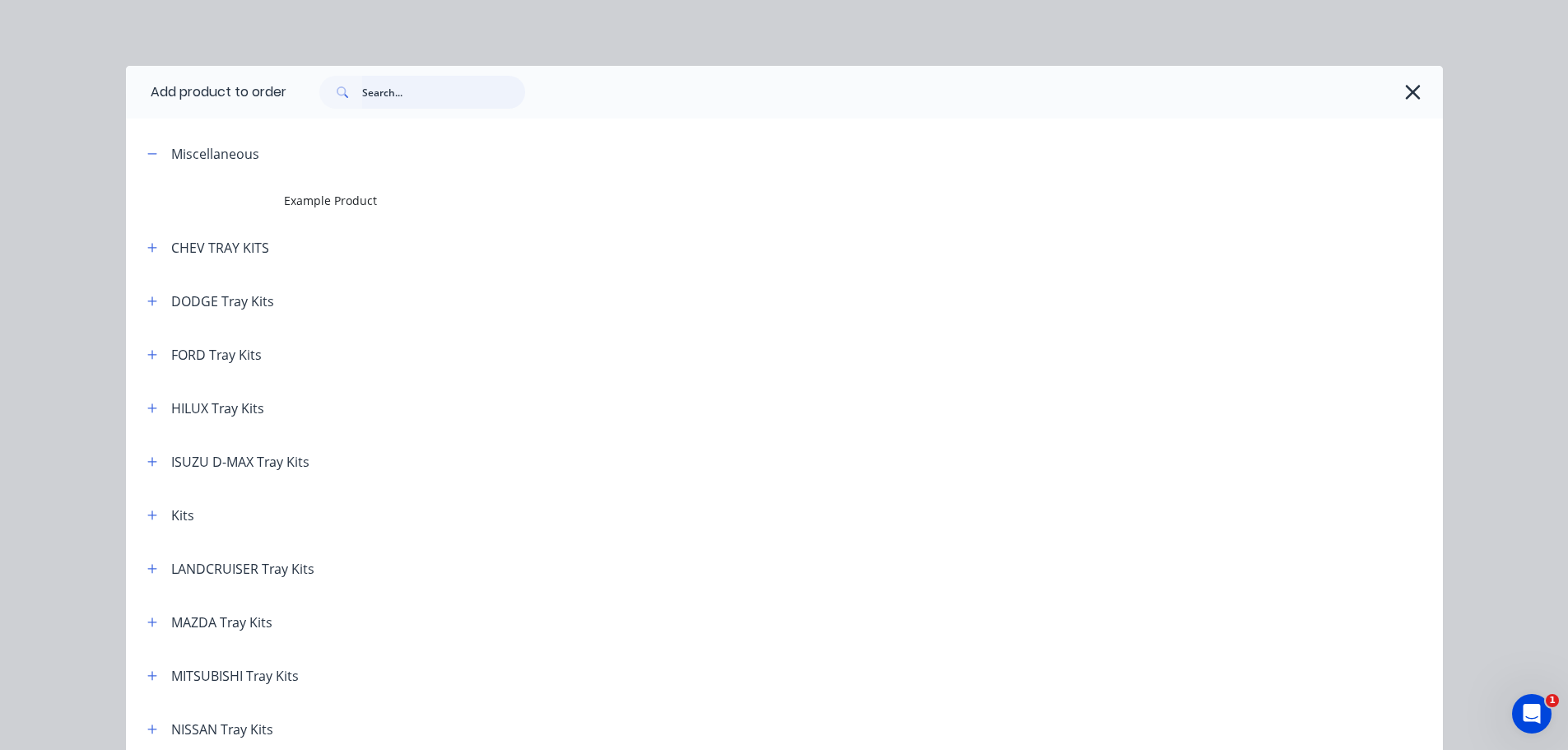
click at [436, 90] on input "text" at bounding box center [444, 92] width 163 height 33
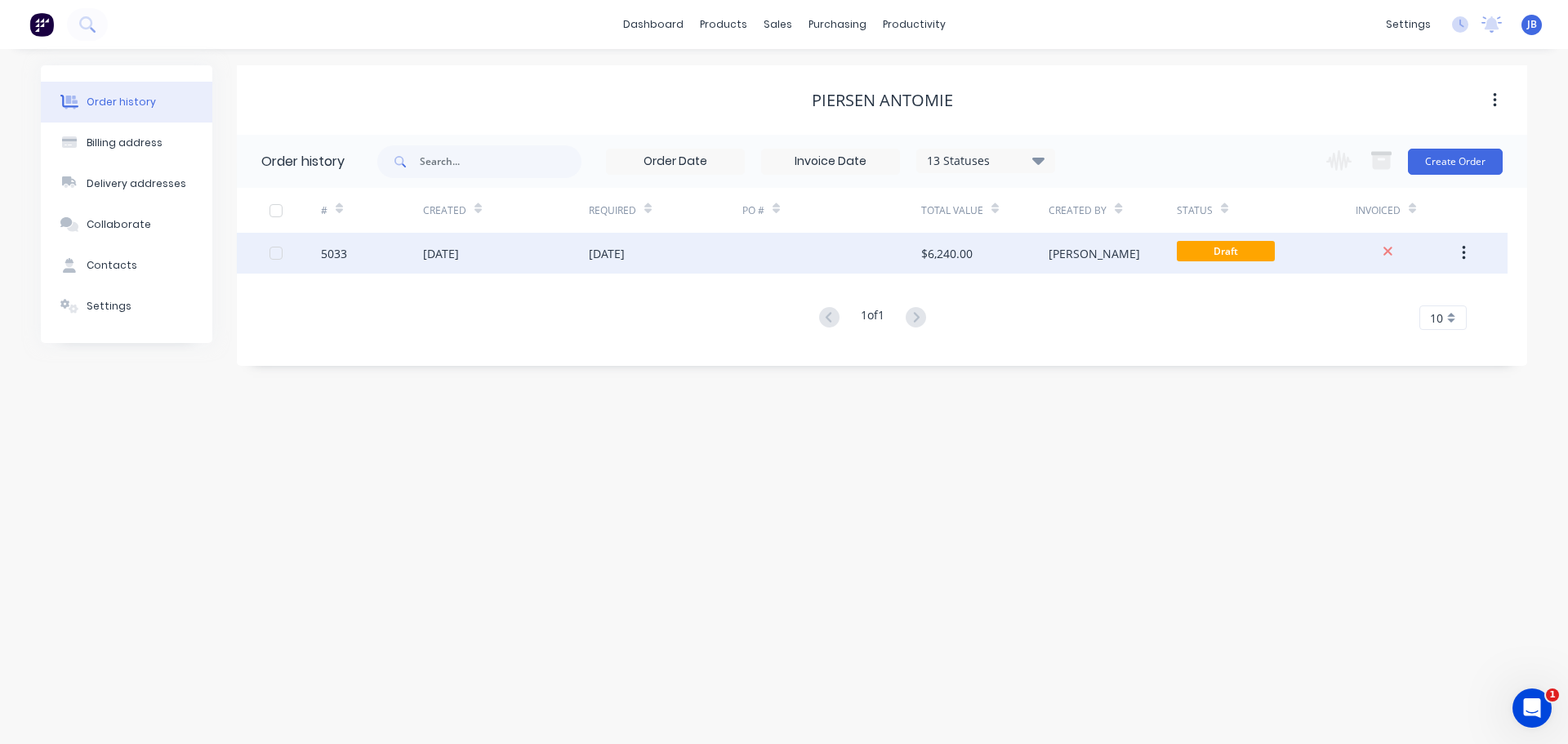
click at [569, 253] on div "[DATE]" at bounding box center [506, 253] width 166 height 41
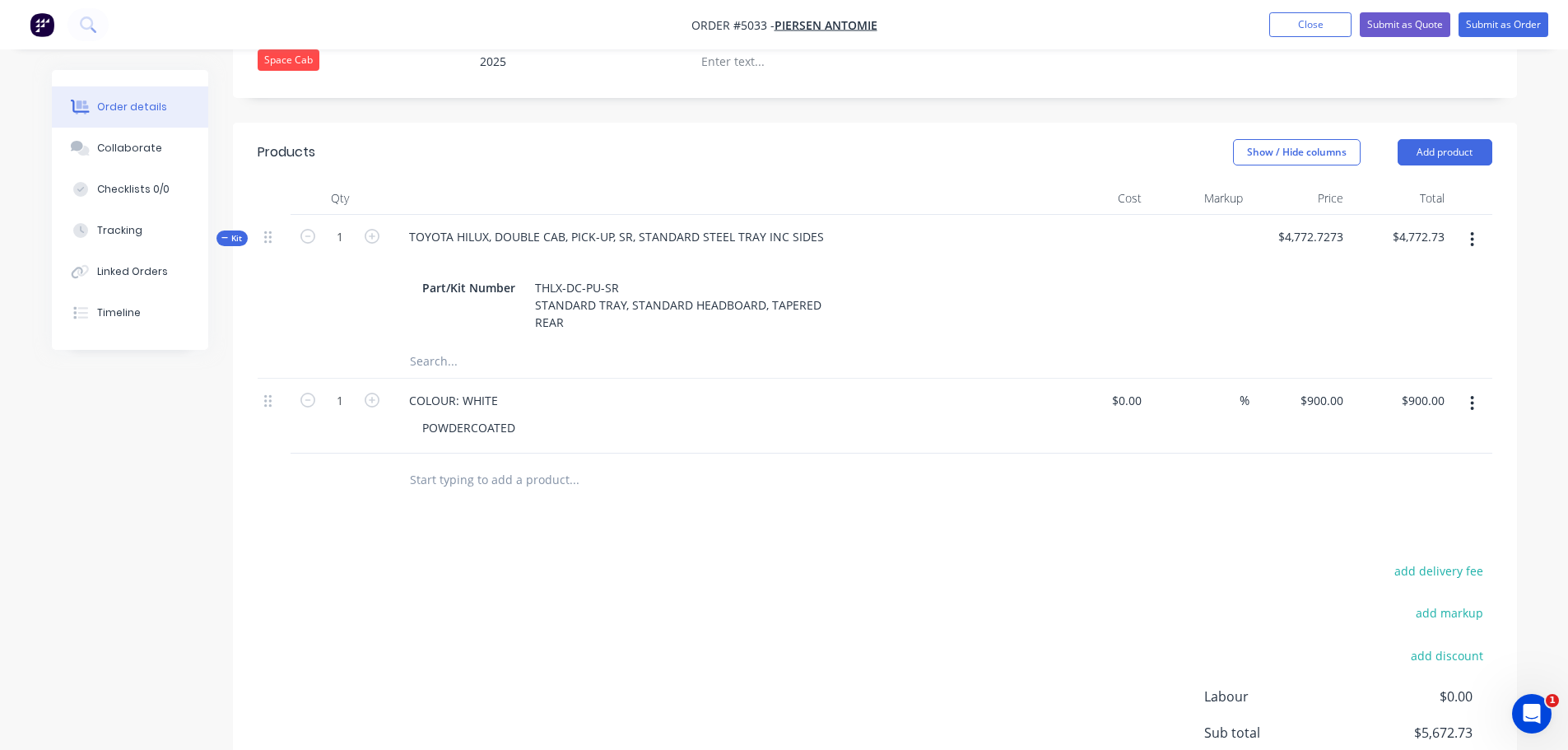
scroll to position [576, 0]
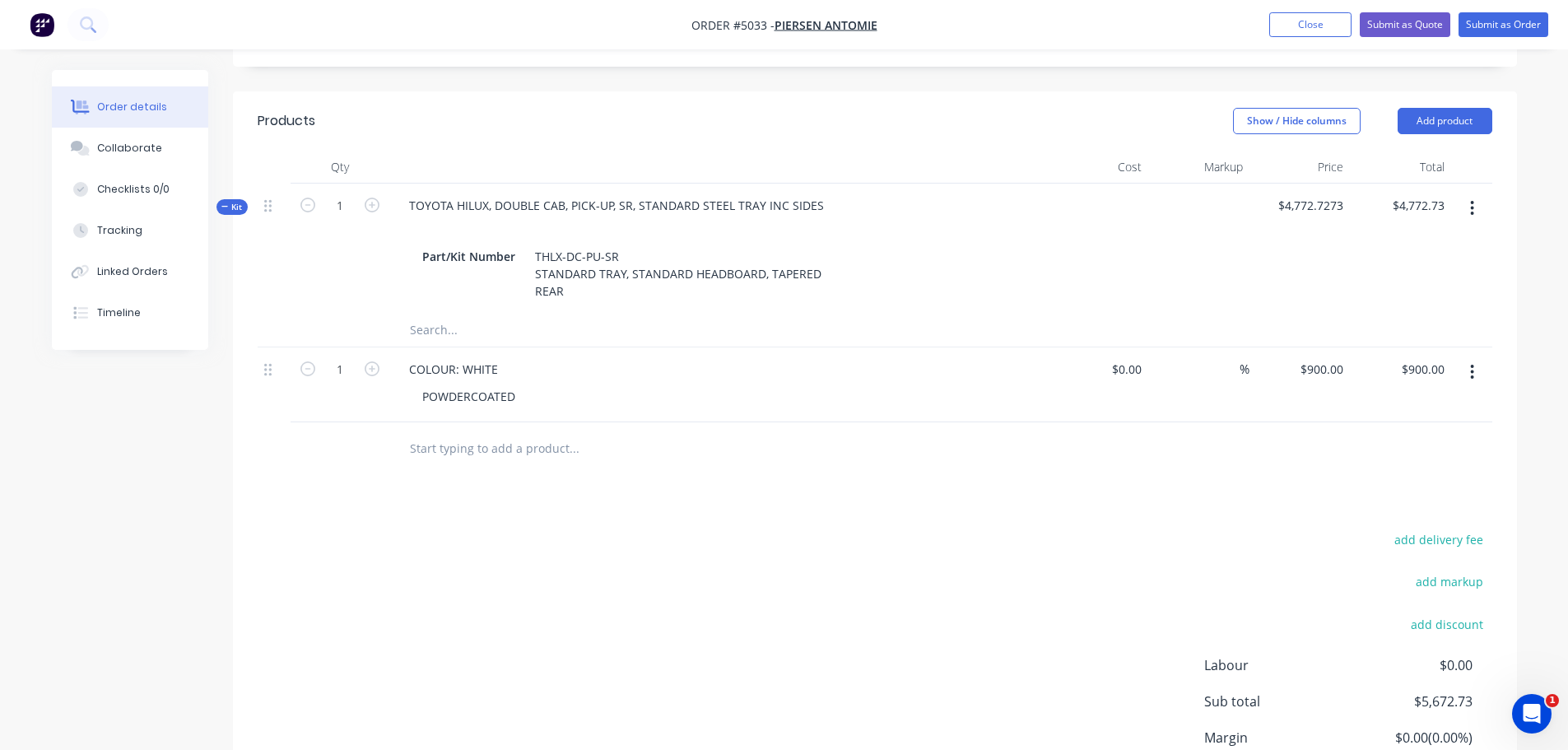
click at [438, 432] on input "text" at bounding box center [574, 448] width 329 height 33
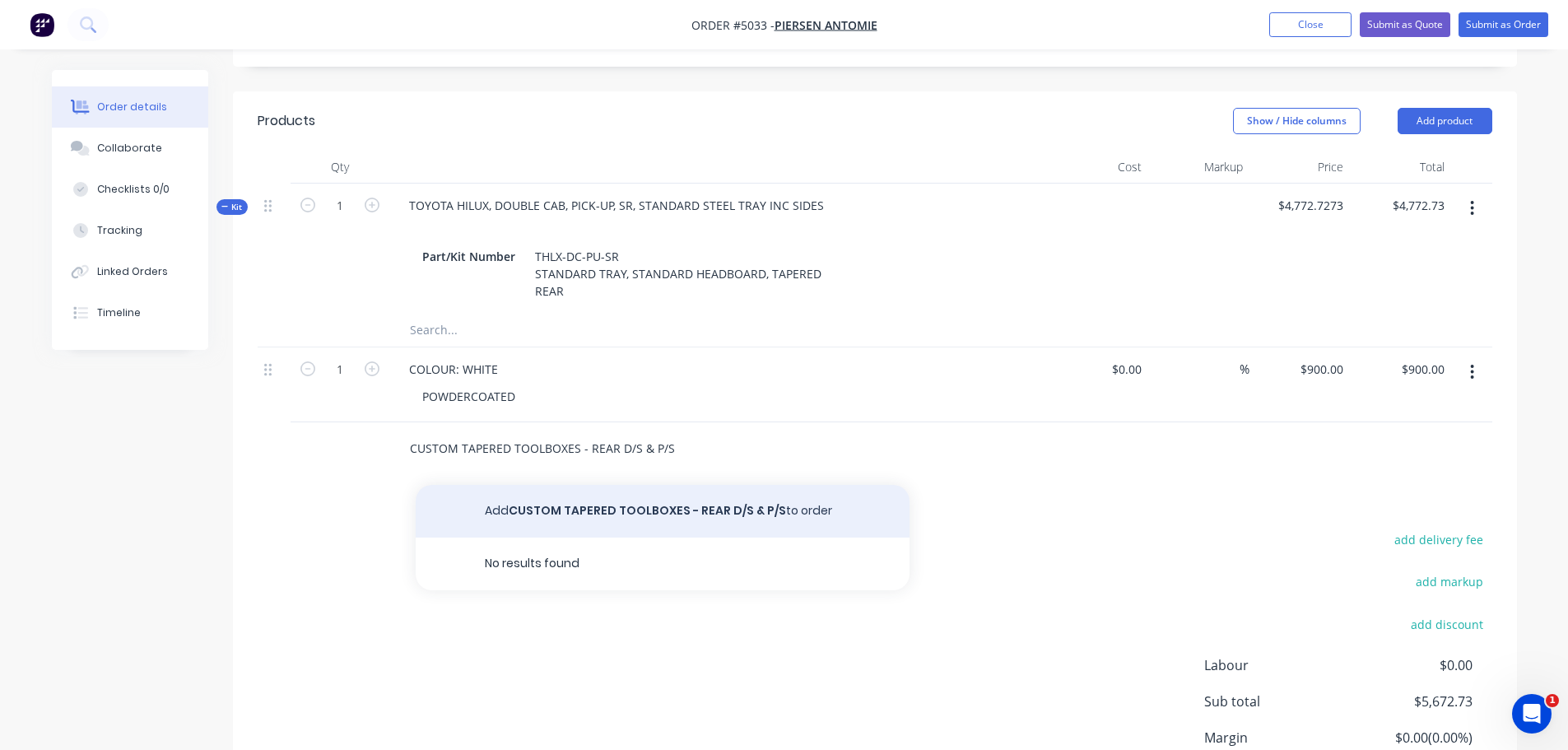
type input "CUSTOM TAPERED TOOLBOXES - REAR D/S & P/S"
click at [605, 485] on button "Add CUSTOM TAPERED TOOLBOXES - REAR D/S & P/S to order" at bounding box center [662, 511] width 494 height 53
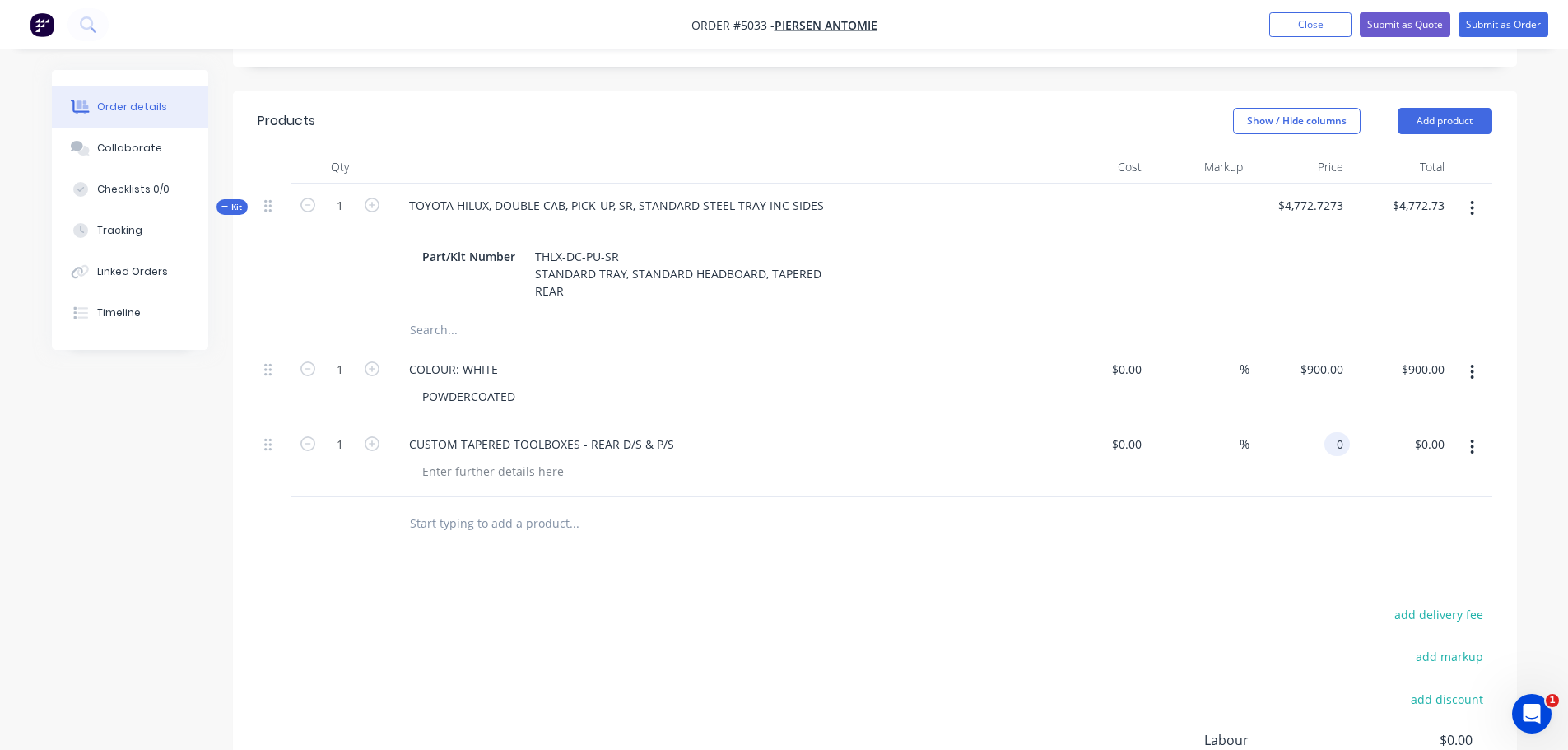
click at [1317, 422] on div "0 0" at bounding box center [1300, 460] width 101 height 75
type input "$0.00"
click at [378, 436] on icon "button" at bounding box center [372, 443] width 15 height 15
type input "2"
click at [1318, 422] on div "0 0" at bounding box center [1300, 460] width 101 height 75
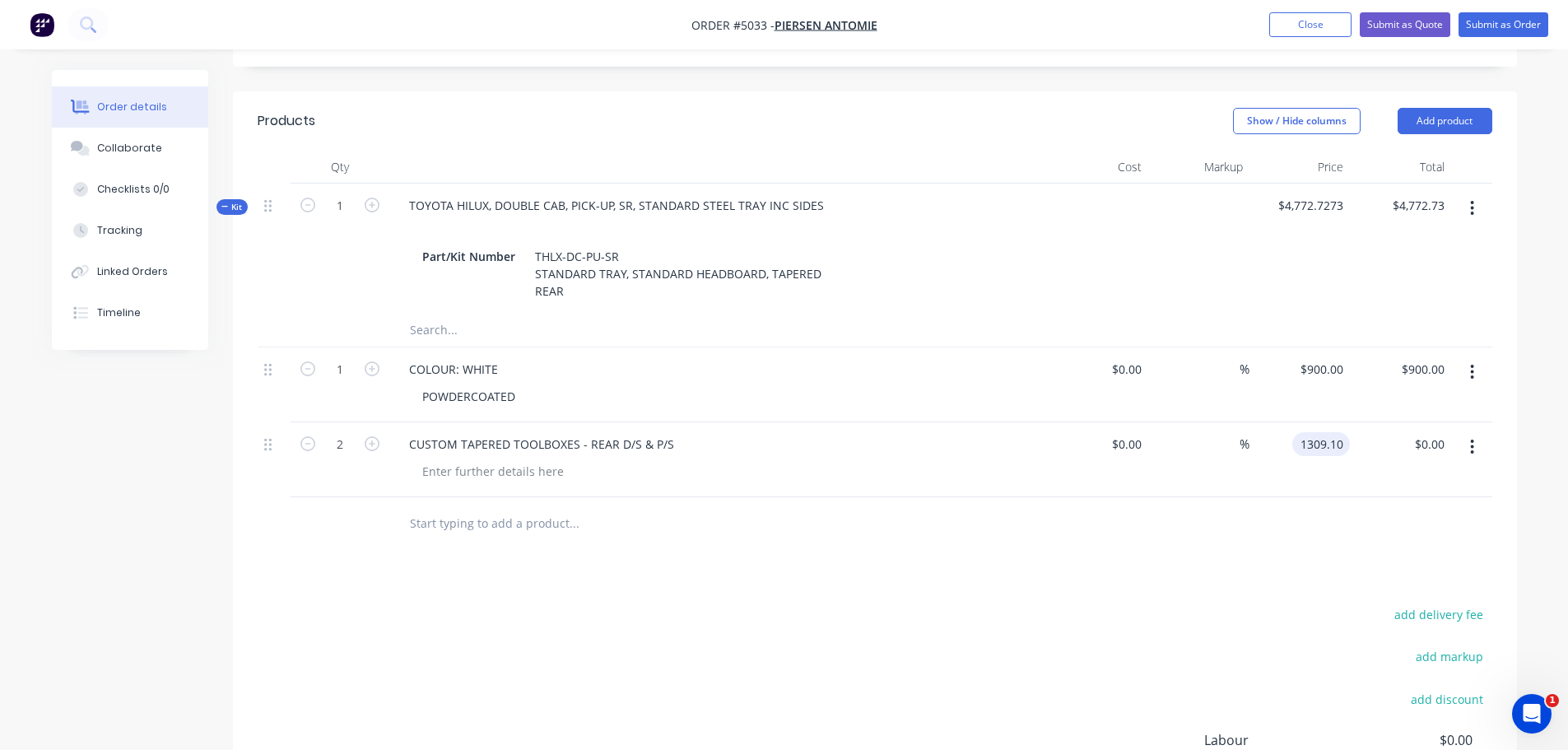
type input "$1,309.10"
type input "$2,618.20"
click at [474, 507] on input "text" at bounding box center [574, 523] width 329 height 33
click at [312, 436] on icon "button" at bounding box center [308, 443] width 15 height 15
type input "1"
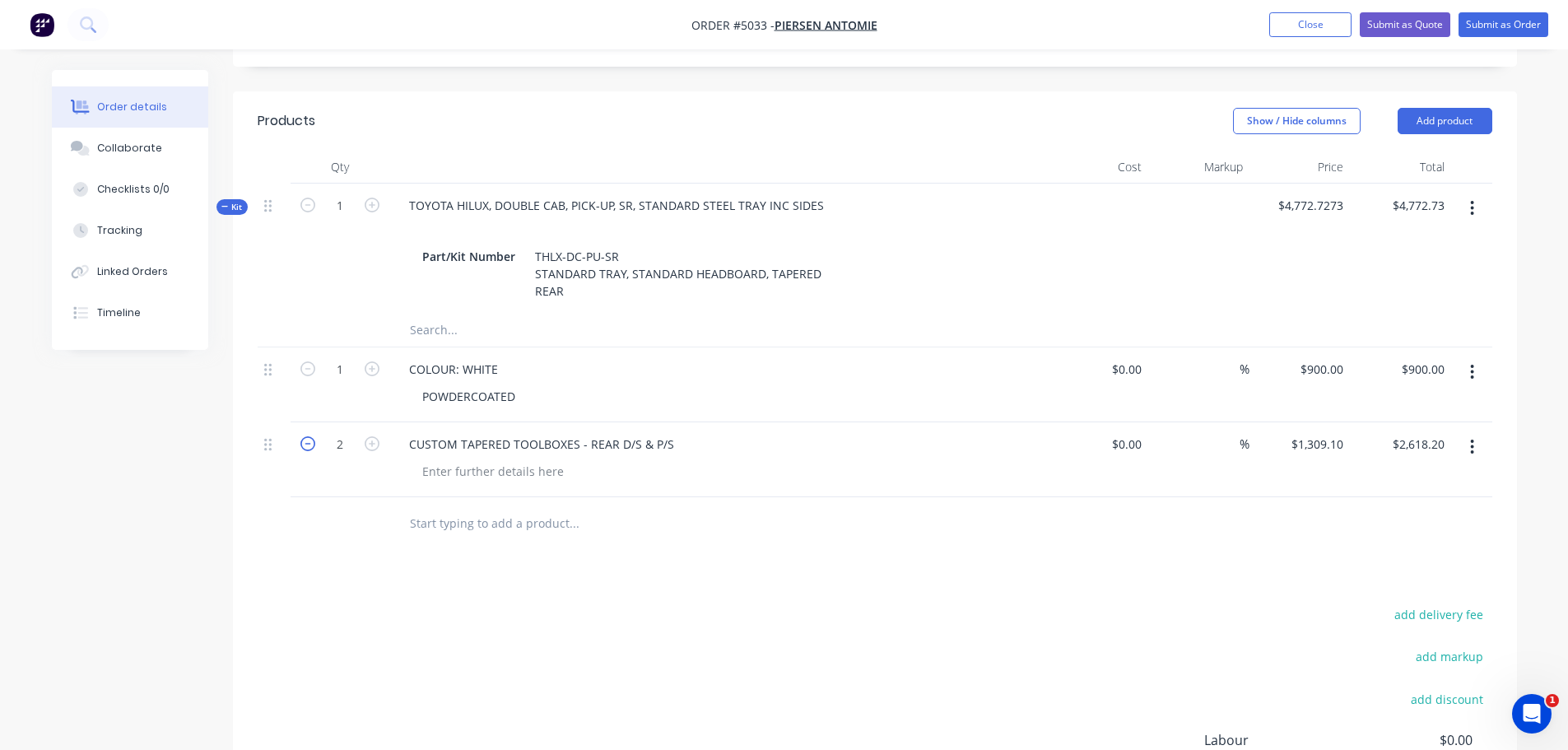
type input "$1,309.10"
click at [471, 507] on input "text" at bounding box center [574, 523] width 329 height 33
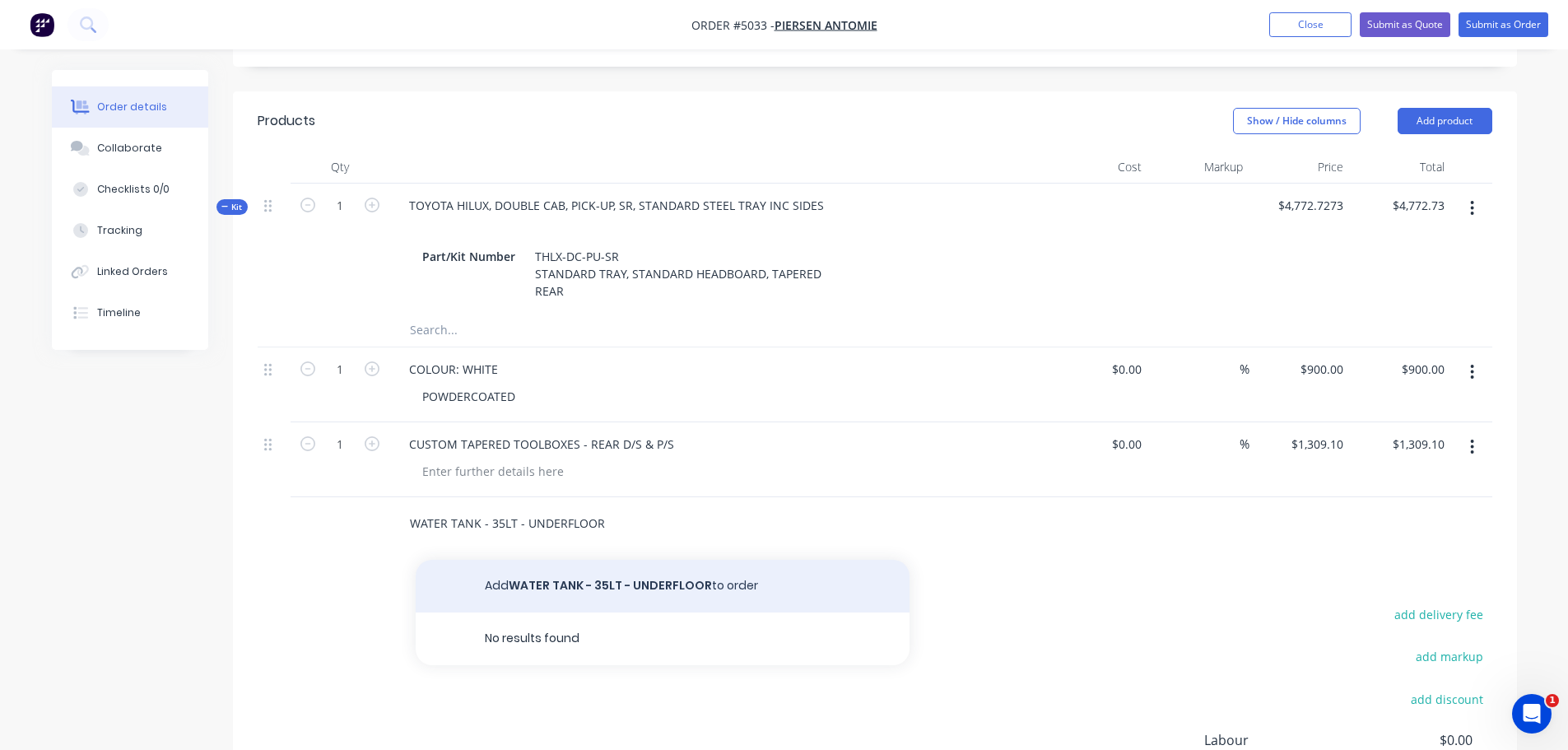
type input "WATER TANK - 35LT - UNDERFLOOR"
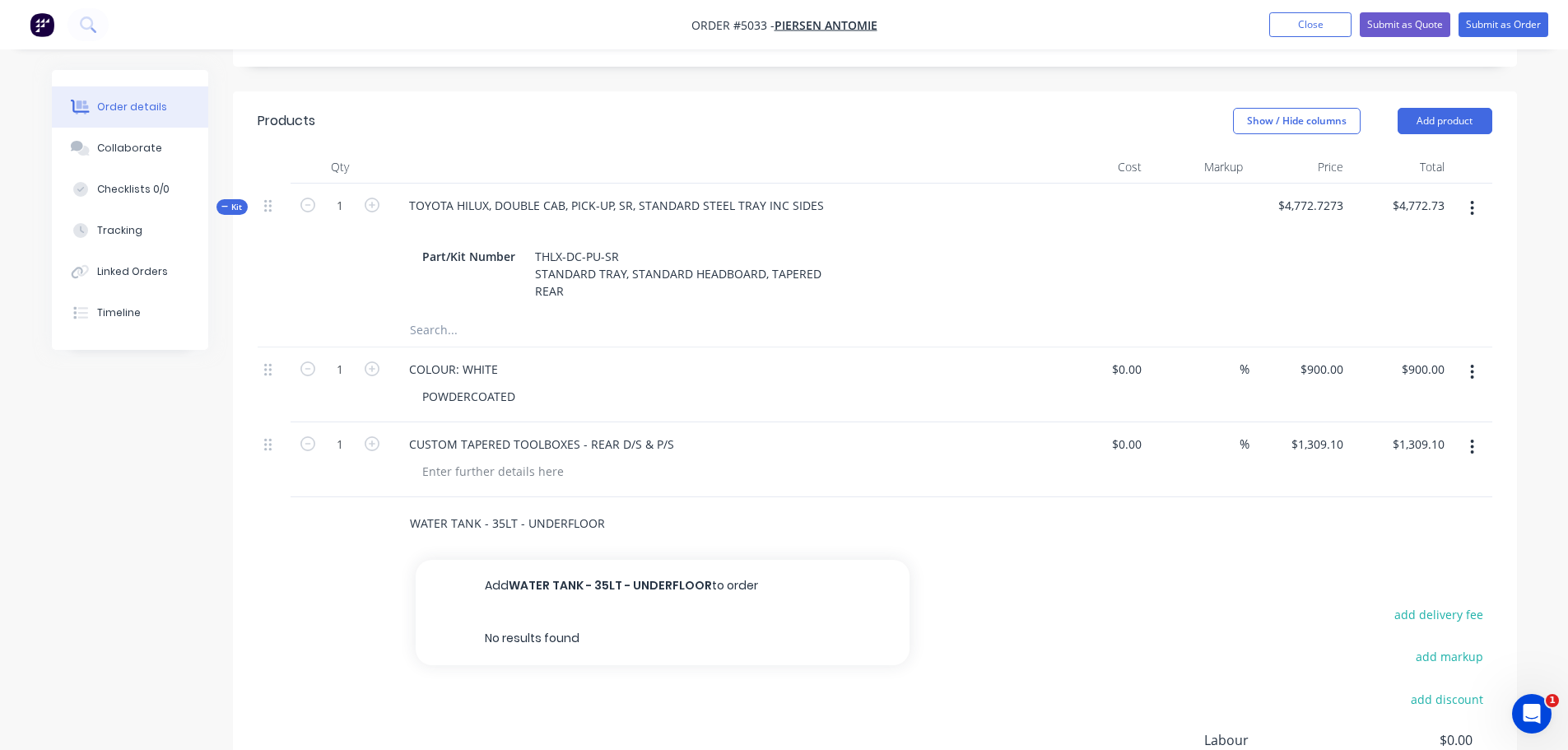
click at [599, 560] on button "Add WATER TANK - 35LT - UNDERFLOOR to order" at bounding box center [662, 586] width 494 height 53
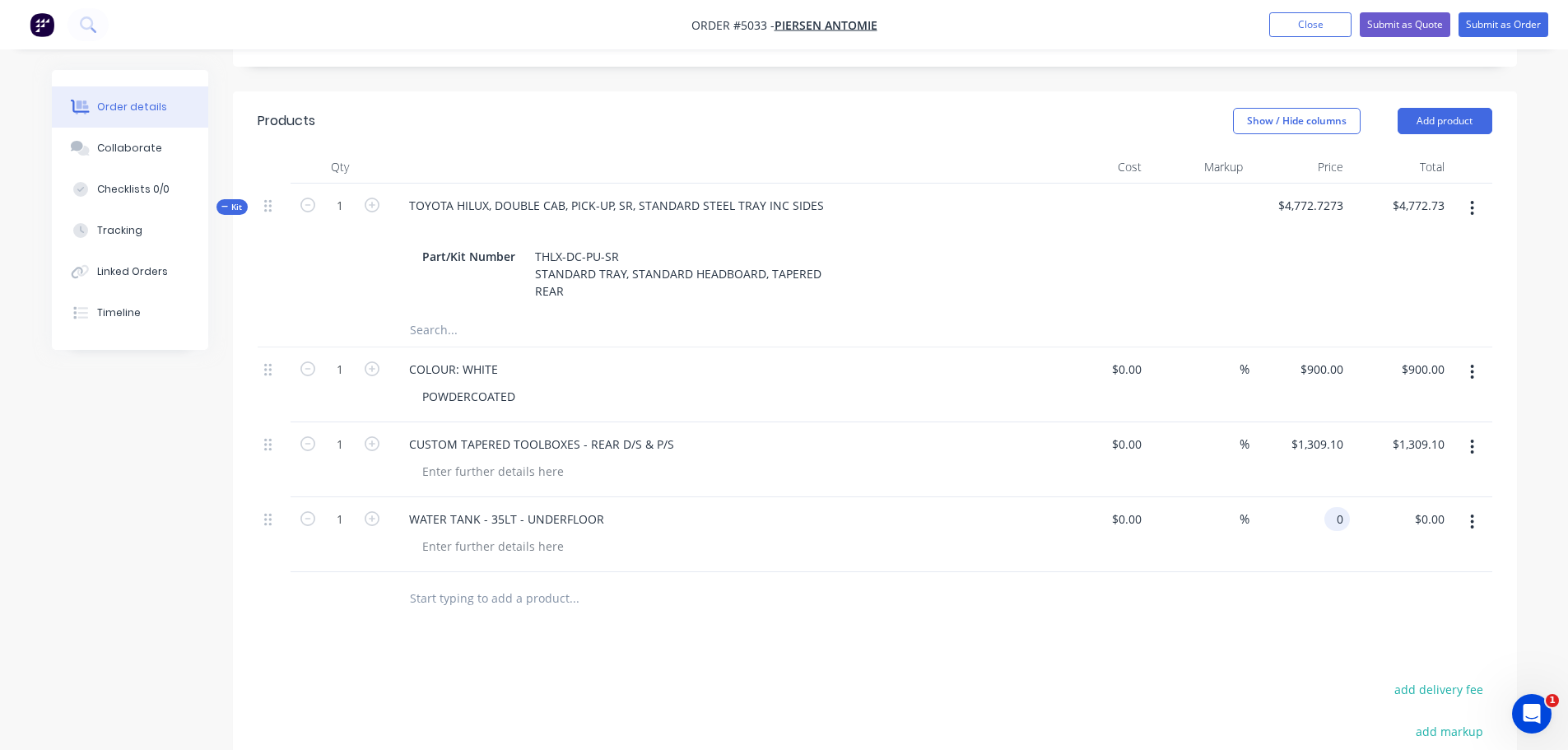
click at [1321, 497] on div "0 0" at bounding box center [1300, 534] width 101 height 75
type input "600.00"
type input "$600.00"
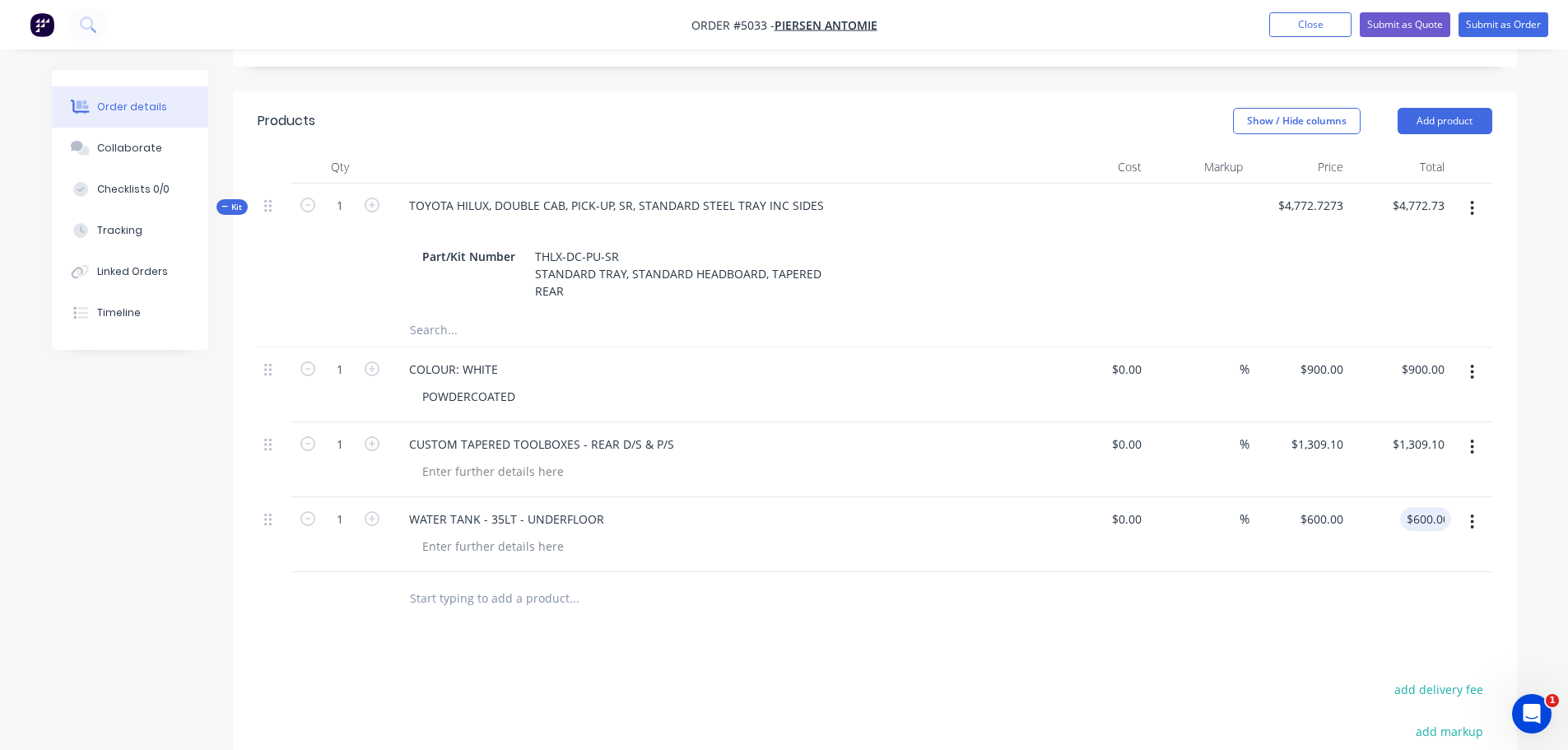
click at [457, 582] on input "text" at bounding box center [574, 599] width 329 height 33
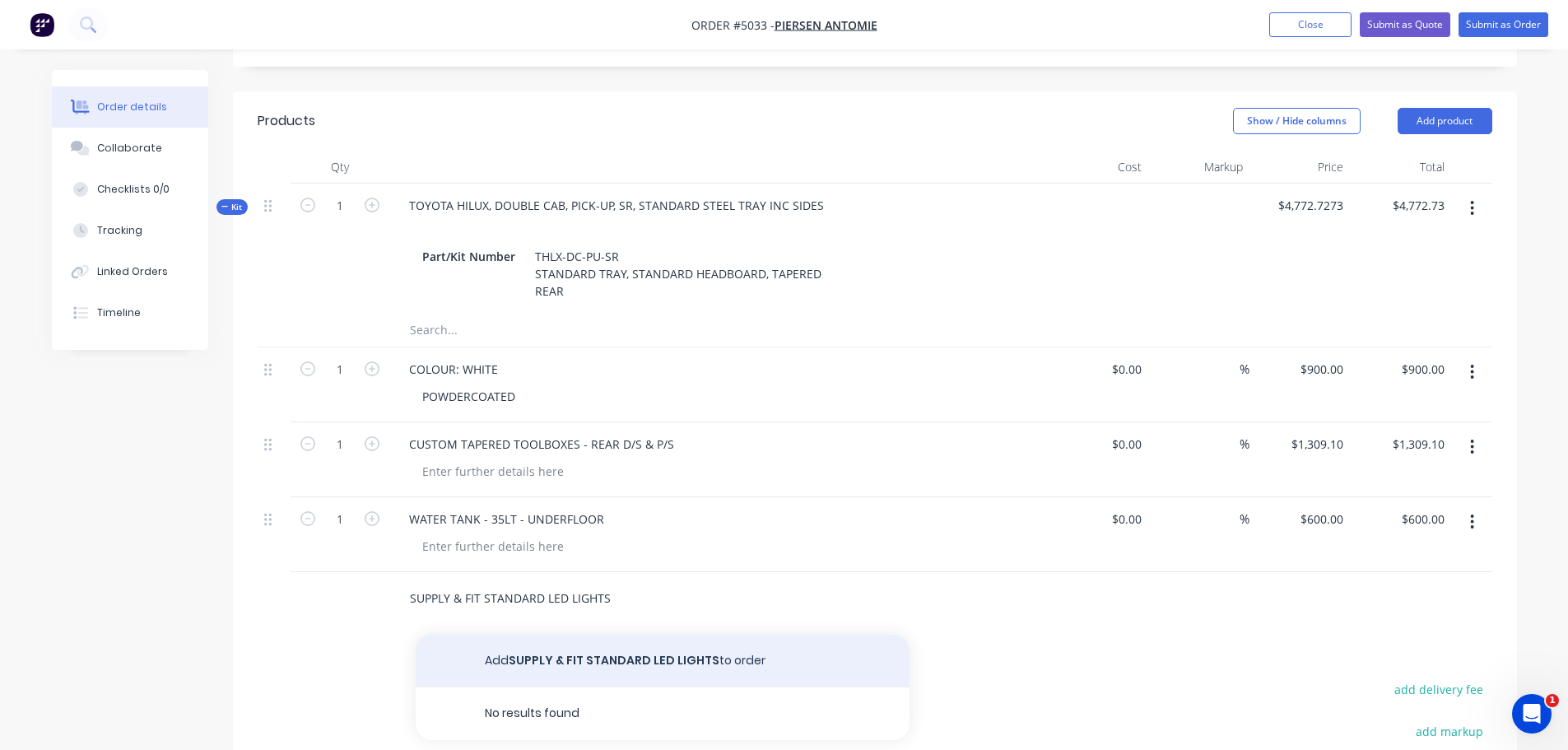
type input "SUPPLY & FIT STANDARD LED LIGHTS"
click at [584, 634] on button "Add SUPPLY & FIT STANDARD LED LIGHTS to order" at bounding box center [662, 660] width 494 height 53
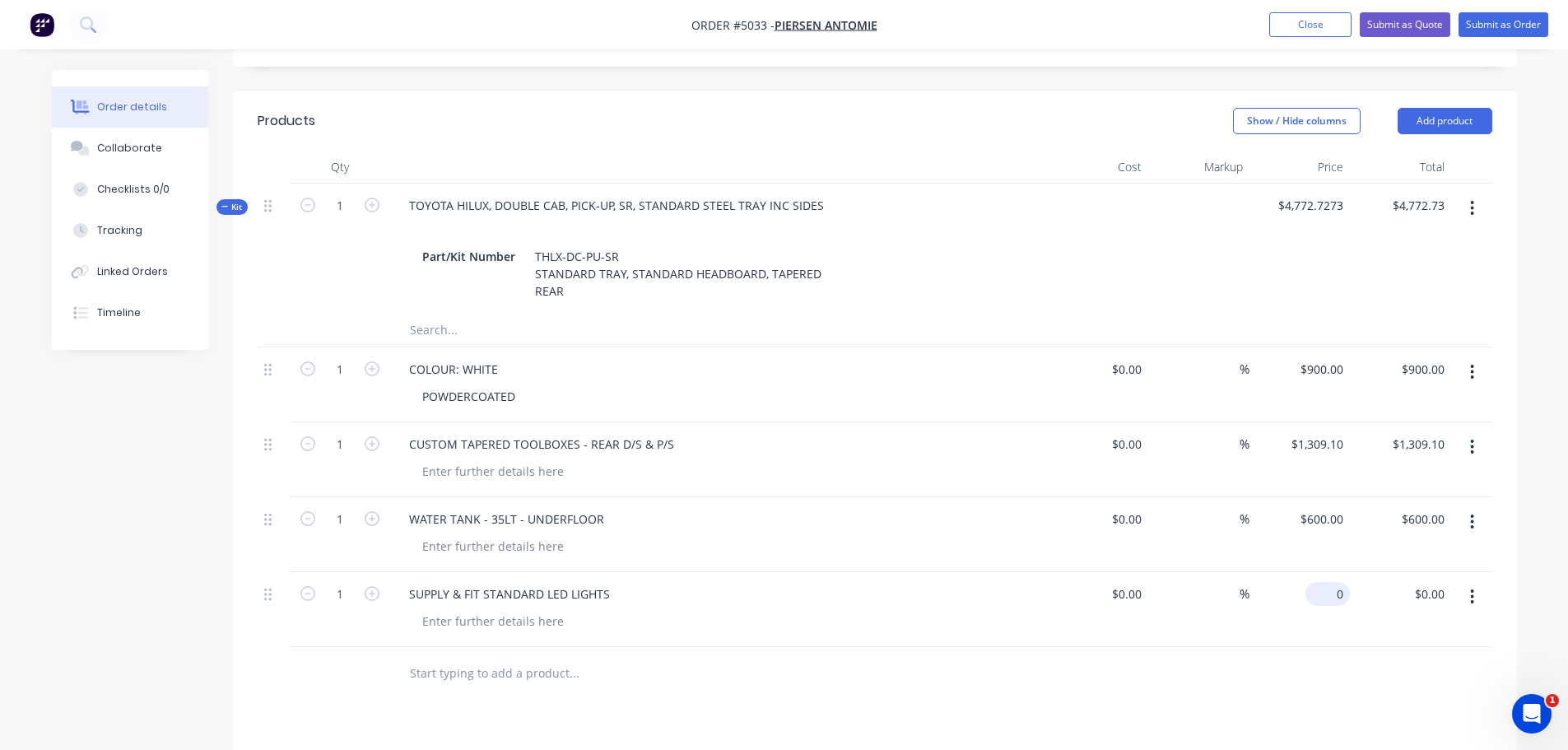
click at [1321, 572] on div "0 $0.00" at bounding box center [1300, 609] width 101 height 75
type input "$272.73"
click at [577, 314] on input "text" at bounding box center [574, 330] width 329 height 33
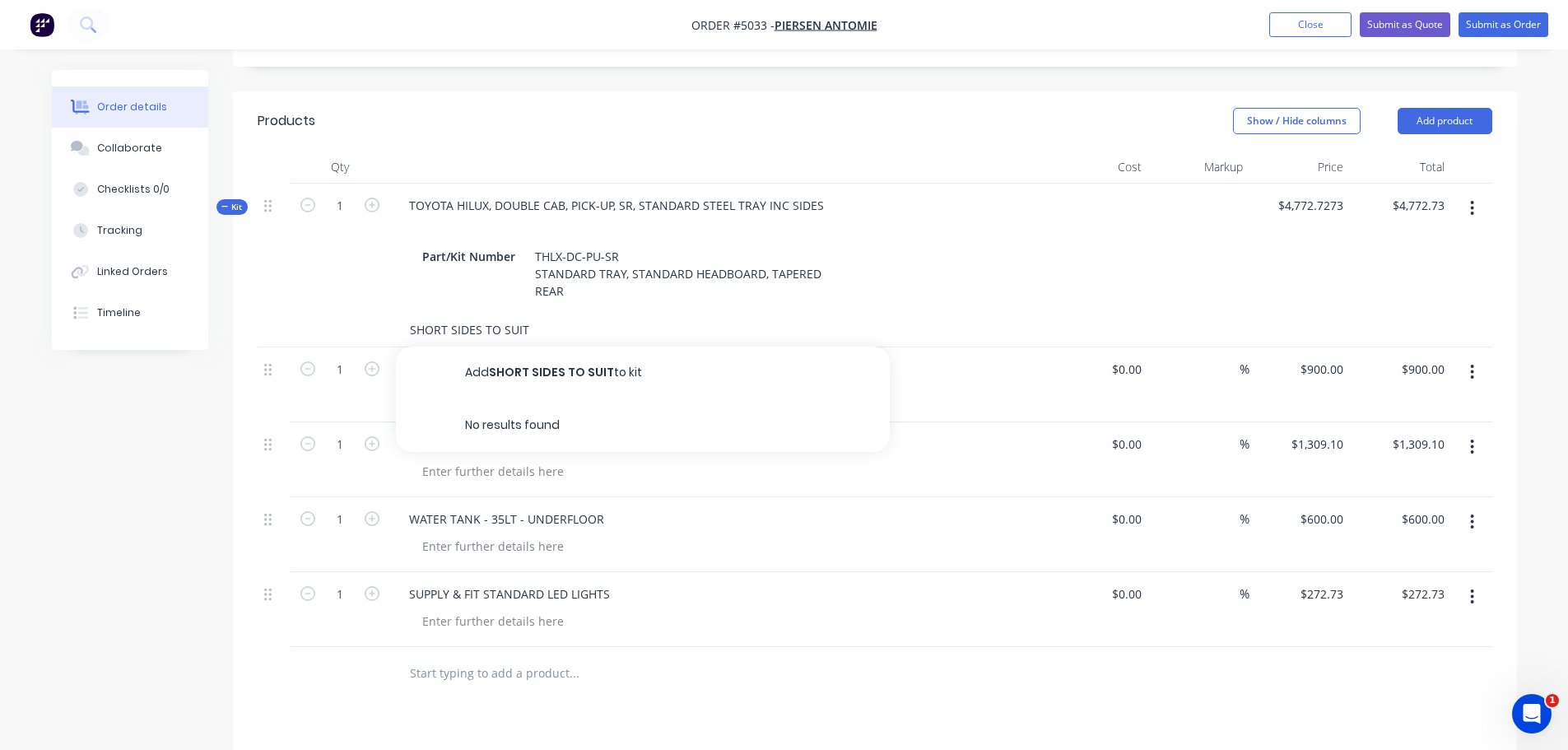
drag, startPoint x: 577, startPoint y: 298, endPoint x: 398, endPoint y: 296, distance: 179.0
click at [398, 314] on div "SHORT SIDES TO SUIT Add SHORT SIDES TO SUIT to kit No results found" at bounding box center [643, 330] width 494 height 33
click at [601, 314] on input "SHORT SIDES TO SUIT" at bounding box center [574, 330] width 329 height 33
click at [737, 600] on div "SUPPLY & FIT STANDARD LED LIGHTS" at bounding box center [719, 609] width 659 height 75
click at [546, 314] on input "SHORT SIDES TO SUIT" at bounding box center [574, 330] width 329 height 33
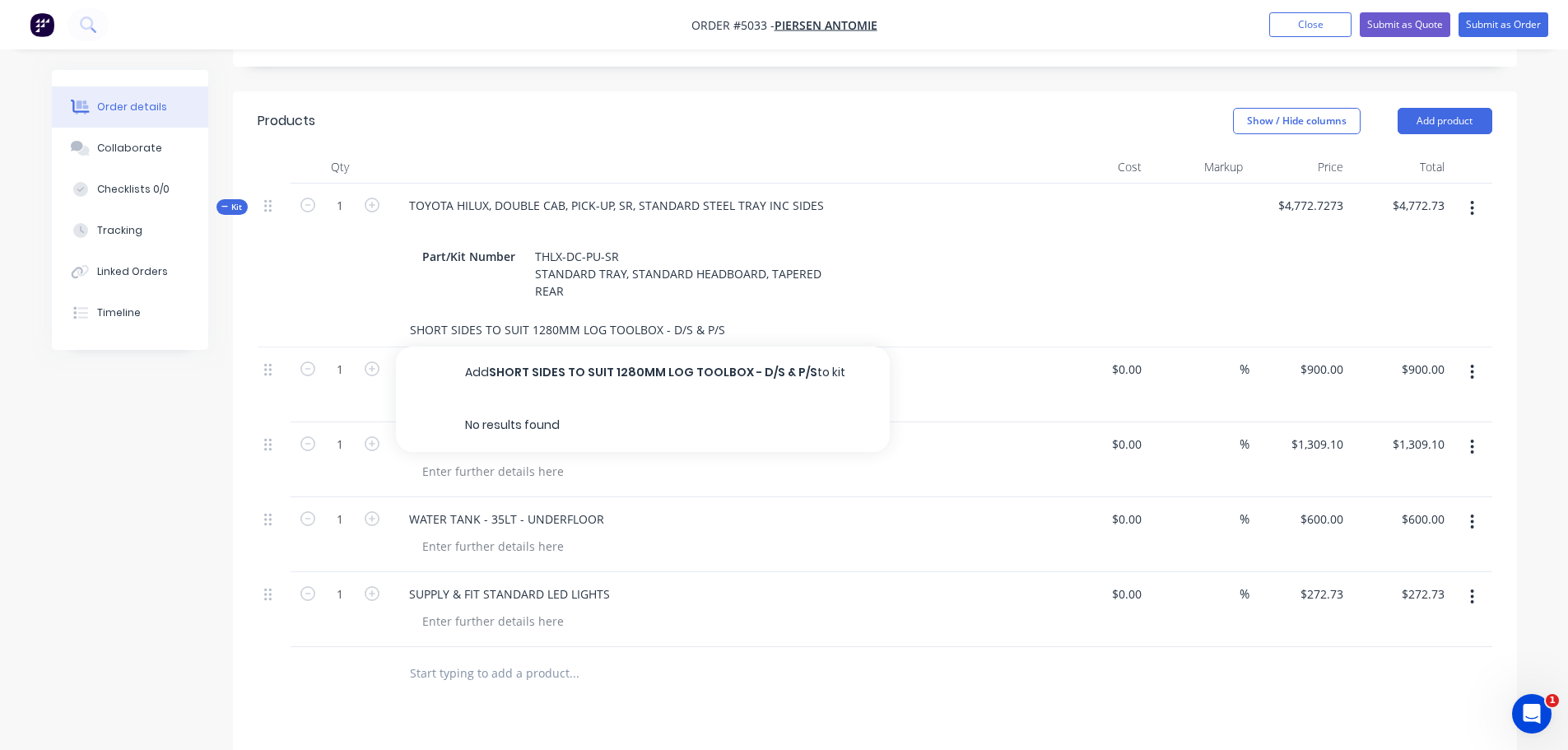
type input "SHORT SIDES TO SUIT 1280MM LOG TOOLBOX - D/S & P/S"
click at [767, 314] on div "SHORT SIDES TO SUIT 1280MM LOG TOOLBOX - D/S & P/S Add SHORT SIDES TO SUIT 1280…" at bounding box center [643, 330] width 494 height 33
click at [721, 314] on input "SHORT SIDES TO SUIT 1280MM LOG TOOLBOX - D/S & P/S" at bounding box center [574, 330] width 329 height 33
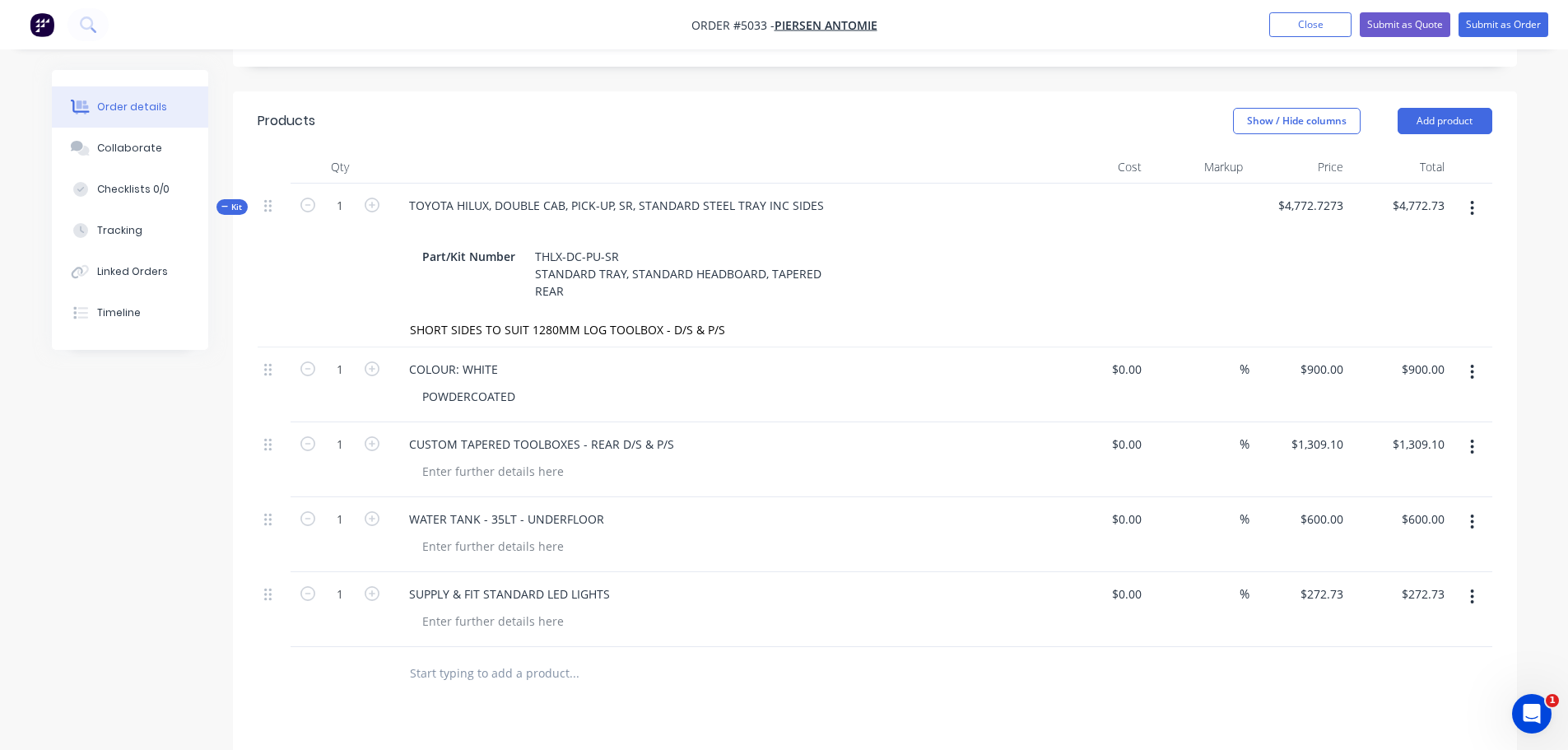
click at [671, 497] on div "WATER TANK - 35LT - UNDERFLOOR" at bounding box center [719, 534] width 659 height 75
click at [593, 314] on input "SHORT SIDES TO SUIT 1280MM LOG TOOLBOX - D/S & P/S" at bounding box center [574, 330] width 329 height 33
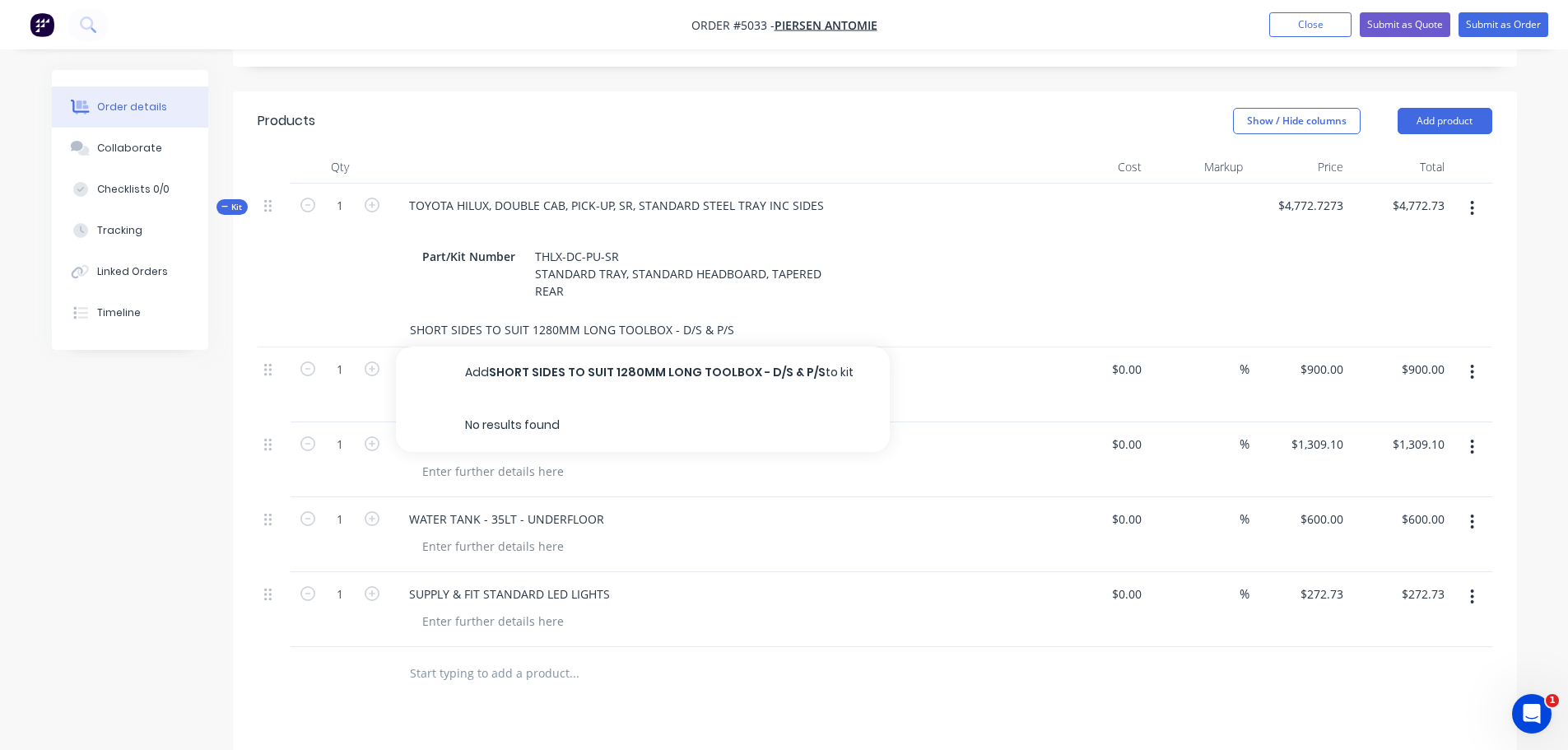
type input "SHORT SIDES TO SUIT 1280MM LONG TOOLBOX - D/S & P/S"
click at [751, 314] on div "SHORT SIDES TO SUIT 1280MM LONG TOOLBOX - D/S & P/S Add SHORT SIDES TO SUIT 128…" at bounding box center [643, 330] width 494 height 33
click at [411, 314] on input "SHORT SIDES TO SUIT 1280MM LONG TOOLBOX - D/S & P/S" at bounding box center [574, 330] width 329 height 33
click at [750, 314] on div "SHORT SIDES TO SUIT 1280MM LONG TOOLBOX - D/S & P/S Add SHORT SIDES TO SUIT 128…" at bounding box center [643, 330] width 494 height 33
click at [734, 314] on input "SHORT SIDES TO SUIT 1280MM LONG TOOLBOX - D/S & P/S" at bounding box center [574, 330] width 329 height 33
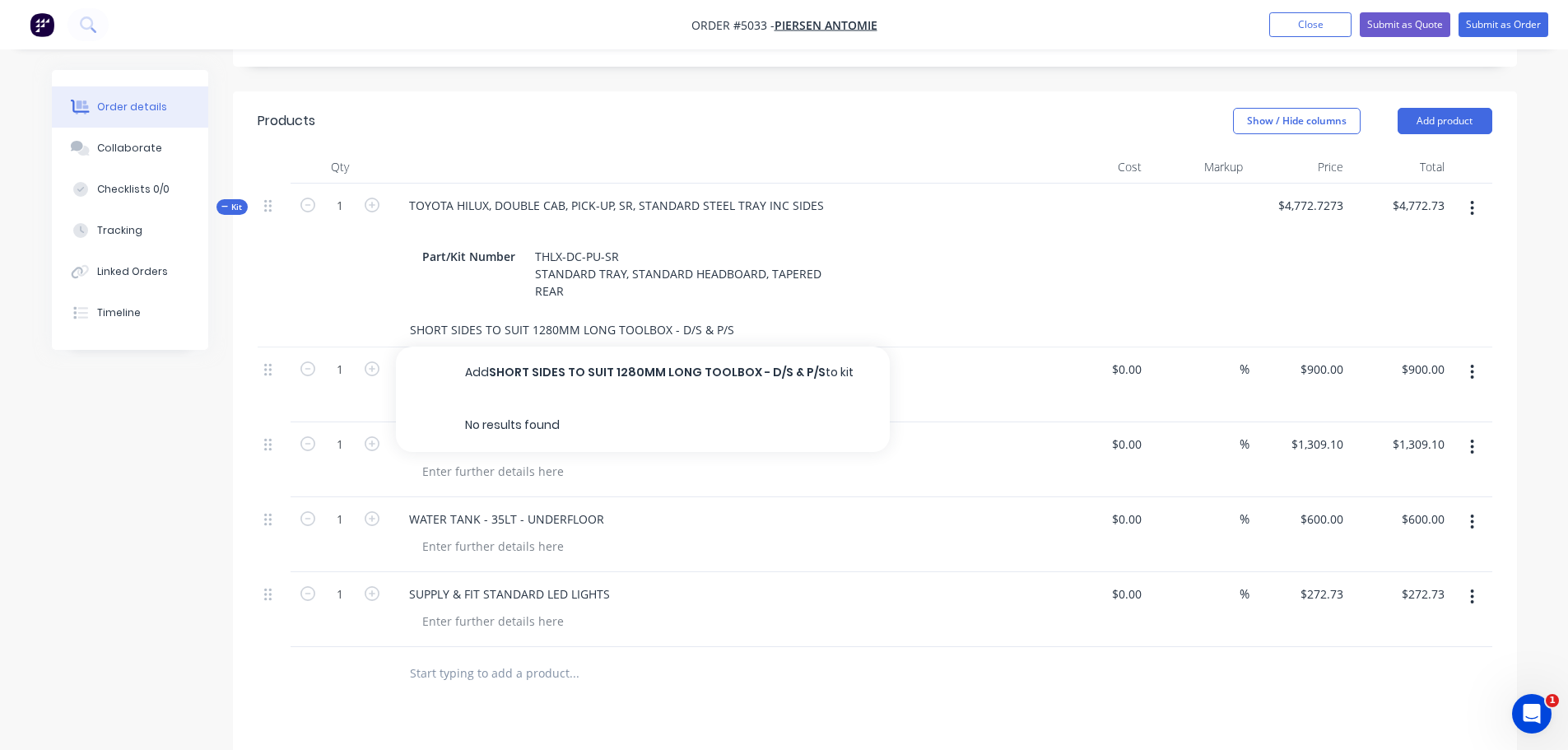
drag, startPoint x: 735, startPoint y: 288, endPoint x: 390, endPoint y: 302, distance: 345.3
click at [390, 314] on div "SHORT SIDES TO SUIT 1280MM LONG TOOLBOX - D/S & P/S Add SHORT SIDES TO SUIT 128…" at bounding box center [686, 330] width 593 height 33
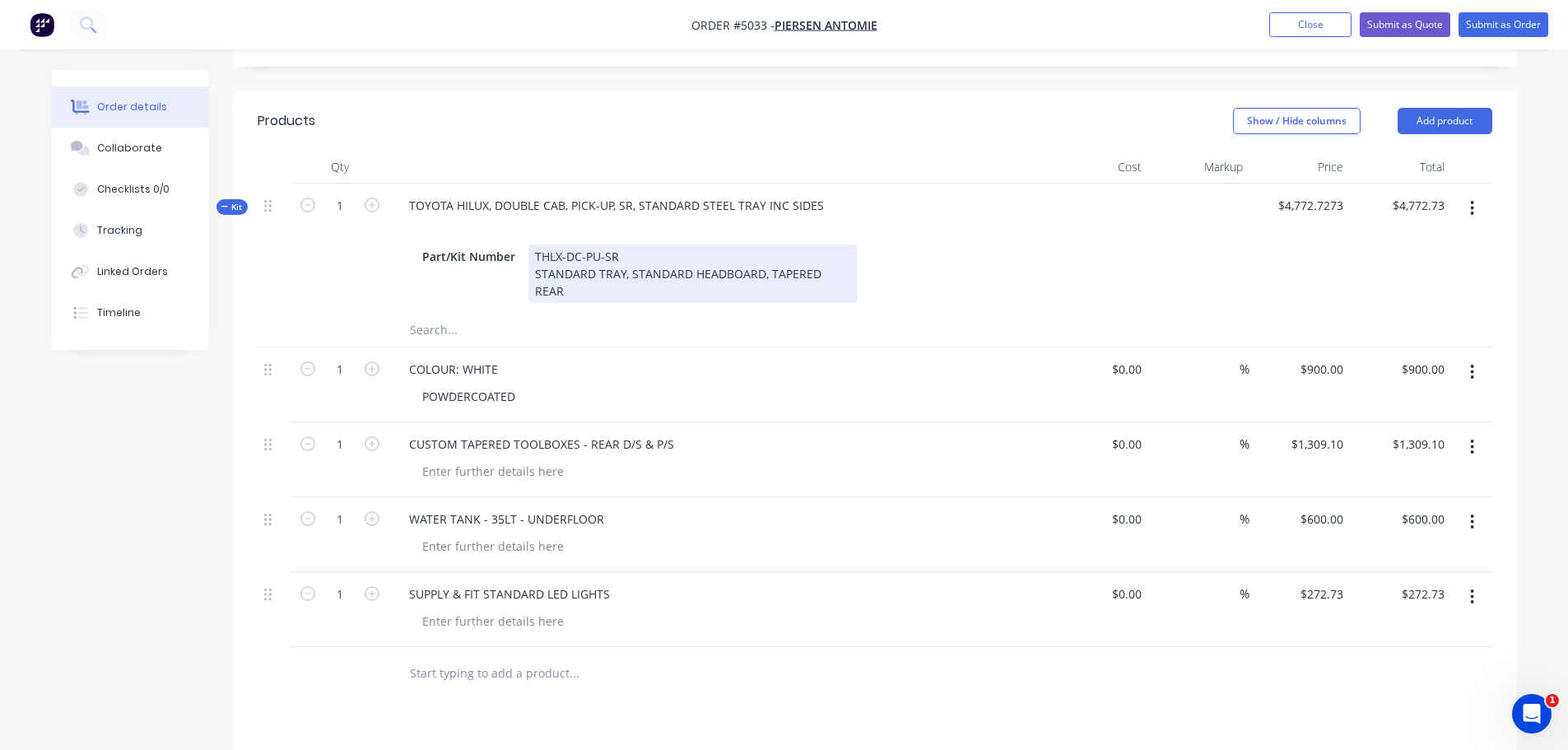
click at [852, 252] on div "Part/Kit Number THLX-DC-PU-SR STANDARD TRAY, STANDARD HEADBOARD, TAPERED REAR" at bounding box center [718, 273] width 606 height 58
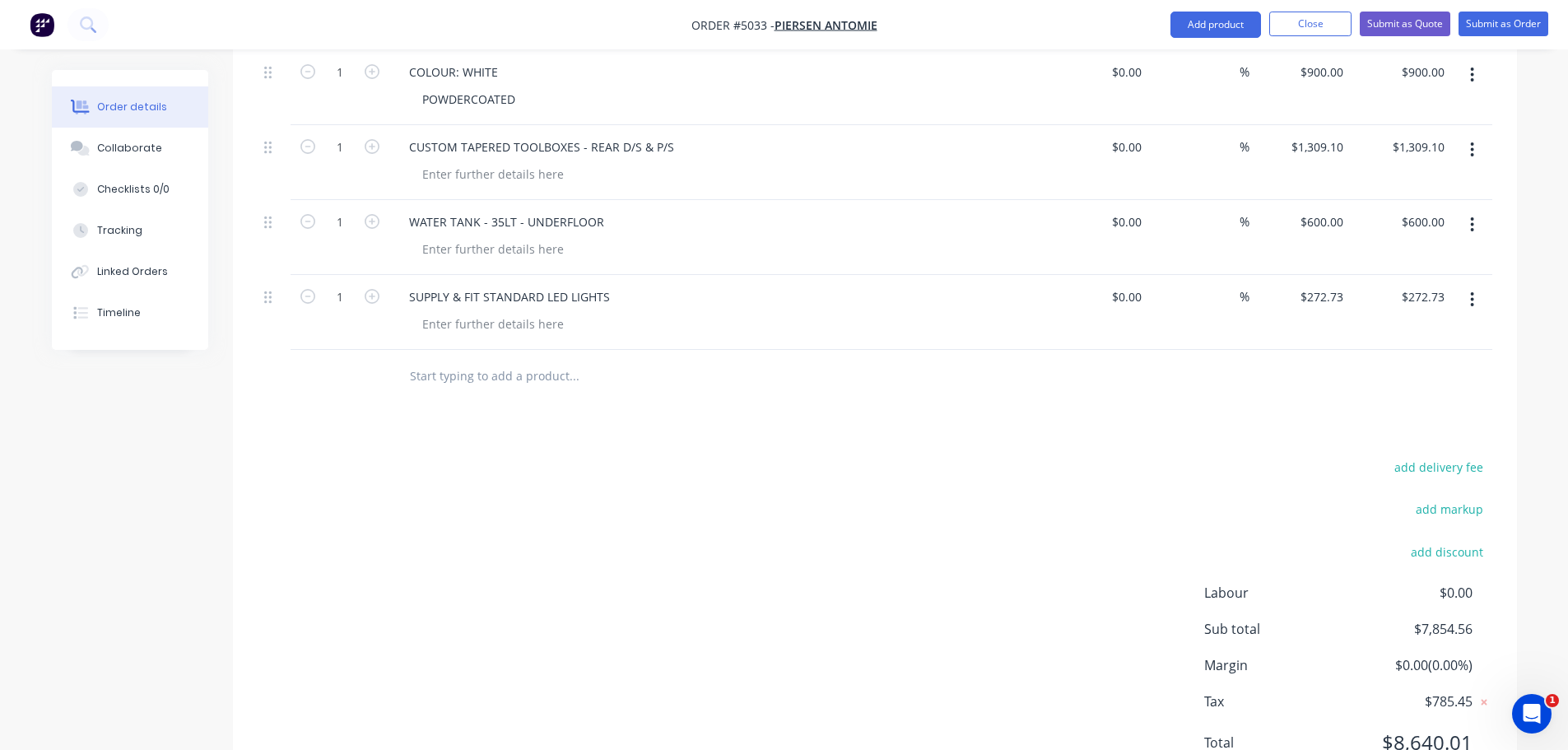
scroll to position [992, 0]
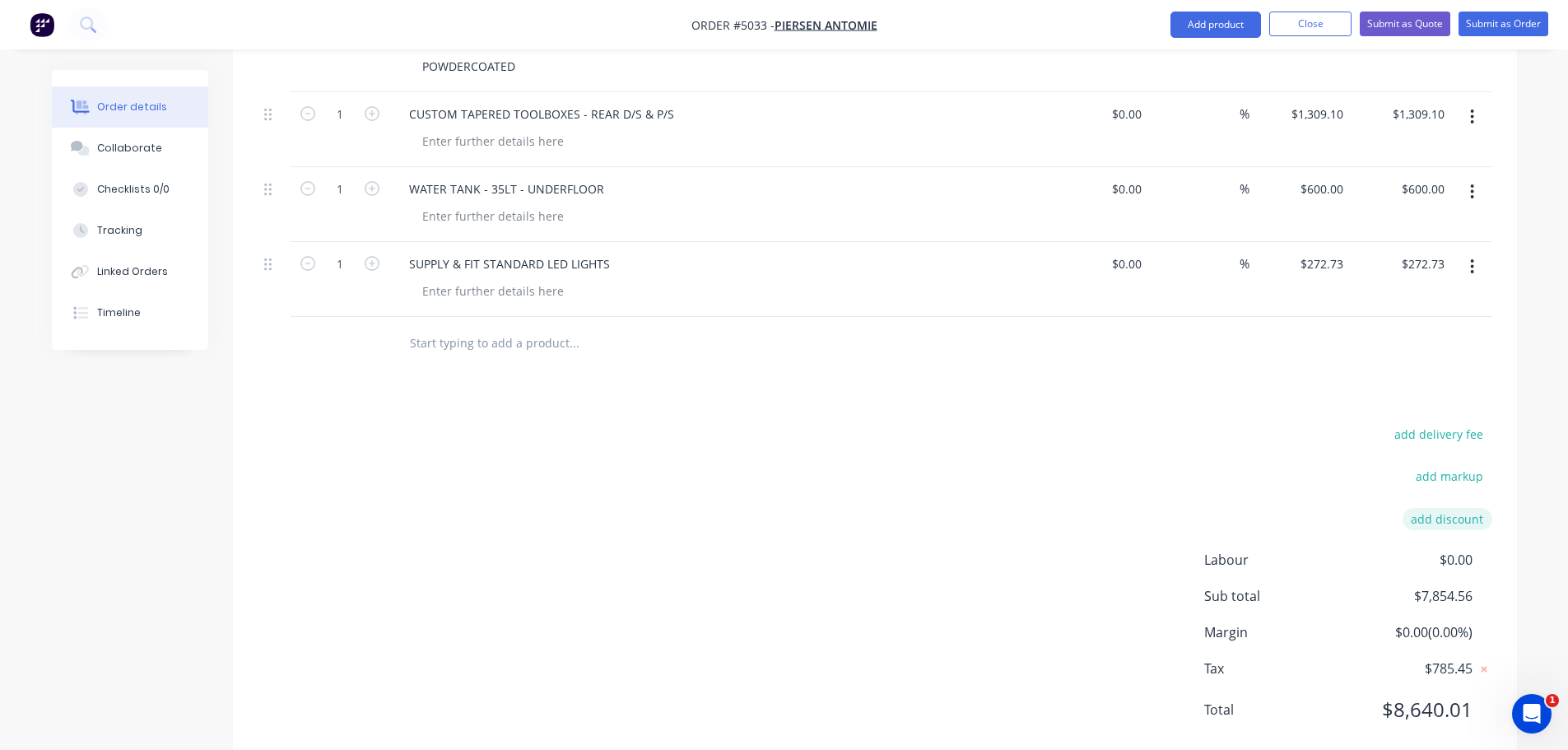
type input "$4,772.7273"
click at [1445, 508] on button "add discount" at bounding box center [1447, 519] width 90 height 23
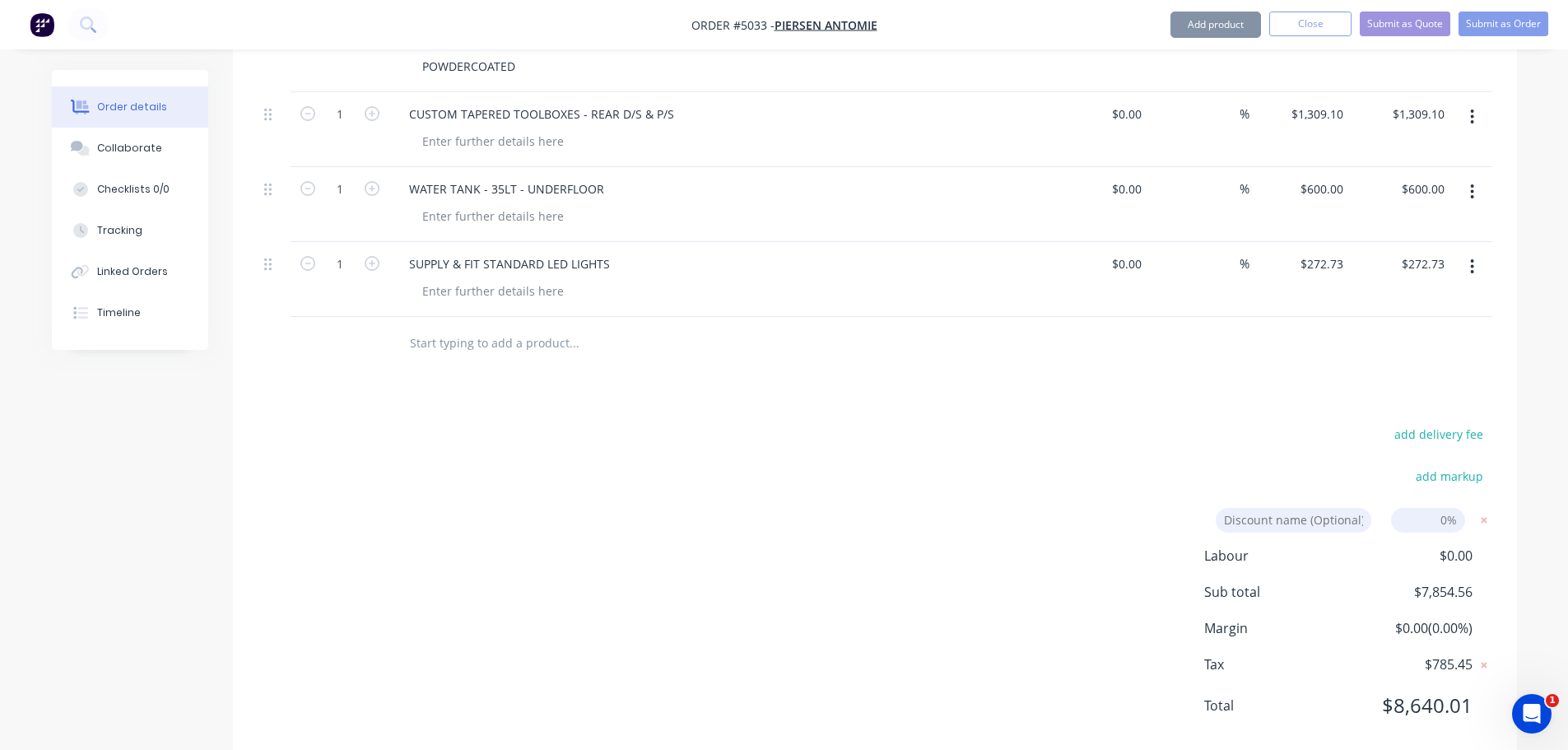
scroll to position [988, 0]
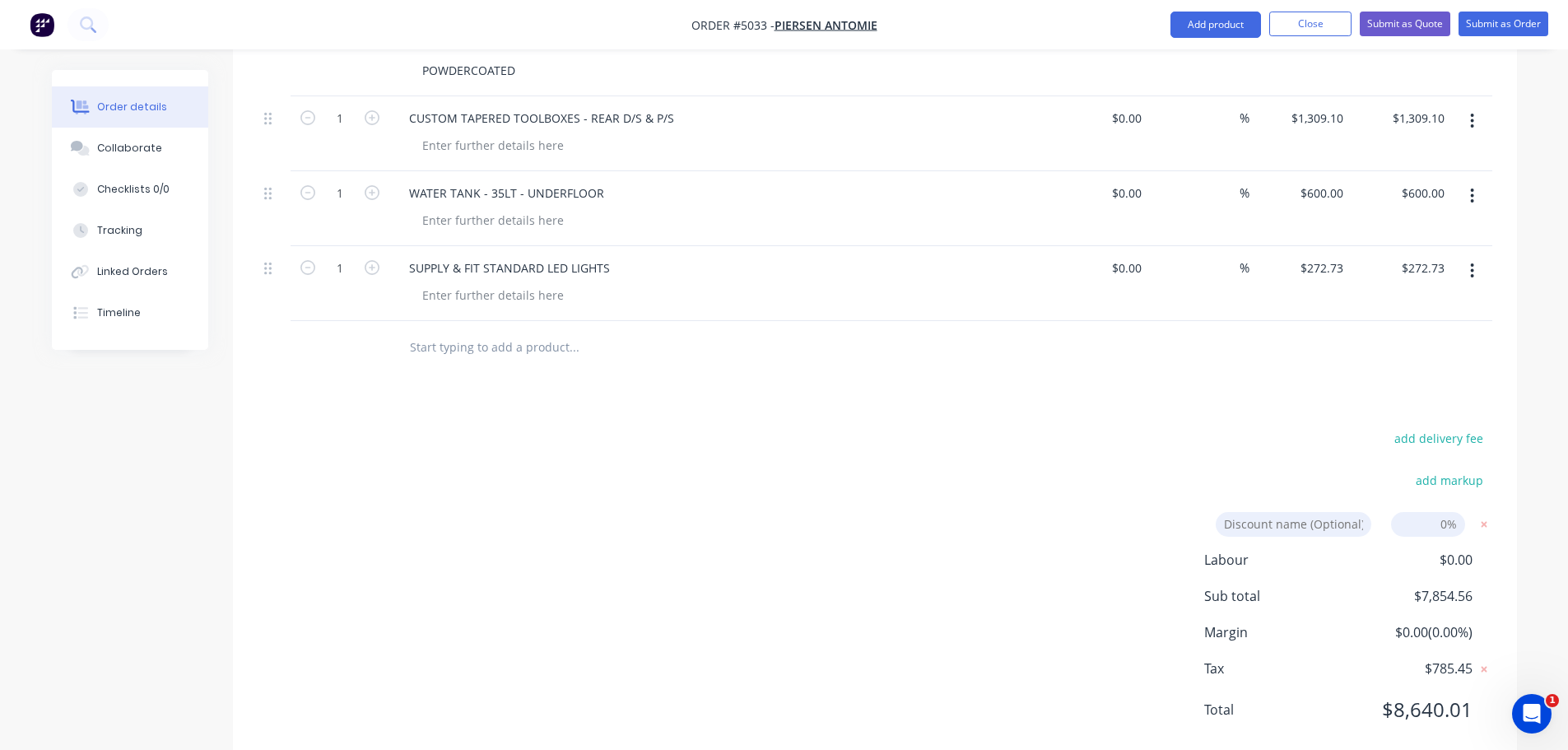
drag, startPoint x: 1425, startPoint y: 484, endPoint x: 1505, endPoint y: 480, distance: 80.1
click at [1505, 480] on div "add delivery fee add markup Discount name (Optional) 0% Labour $0.00 Sub total …" at bounding box center [874, 583] width 1284 height 314
type input "5"
click at [1455, 512] on input "5" at bounding box center [1427, 524] width 74 height 24
type input "%"
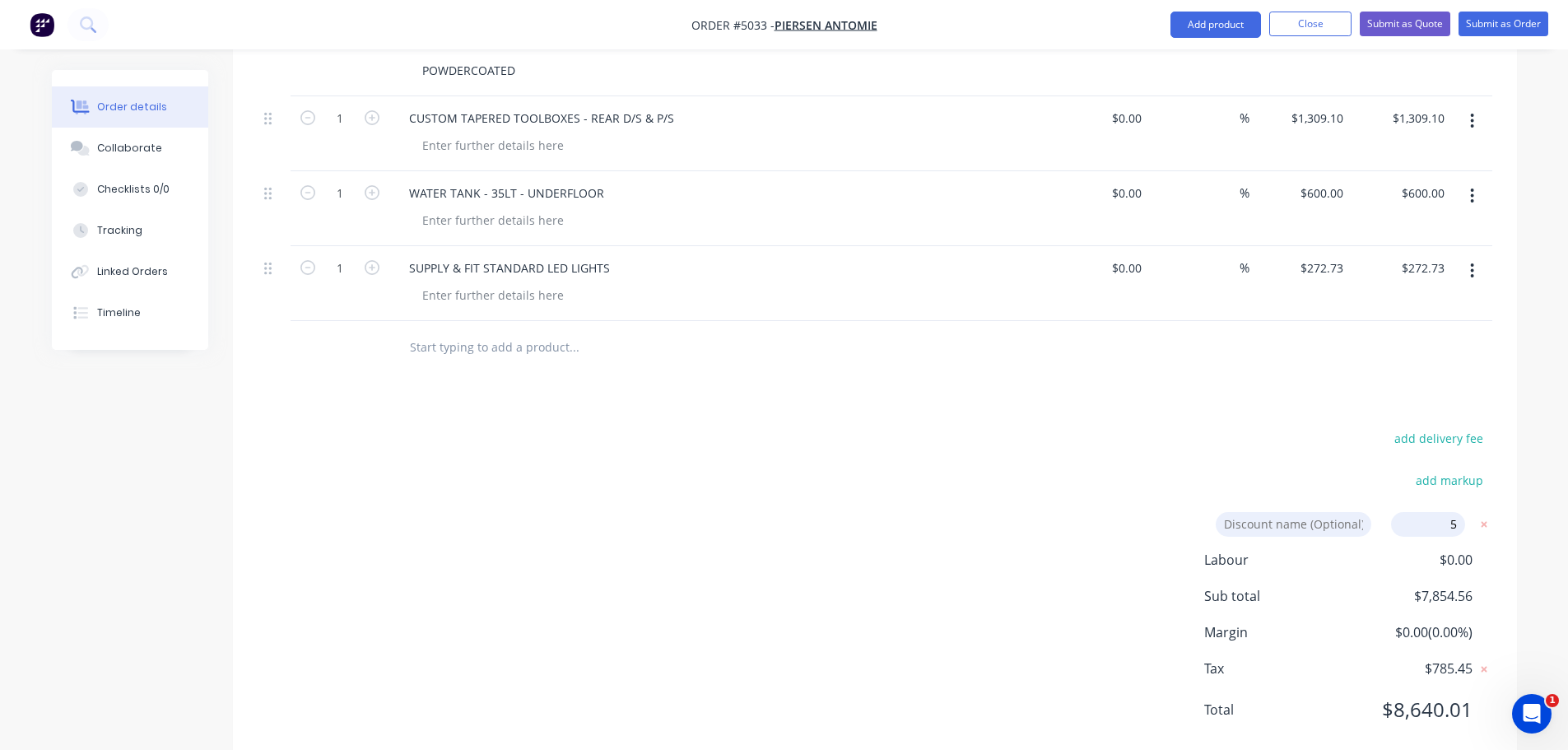
click at [1417, 550] on div "Labour $0.00 Sub total $7,854.56 Margin $0.00 ( 0.00 %) Tax $785.45 Total $8,64…" at bounding box center [1347, 646] width 288 height 191
click at [1325, 622] on span "Margin" at bounding box center [1277, 632] width 147 height 20
click at [1421, 512] on input "5" at bounding box center [1427, 524] width 74 height 24
type input "5"
click at [1275, 512] on input at bounding box center [1293, 524] width 156 height 24
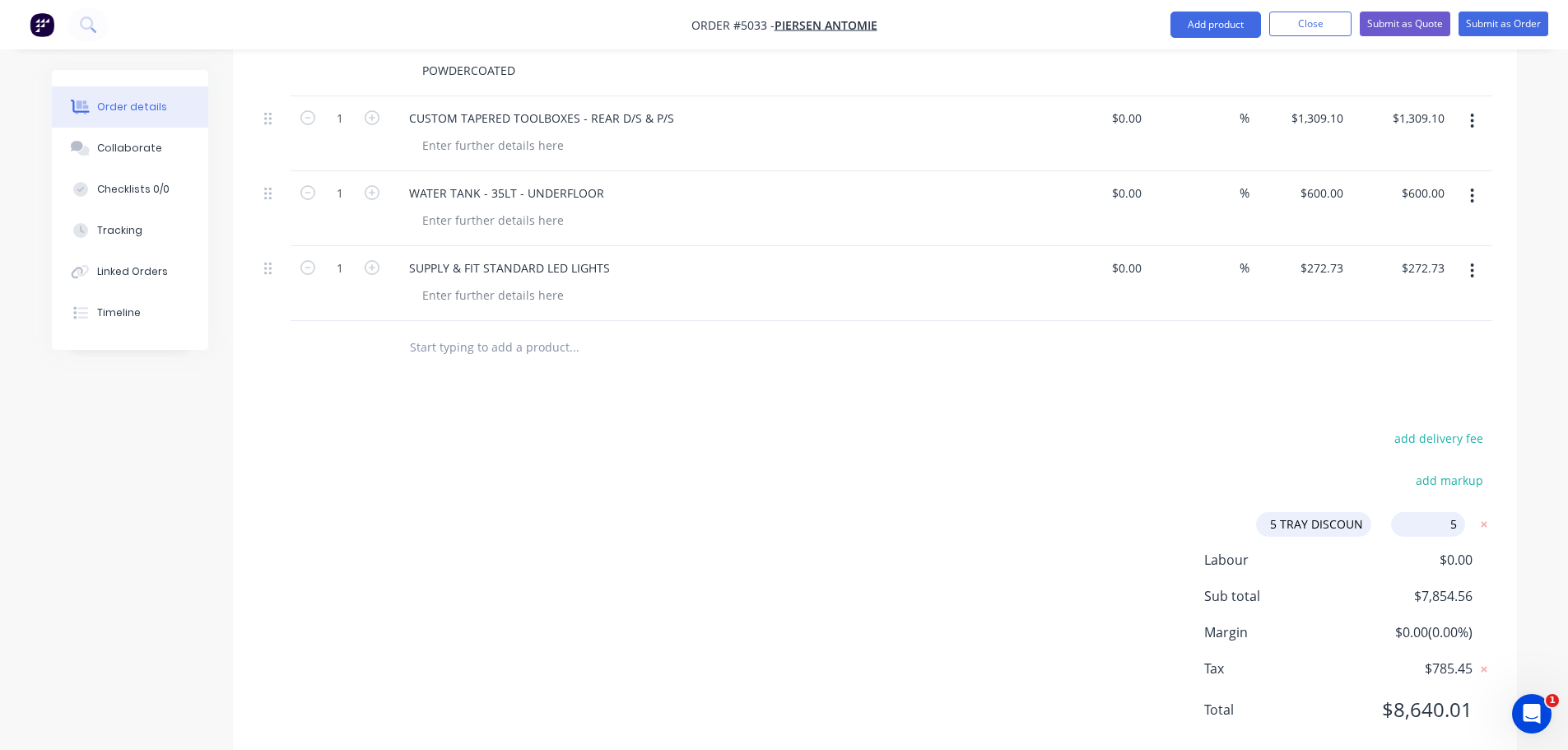
type input "5 TRAY DISCOUNT"
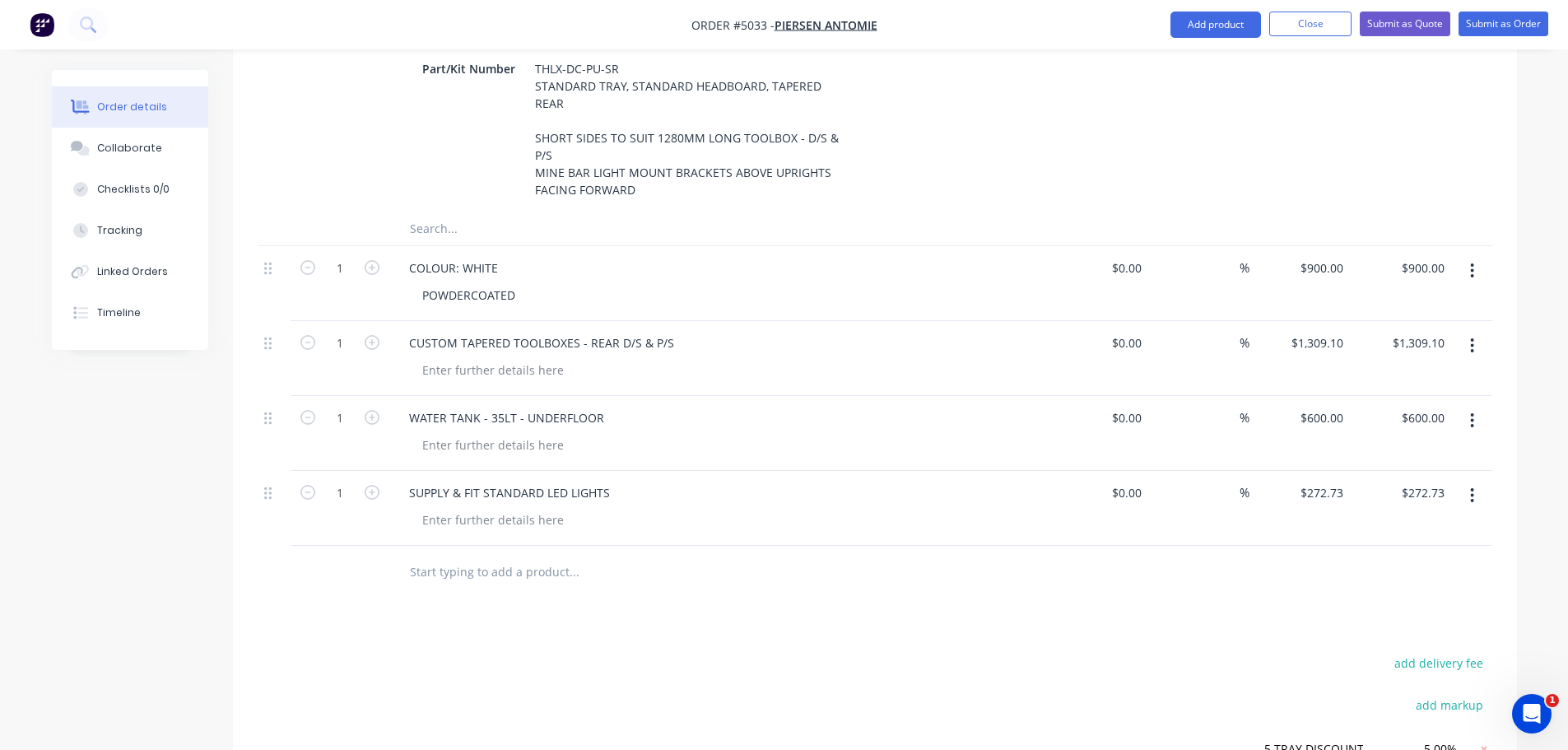
scroll to position [701, 0]
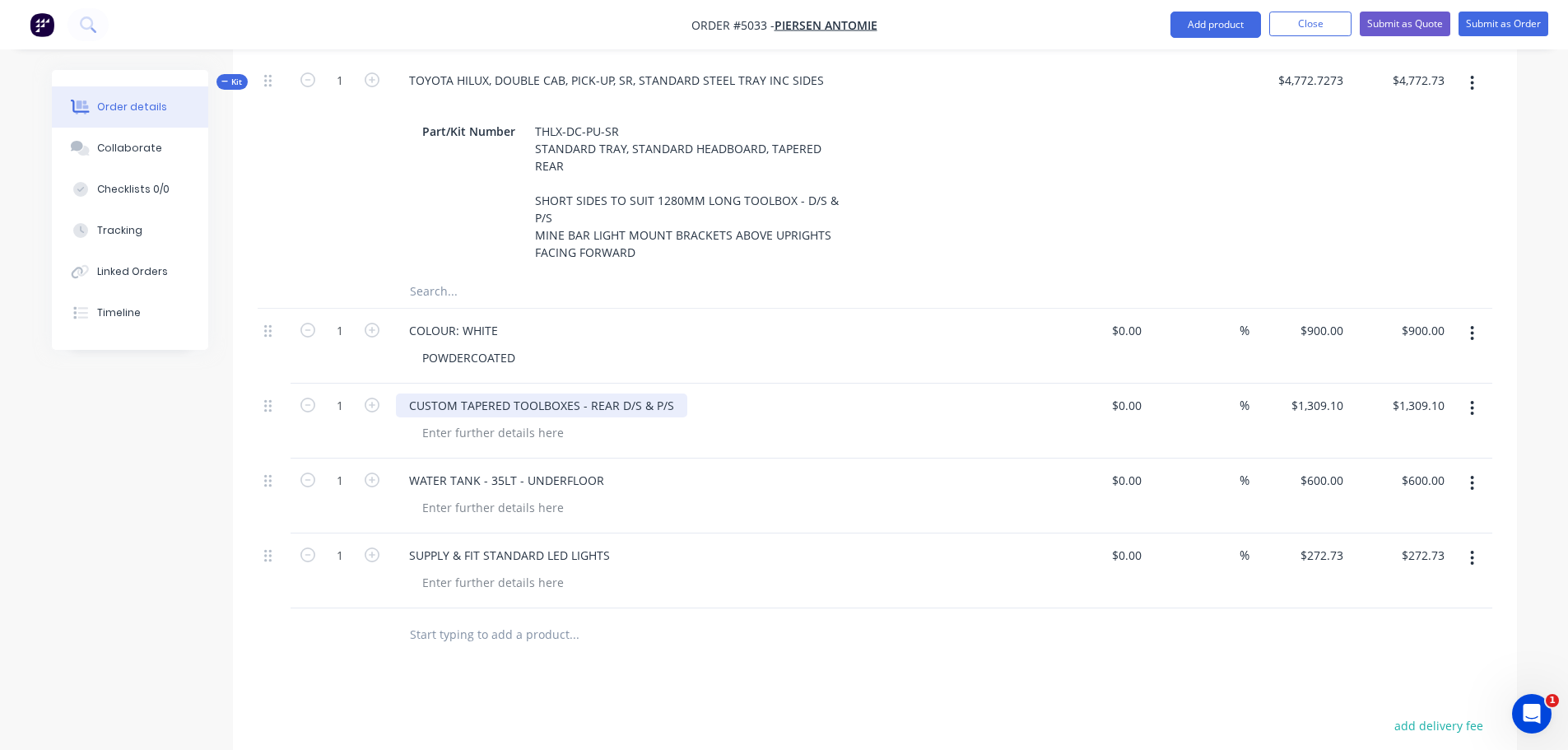
click at [407, 394] on div "CUSTOM TAPERED TOOLBOXES - REAR D/S & P/S" at bounding box center [541, 405] width 291 height 23
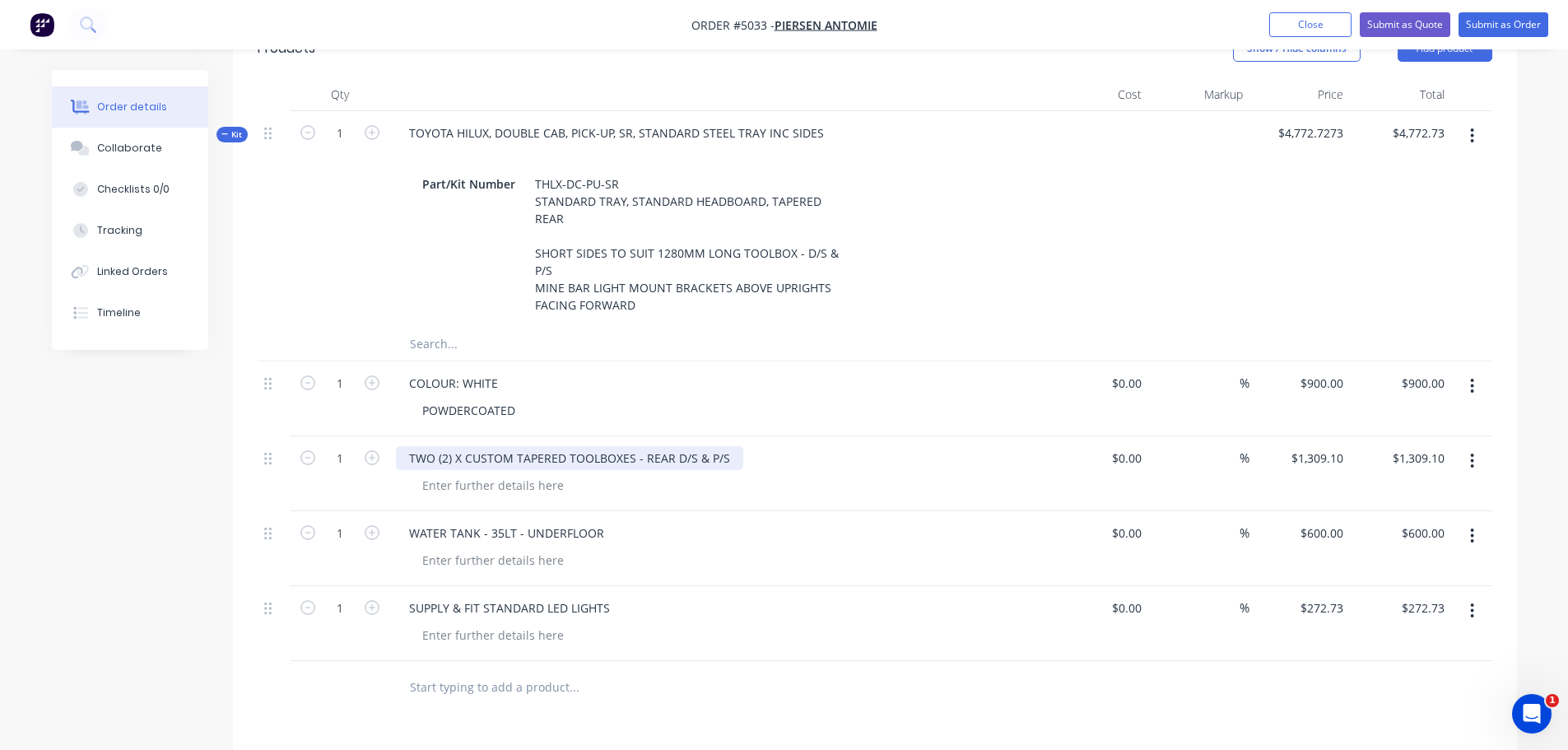
scroll to position [619, 0]
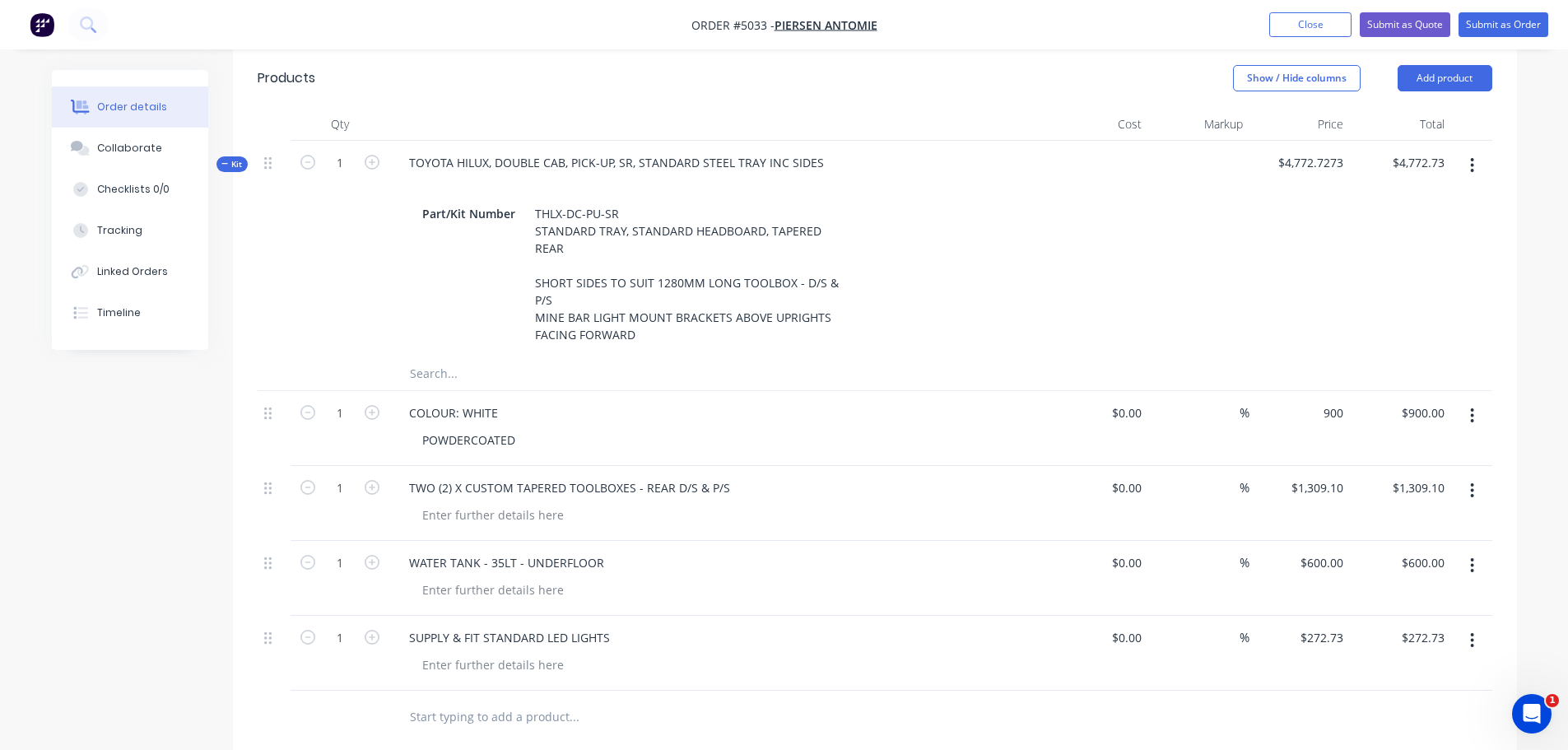
click at [1312, 391] on div "900 $900.00" at bounding box center [1300, 428] width 101 height 75
drag, startPoint x: 1322, startPoint y: 368, endPoint x: 1354, endPoint y: 368, distance: 32.0
click at [1354, 391] on div "1 COLOUR: WHITE POWDERCOATED $0.00 $0.00 % 900 900 $900.00 $900.00" at bounding box center [874, 428] width 1234 height 75
type input "$1,000.00"
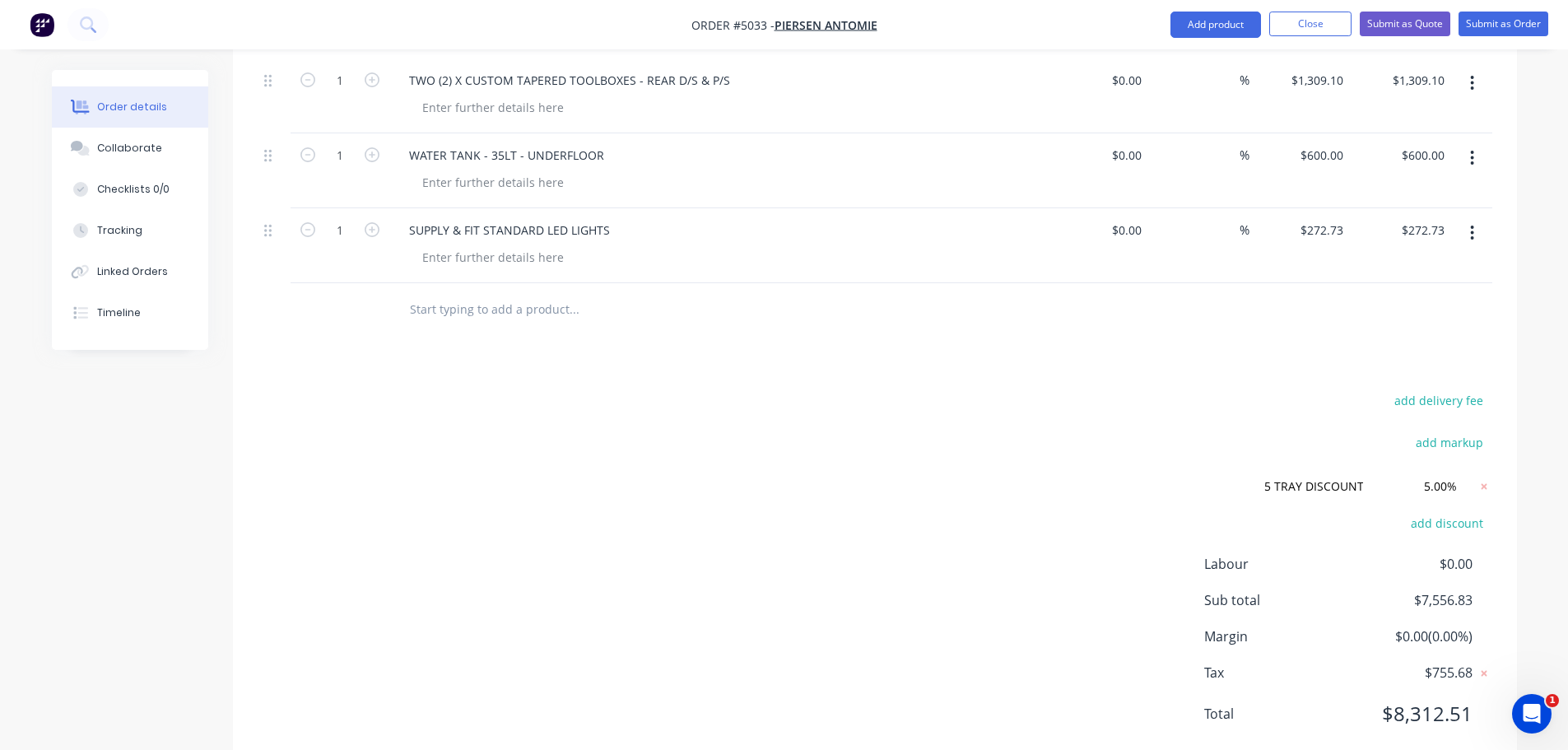
scroll to position [1031, 0]
type input "$1,000.00"
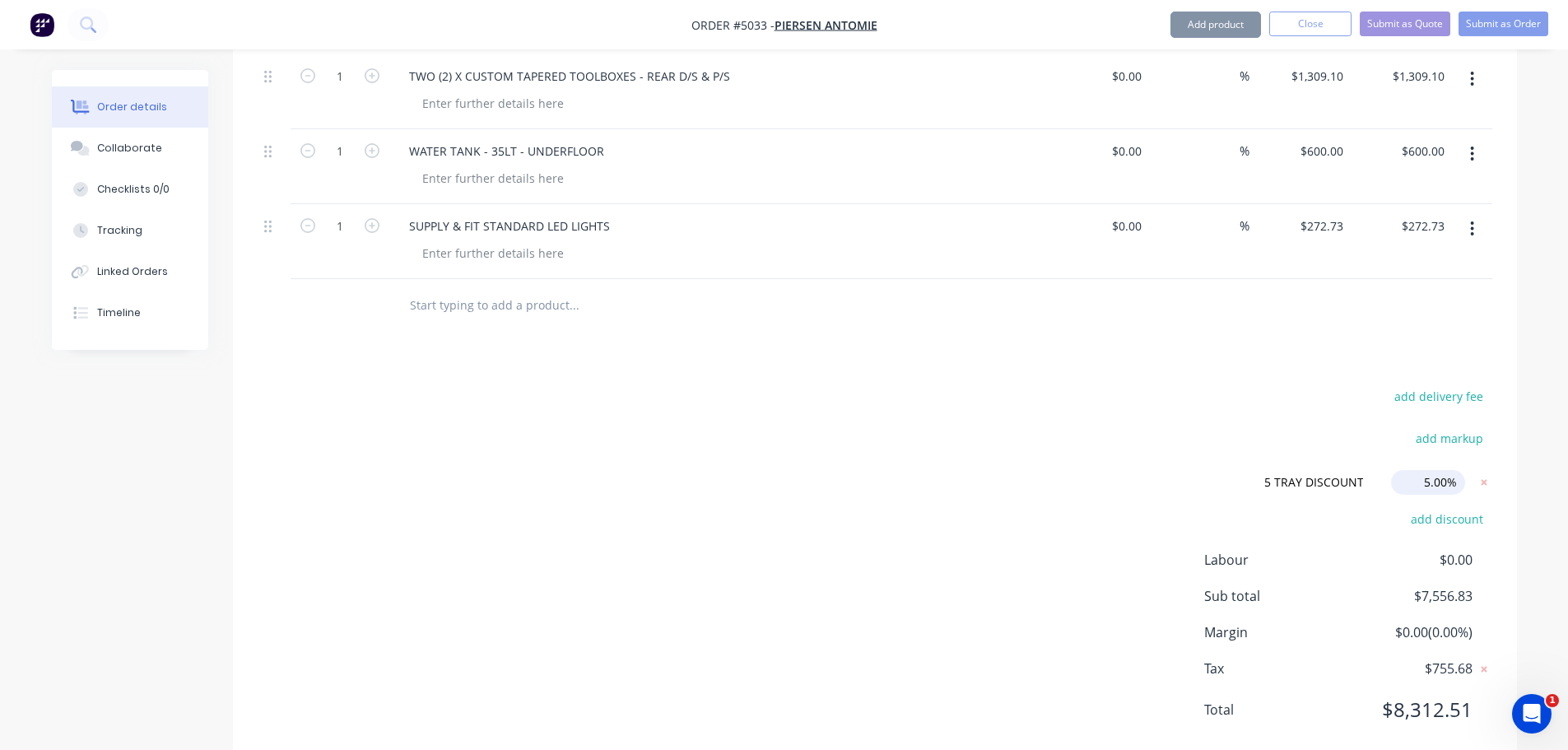
click at [1446, 470] on input "5.00%" at bounding box center [1427, 482] width 74 height 24
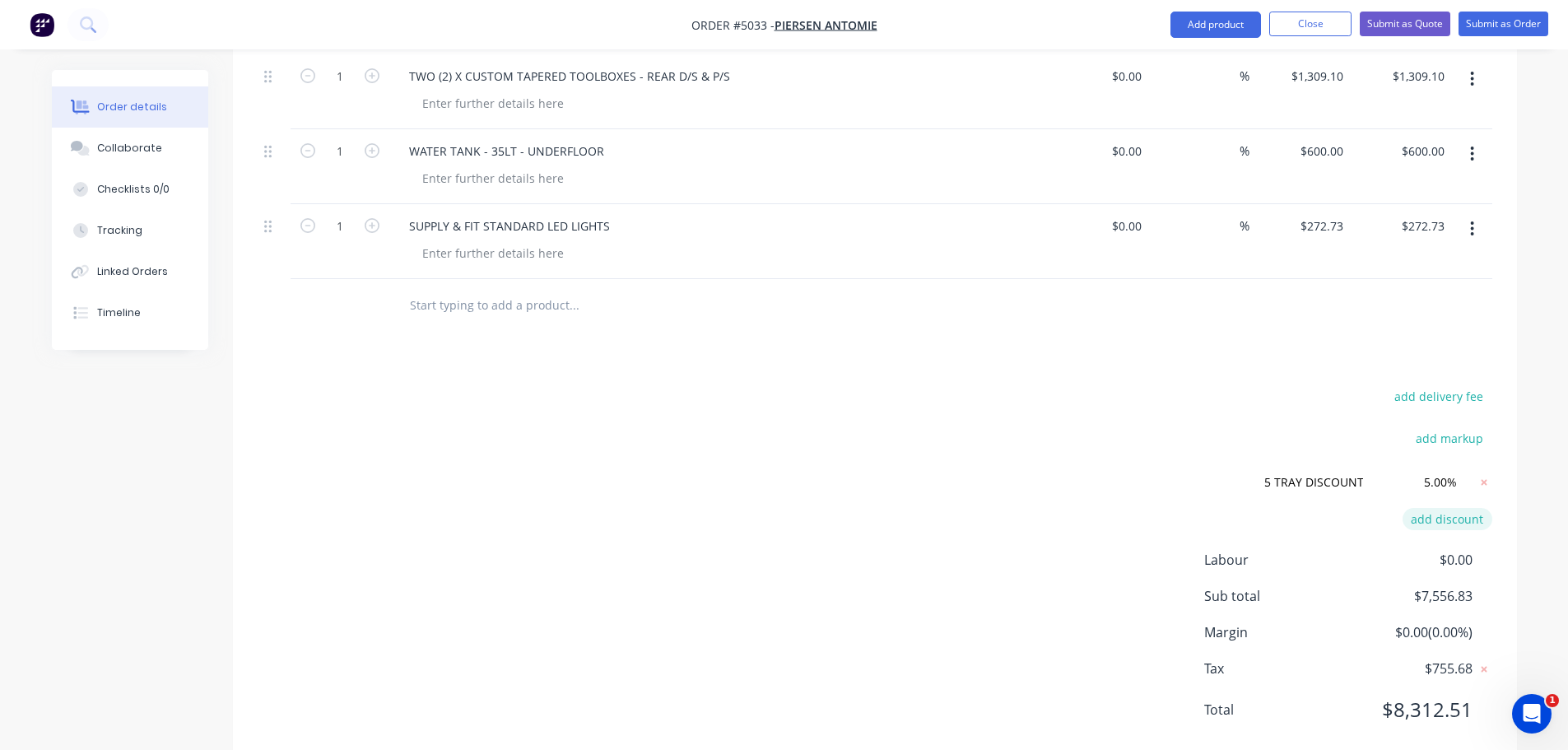
click at [1444, 508] on button "add discount" at bounding box center [1447, 519] width 90 height 23
click at [1483, 521] on icon at bounding box center [1484, 523] width 6 height 6
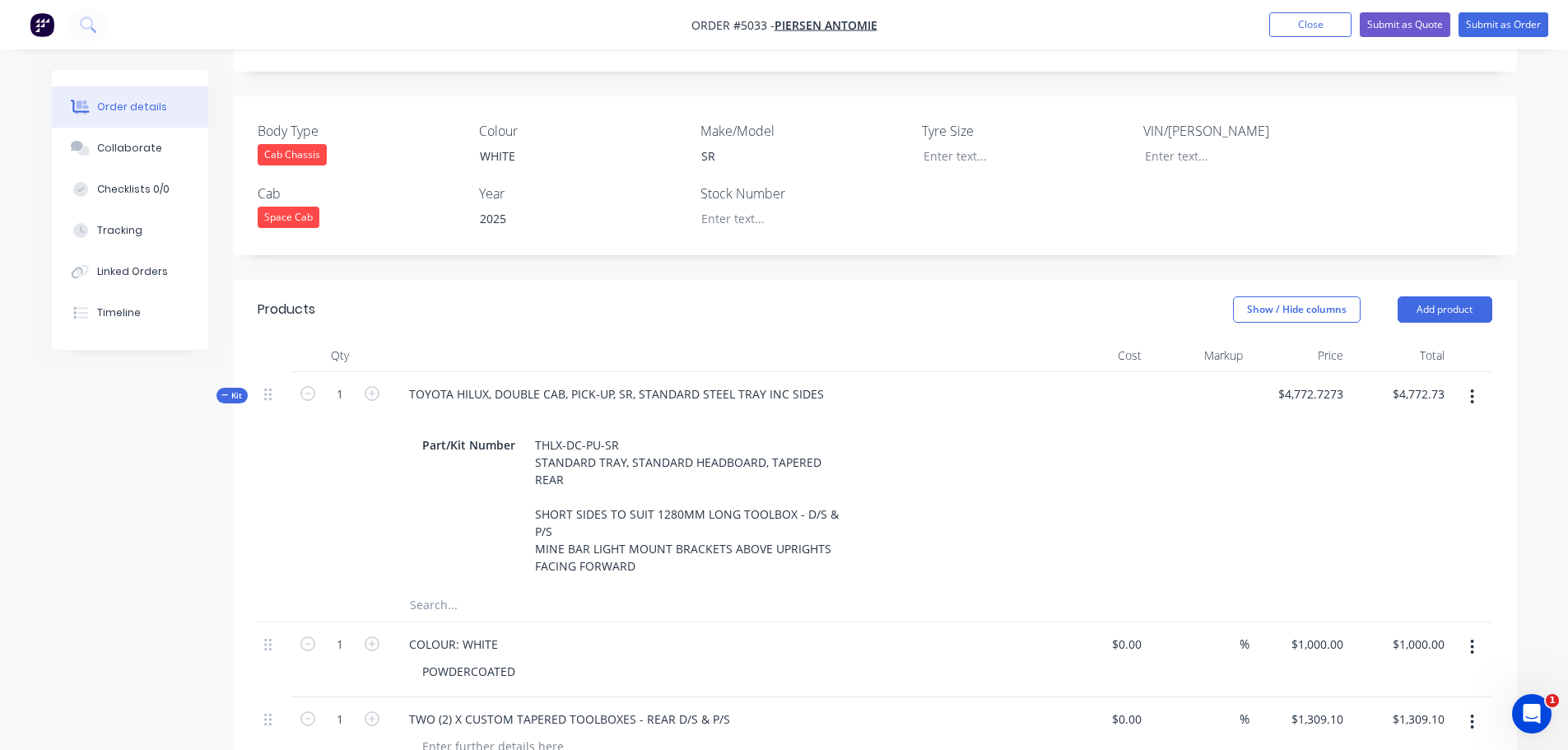
scroll to position [0, 0]
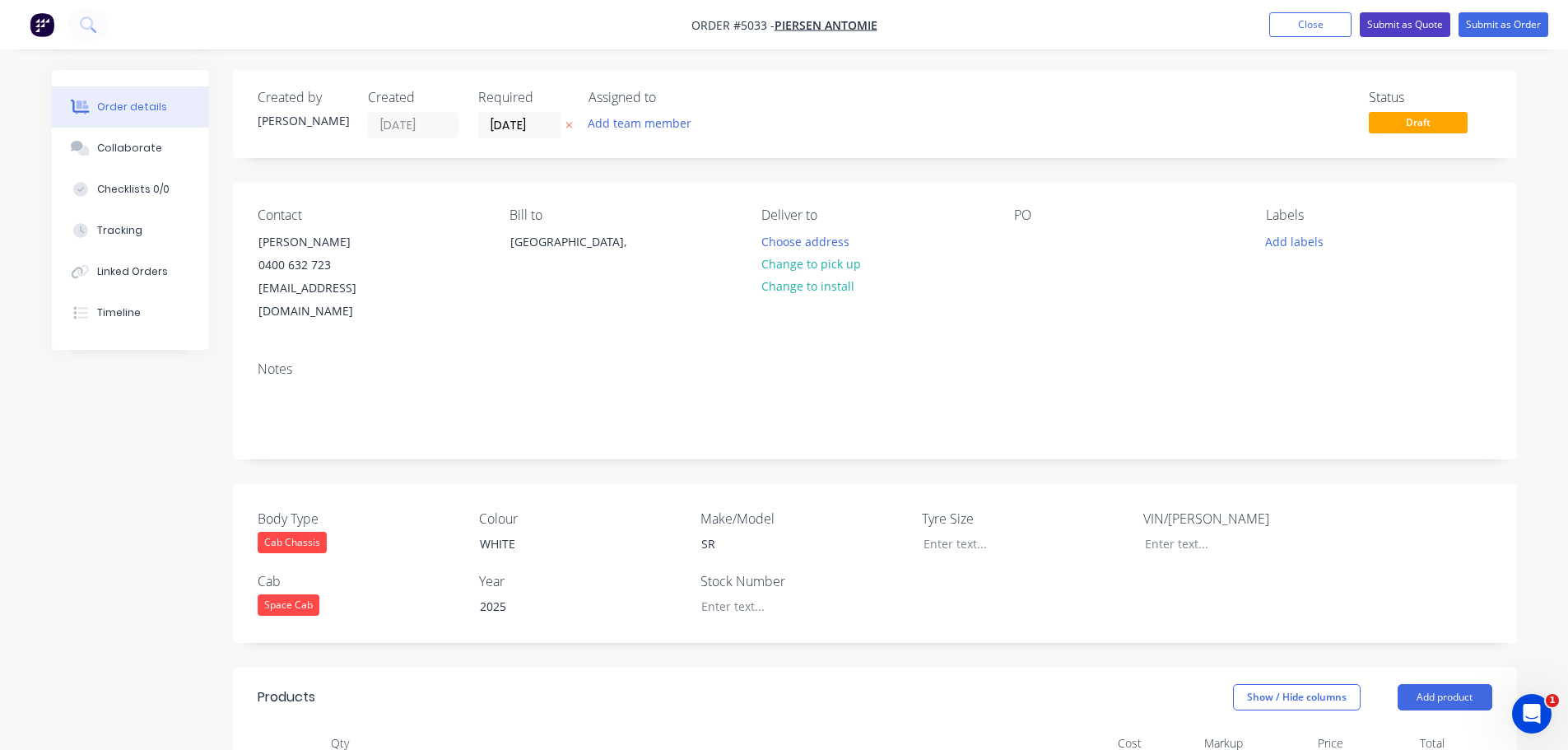
click at [1394, 23] on button "Submit as Quote" at bounding box center [1405, 24] width 90 height 24
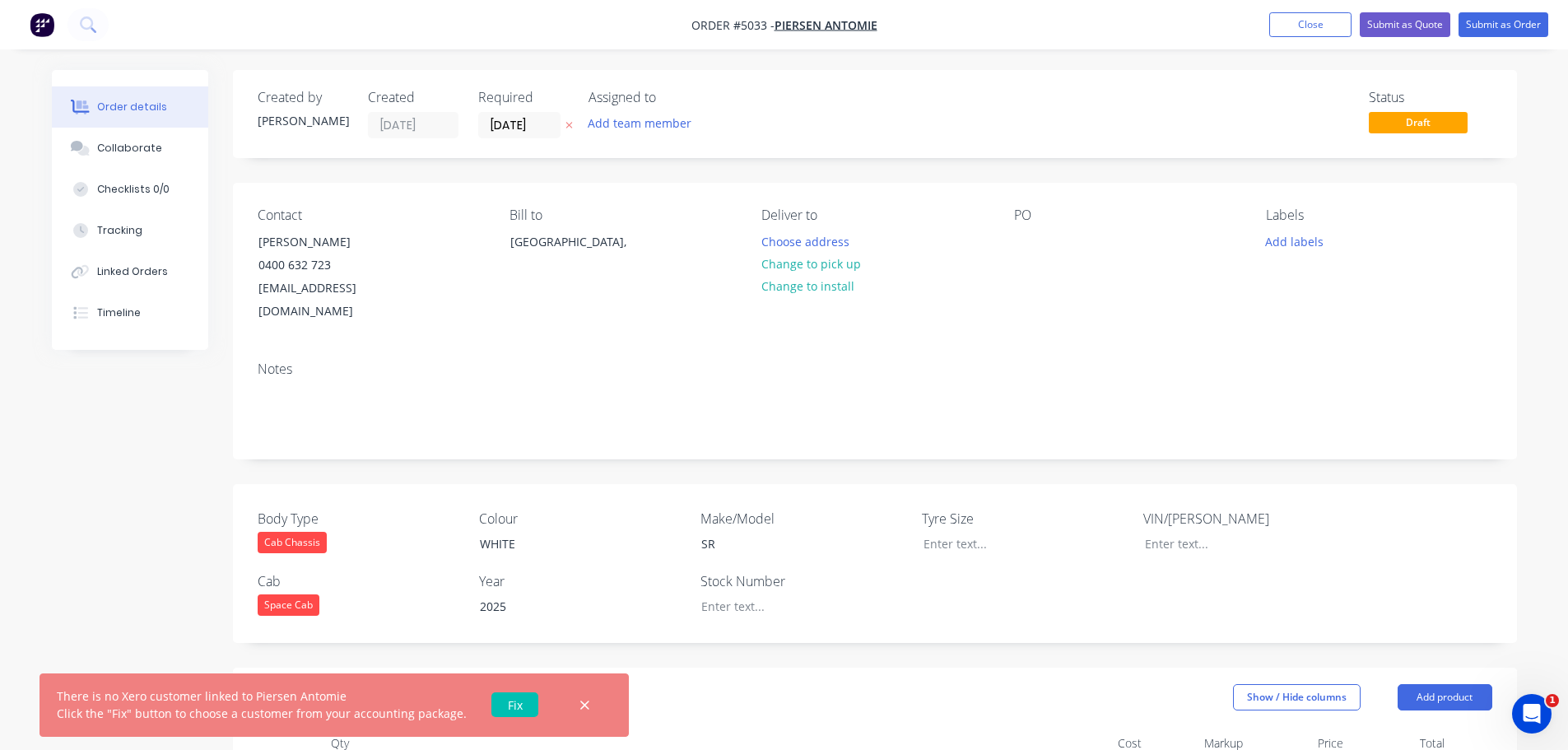
click at [495, 694] on link "Fix" at bounding box center [515, 704] width 47 height 24
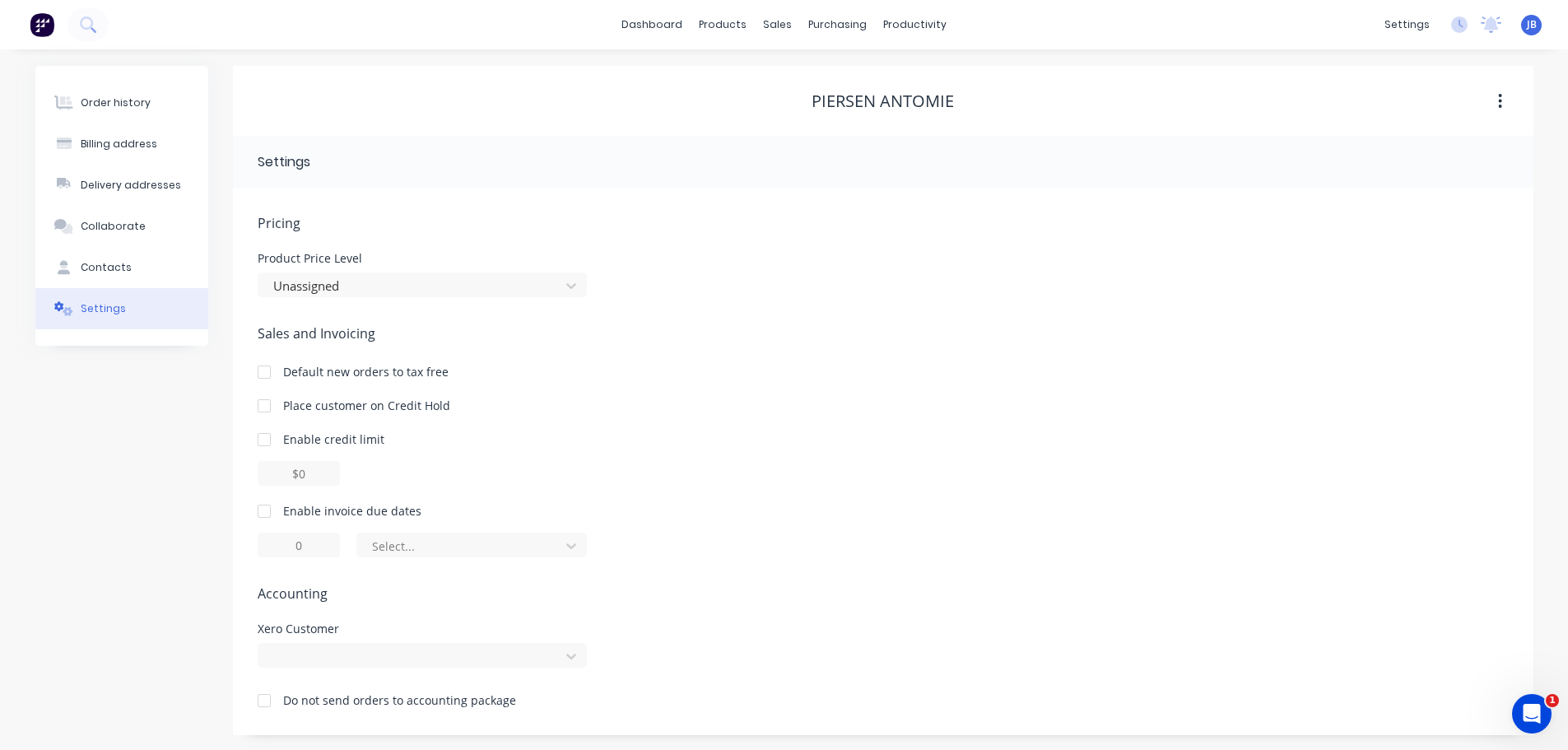
scroll to position [2, 0]
click at [384, 650] on div at bounding box center [422, 654] width 329 height 24
type input "PI"
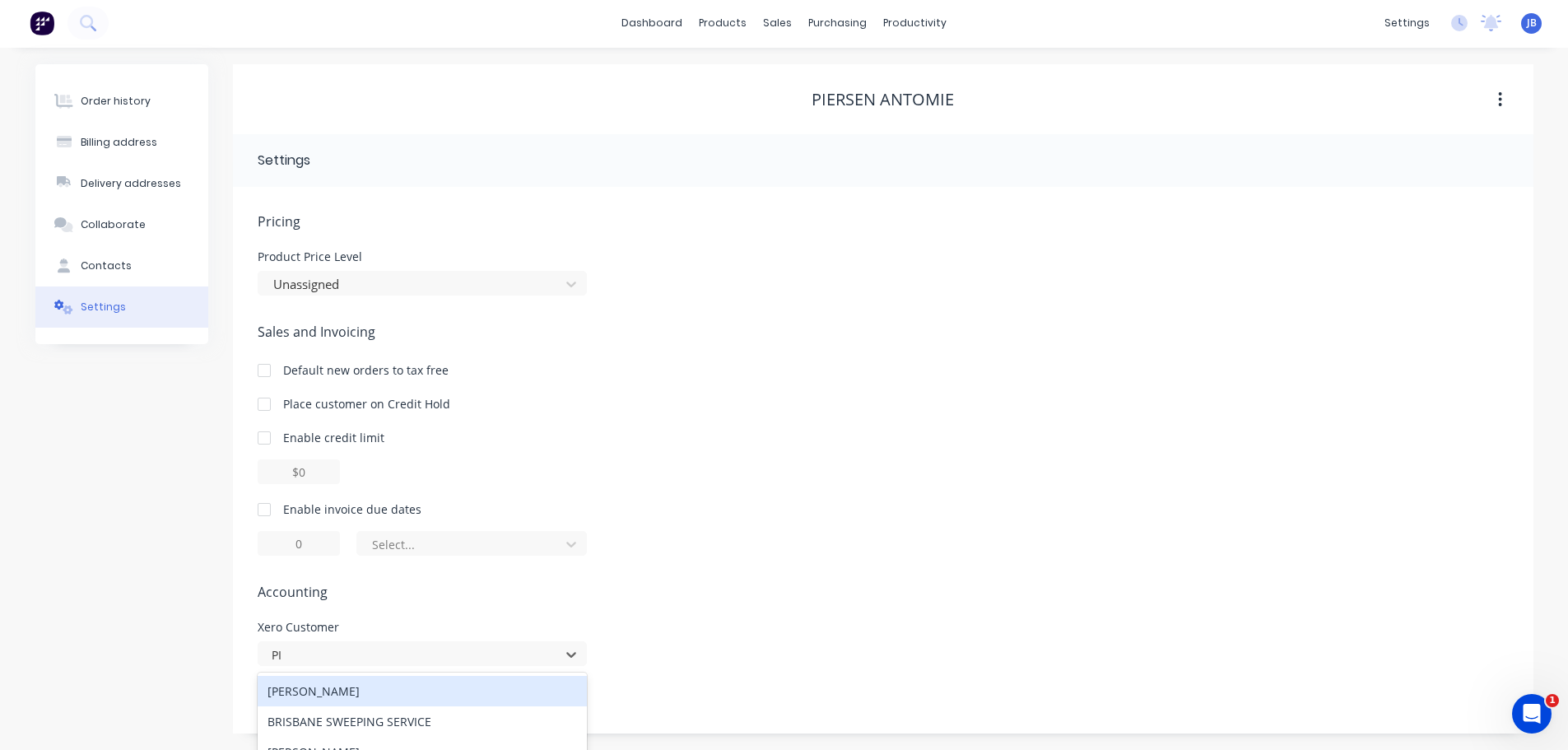
scroll to position [171, 0]
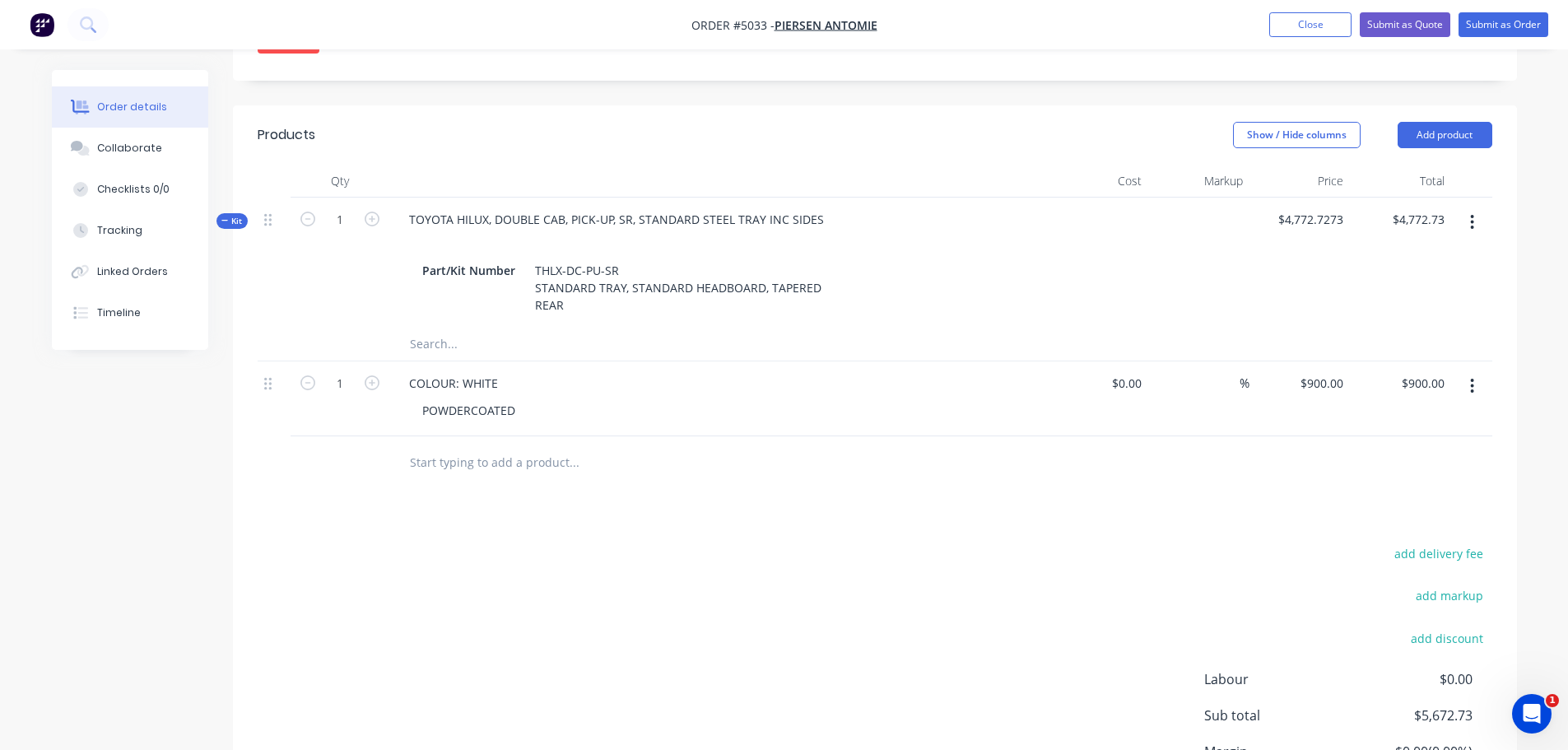
scroll to position [576, 0]
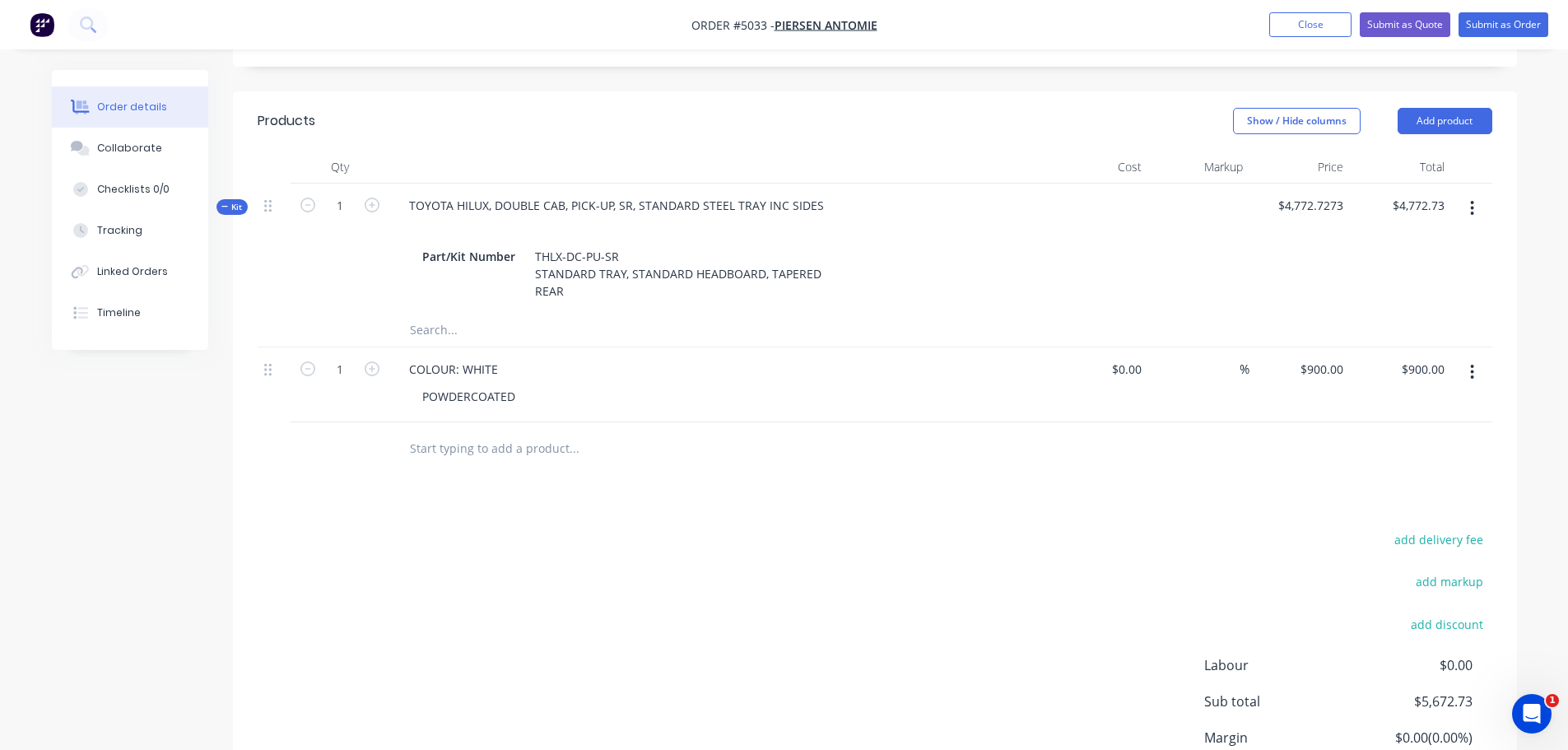
click at [453, 432] on input "text" at bounding box center [574, 448] width 329 height 33
click at [1332, 361] on input "900" at bounding box center [1324, 372] width 51 height 23
type input "1000.00"
type input "900.00"
type input "$1,000.00"
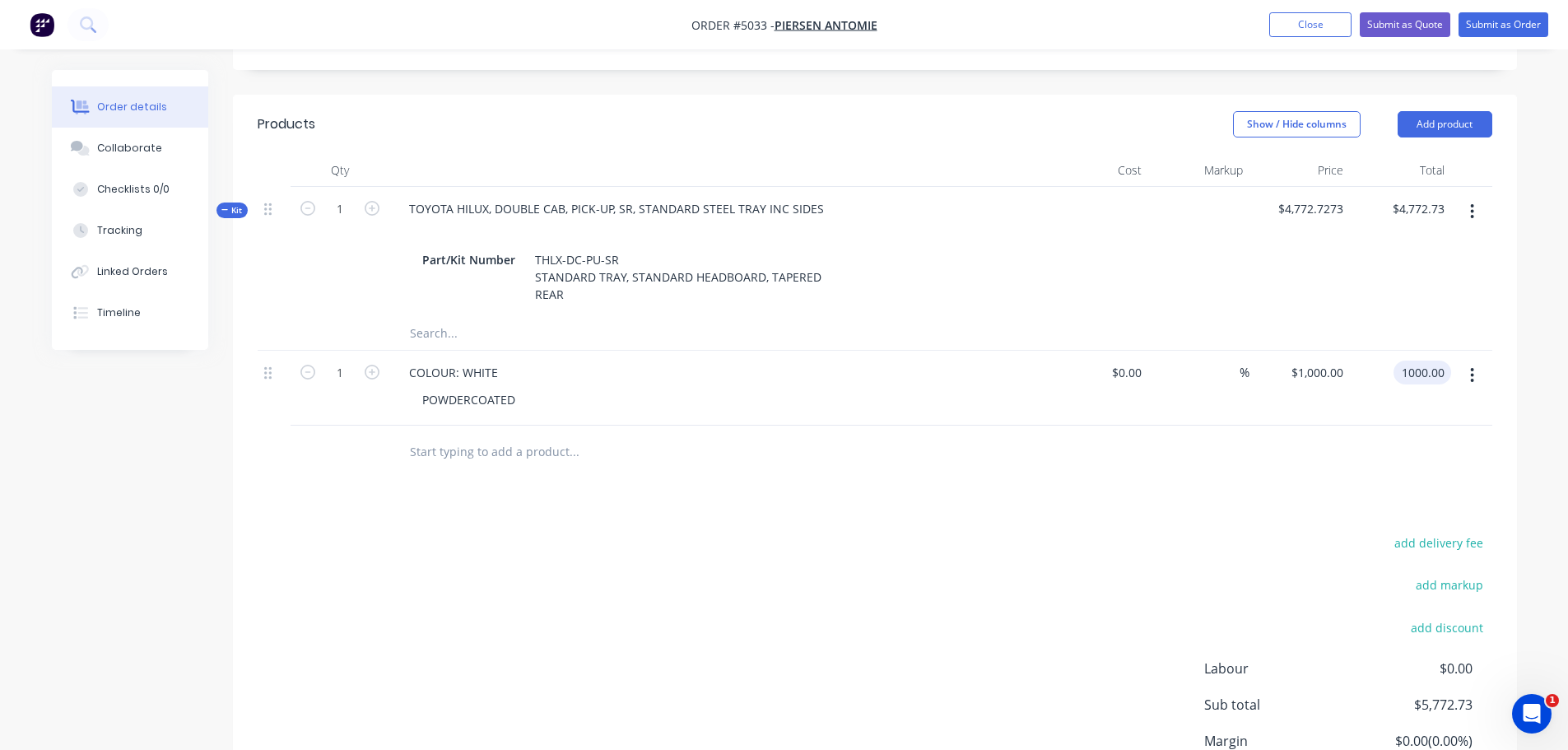
type input "$1,000.00"
click at [451, 435] on input "text" at bounding box center [574, 452] width 329 height 33
type input "T"
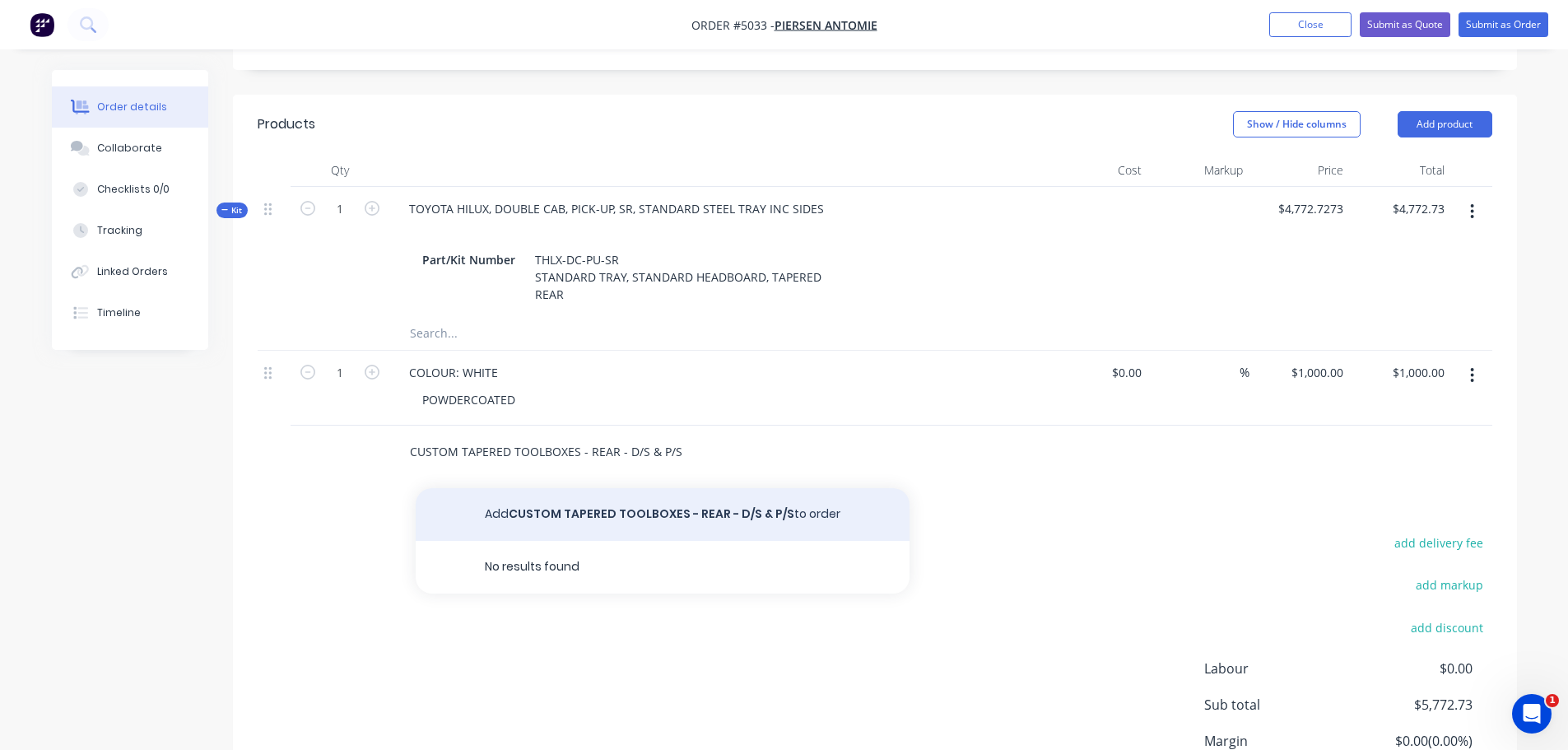
type input "CUSTOM TAPERED TOOLBOXES - REAR - D/S & P/S"
click at [688, 488] on button "Add CUSTOM TAPERED TOOLBOXES - REAR - D/S & P/S to order" at bounding box center [662, 514] width 494 height 53
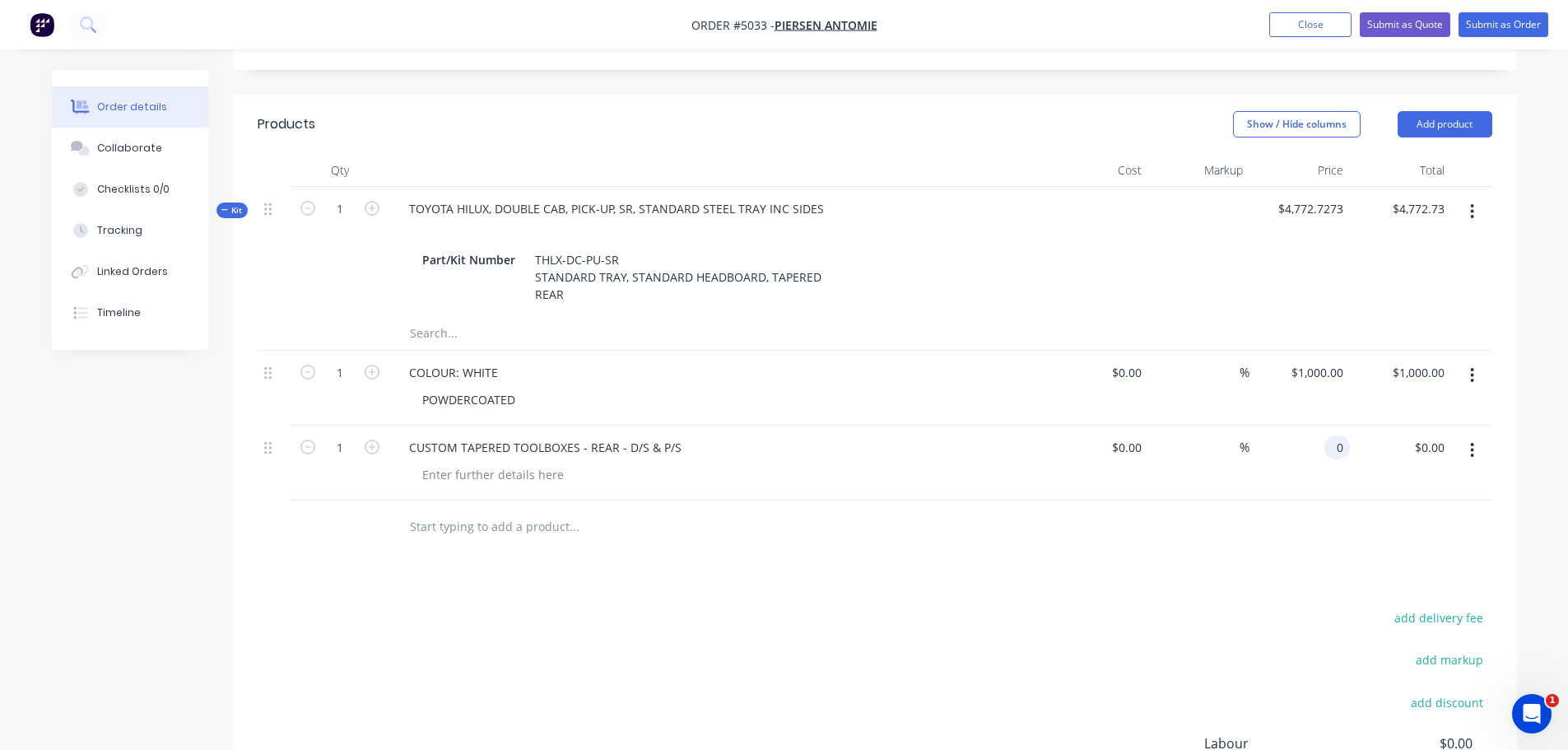
click at [1319, 426] on div "0 0" at bounding box center [1300, 463] width 101 height 75
type input "$654.55"
click at [368, 440] on icon "button" at bounding box center [372, 447] width 15 height 15
type input "2"
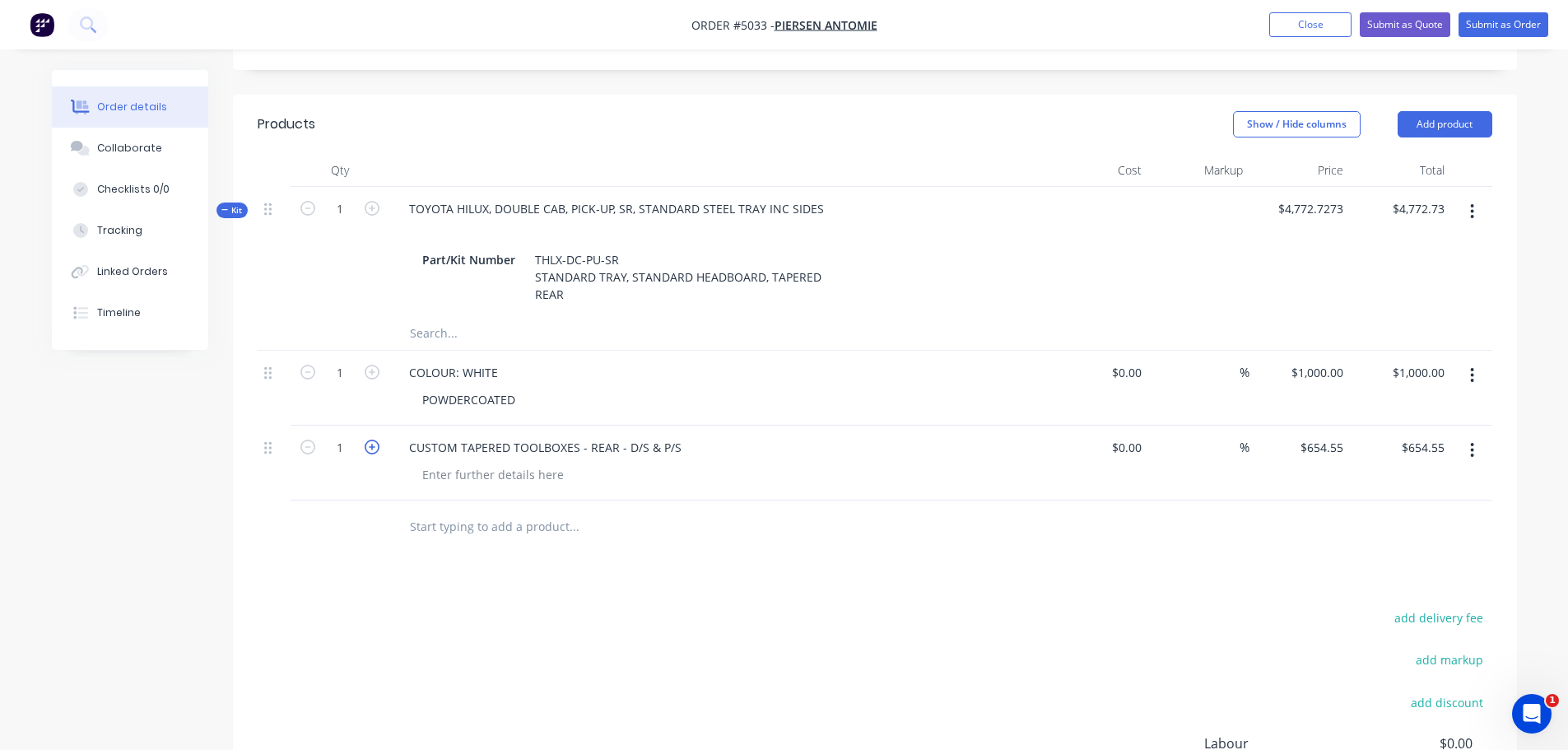
type input "$1,309.10"
click at [434, 510] on input "text" at bounding box center [574, 527] width 329 height 33
type input "WATER TANK - 35LT - UNDERFLOOR"
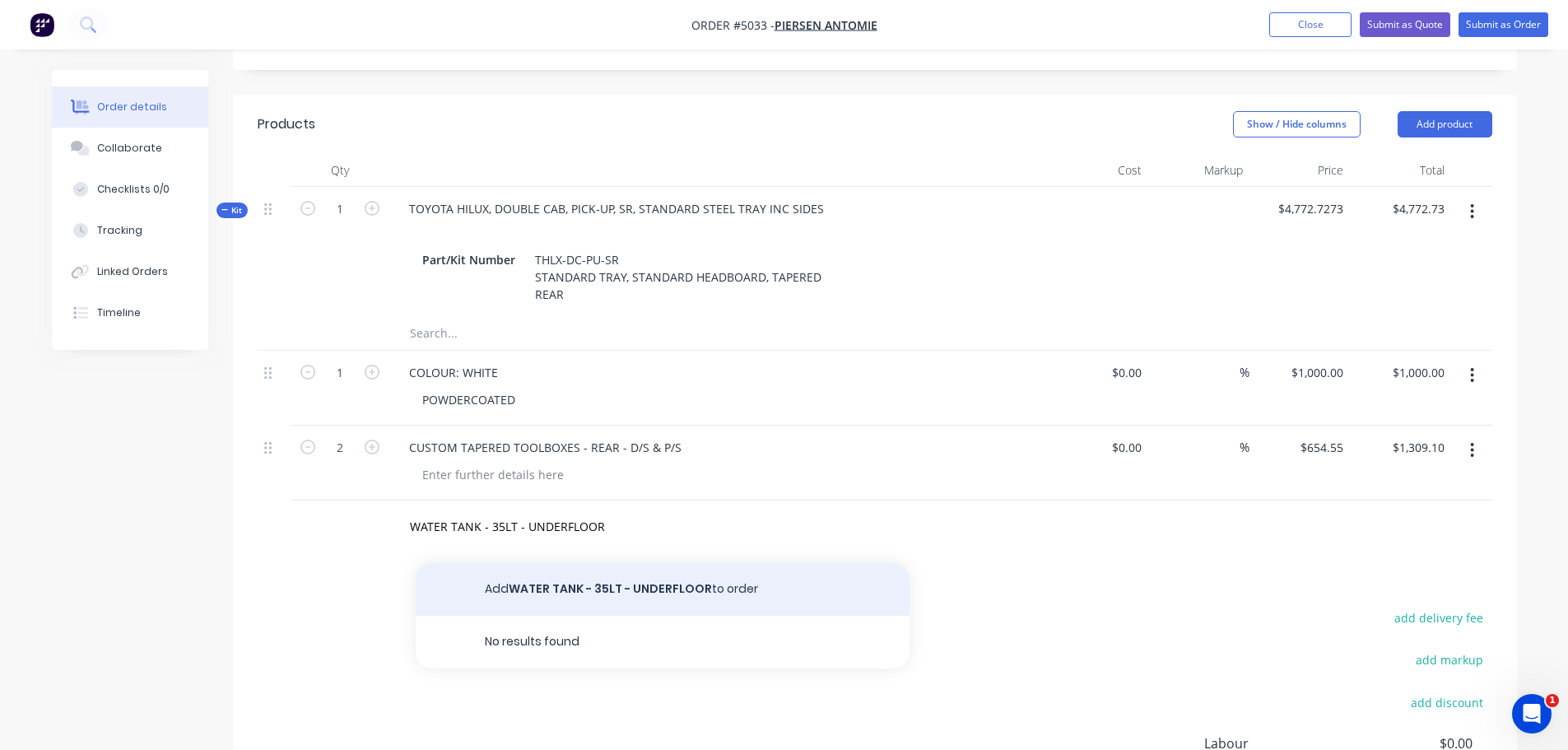
click at [618, 563] on button "Add WATER TANK - 35LT - UNDERFLOOR to order" at bounding box center [662, 589] width 494 height 53
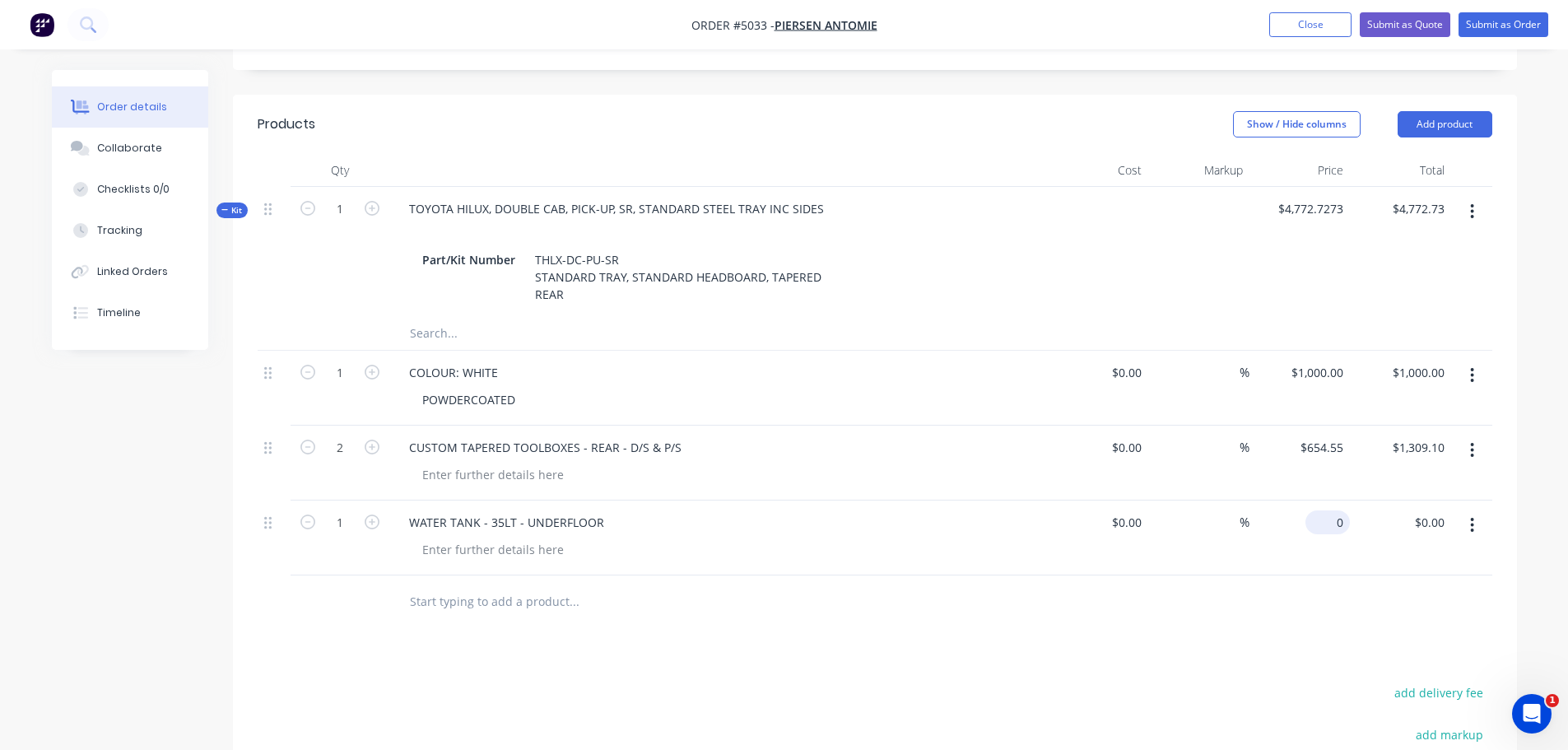
click at [1327, 510] on div "0 $0.00" at bounding box center [1327, 521] width 44 height 23
type input "$600.00"
click at [444, 585] on input "text" at bounding box center [574, 601] width 329 height 33
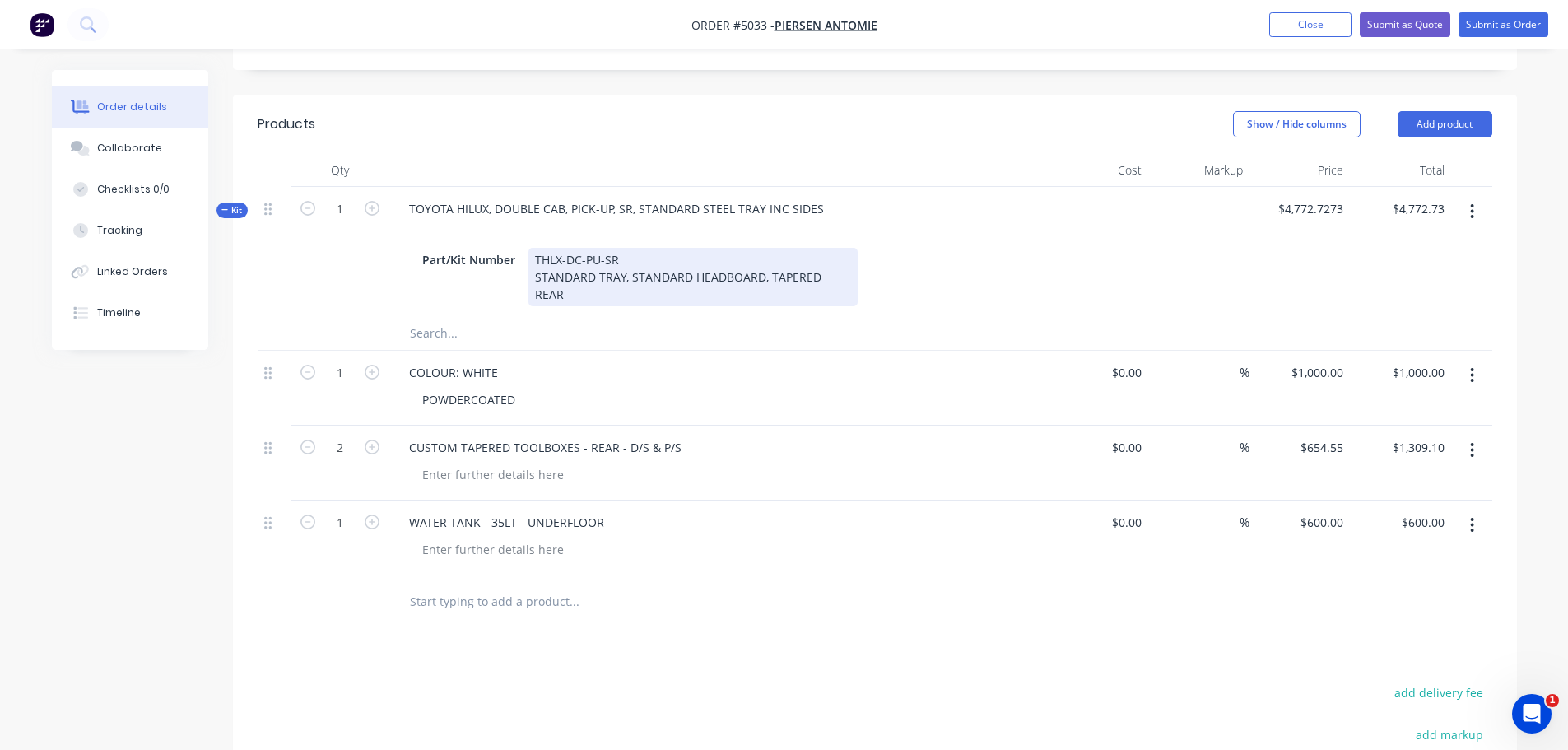
click at [820, 249] on div "THLX-DC-PU-SR STANDARD TRAY, STANDARD HEADBOARD, TAPERED REAR" at bounding box center [693, 276] width 329 height 58
click at [844, 248] on div "THLX-DC-PU-SR STANDARD TRAY, STANDARD HEADBOARD, TAPERED REAR" at bounding box center [693, 276] width 329 height 58
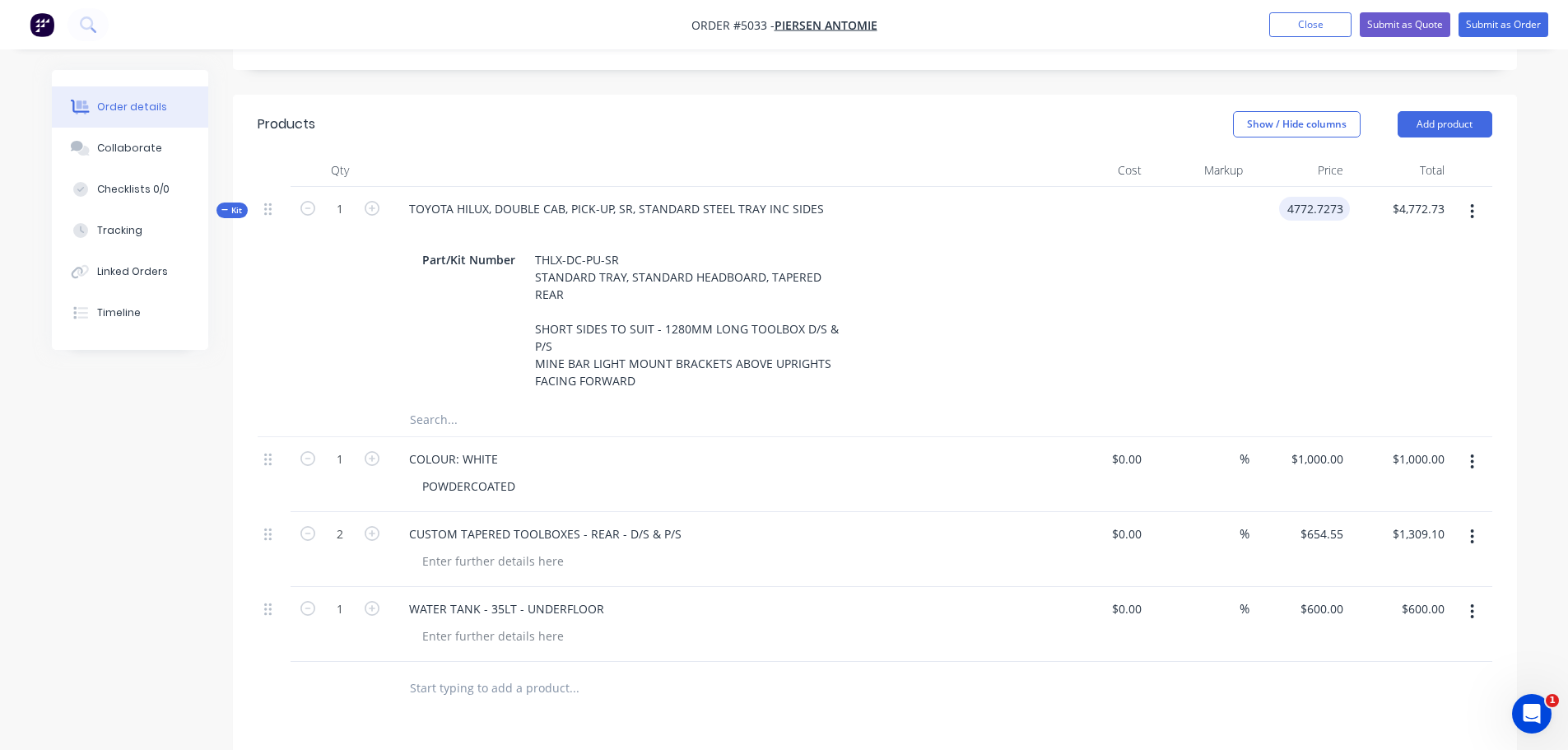
click at [1320, 196] on input "4772.7273" at bounding box center [1318, 208] width 64 height 23
type input "$5,135.64"
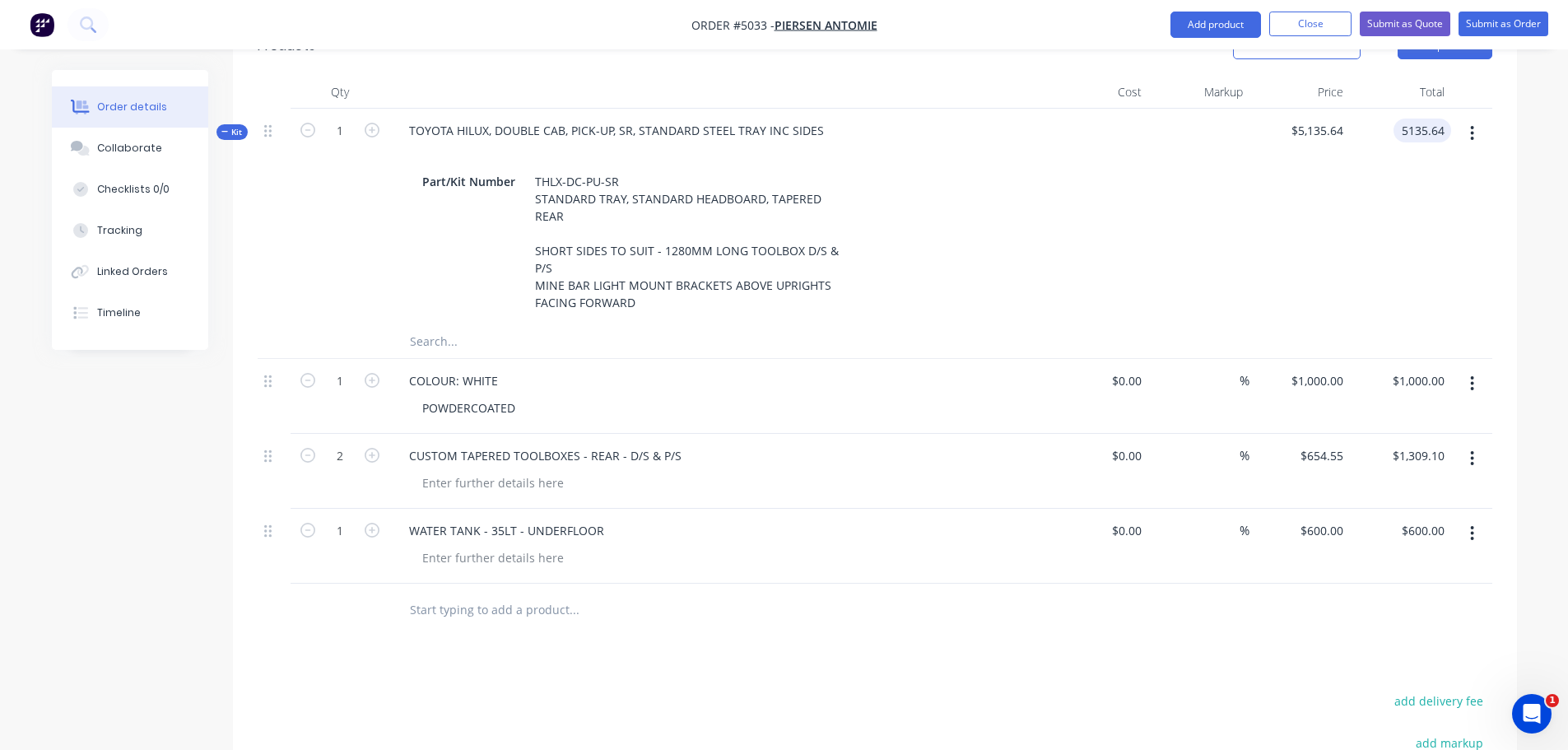
scroll to position [902, 0]
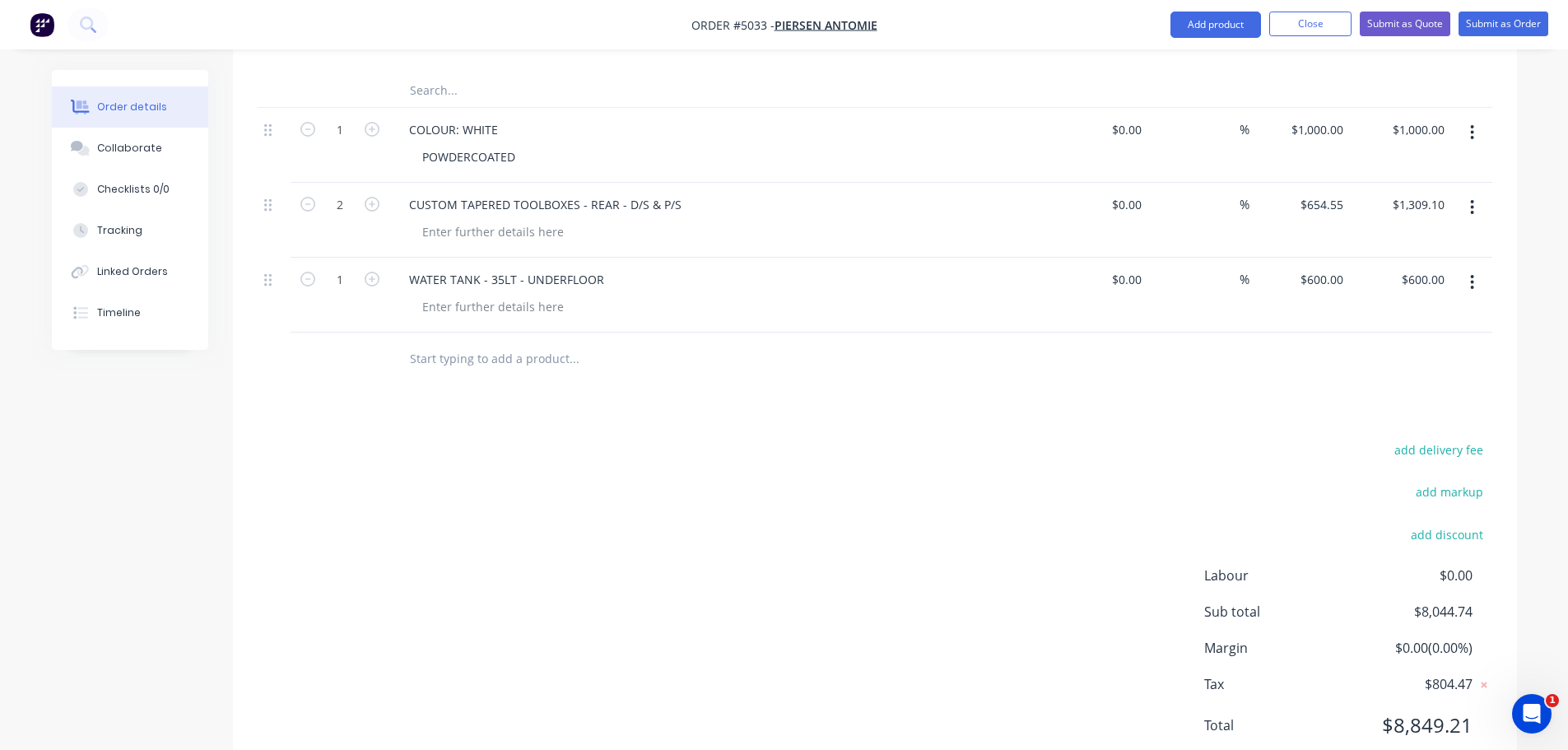
type input "$5,135.64"
click at [450, 342] on input "text" at bounding box center [574, 359] width 329 height 33
type input "SUPPLY & FIT STANDARD LED LIGHTS"
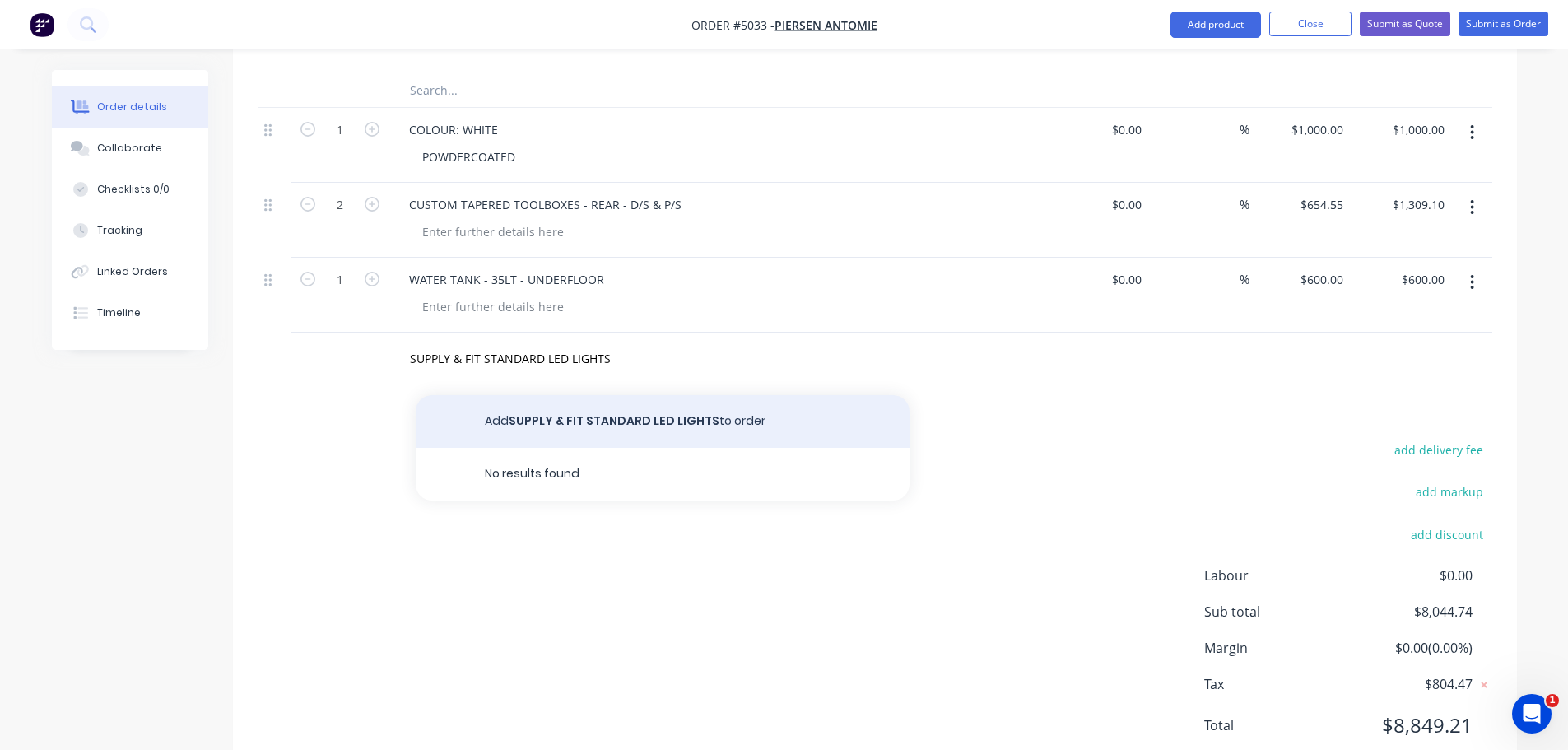
click at [648, 395] on button "Add SUPPLY & FIT STANDARD LED LIGHTS to order" at bounding box center [662, 421] width 494 height 53
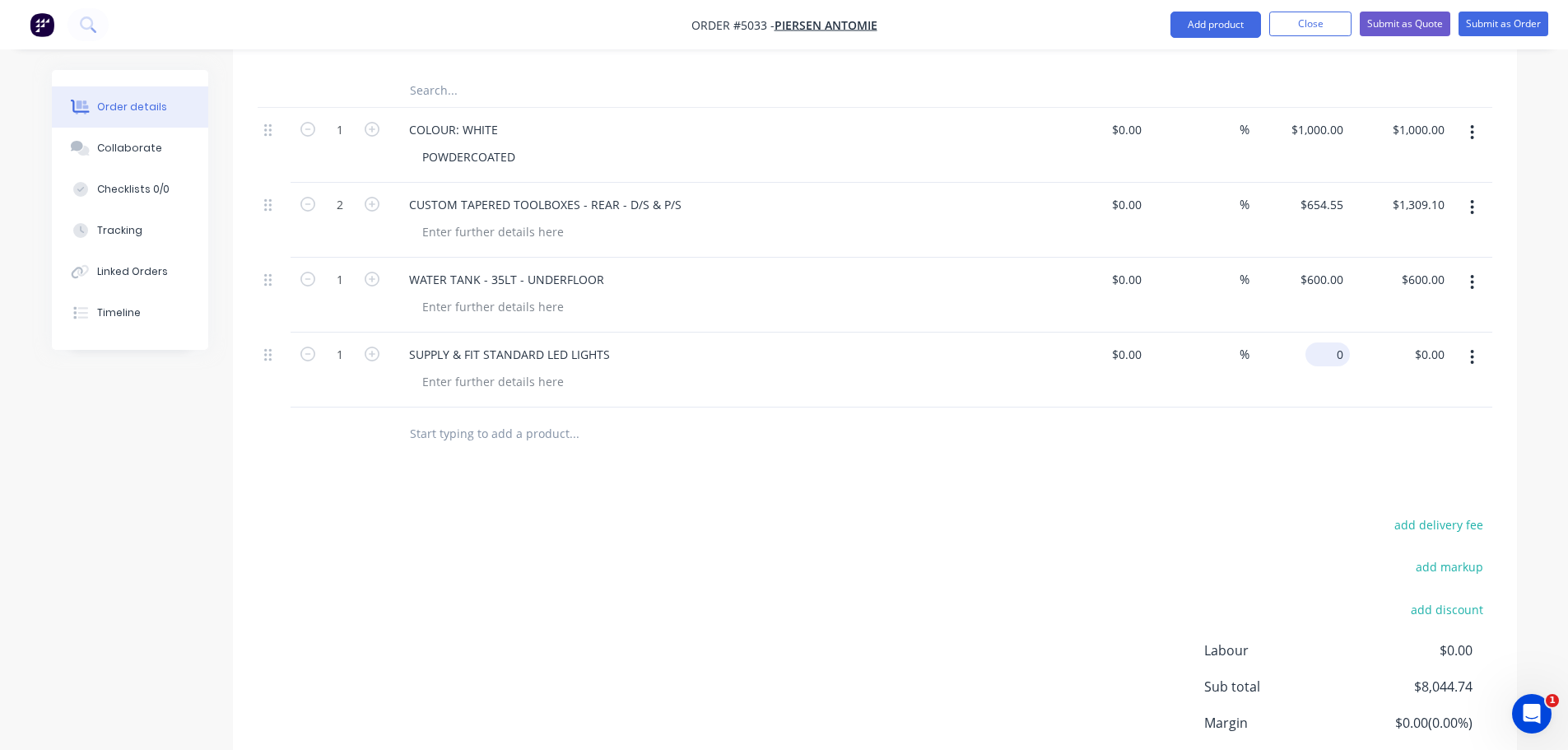
click at [1321, 333] on div "0 $0.00" at bounding box center [1300, 370] width 101 height 75
type input "$272.73"
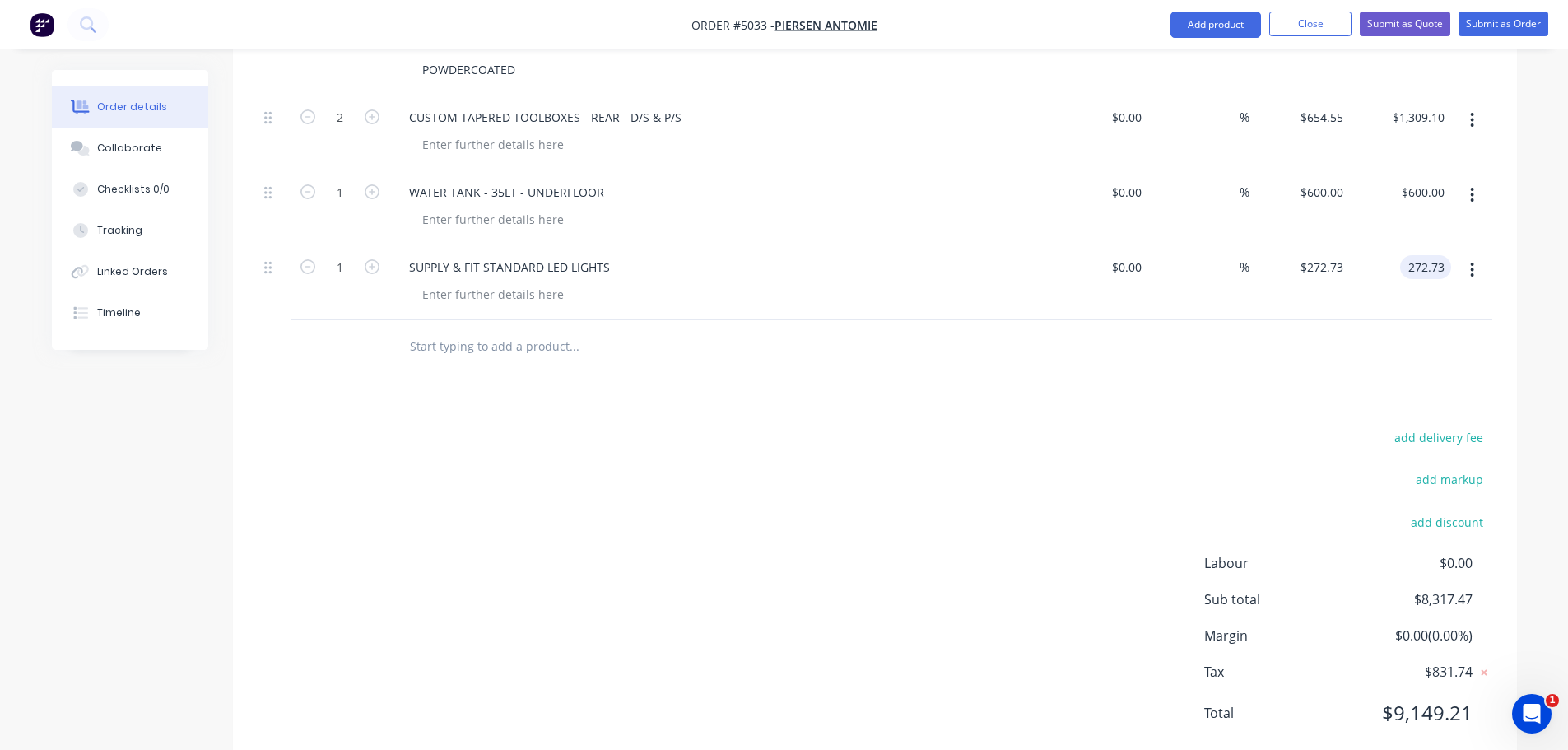
scroll to position [992, 0]
type input "$272.73"
click at [1461, 508] on button "add discount" at bounding box center [1447, 519] width 90 height 23
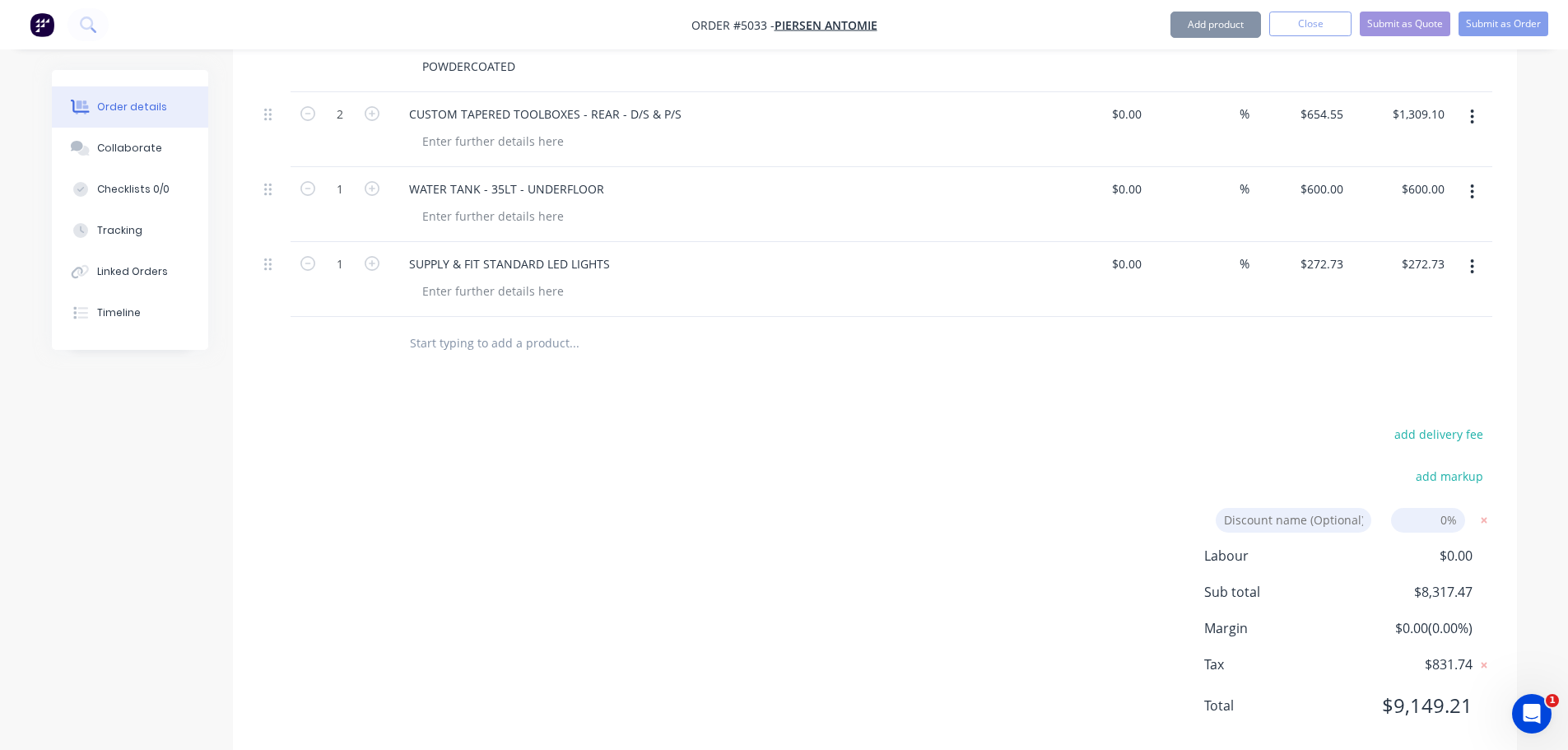
scroll to position [988, 0]
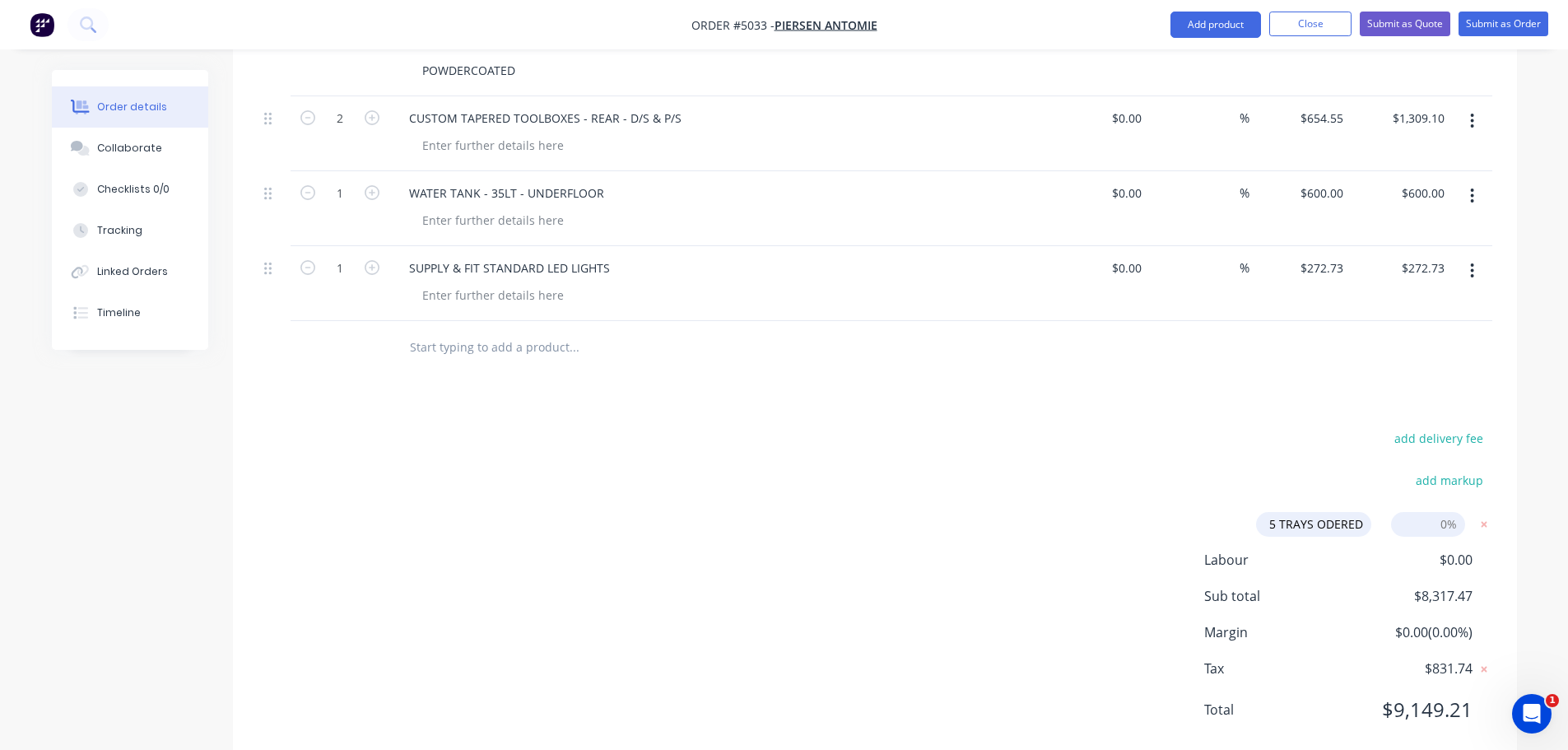
type input "5 TRAYS ODERED"
type input "5"
click at [1324, 512] on input "5 TRAYS ODERED" at bounding box center [1313, 524] width 116 height 24
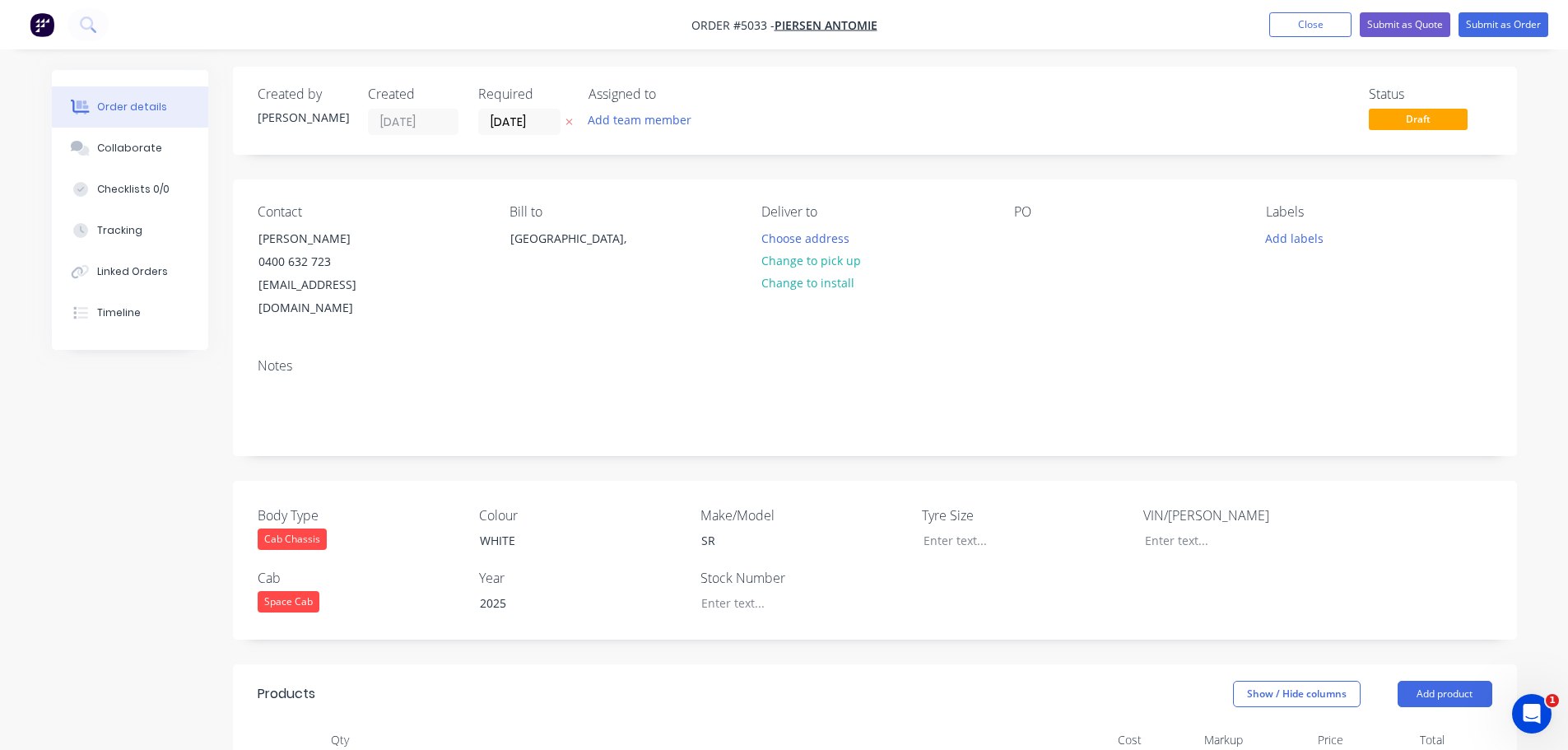
scroll to position [0, 0]
type input "5 TRAYS ORDERED"
click at [1400, 26] on button "Submit as Quote" at bounding box center [1405, 24] width 90 height 24
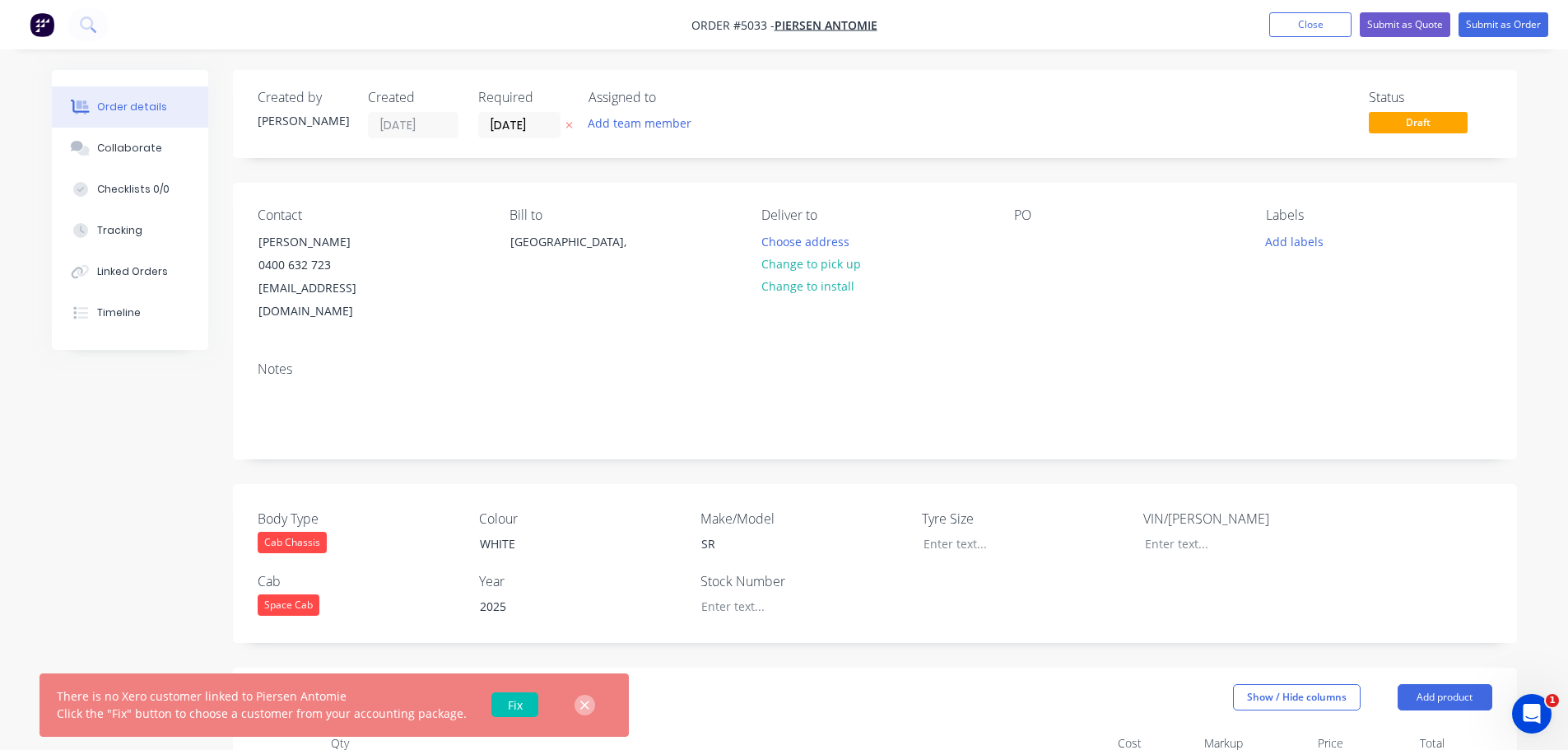
click at [580, 709] on icon "button" at bounding box center [585, 705] width 10 height 15
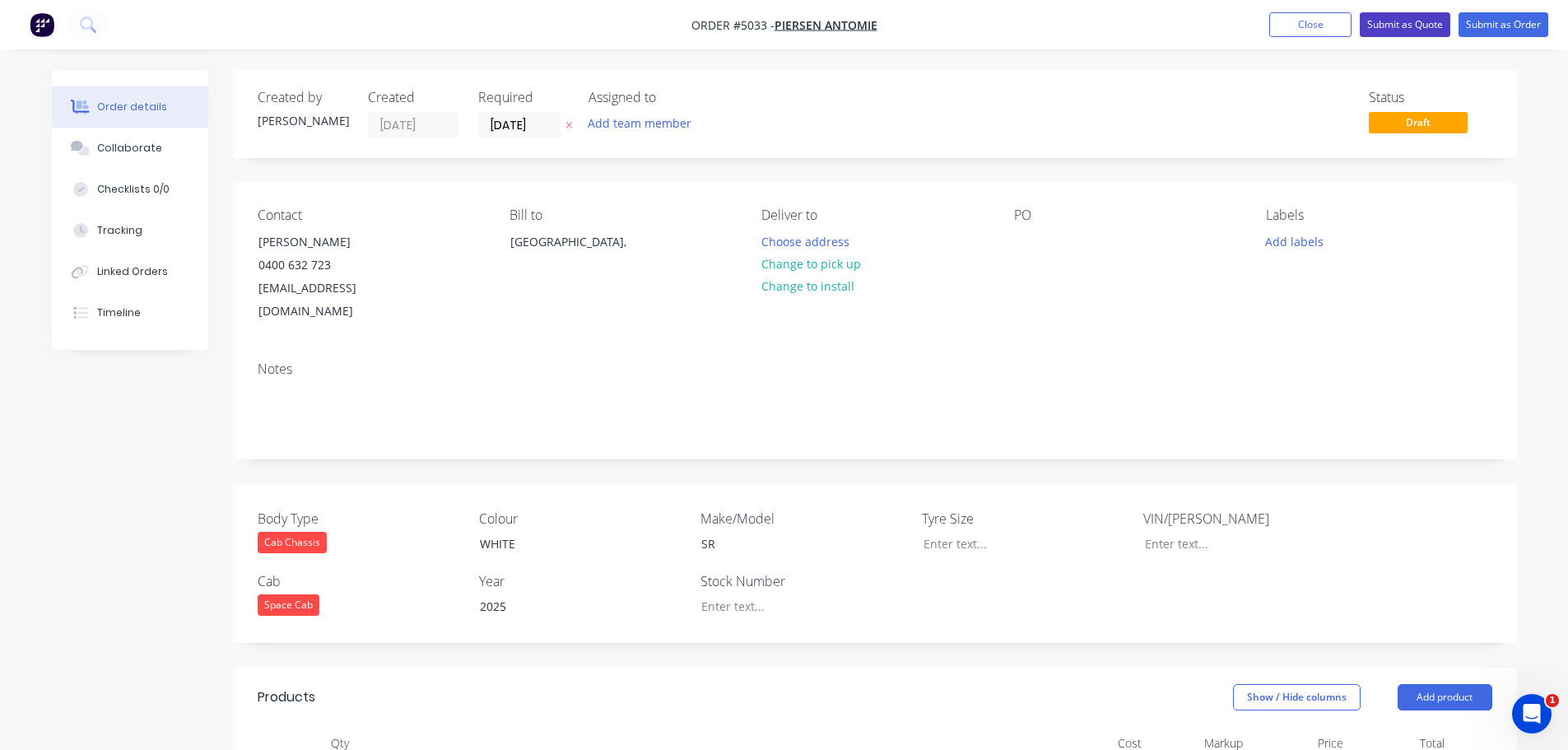
click at [1417, 23] on button "Submit as Quote" at bounding box center [1405, 24] width 90 height 24
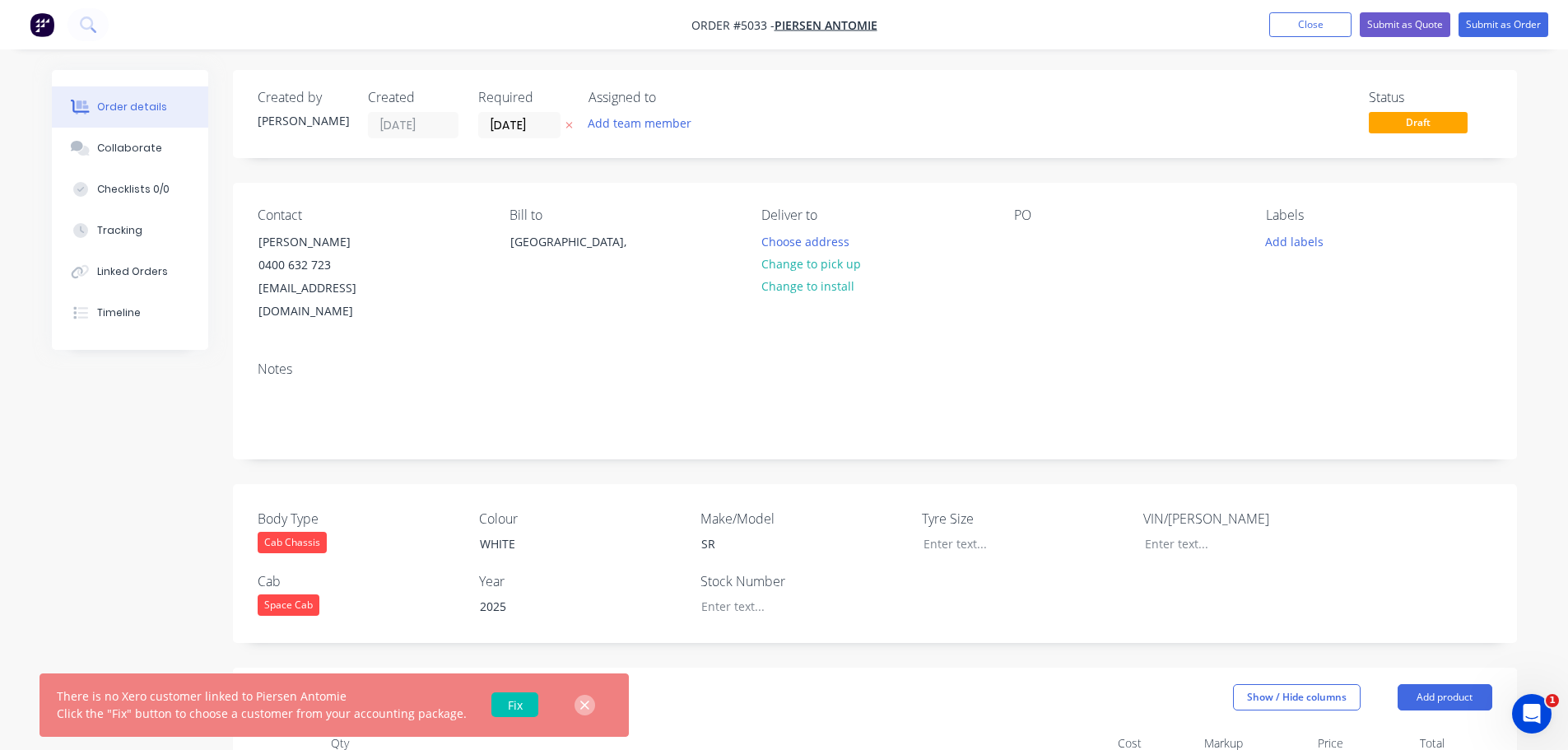
click at [580, 706] on icon "button" at bounding box center [585, 705] width 10 height 15
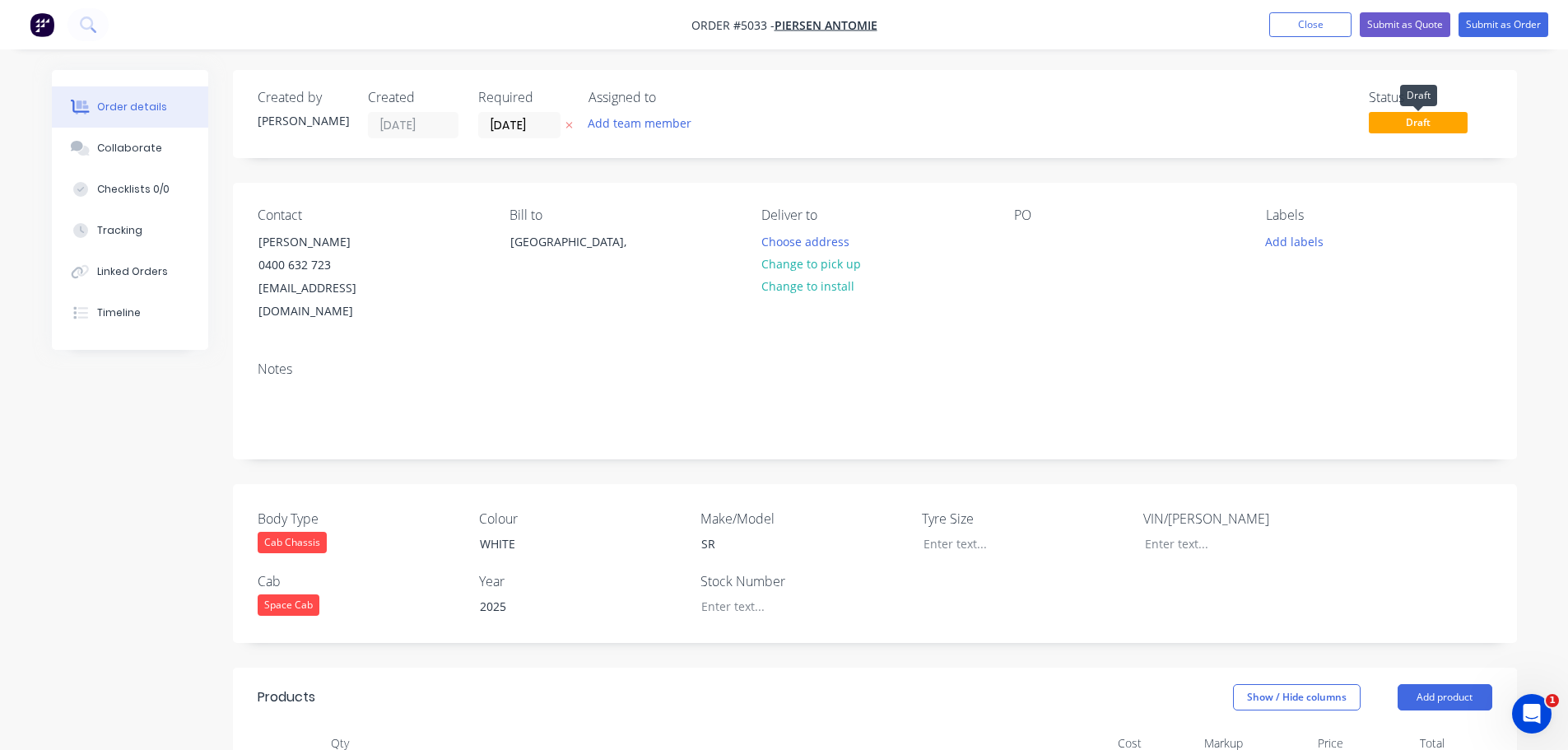
click at [1416, 127] on span "Draft" at bounding box center [1419, 123] width 99 height 21
click at [1402, 14] on button "Submit as Quote" at bounding box center [1405, 24] width 90 height 24
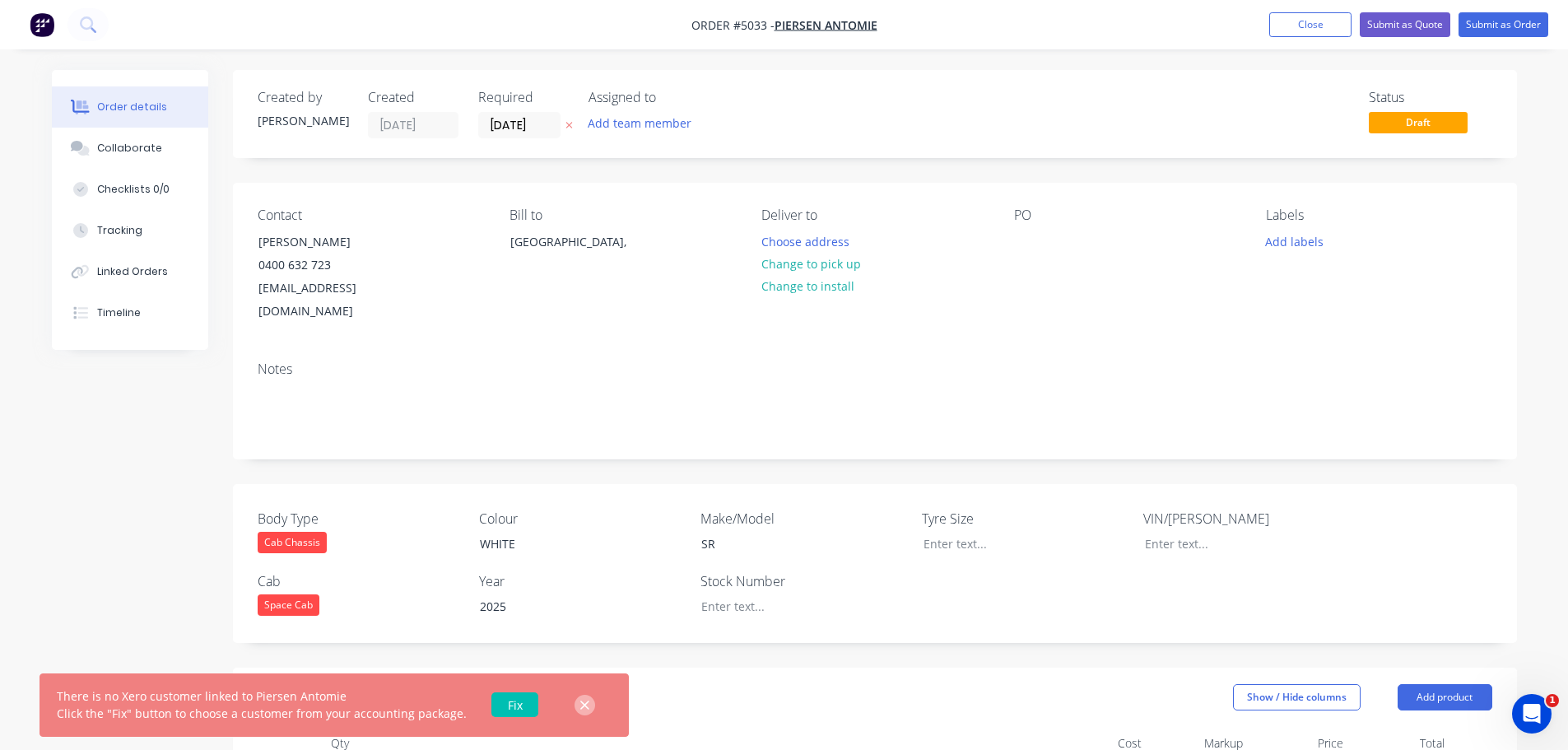
click at [575, 707] on button "button" at bounding box center [585, 705] width 21 height 21
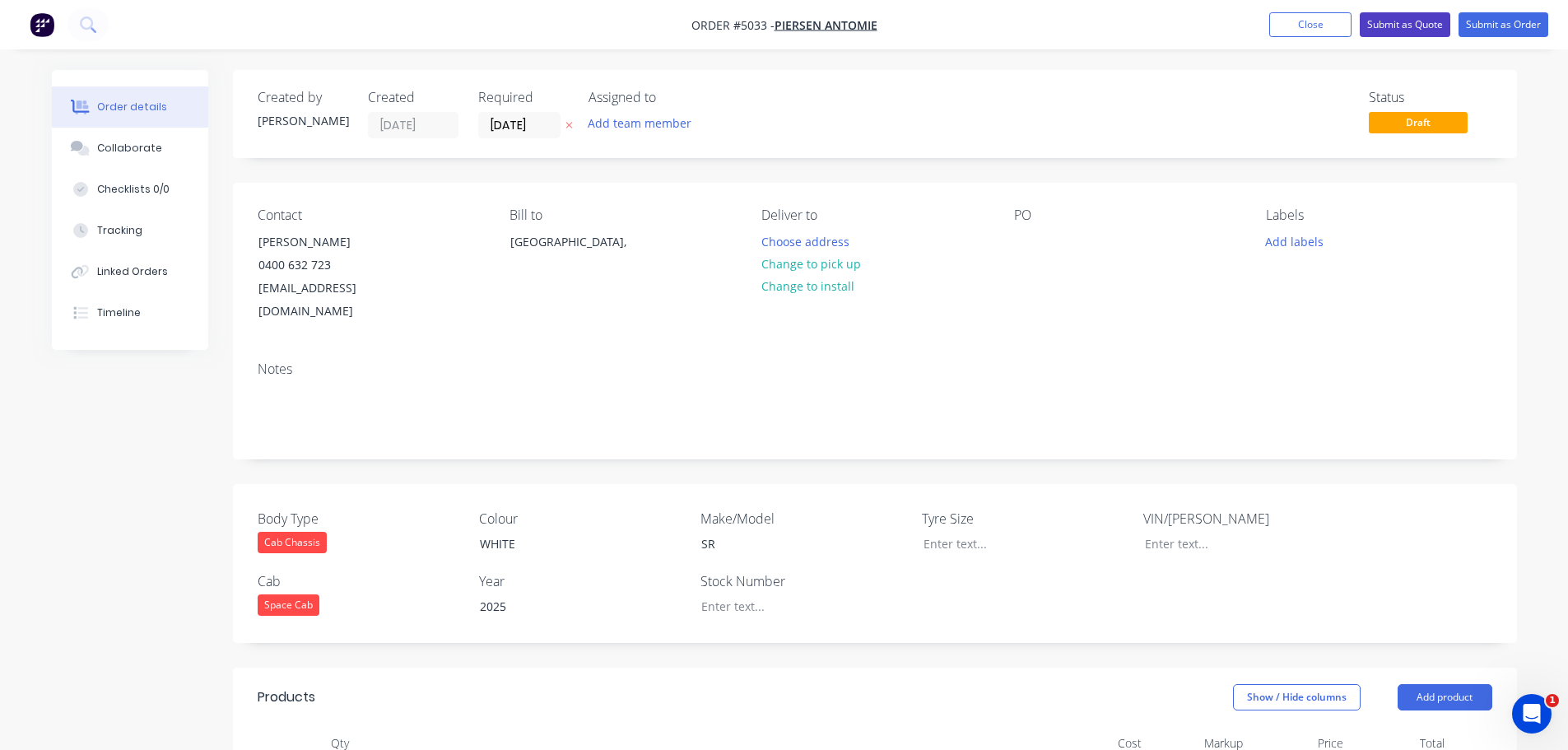
click at [1399, 14] on button "Submit as Quote" at bounding box center [1405, 24] width 90 height 24
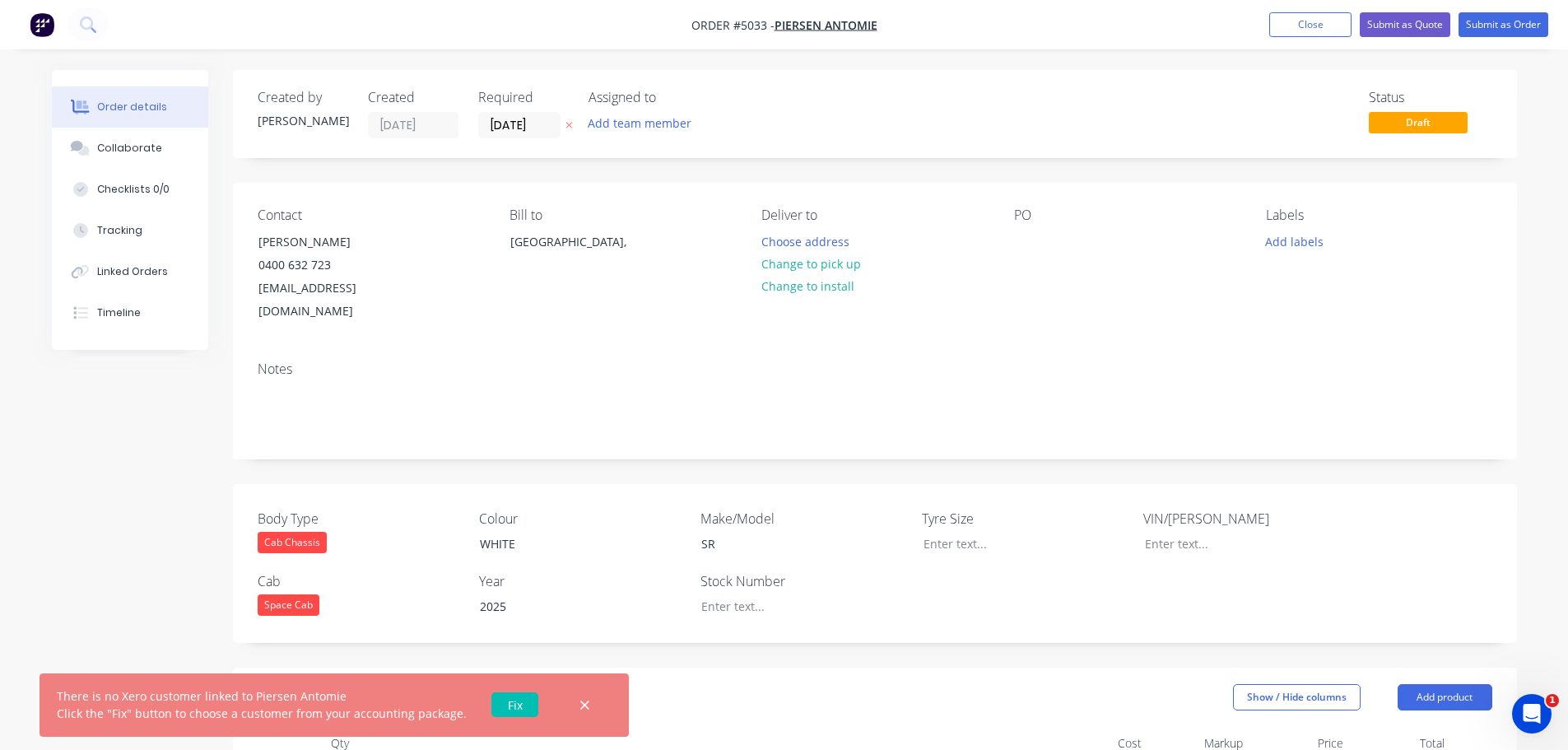
click at [516, 706] on link "Fix" at bounding box center [515, 704] width 47 height 24
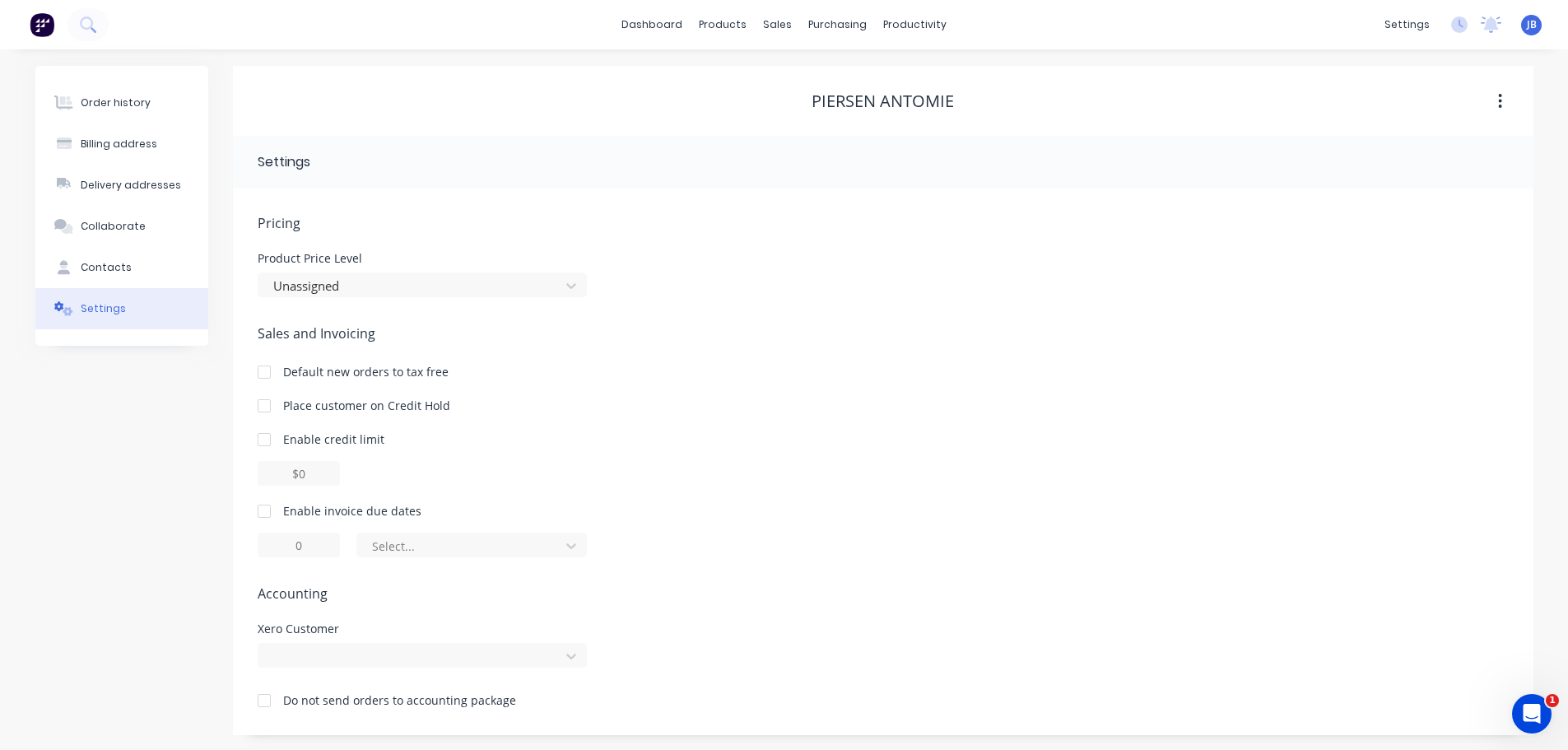
scroll to position [2, 0]
click at [570, 657] on div at bounding box center [422, 654] width 329 height 24
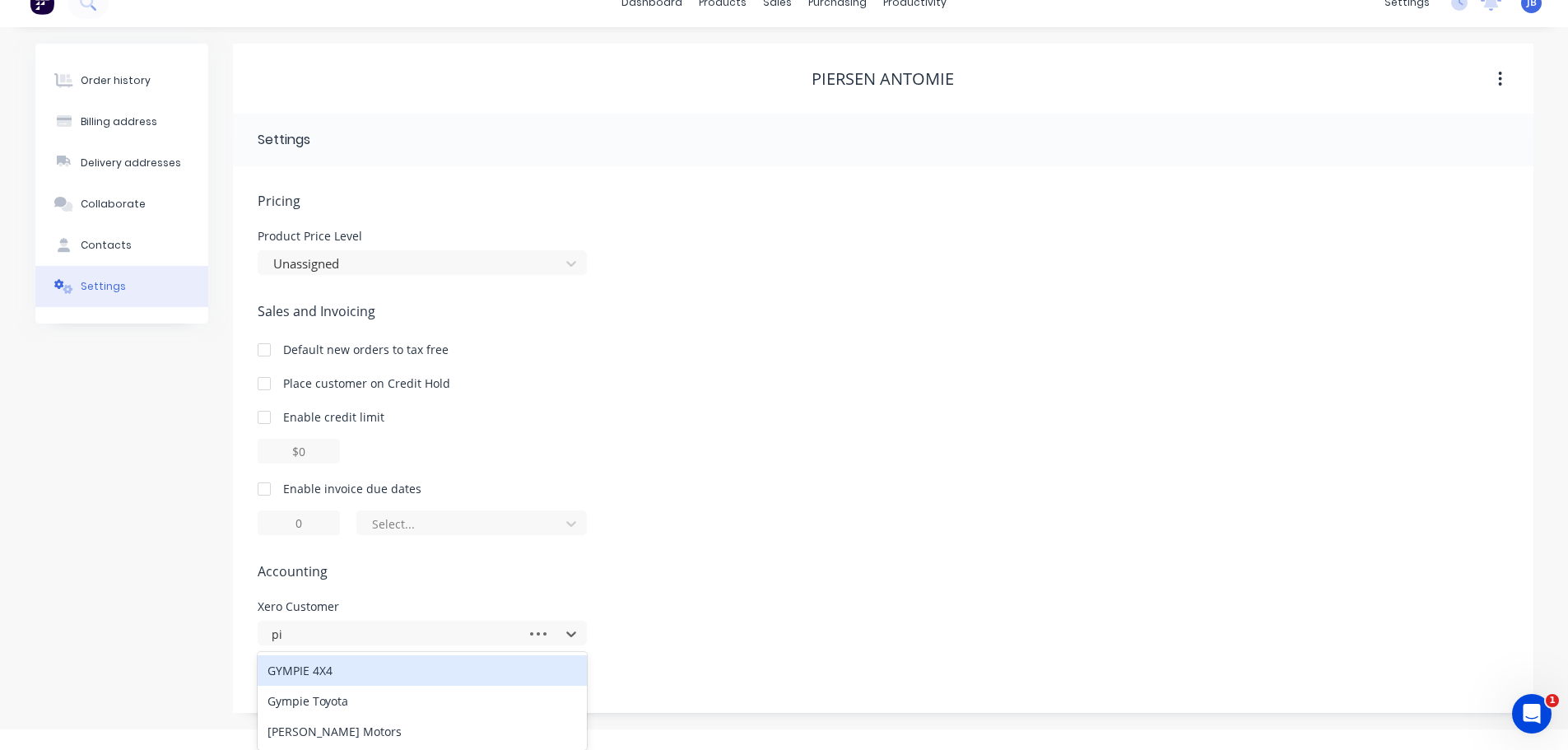
type input "p"
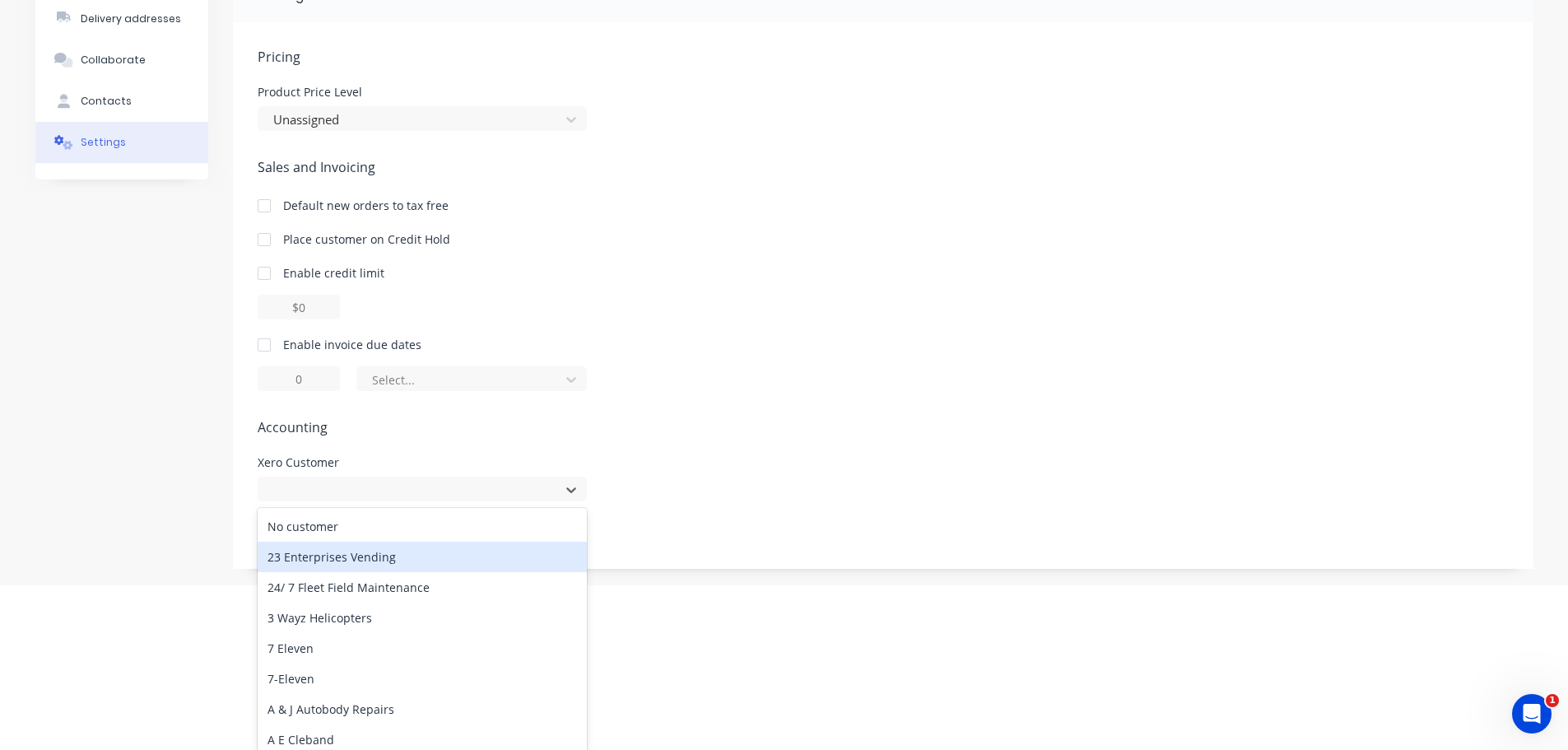
scroll to position [171, 0]
click at [741, 450] on div "Pricing Product Price Level Unassigned Sales and Invoicing Default new orders t…" at bounding box center [882, 302] width 1251 height 521
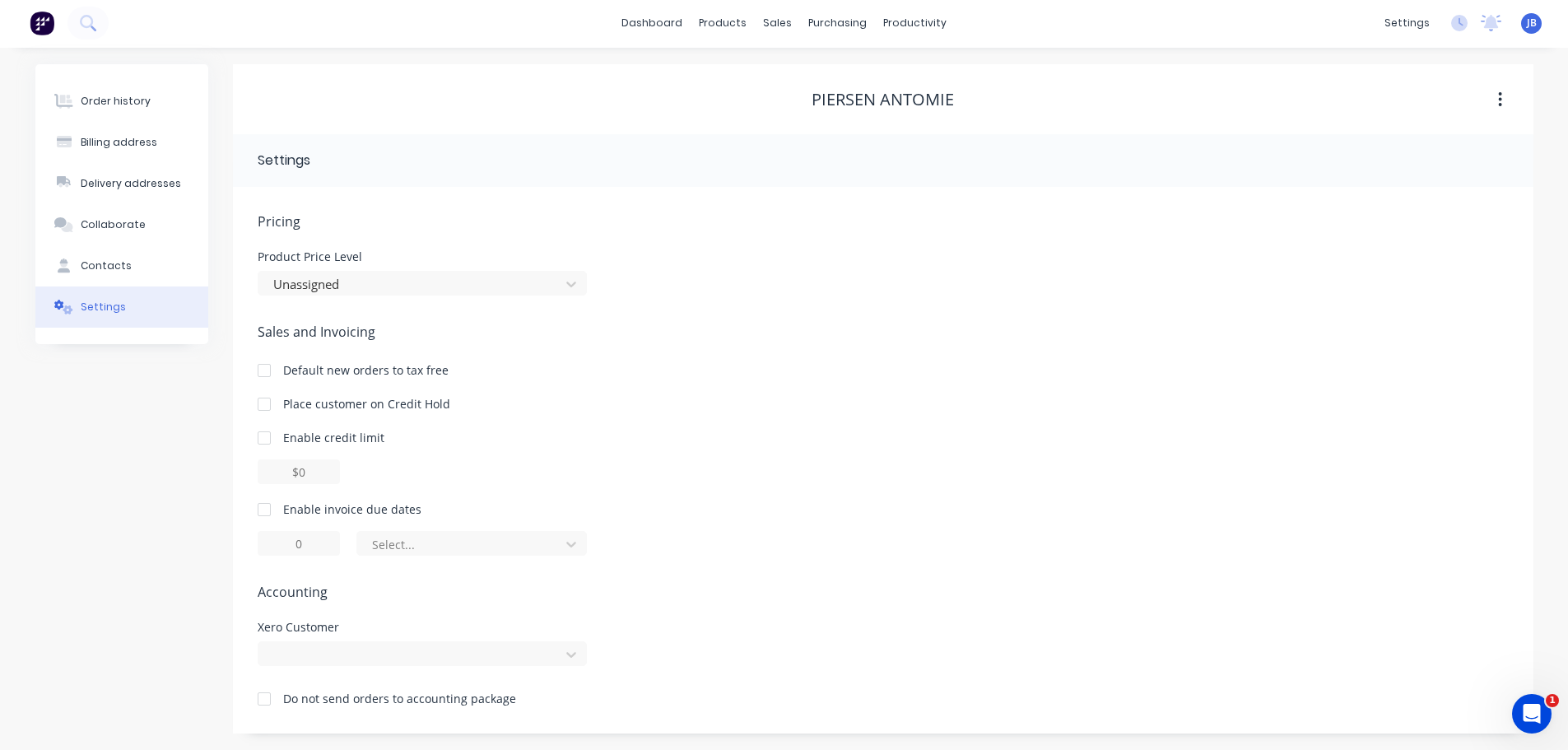
scroll to position [2, 0]
click at [262, 701] on div at bounding box center [264, 699] width 33 height 33
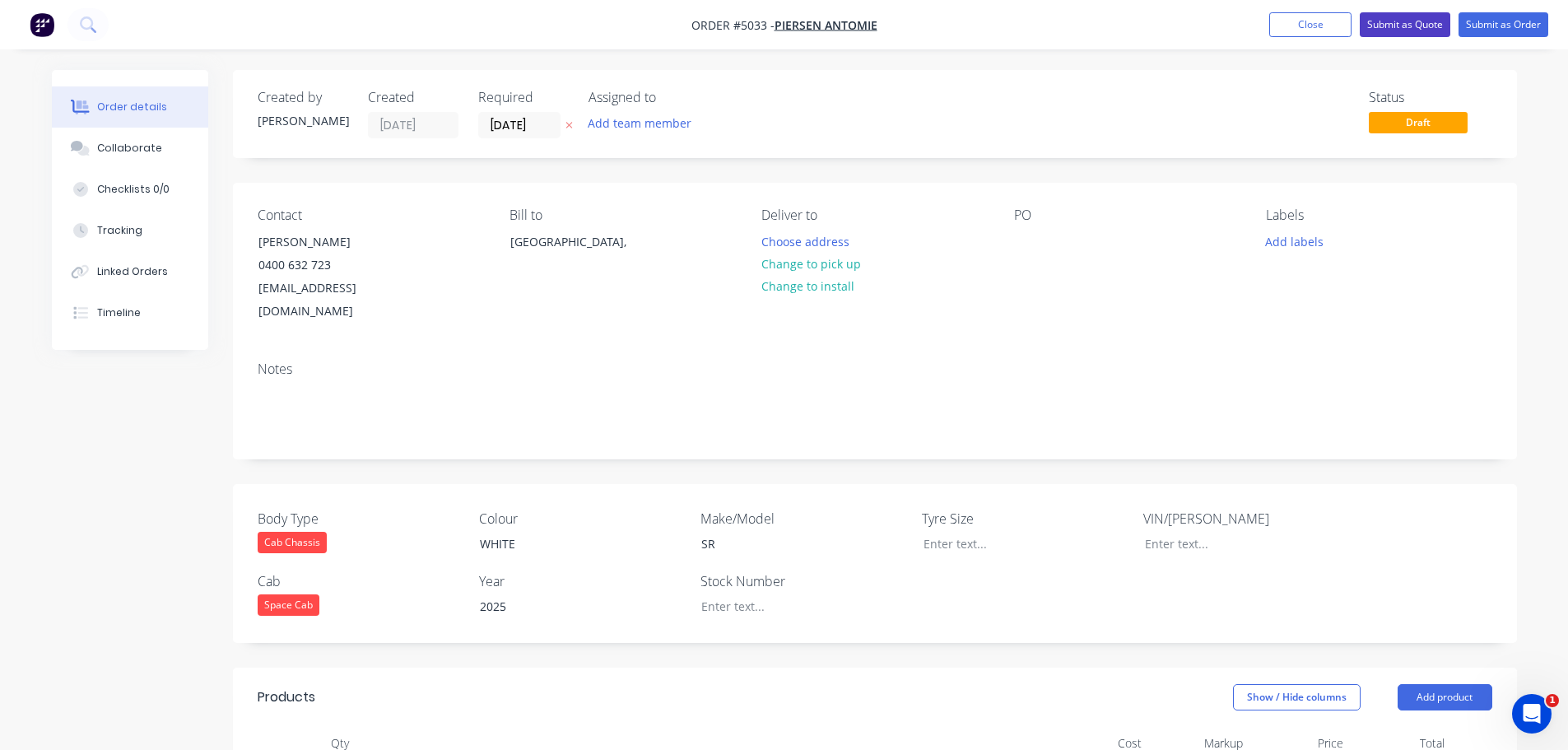
click at [1385, 22] on button "Submit as Quote" at bounding box center [1405, 24] width 90 height 24
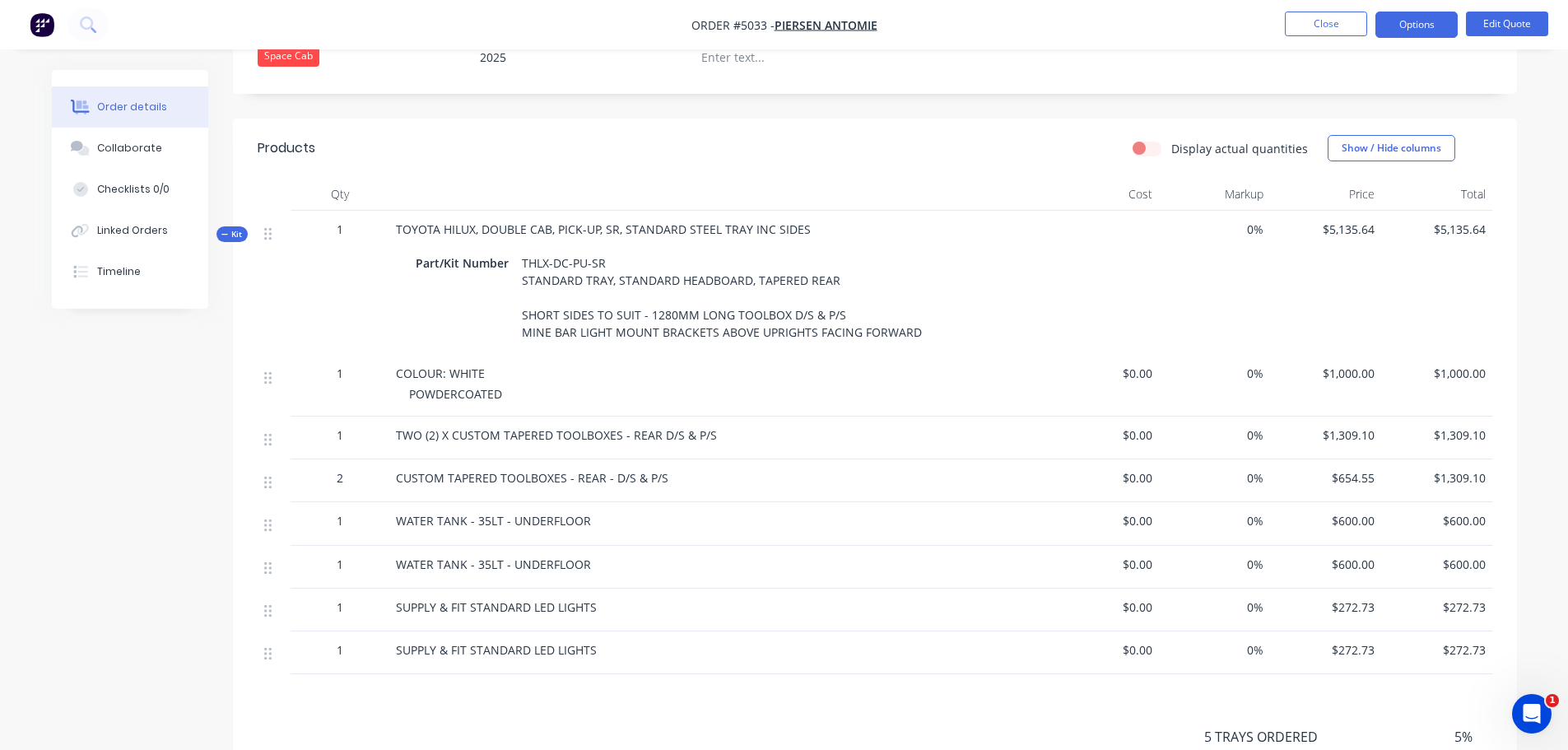
scroll to position [411, 0]
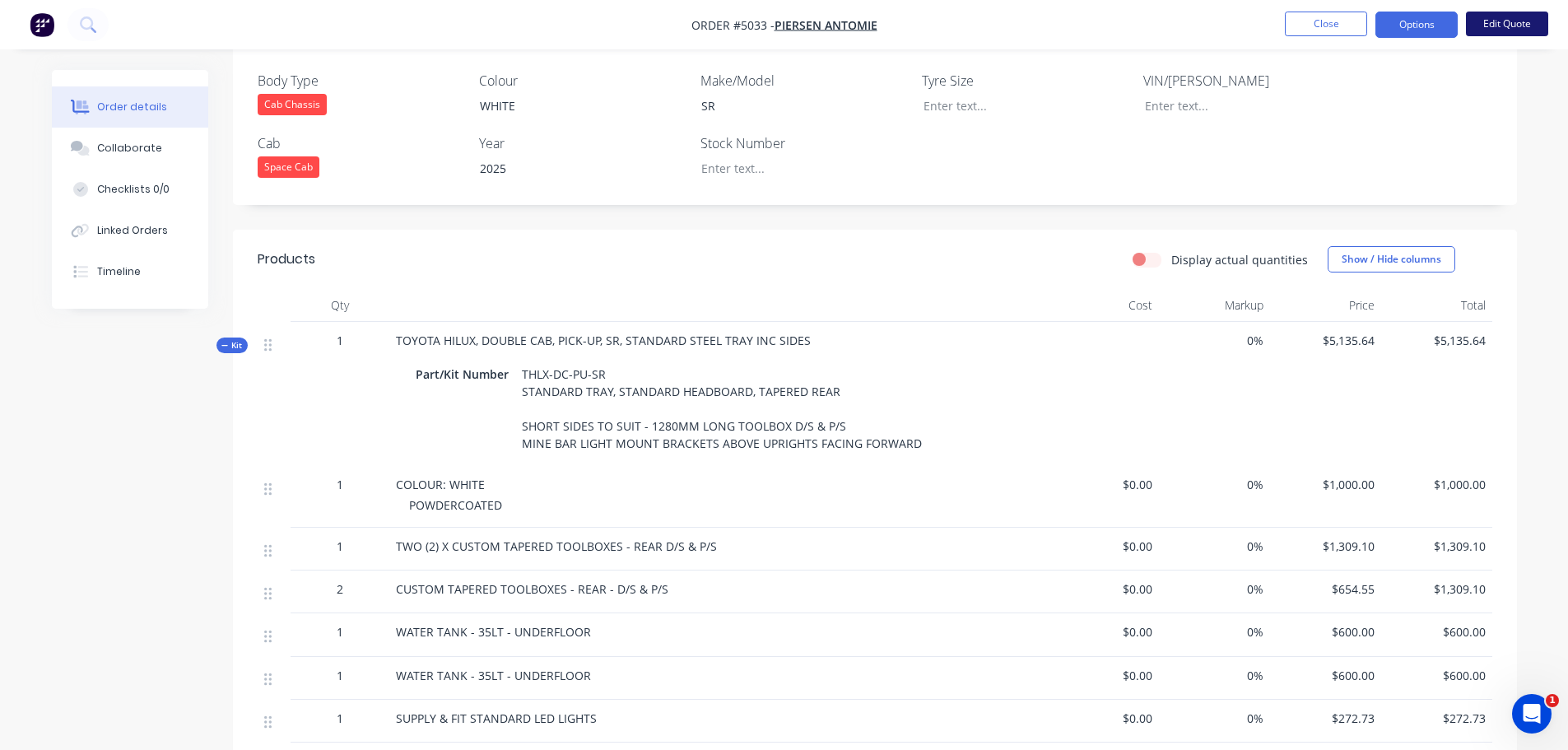
click at [1509, 18] on button "Edit Quote" at bounding box center [1507, 23] width 83 height 24
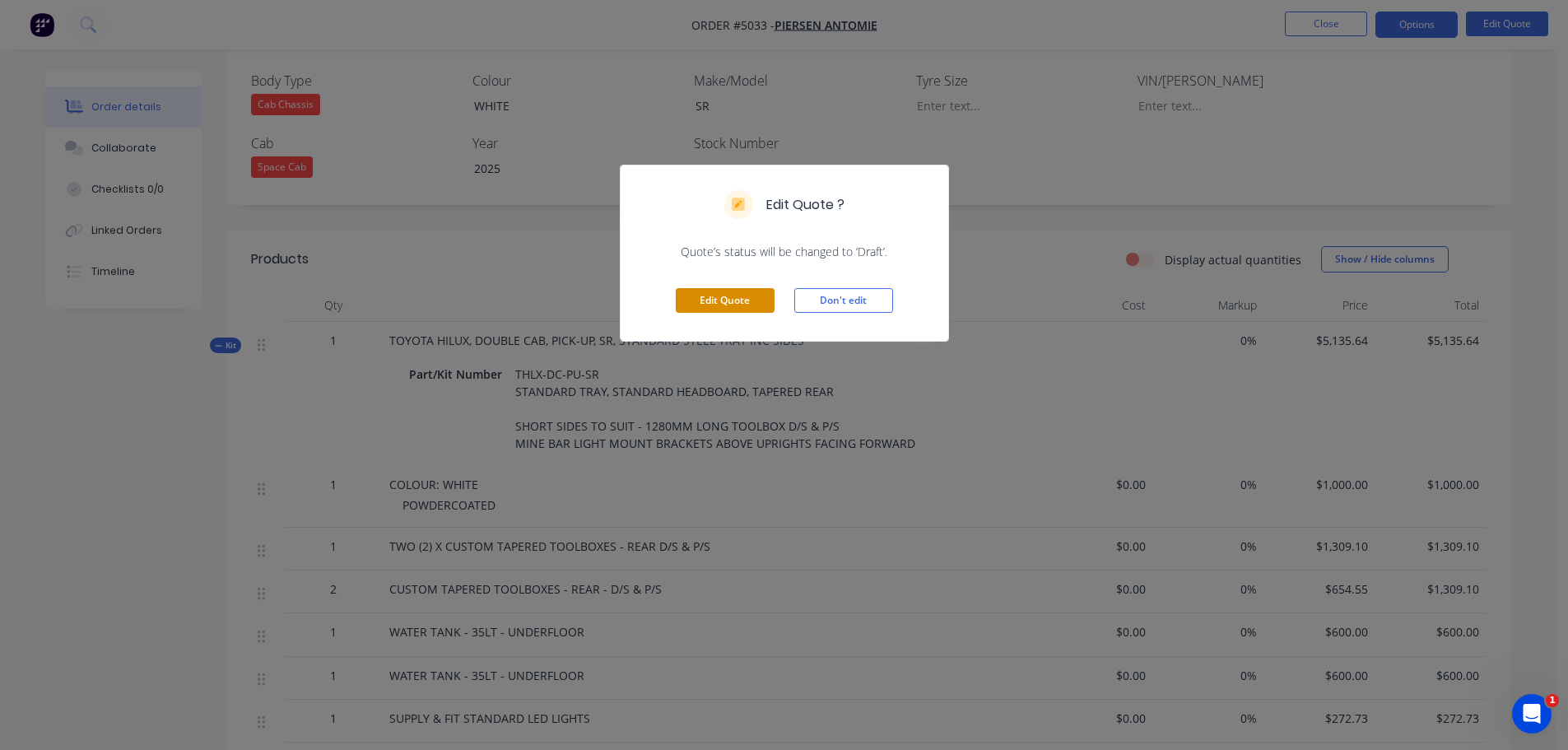
click at [751, 298] on button "Edit Quote" at bounding box center [725, 300] width 99 height 24
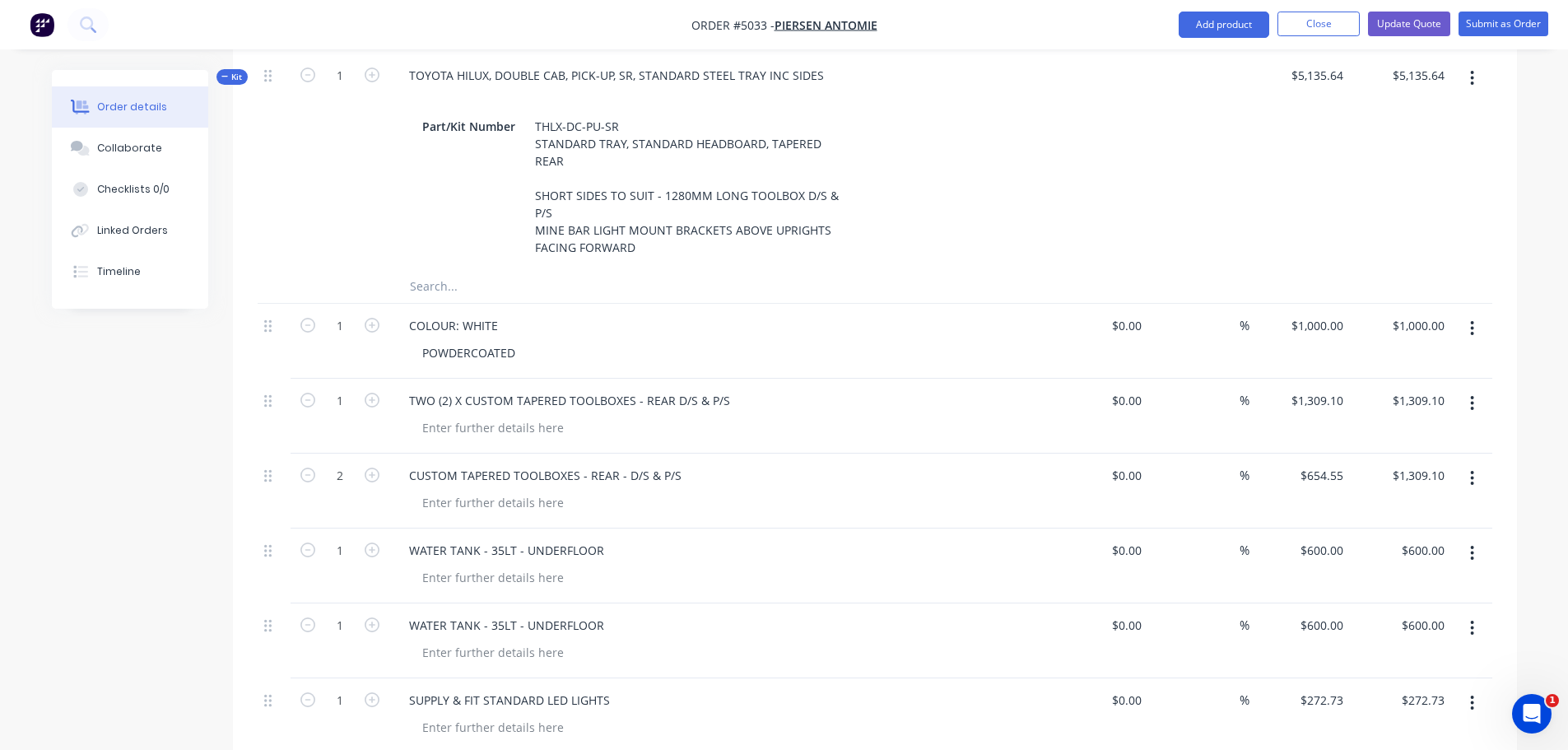
scroll to position [740, 0]
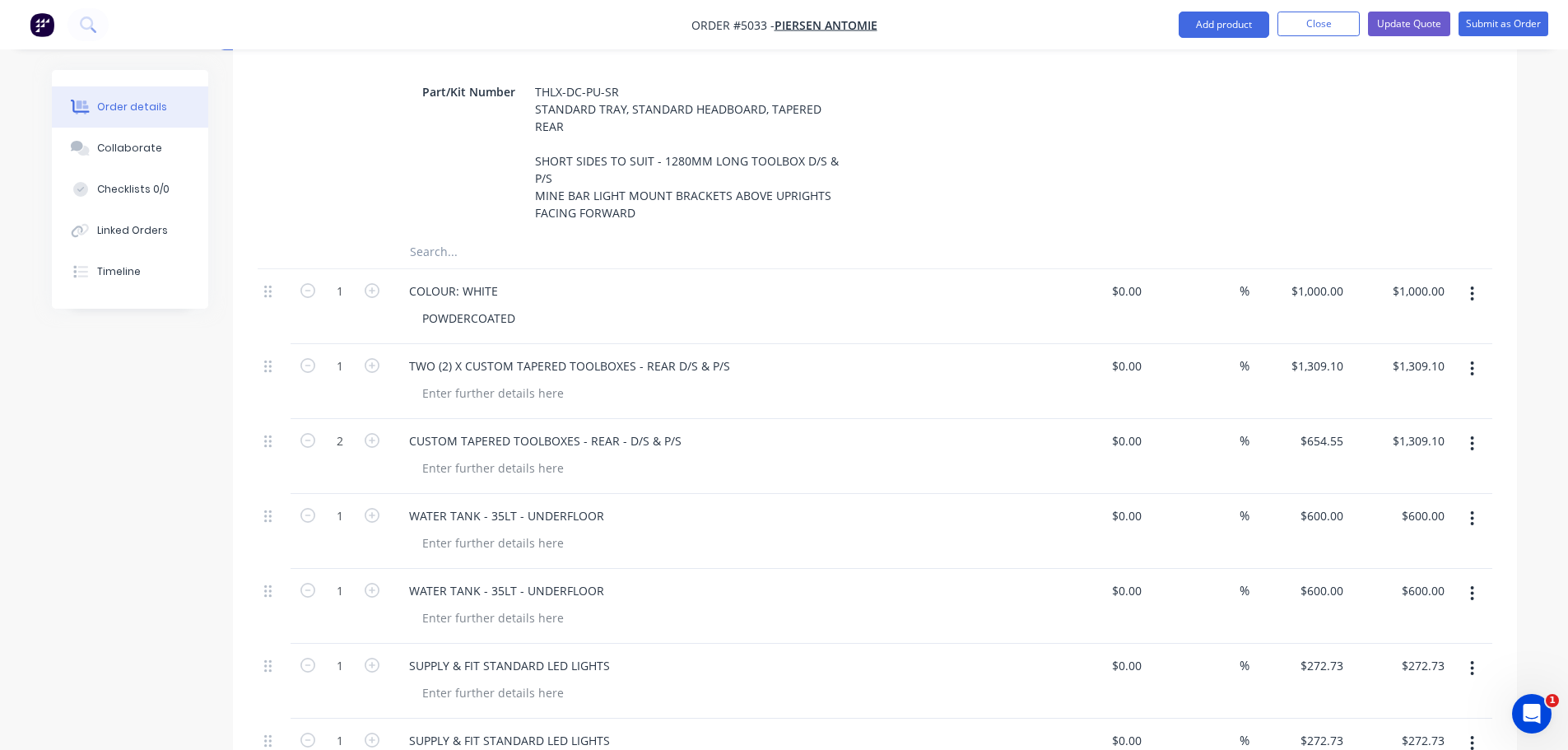
click at [1466, 354] on button "button" at bounding box center [1472, 368] width 39 height 30
click at [1405, 499] on div "Delete" at bounding box center [1414, 510] width 127 height 23
click at [1404, 504] on div "600.00 $600.00" at bounding box center [1422, 515] width 57 height 23
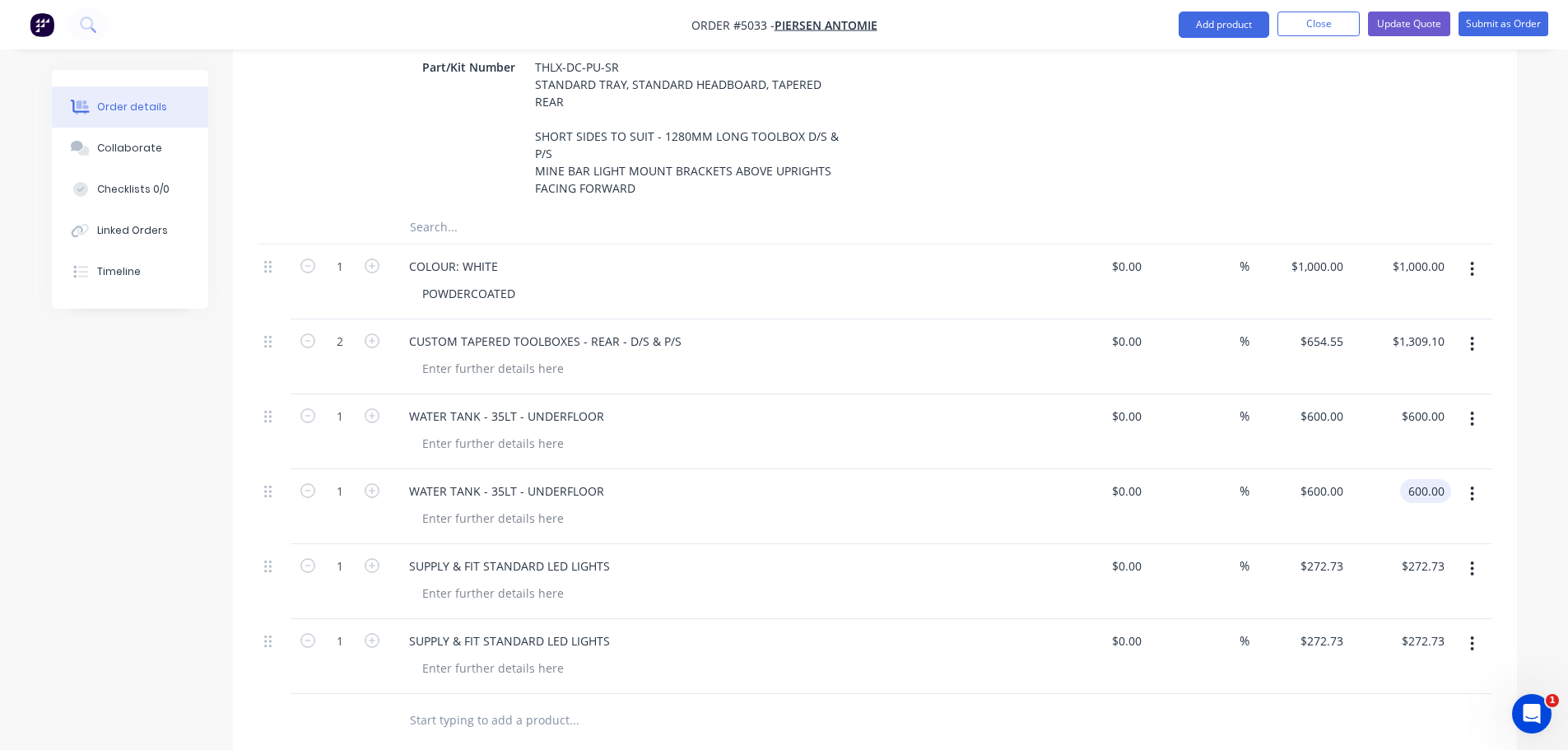
scroll to position [806, 0]
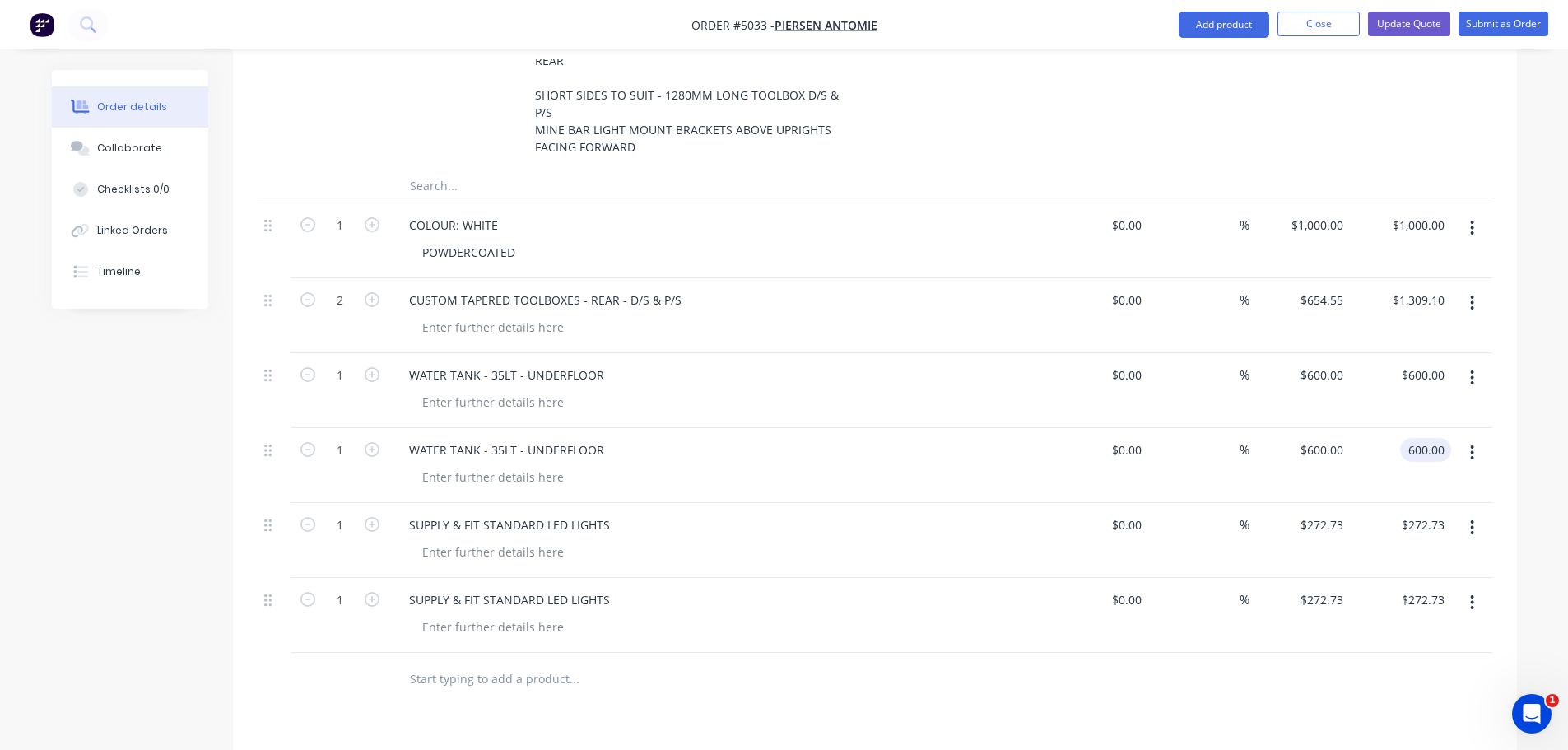
type input "$600.00"
click at [1470, 368] on icon "button" at bounding box center [1472, 377] width 4 height 18
click at [1429, 508] on div "Delete" at bounding box center [1414, 519] width 127 height 23
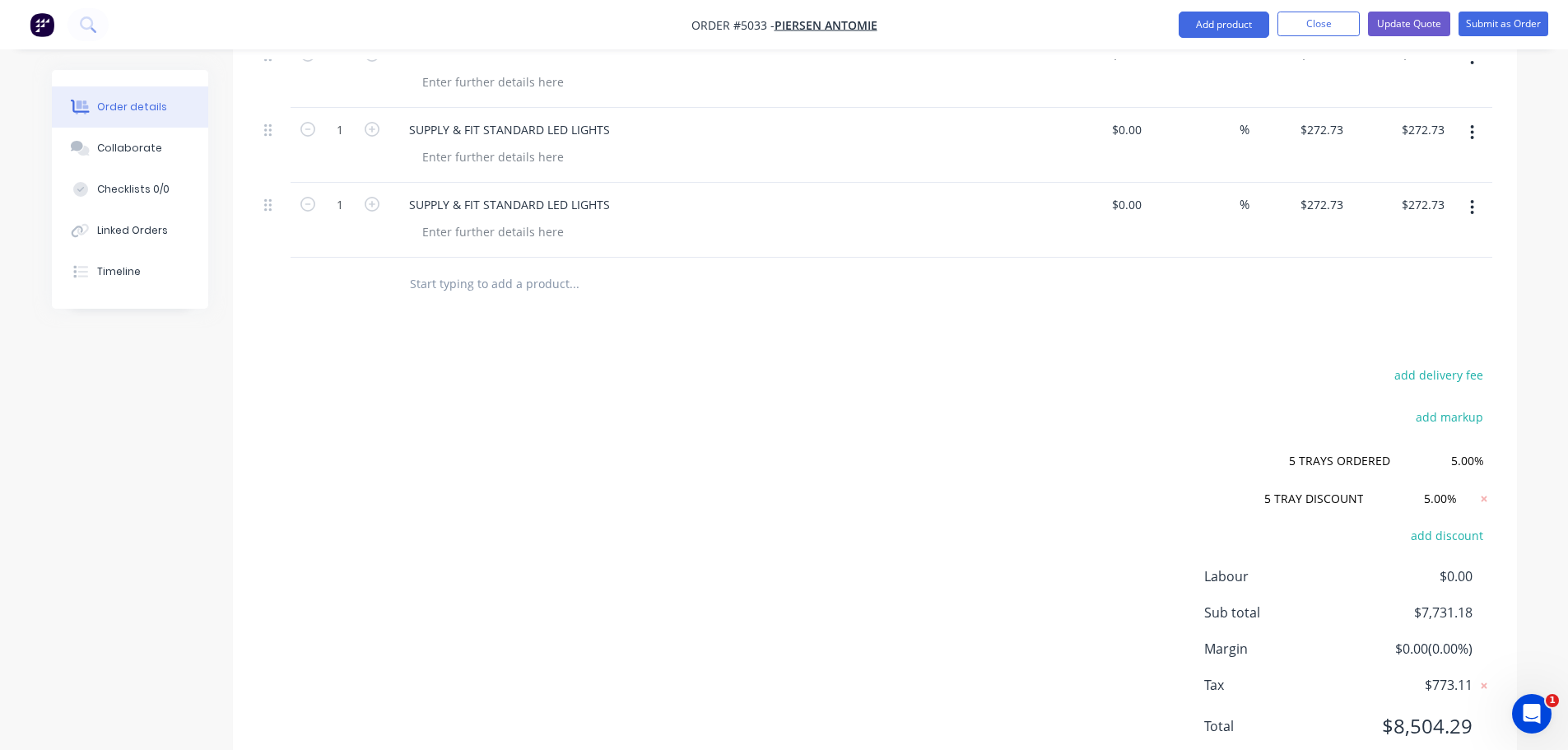
scroll to position [1136, 0]
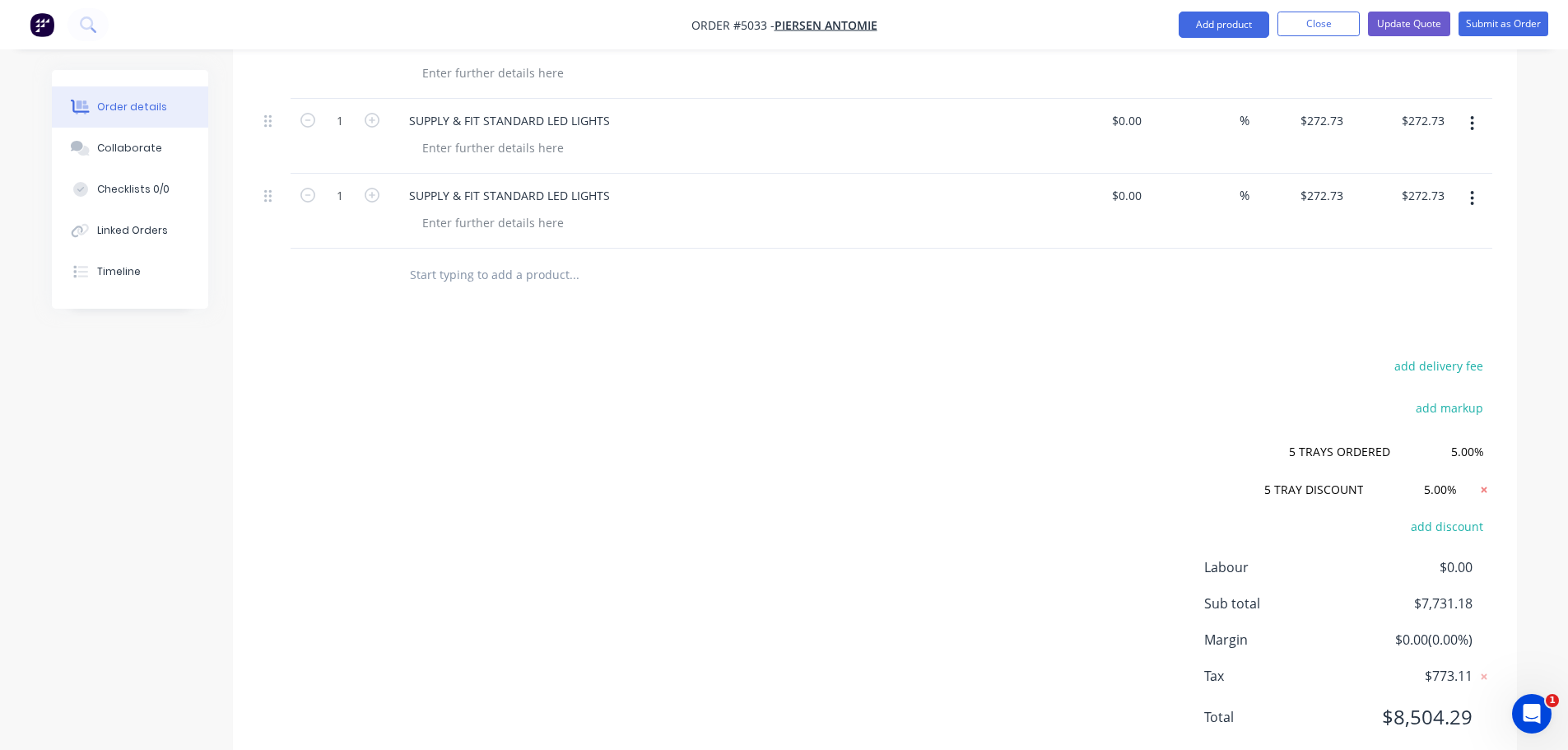
click at [1486, 481] on icon at bounding box center [1484, 489] width 17 height 17
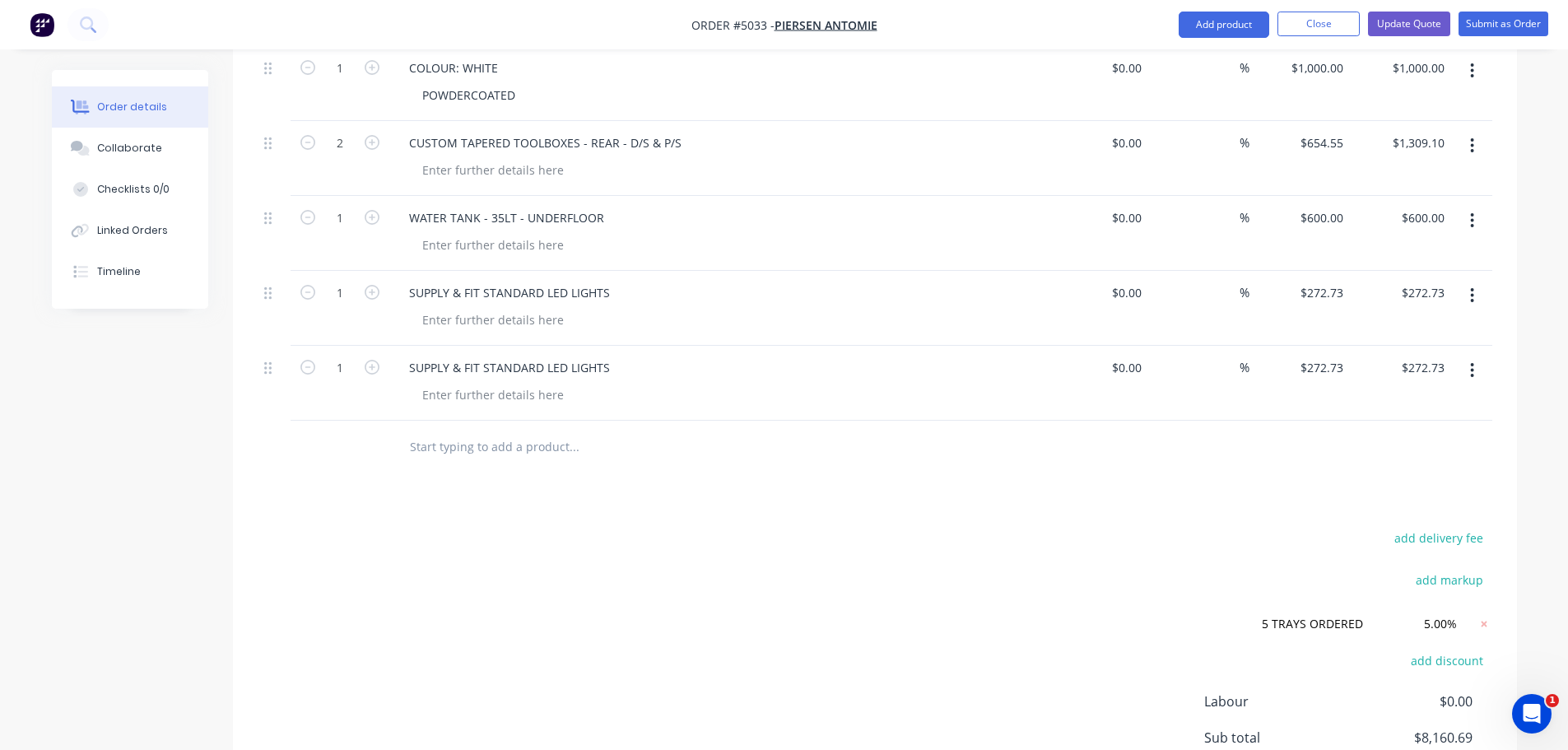
scroll to position [859, 0]
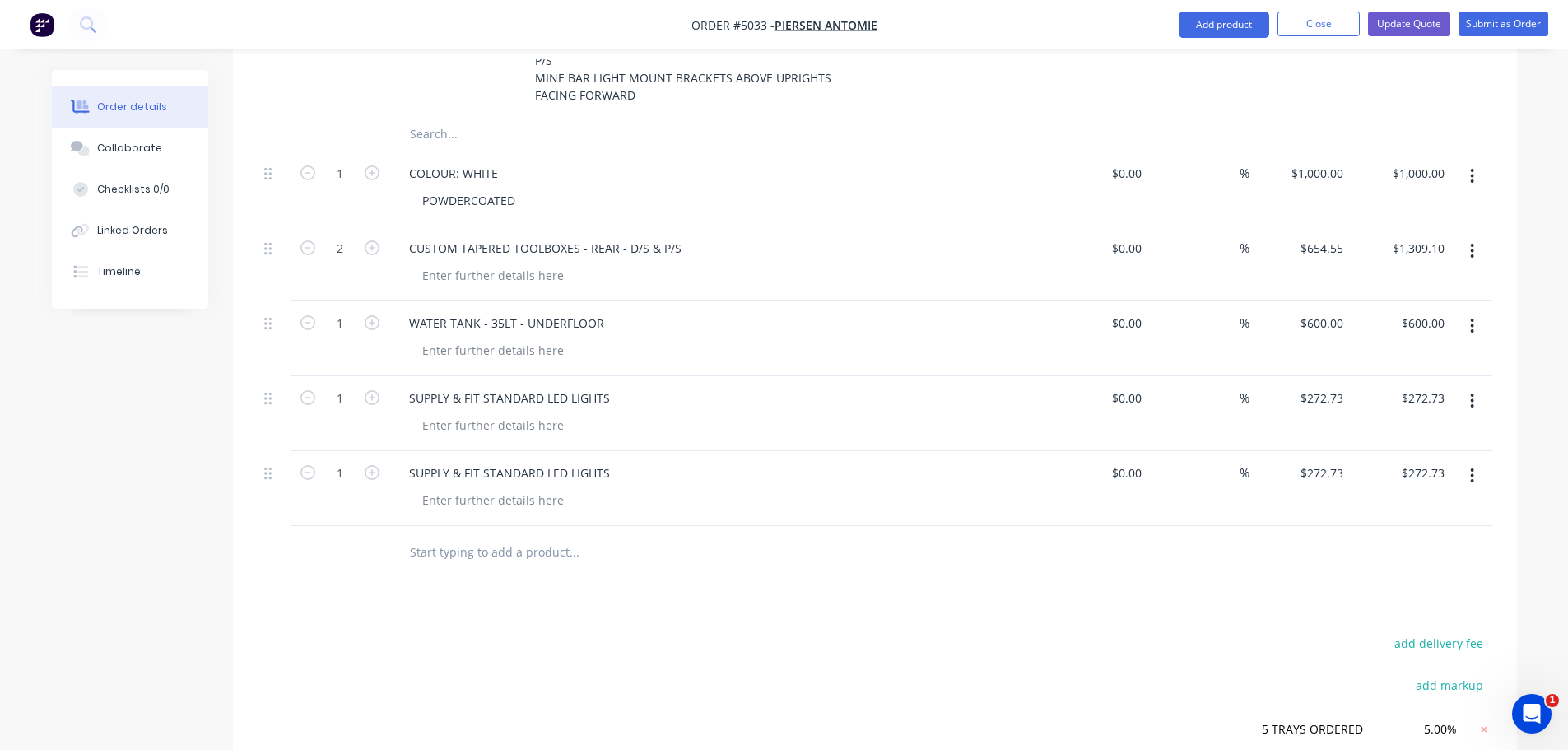
click at [1476, 461] on button "button" at bounding box center [1472, 475] width 39 height 30
click at [1412, 606] on div "Delete" at bounding box center [1414, 617] width 127 height 23
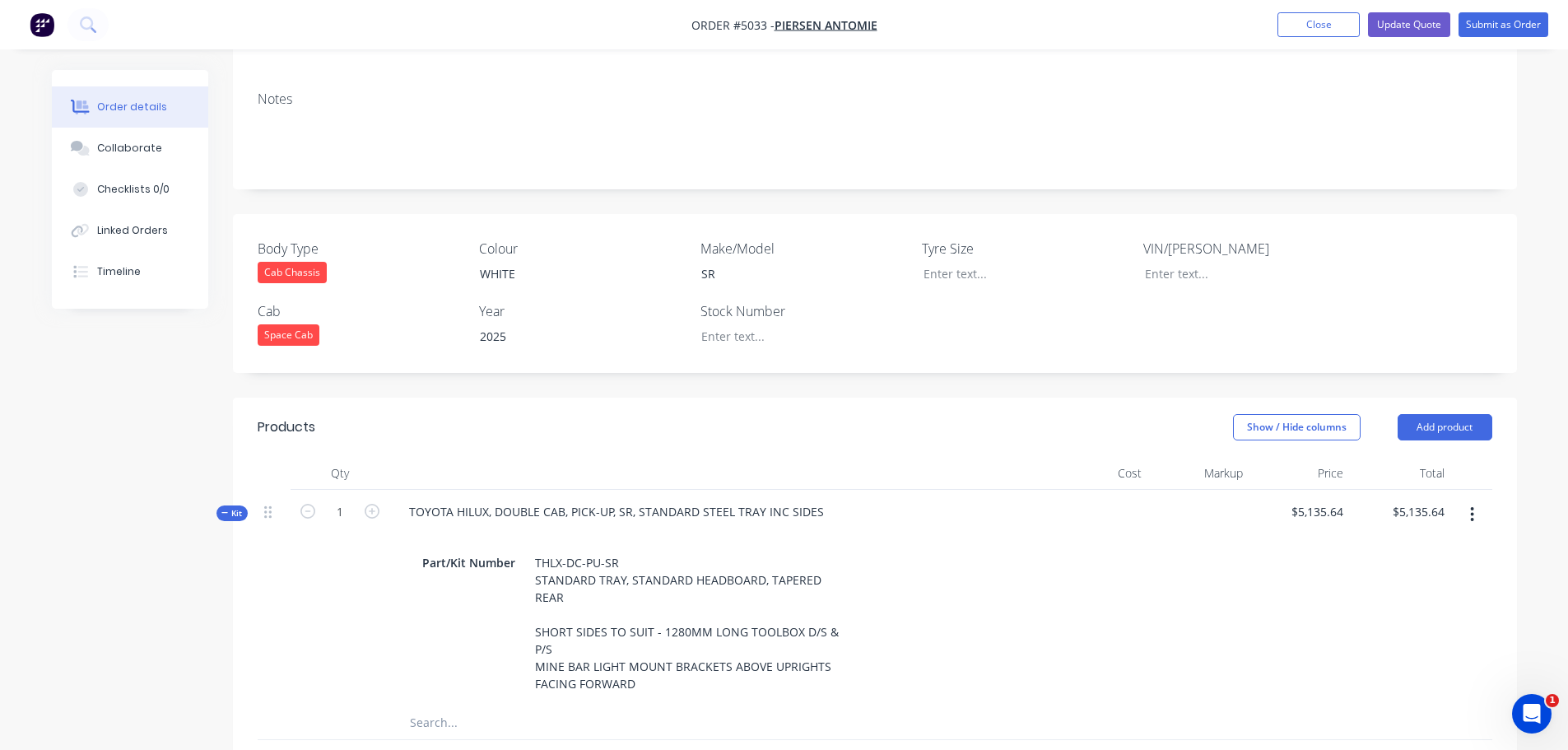
scroll to position [0, 0]
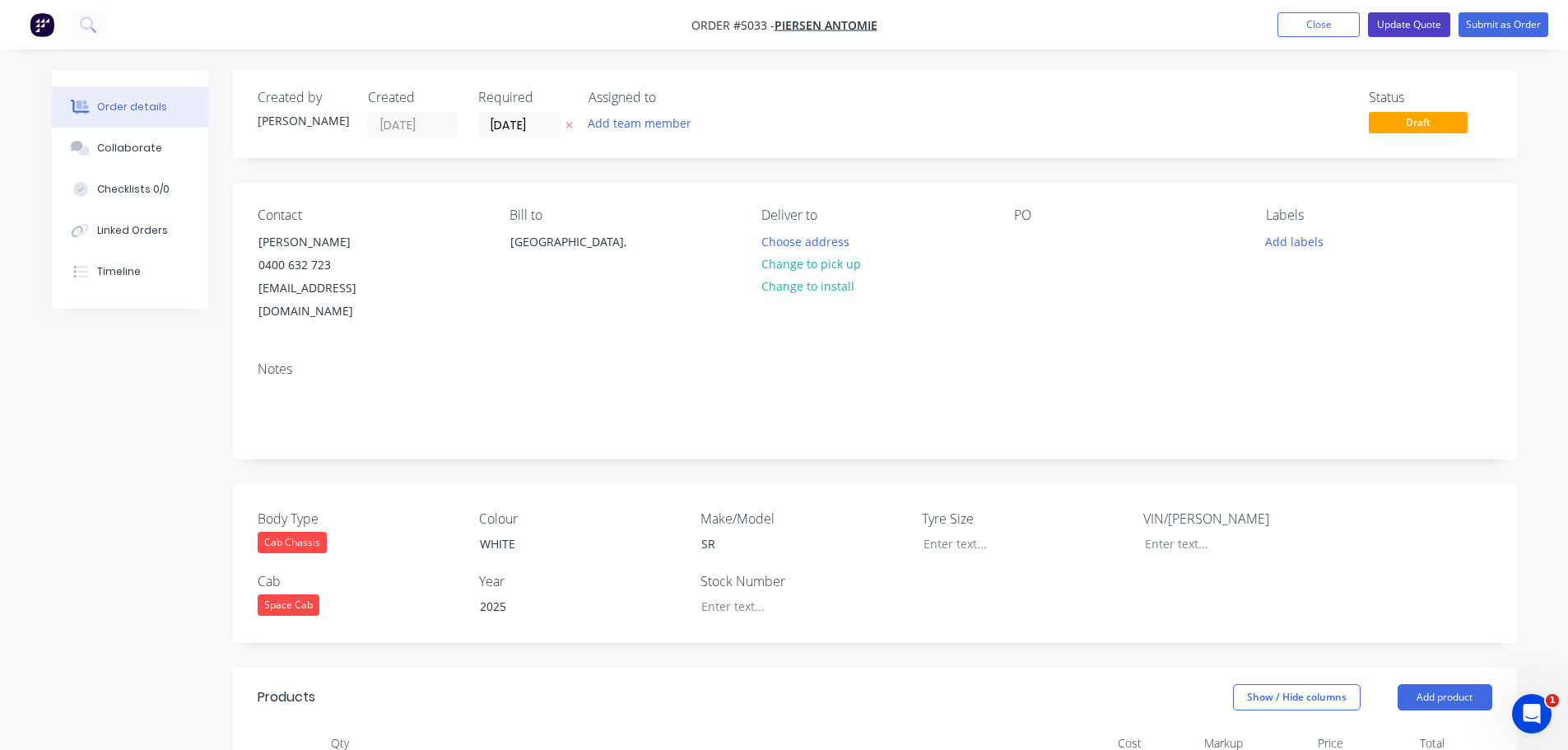
click at [1399, 21] on button "Update Quote" at bounding box center [1409, 24] width 83 height 24
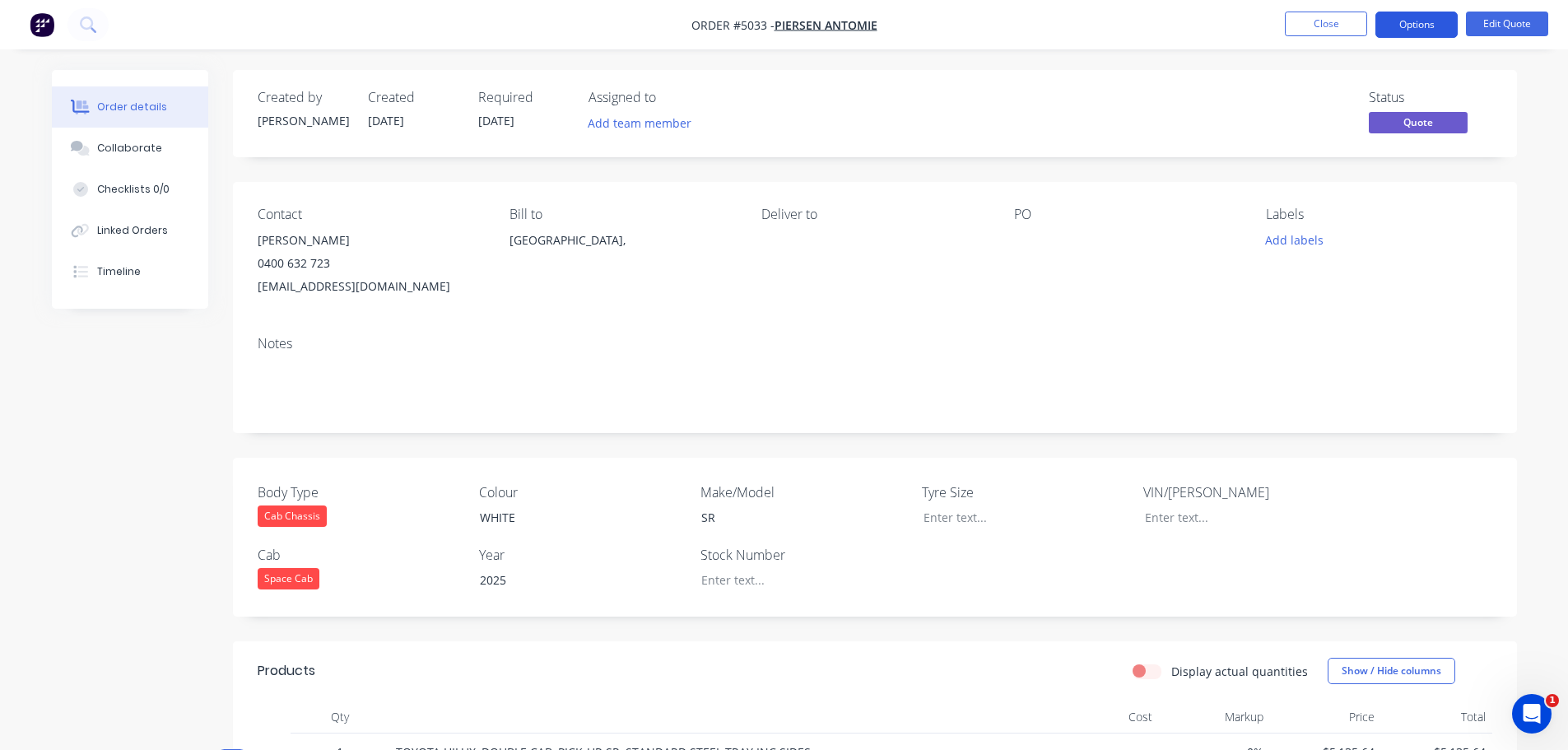
click at [1412, 29] on button "Options" at bounding box center [1416, 24] width 83 height 26
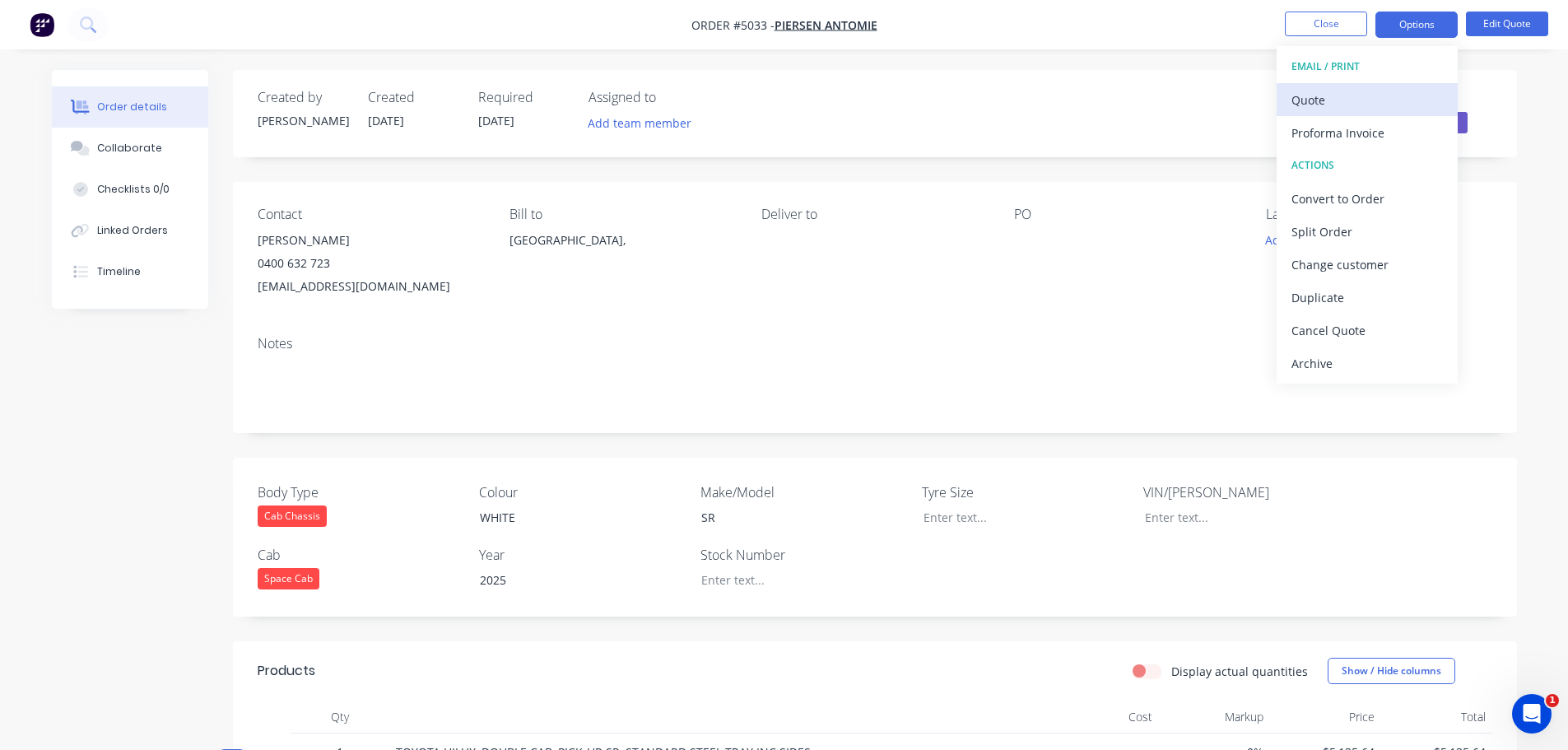
click at [1374, 97] on div "Quote" at bounding box center [1367, 99] width 151 height 23
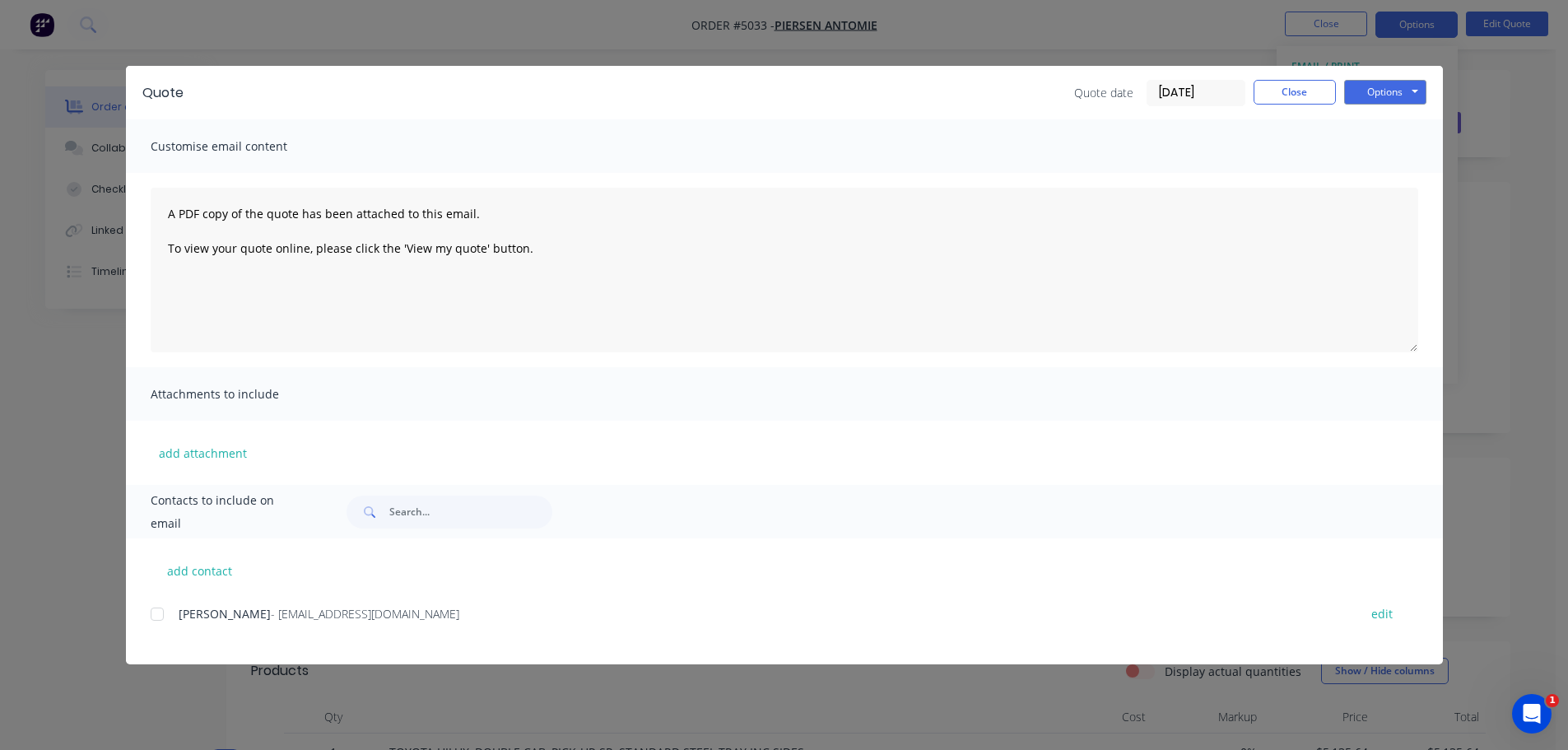
click at [165, 614] on div at bounding box center [157, 614] width 33 height 33
click at [1399, 94] on button "Options" at bounding box center [1385, 92] width 83 height 24
click at [1380, 170] on button "Email" at bounding box center [1396, 176] width 105 height 27
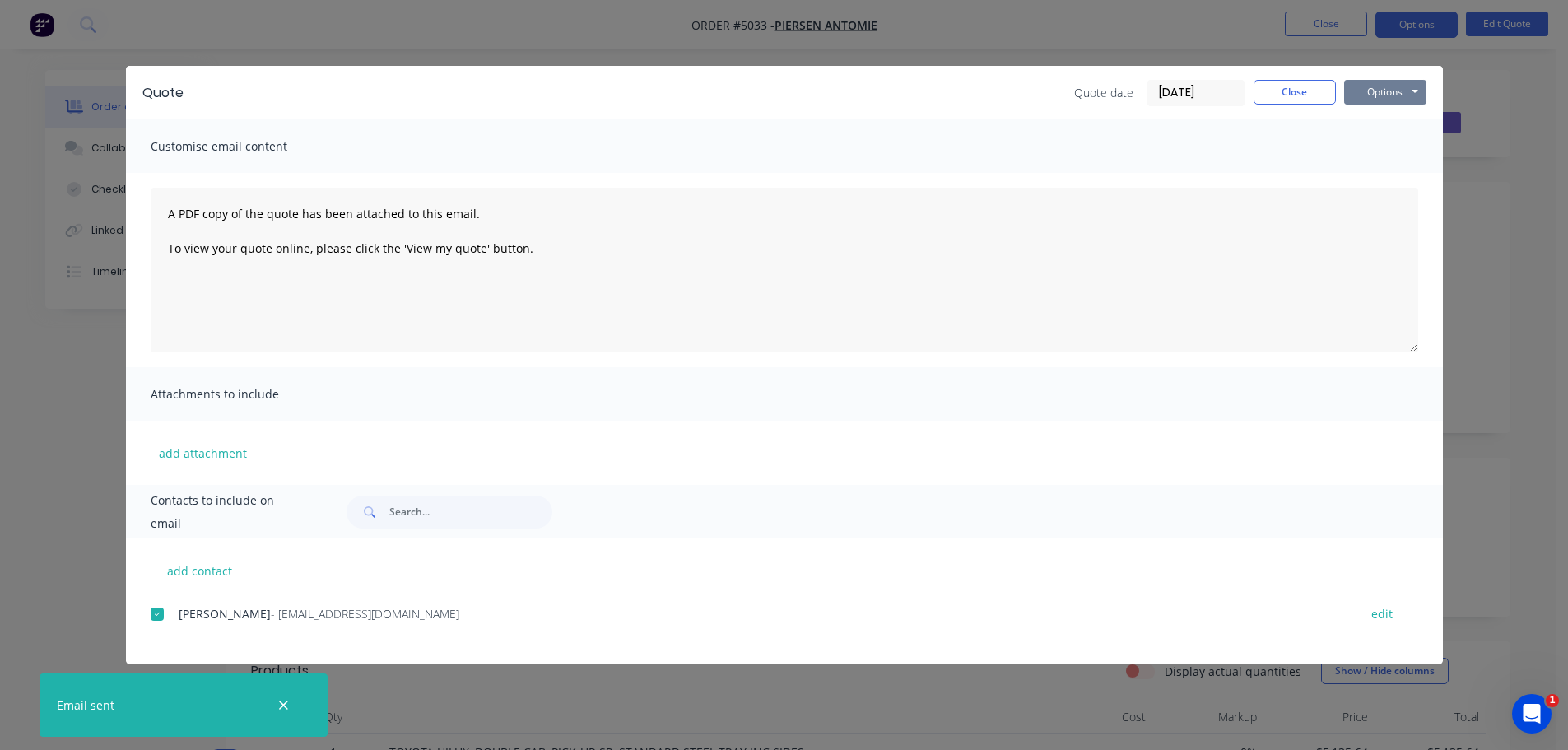
click at [1413, 90] on button "Options" at bounding box center [1385, 92] width 83 height 24
click at [1374, 143] on button "Print" at bounding box center [1396, 148] width 105 height 27
click at [1311, 96] on button "Close" at bounding box center [1294, 92] width 83 height 24
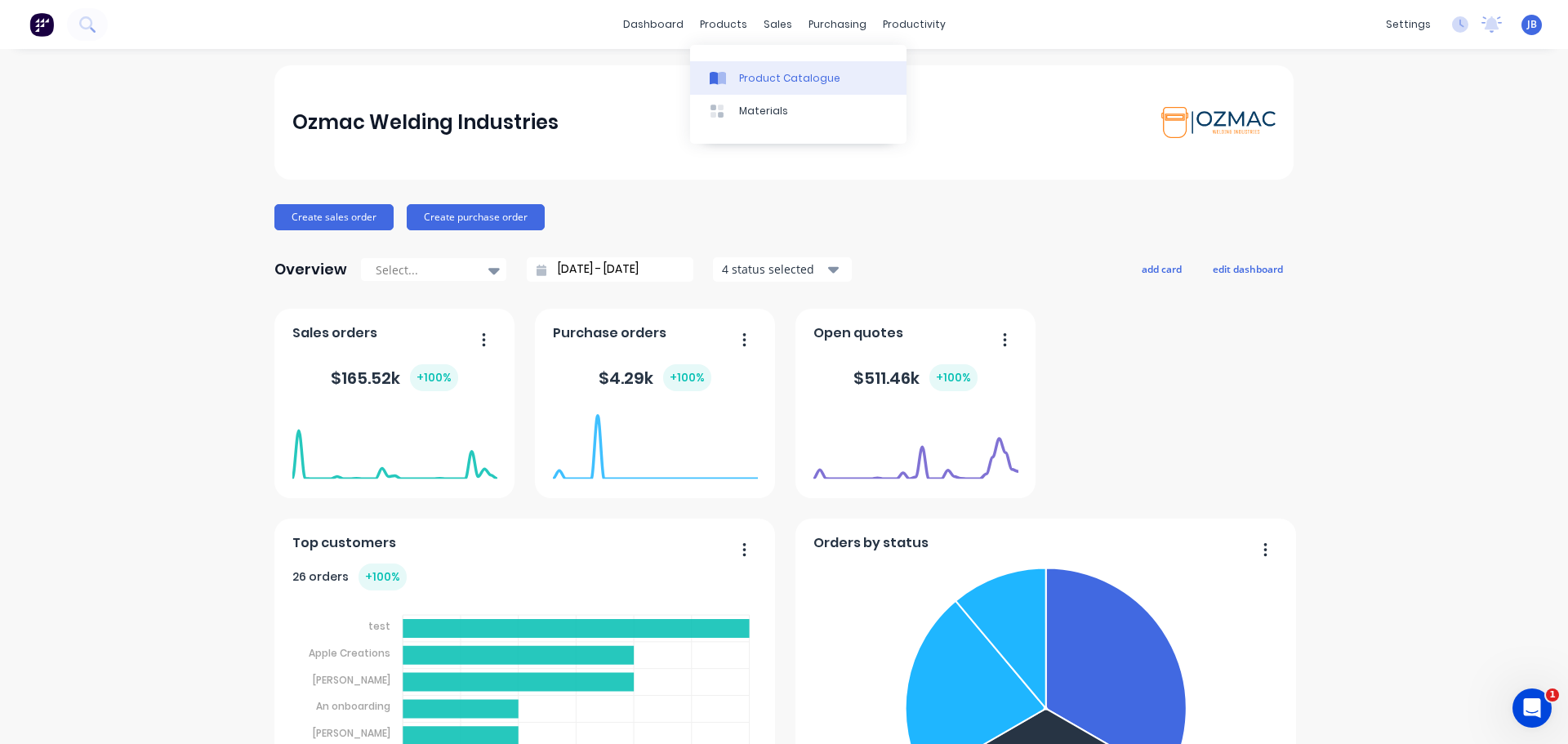
click at [741, 75] on div "Product Catalogue" at bounding box center [789, 78] width 101 height 15
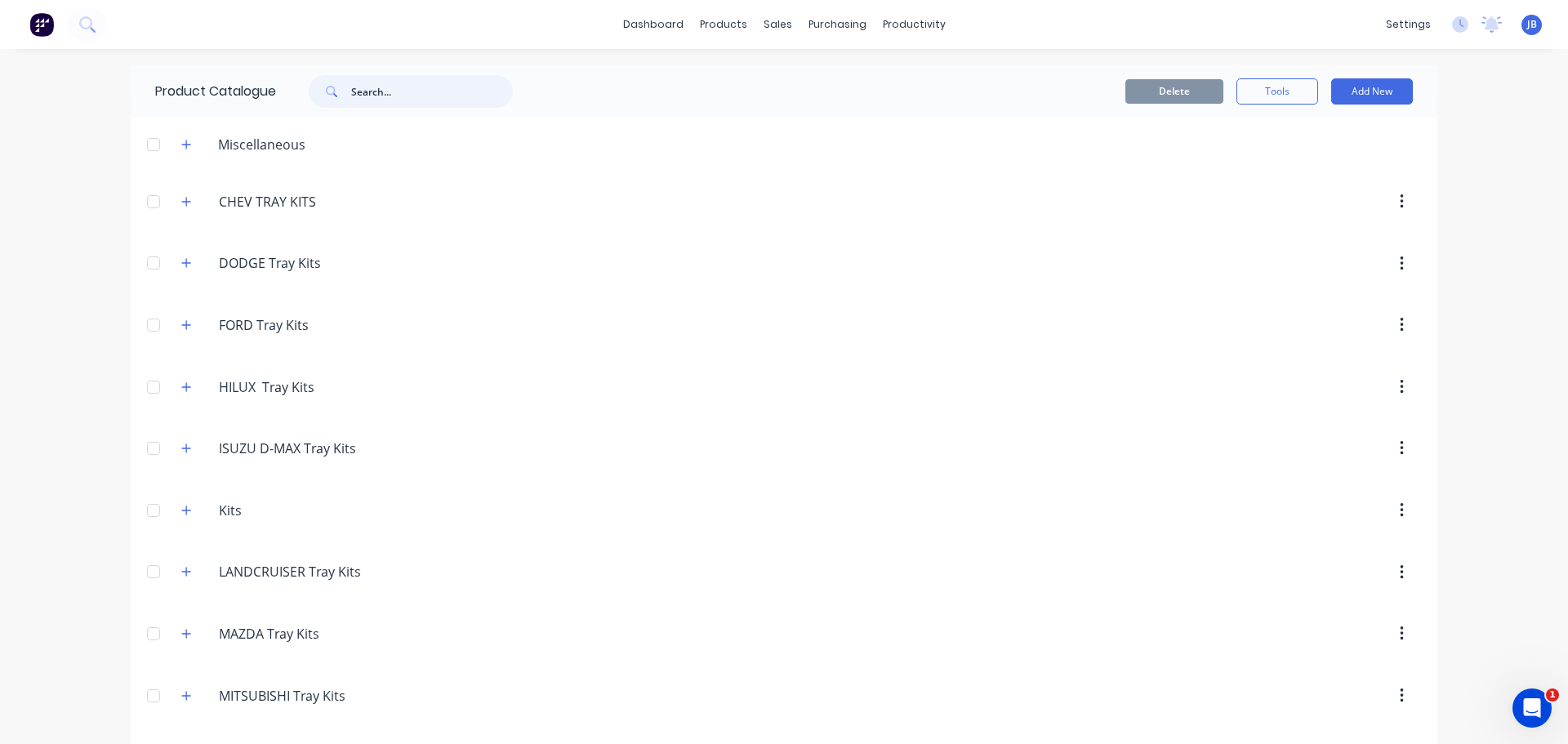
click at [399, 91] on input "text" at bounding box center [432, 91] width 162 height 33
click at [735, 28] on div "products" at bounding box center [724, 24] width 64 height 24
click at [743, 84] on div "Product Catalogue" at bounding box center [789, 78] width 101 height 15
click at [745, 80] on div "Product Catalogue" at bounding box center [789, 78] width 101 height 15
click at [735, 29] on div "products" at bounding box center [724, 24] width 64 height 24
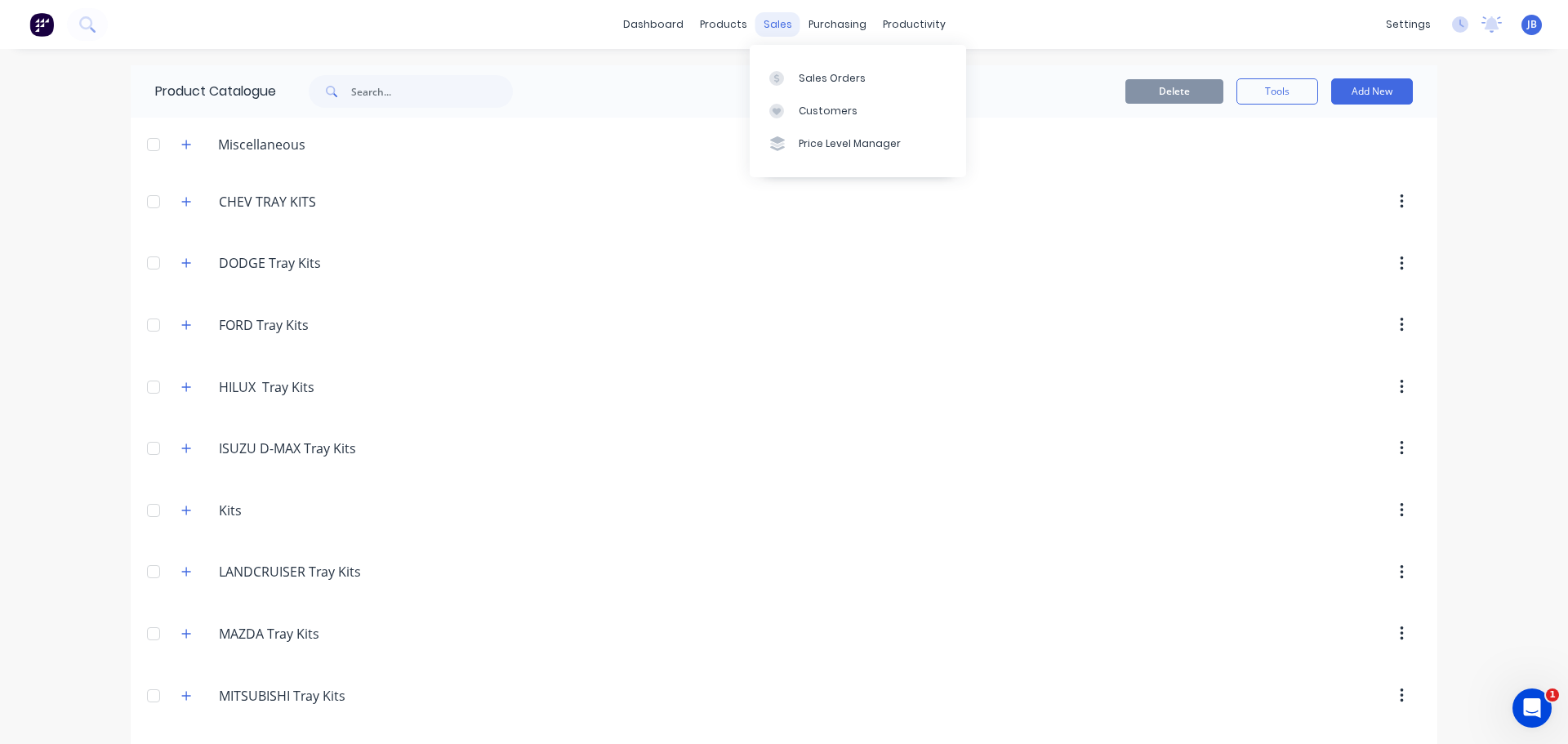
click at [779, 26] on div "sales" at bounding box center [778, 24] width 45 height 24
click at [815, 80] on div "Sales Orders" at bounding box center [832, 78] width 67 height 15
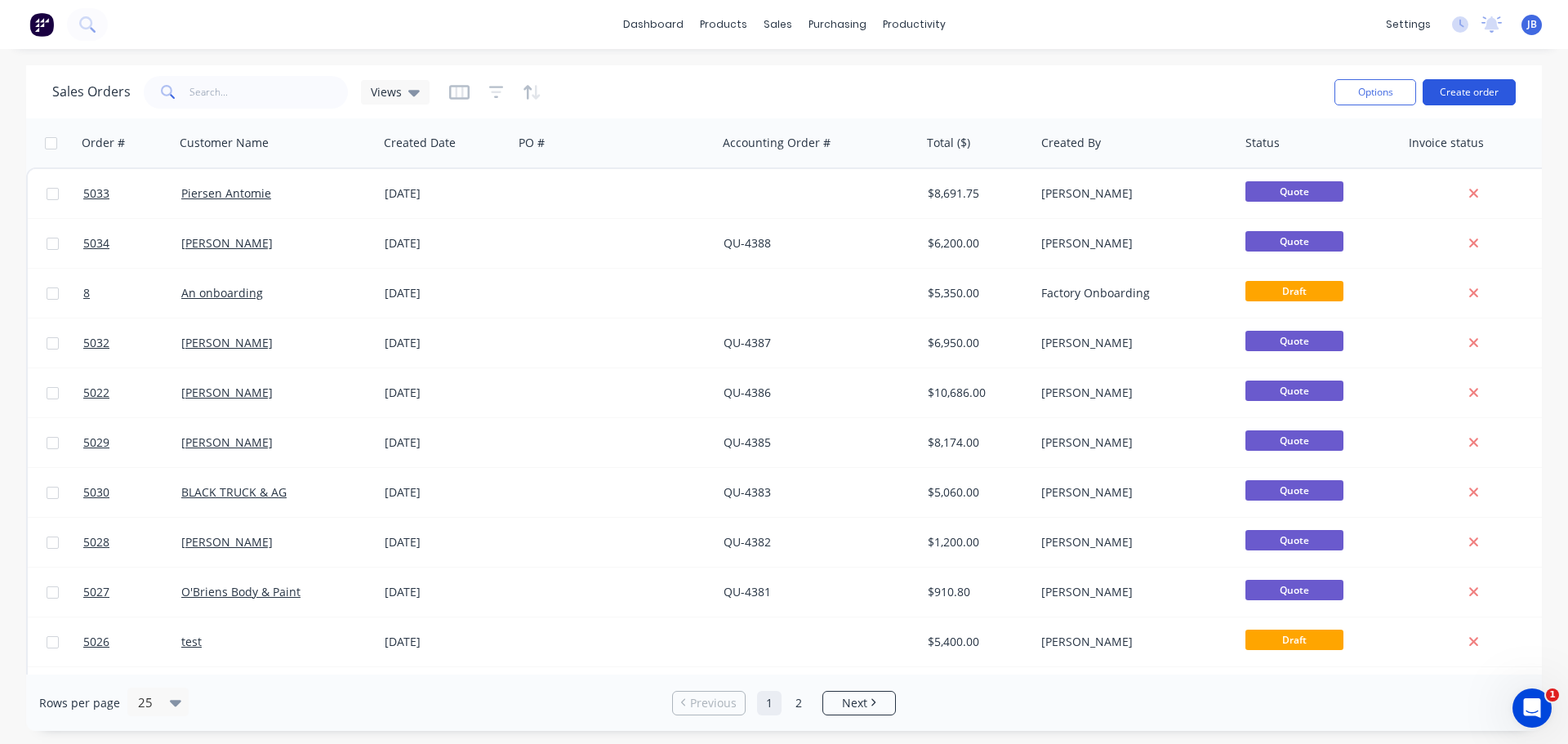
click at [1469, 89] on button "Create order" at bounding box center [1470, 92] width 93 height 26
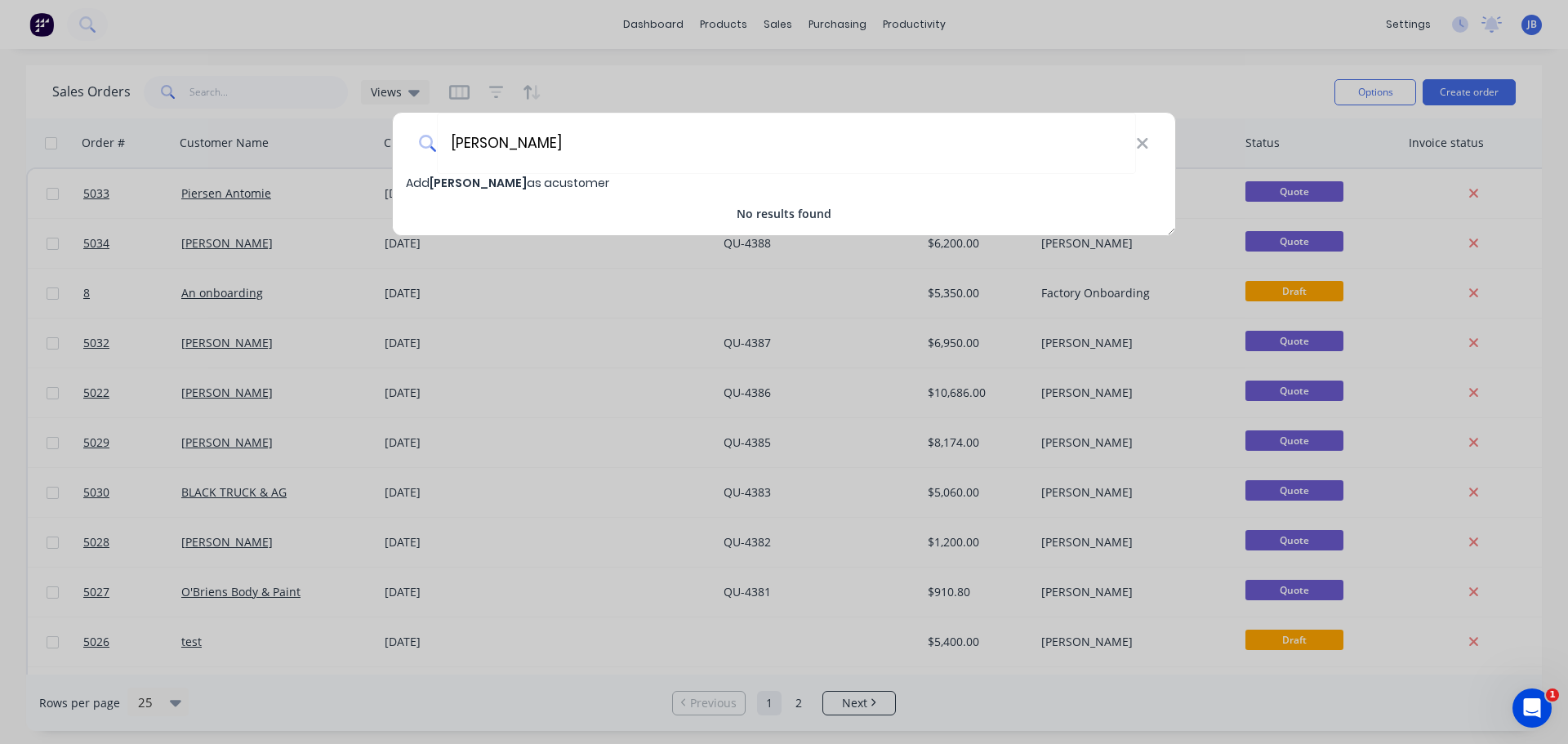
type input "[PERSON_NAME]"
click at [494, 184] on span "[PERSON_NAME]" at bounding box center [478, 183] width 97 height 16
select select "AU"
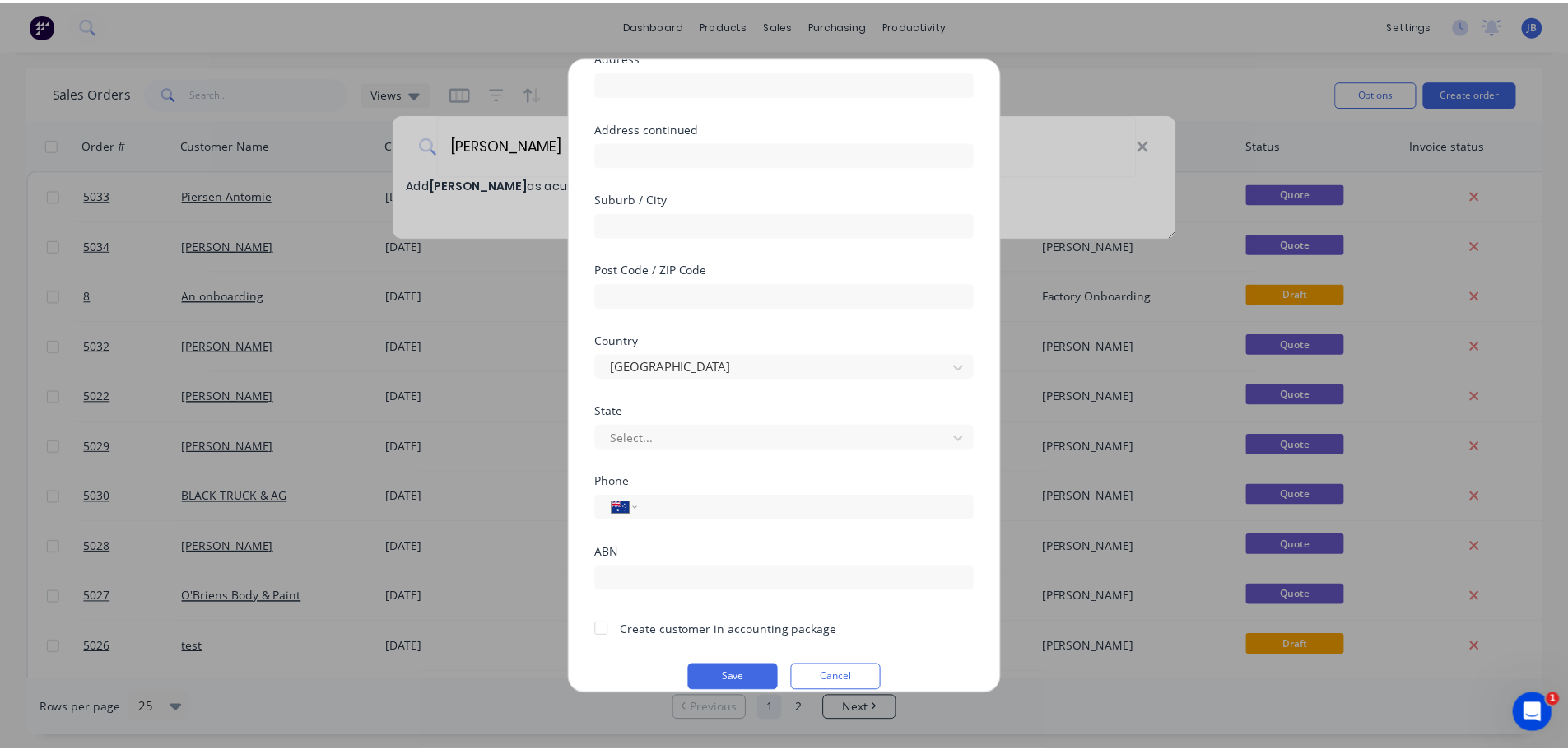
scroll to position [166, 0]
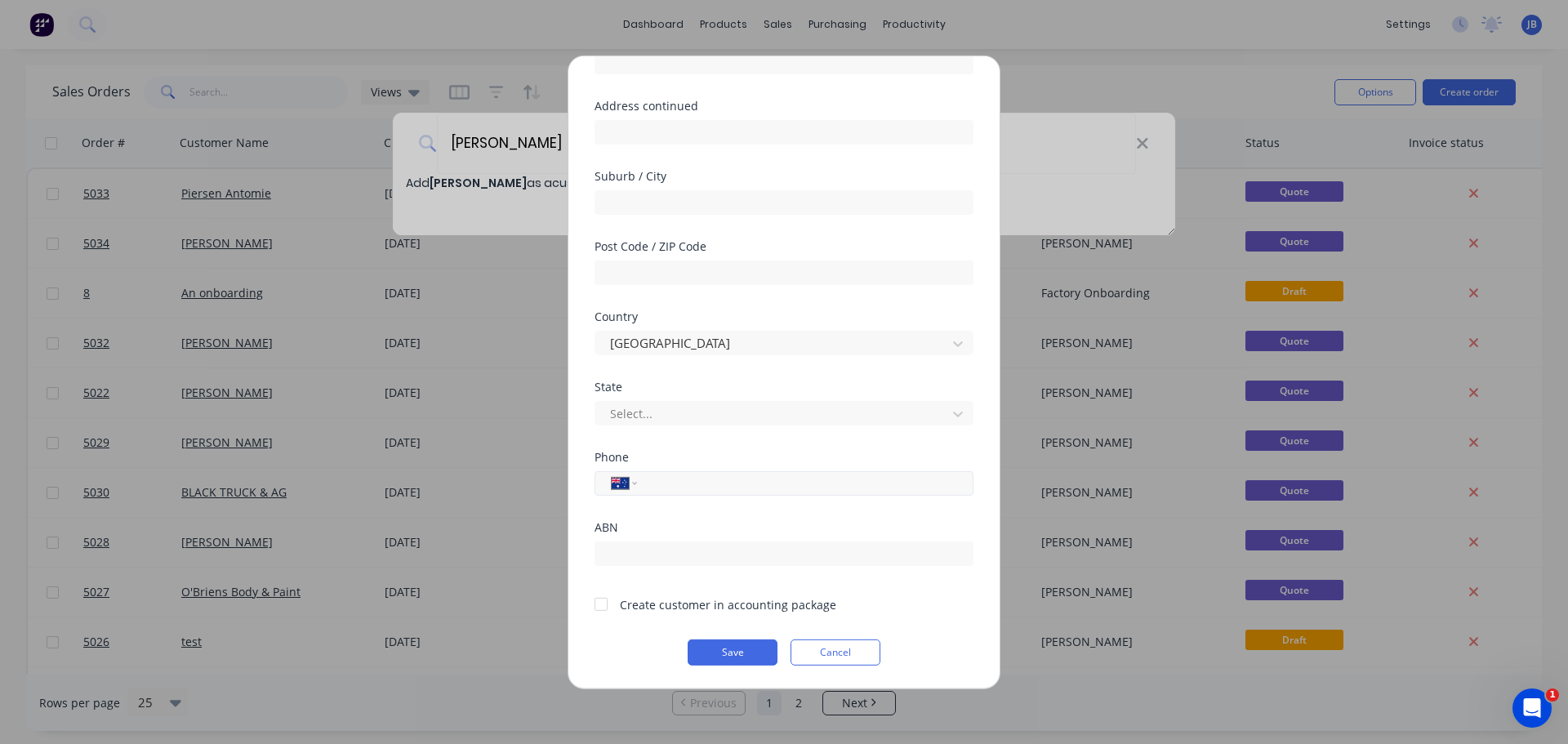
click at [668, 487] on input "tel" at bounding box center [802, 483] width 308 height 19
type input "0498 793 024"
click at [726, 648] on button "Save" at bounding box center [732, 652] width 90 height 26
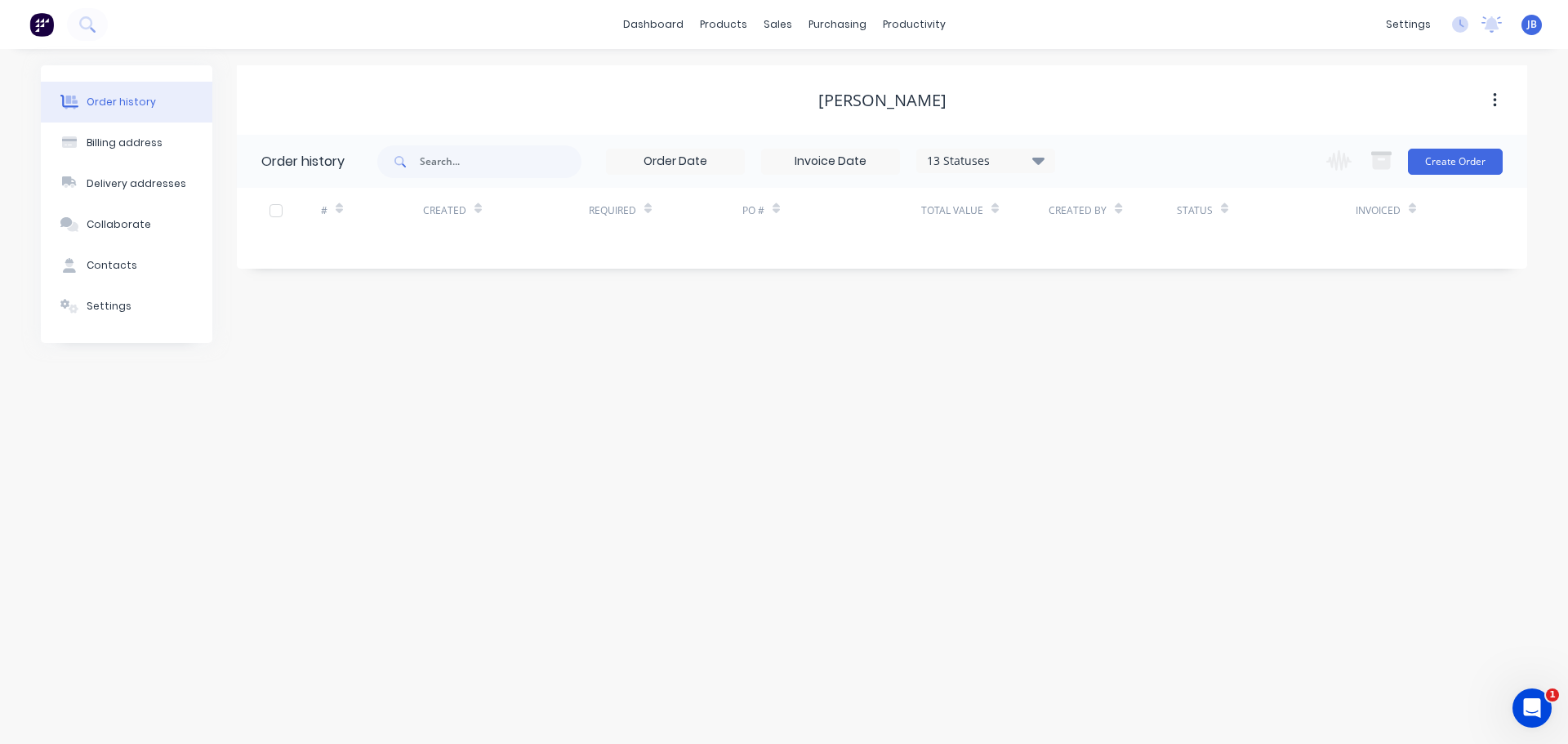
click at [1493, 97] on icon "button" at bounding box center [1495, 100] width 4 height 18
click at [862, 100] on div "[PERSON_NAME]" at bounding box center [882, 100] width 129 height 20
click at [1495, 98] on icon "button" at bounding box center [1495, 100] width 4 height 18
click at [121, 263] on div "Contacts" at bounding box center [111, 265] width 51 height 15
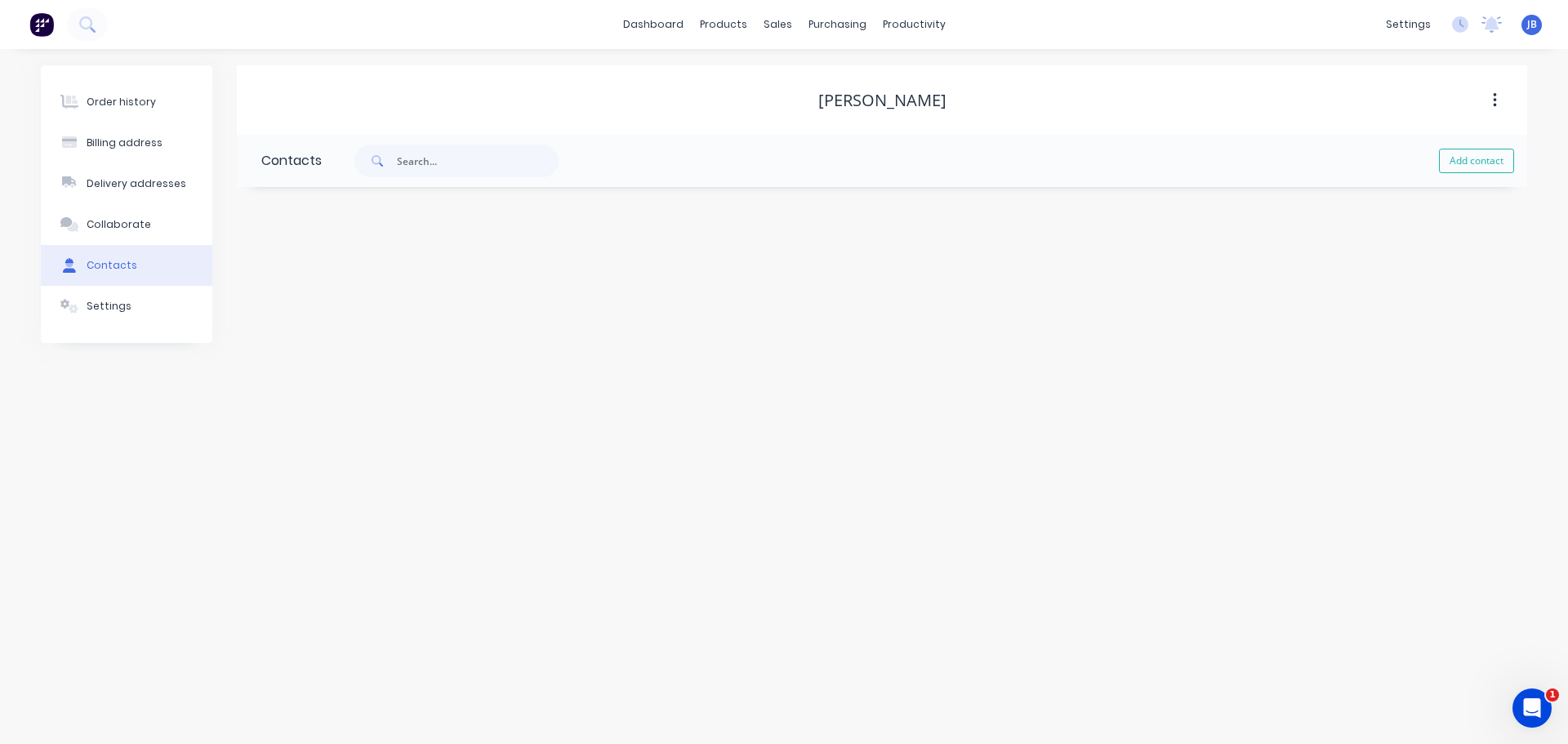
click at [820, 96] on div "[PERSON_NAME]" at bounding box center [882, 100] width 129 height 20
click at [138, 310] on button "Settings" at bounding box center [126, 305] width 172 height 41
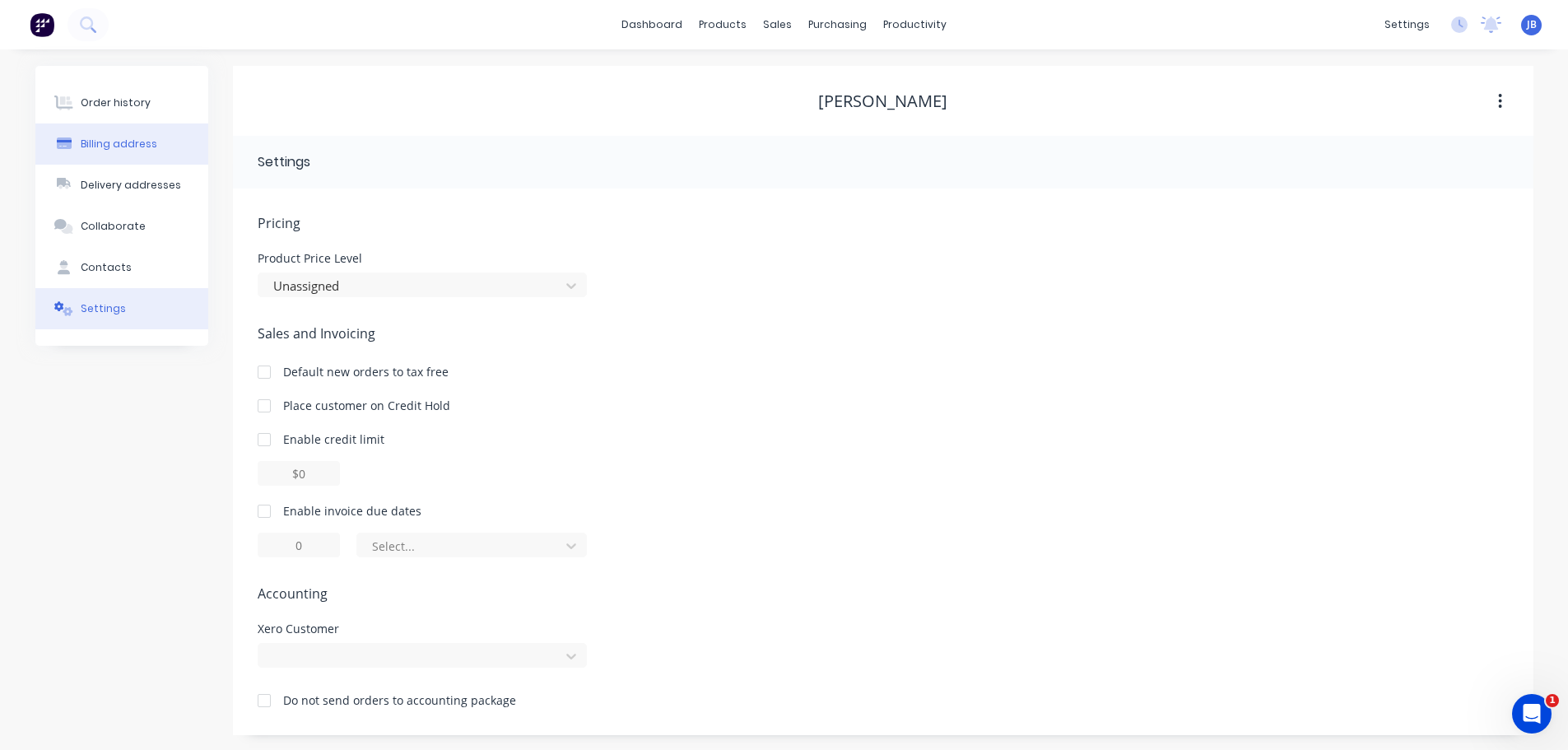
click at [126, 148] on div "Billing address" at bounding box center [119, 143] width 76 height 15
select select "AU"
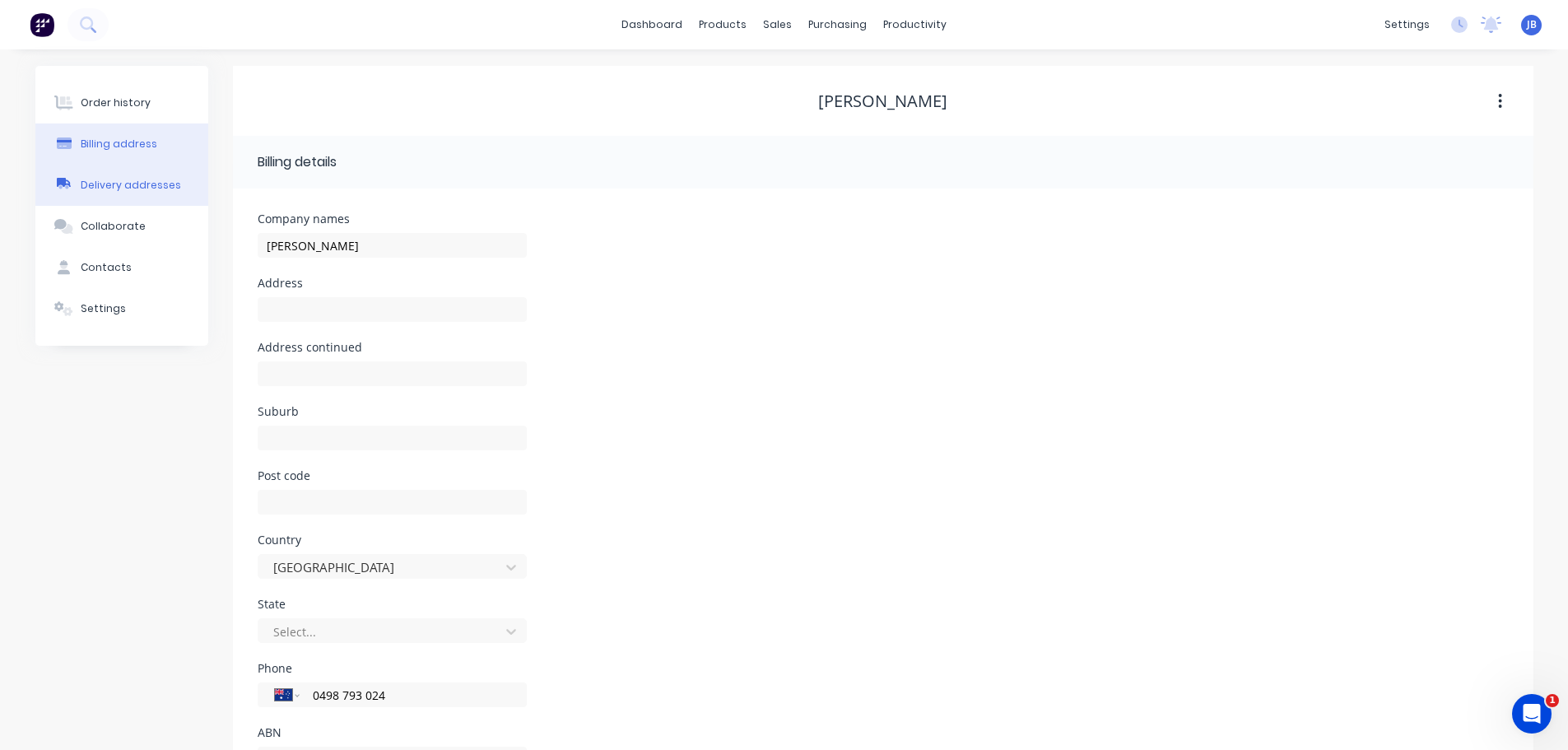
click at [135, 184] on div "Delivery addresses" at bounding box center [131, 185] width 101 height 15
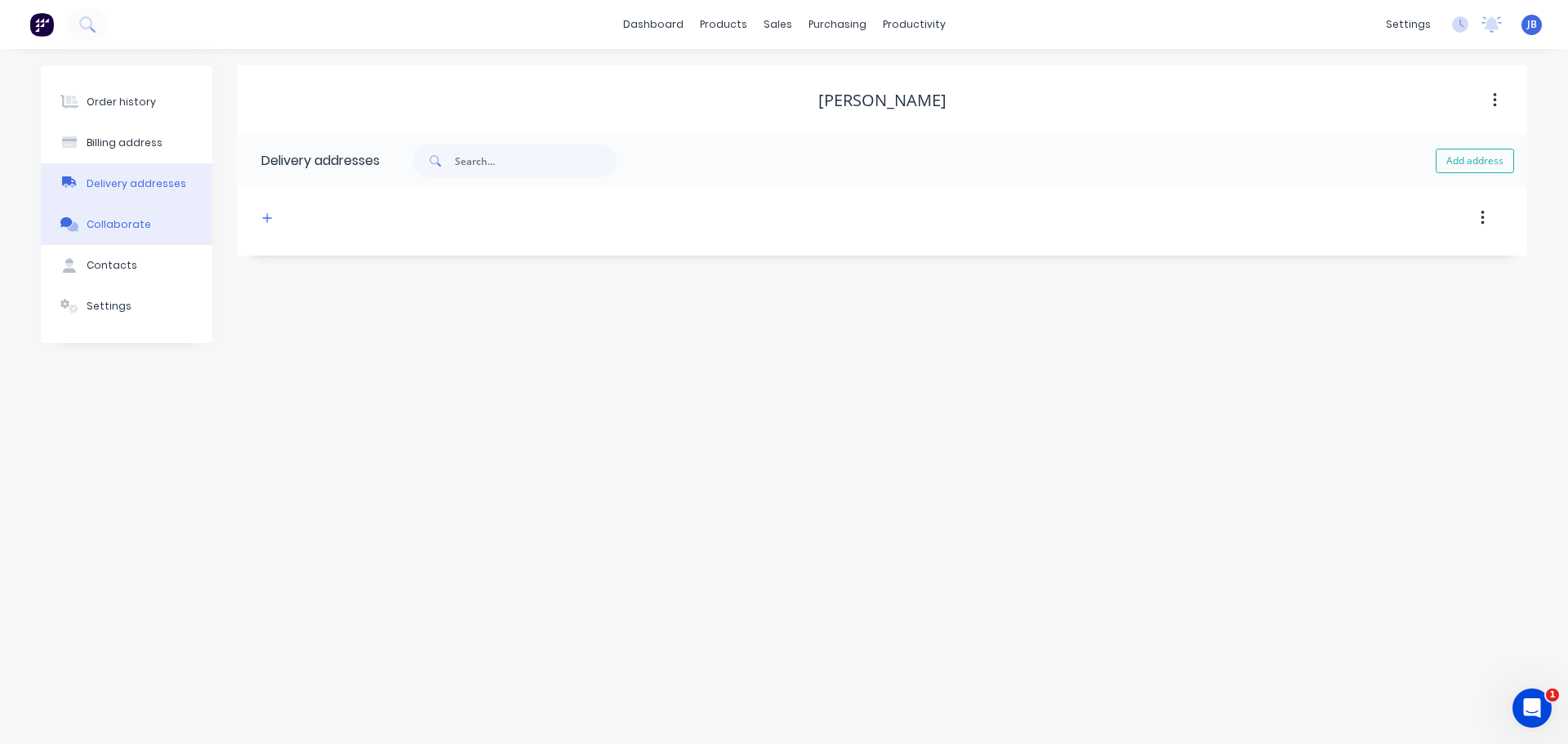
click at [138, 225] on div "Collaborate" at bounding box center [118, 224] width 65 height 15
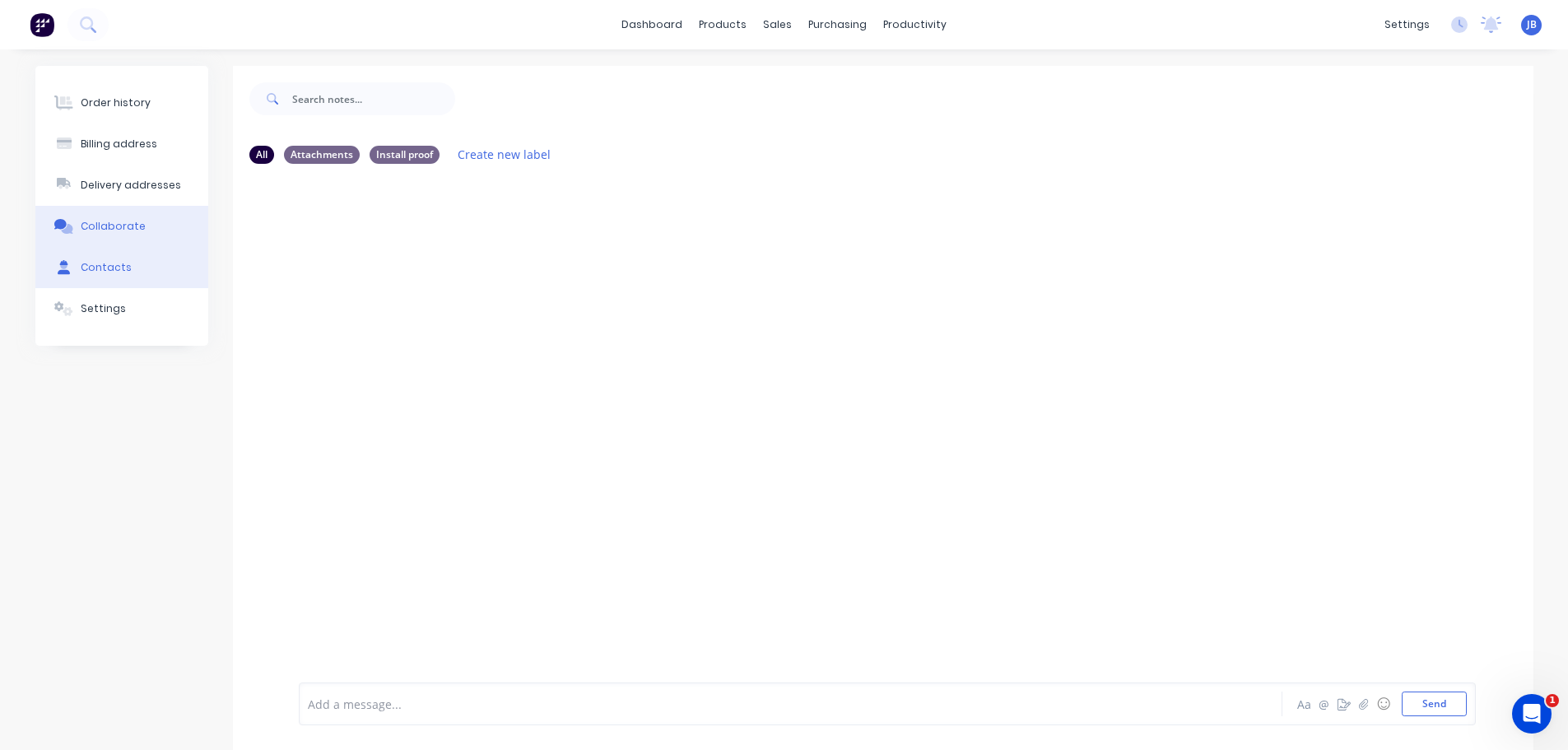
click at [134, 259] on button "Contacts" at bounding box center [122, 267] width 173 height 41
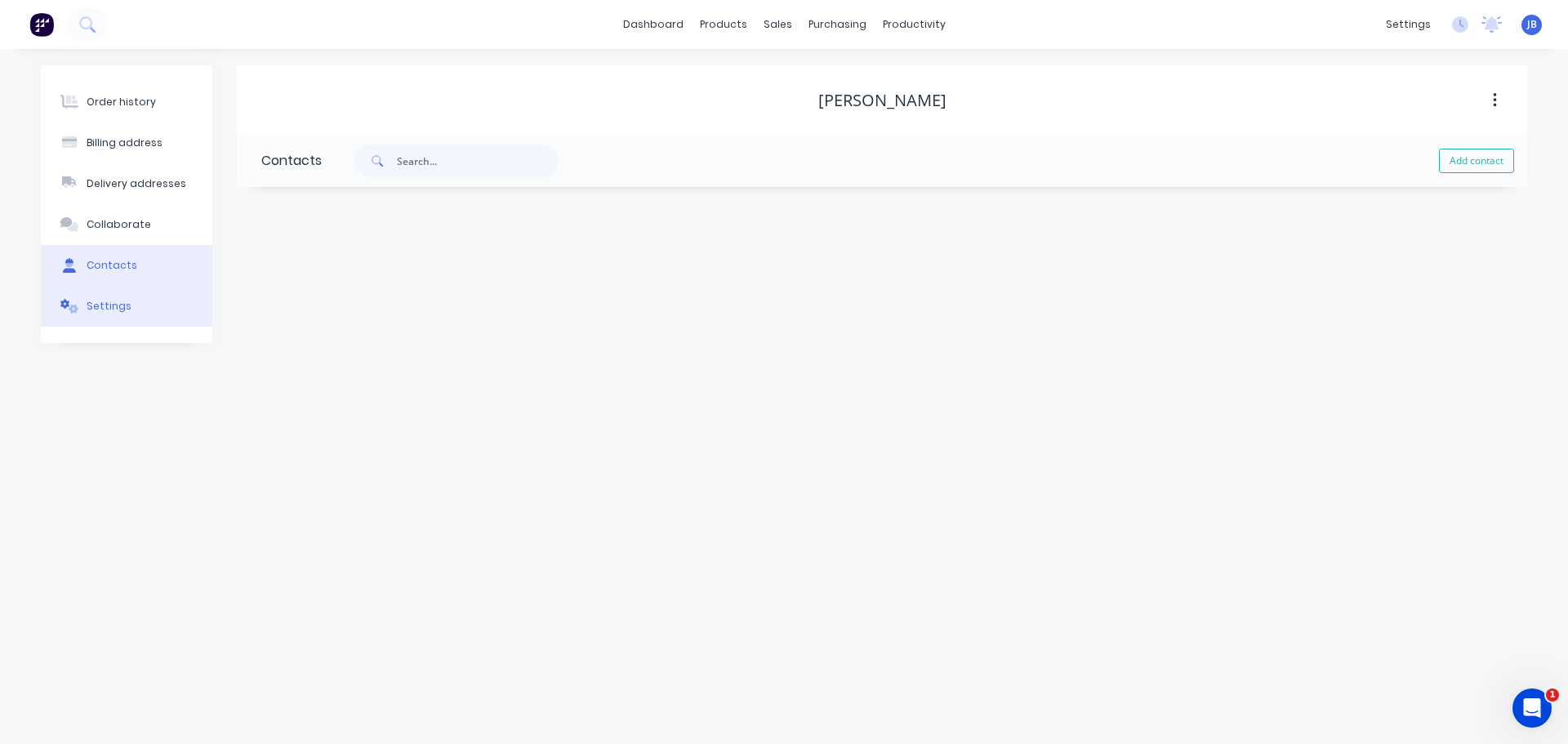
click at [129, 297] on button "Settings" at bounding box center [126, 305] width 172 height 41
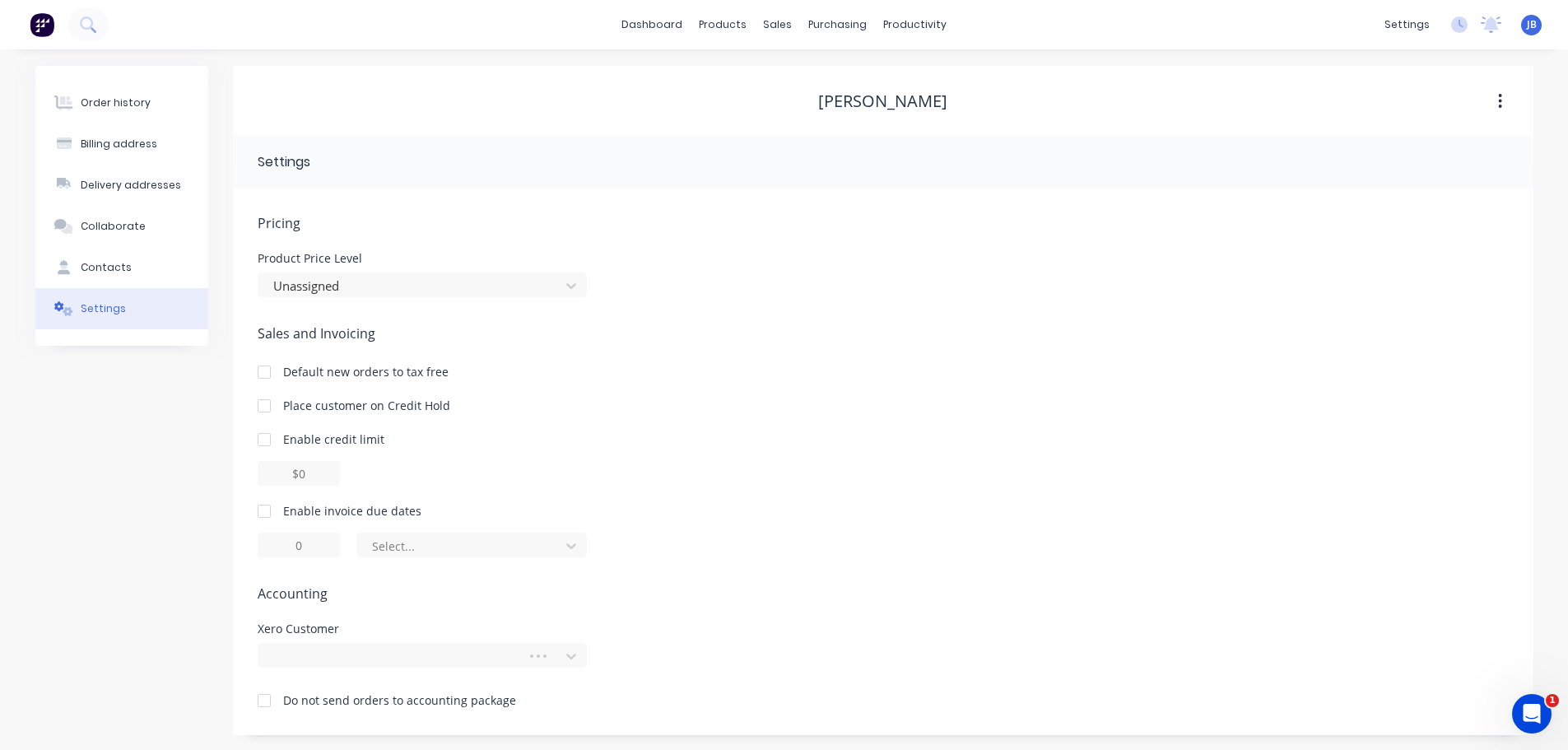
scroll to position [2, 0]
click at [125, 136] on div "Billing address" at bounding box center [119, 142] width 76 height 15
select select "AU"
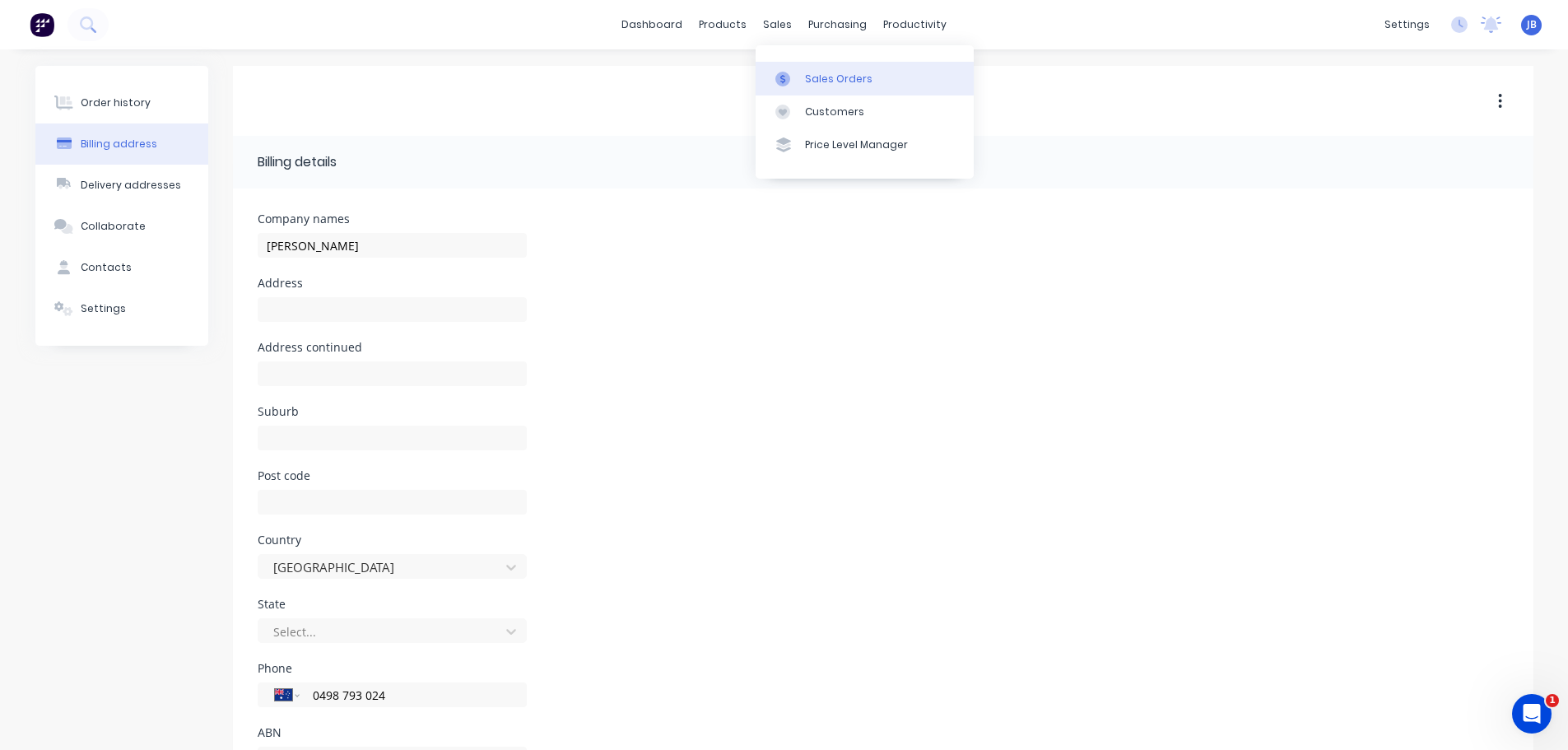
click at [815, 82] on div "Sales Orders" at bounding box center [839, 78] width 68 height 15
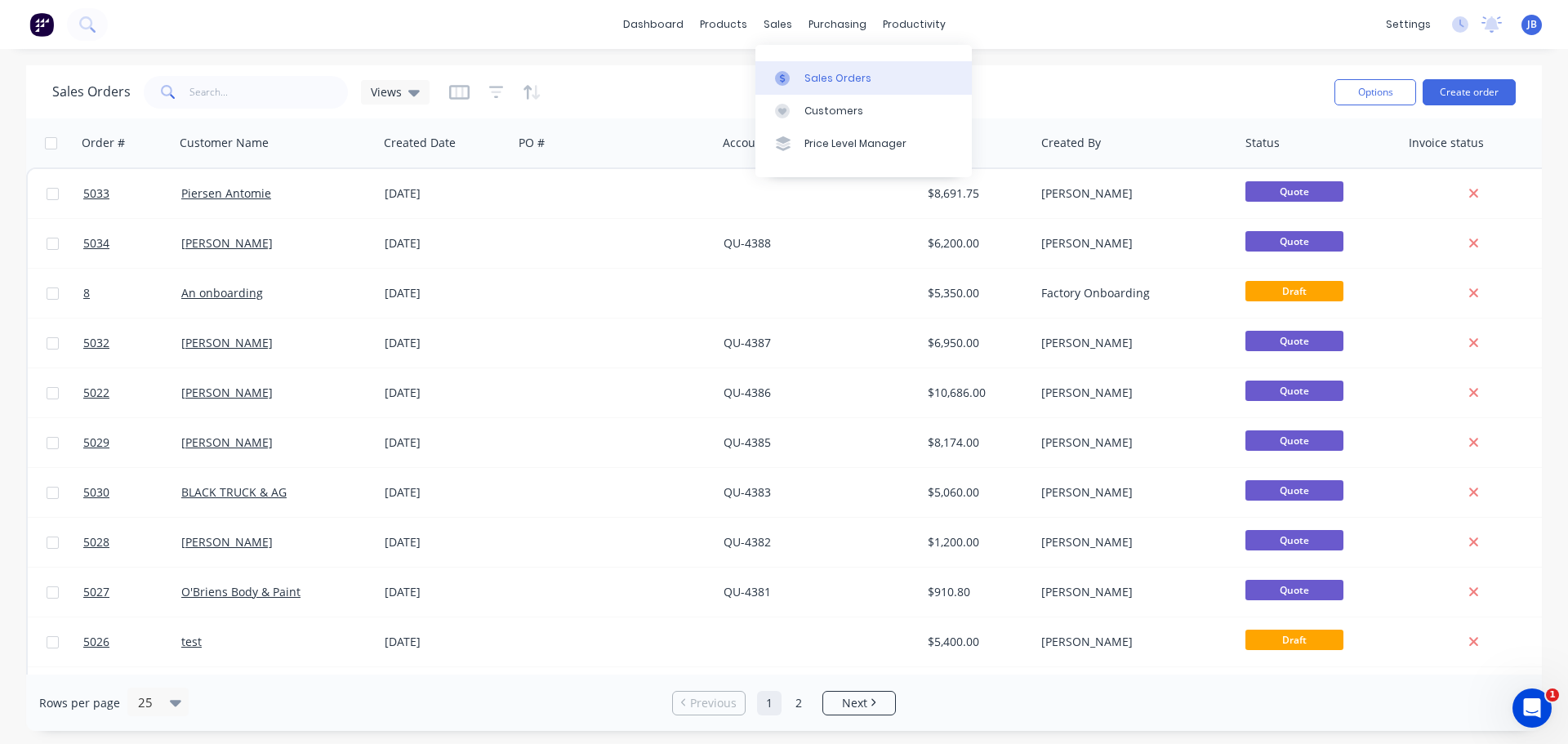
click at [806, 79] on div "Sales Orders" at bounding box center [838, 78] width 67 height 15
click at [805, 108] on div "Customers" at bounding box center [834, 110] width 59 height 15
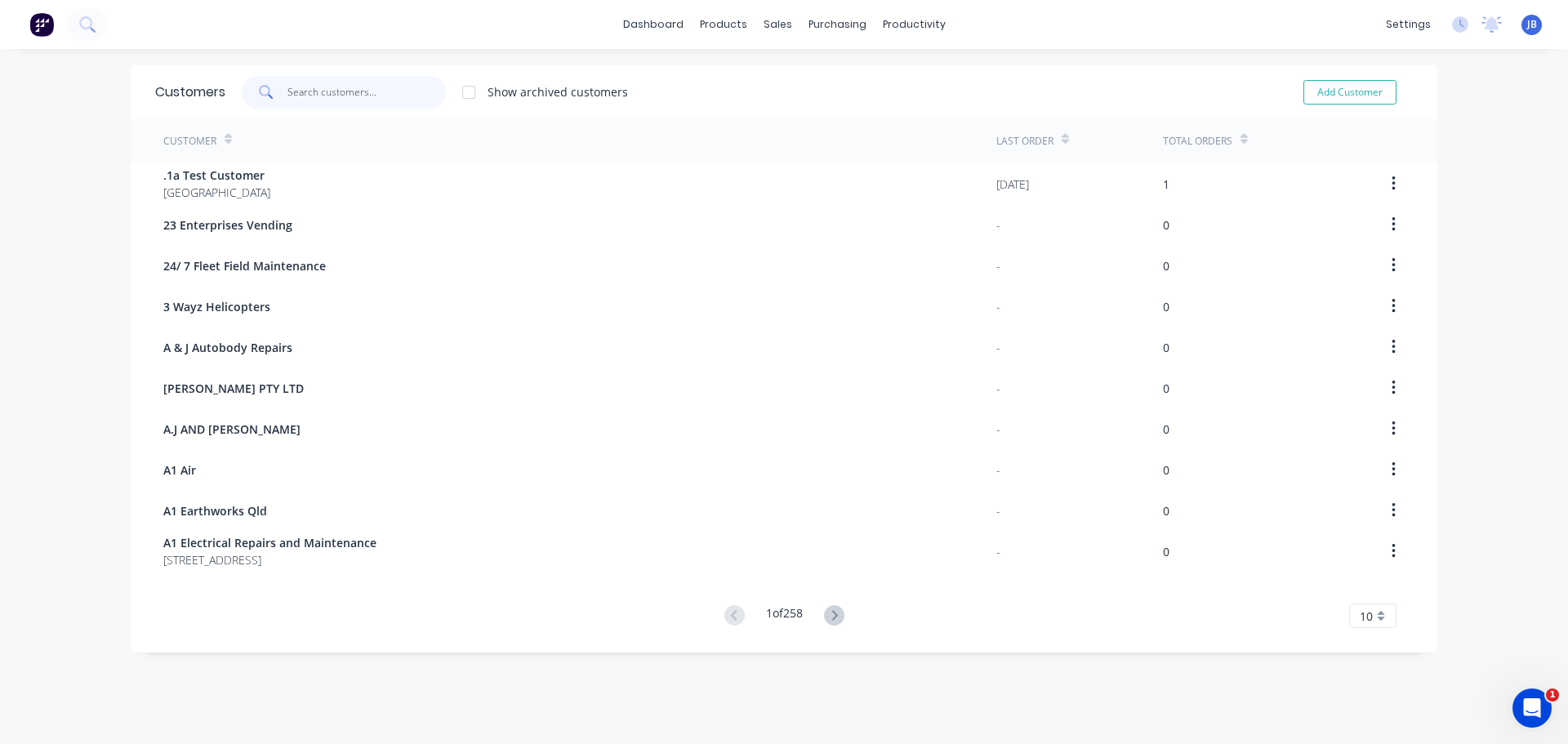
click at [361, 99] on input "text" at bounding box center [367, 92] width 160 height 33
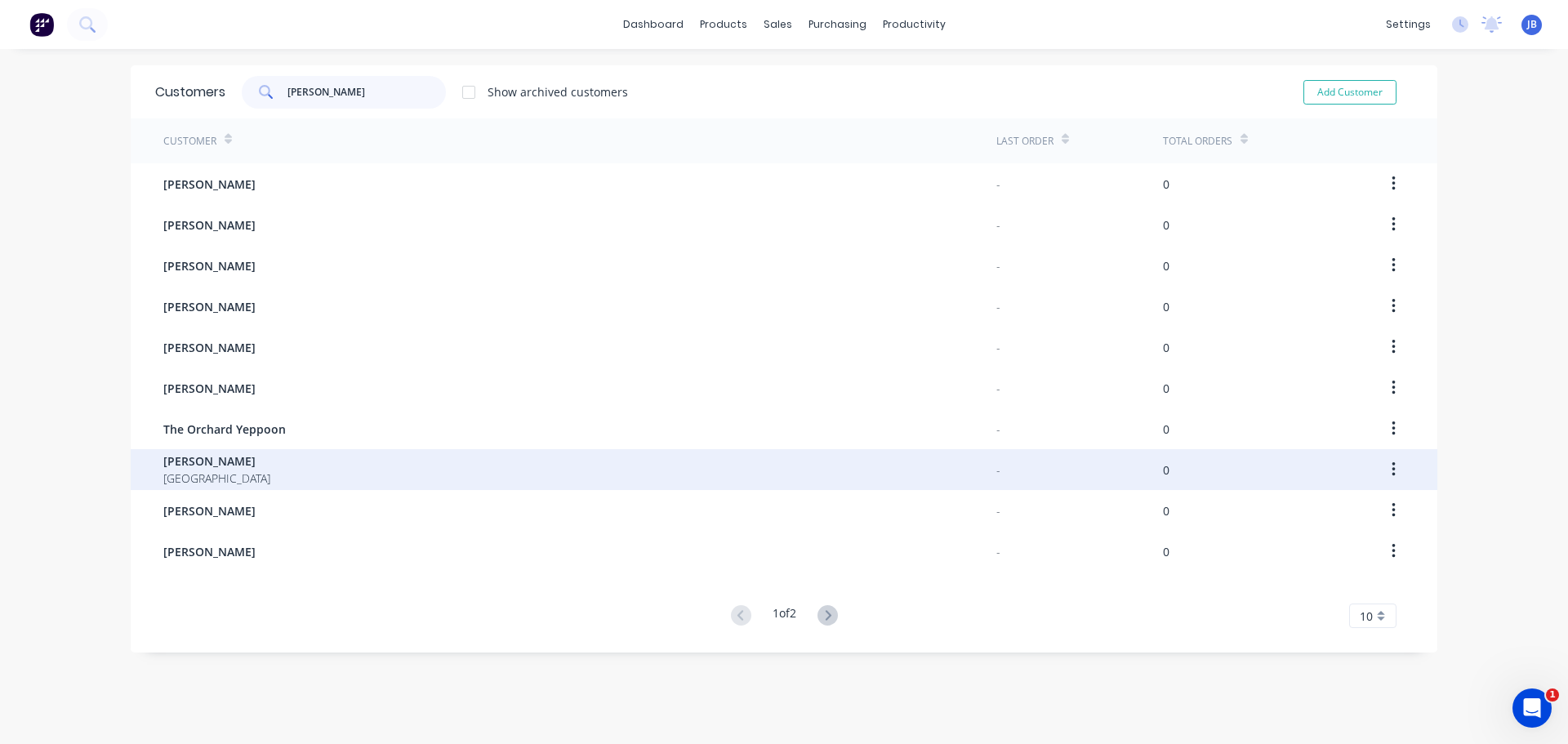
type input "thoma"
click at [284, 472] on div "Thomas Hagan Australia" at bounding box center [580, 469] width 833 height 41
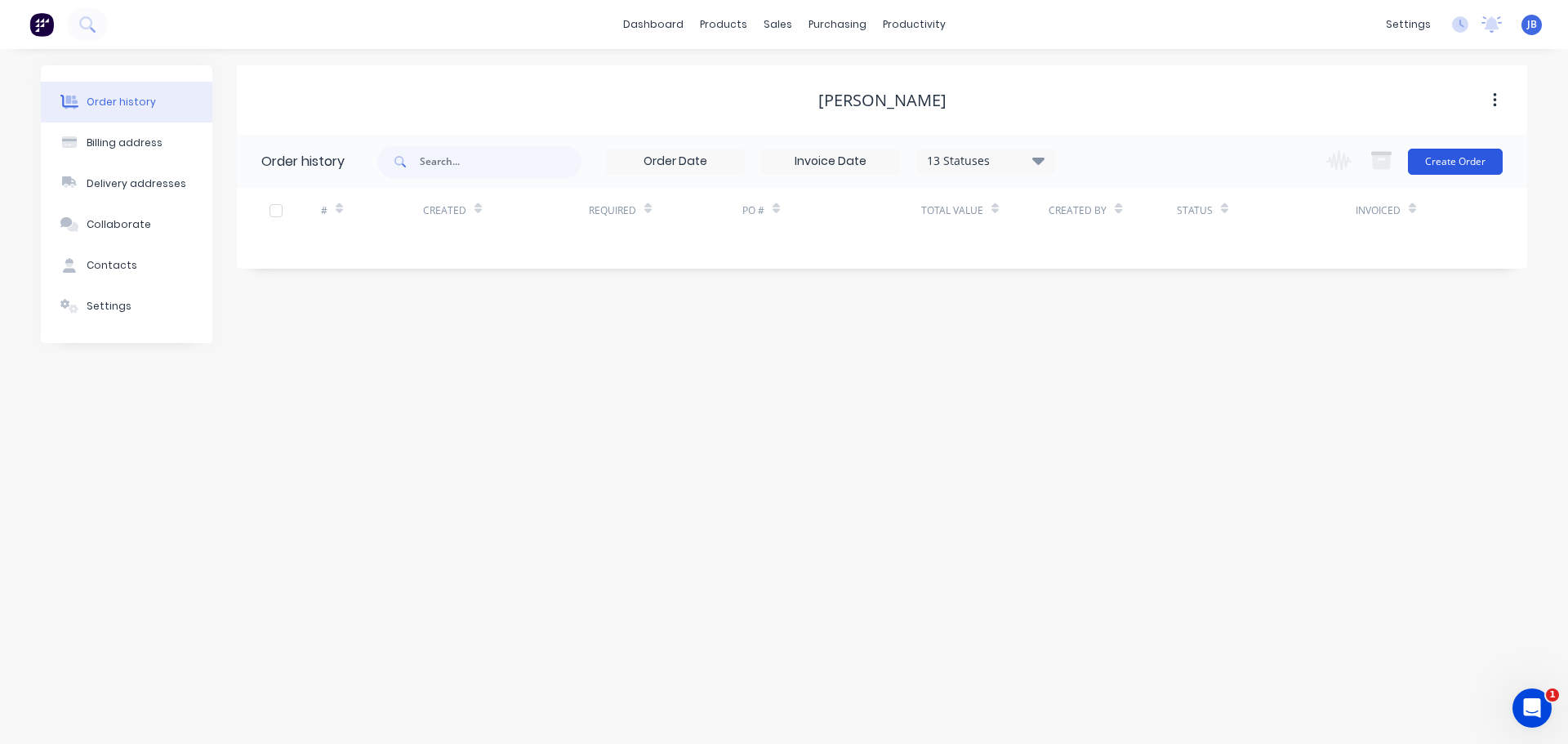
click at [1445, 159] on button "Create Order" at bounding box center [1456, 161] width 95 height 26
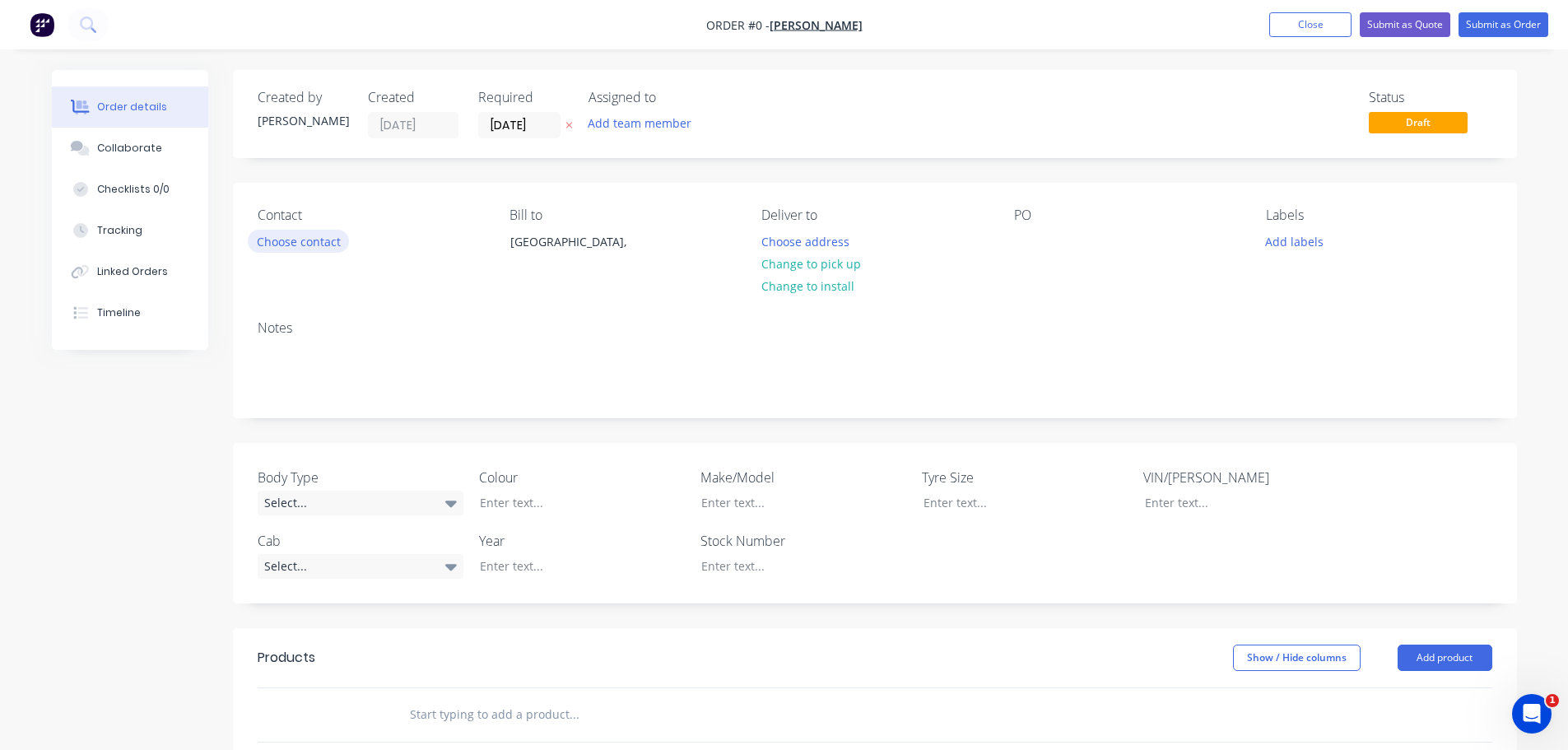
click at [299, 245] on button "Choose contact" at bounding box center [298, 241] width 101 height 23
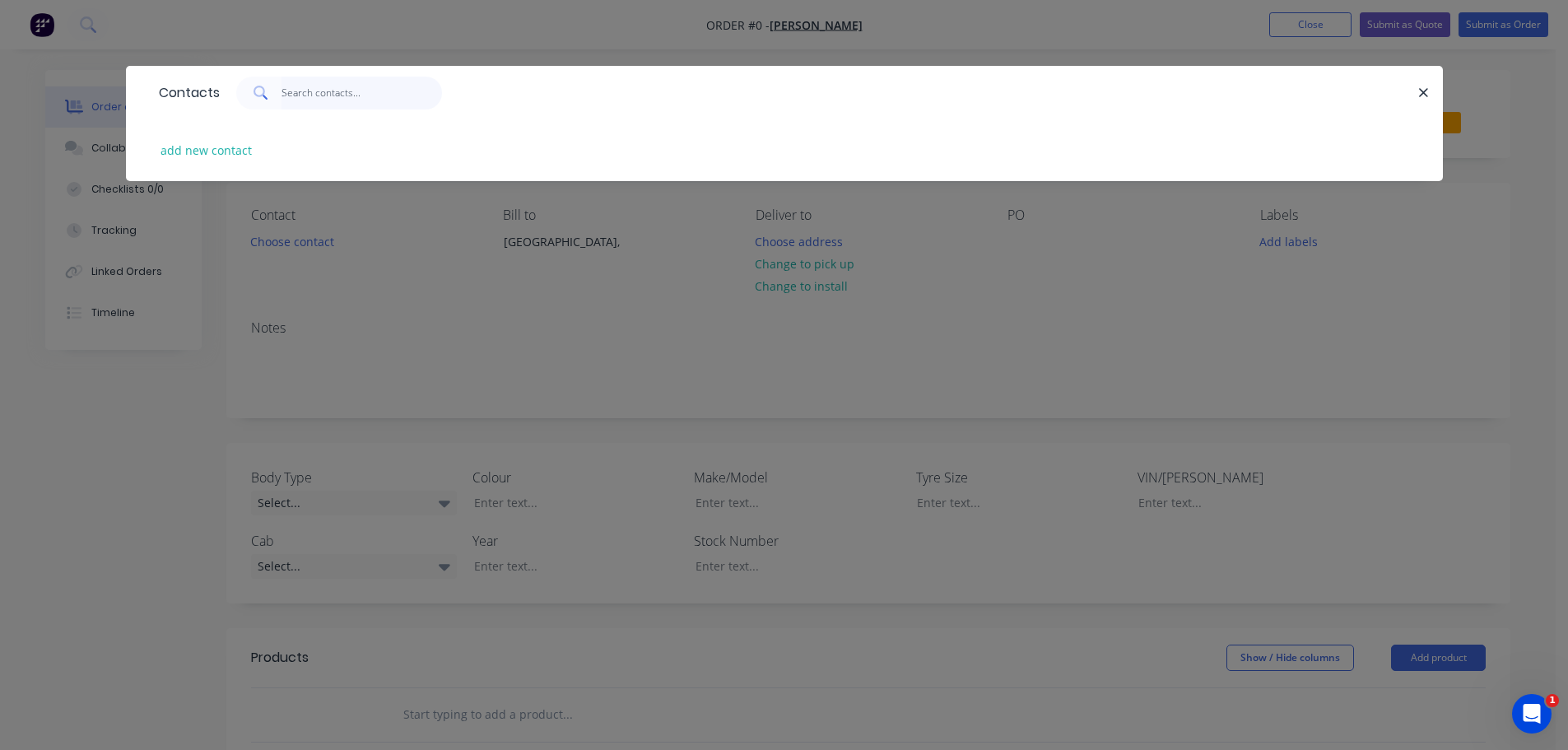
click at [360, 99] on input "text" at bounding box center [362, 93] width 161 height 33
type input "t"
type input "[PERSON_NAME]"
click at [228, 149] on button "add new contact" at bounding box center [206, 150] width 109 height 23
select select "AU"
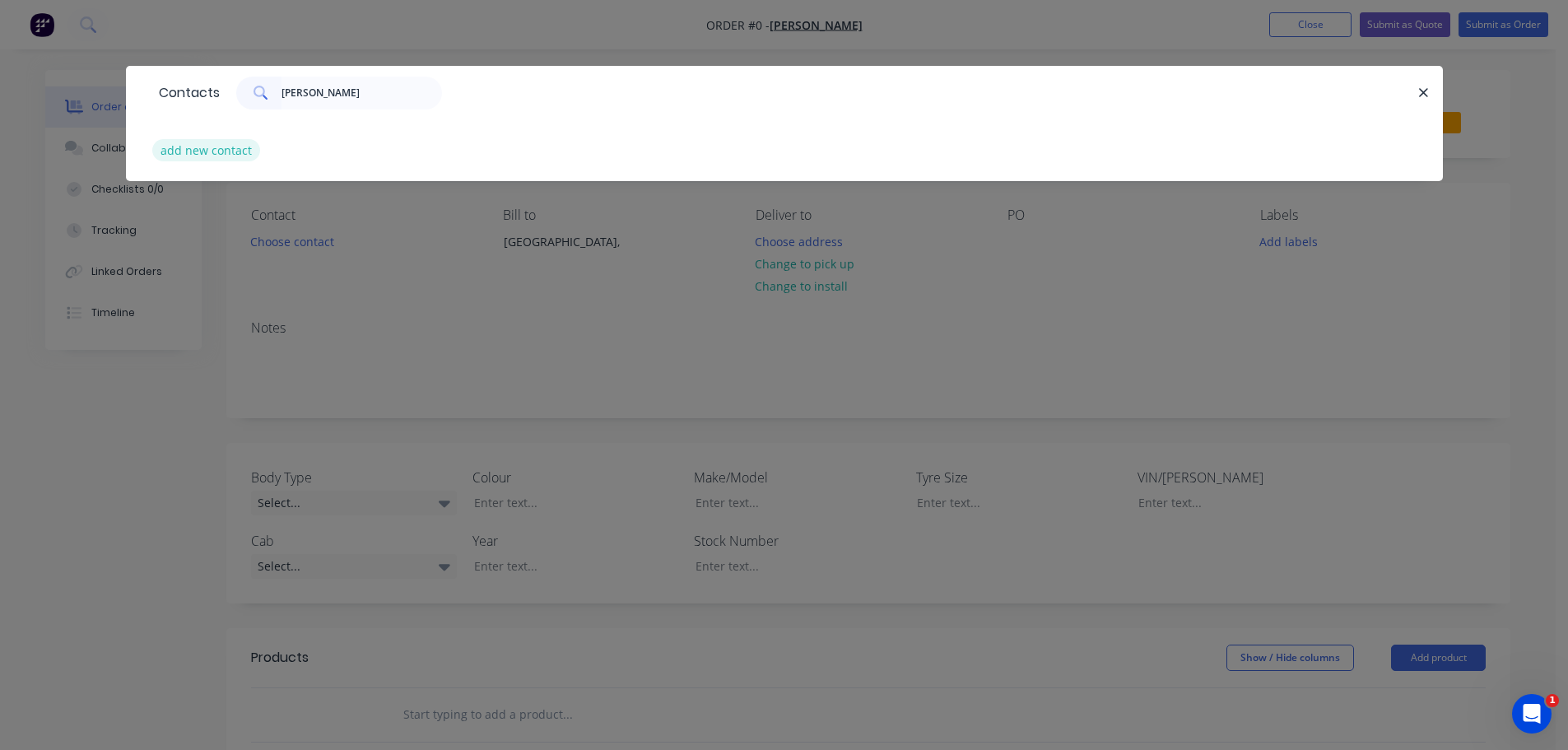
select select "AU"
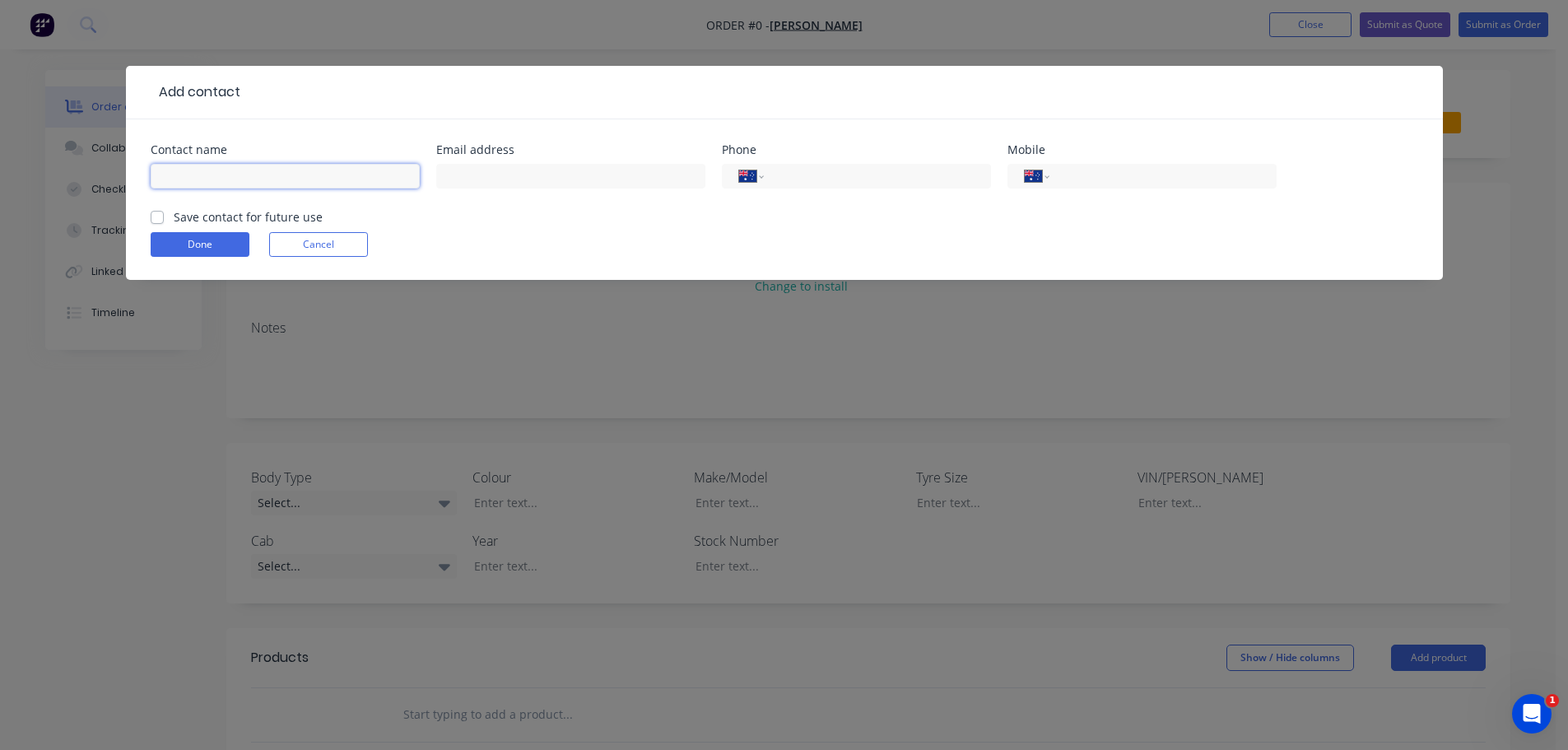
click at [331, 178] on input "text" at bounding box center [285, 176] width 269 height 24
type input "[PERSON_NAME]"
type input "projects1@goodwaybuilding.com.au"
type input "0498 793 024"
click at [174, 220] on label "Save contact for future use" at bounding box center [248, 217] width 149 height 17
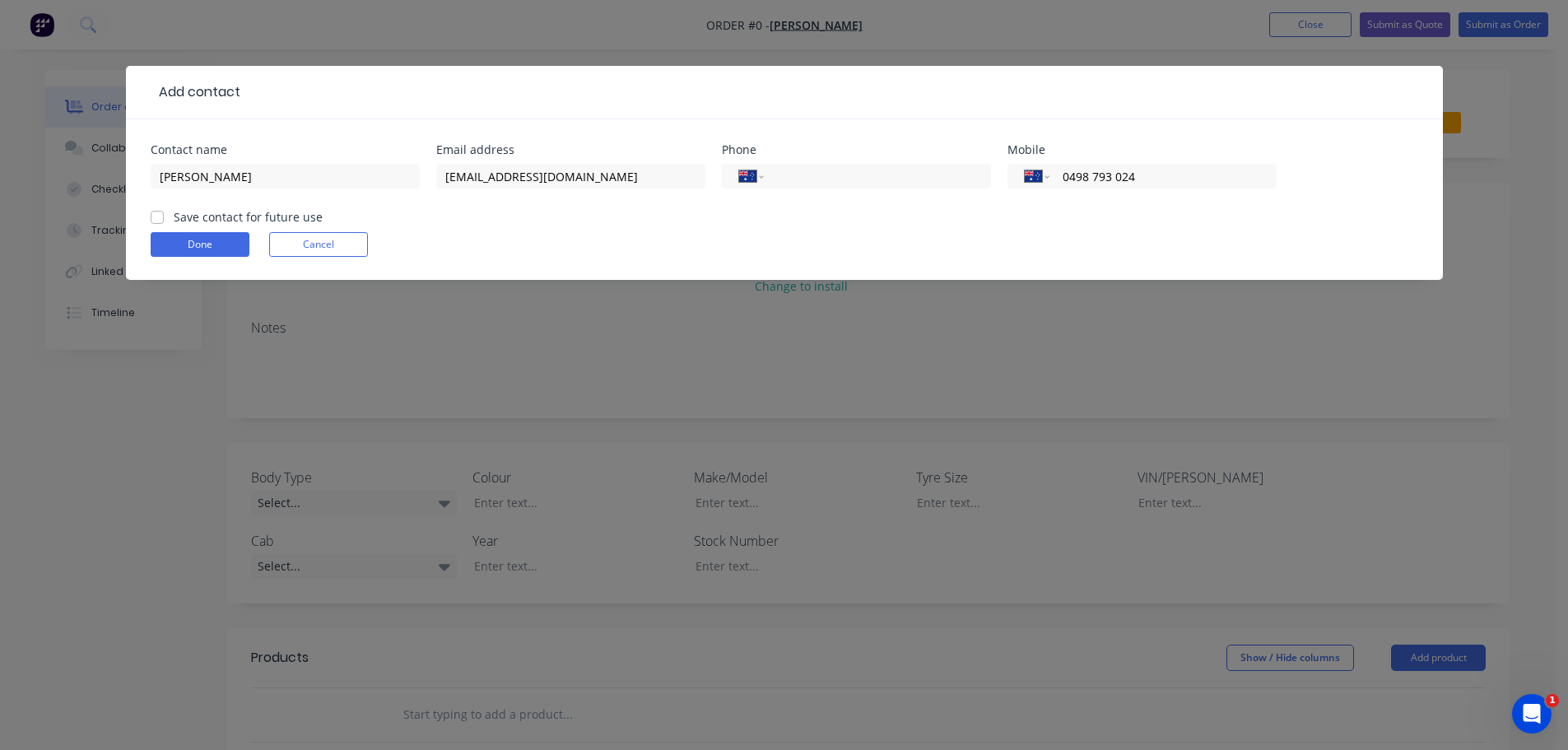
click at [158, 220] on input "Save contact for future use" at bounding box center [156, 216] width 13 height 16
checkbox input "true"
click at [176, 239] on button "Done" at bounding box center [200, 244] width 99 height 24
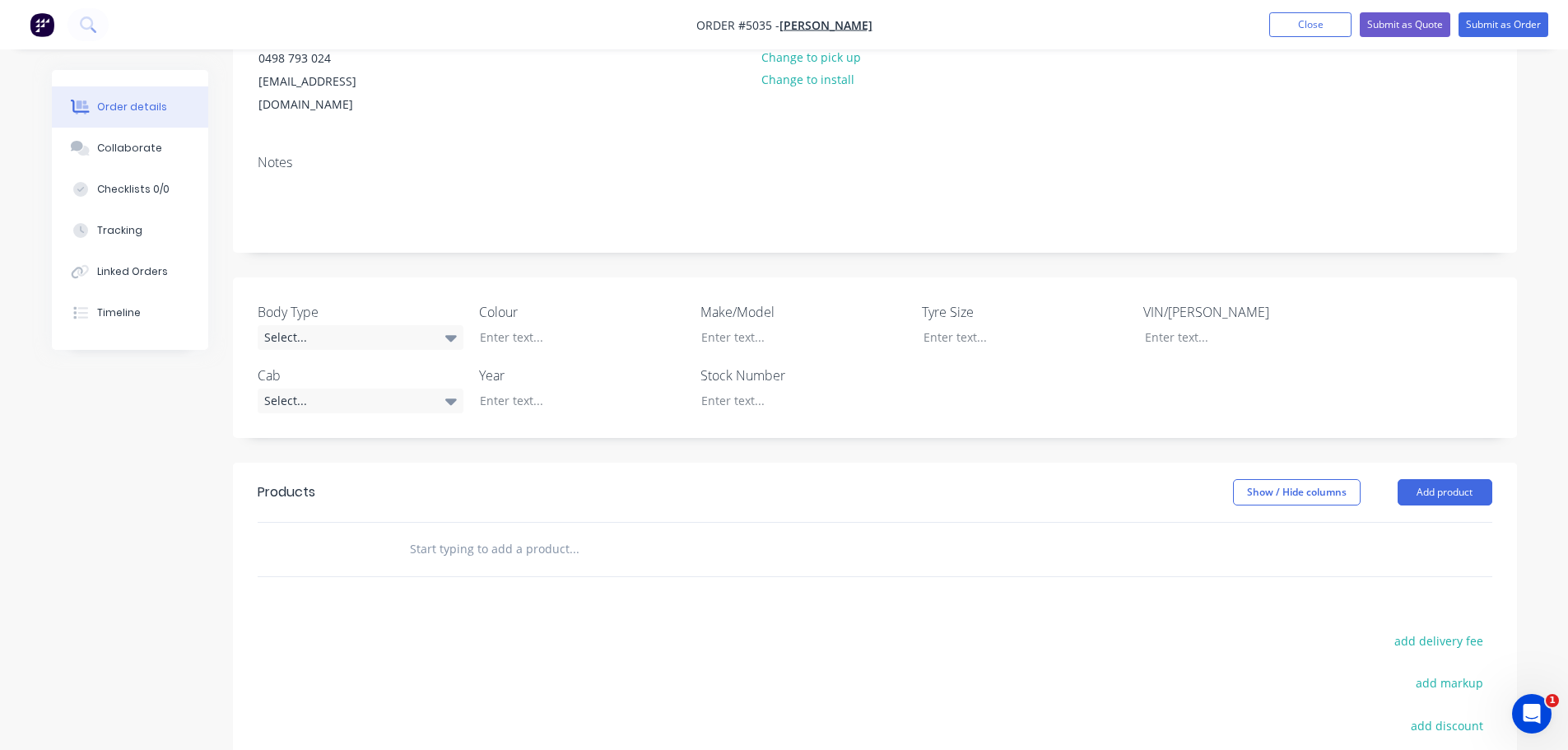
scroll to position [430, 0]
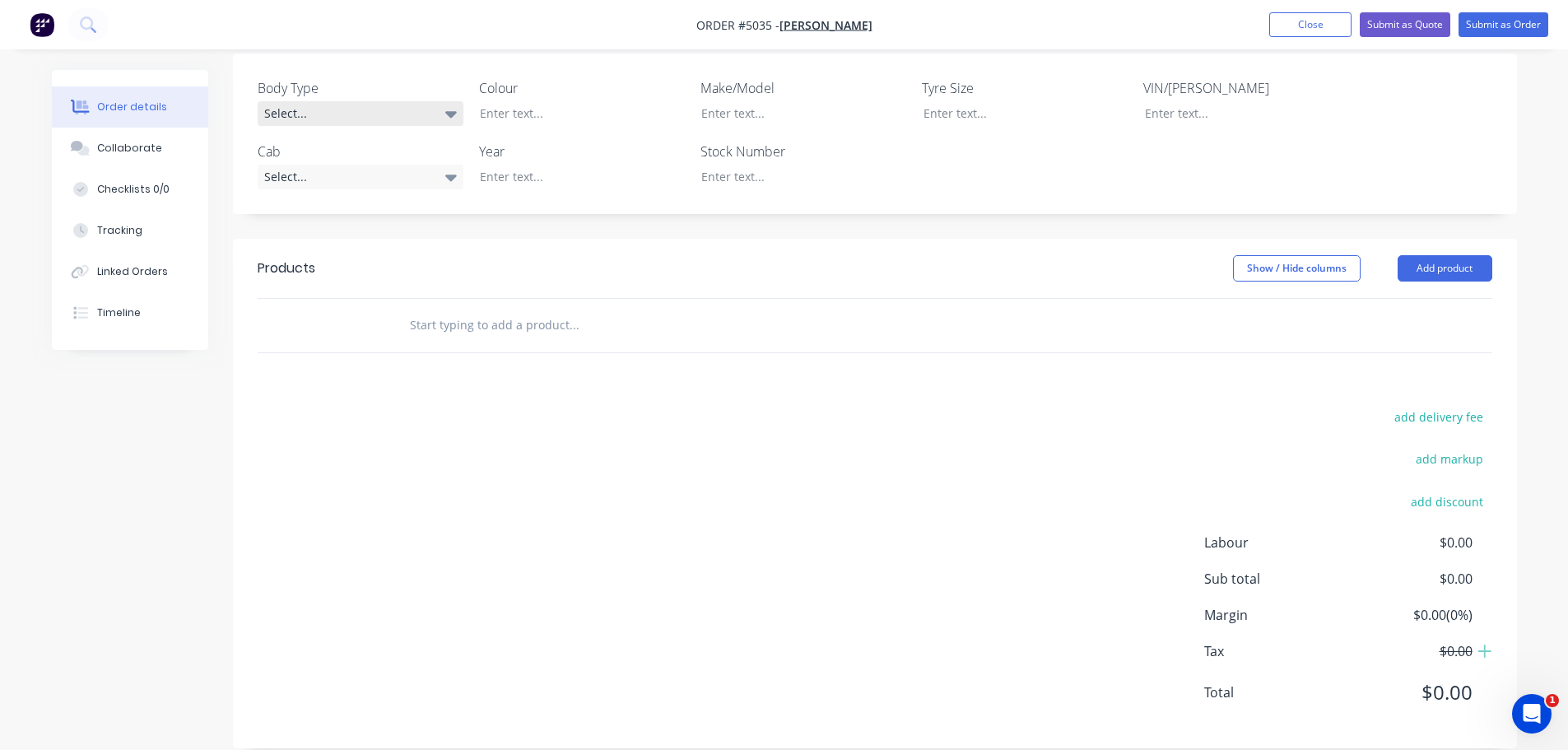
click at [446, 104] on icon at bounding box center [450, 113] width 11 height 18
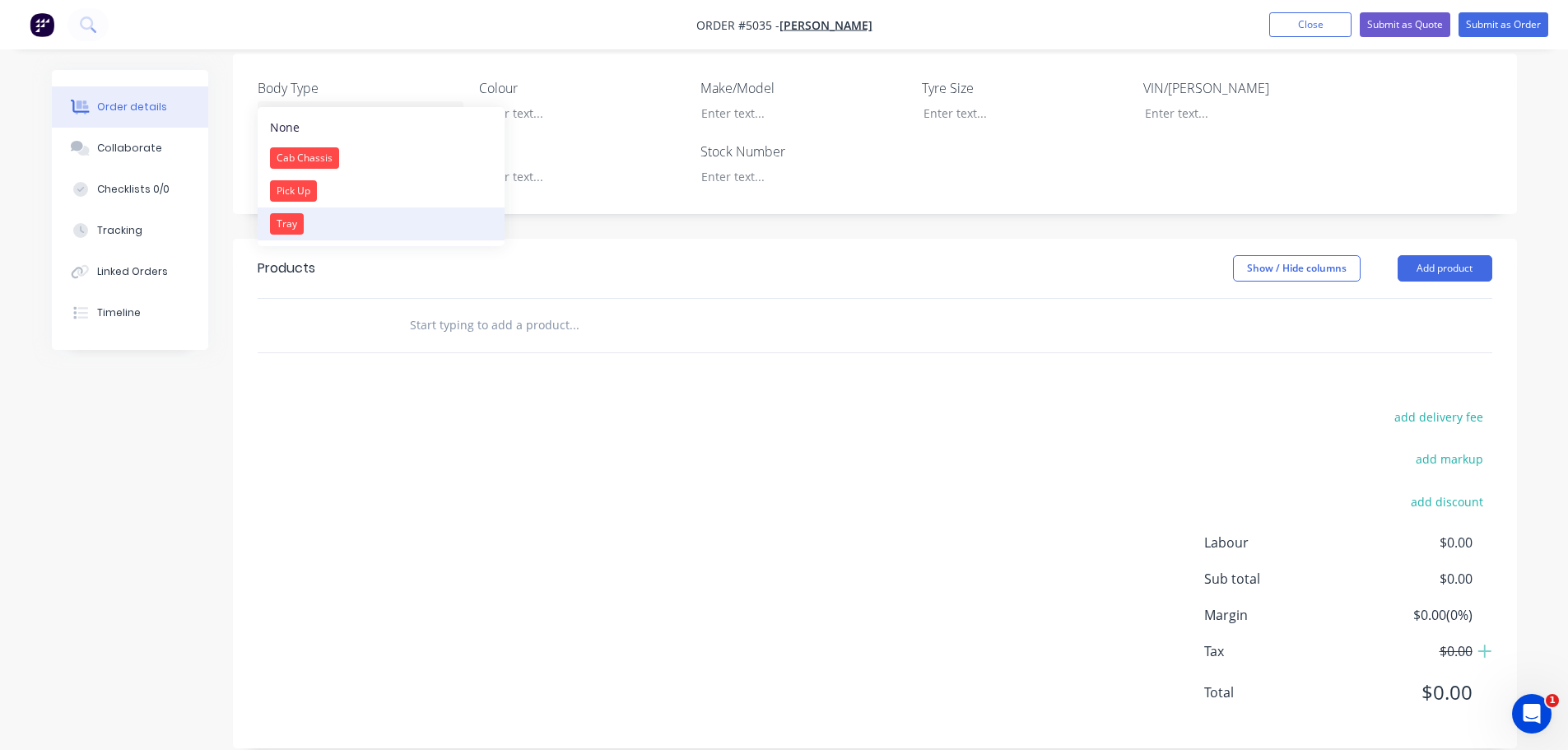
click at [351, 224] on button "Tray" at bounding box center [381, 224] width 247 height 33
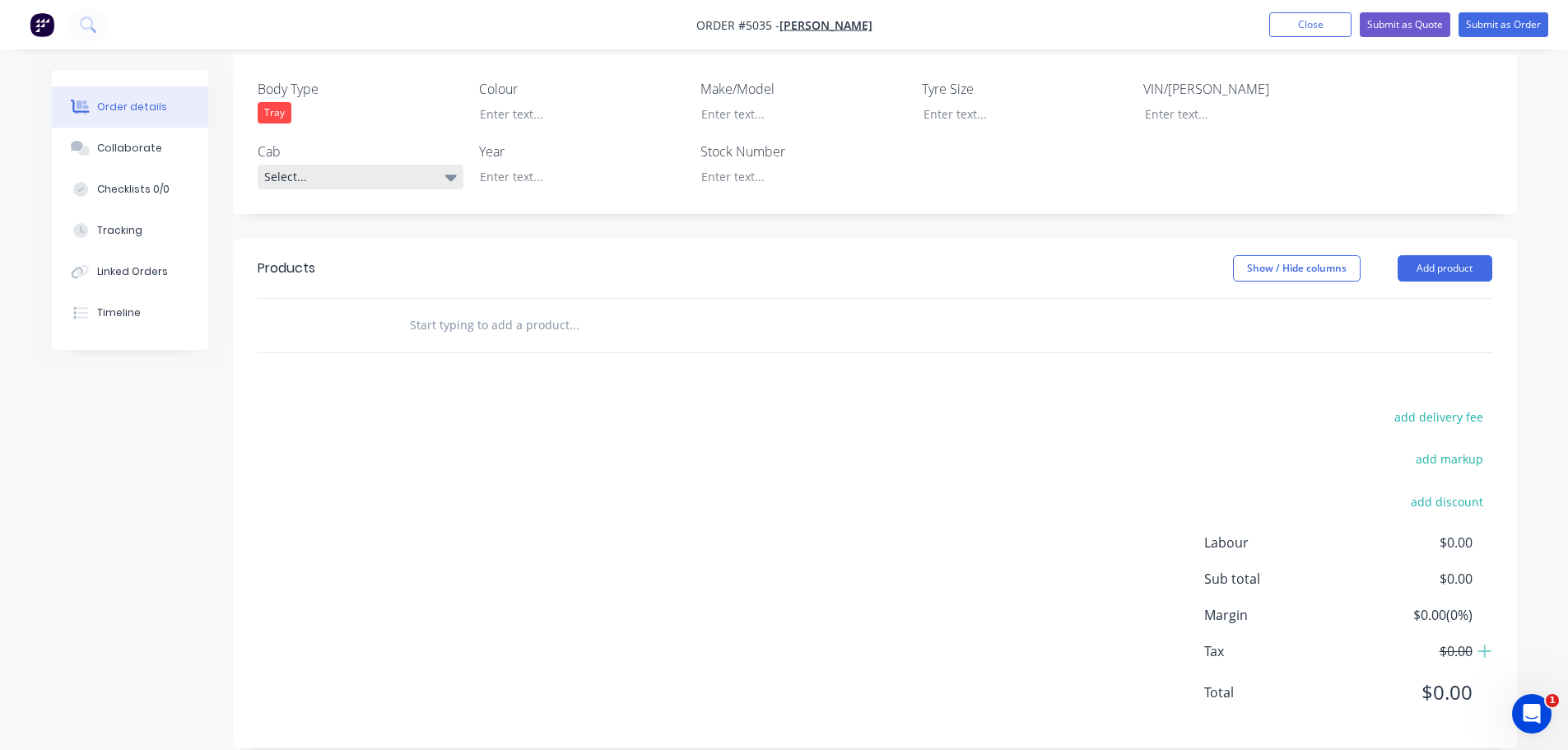
click at [402, 164] on div "Select..." at bounding box center [360, 176] width 206 height 24
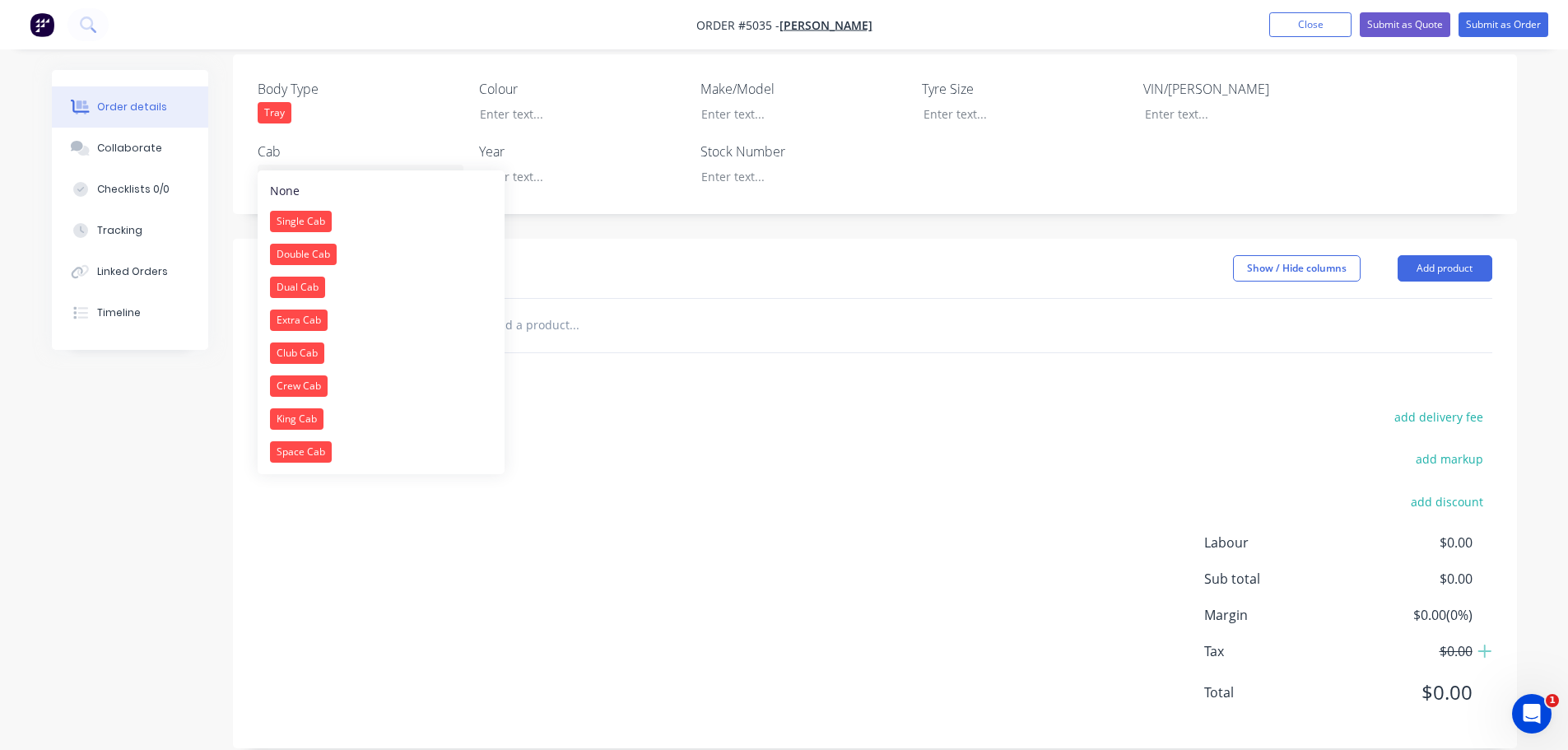
click at [339, 219] on button "Single Cab" at bounding box center [381, 222] width 247 height 33
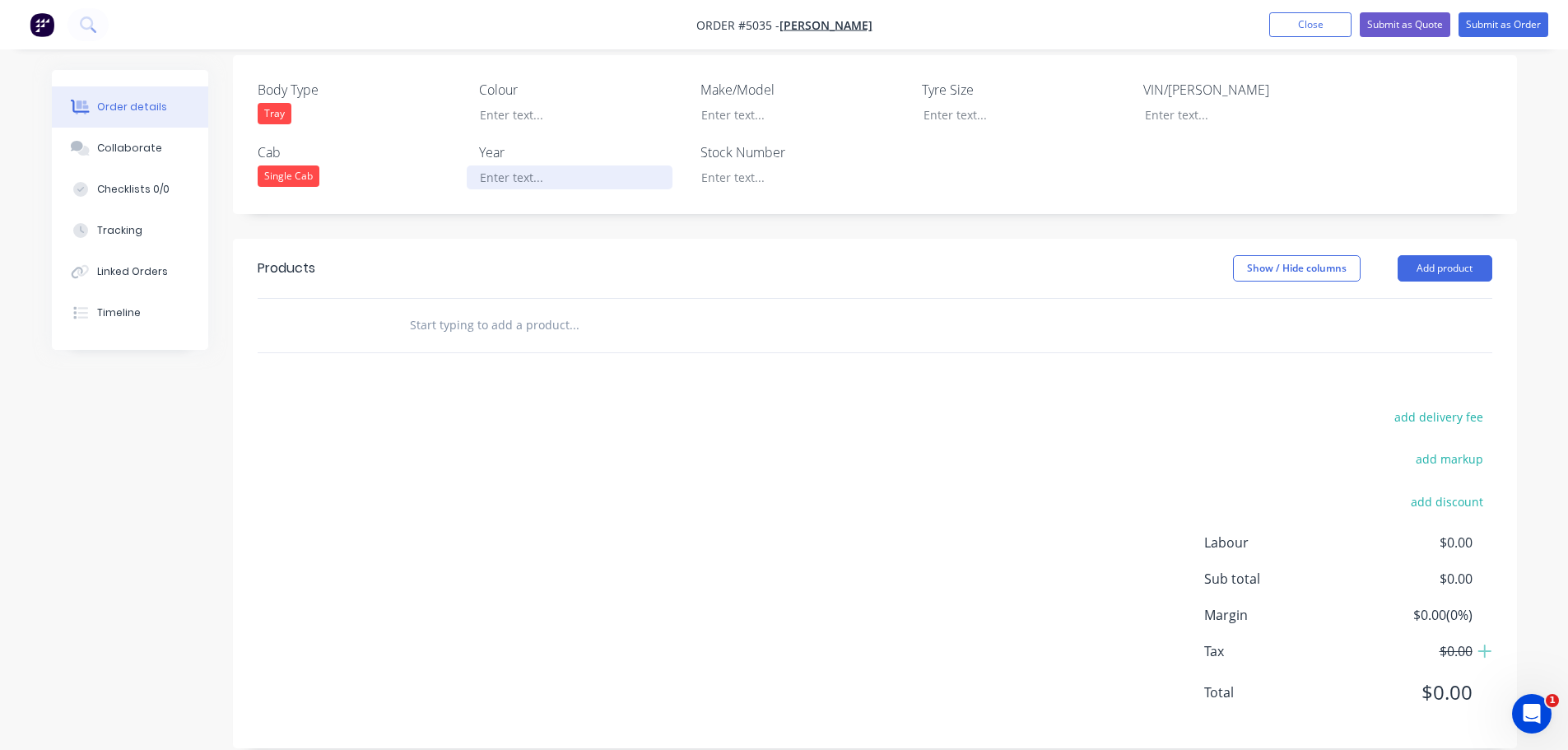
click at [565, 165] on div at bounding box center [569, 176] width 206 height 23
click at [521, 103] on div at bounding box center [569, 114] width 206 height 23
click at [1440, 256] on button "Add product" at bounding box center [1445, 269] width 95 height 26
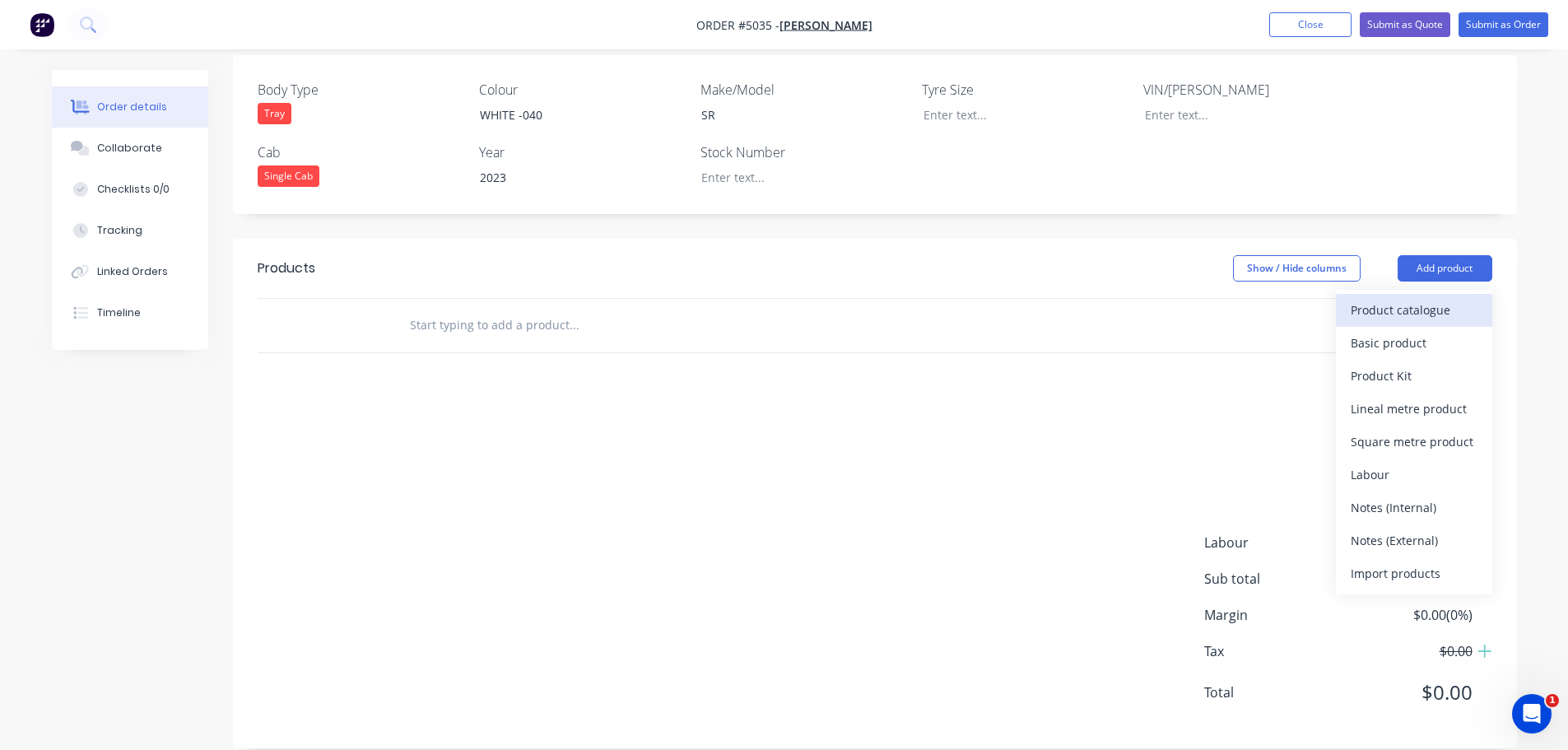
click at [1418, 298] on div "Product catalogue" at bounding box center [1414, 309] width 127 height 23
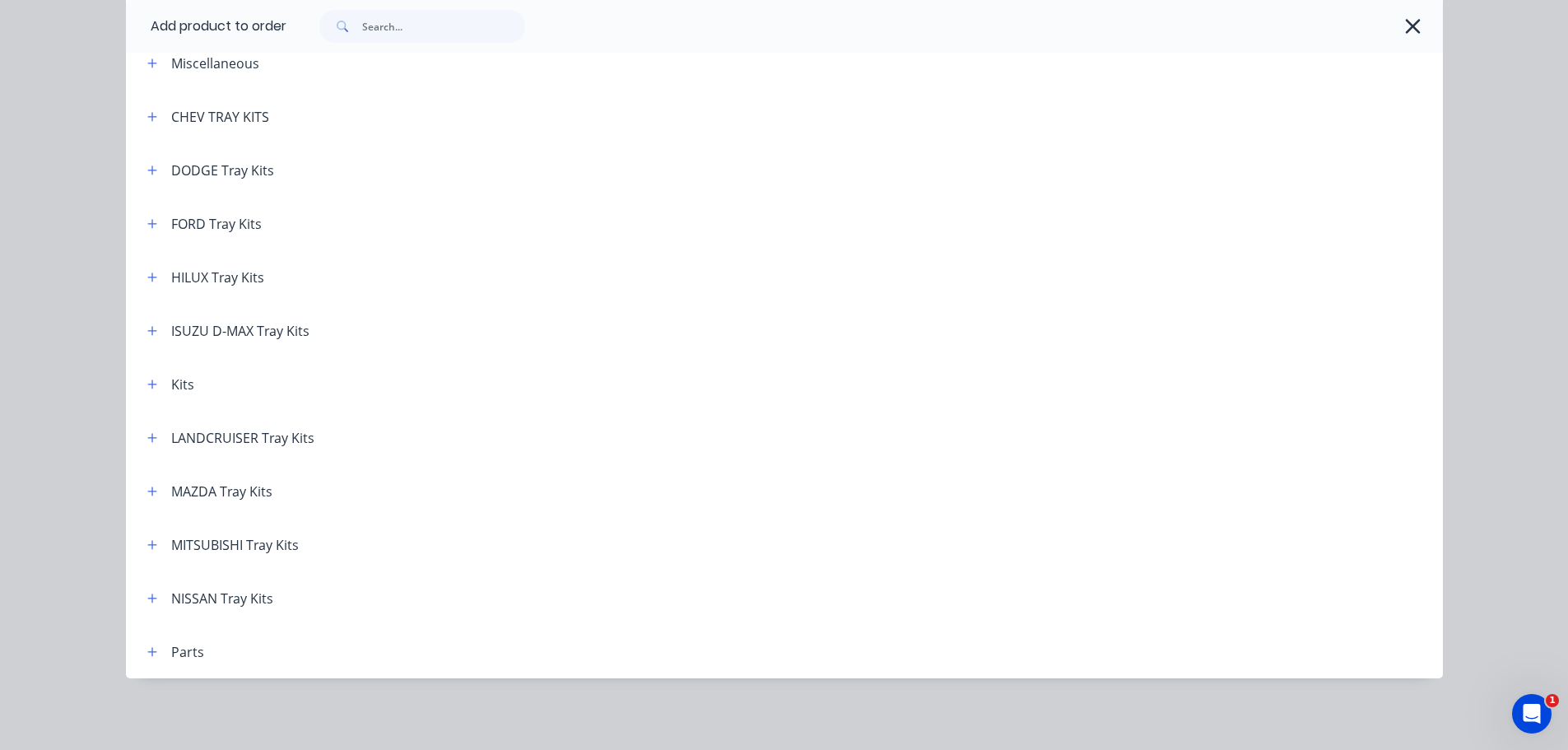
scroll to position [91, 0]
click at [148, 276] on icon "button" at bounding box center [152, 276] width 9 height 9
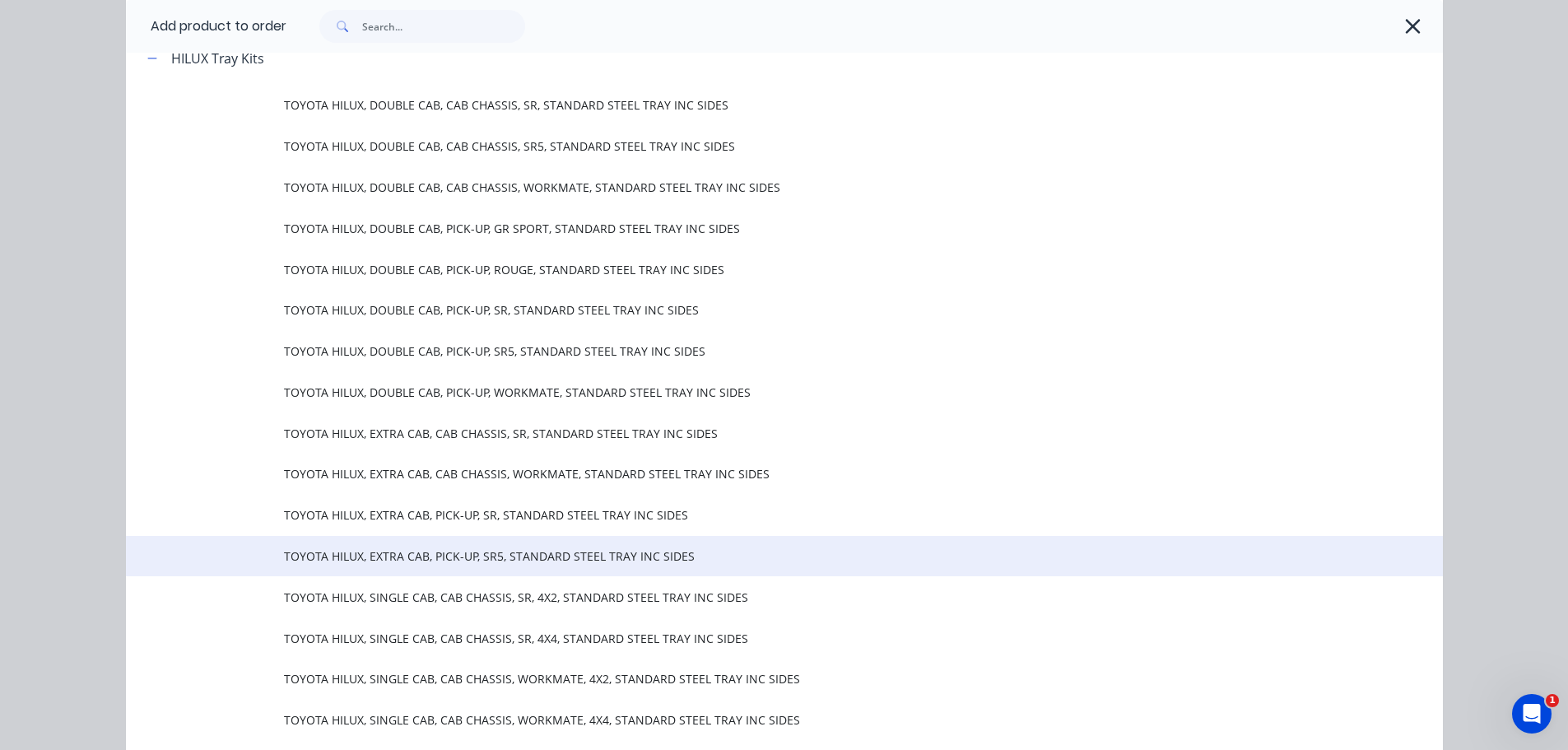
scroll to position [338, 0]
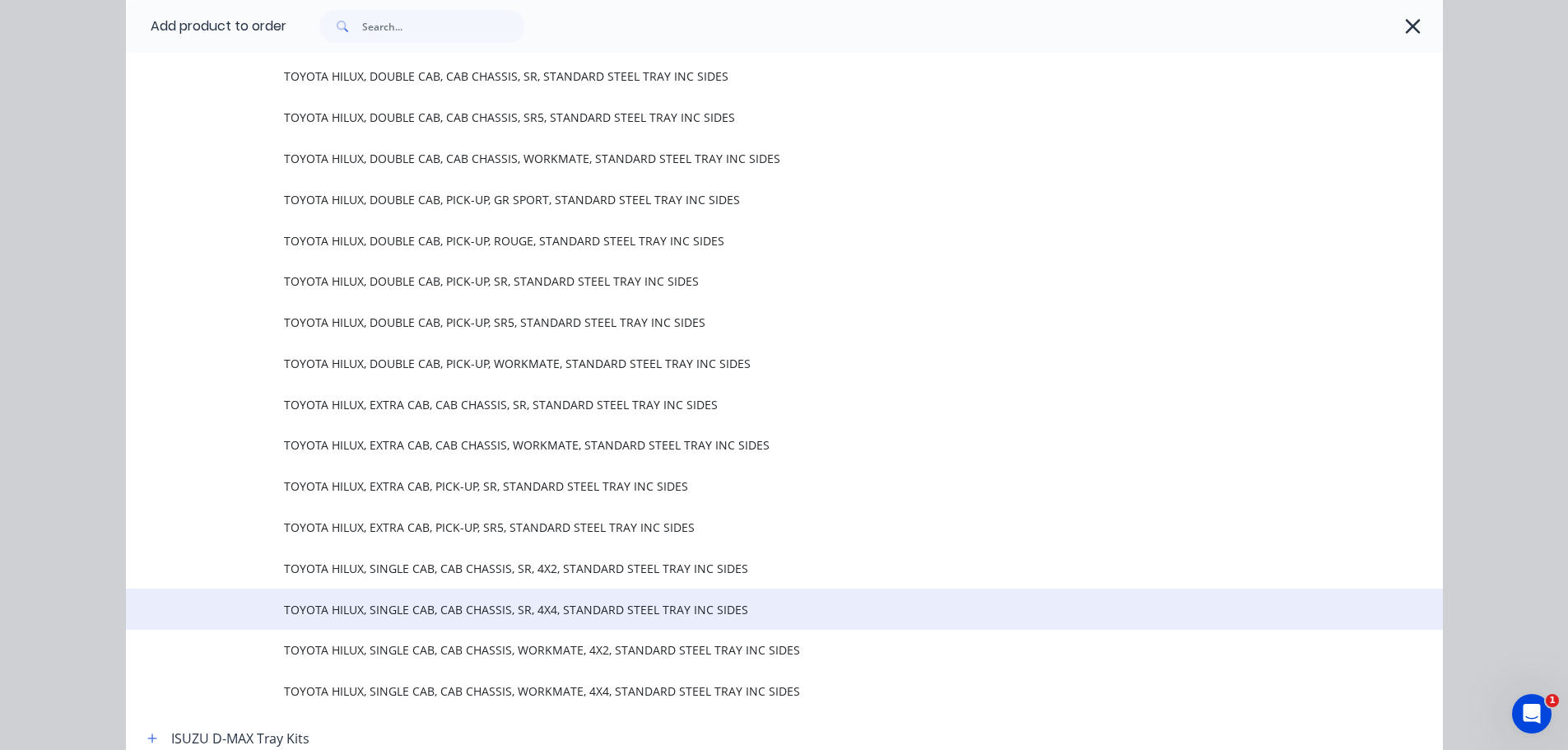
click at [489, 614] on span "TOYOTA HILUX, SINGLE CAB, CAB CHASSIS, SR, 4X4, STANDARD STEEL TRAY INC SIDES" at bounding box center [747, 609] width 927 height 17
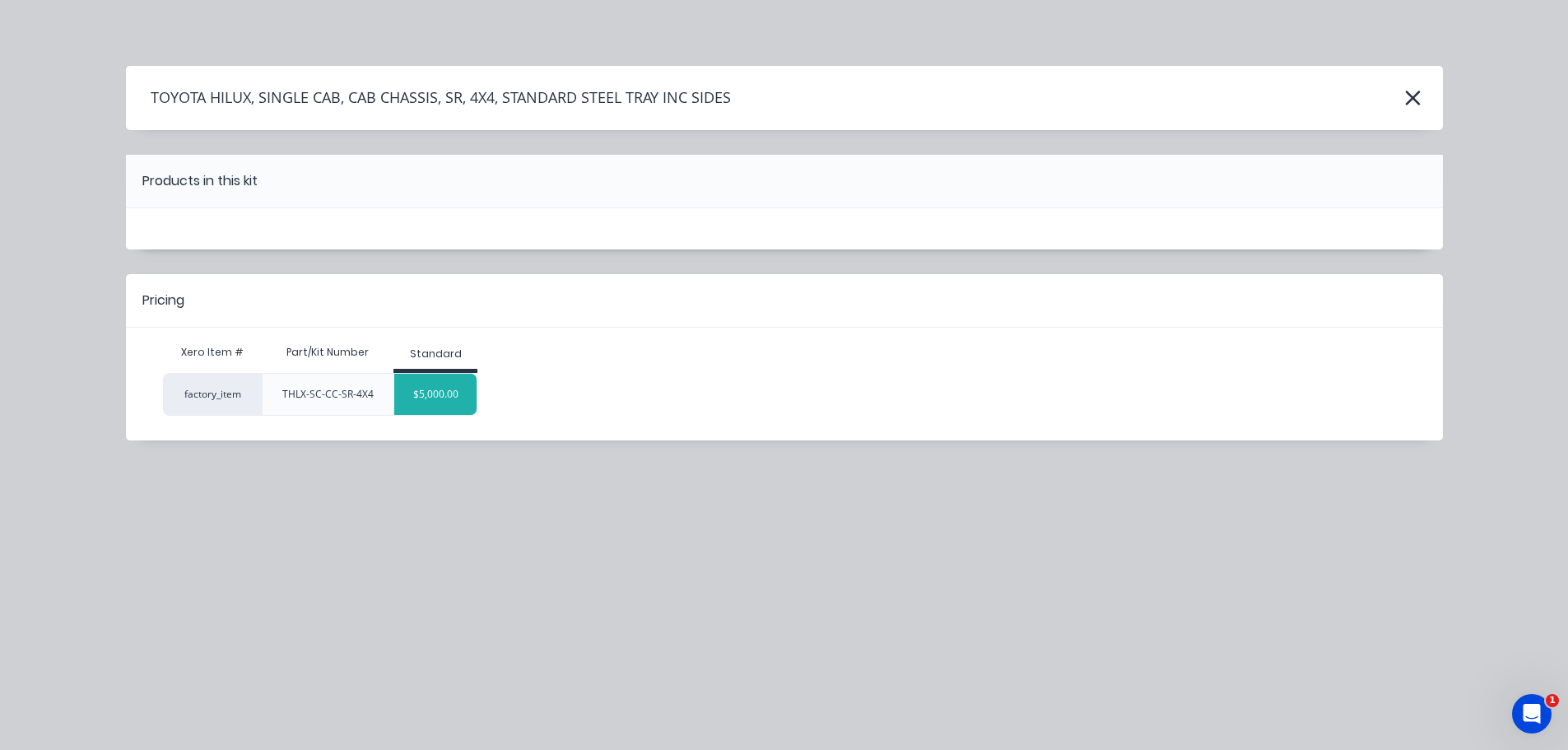
click at [437, 400] on div "$5,000.00" at bounding box center [435, 394] width 83 height 41
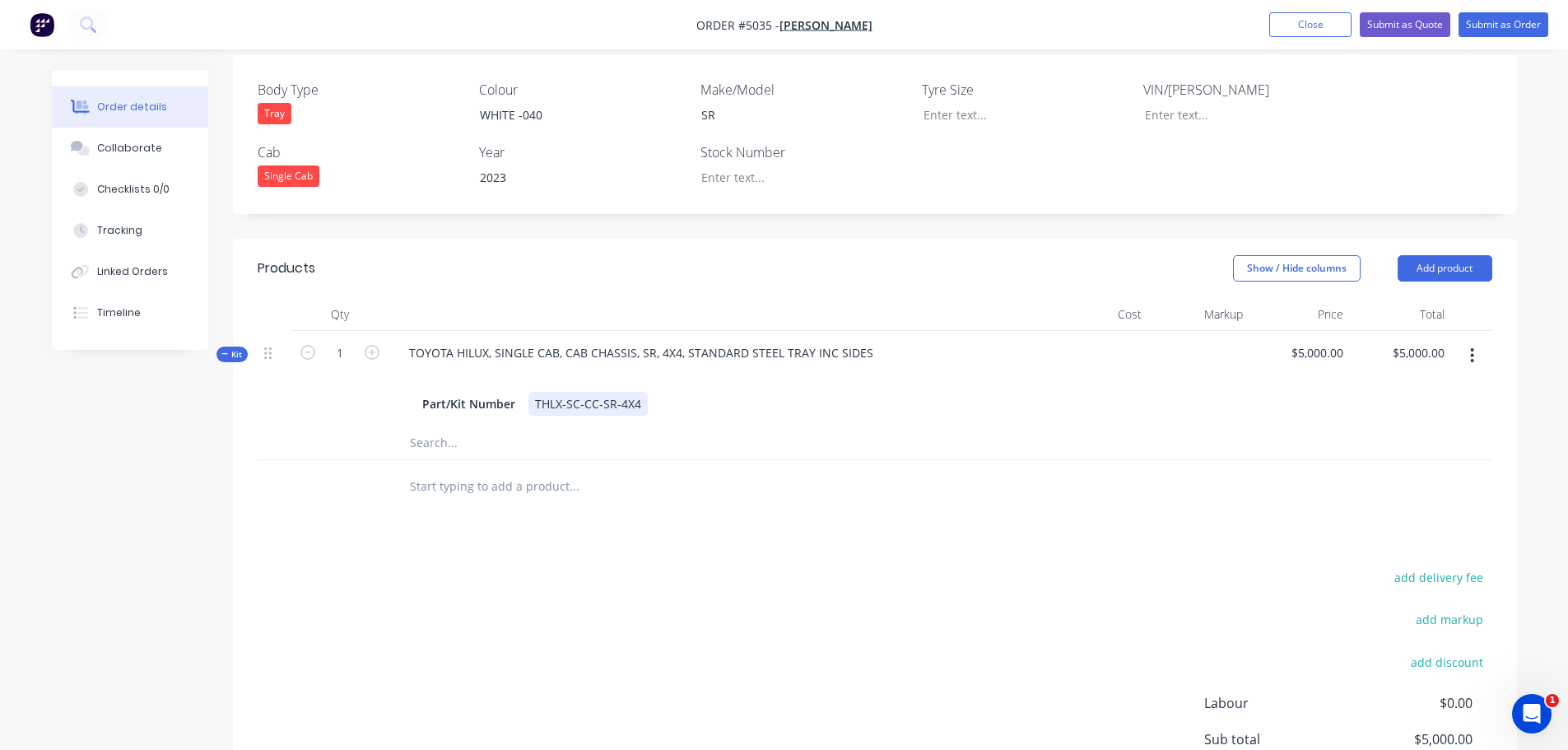
click at [660, 392] on div "Part/Kit Number THLX-SC-CC-SR-4X4" at bounding box center [718, 403] width 606 height 23
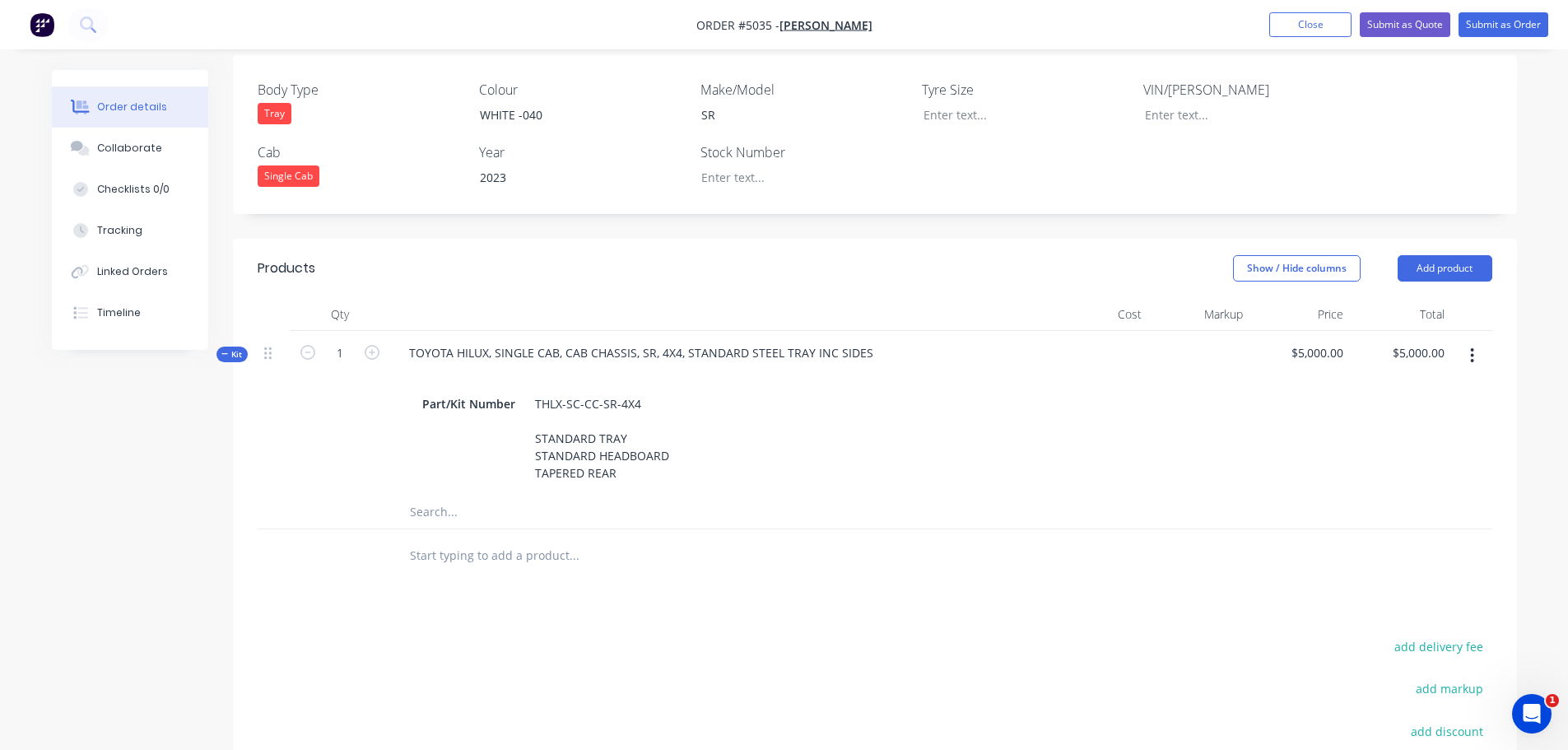
click at [448, 539] on input "text" at bounding box center [574, 555] width 329 height 33
type input "LADDER RACK AND PINS"
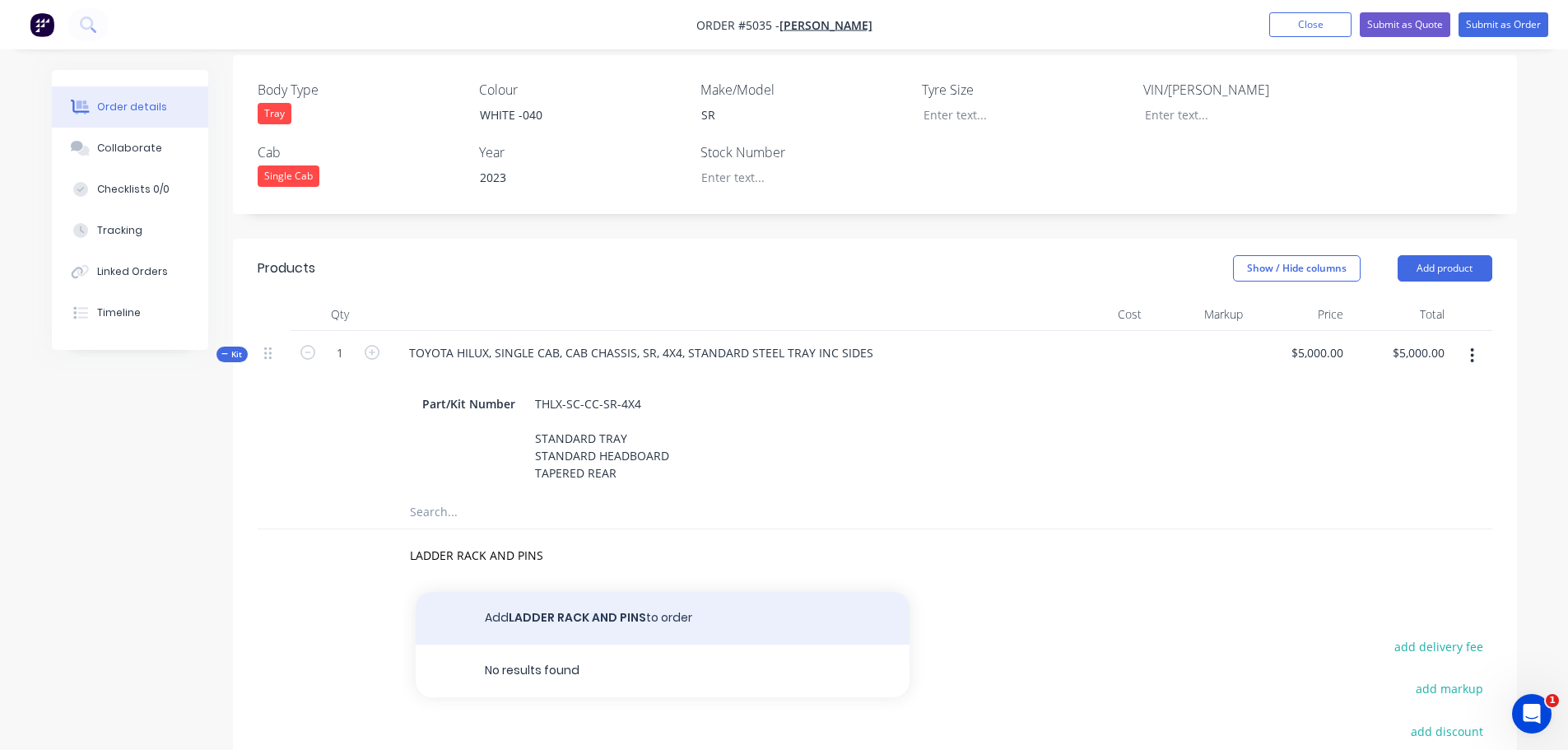
click at [563, 603] on button "Add LADDER RACK AND PINS to order" at bounding box center [662, 618] width 494 height 53
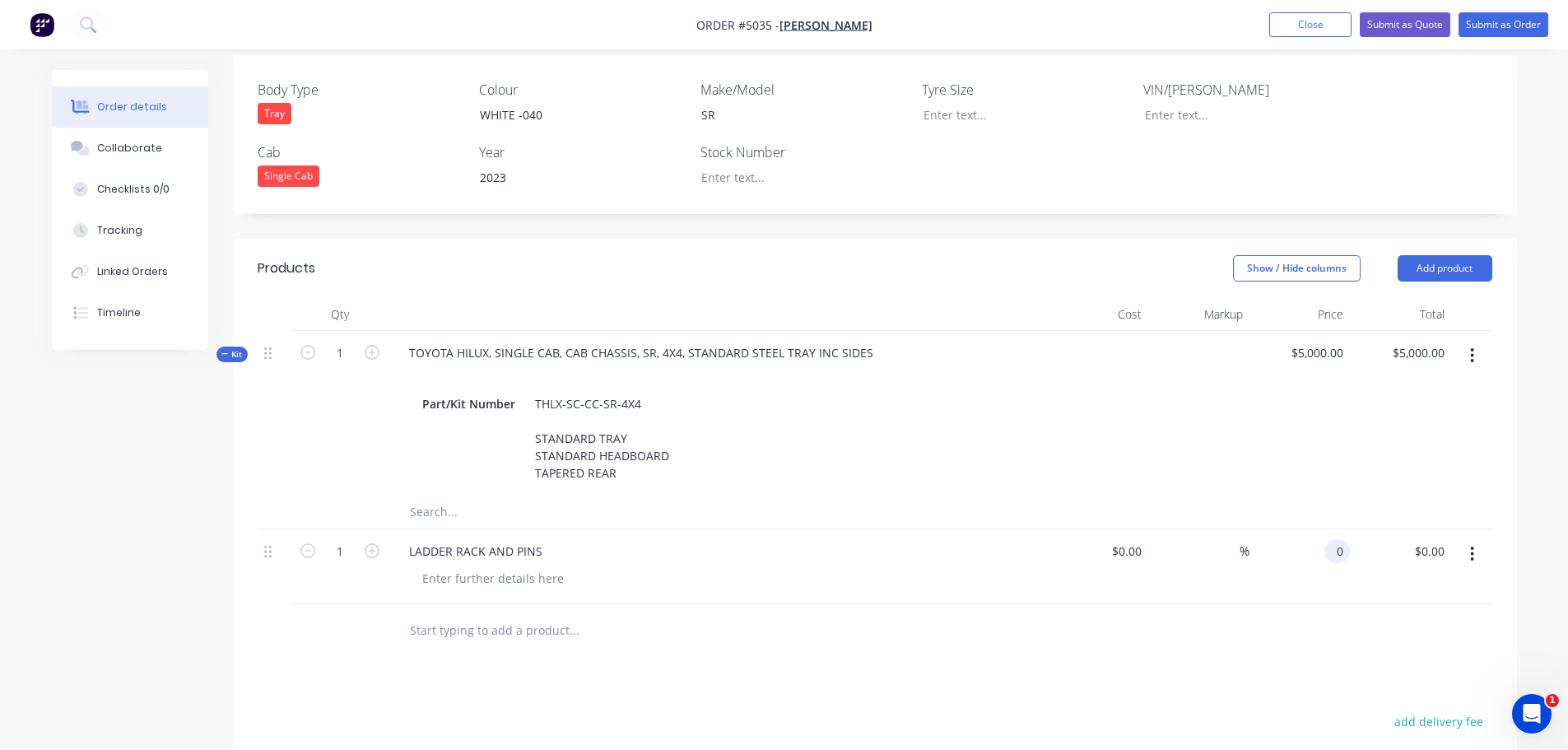
click at [1321, 529] on div "0 0" at bounding box center [1300, 567] width 101 height 75
type input "$636.36"
click at [458, 614] on input "text" at bounding box center [574, 630] width 329 height 33
type input "STANDARD TOOLBOXES - FRONT D/S & P/S"
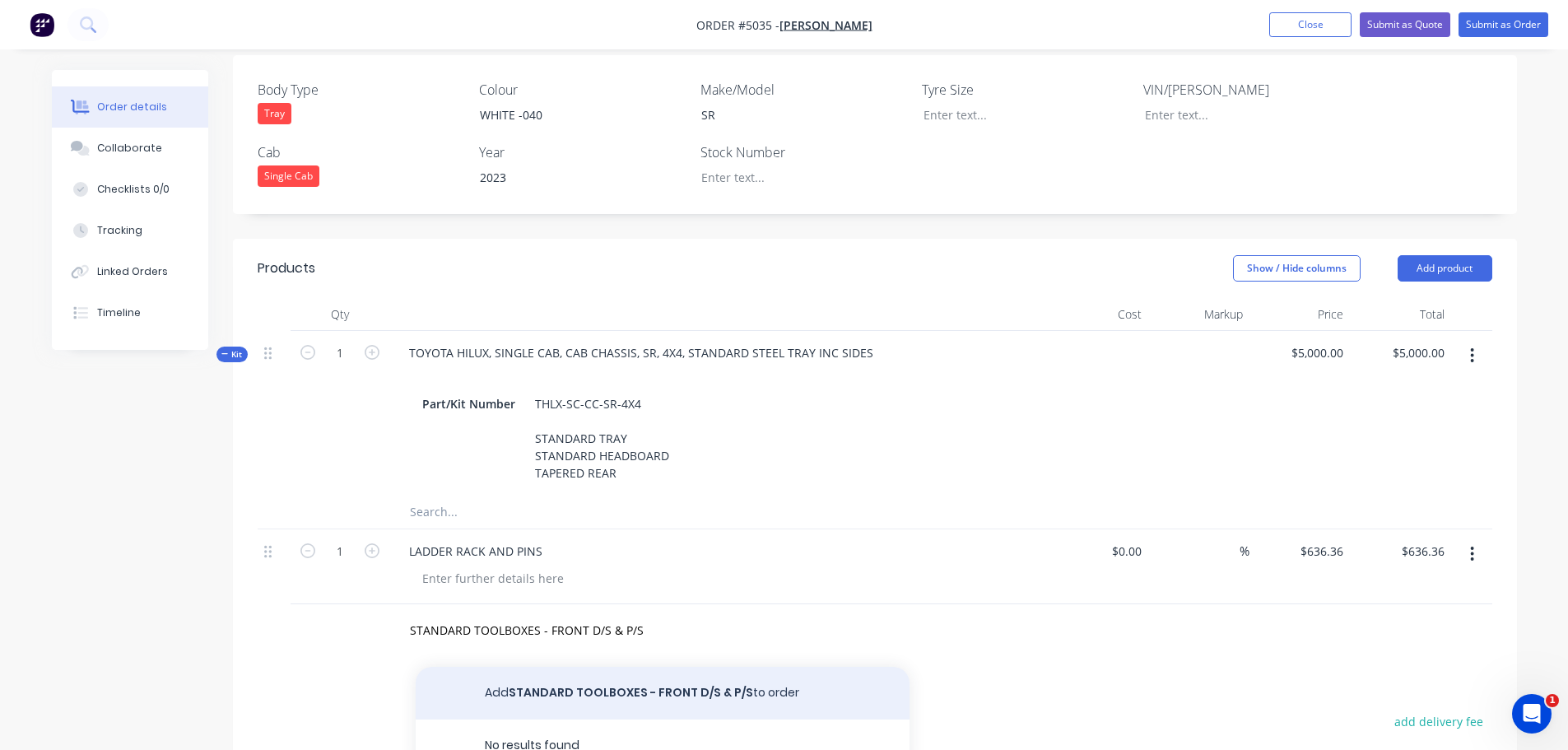
click at [552, 673] on button "Add STANDARD TOOLBOXES - FRONT D/S & P/S to order" at bounding box center [662, 693] width 494 height 53
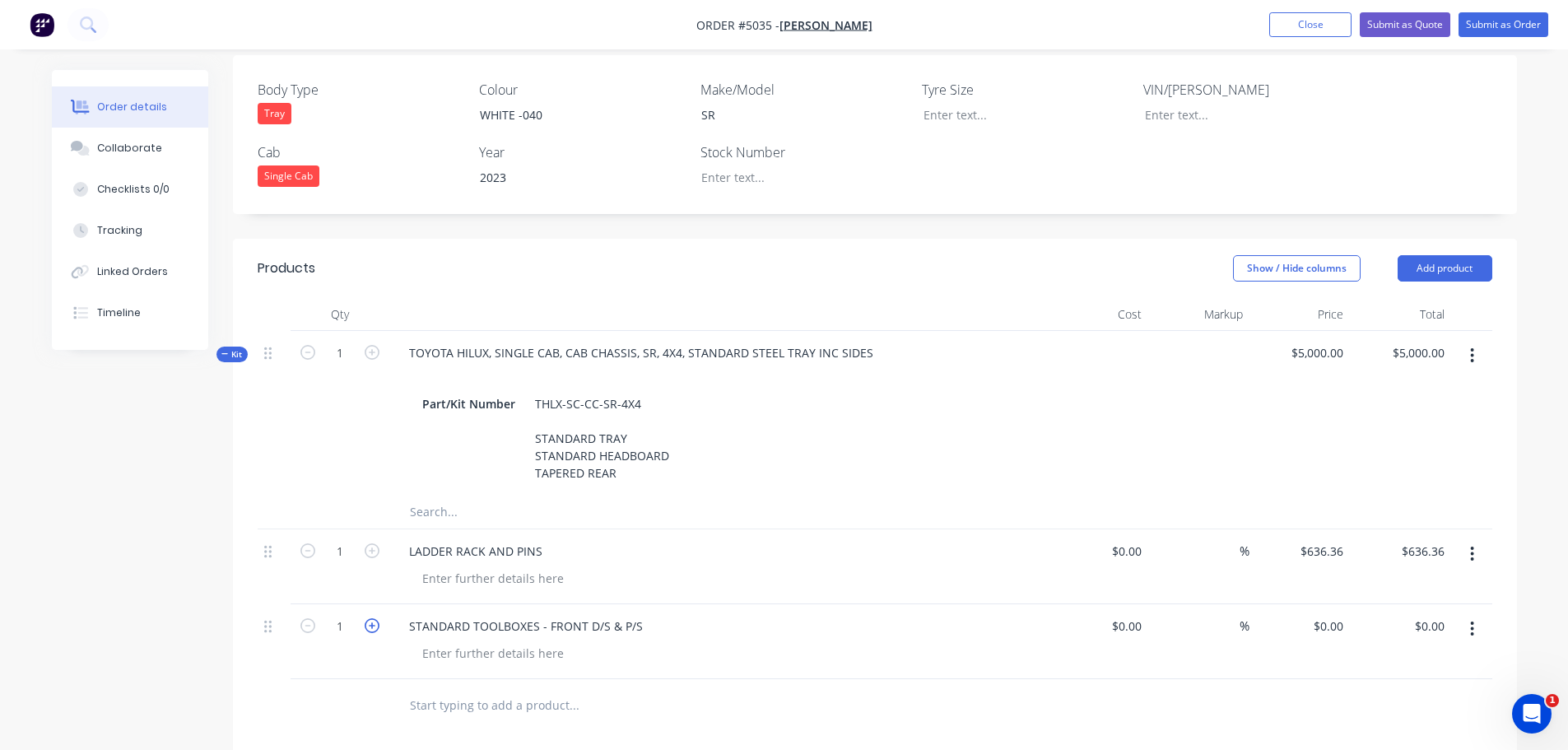
click at [373, 618] on icon "button" at bounding box center [372, 625] width 15 height 15
type input "2"
click at [1332, 614] on input "0" at bounding box center [1332, 625] width 38 height 23
type input "$545.45"
type input "$1,090.90"
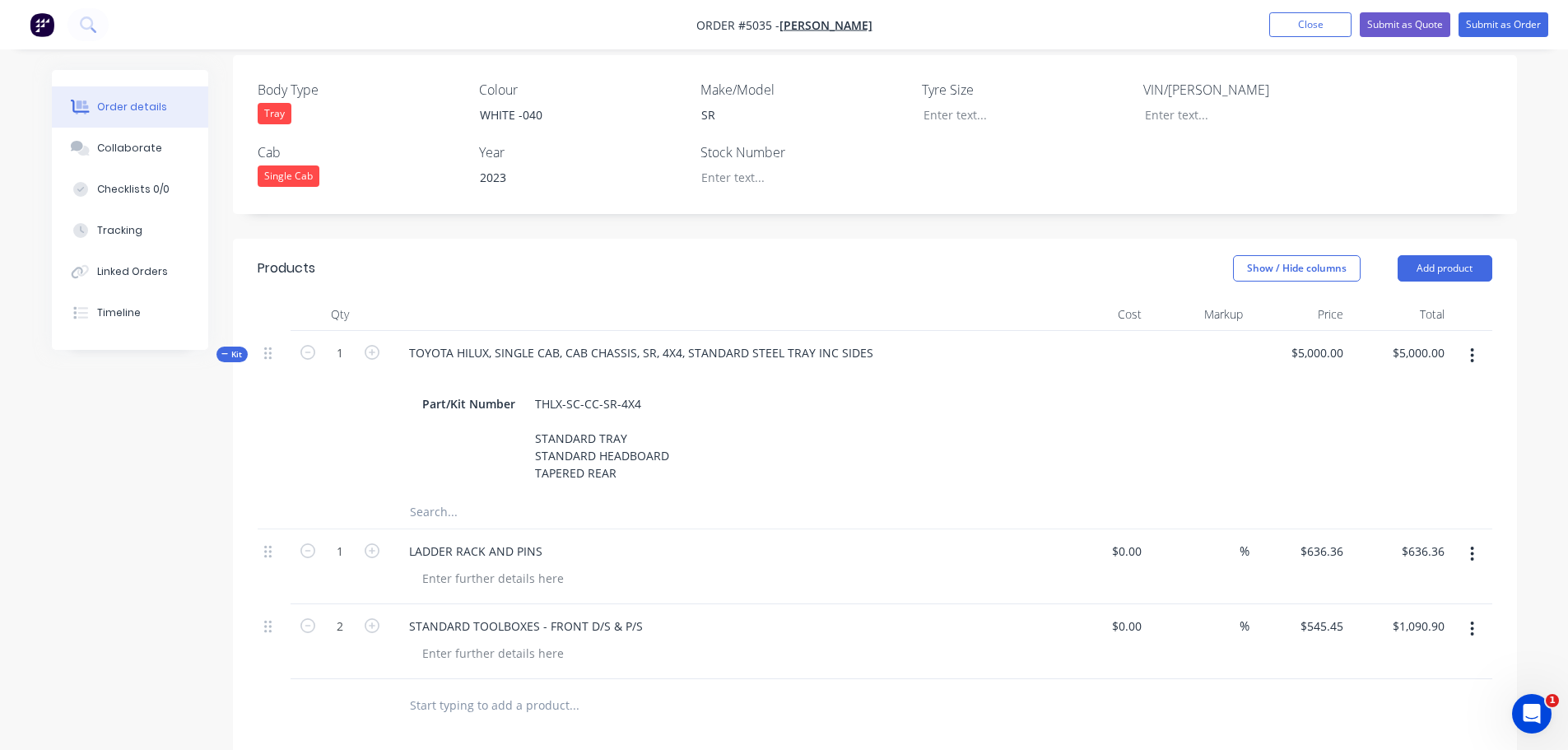
click at [479, 690] on input "text" at bounding box center [574, 706] width 329 height 33
type input "C"
type input "CHECKER PLATE CAPPING TO HEADBOARD AND LADDER RACK"
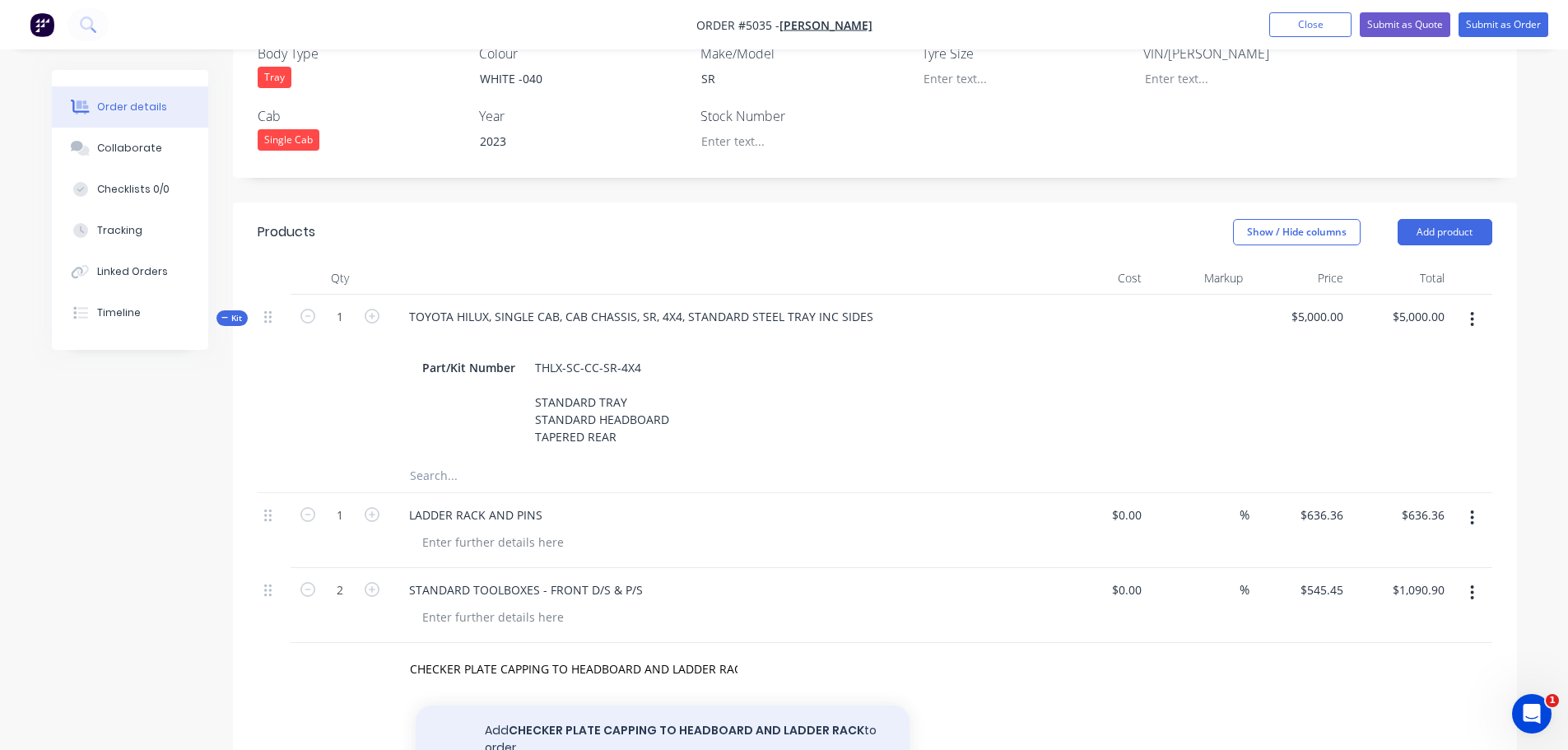
click at [567, 706] on button "Add CHECKER PLATE CAPPING TO HEADBOARD AND LADDER RACK to order" at bounding box center [662, 740] width 494 height 68
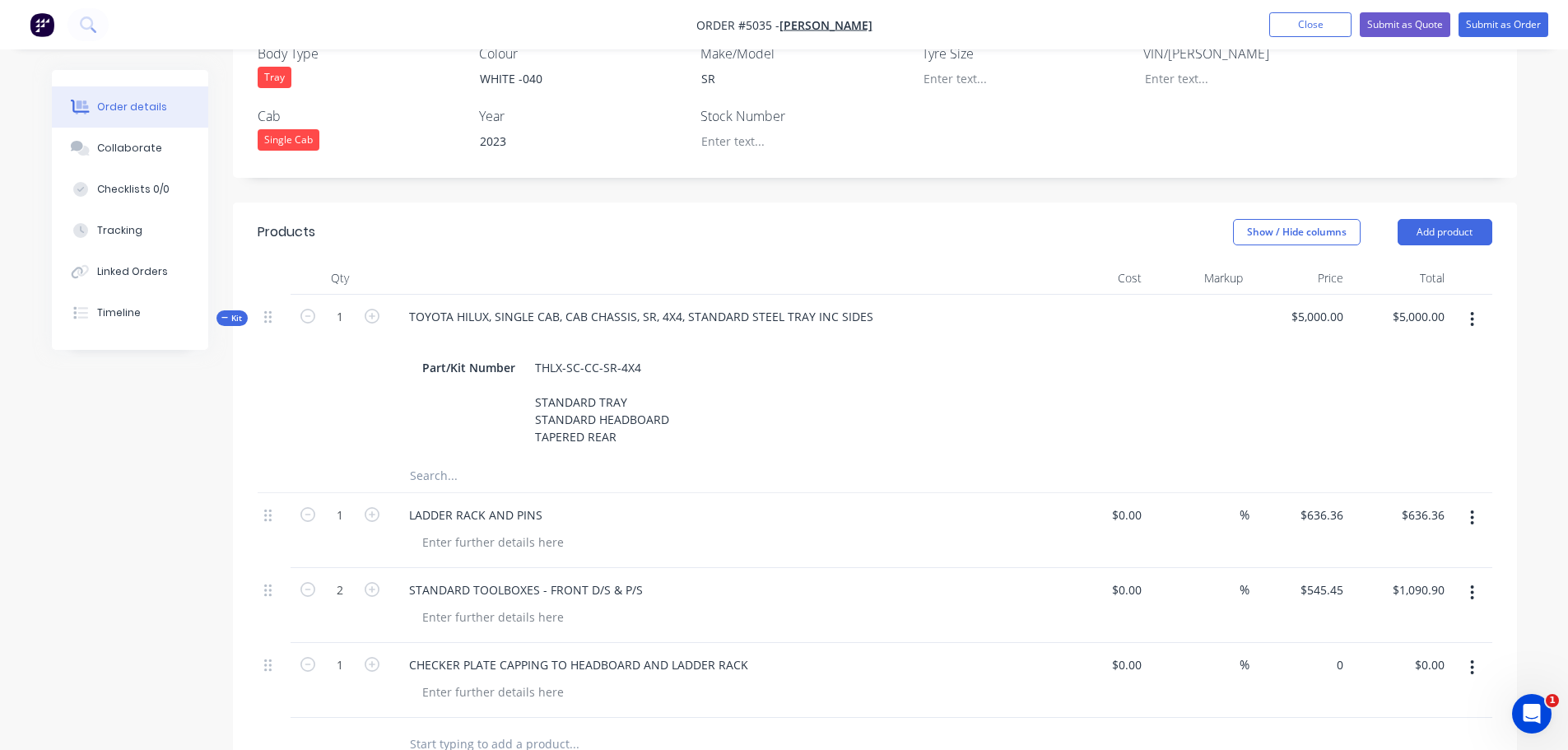
click at [1319, 643] on div "0 $0.00" at bounding box center [1300, 680] width 101 height 75
type input "$309.09"
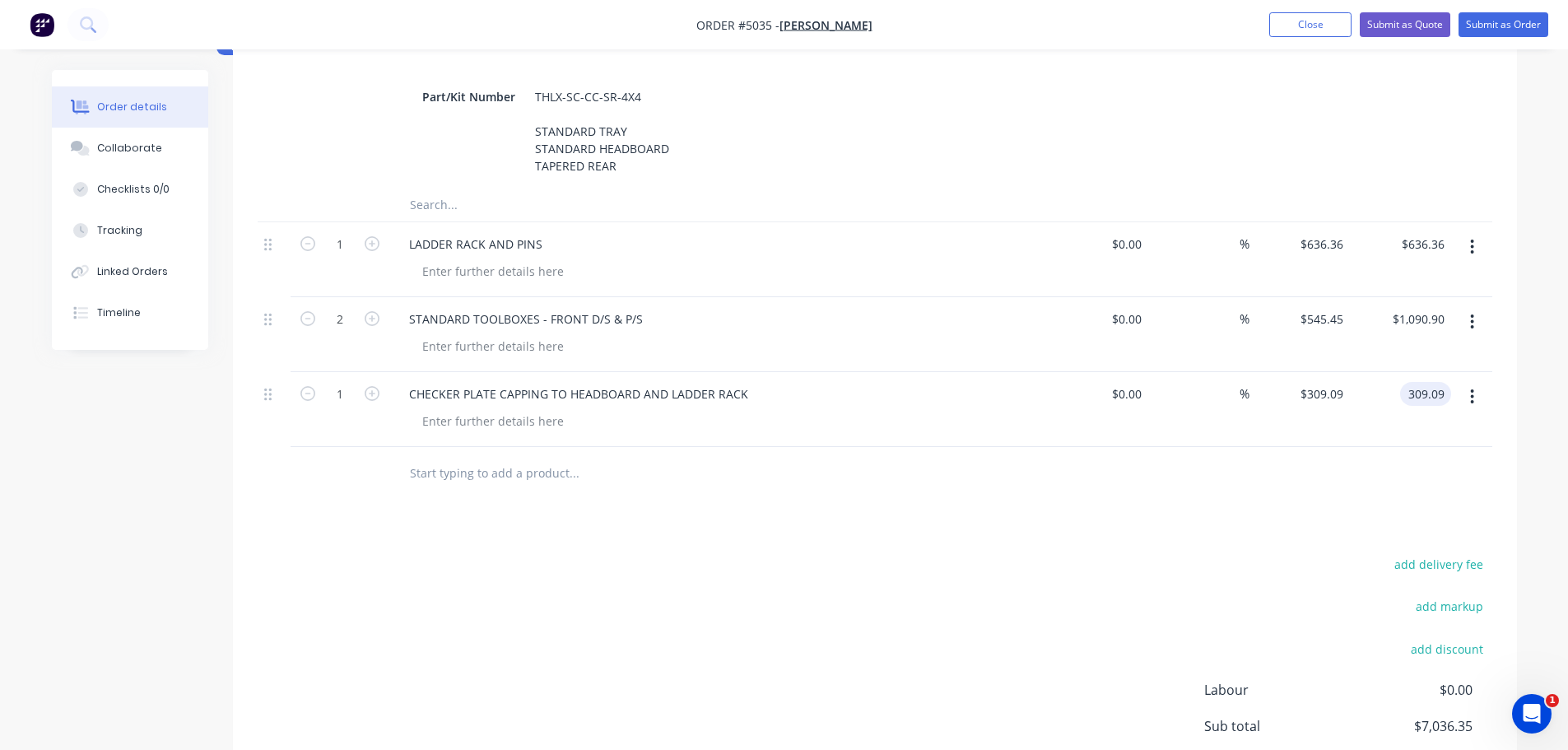
scroll to position [794, 0]
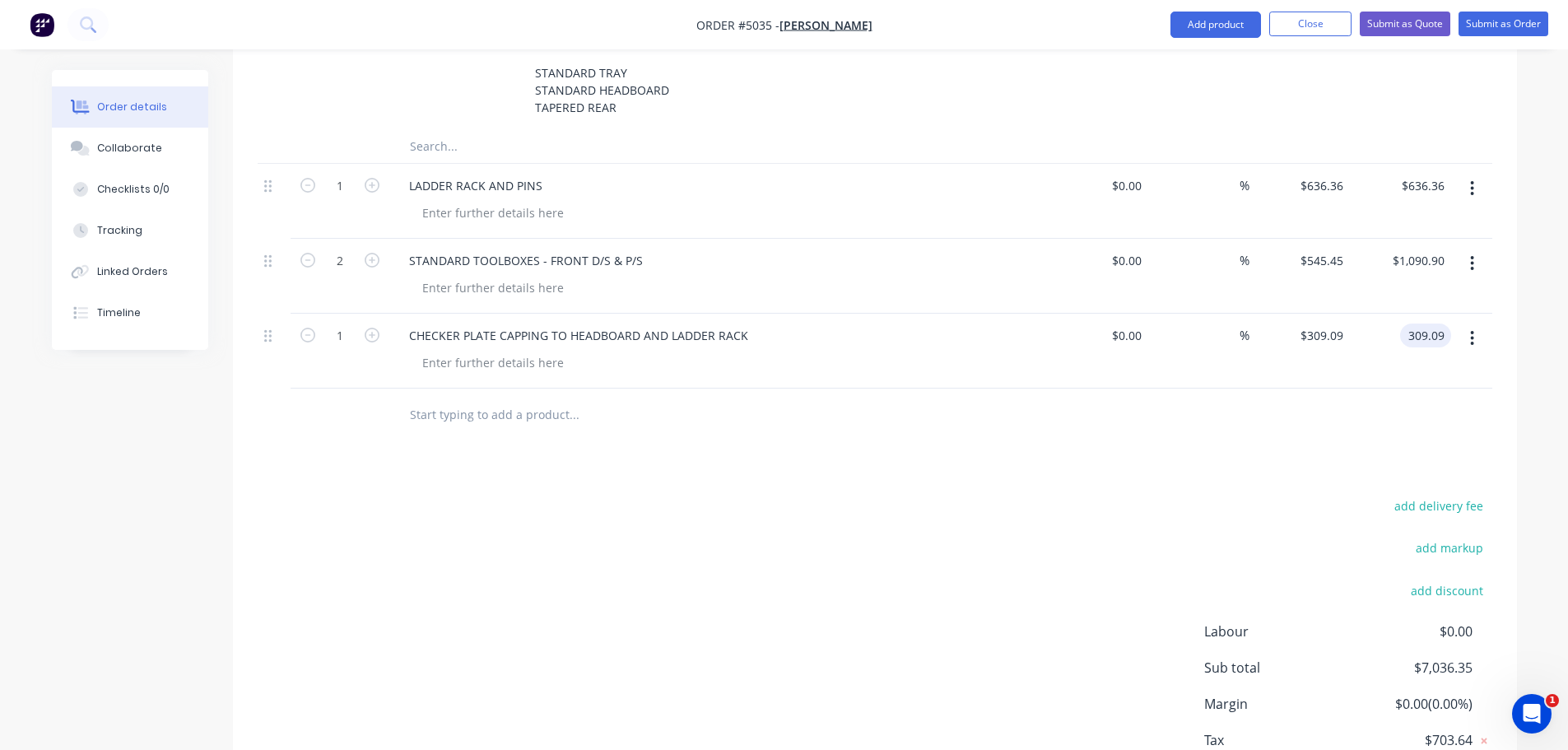
type input "$309.09"
click at [413, 398] on input "text" at bounding box center [574, 415] width 329 height 33
type input "O"
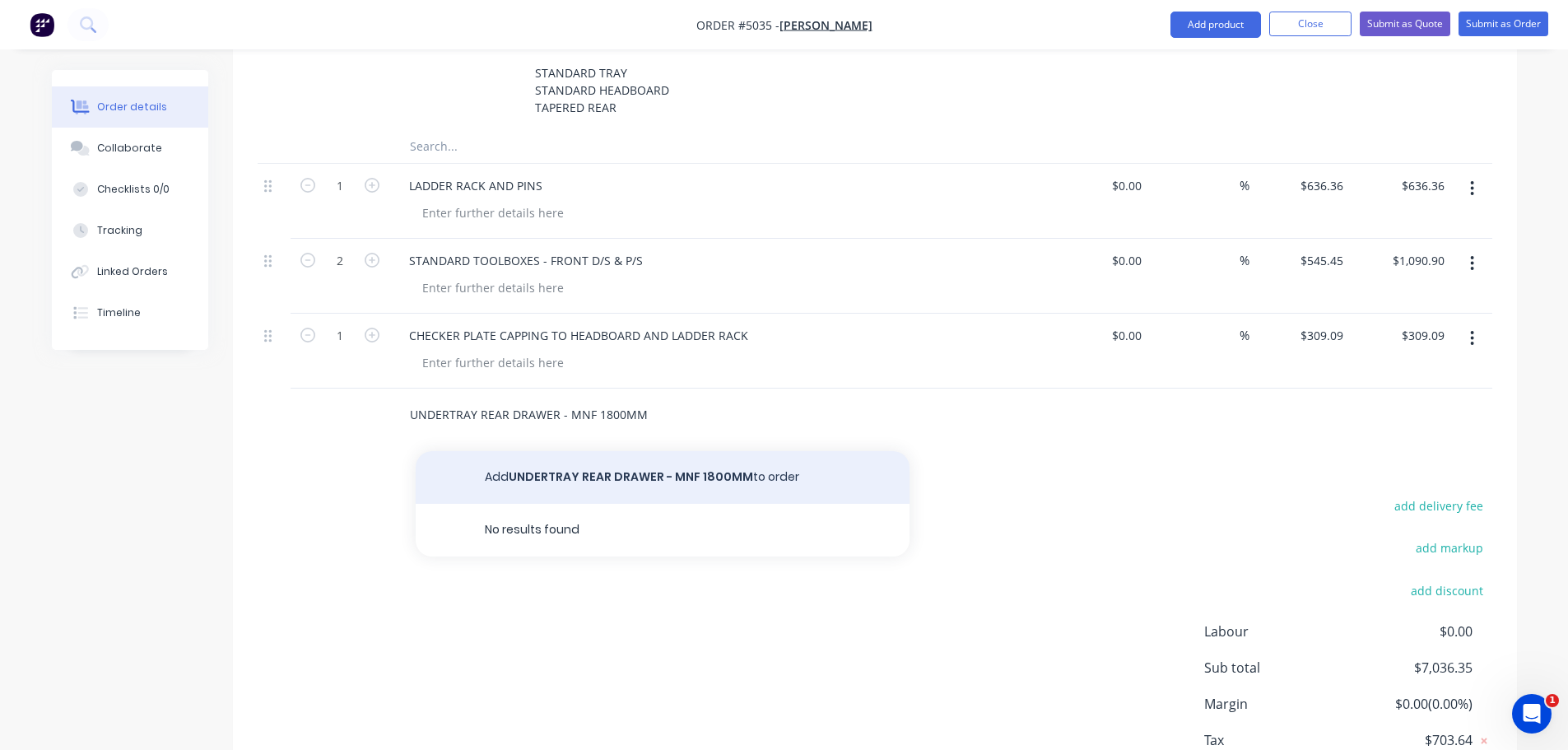
type input "UNDERTRAY REAR DRAWER - MNF 1800MM"
click at [594, 451] on button "Add UNDERTRAY REAR DRAWER - MNF 1800MM to order" at bounding box center [662, 477] width 494 height 53
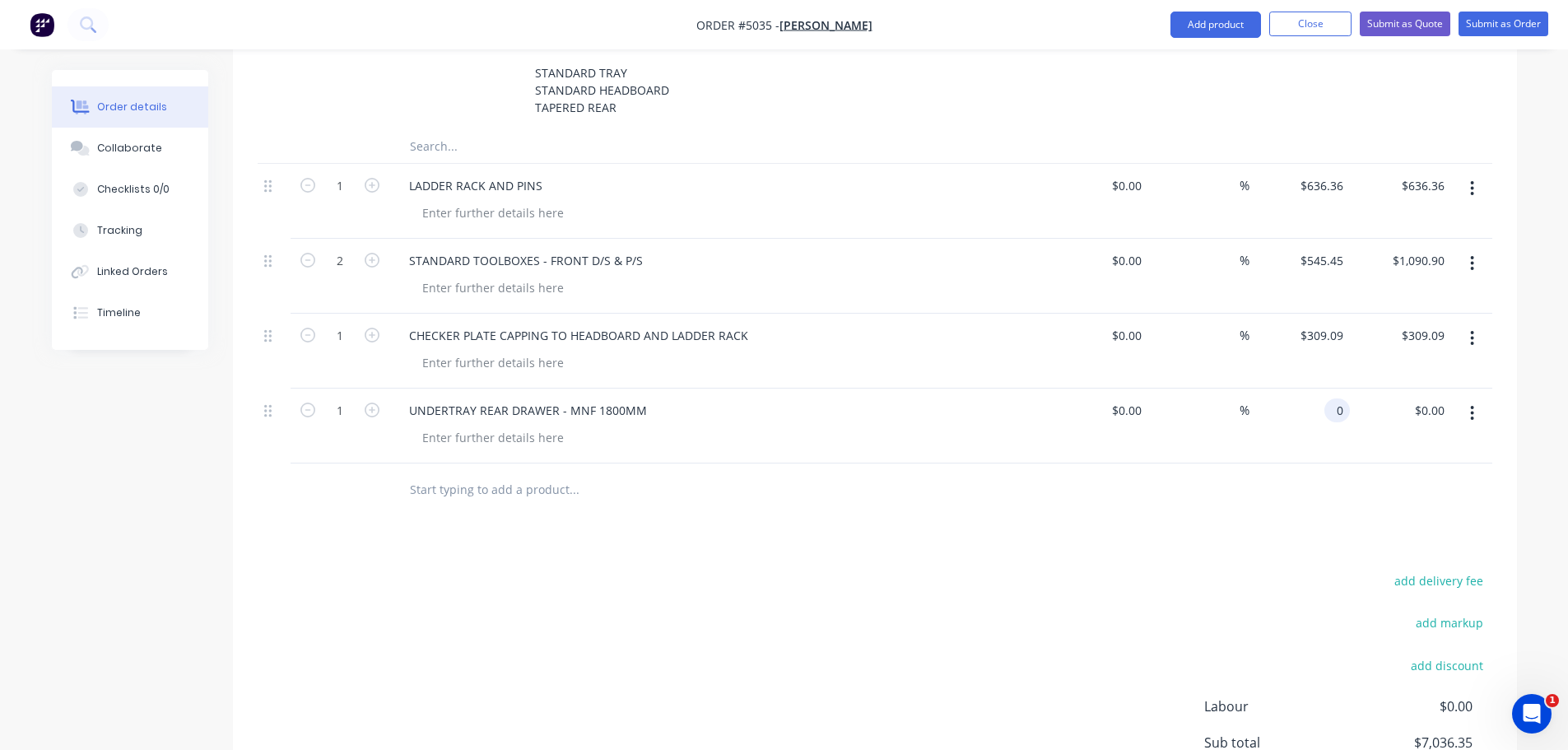
click at [1338, 398] on input "0" at bounding box center [1340, 409] width 19 height 23
type input "$2,000.00"
click at [455, 474] on input "text" at bounding box center [574, 490] width 329 height 33
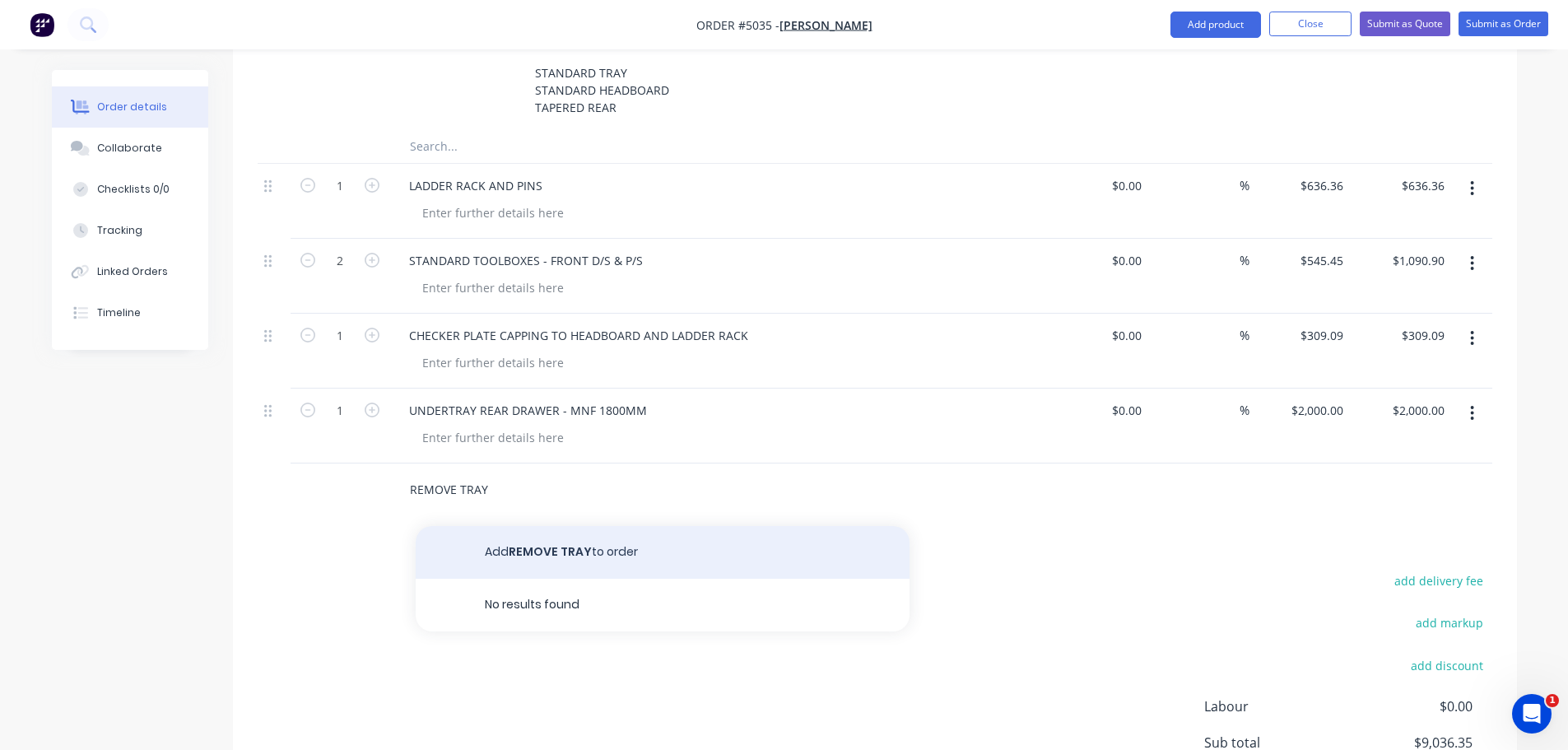
type input "REMOVE TRAY"
click at [540, 534] on button "Add REMOVE TRAY to order" at bounding box center [662, 552] width 494 height 53
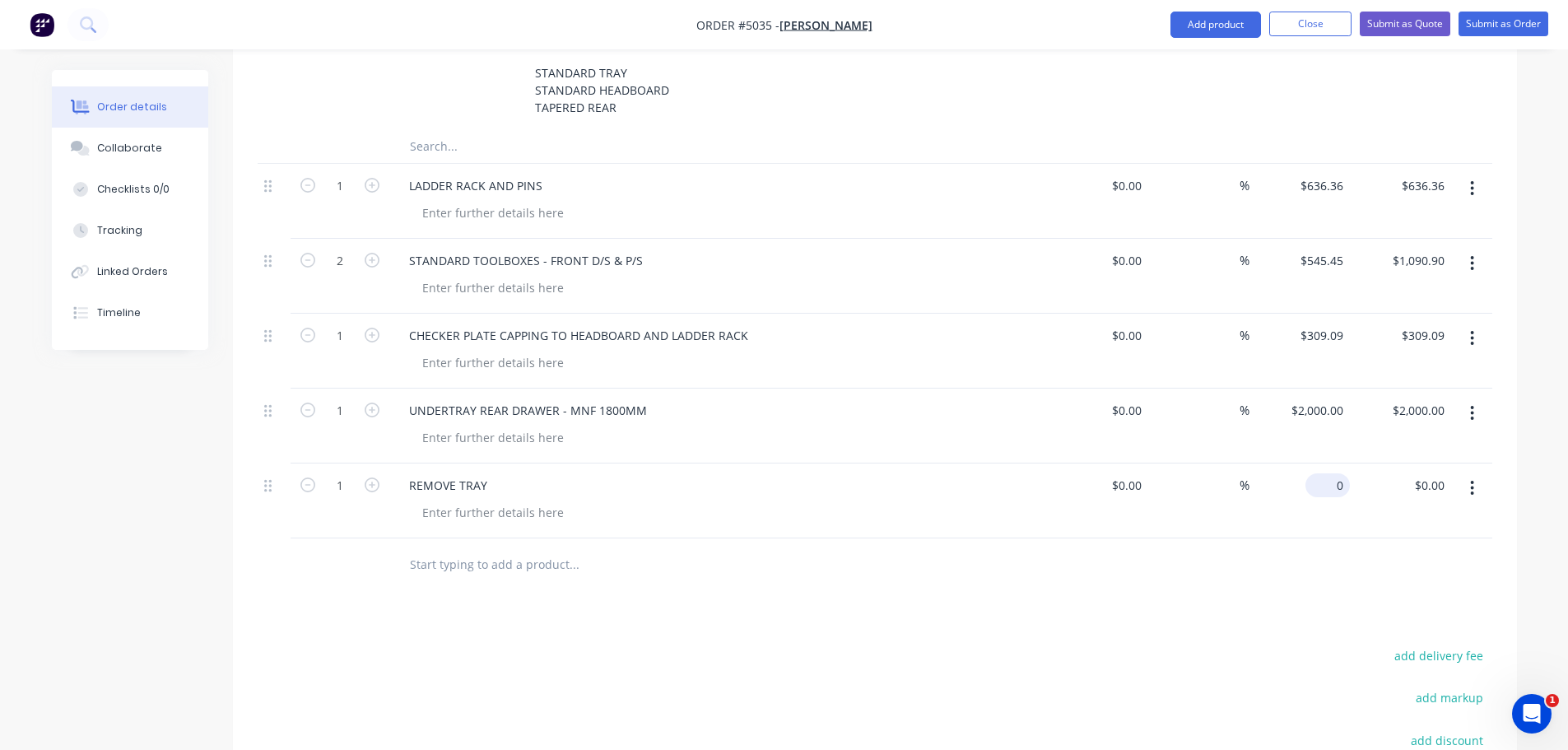
click at [1323, 463] on div "0 $0.00" at bounding box center [1300, 501] width 101 height 75
type input "$90.91"
click at [445, 548] on input "text" at bounding box center [574, 565] width 329 height 33
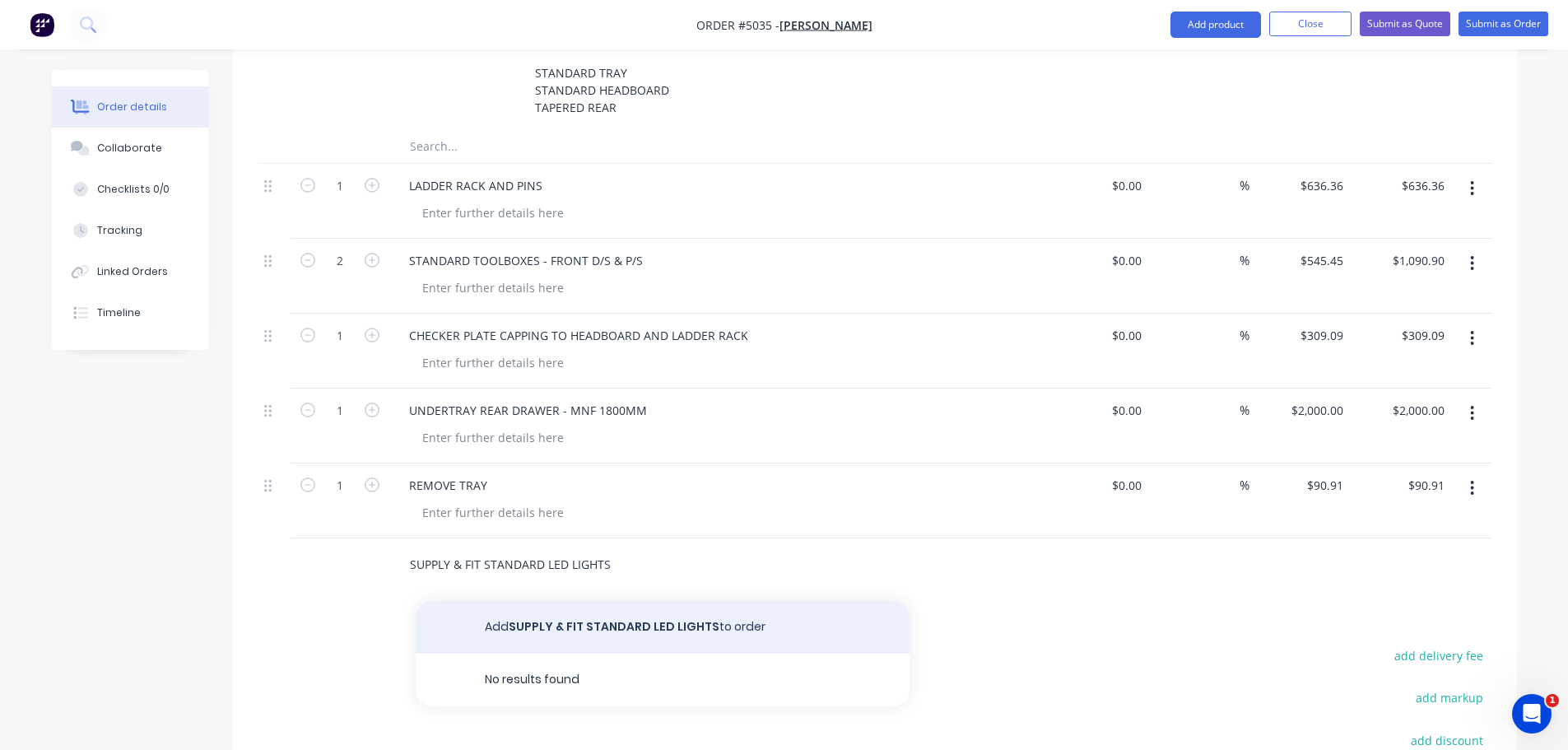
type input "SUPPLY & FIT STANDARD LED LIGHTS"
click at [567, 607] on button "Add SUPPLY & FIT STANDARD LED LIGHTS to order" at bounding box center [662, 627] width 494 height 53
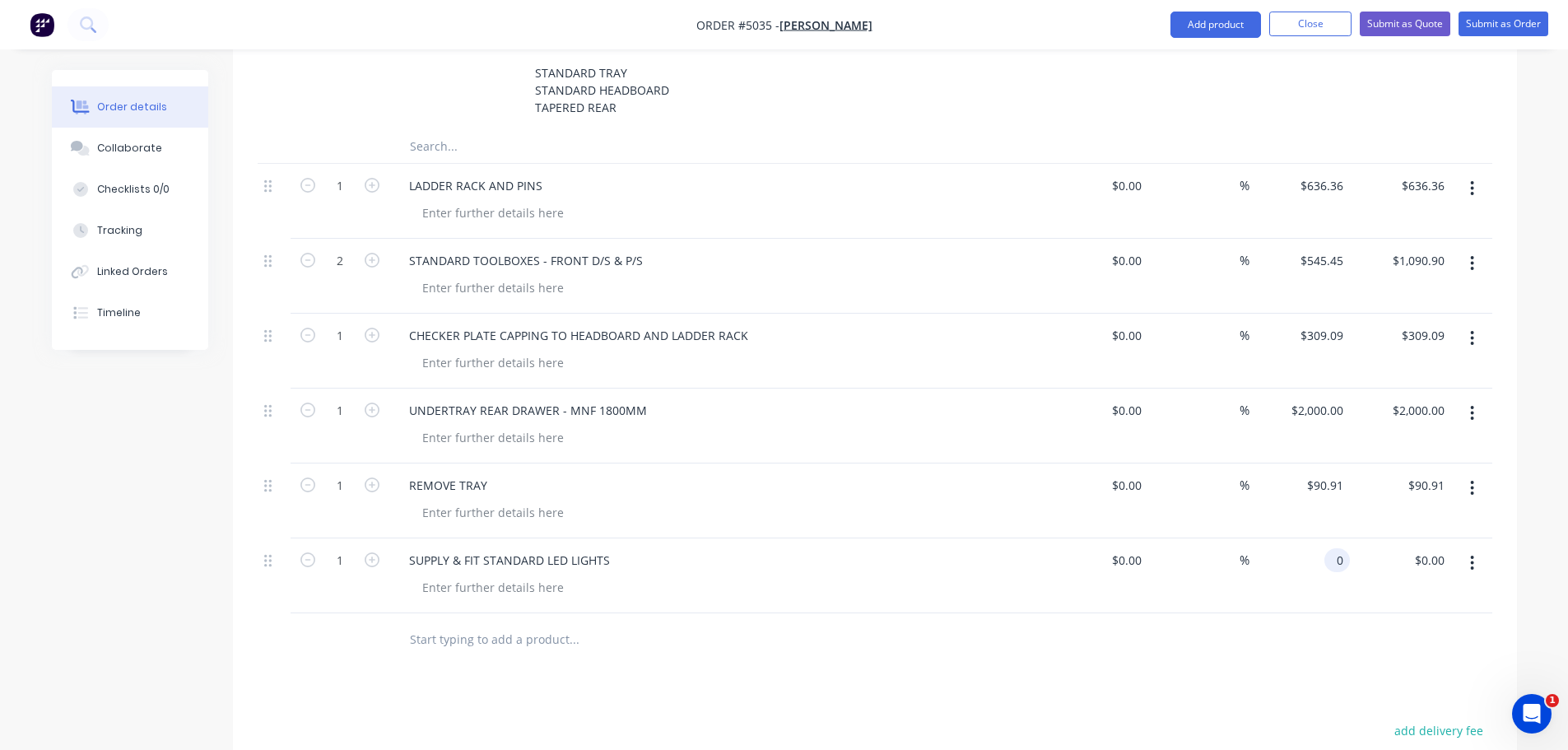
click at [1332, 548] on input "0" at bounding box center [1340, 560] width 19 height 23
type input "$272.73"
click at [452, 623] on input "text" at bounding box center [574, 640] width 329 height 33
type input "RELOCATE CAMERA"
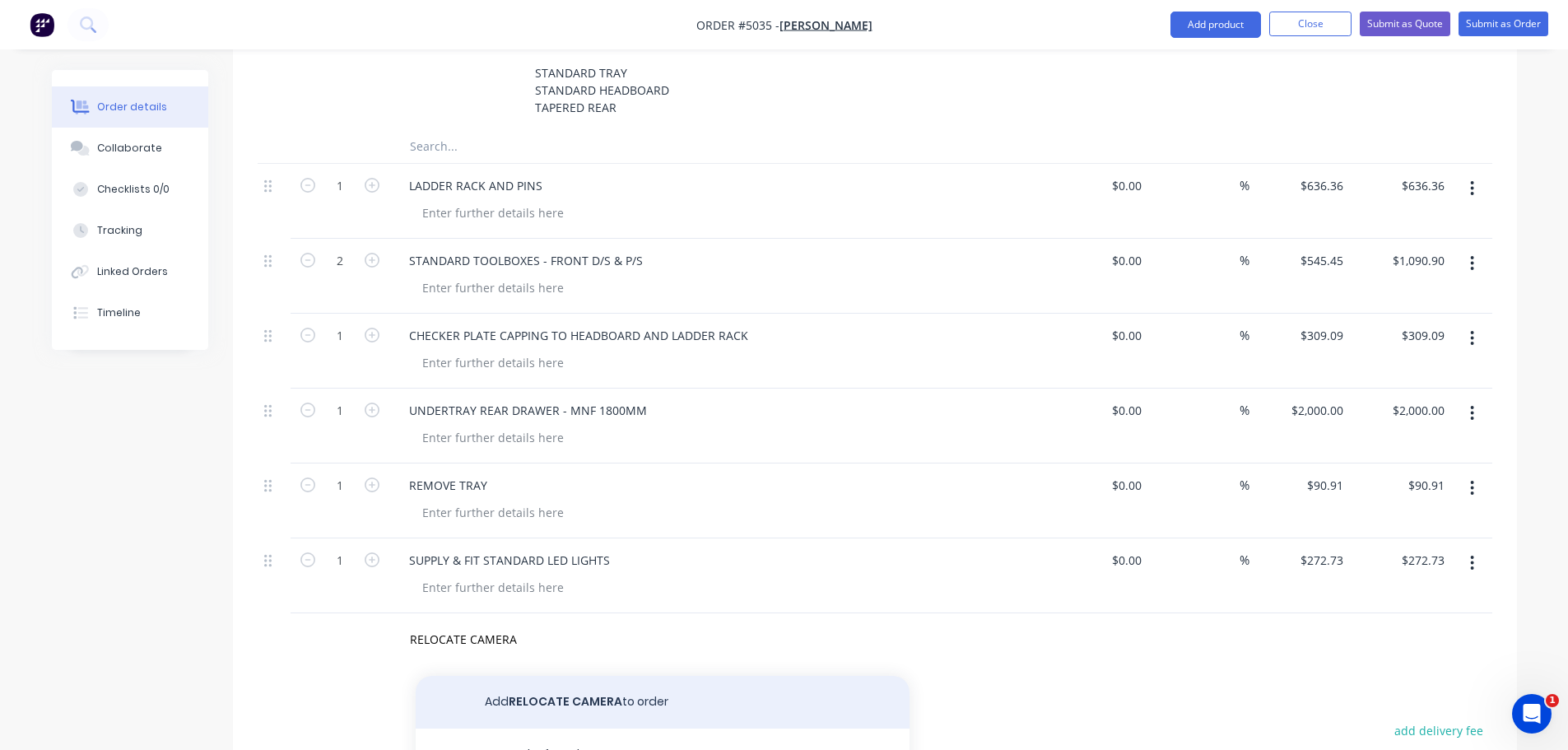
click at [505, 687] on button "Add RELOCATE CAMERA to order" at bounding box center [662, 701] width 494 height 53
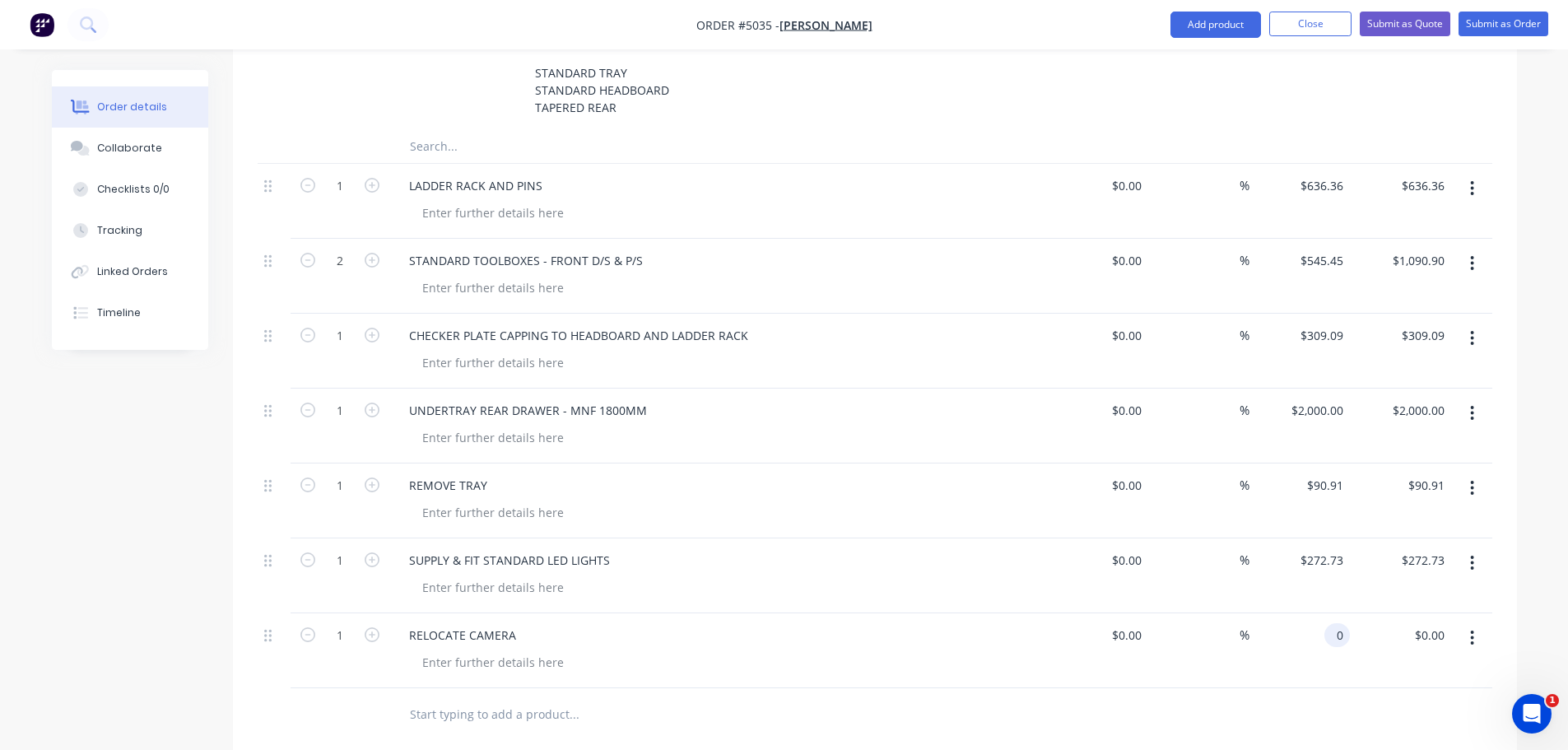
click at [1319, 614] on div "0 0" at bounding box center [1300, 651] width 101 height 75
type input "$45.45"
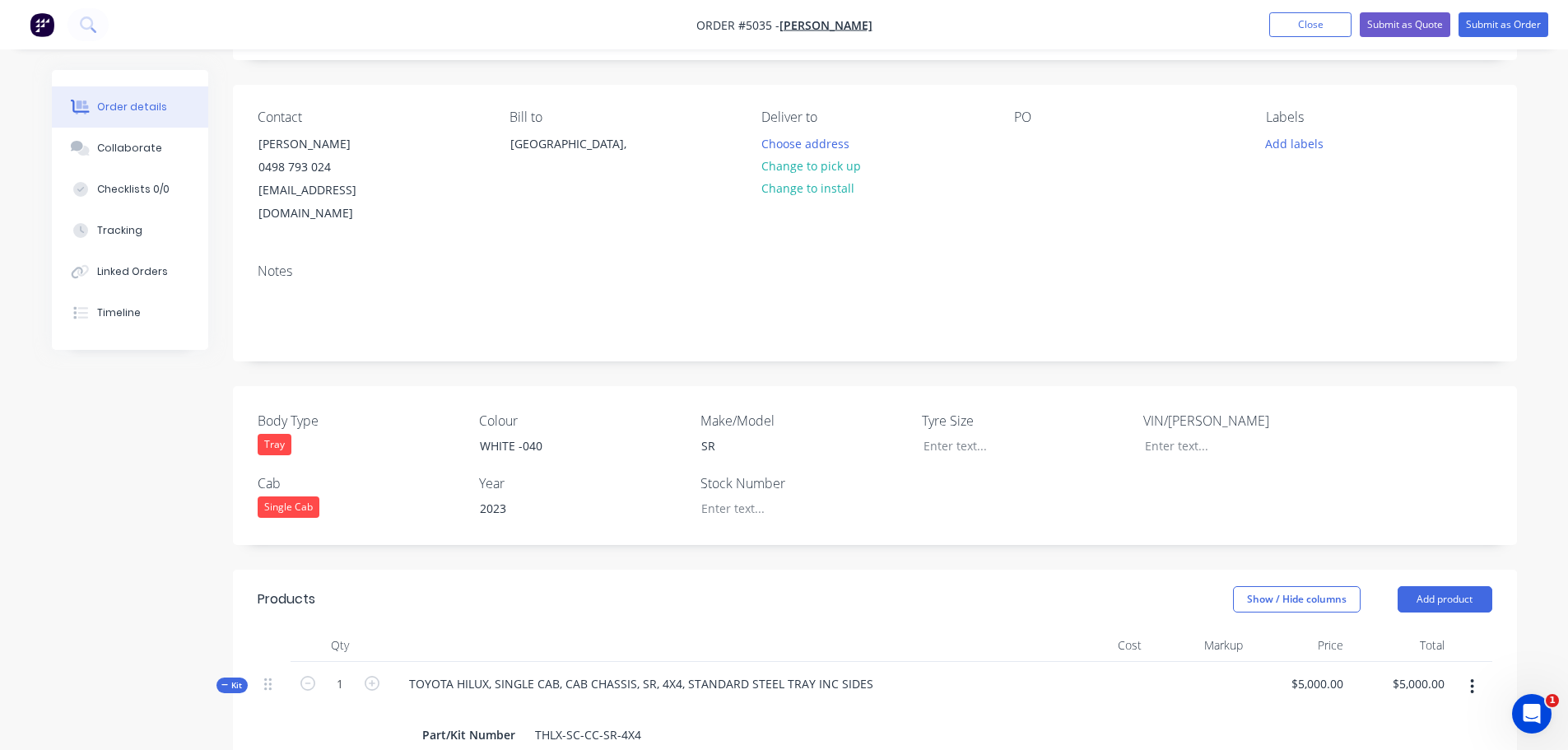
scroll to position [0, 0]
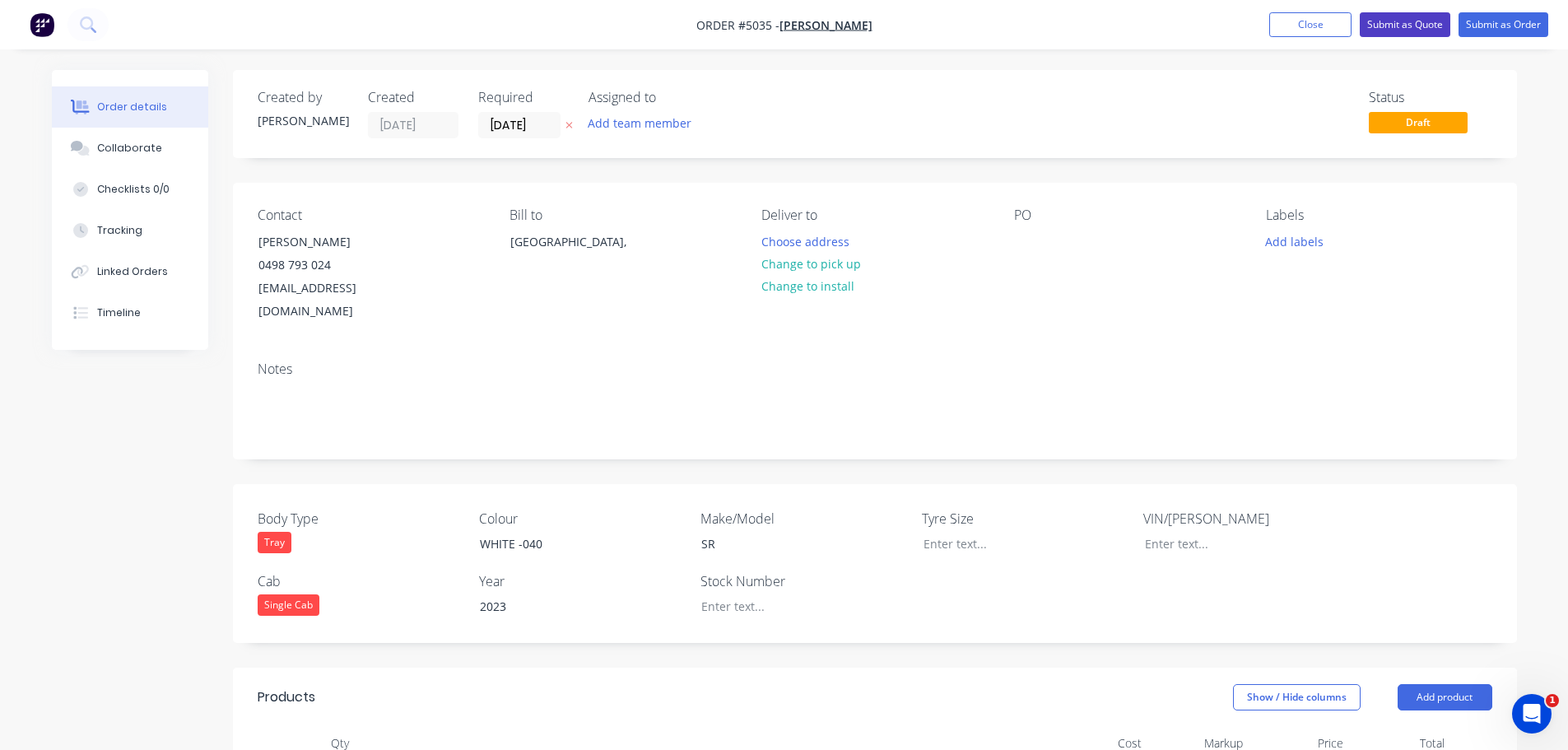
type input "$45.45"
click at [1386, 23] on button "Submit as Quote" at bounding box center [1405, 24] width 90 height 24
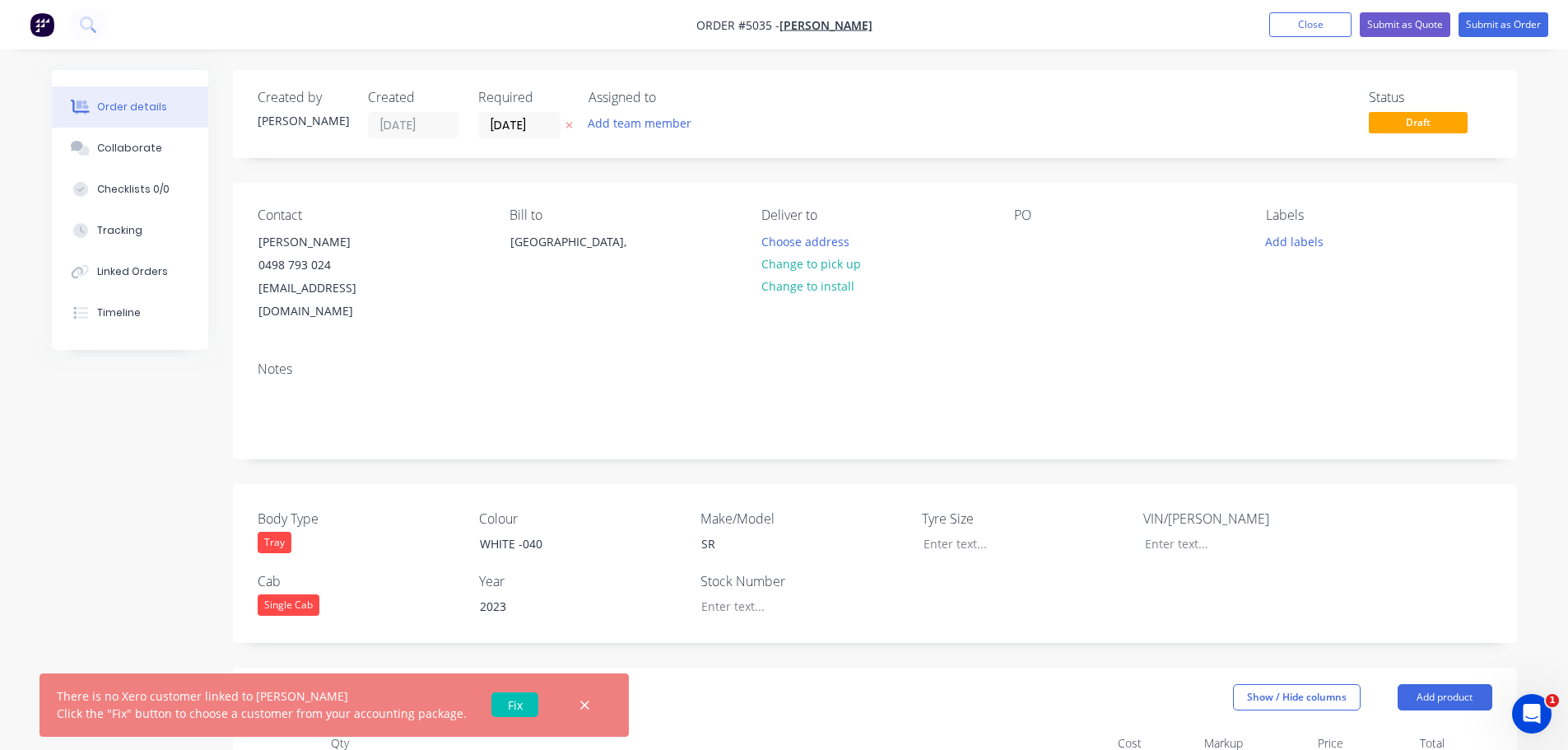
click at [508, 707] on link "Fix" at bounding box center [515, 704] width 47 height 24
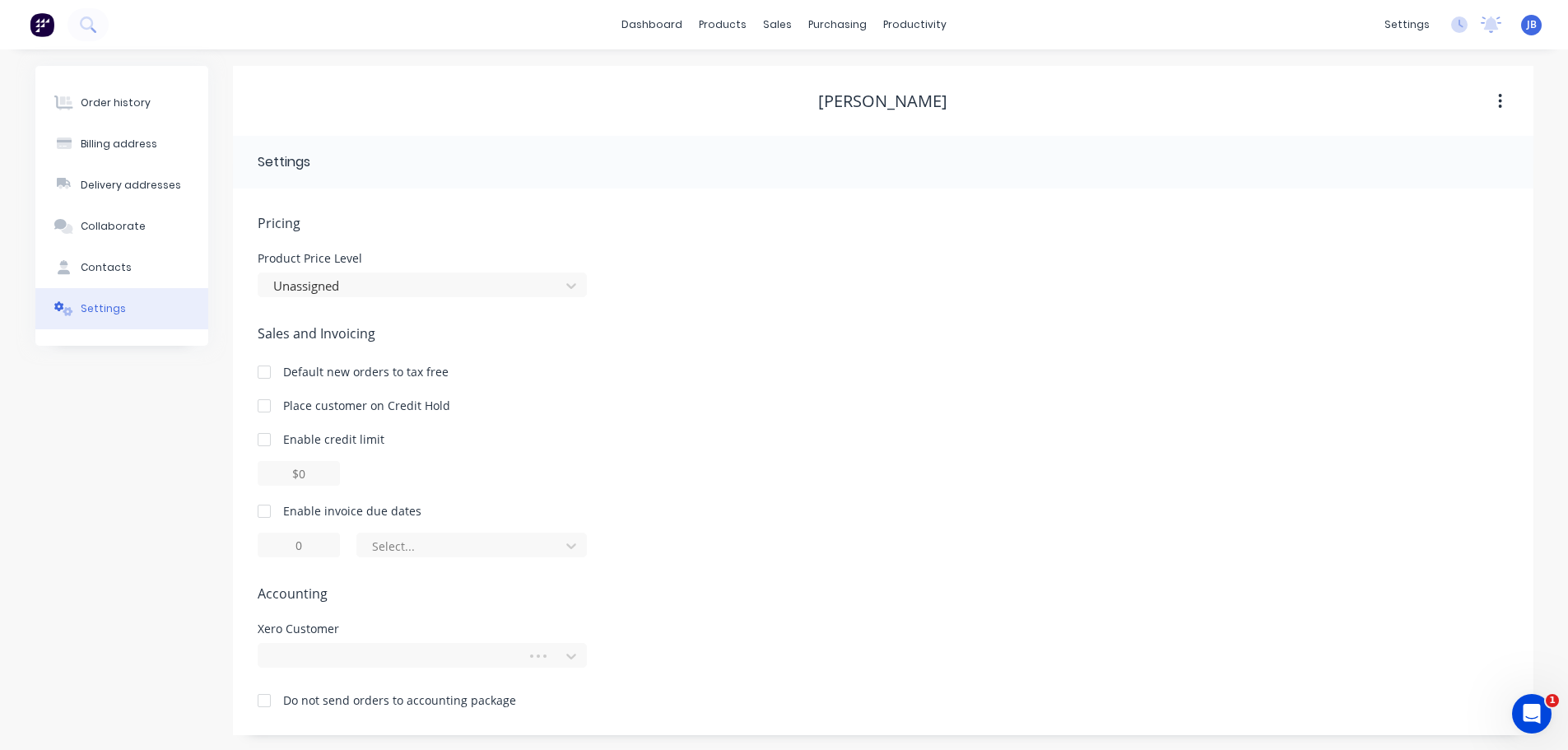
click at [264, 704] on div at bounding box center [264, 700] width 33 height 33
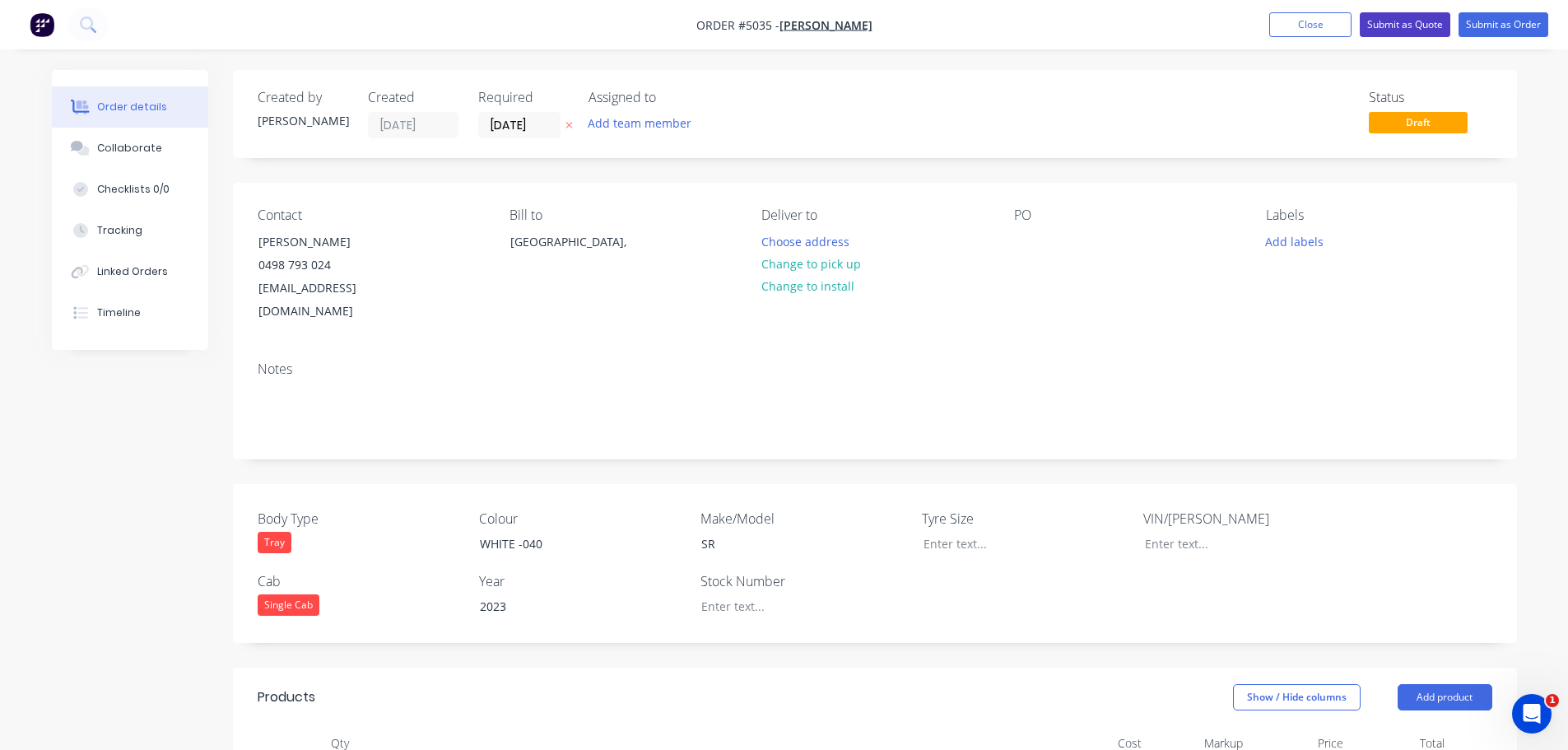
click at [1401, 20] on button "Submit as Quote" at bounding box center [1405, 24] width 90 height 24
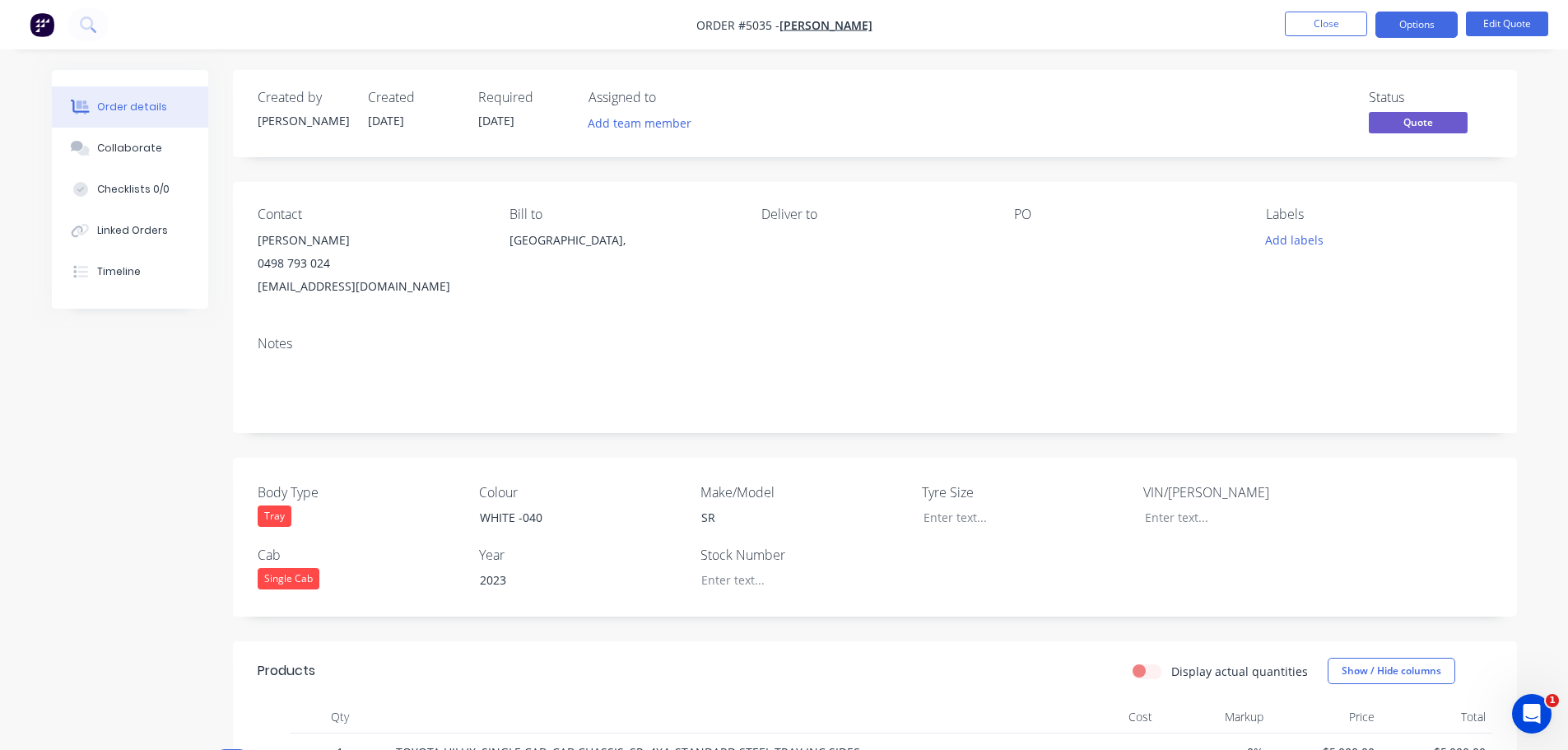
click at [1401, 19] on button "Options" at bounding box center [1416, 24] width 83 height 26
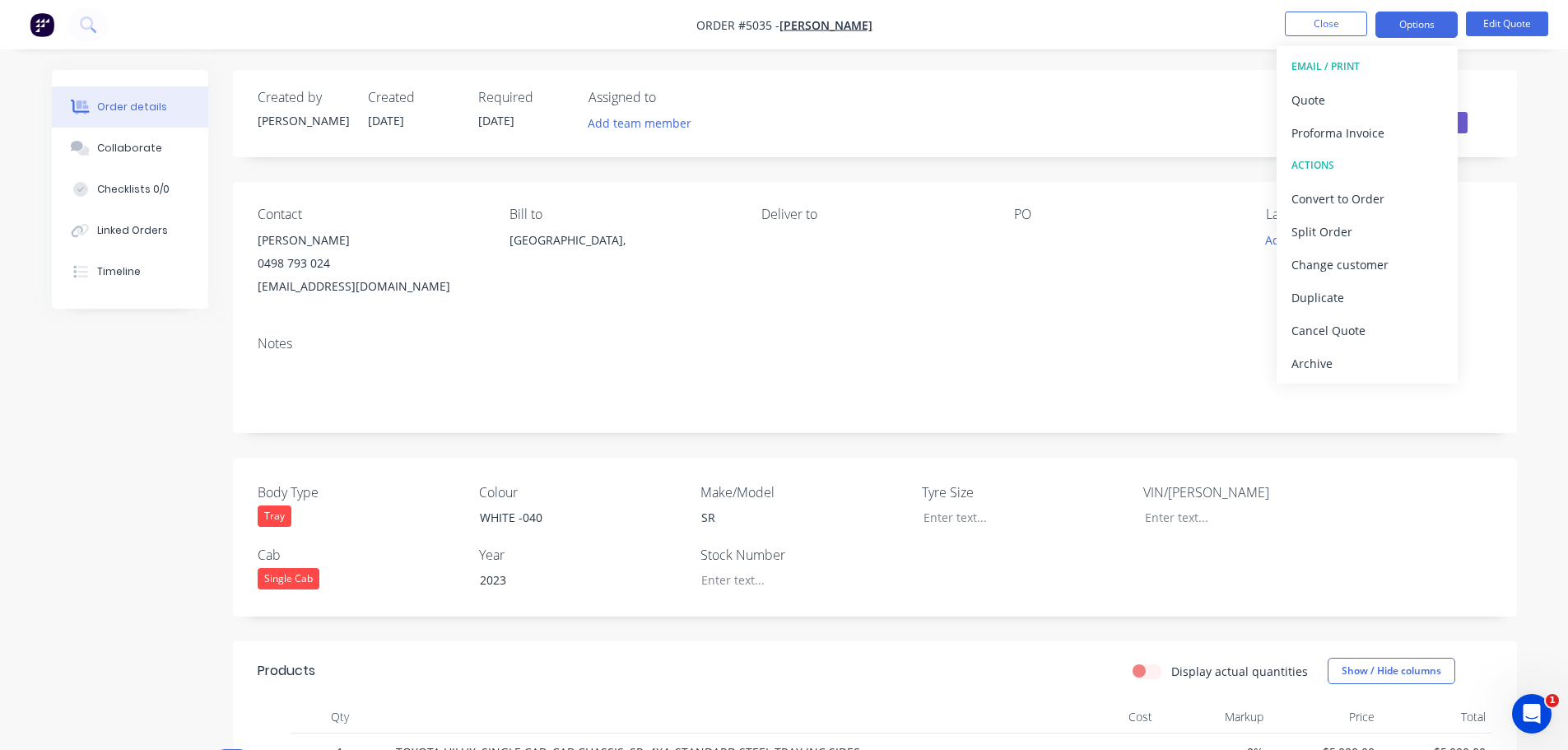
click at [1342, 65] on div "EMAIL / PRINT" at bounding box center [1367, 66] width 151 height 22
click at [1316, 68] on div "EMAIL / PRINT" at bounding box center [1367, 66] width 151 height 22
click at [1320, 96] on div "Quote" at bounding box center [1367, 99] width 151 height 23
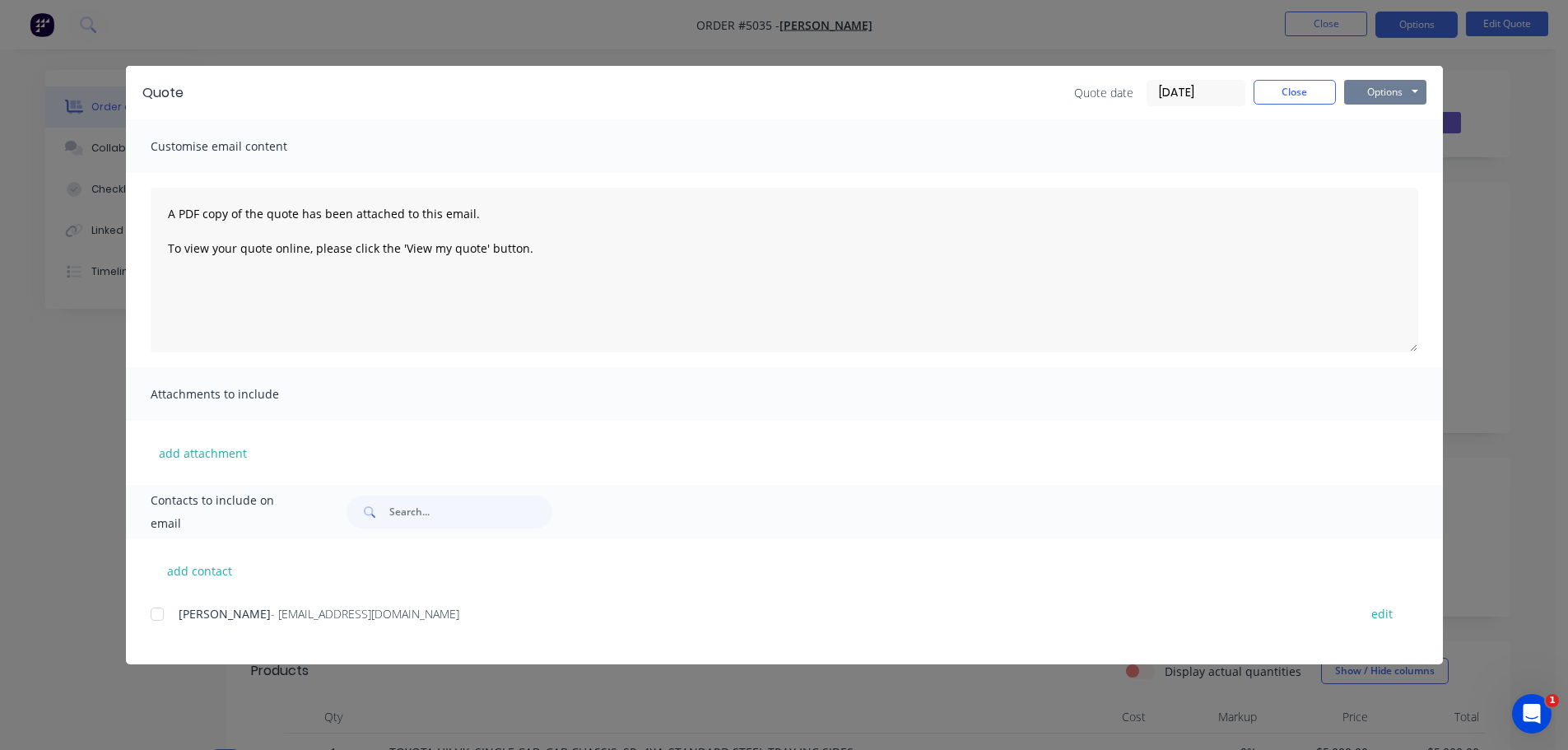
click at [1385, 90] on button "Options" at bounding box center [1385, 92] width 83 height 24
click at [160, 618] on div at bounding box center [157, 614] width 33 height 33
click at [1372, 88] on button "Options" at bounding box center [1385, 92] width 83 height 24
click at [1376, 172] on button "Email" at bounding box center [1396, 176] width 105 height 27
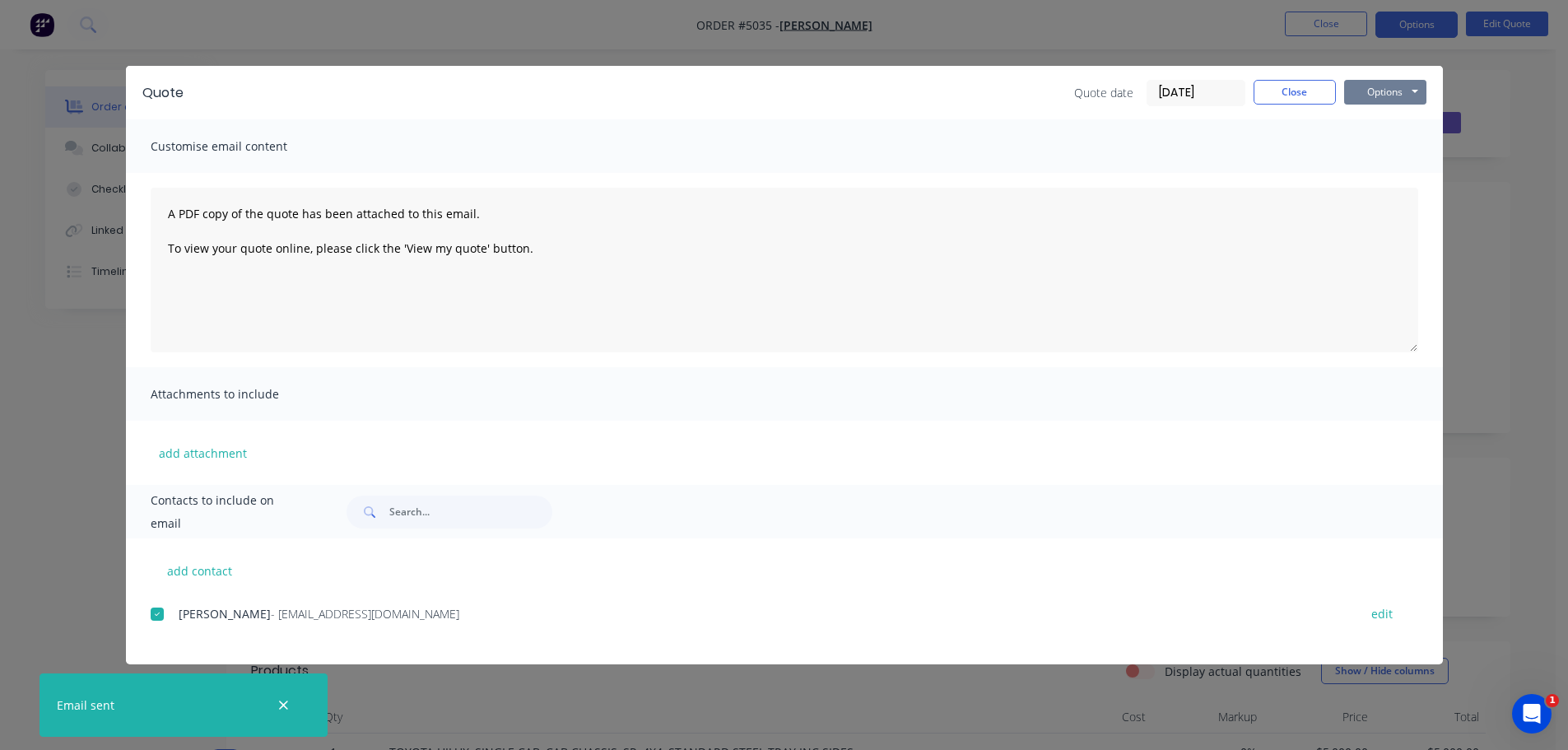
click at [1370, 88] on button "Options" at bounding box center [1385, 92] width 83 height 24
click at [1372, 149] on button "Print" at bounding box center [1396, 148] width 105 height 27
click at [1297, 96] on button "Close" at bounding box center [1294, 92] width 83 height 24
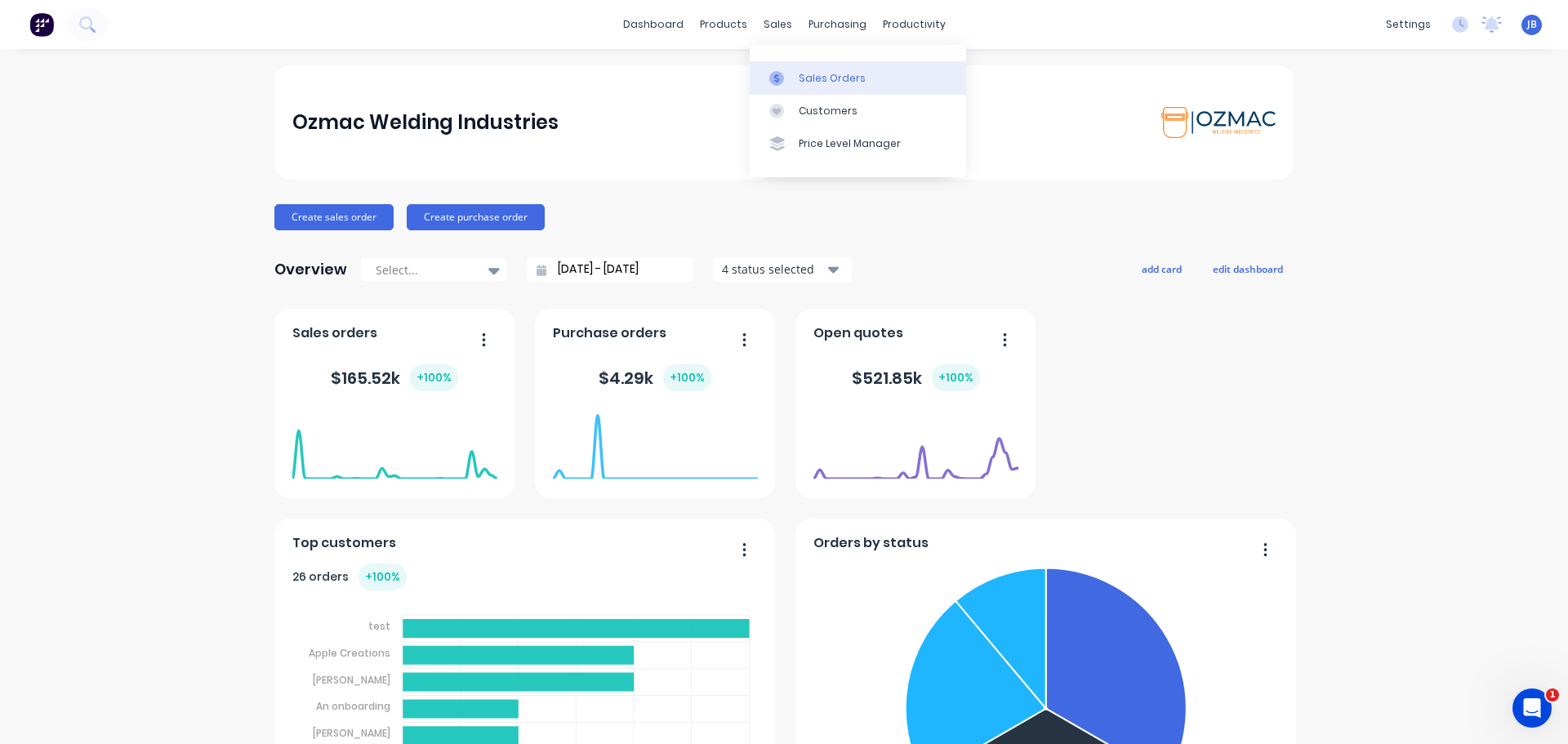
click at [800, 77] on div "Sales Orders" at bounding box center [832, 78] width 67 height 15
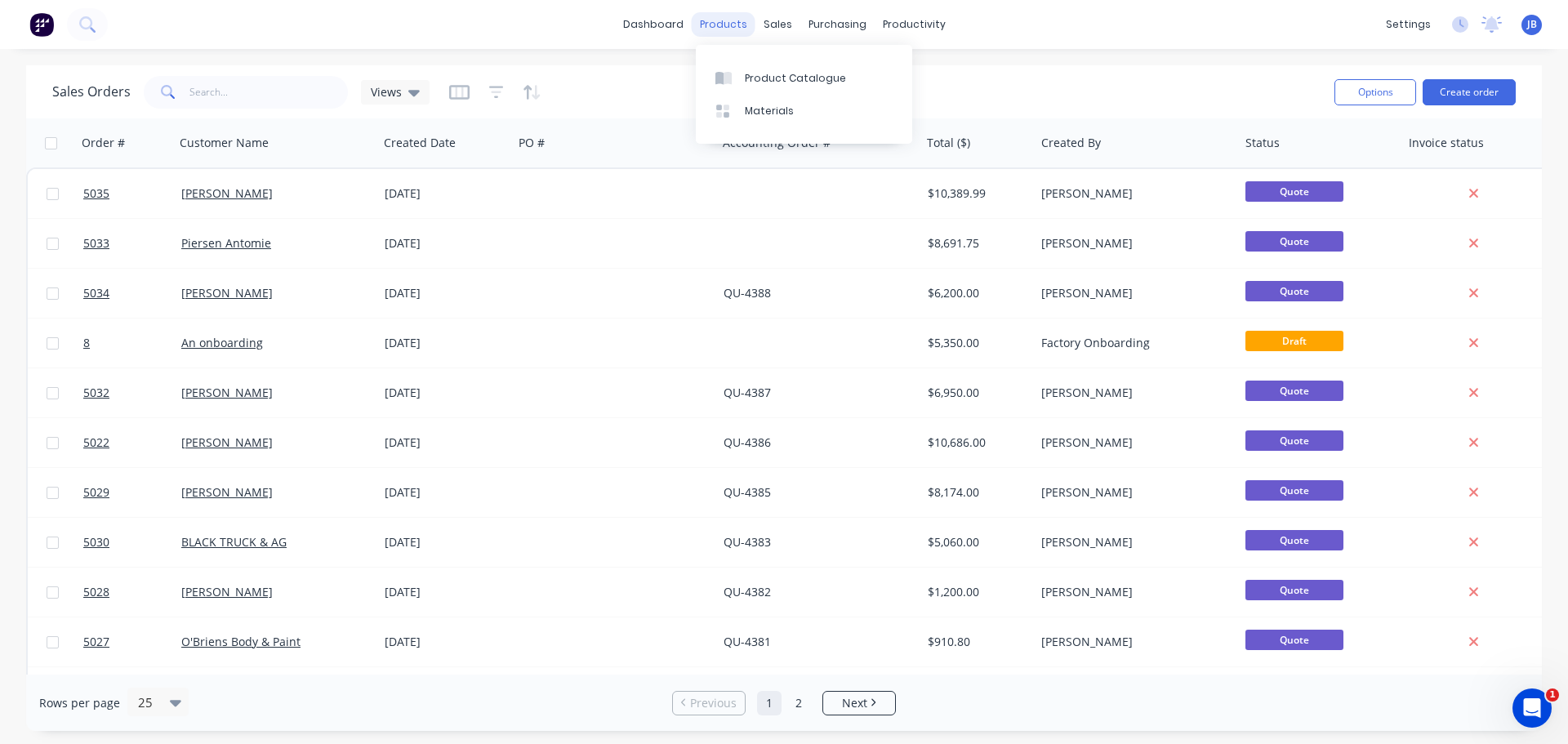
click at [732, 22] on div "products" at bounding box center [724, 24] width 64 height 24
click at [781, 22] on div "sales" at bounding box center [778, 24] width 45 height 24
click at [787, 77] on icon at bounding box center [782, 78] width 15 height 15
click at [1487, 95] on button "Create order" at bounding box center [1470, 92] width 93 height 26
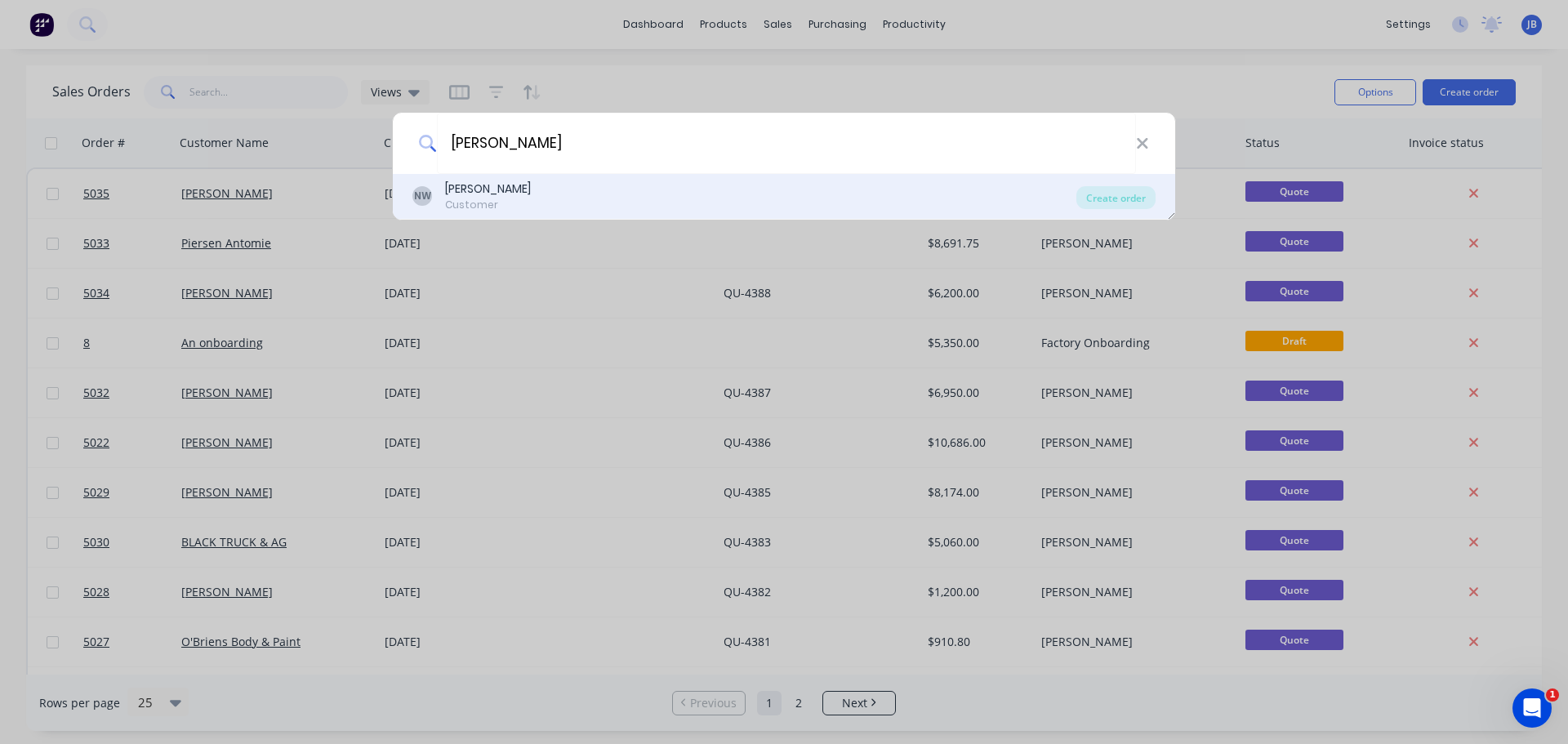
type input "[PERSON_NAME]"
click at [486, 192] on div "[PERSON_NAME]" at bounding box center [487, 189] width 85 height 17
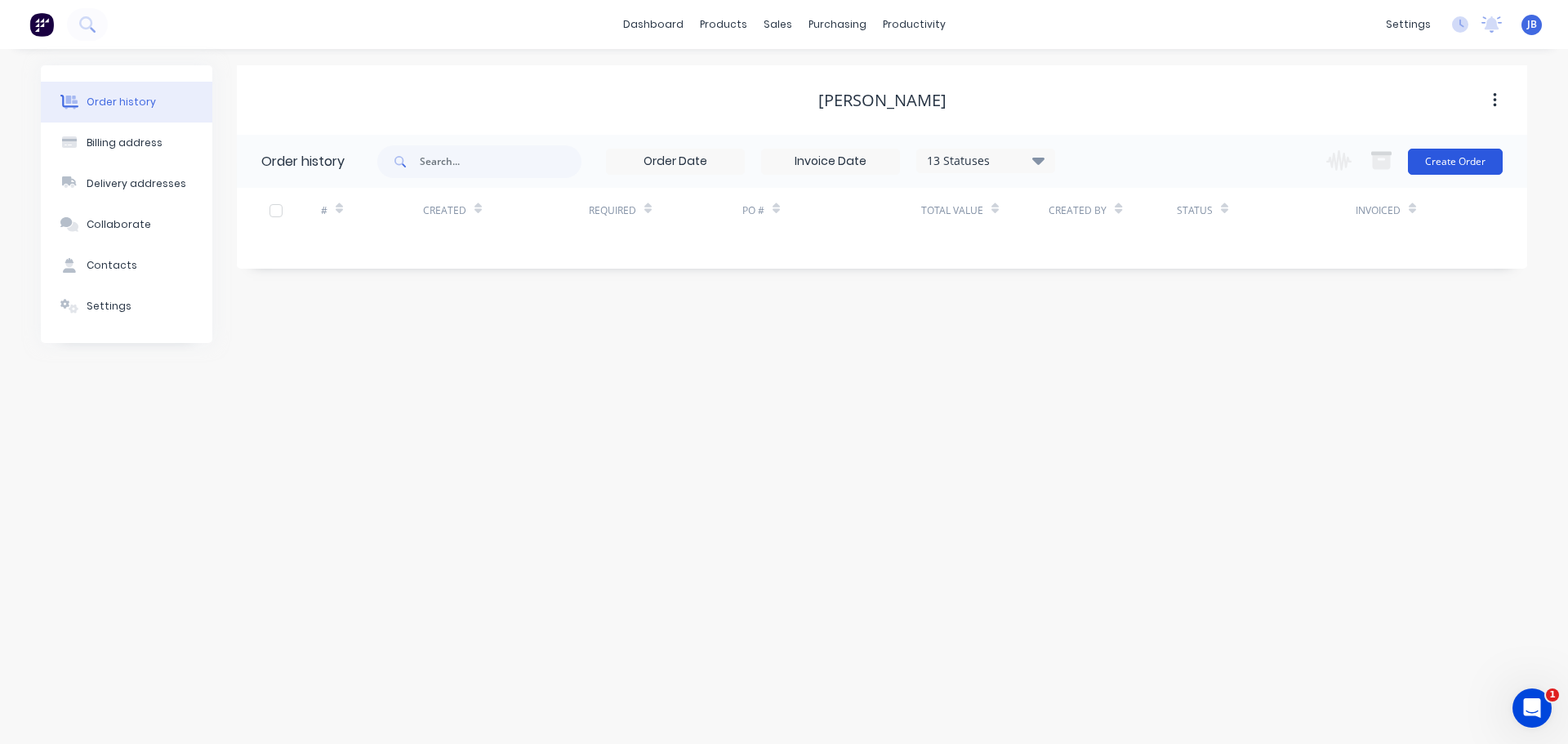
click at [1469, 159] on button "Create Order" at bounding box center [1456, 161] width 95 height 26
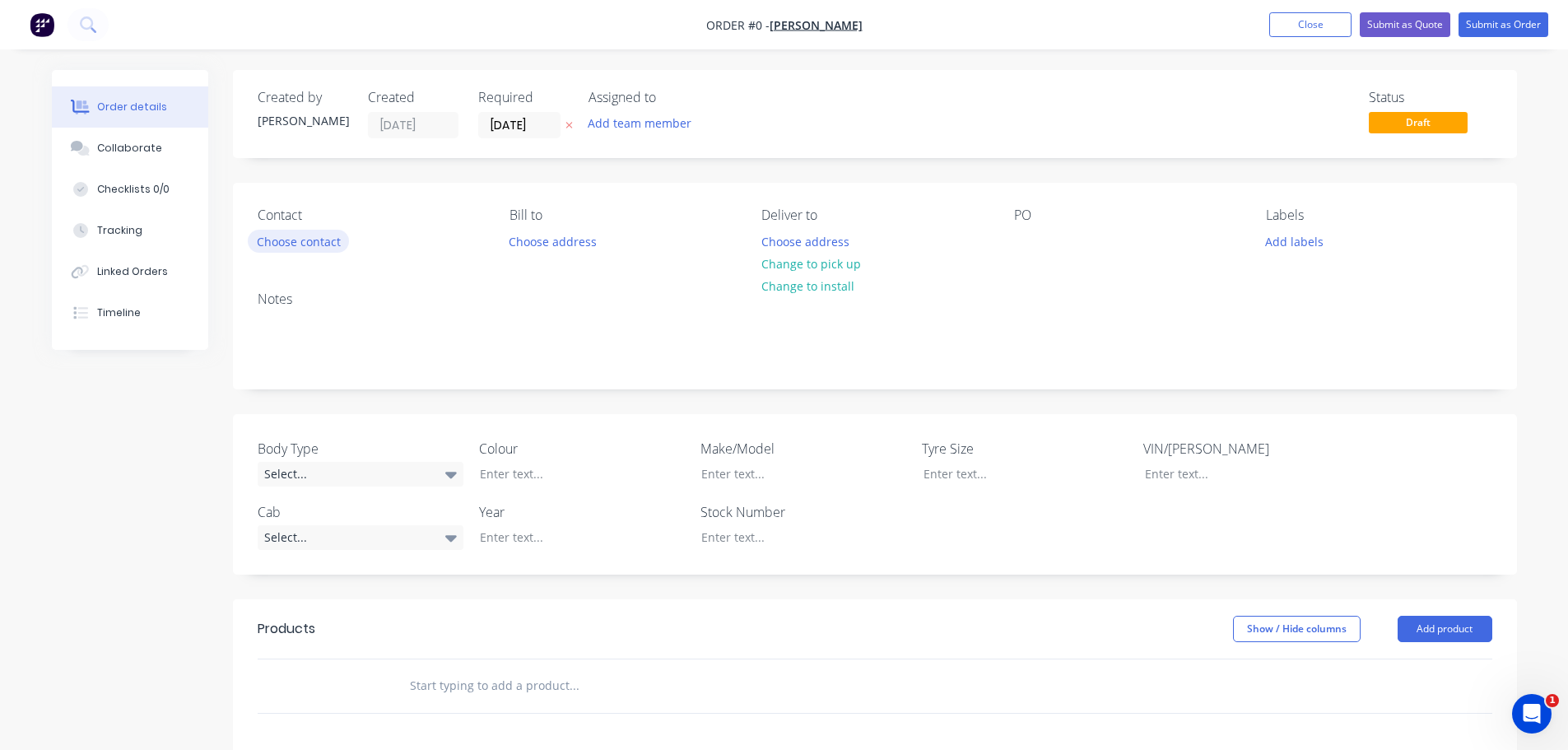
click at [318, 239] on button "Choose contact" at bounding box center [298, 241] width 101 height 23
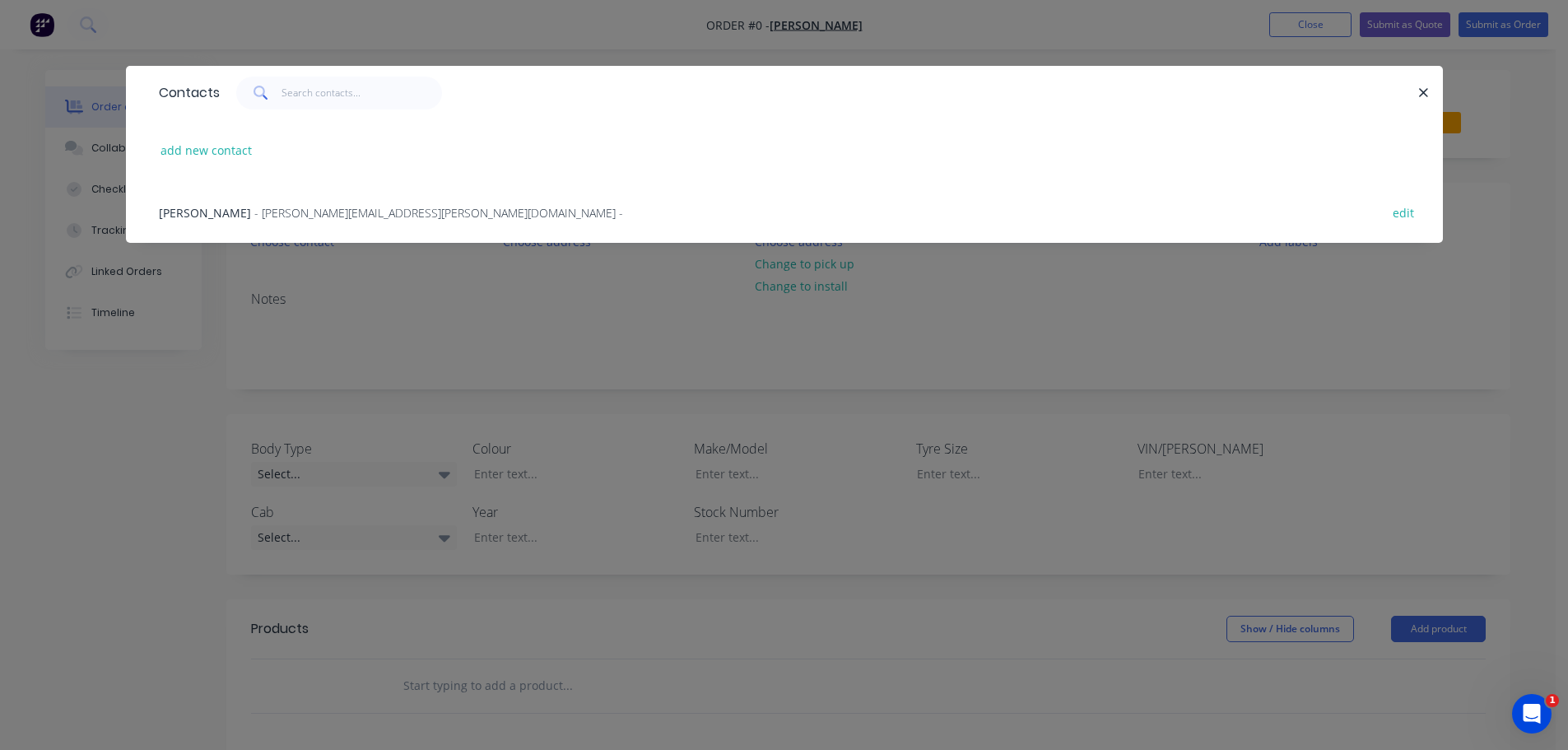
click at [330, 218] on span "- [PERSON_NAME][EMAIL_ADDRESS][PERSON_NAME][DOMAIN_NAME] -" at bounding box center [439, 213] width 369 height 16
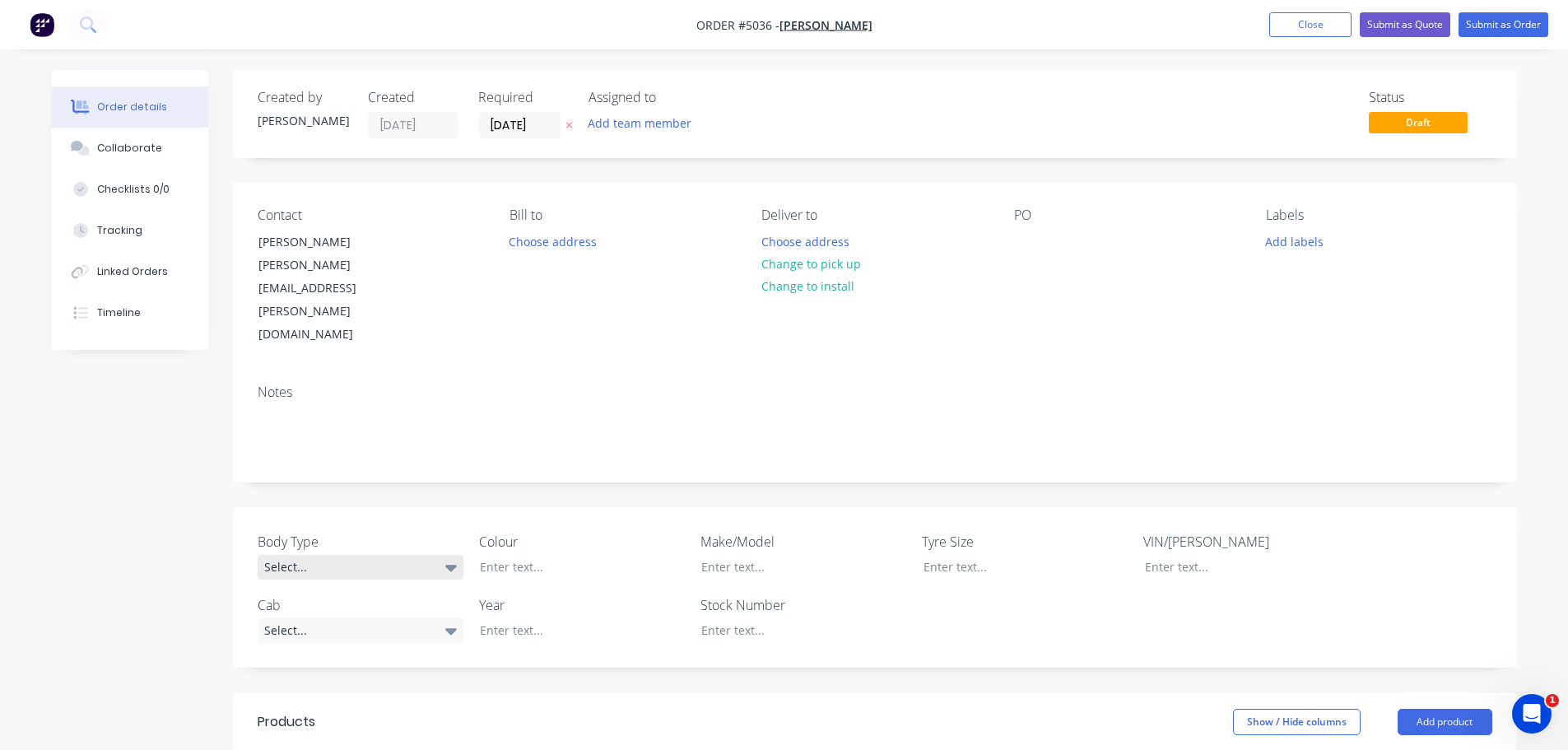
click at [374, 554] on div "Select..." at bounding box center [360, 567] width 206 height 24
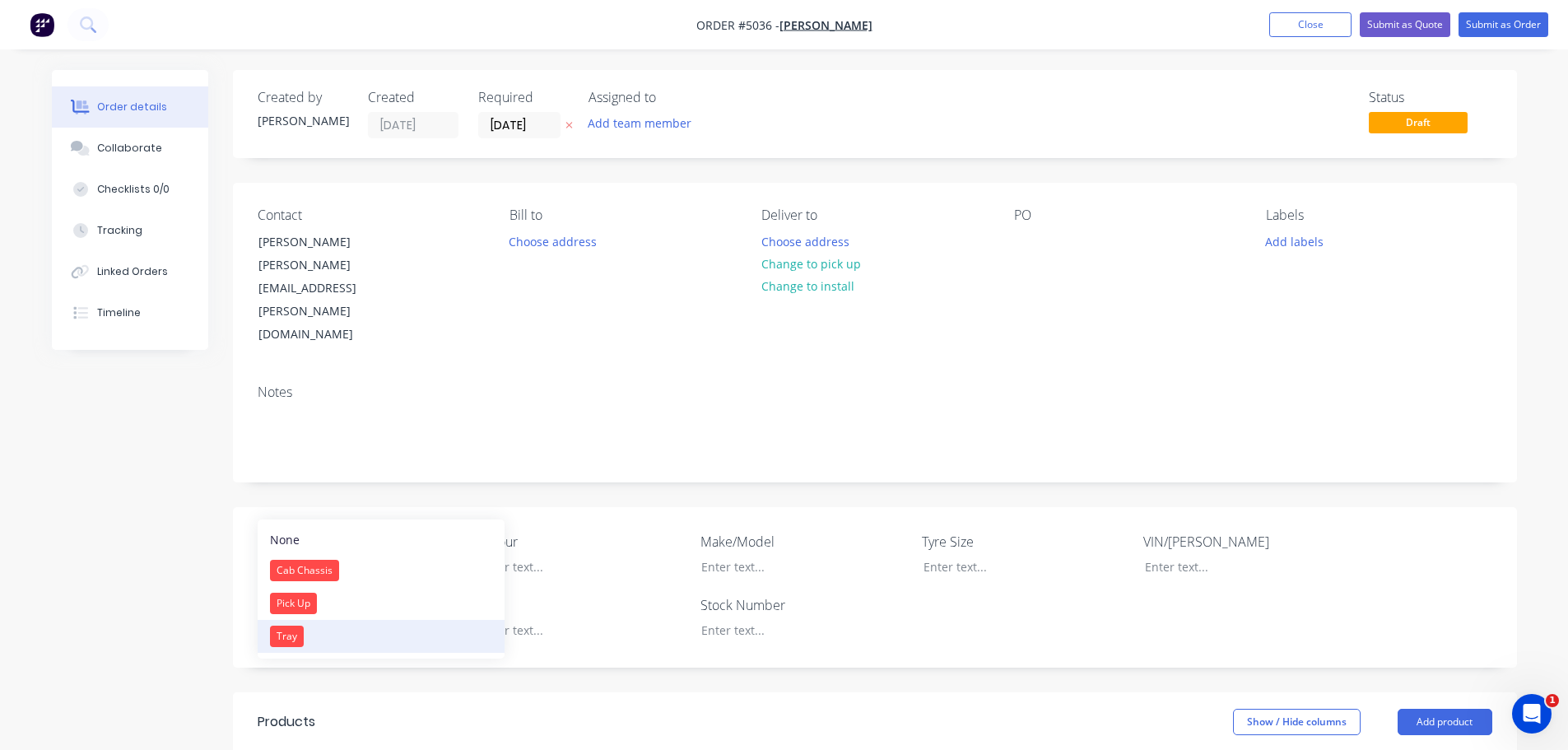
click at [368, 632] on button "Tray" at bounding box center [381, 636] width 247 height 33
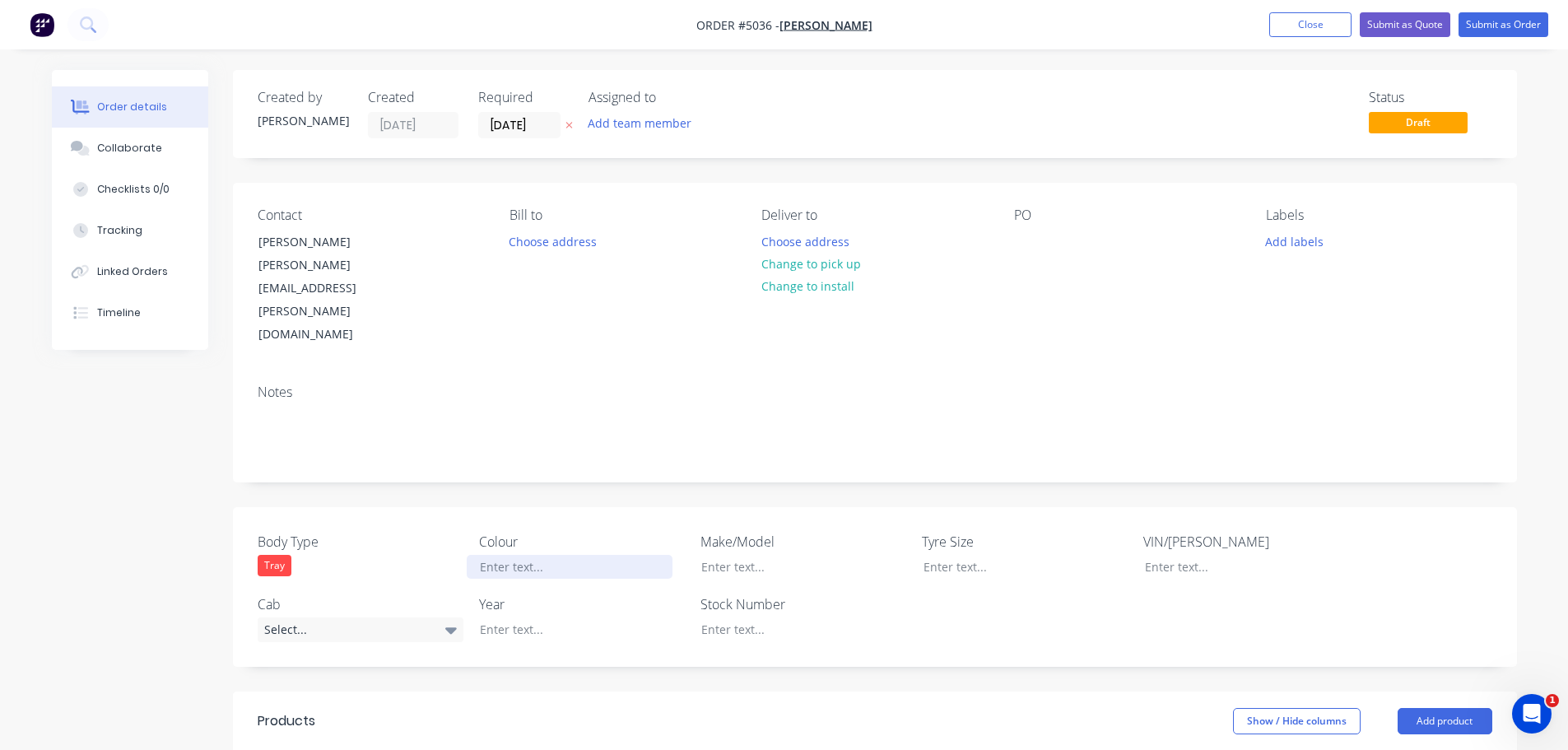
click at [563, 554] on div at bounding box center [569, 566] width 206 height 23
click at [767, 554] on div at bounding box center [791, 566] width 206 height 23
click at [330, 617] on div "Select..." at bounding box center [360, 629] width 206 height 24
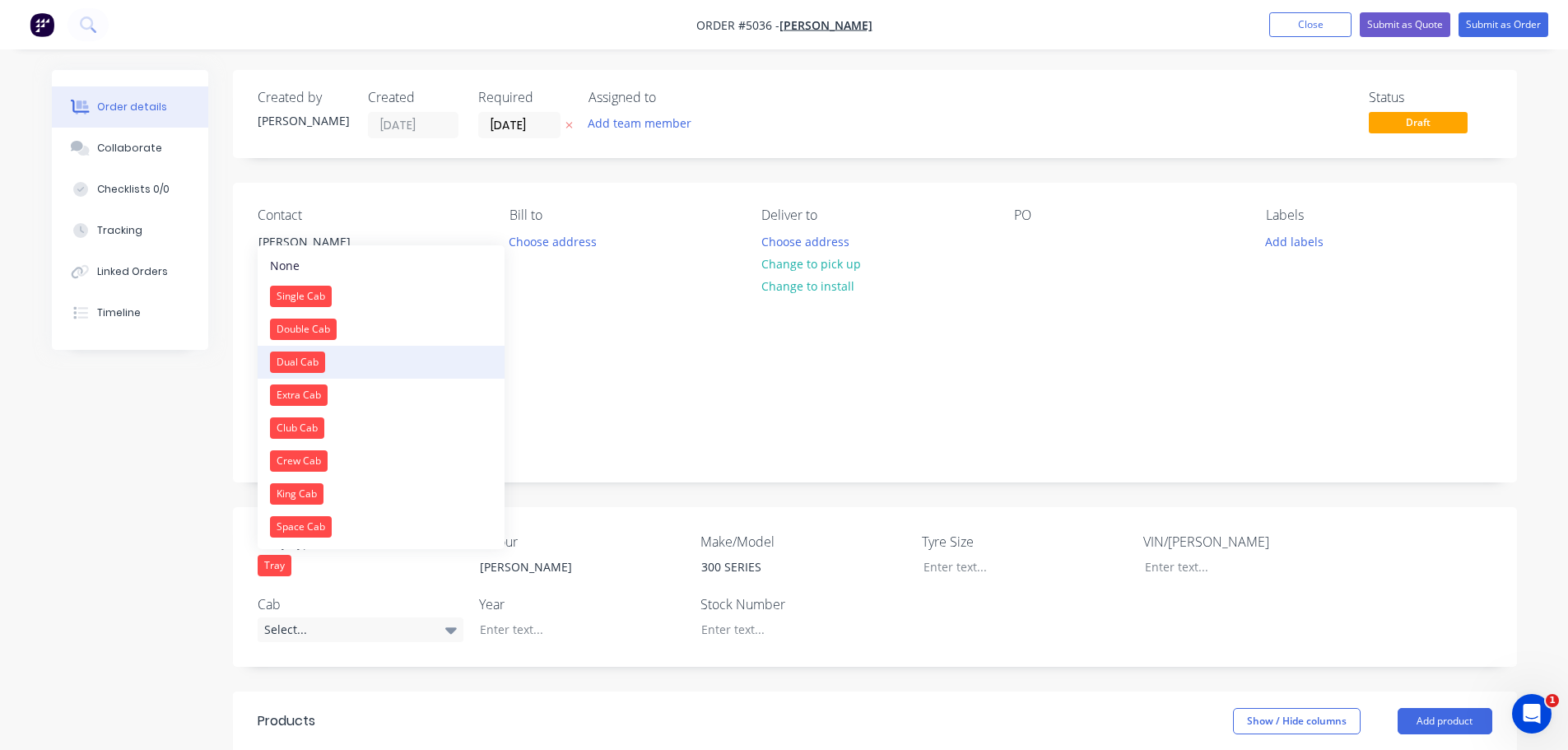
click at [318, 347] on button "Dual Cab" at bounding box center [381, 362] width 247 height 33
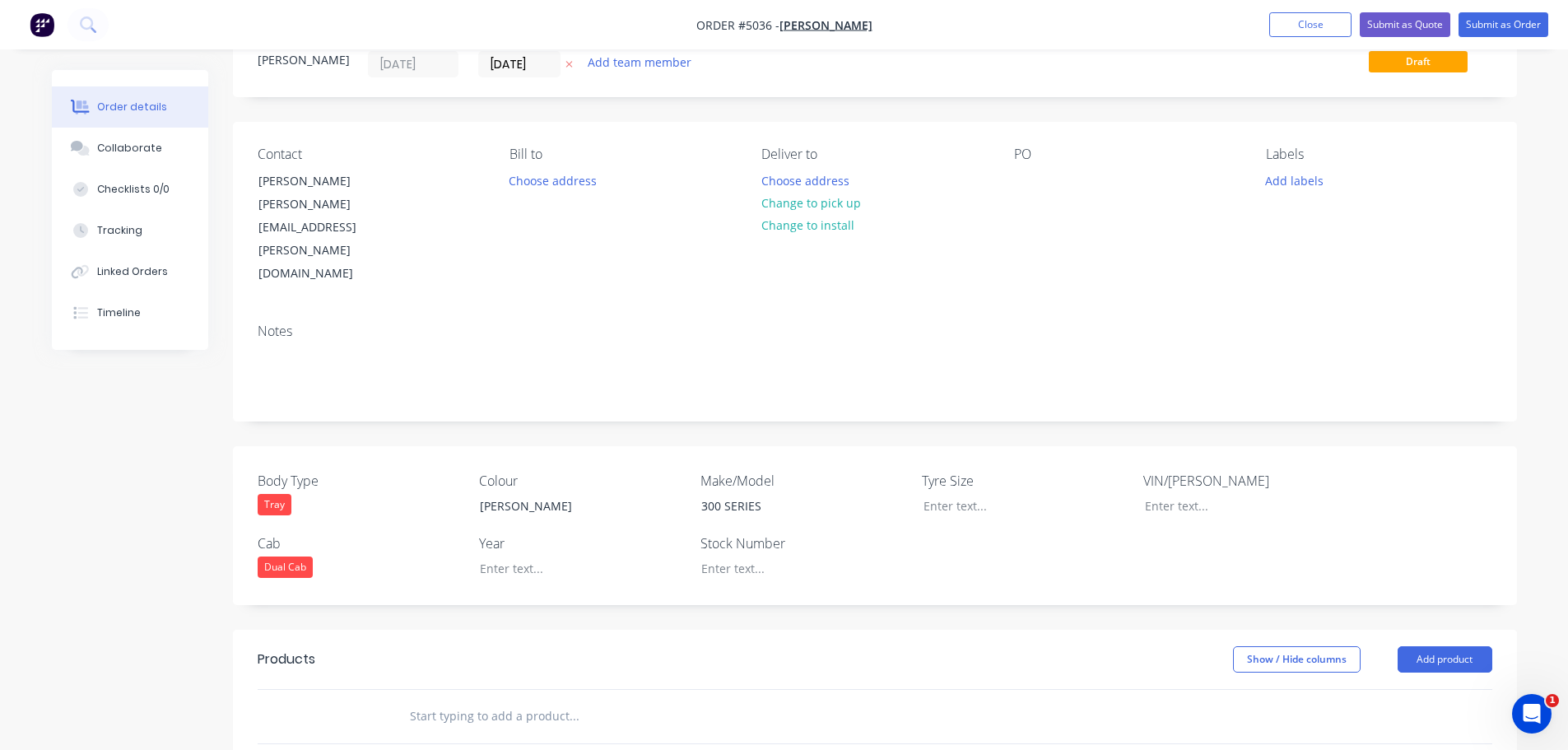
scroll to position [247, 0]
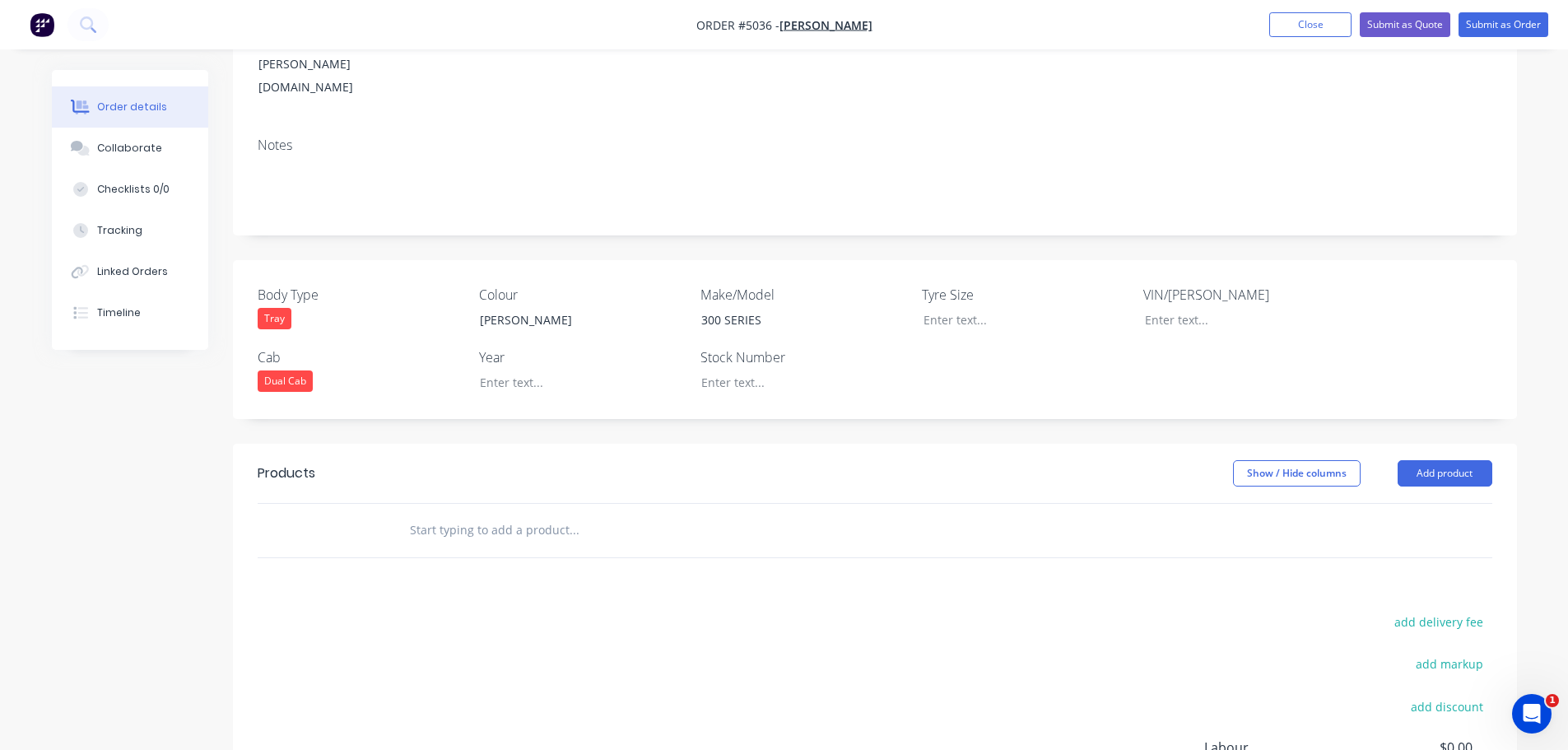
click at [485, 514] on input "text" at bounding box center [574, 530] width 329 height 33
type input "r"
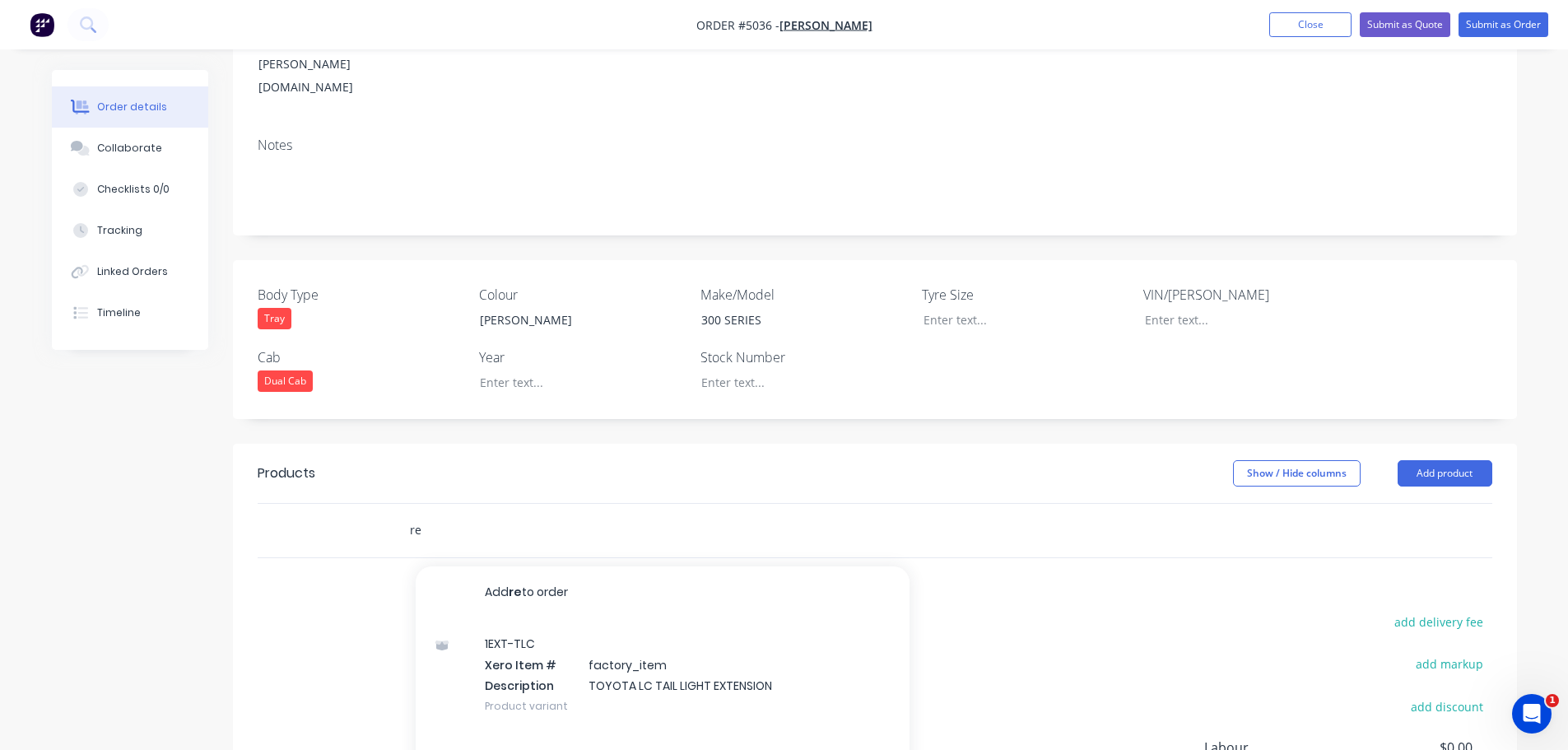
type input "r"
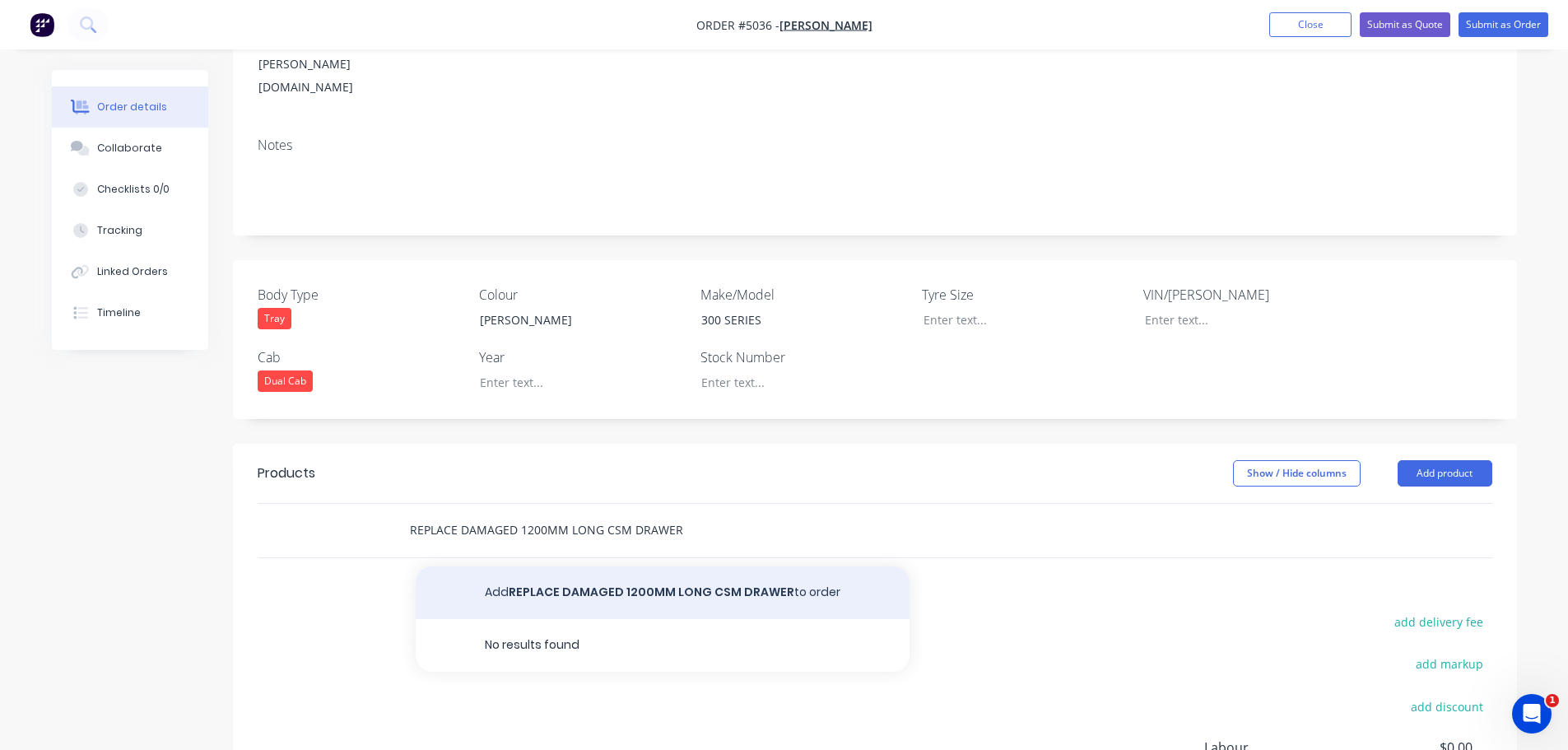
type input "REPLACE DAMAGED 1200MM LONG CSM DRAWER"
click at [681, 567] on button "Add REPLACE DAMAGED 1200MM LONG CSM DRAWER to order" at bounding box center [662, 593] width 494 height 53
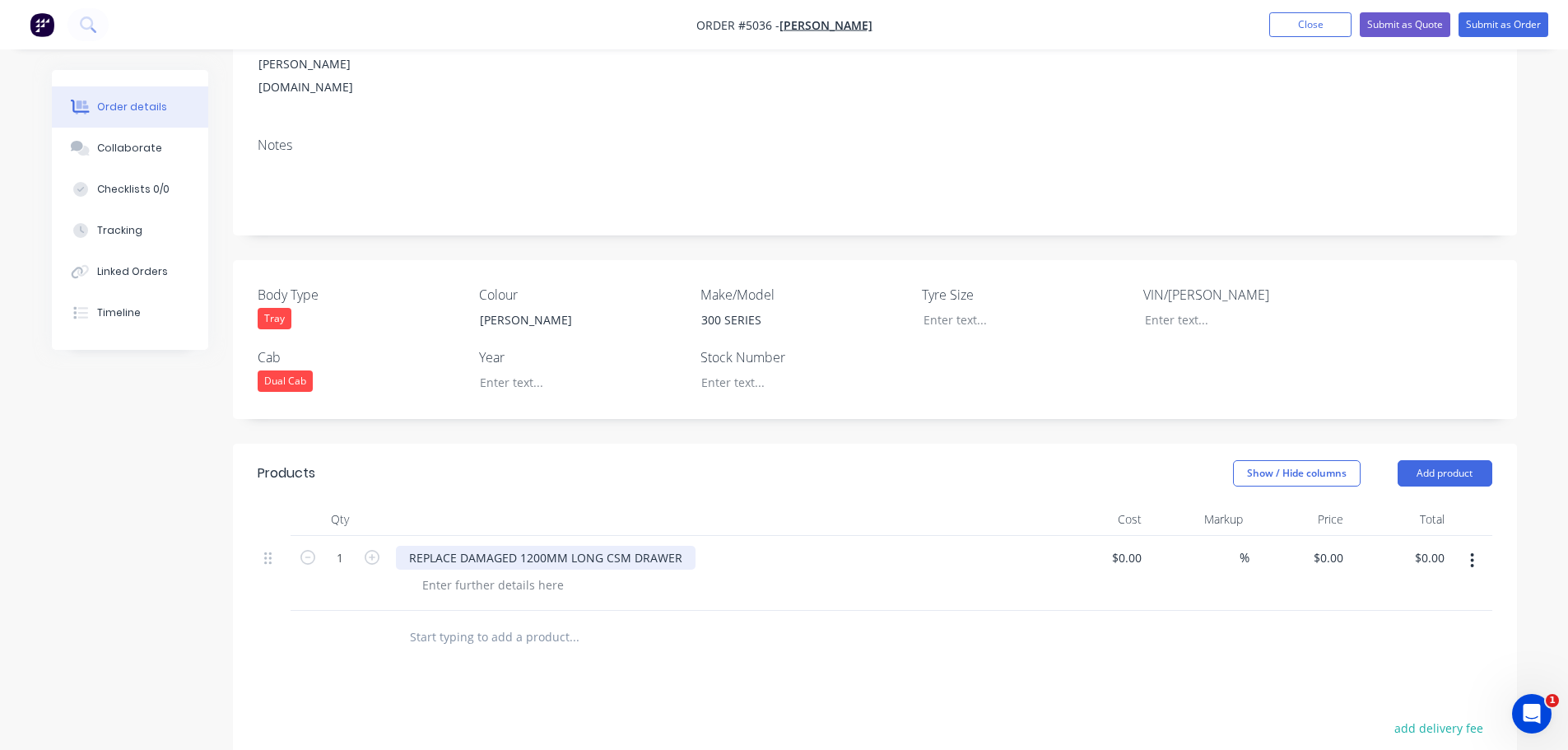
click at [683, 546] on div "REPLACE DAMAGED 1200MM LONG CSM DRAWER" at bounding box center [546, 557] width 300 height 23
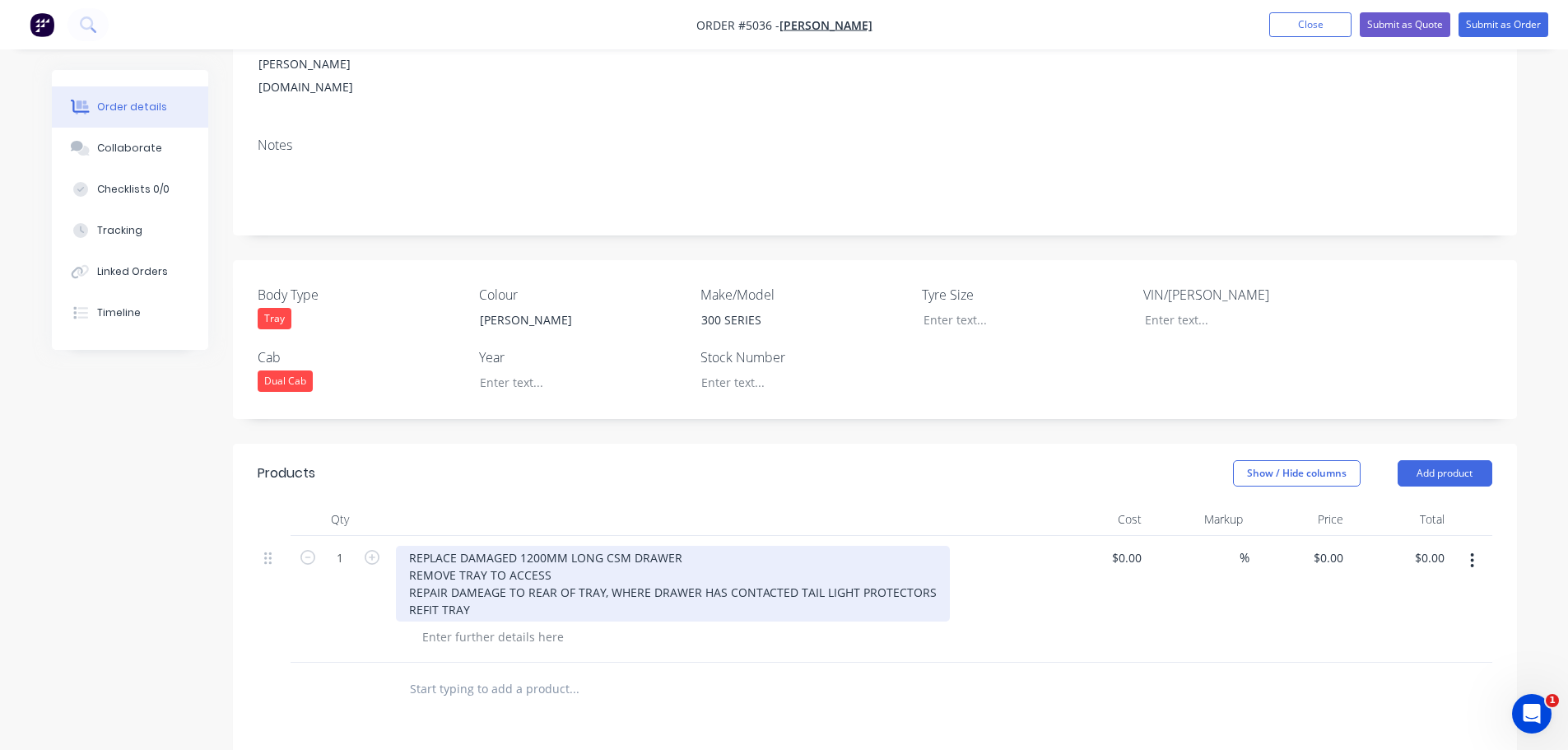
click at [481, 546] on div "REPLACE DAMAGED 1200MM LONG CSM DRAWER REMOVE TRAY TO ACCESS REPAIR DAMEAGE TO …" at bounding box center [673, 583] width 554 height 76
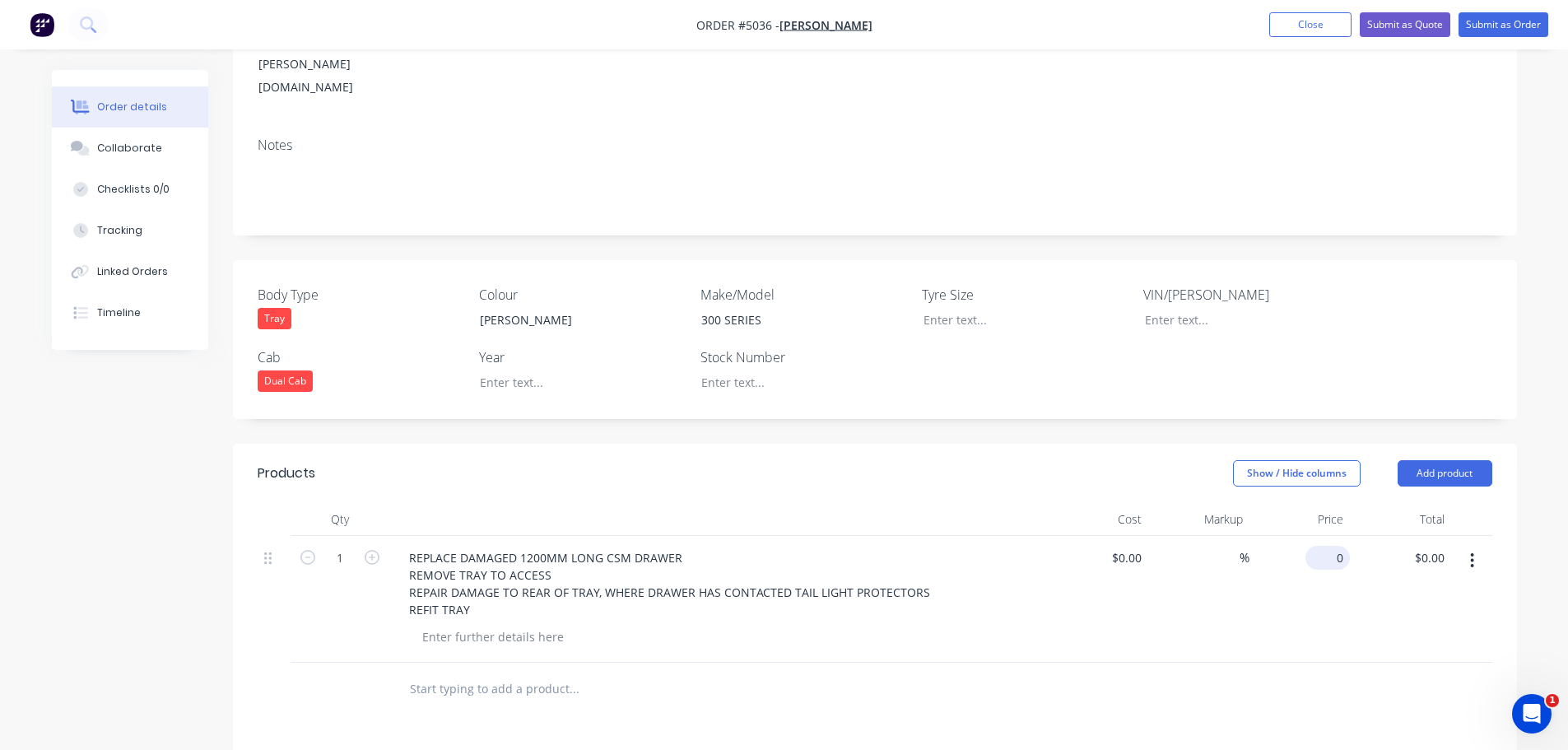
click at [1325, 546] on div "0 $0.00" at bounding box center [1327, 557] width 44 height 23
type input "$3,006.80"
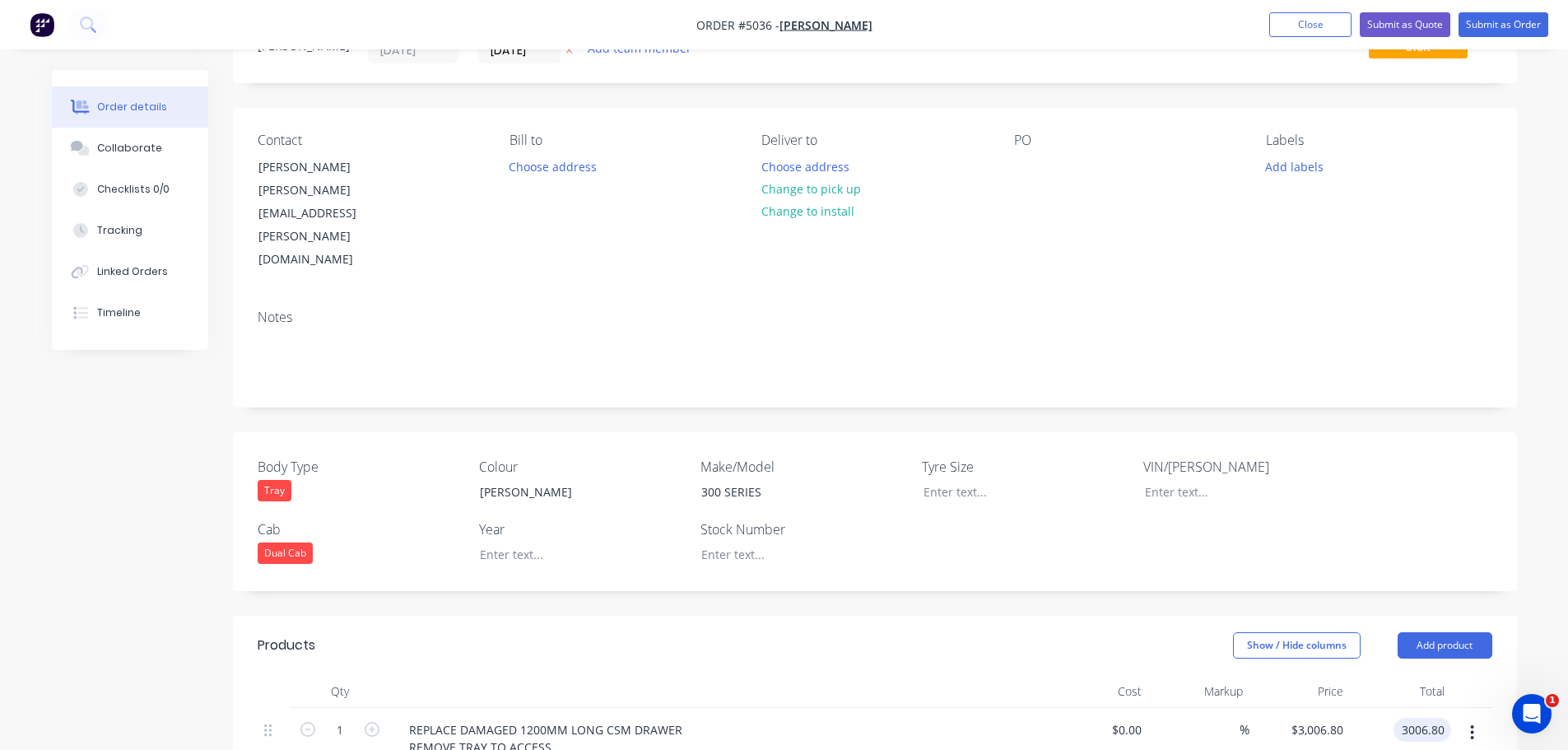
scroll to position [0, 0]
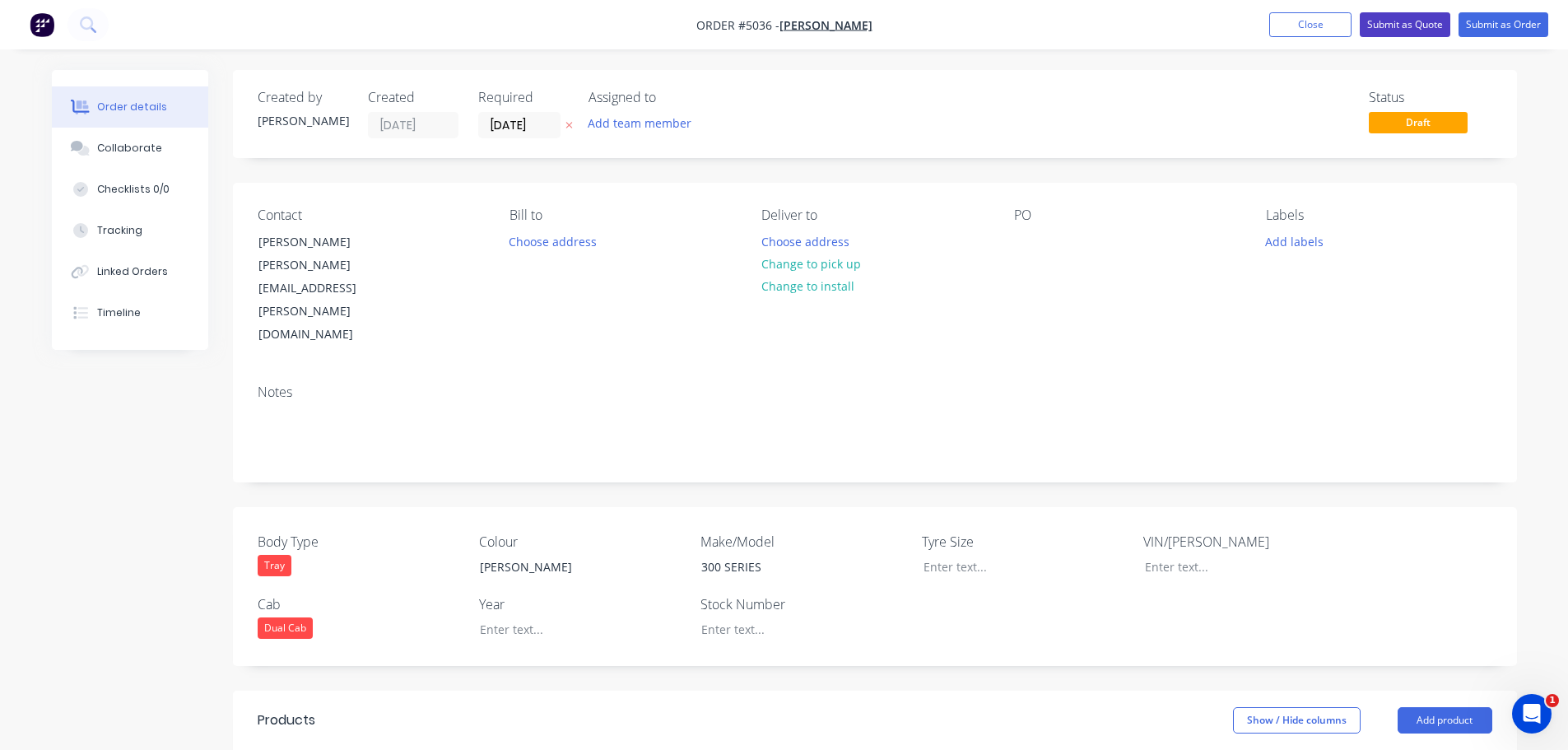
type input "$3,006.80"
click at [1398, 20] on button "Submit as Quote" at bounding box center [1405, 24] width 90 height 24
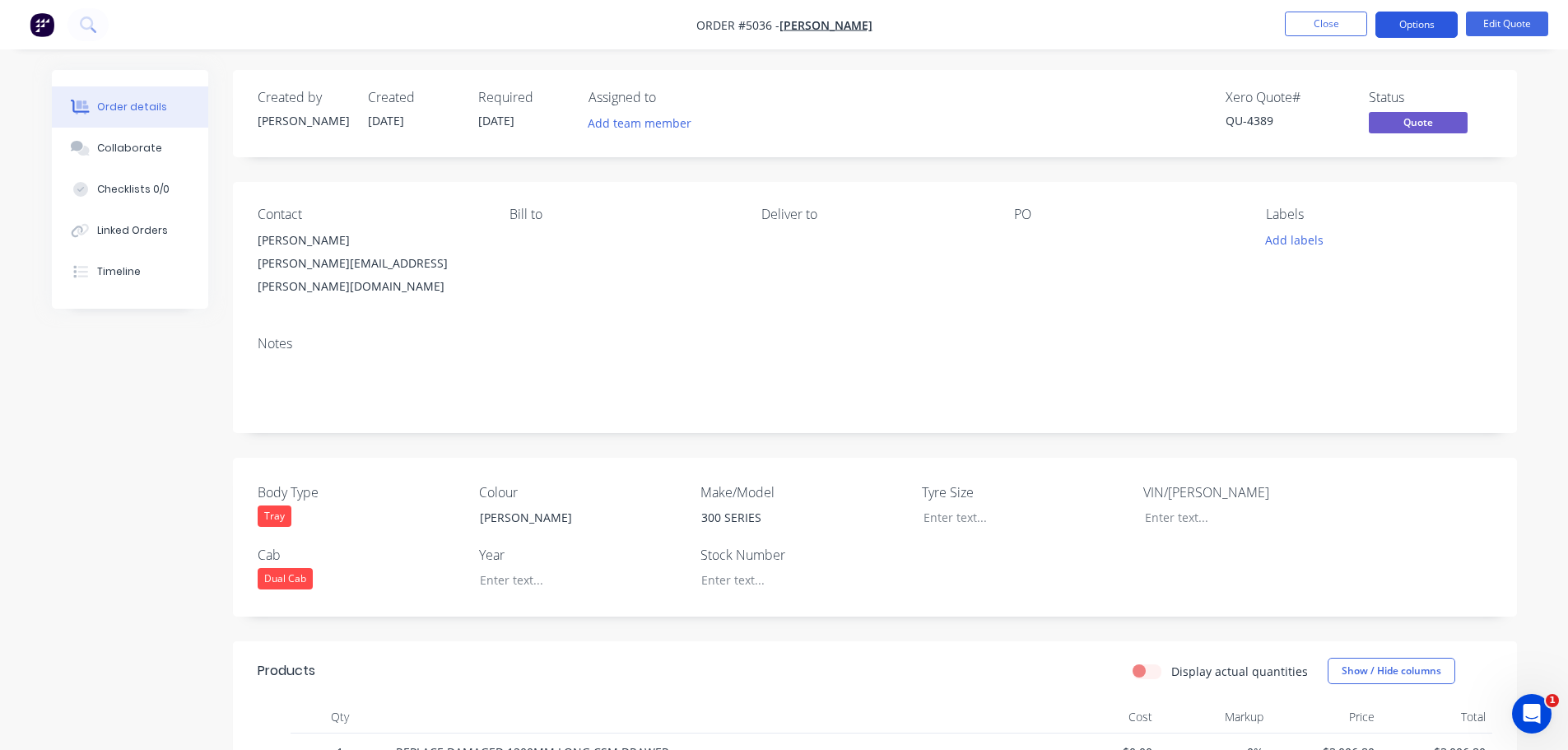
click at [1422, 22] on button "Options" at bounding box center [1416, 24] width 83 height 26
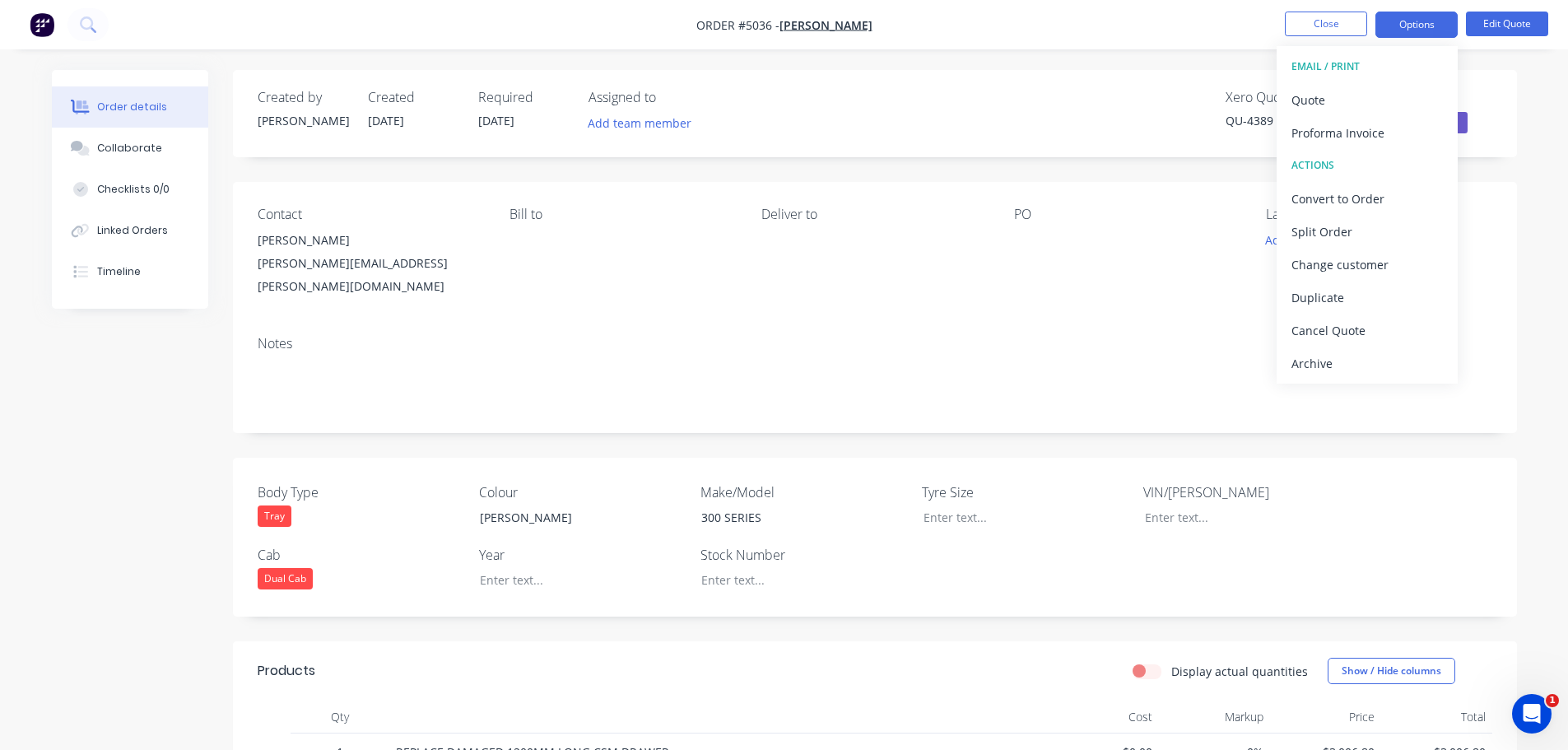
click at [1350, 70] on div "EMAIL / PRINT" at bounding box center [1367, 66] width 151 height 22
click at [1350, 64] on div "EMAIL / PRINT" at bounding box center [1367, 66] width 151 height 22
click at [1318, 99] on div "Quote" at bounding box center [1367, 99] width 151 height 23
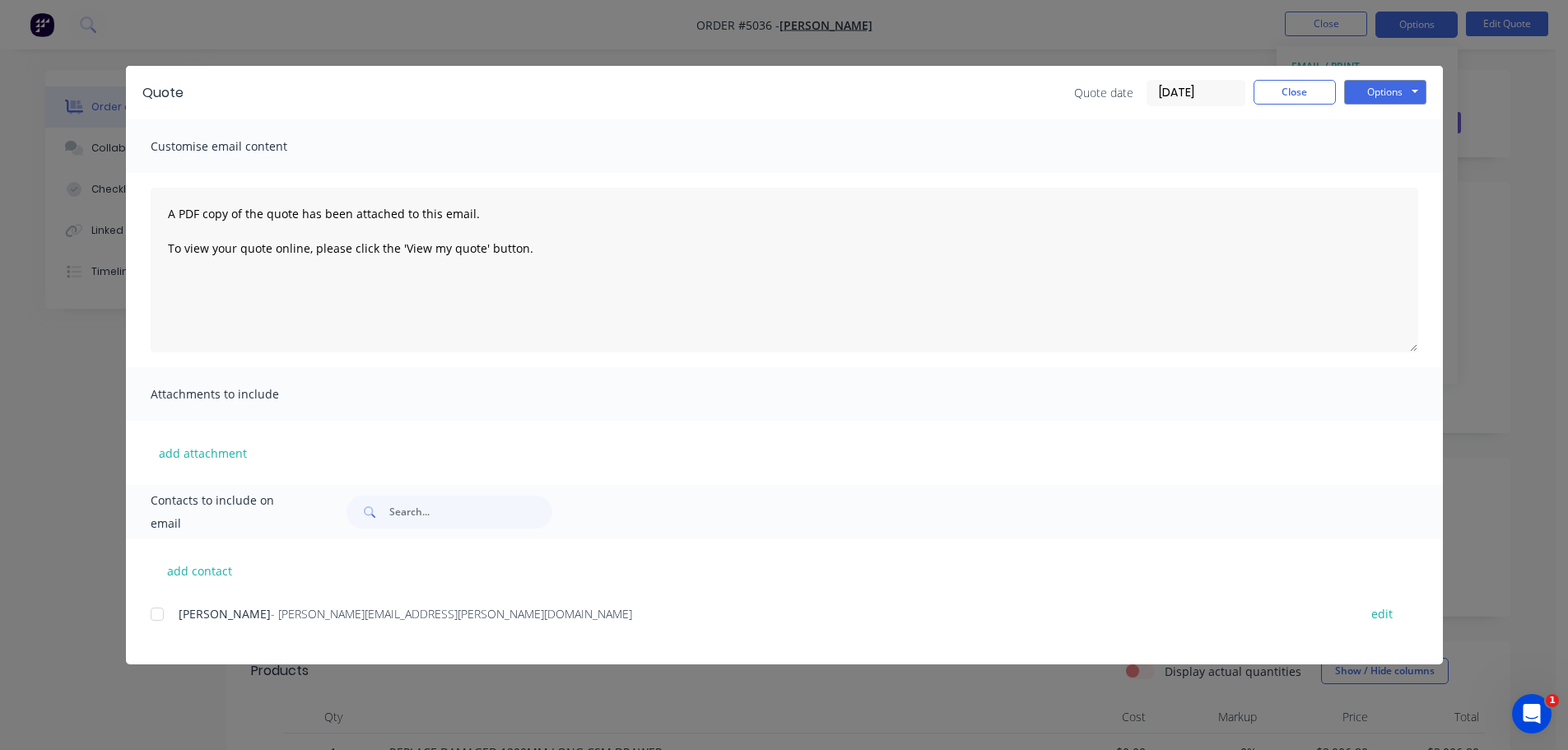
click at [159, 616] on div at bounding box center [157, 614] width 33 height 33
click at [1391, 91] on button "Options" at bounding box center [1385, 92] width 83 height 24
click at [1391, 173] on button "Email" at bounding box center [1396, 176] width 105 height 27
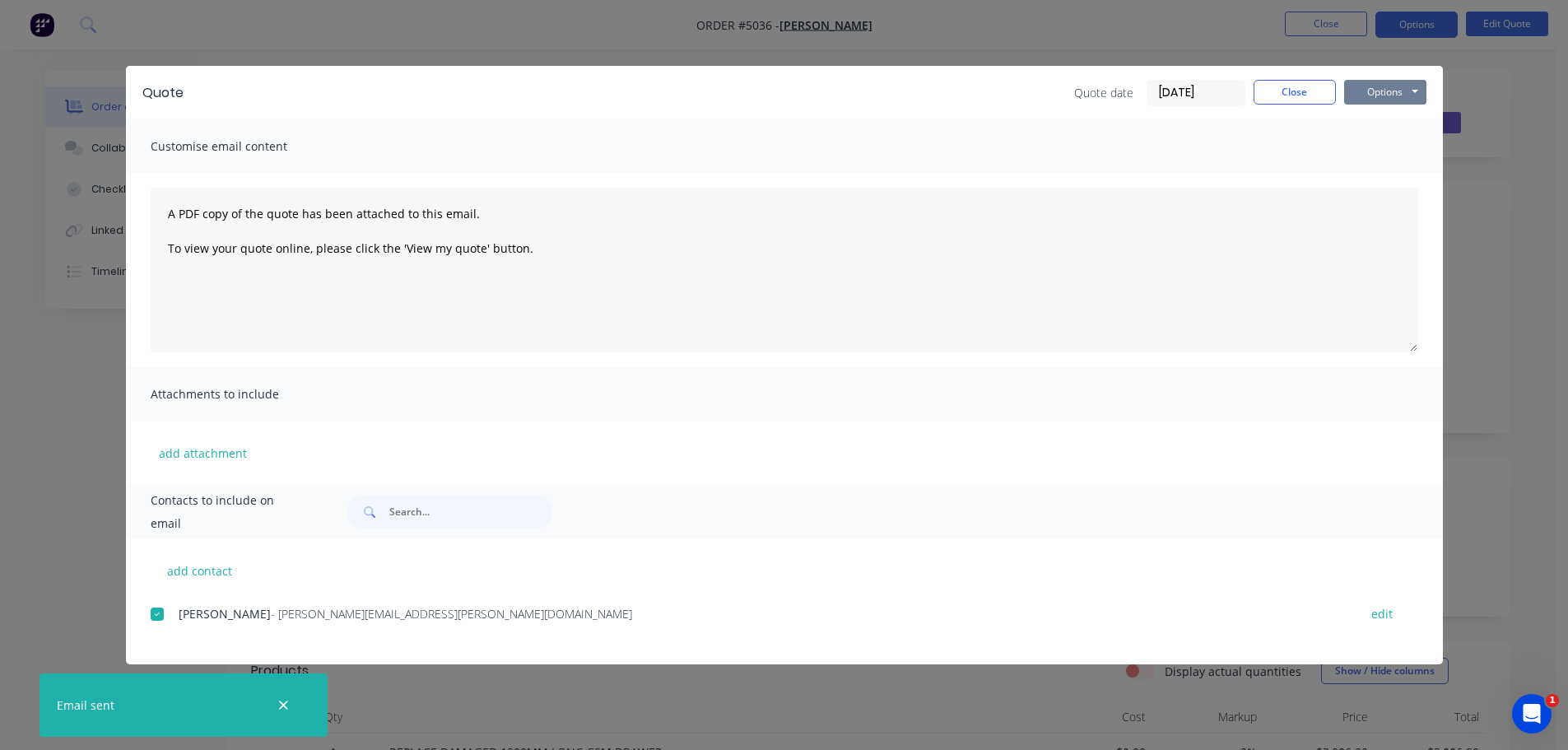
click at [1367, 91] on button "Options" at bounding box center [1385, 92] width 83 height 24
click at [1374, 145] on button "Print" at bounding box center [1396, 148] width 105 height 27
click at [1313, 94] on button "Close" at bounding box center [1294, 92] width 83 height 24
